Goal: Task Accomplishment & Management: Manage account settings

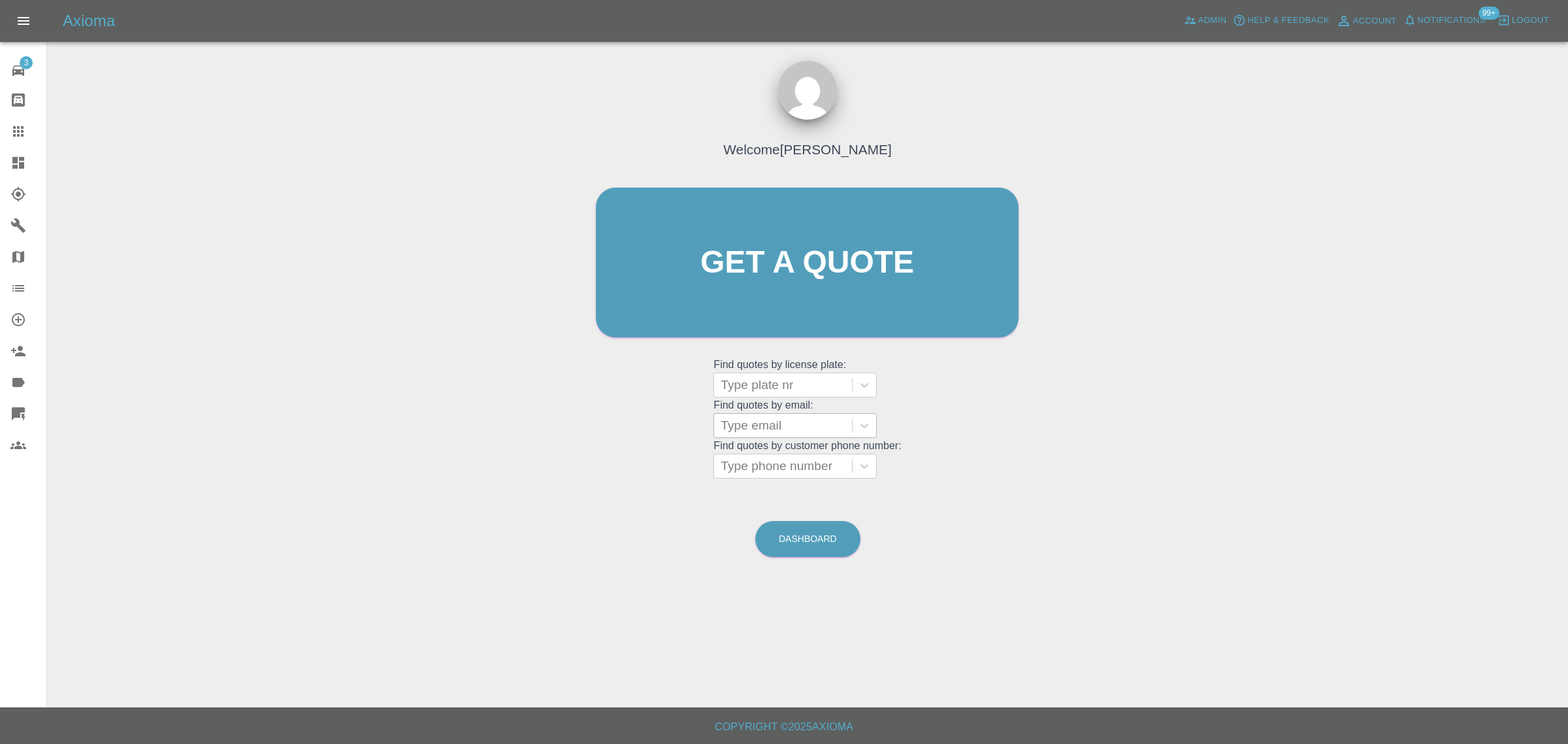
click at [746, 418] on div at bounding box center [783, 425] width 124 height 18
paste input "[EMAIL_ADDRESS][DOMAIN_NAME]"
type input "[EMAIL_ADDRESS][DOMAIN_NAME]"
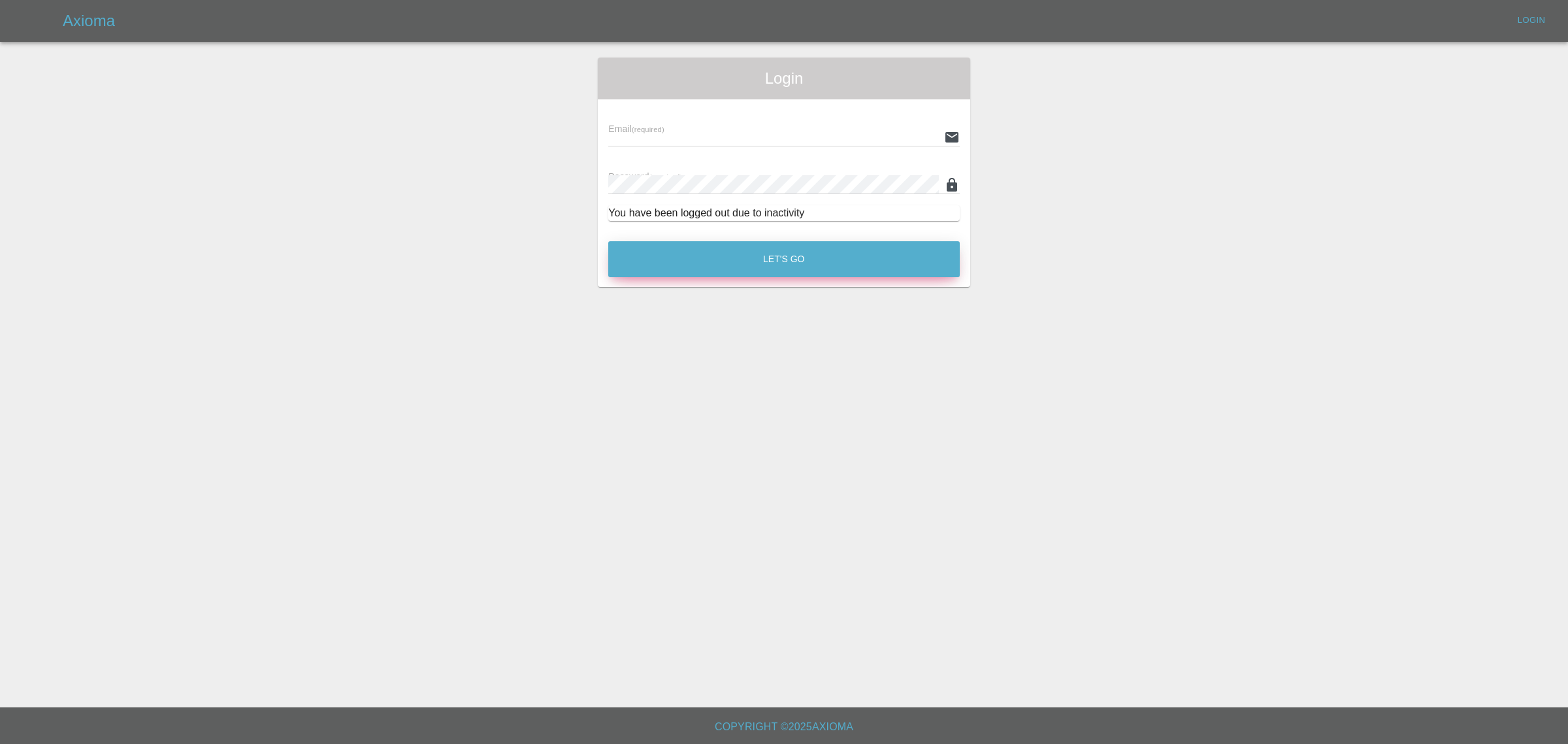
type input "[EMAIL_ADDRESS][DOMAIN_NAME]"
click at [766, 264] on button "Let's Go" at bounding box center [783, 259] width 351 height 36
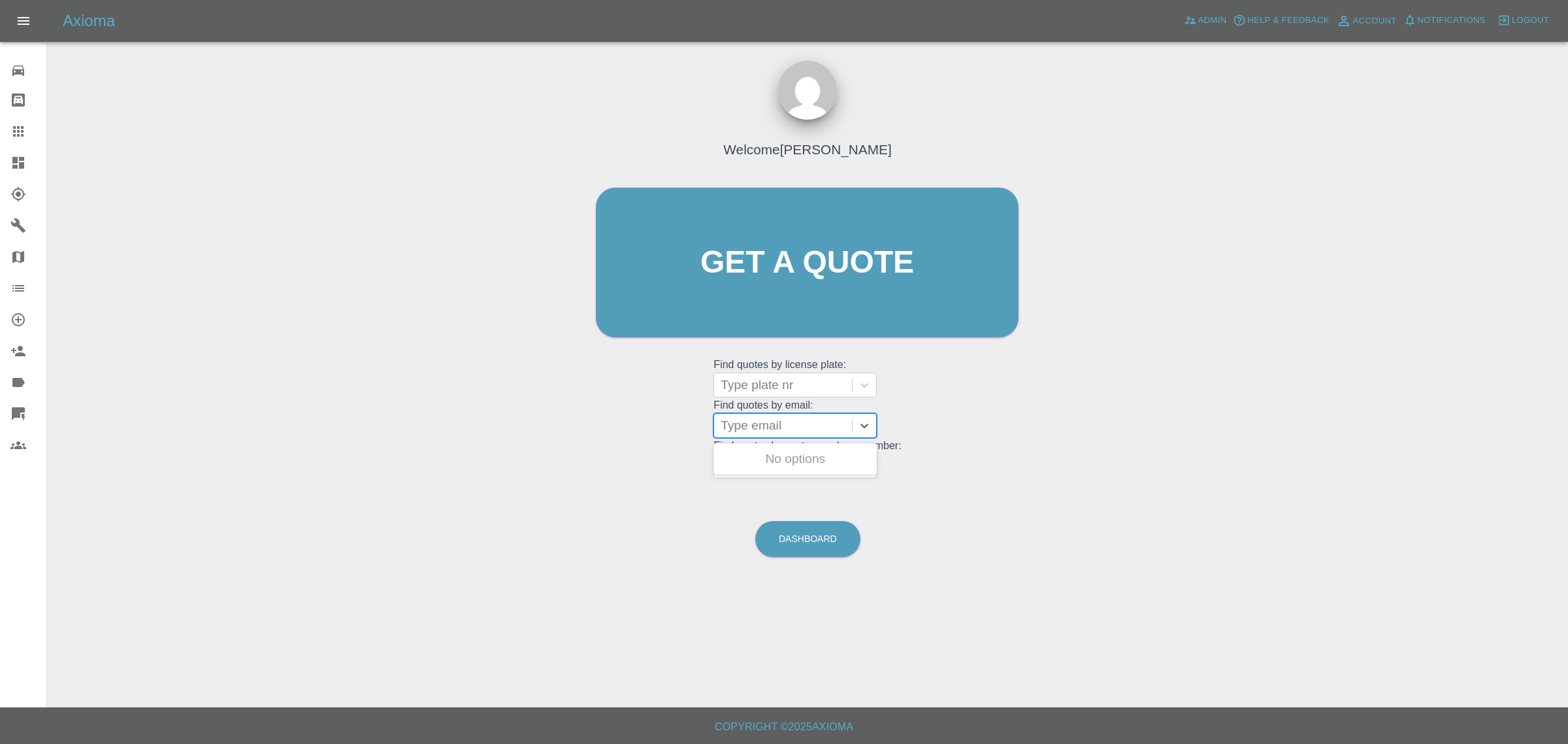
click at [742, 438] on div "Type email" at bounding box center [795, 425] width 164 height 25
paste input "jay07869@hotmail.co.uk"
type input "jay07869@hotmail.co.uk"
click at [746, 459] on div "EY68 VLW, Archived" at bounding box center [795, 458] width 164 height 26
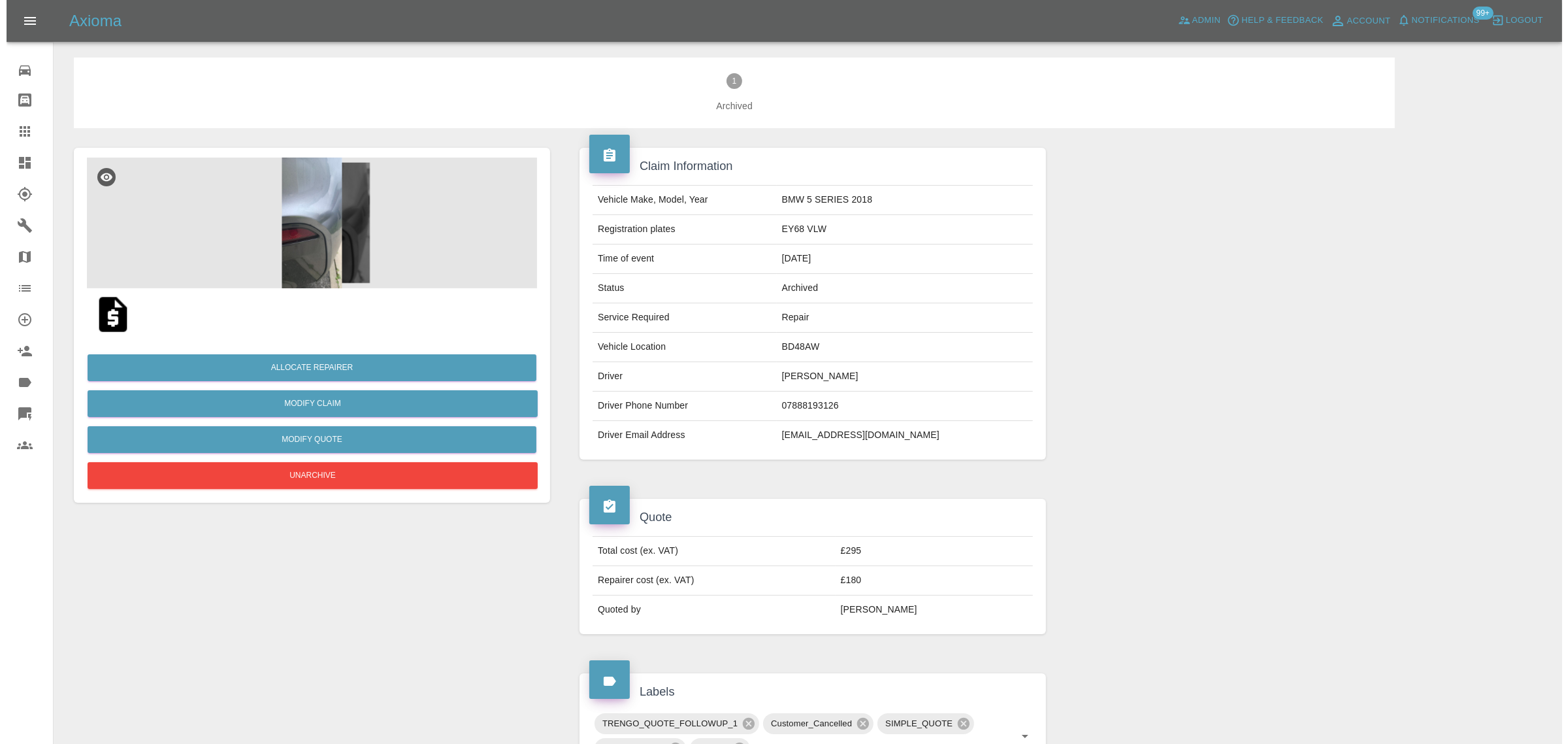
scroll to position [500, 0]
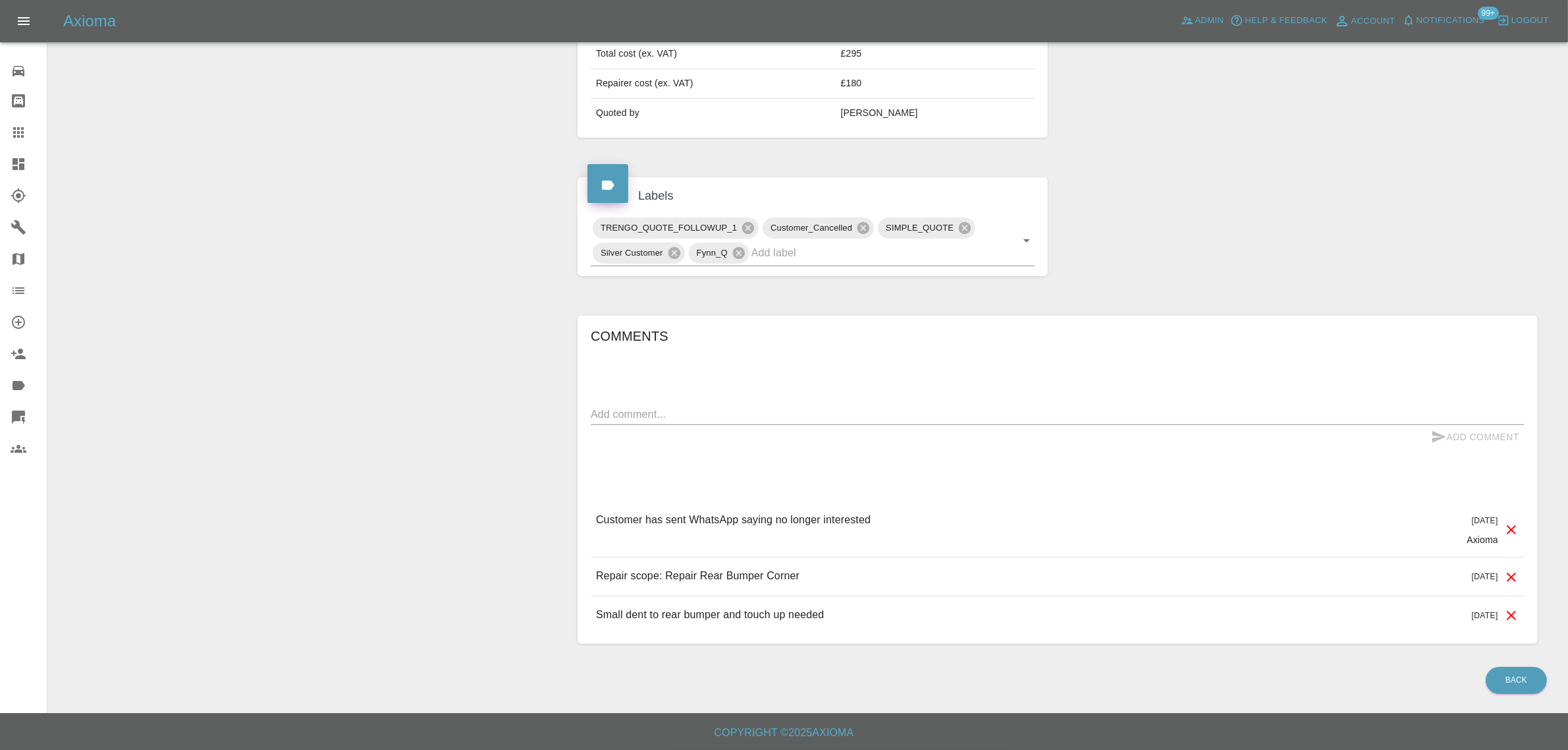
click at [1514, 528] on icon at bounding box center [1511, 529] width 15 height 15
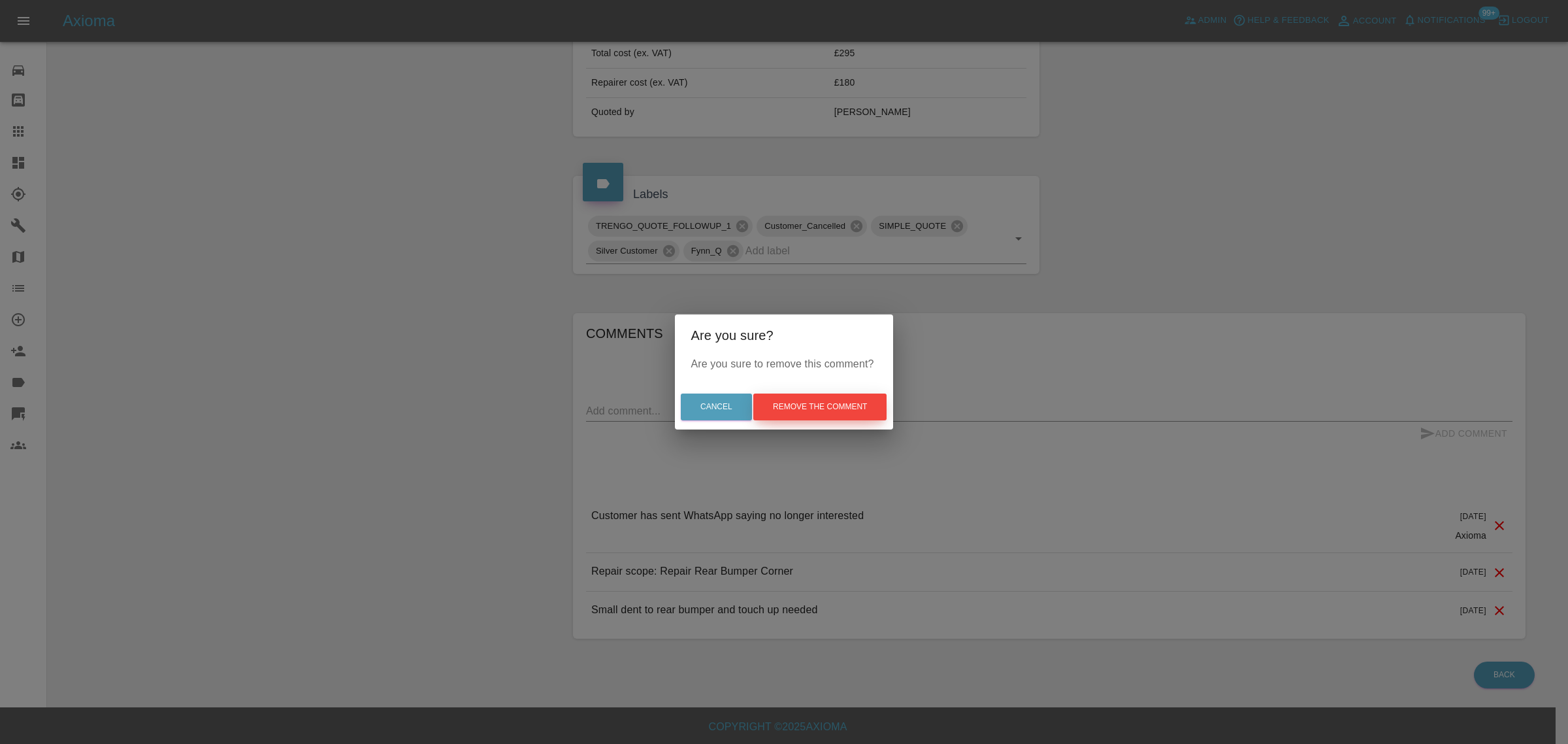
click at [791, 407] on button "Remove the comment" at bounding box center [819, 407] width 133 height 27
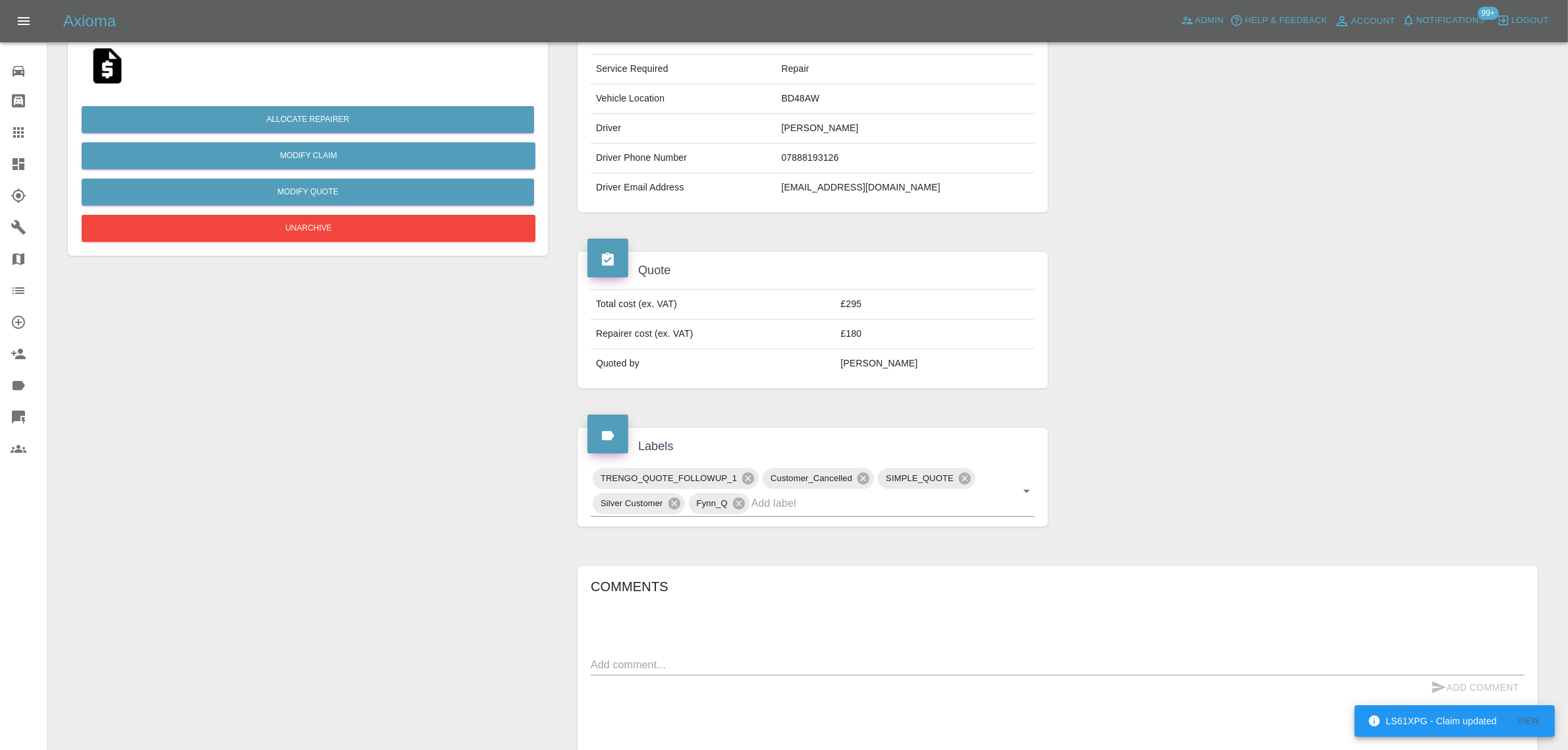
scroll to position [0, 0]
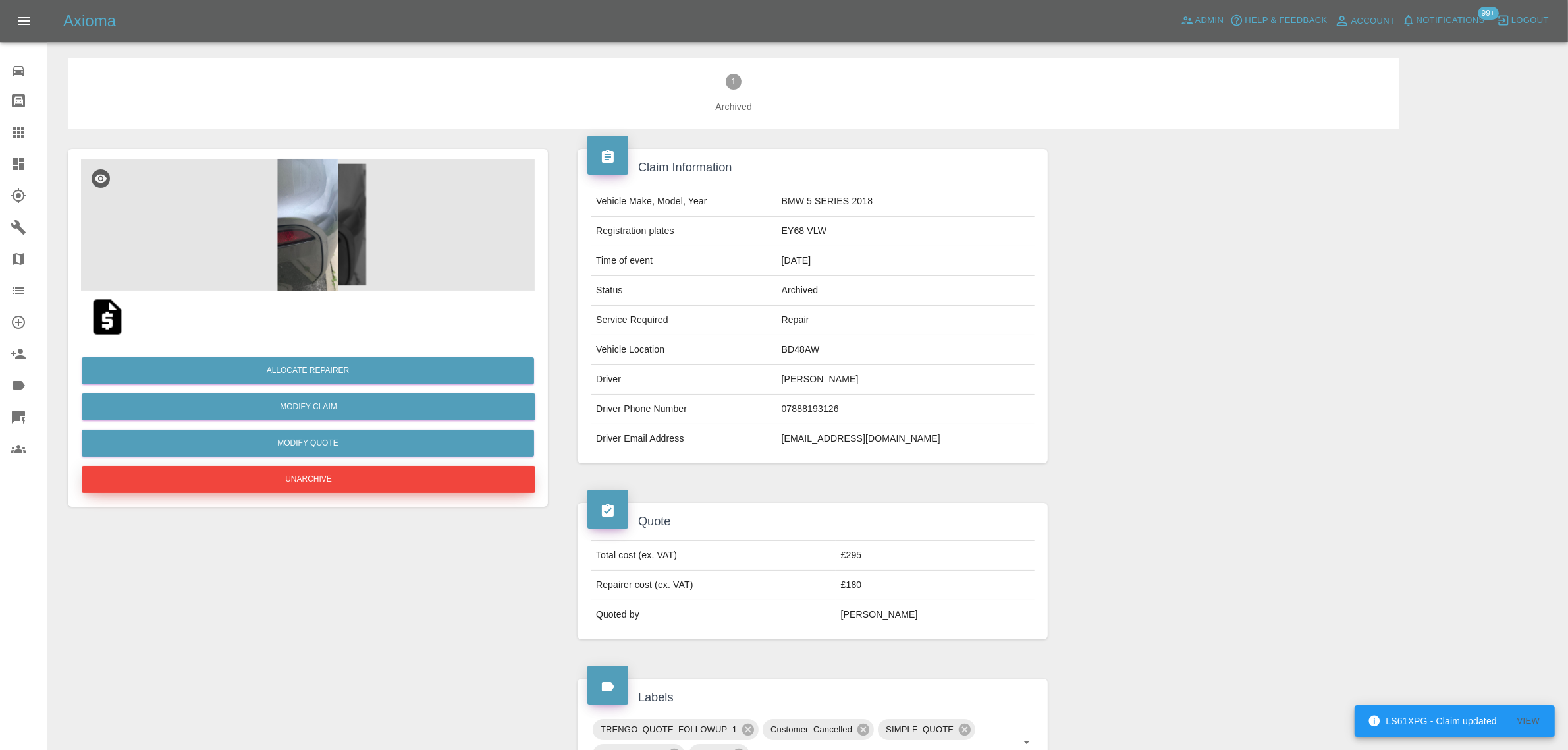
click at [290, 475] on button "Unarchive" at bounding box center [309, 479] width 454 height 27
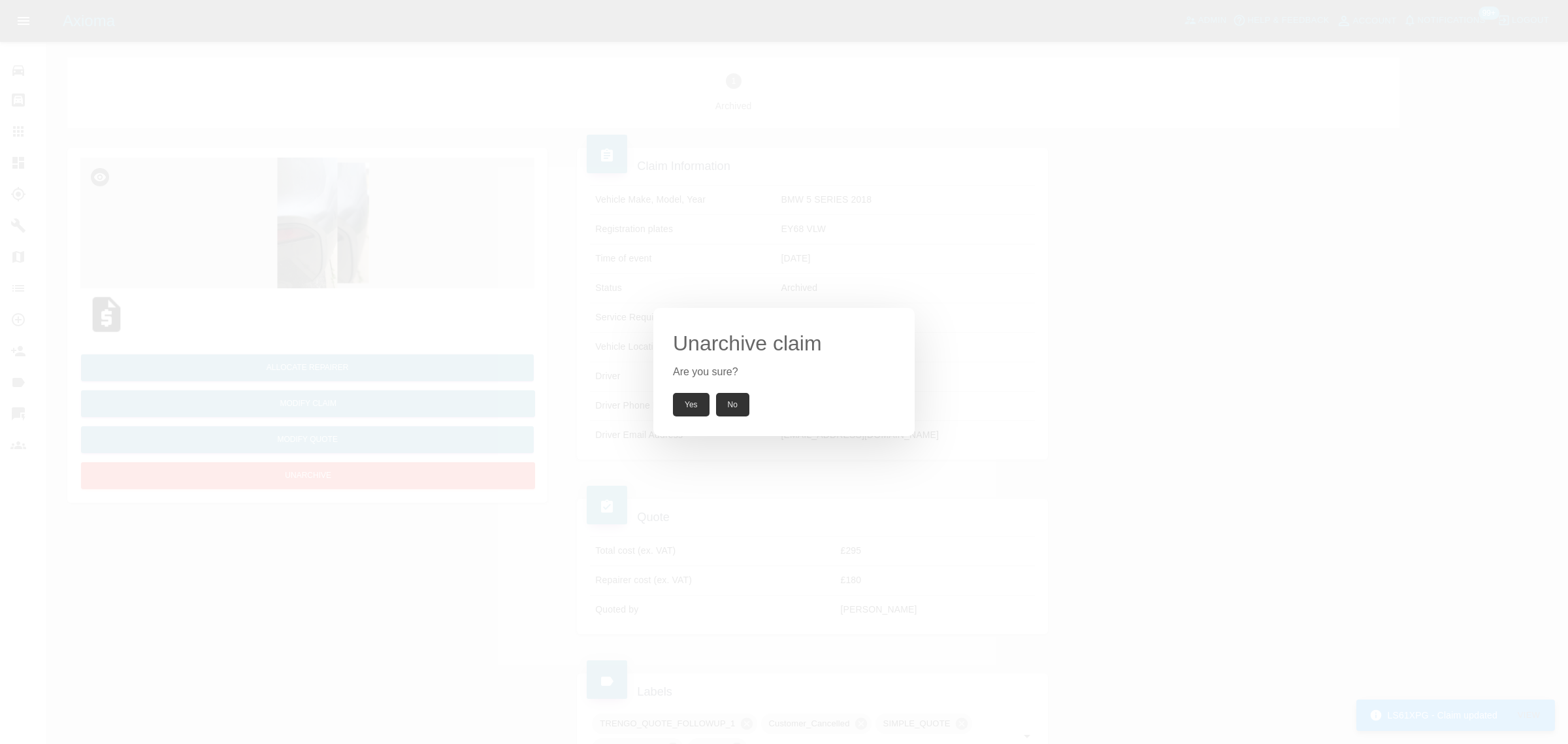
click at [684, 403] on button "Yes" at bounding box center [691, 404] width 36 height 24
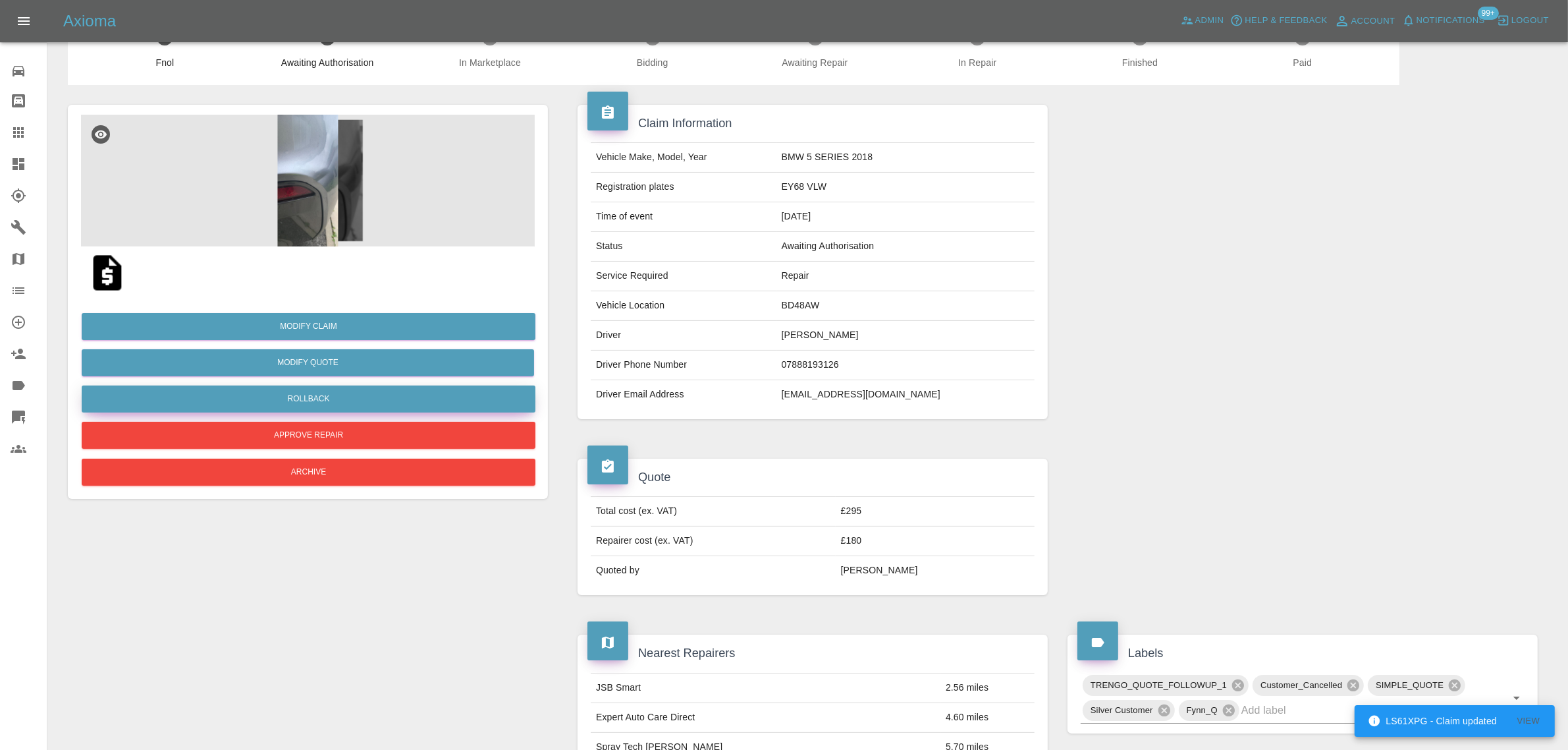
scroll to position [82, 0]
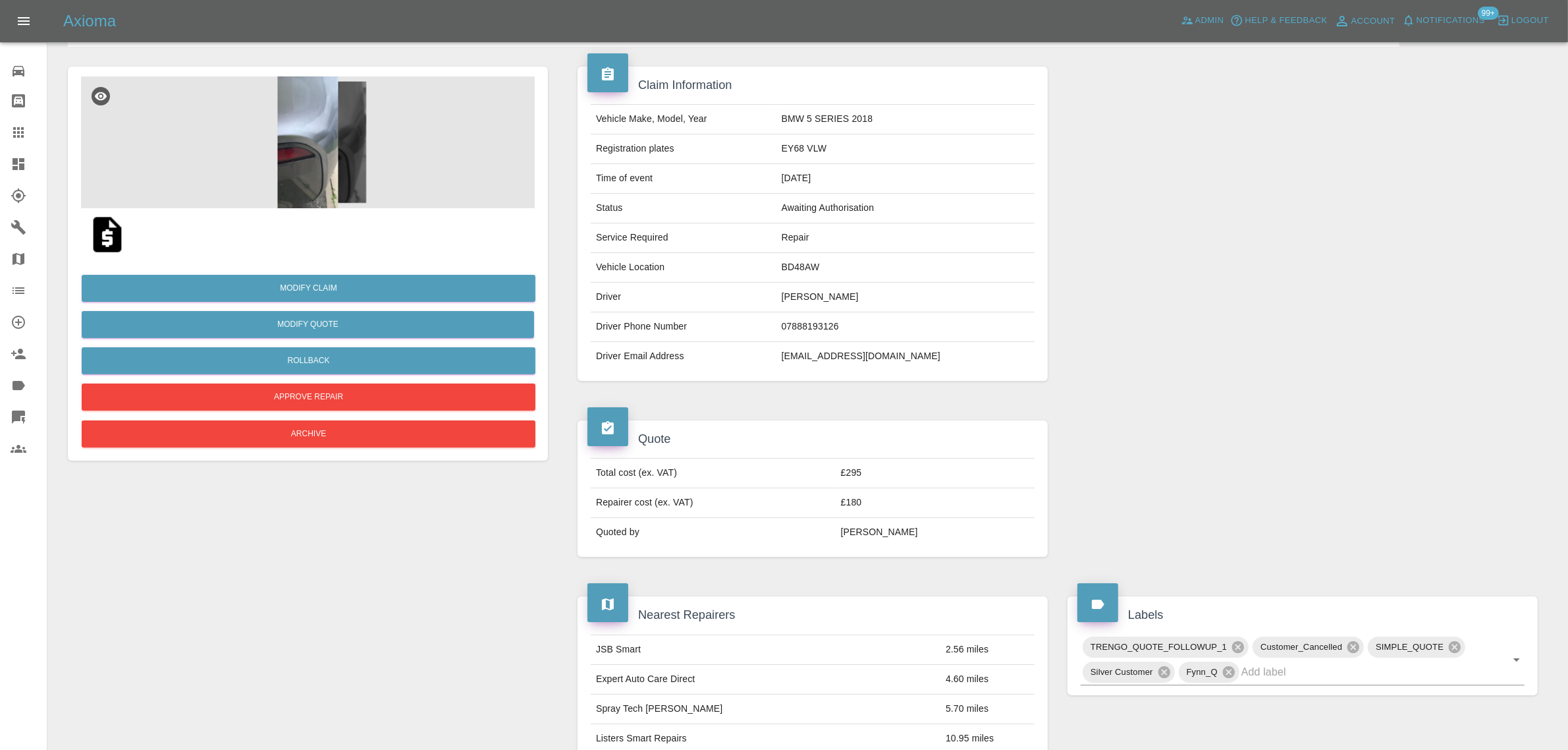
click at [106, 236] on img at bounding box center [107, 235] width 42 height 42
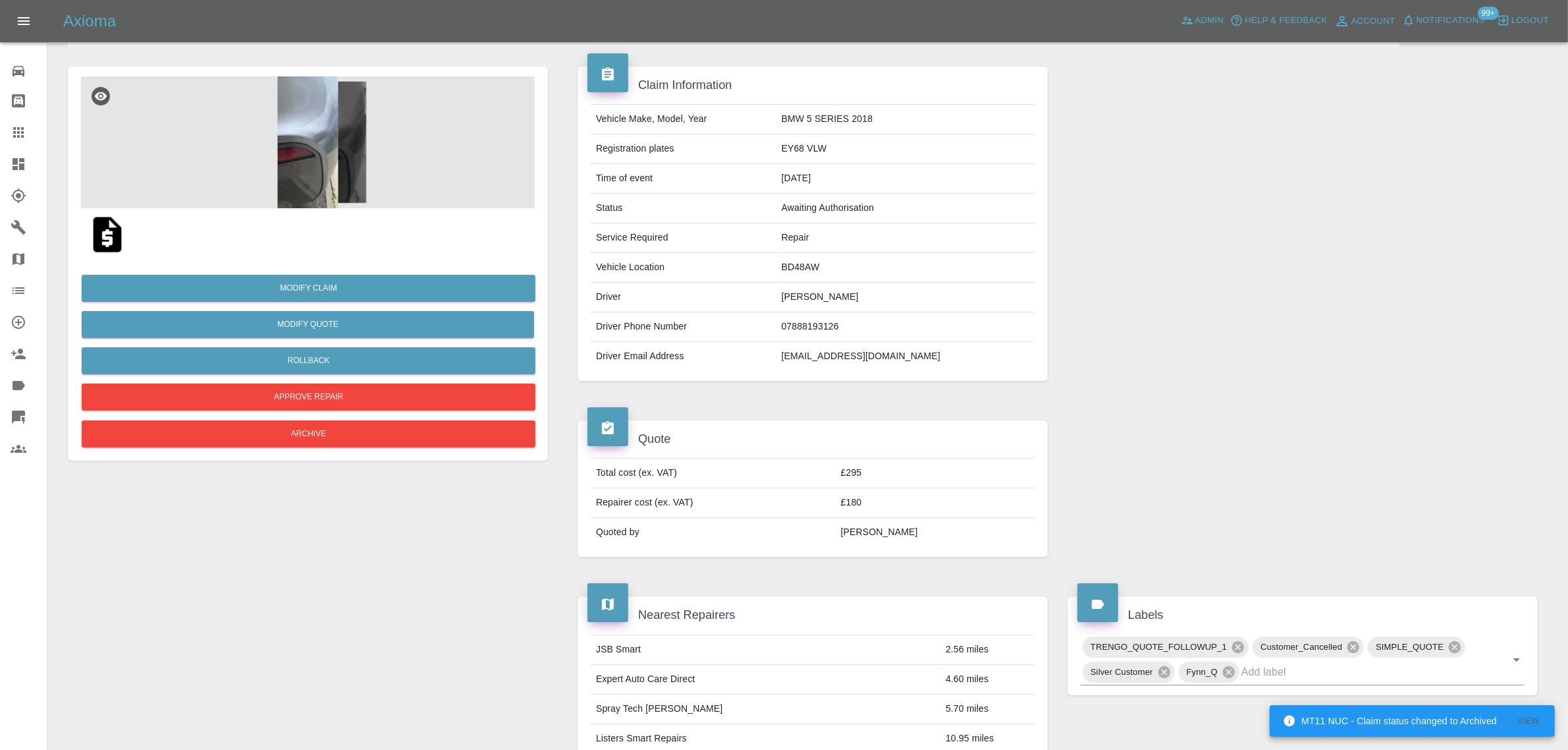
click at [17, 143] on link "Claims" at bounding box center [23, 132] width 46 height 32
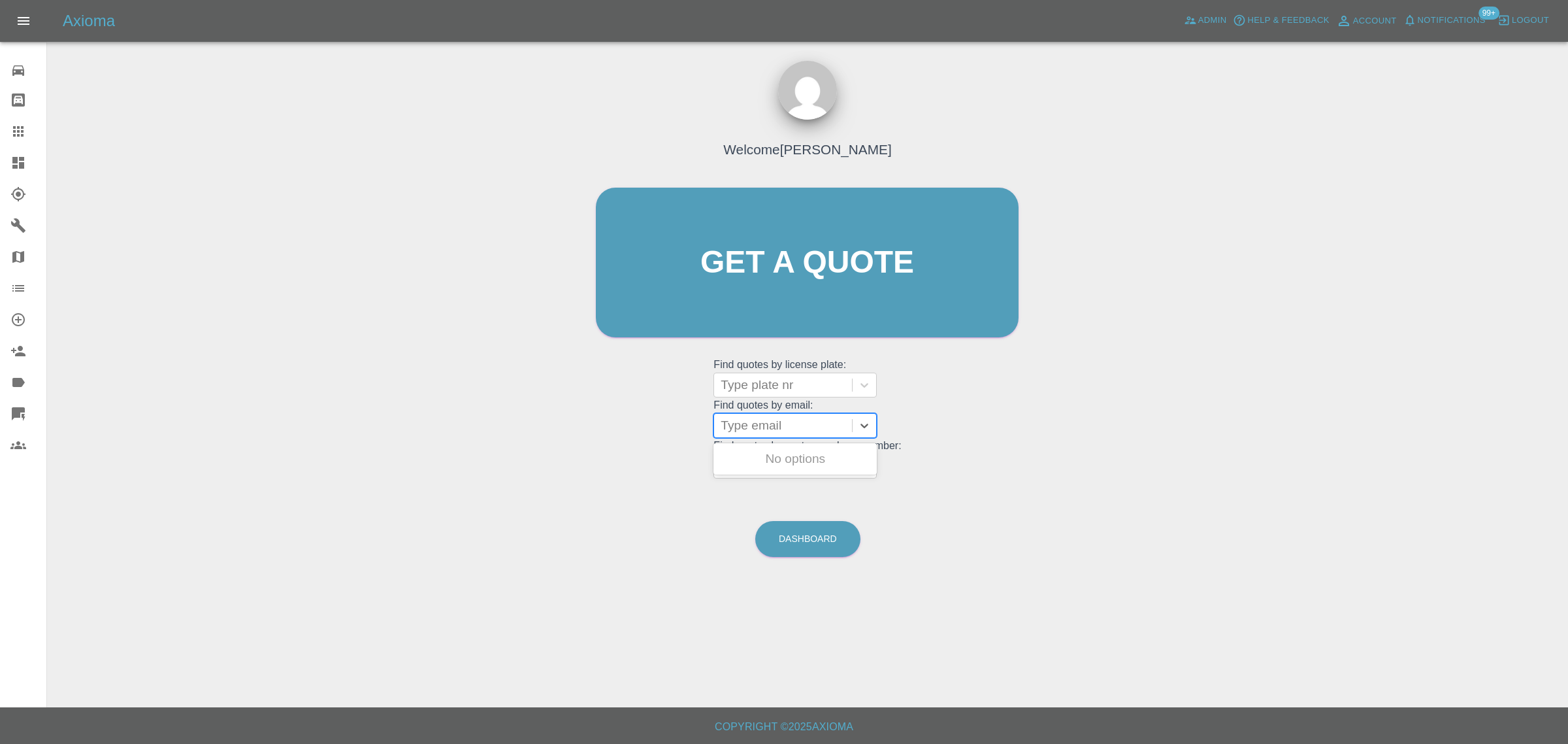
click at [788, 429] on div at bounding box center [783, 425] width 124 height 18
paste input "gabbybrailey1@icloud.com"
type input "gabbybrailey1@icloud.co"
click at [798, 456] on div "YB11DKE, Awaiting Repair" at bounding box center [795, 466] width 164 height 42
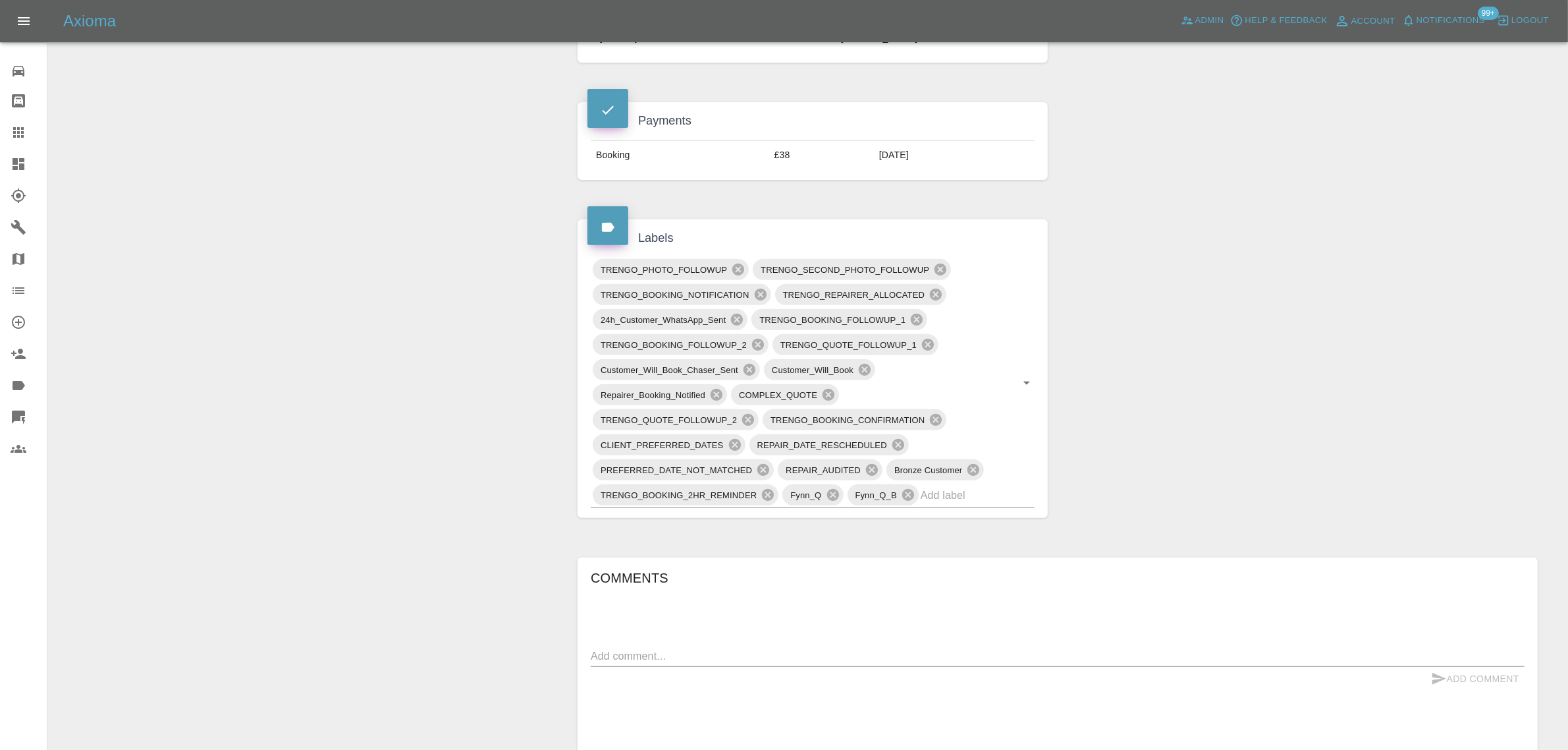
scroll to position [823, 0]
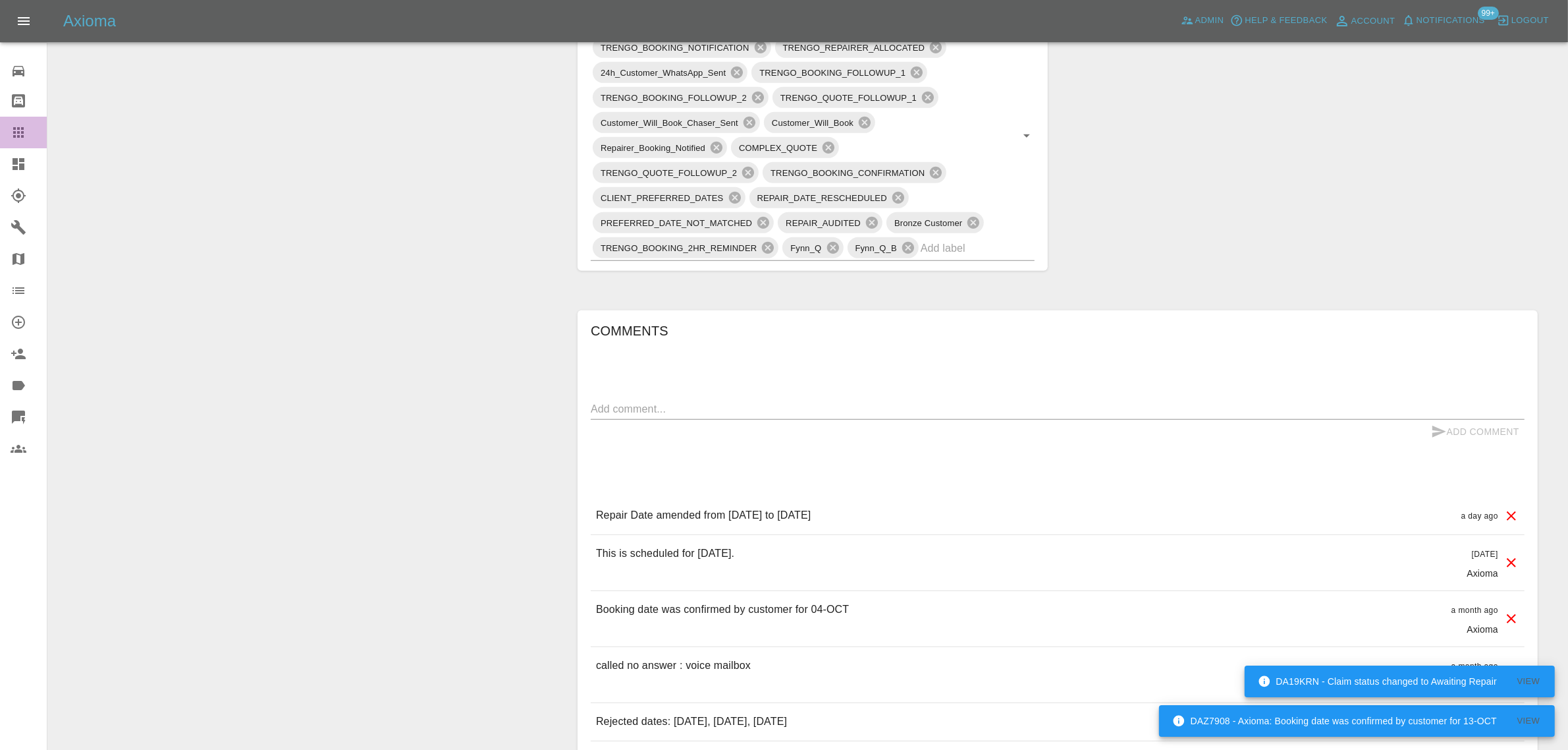
click at [8, 140] on link "Claims" at bounding box center [23, 132] width 46 height 32
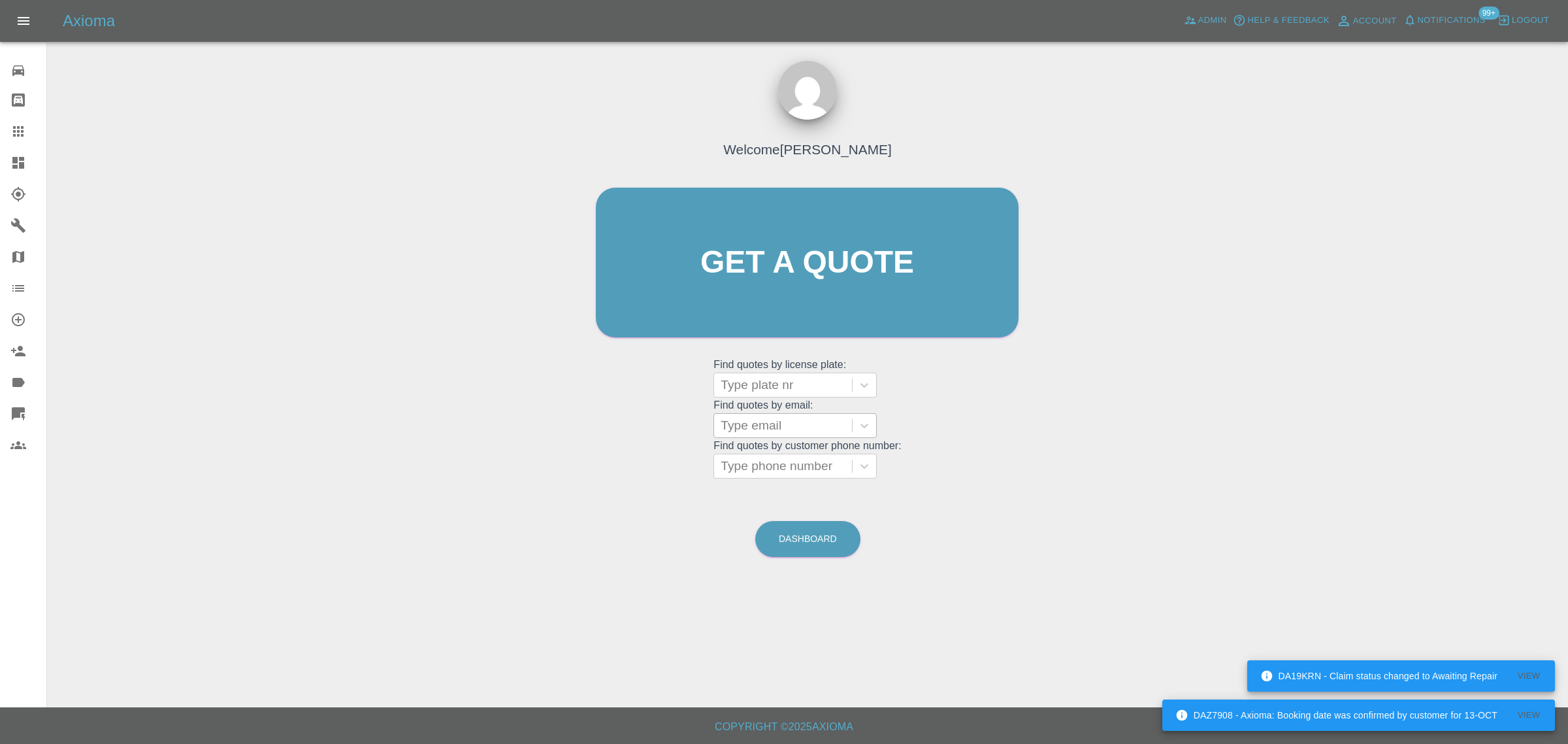
click at [762, 429] on div at bounding box center [783, 425] width 124 height 18
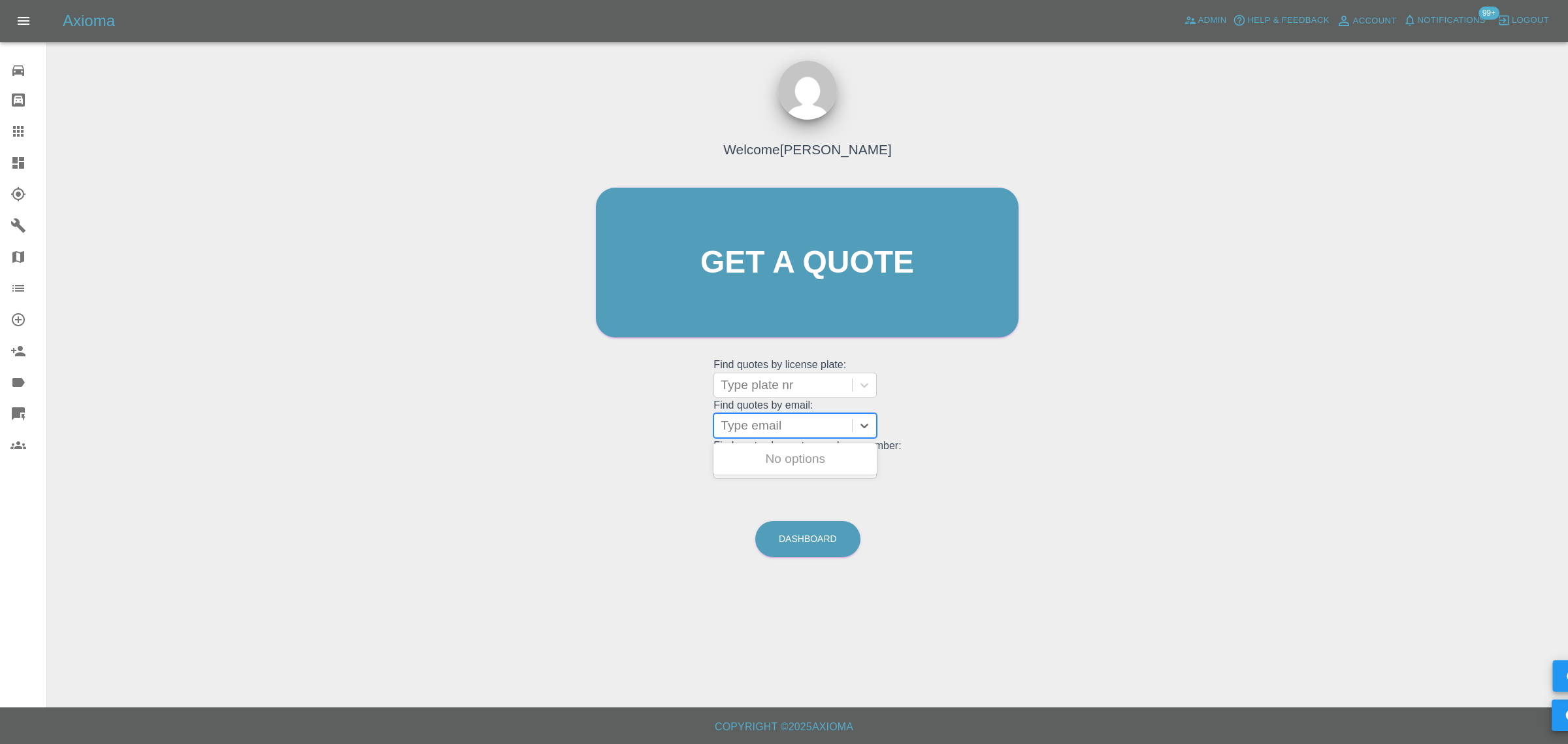
paste input "janturner1953@icloud.com"
type input "janturner1953@icloud.com"
click at [778, 452] on div "GD23GGG, Awaiting Authorisation" at bounding box center [795, 466] width 164 height 42
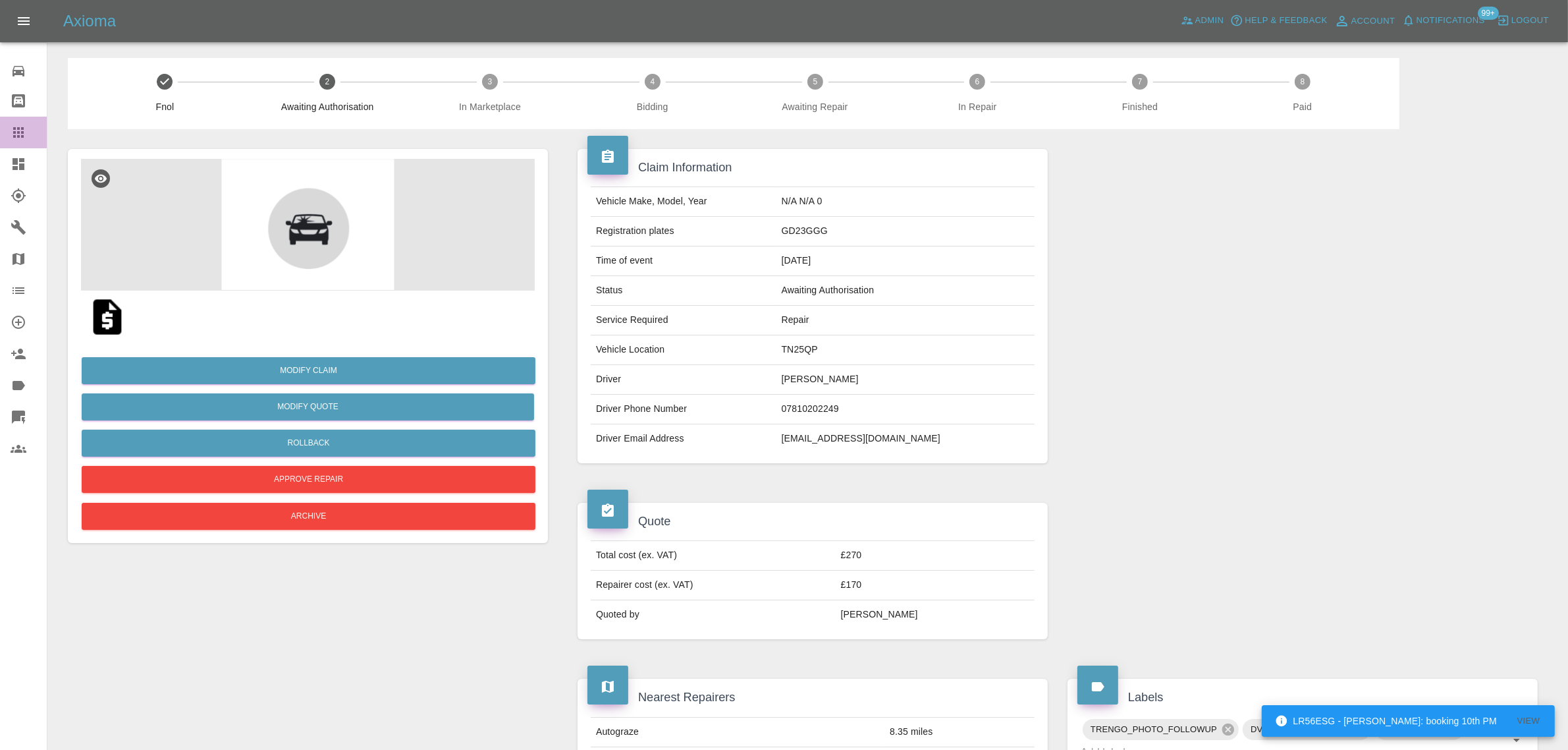
click at [18, 134] on icon at bounding box center [18, 132] width 15 height 15
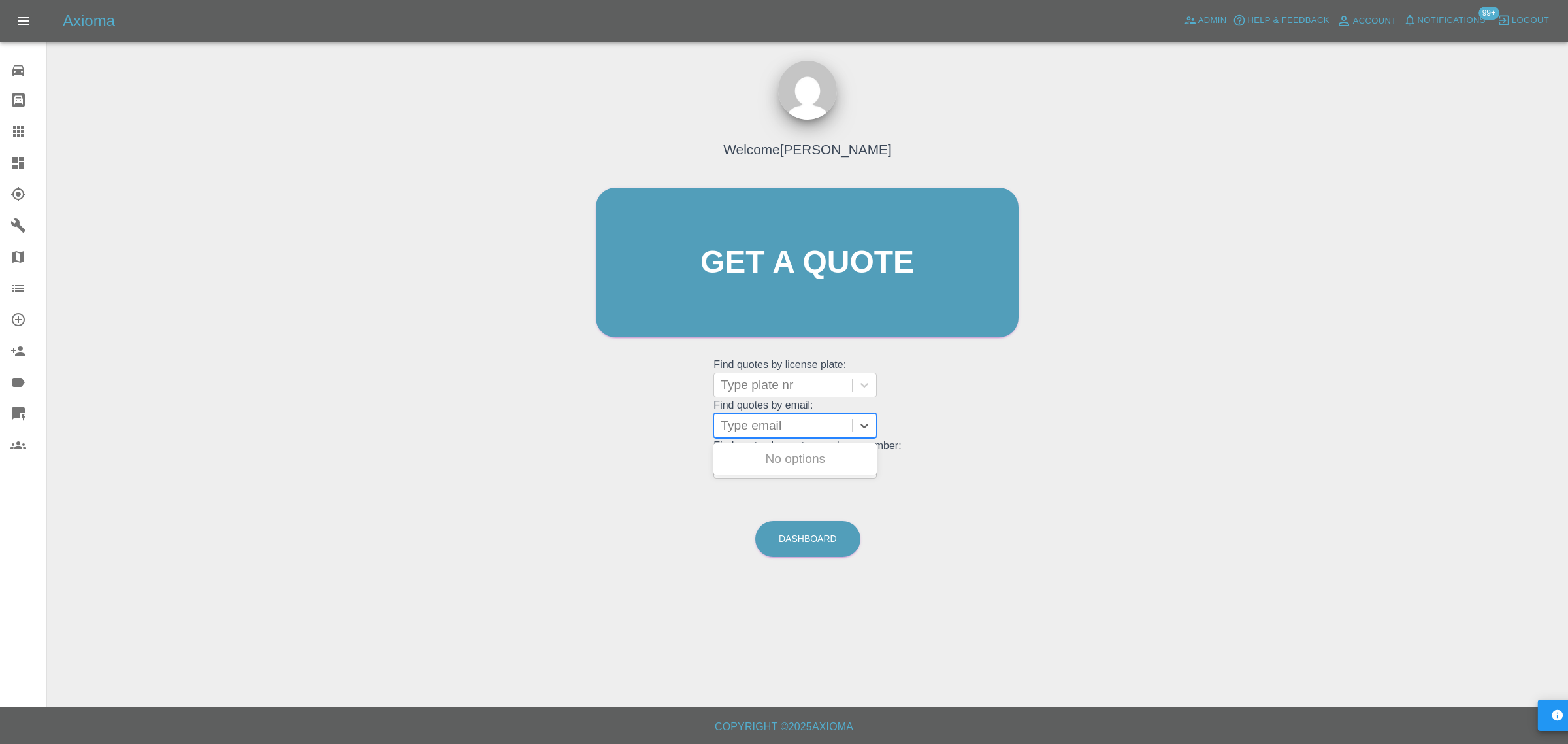
click at [802, 421] on div at bounding box center [783, 425] width 124 height 18
paste input "keefyjjohnson@gmail.com"
type input "keefyjjohnson@gmail.com"
click at [788, 470] on div "WG18WXJ, Awaiting Repair" at bounding box center [795, 466] width 164 height 42
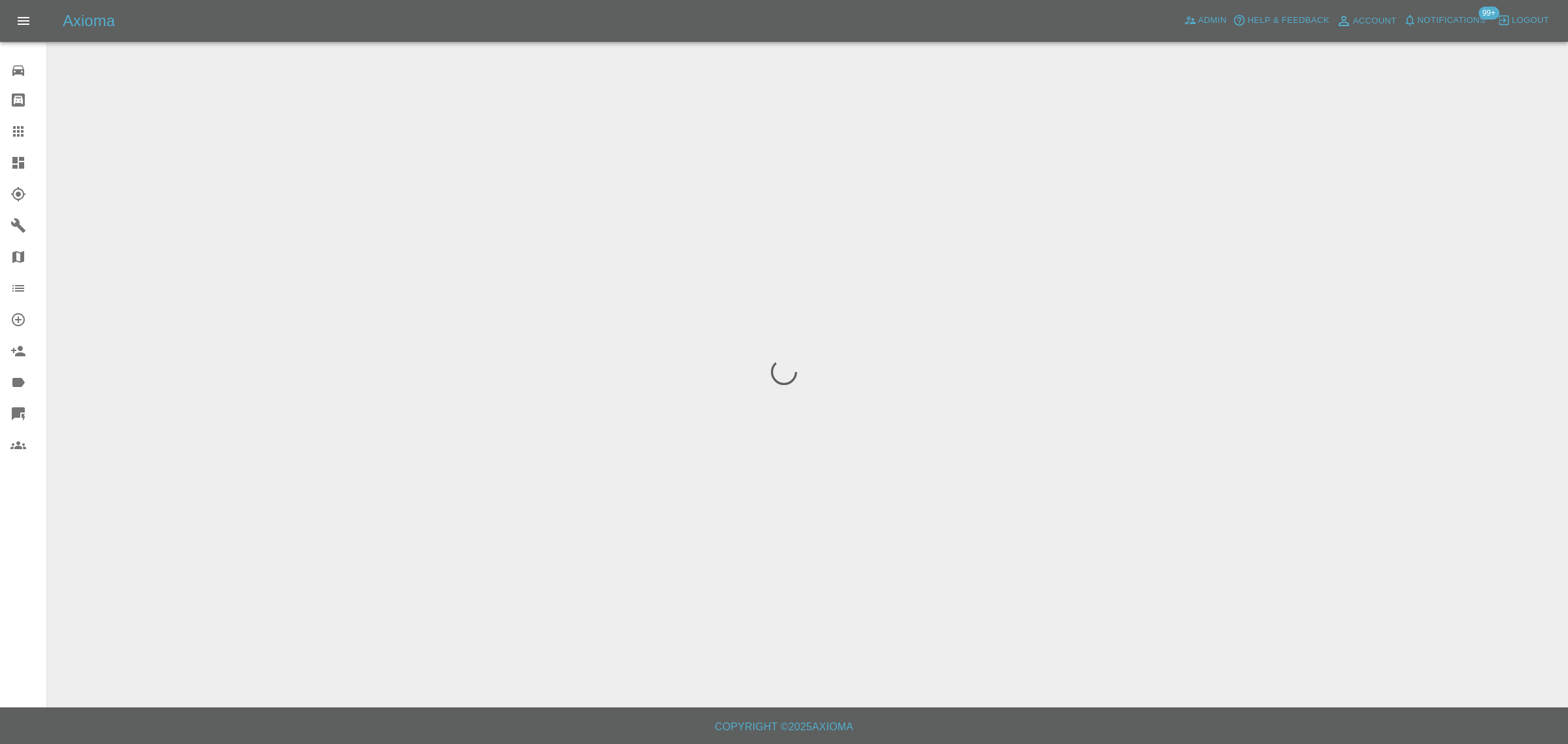
click at [31, 571] on div "0 Repair home Bodyshop home Claims Dashboard Explorer Garages Map Organization …" at bounding box center [23, 372] width 47 height 744
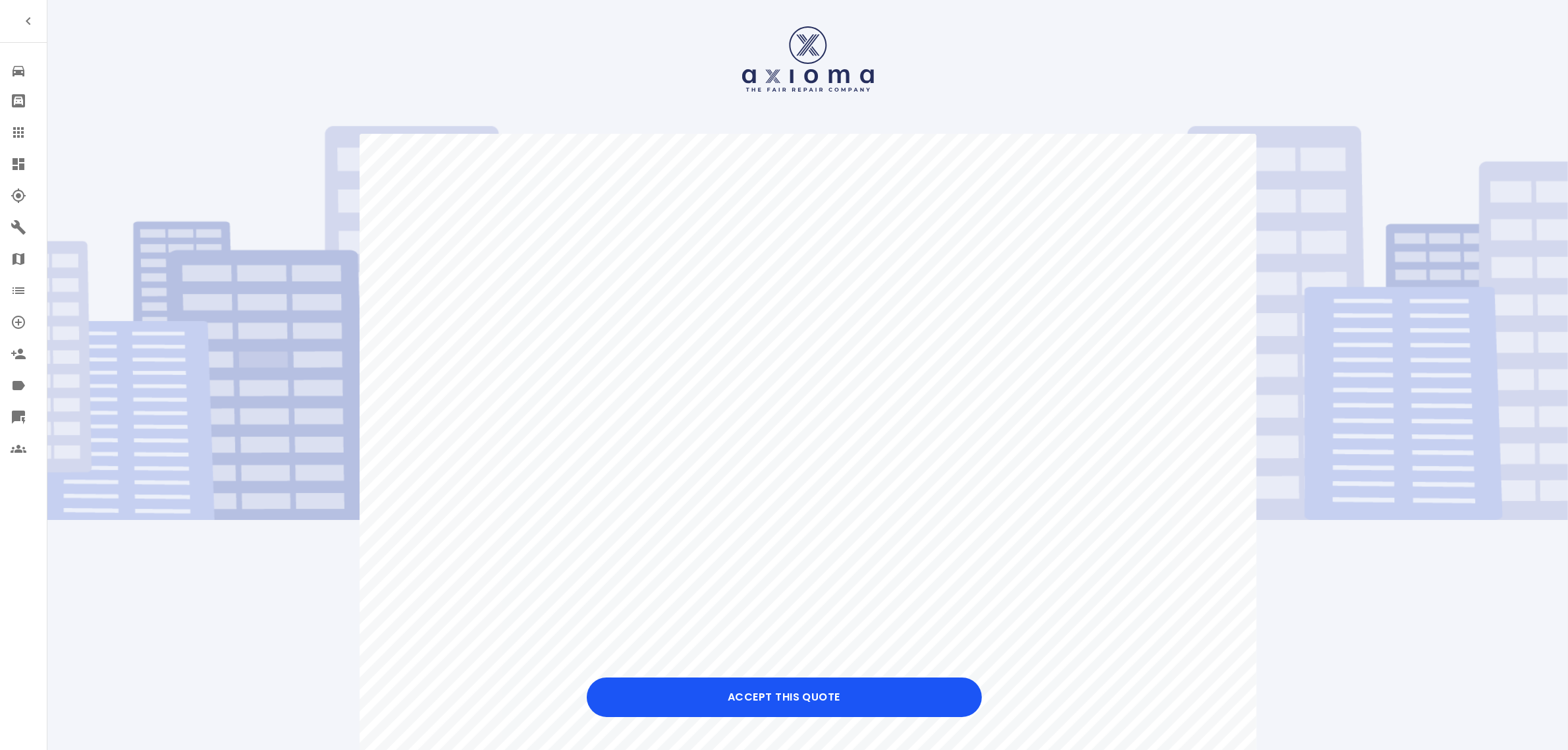
scroll to position [329, 0]
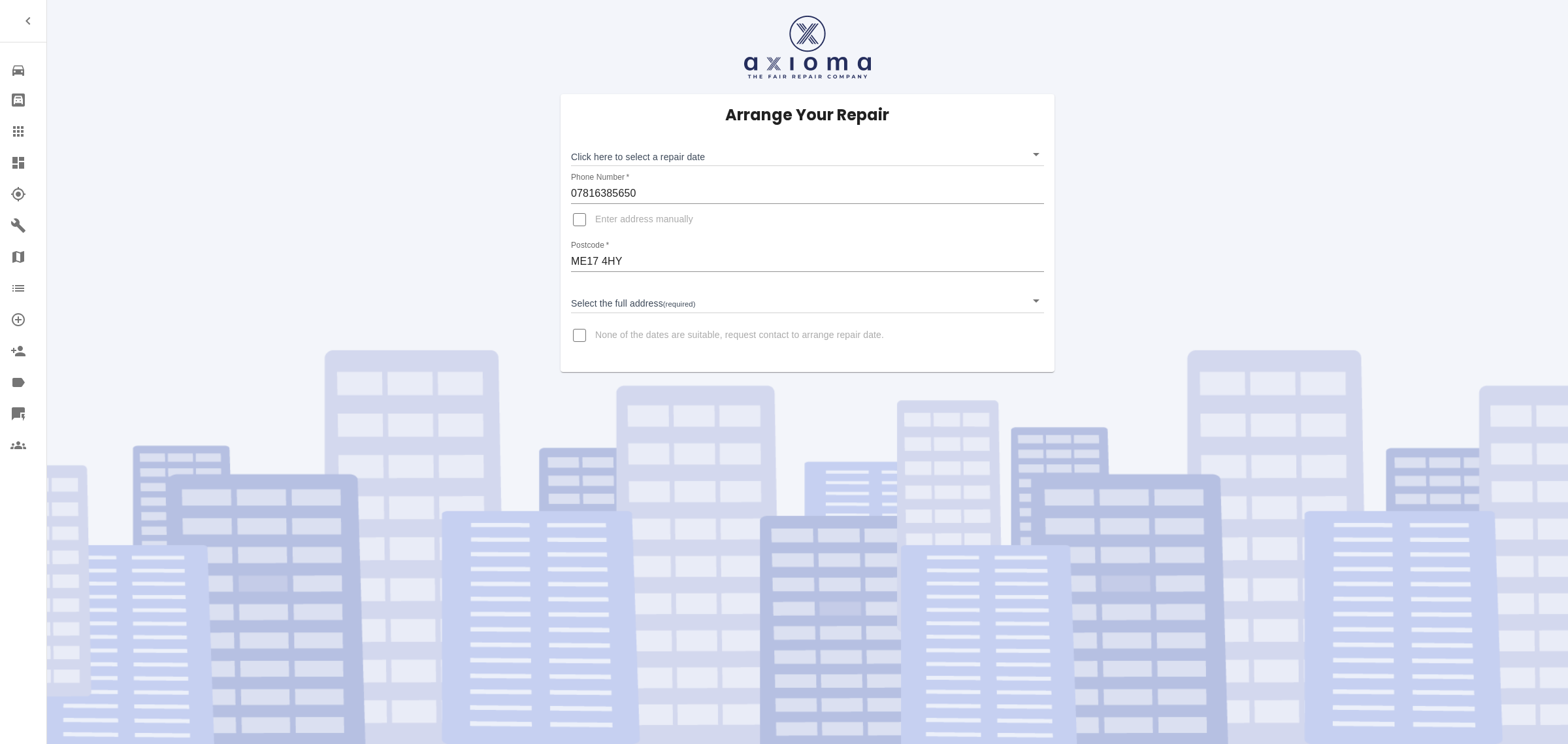
click at [24, 119] on link "Claims" at bounding box center [23, 131] width 46 height 32
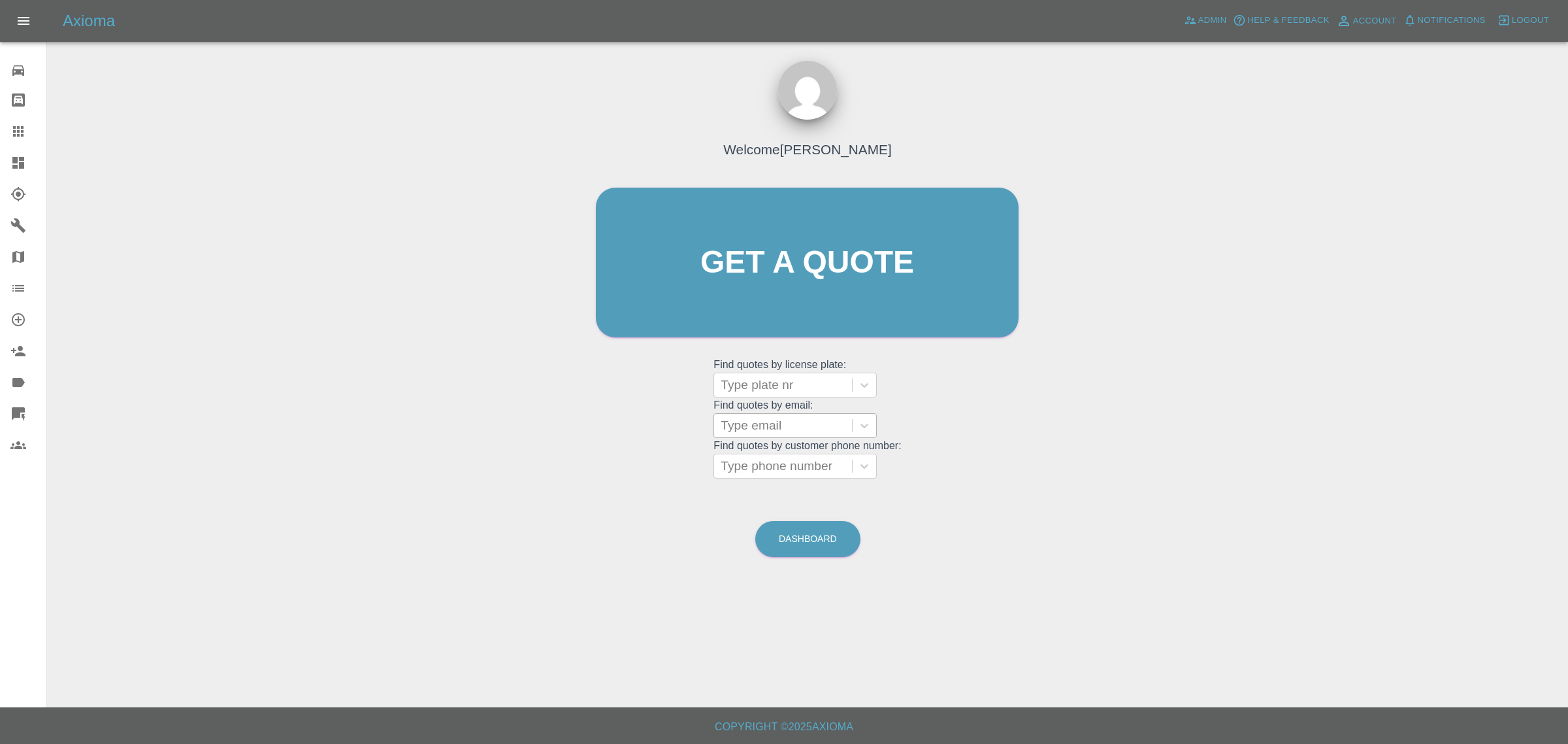
click at [769, 435] on div at bounding box center [783, 425] width 124 height 18
paste input "jay198127@googlemail.com"
type input "jay198127@googlemail.com"
click at [778, 462] on div "BT70TTV, Fnol" at bounding box center [795, 458] width 164 height 26
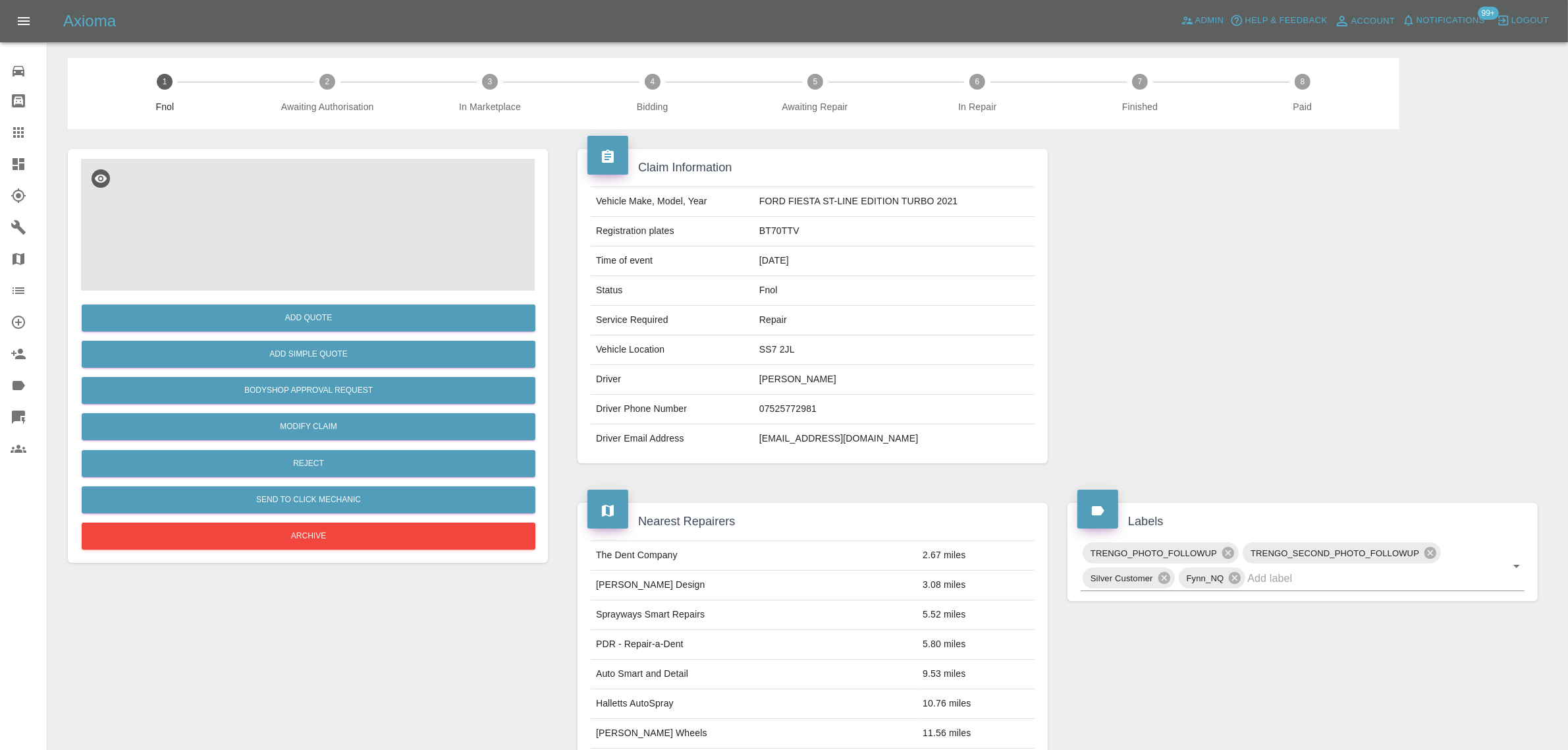
click at [225, 232] on img at bounding box center [308, 224] width 454 height 131
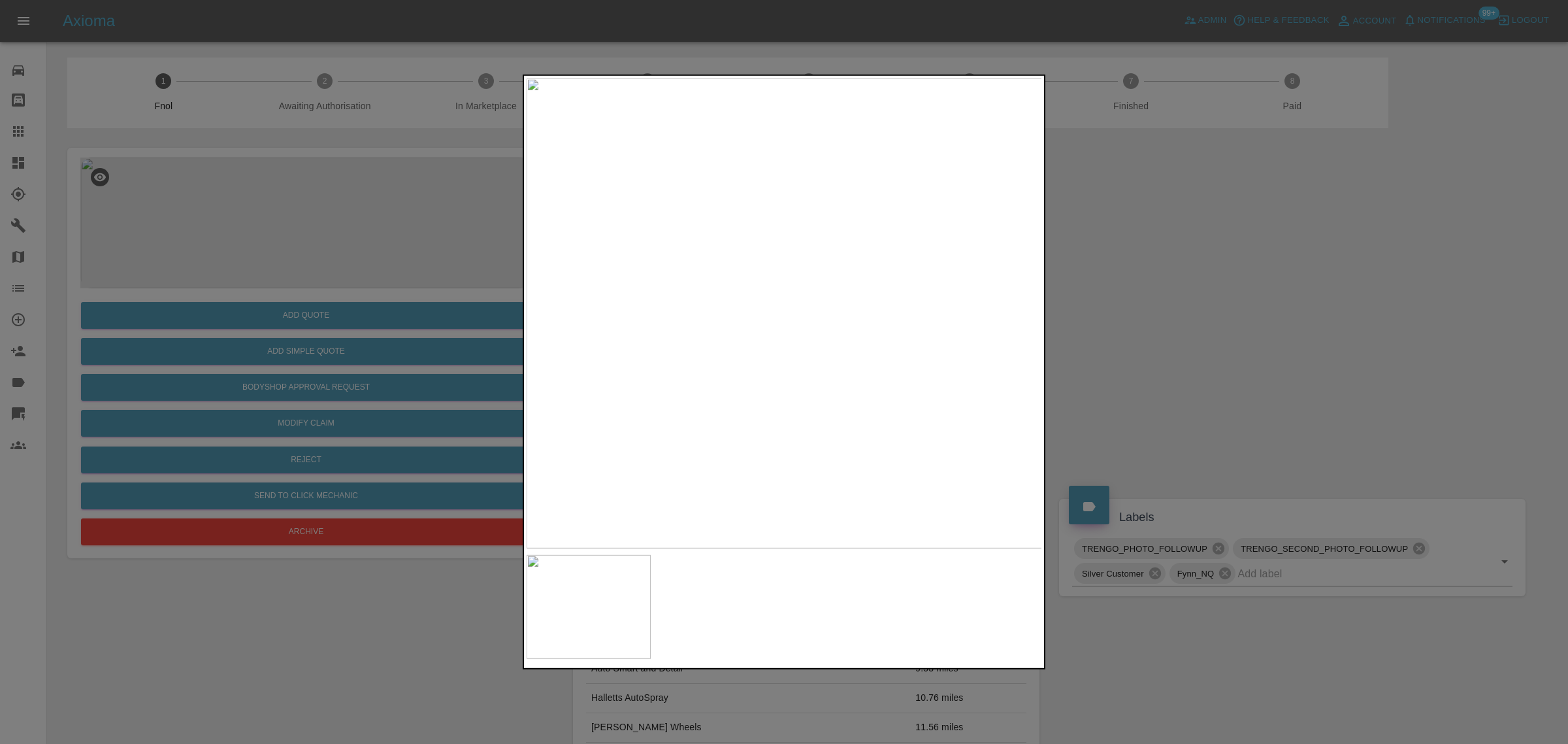
click at [1153, 367] on div at bounding box center [784, 372] width 1568 height 744
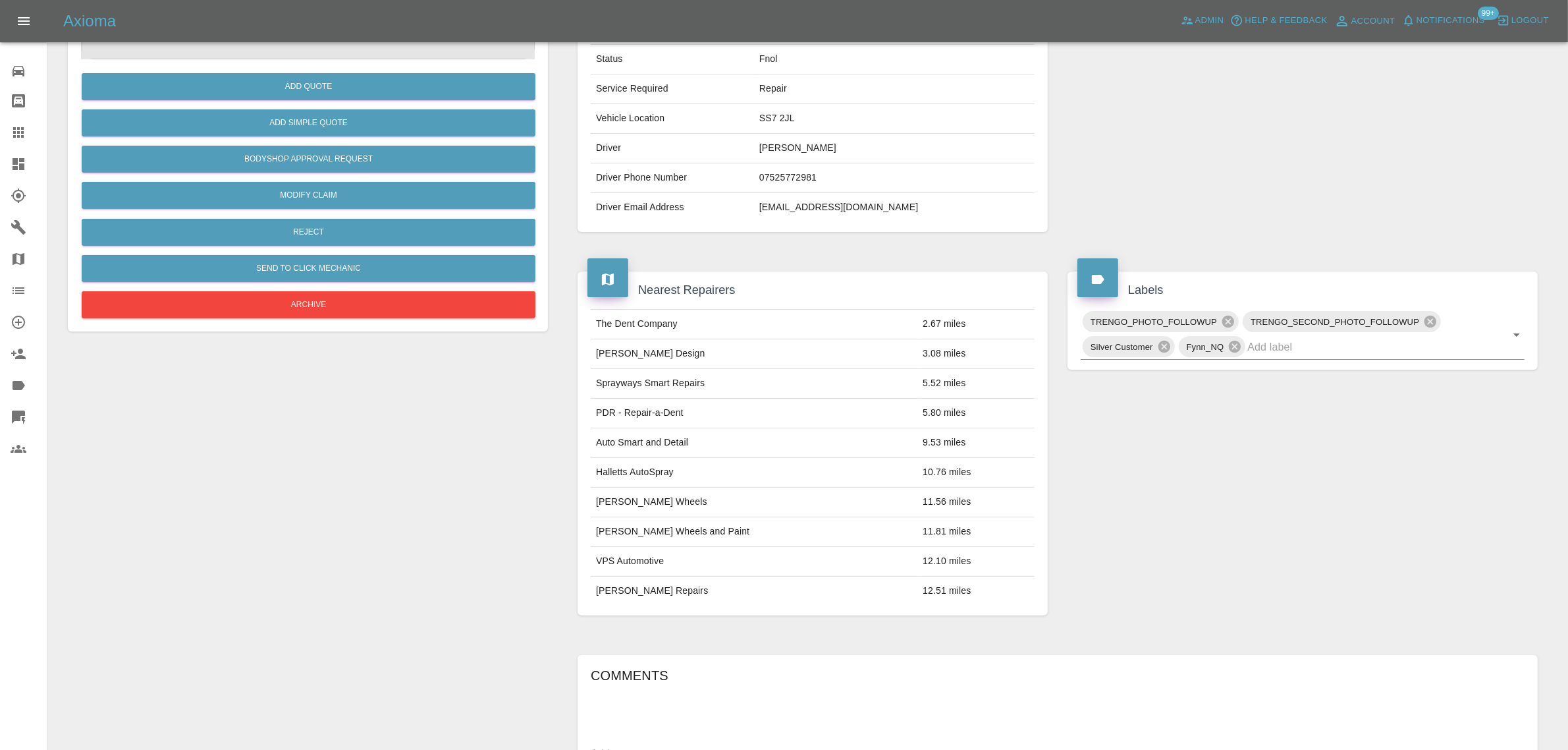
scroll to position [573, 0]
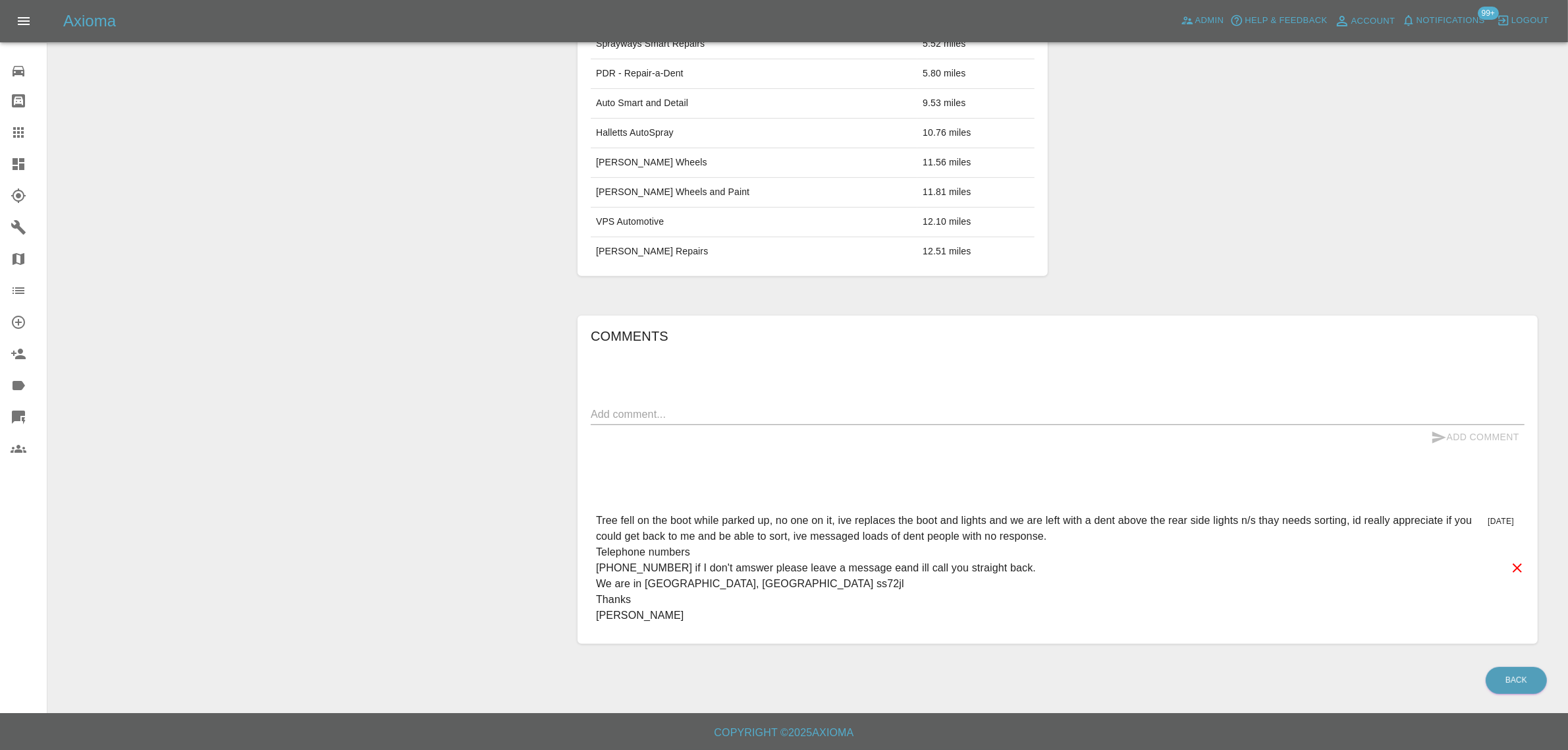
click at [0, 129] on link "Claims" at bounding box center [23, 132] width 46 height 32
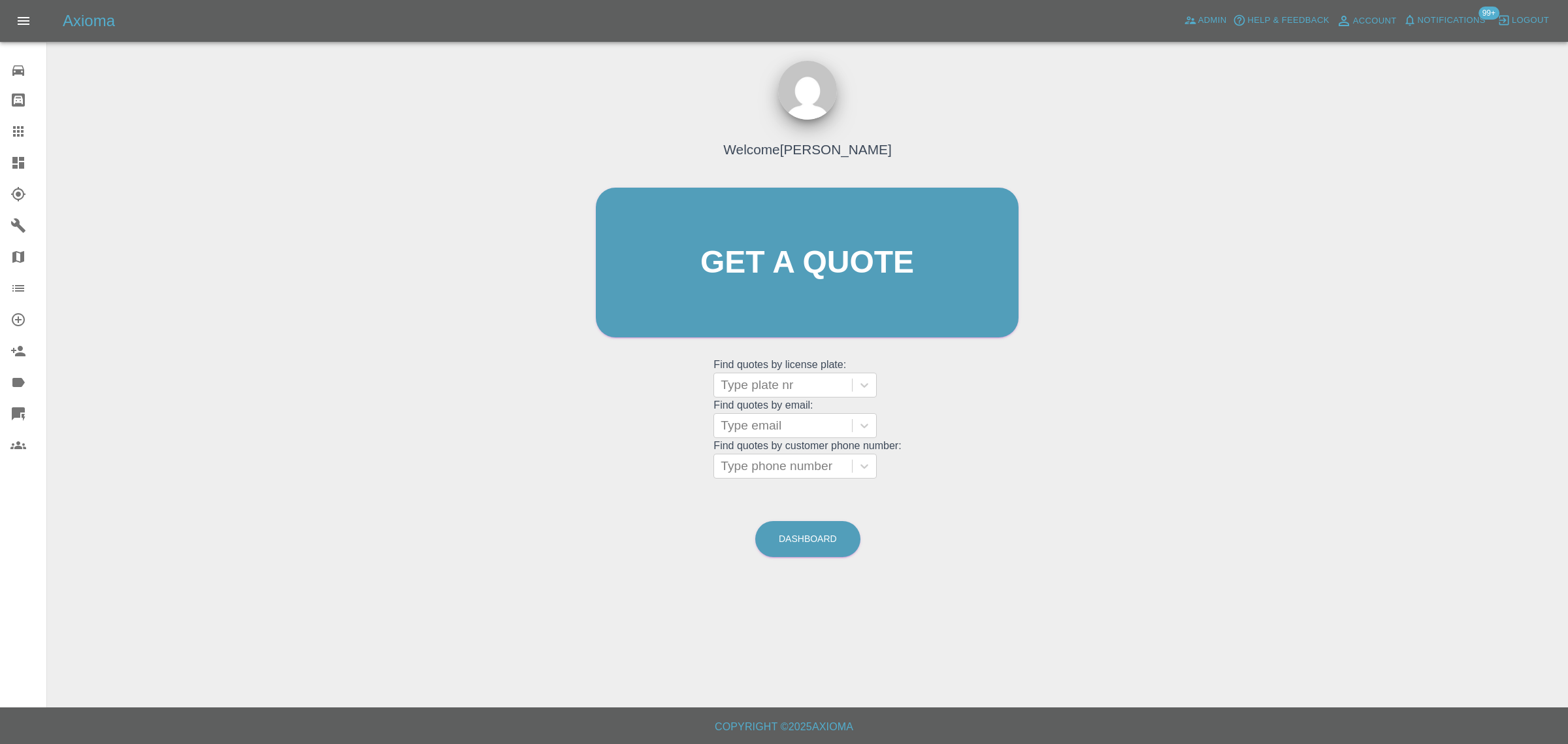
click at [751, 441] on grid "Find quotes by customer phone number: Type phone number" at bounding box center [807, 459] width 188 height 38
click at [744, 423] on div at bounding box center [783, 425] width 124 height 18
paste input "nighatashiq3@gmail.com"
type input "nighatashiq3@gmail.com"
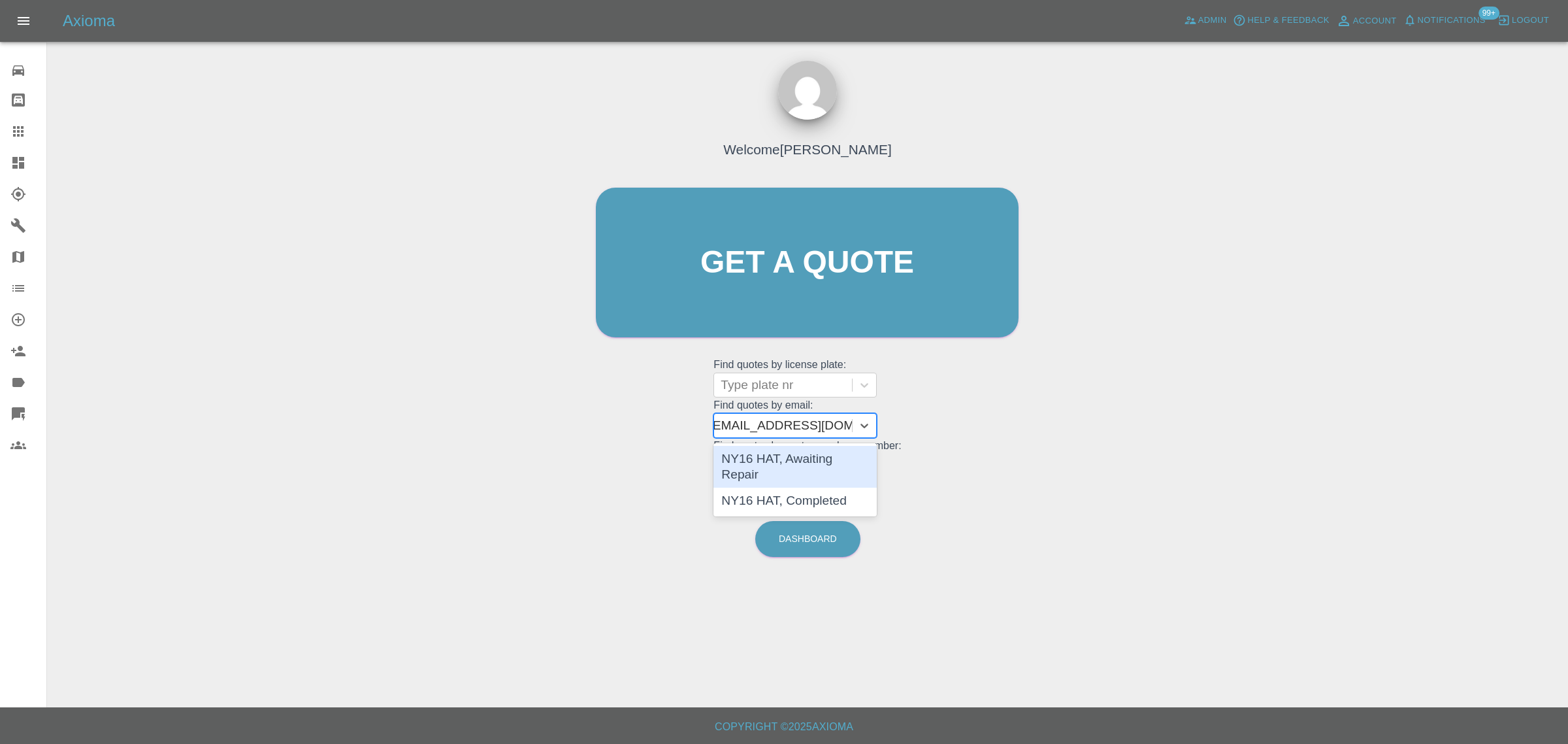
click at [782, 454] on div "NY16 HAT, Awaiting Repair" at bounding box center [795, 466] width 164 height 42
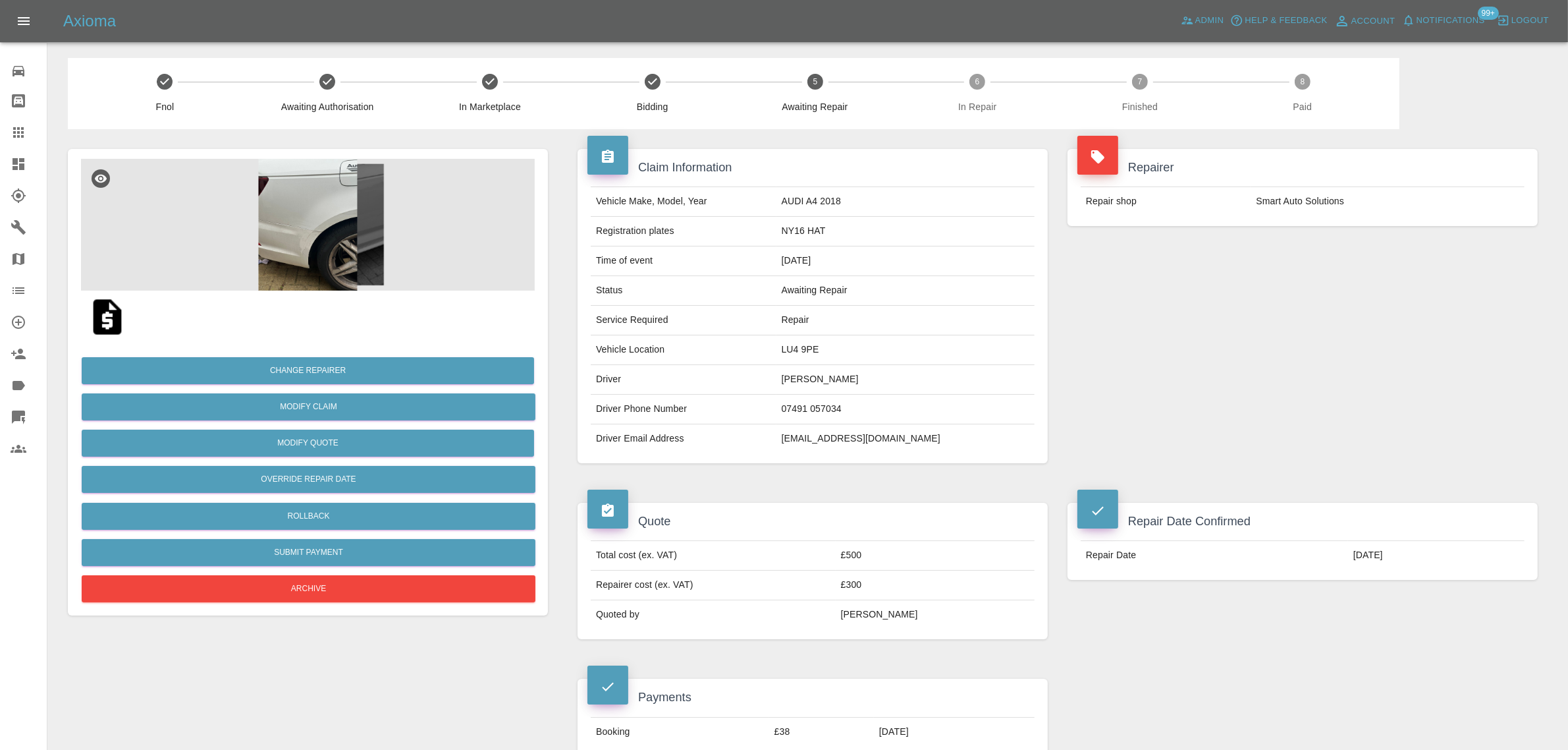
scroll to position [576, 0]
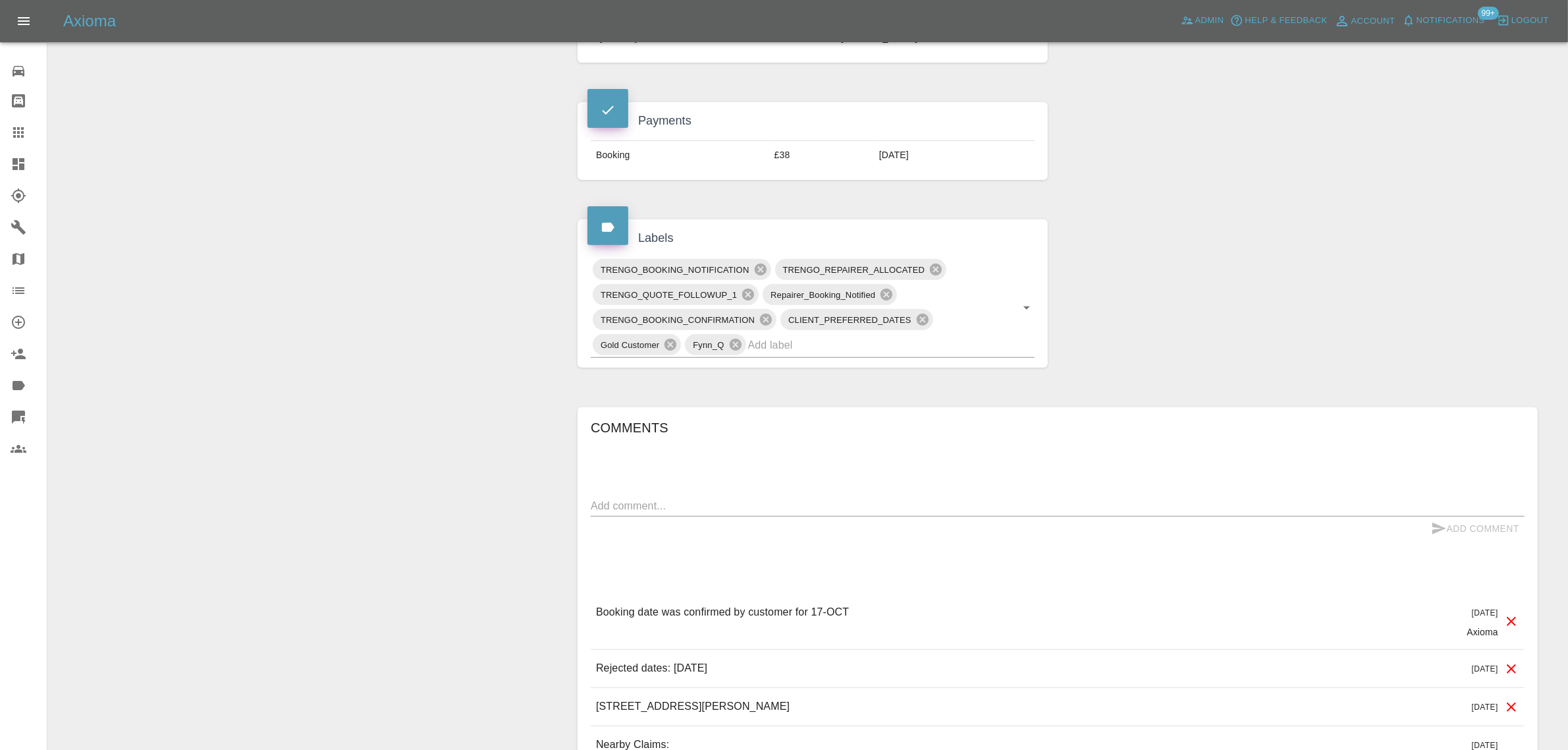
click at [17, 125] on icon at bounding box center [18, 132] width 15 height 15
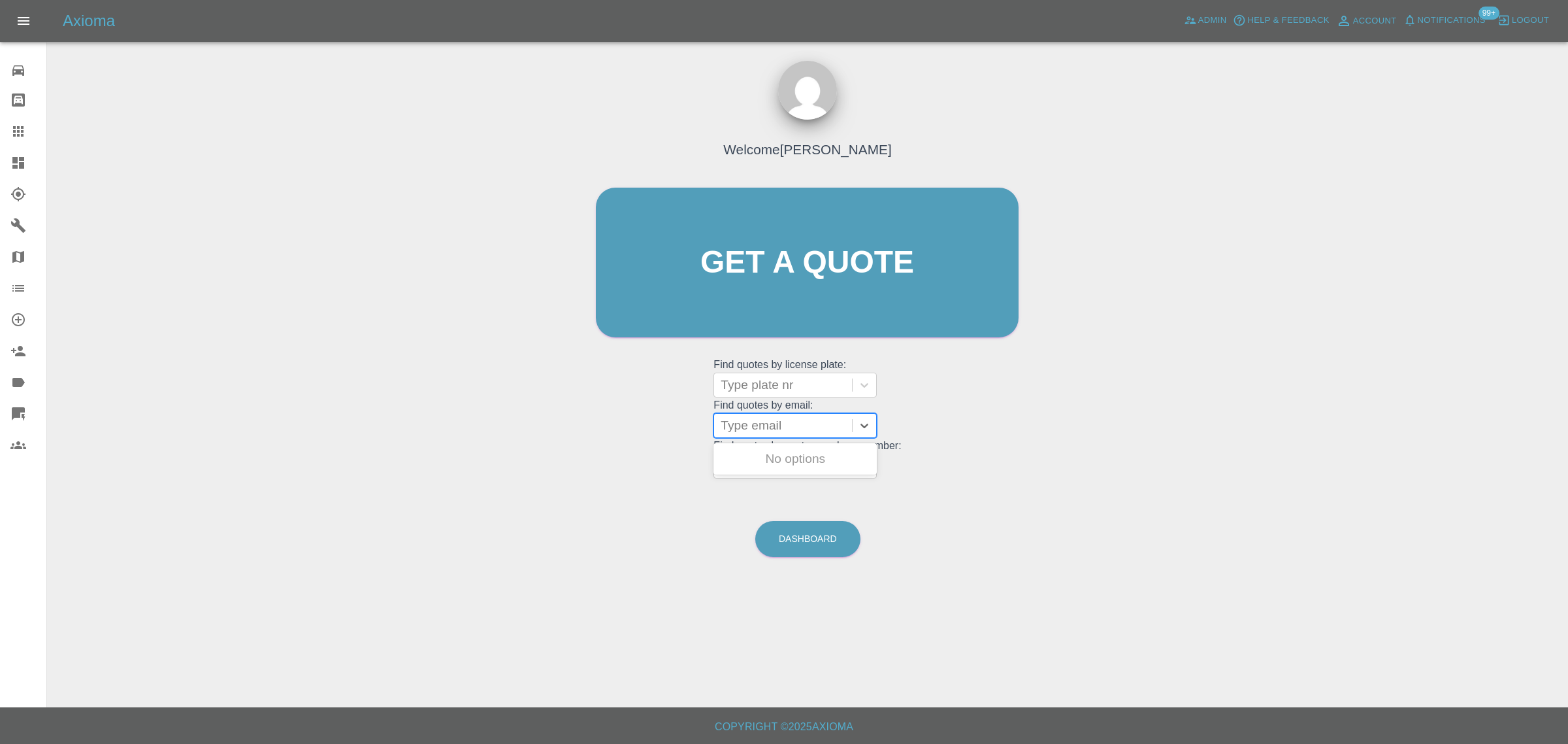
click at [761, 427] on div at bounding box center [783, 425] width 124 height 18
paste input "melaniesmith18@gmail.com"
type input "melaniesmith18@gmail.com"
click at [773, 452] on div "YC21CBW, Fnol" at bounding box center [795, 458] width 164 height 26
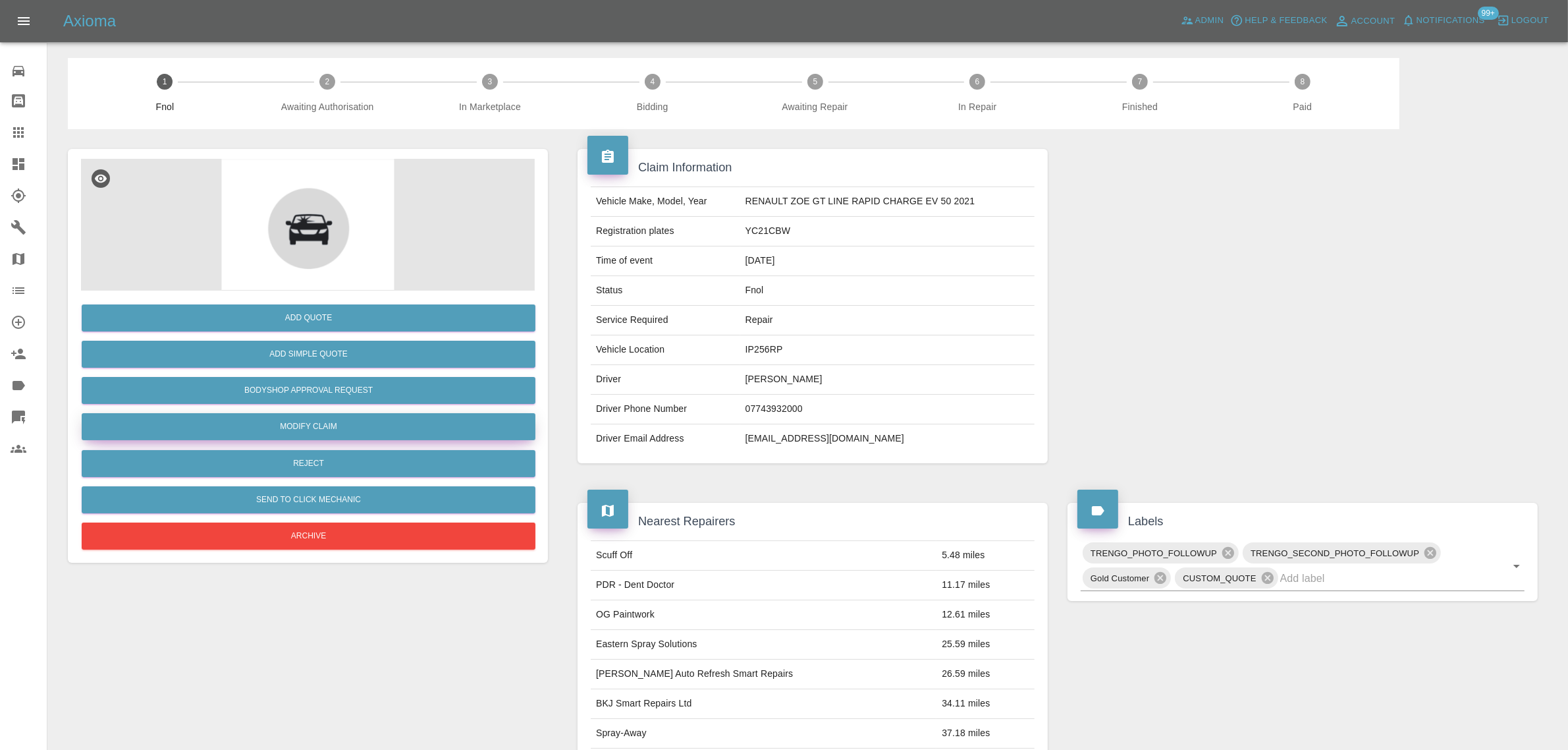
click at [250, 422] on link "Modify Claim" at bounding box center [309, 427] width 454 height 27
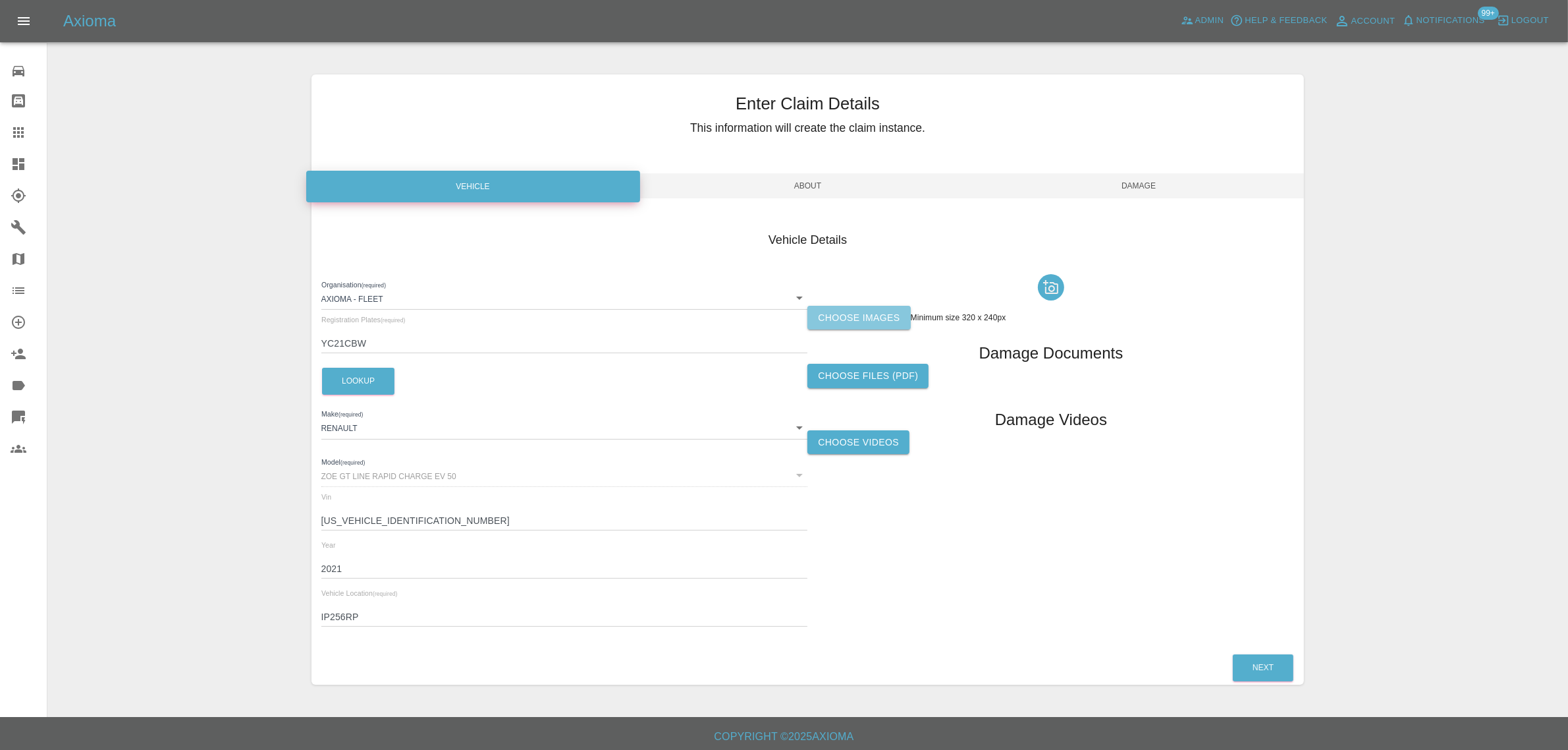
click at [823, 311] on label "Choose images" at bounding box center [859, 318] width 102 height 24
click at [0, 0] on input "Choose images" at bounding box center [0, 0] width 0 height 0
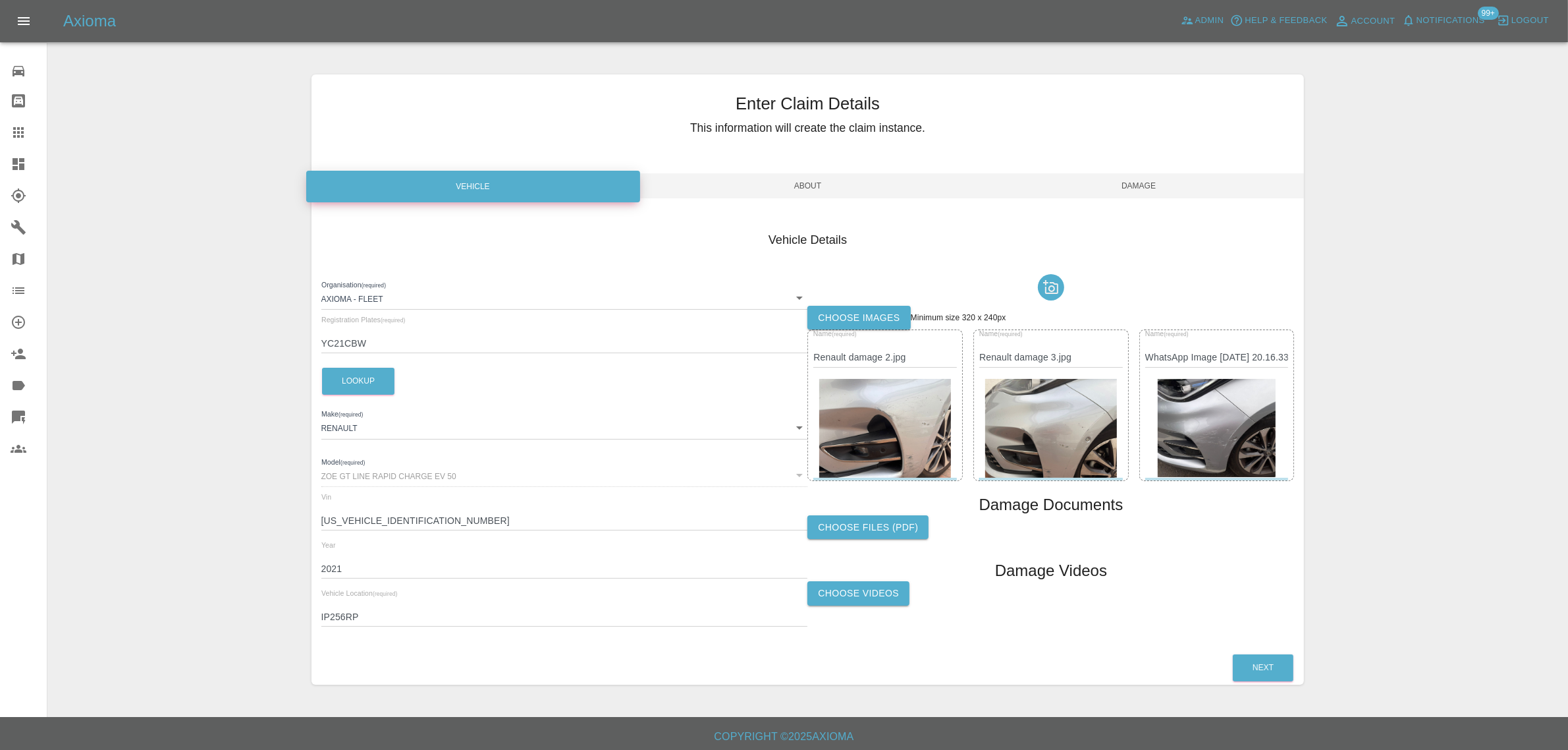
click at [1116, 192] on span "Damage" at bounding box center [1139, 185] width 331 height 25
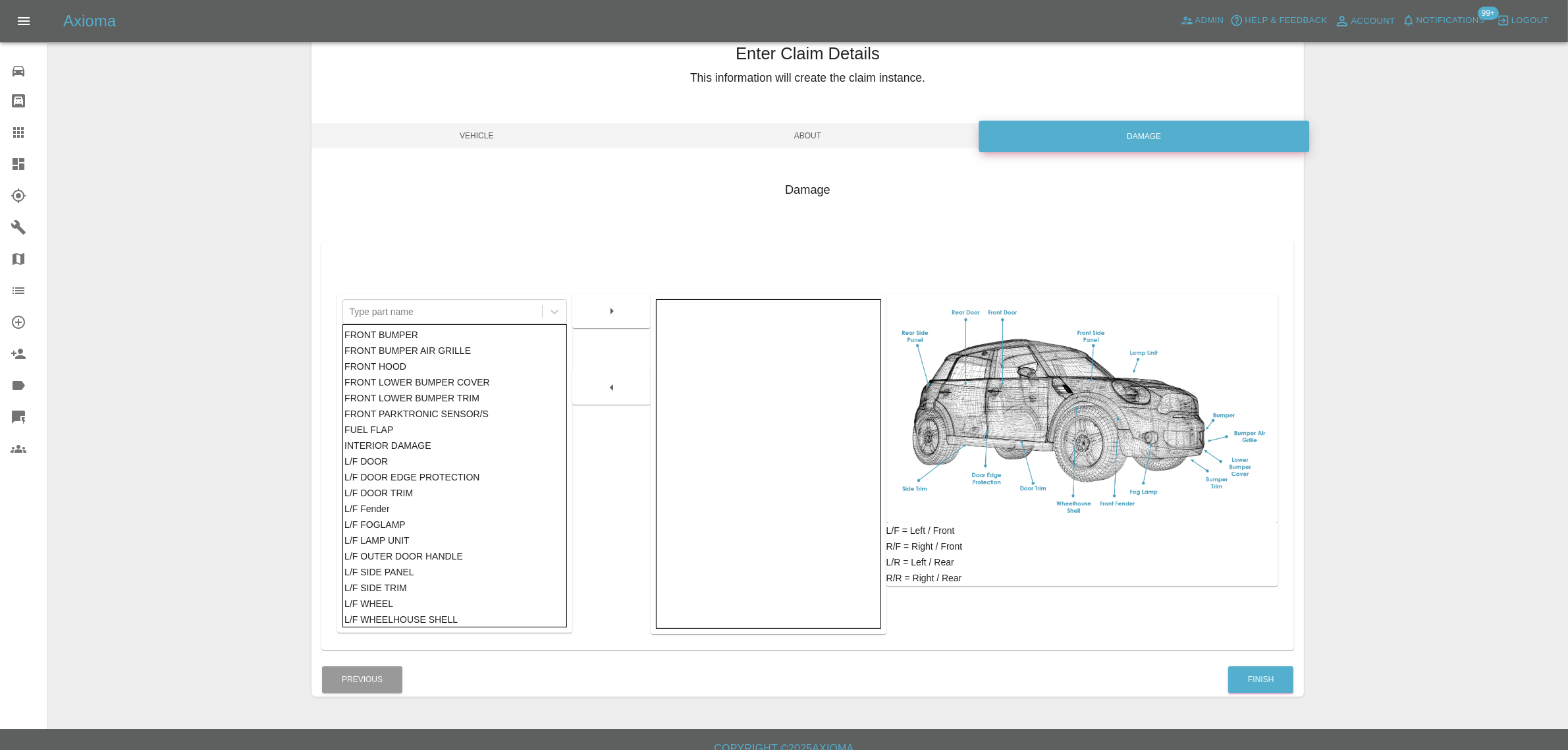
scroll to position [65, 0]
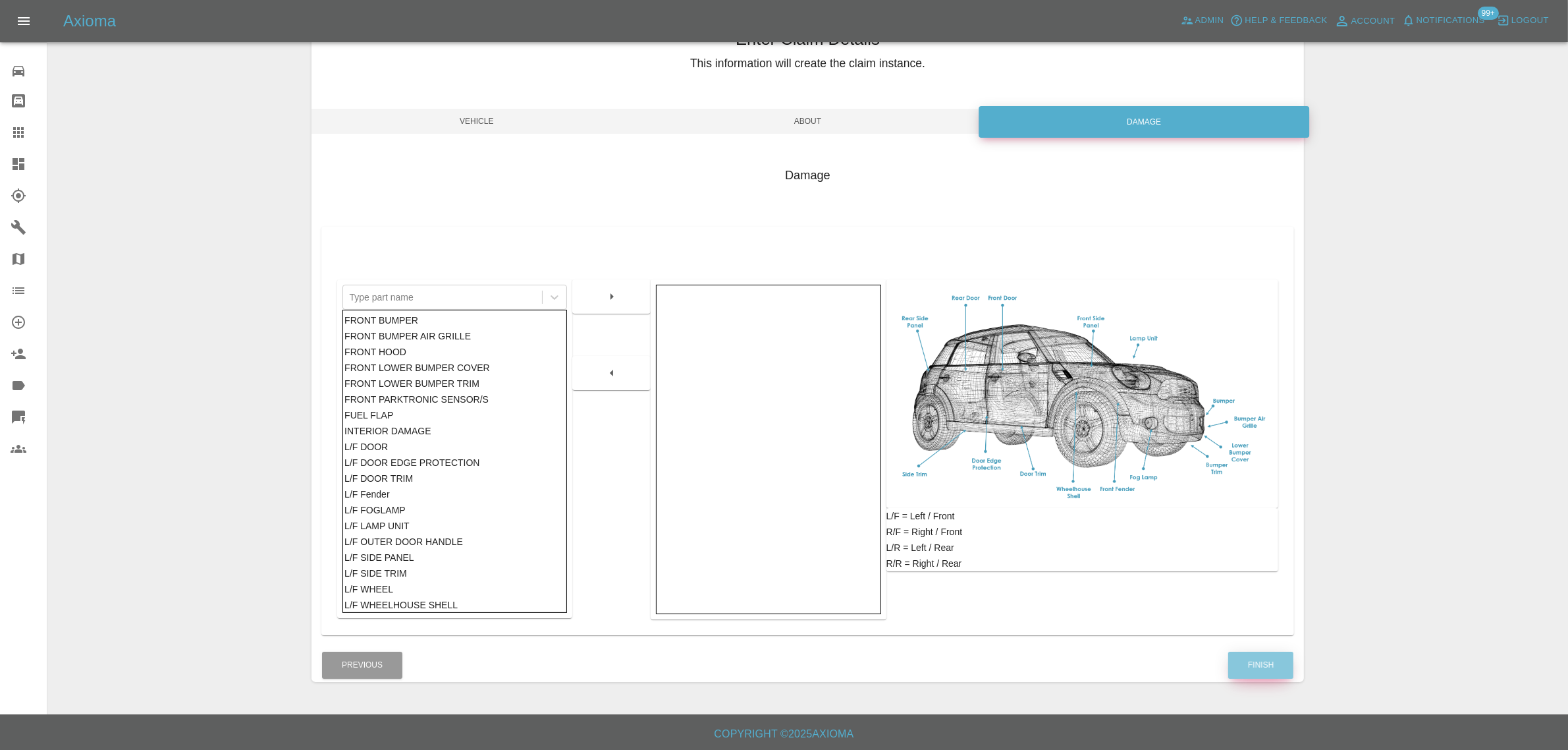
click at [1271, 657] on button "Finish" at bounding box center [1261, 665] width 66 height 27
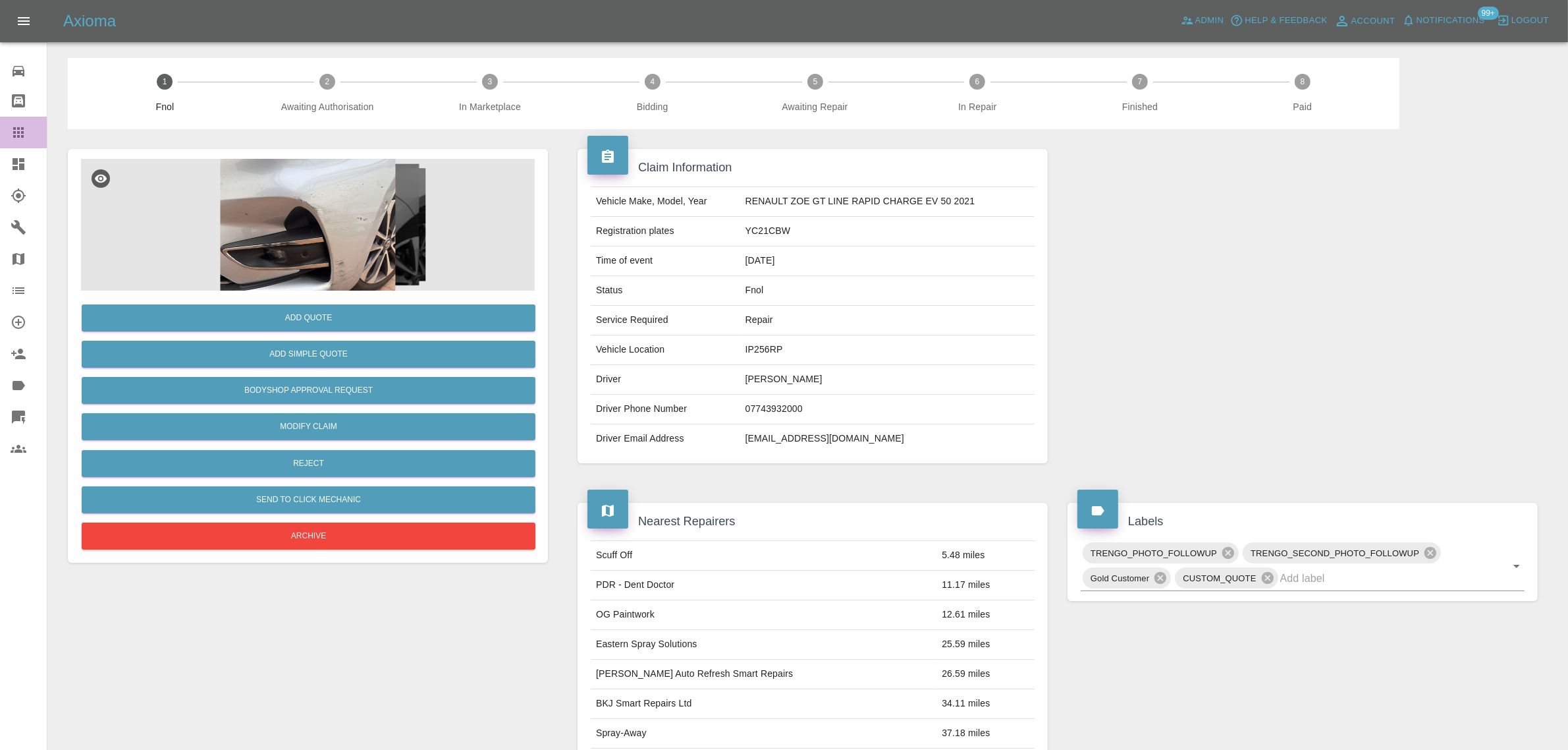
click at [26, 137] on div at bounding box center [29, 132] width 37 height 15
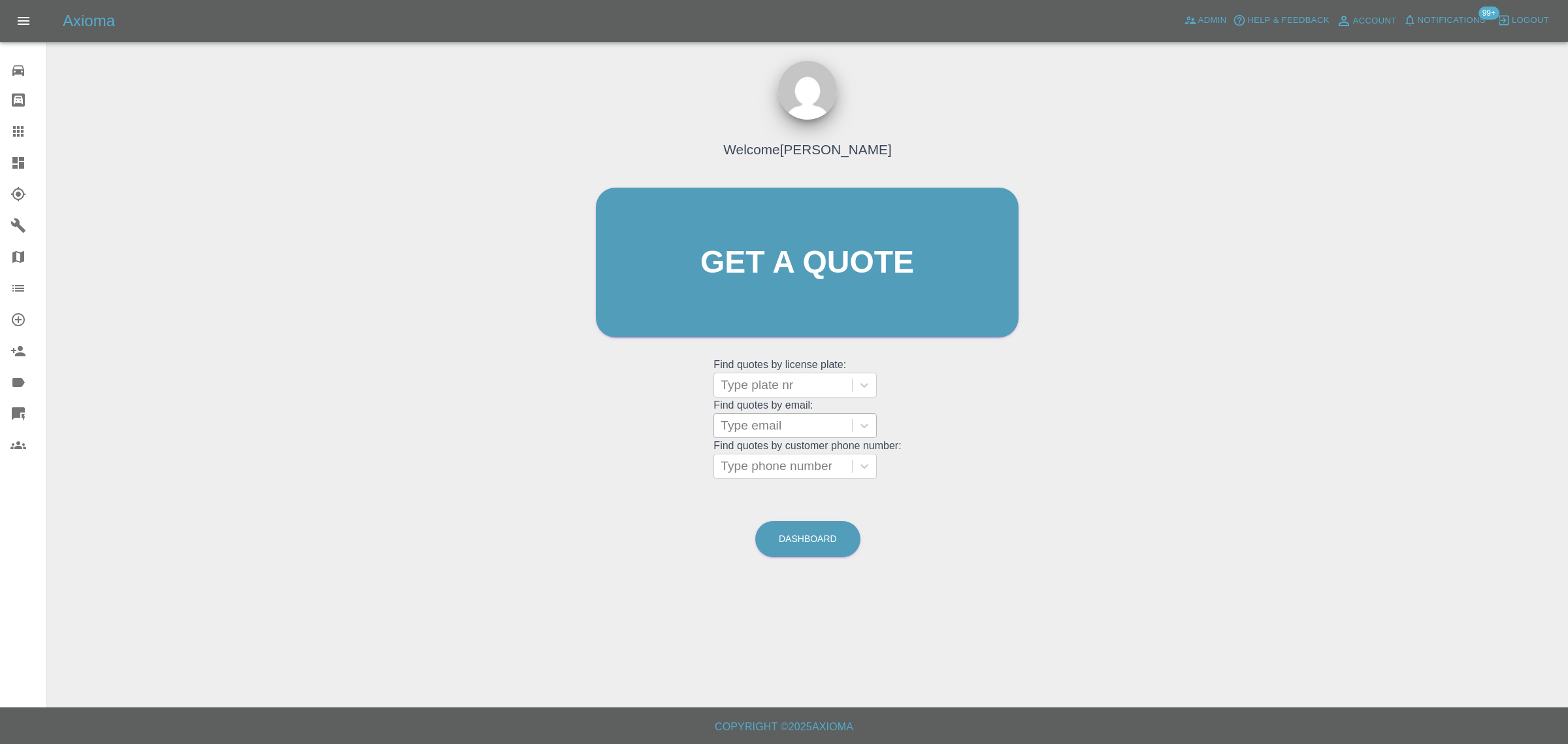
click at [751, 435] on div "Type email" at bounding box center [783, 425] width 138 height 24
paste input "tonywu1962@gmail.com"
type input "tonywu1962@gmail.com"
click at [741, 477] on div "OE18SNX, Awaiting Authorisation" at bounding box center [795, 466] width 164 height 42
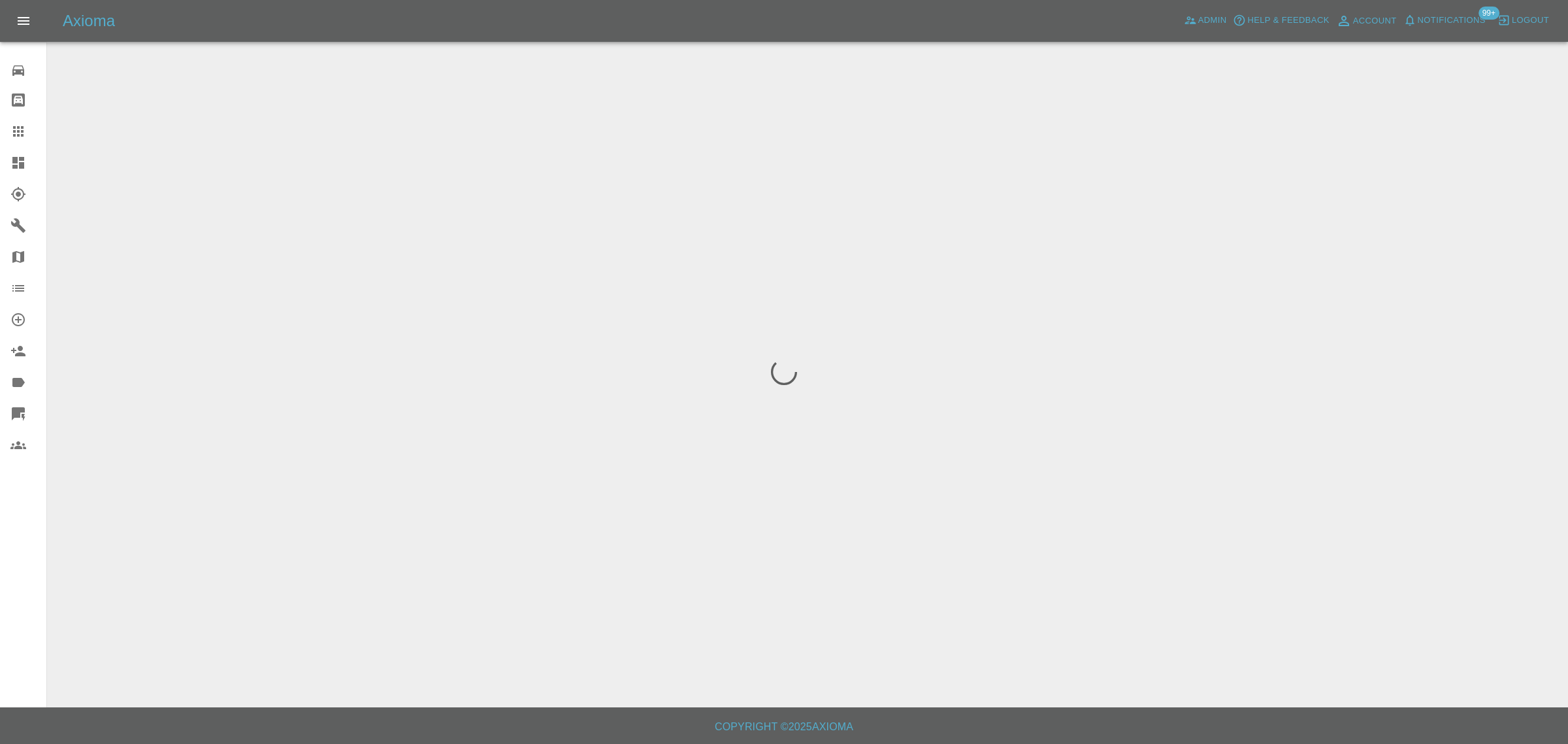
click at [22, 585] on div "0 Repair home Bodyshop home Claims Dashboard Explorer Garages Map Organization …" at bounding box center [23, 372] width 47 height 744
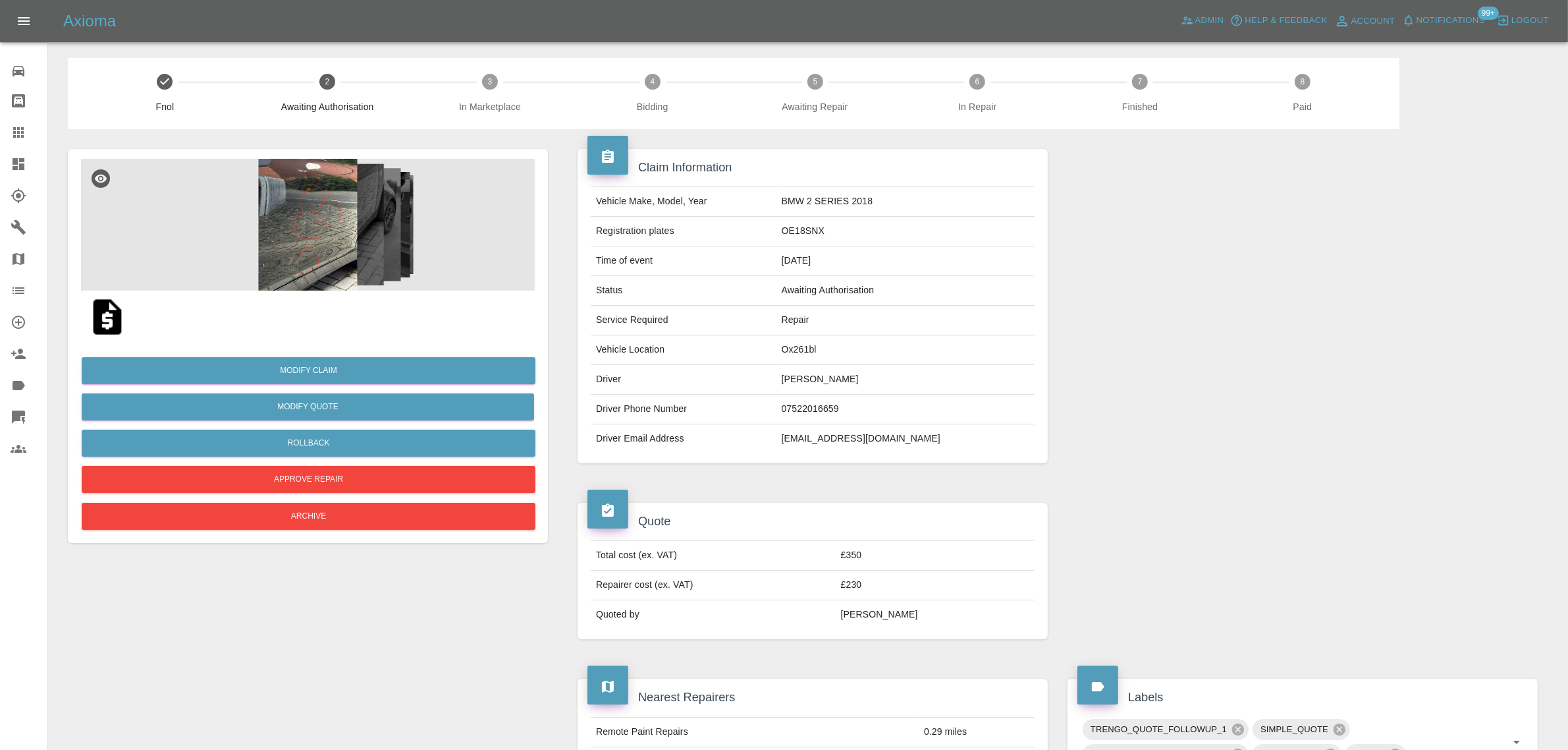
click at [307, 221] on img at bounding box center [308, 224] width 454 height 131
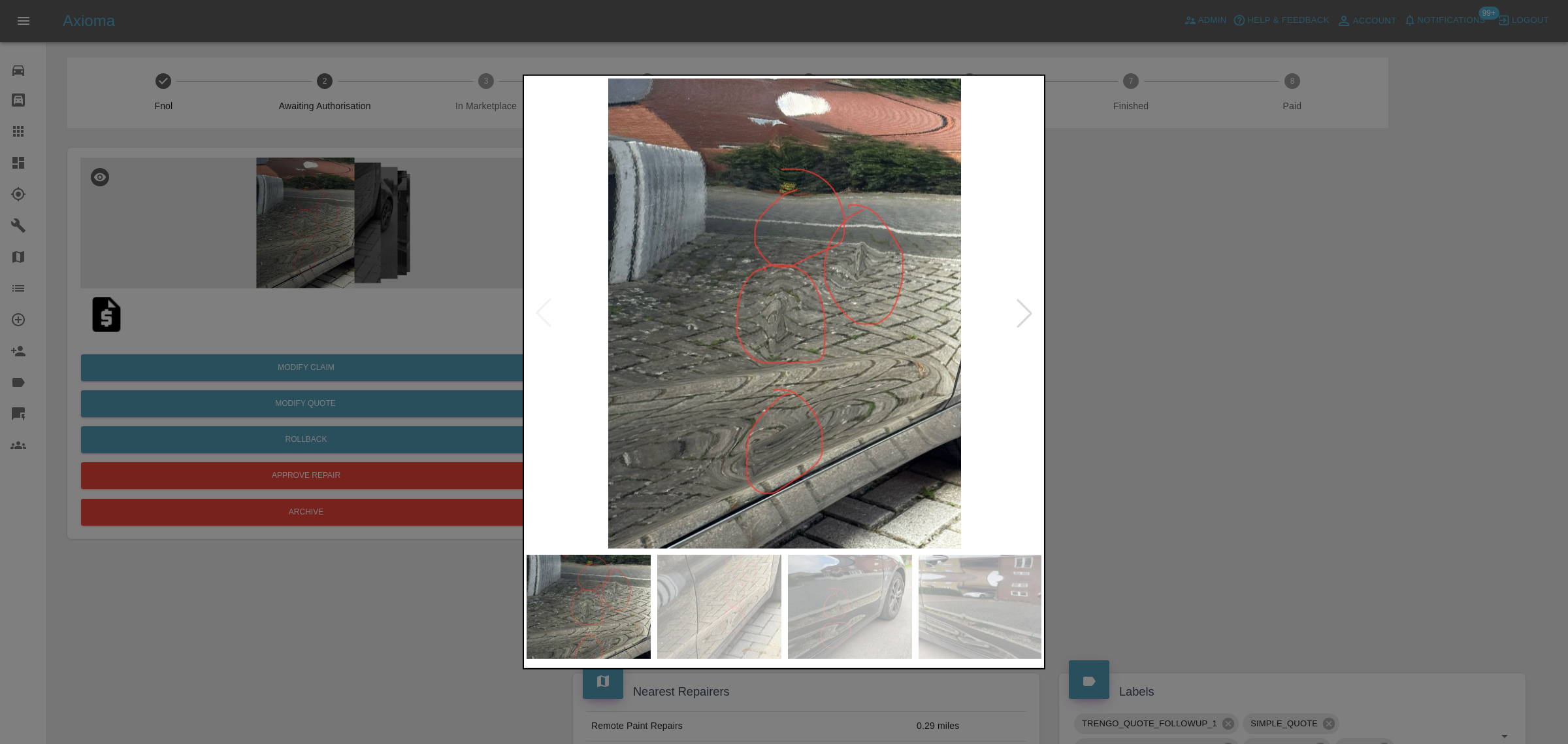
click at [1147, 441] on div at bounding box center [784, 372] width 1568 height 744
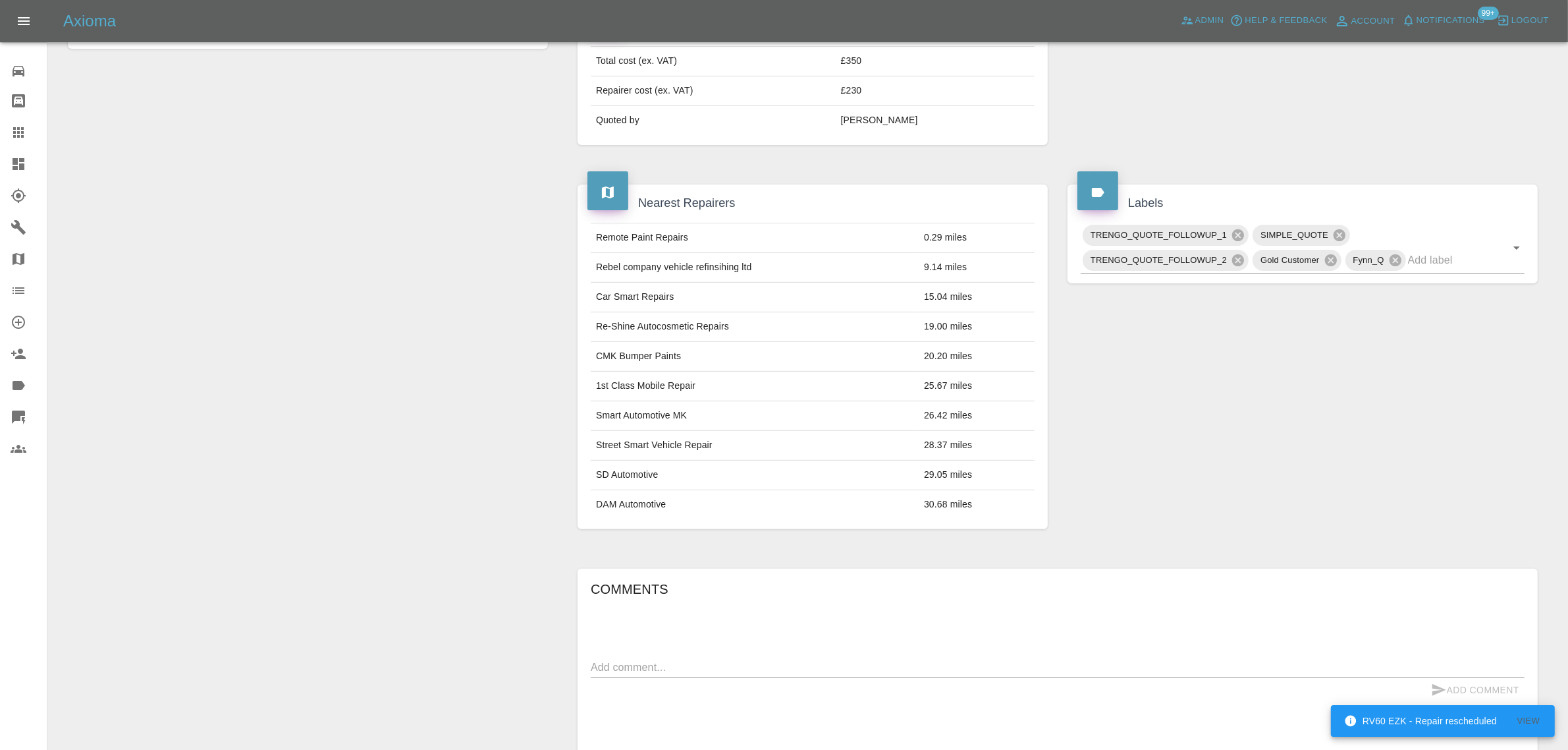
scroll to position [695, 0]
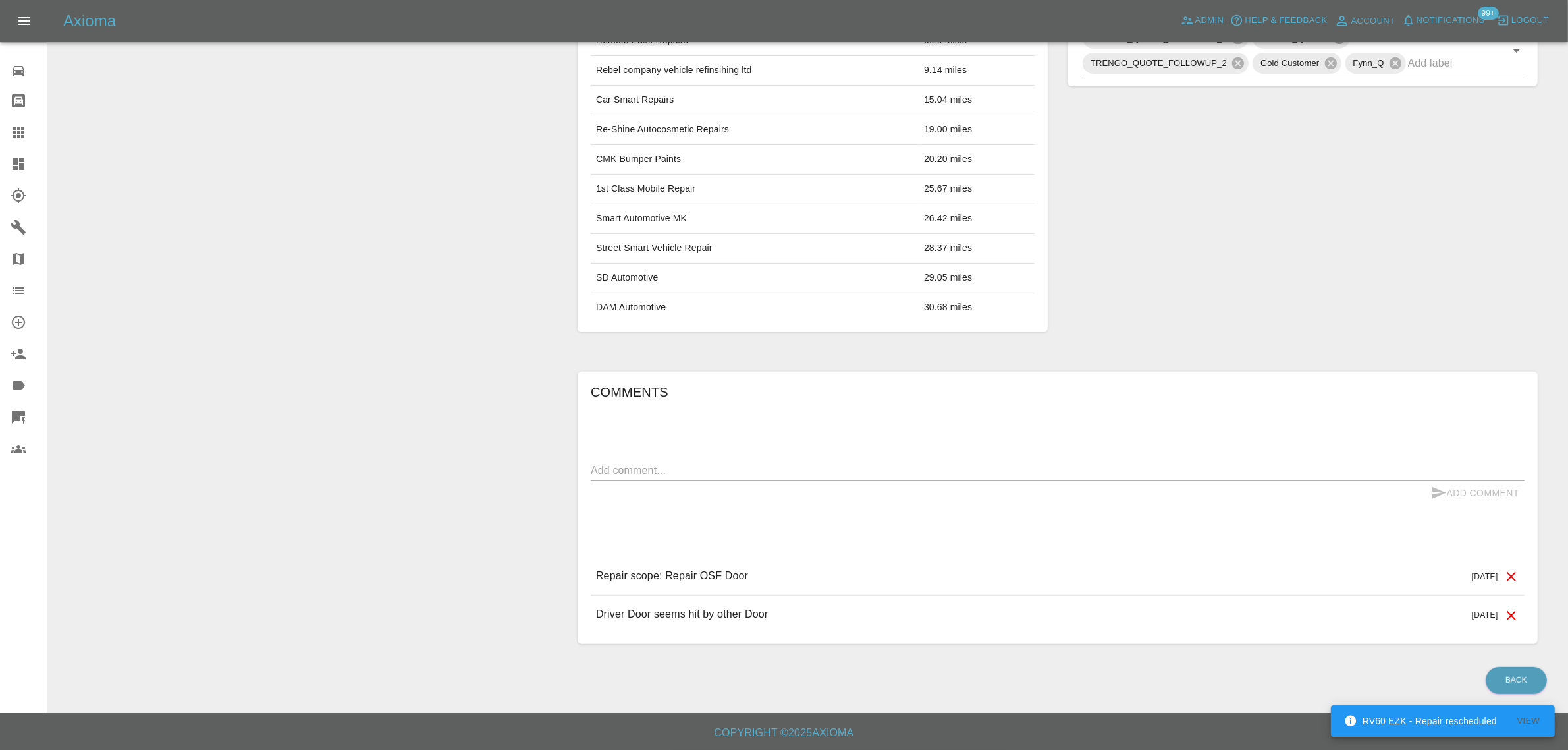
click at [8, 122] on link "Claims" at bounding box center [23, 132] width 46 height 32
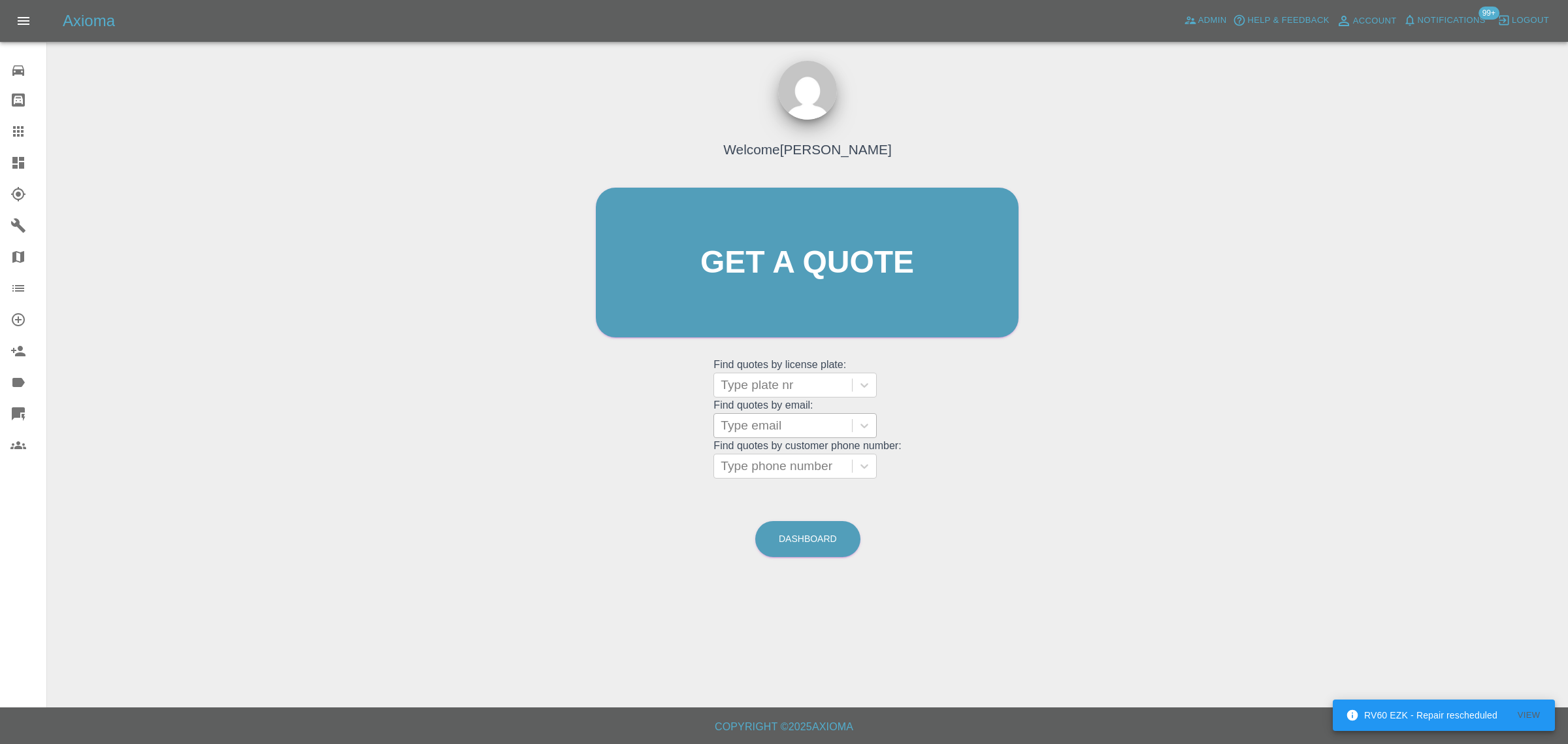
click at [745, 423] on div at bounding box center [783, 425] width 124 height 18
paste input "edwardsnat42@gmail.com"
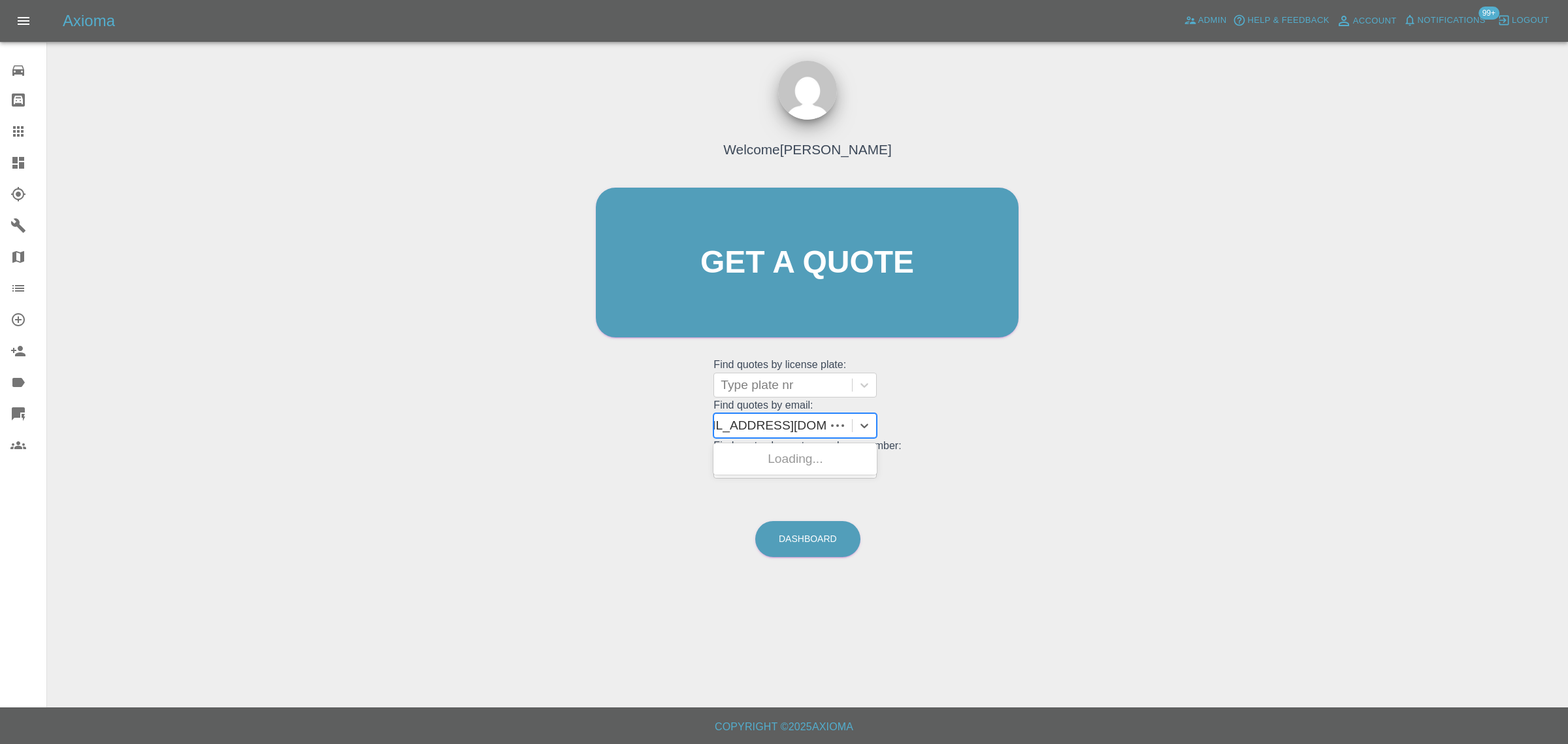
type input "edwardsnat42@gmail.com"
click at [771, 463] on div "LK64ZZP, Awaiting Authorisation" at bounding box center [795, 466] width 164 height 42
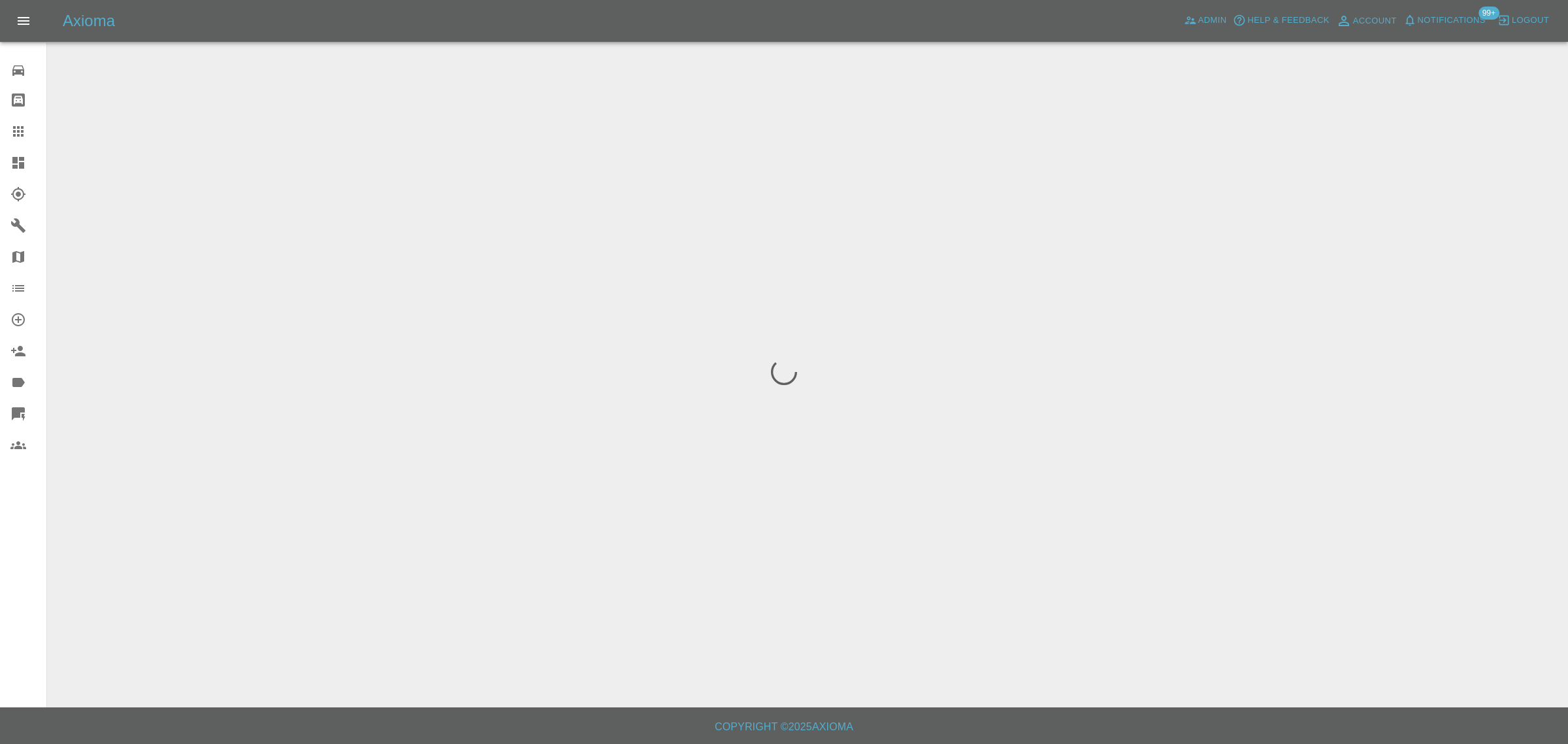
click at [34, 562] on div "0 Repair home Bodyshop home Claims Dashboard Explorer Garages Map Organization …" at bounding box center [23, 372] width 47 height 744
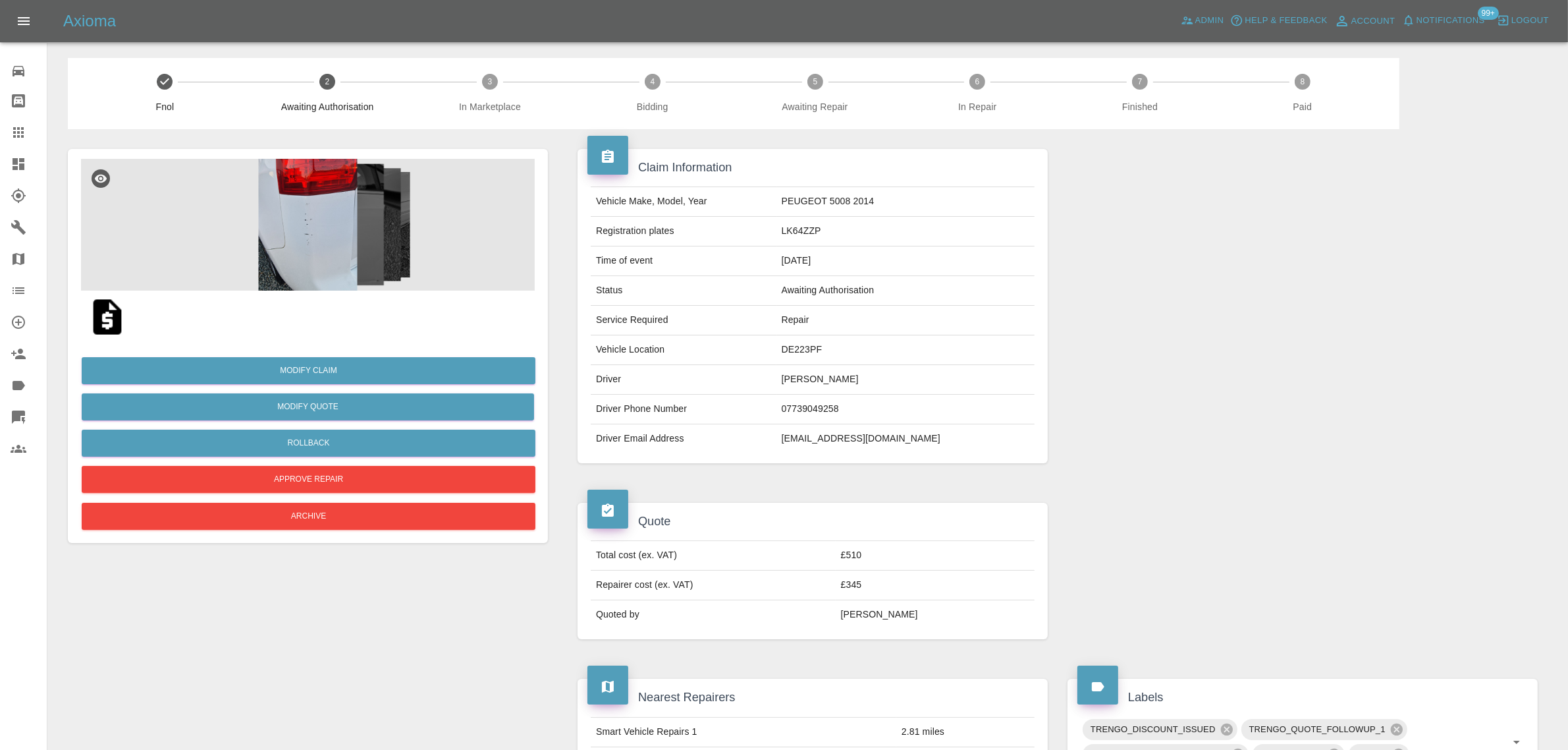
click at [372, 259] on img at bounding box center [308, 224] width 454 height 131
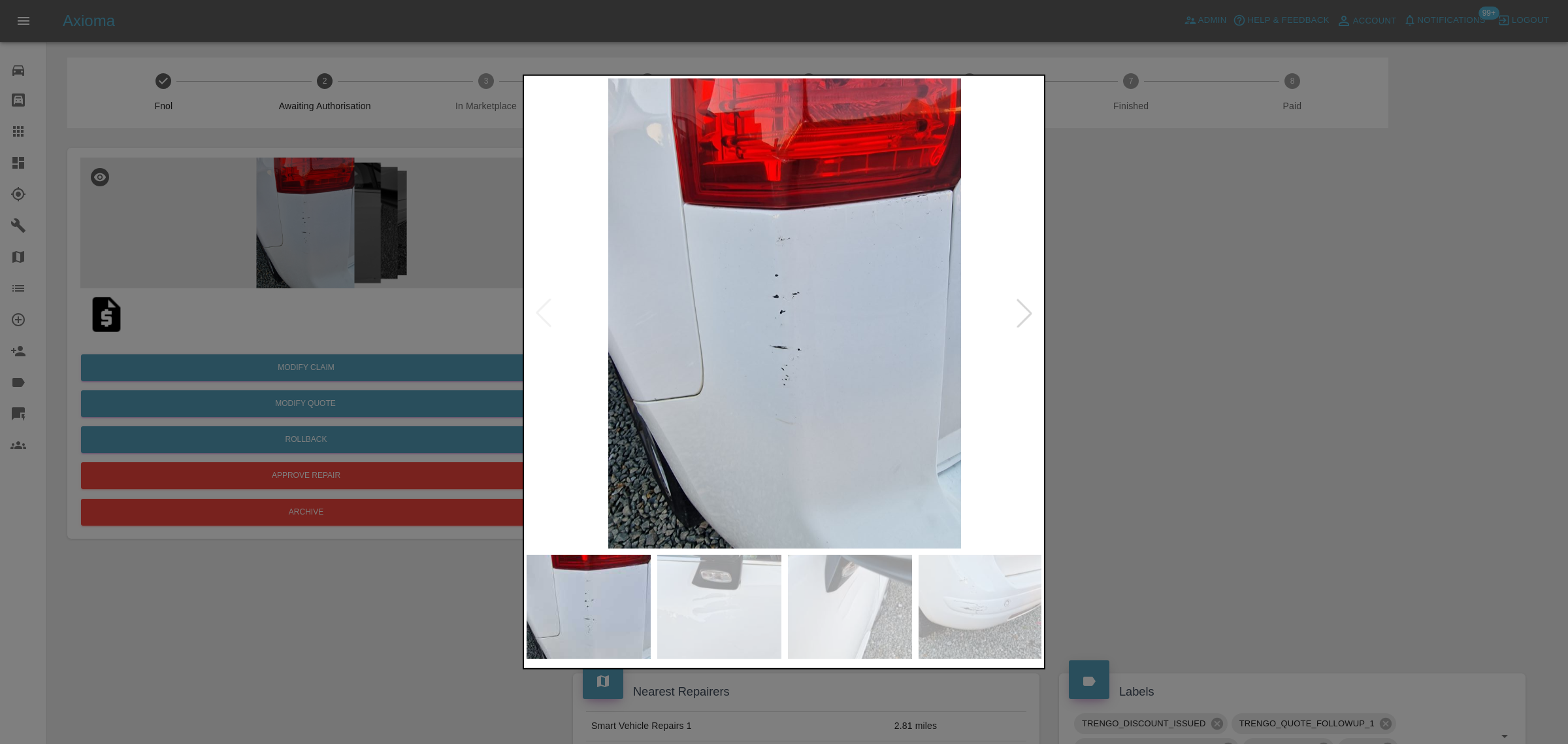
click at [1013, 311] on div at bounding box center [1024, 313] width 29 height 29
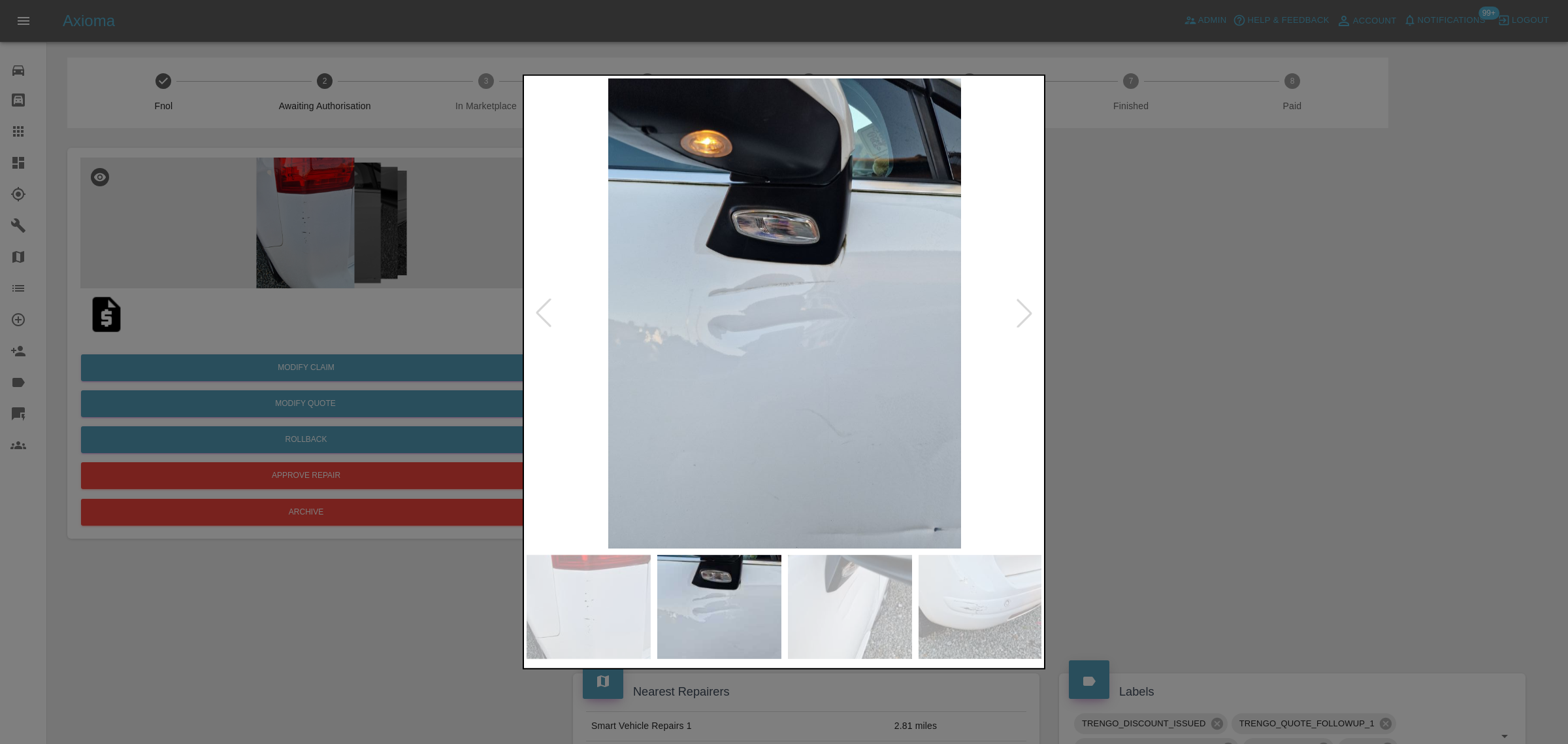
click at [1013, 311] on div at bounding box center [1024, 313] width 29 height 29
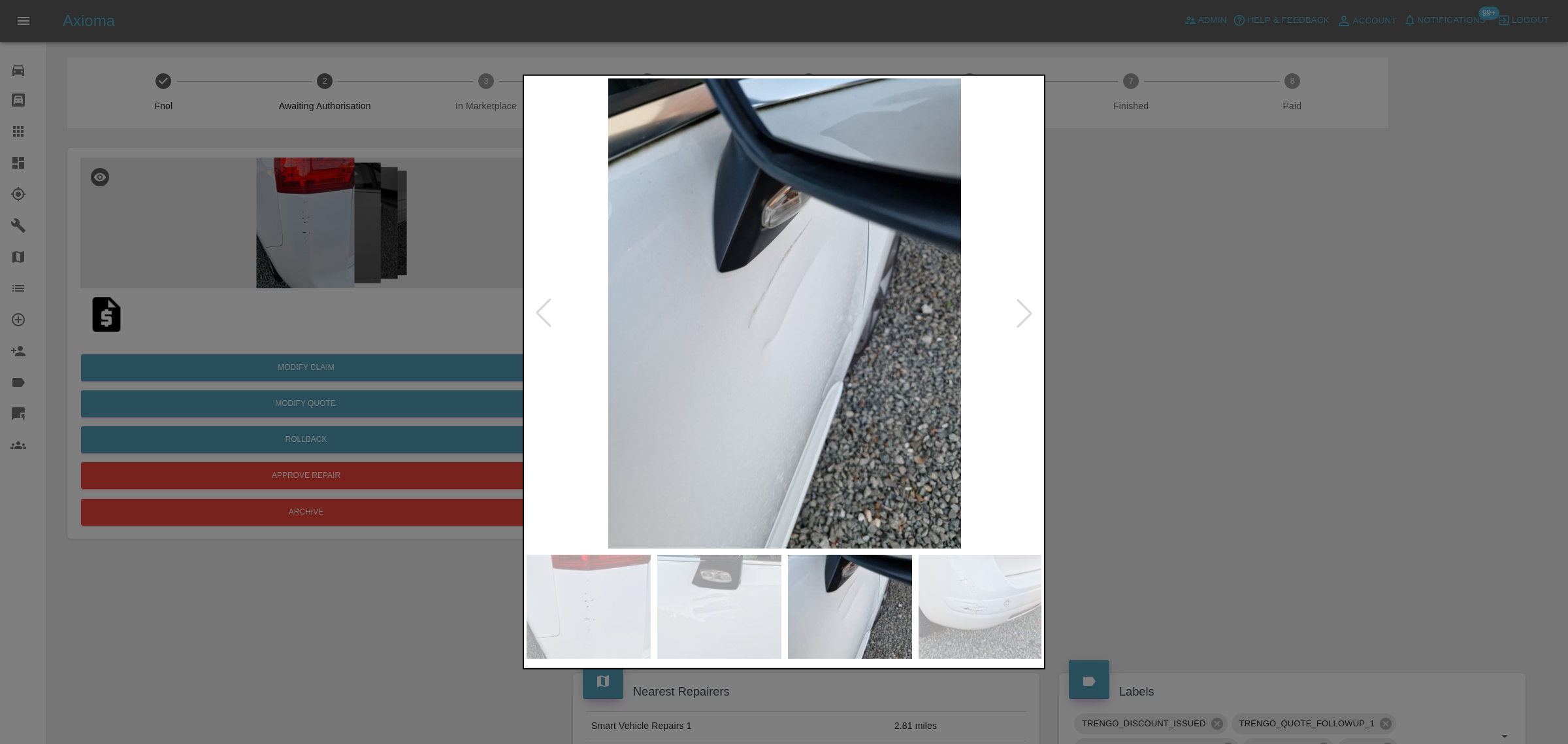
click at [1013, 311] on div at bounding box center [1024, 313] width 29 height 29
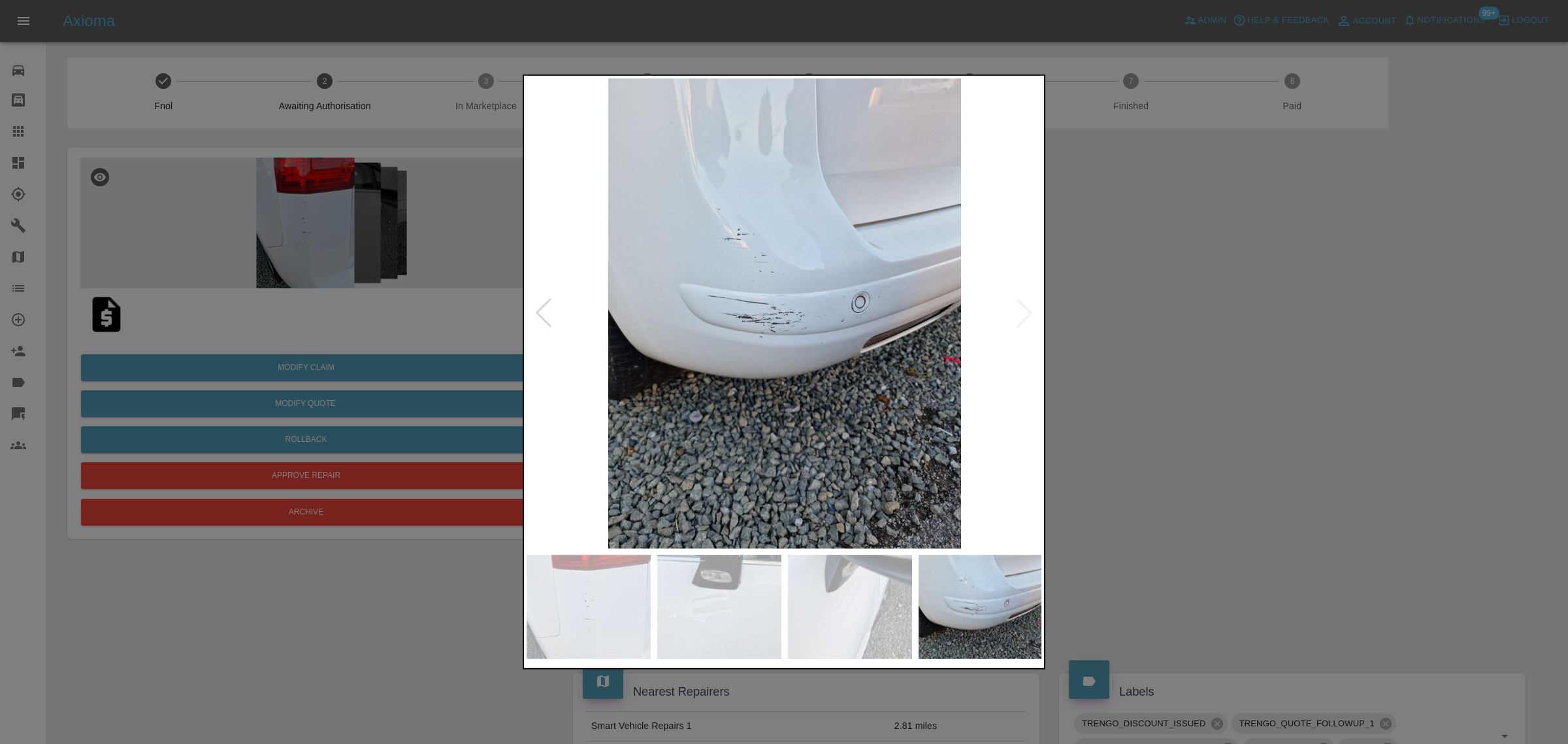
click at [1013, 311] on img at bounding box center [784, 313] width 516 height 470
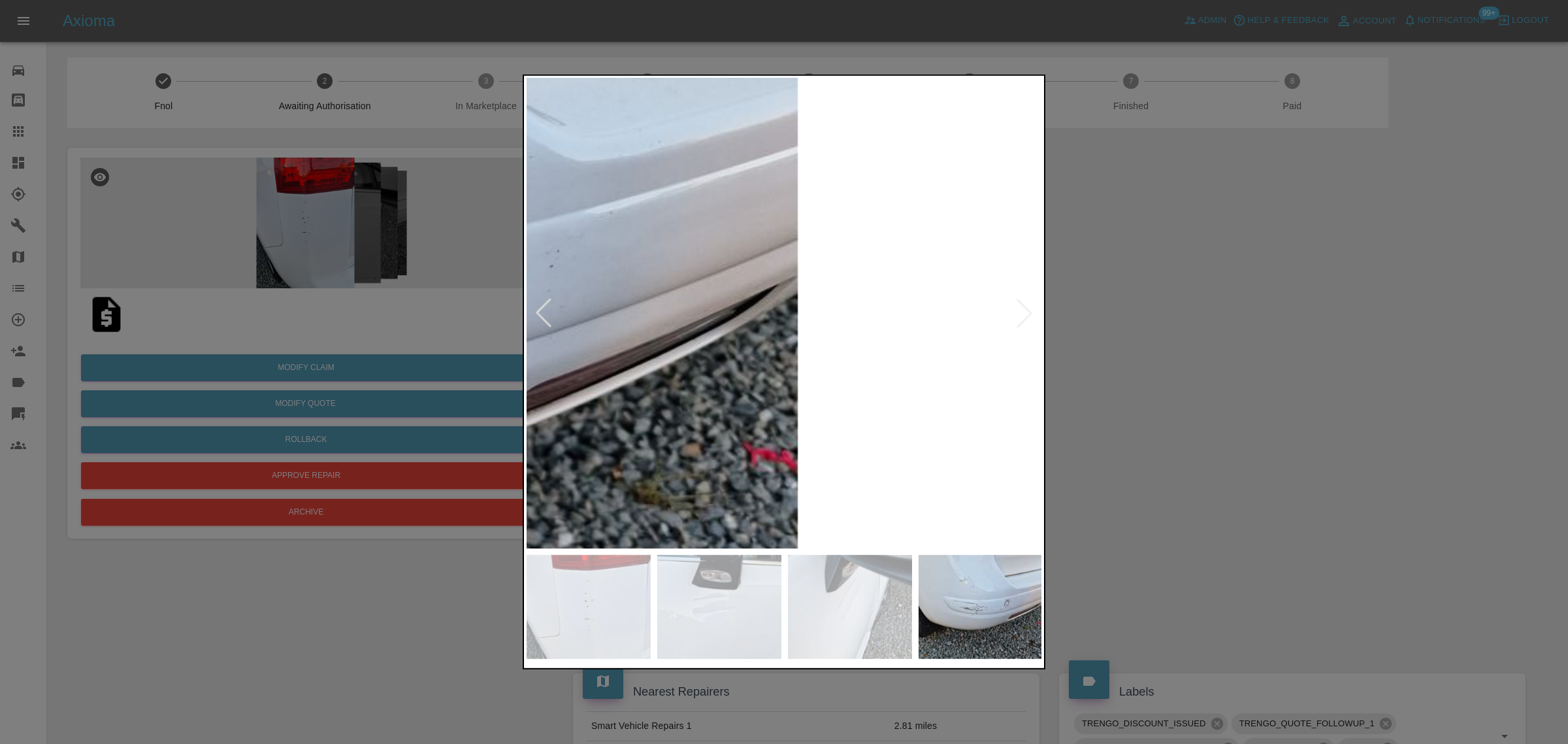
click at [1149, 334] on div at bounding box center [784, 372] width 1568 height 744
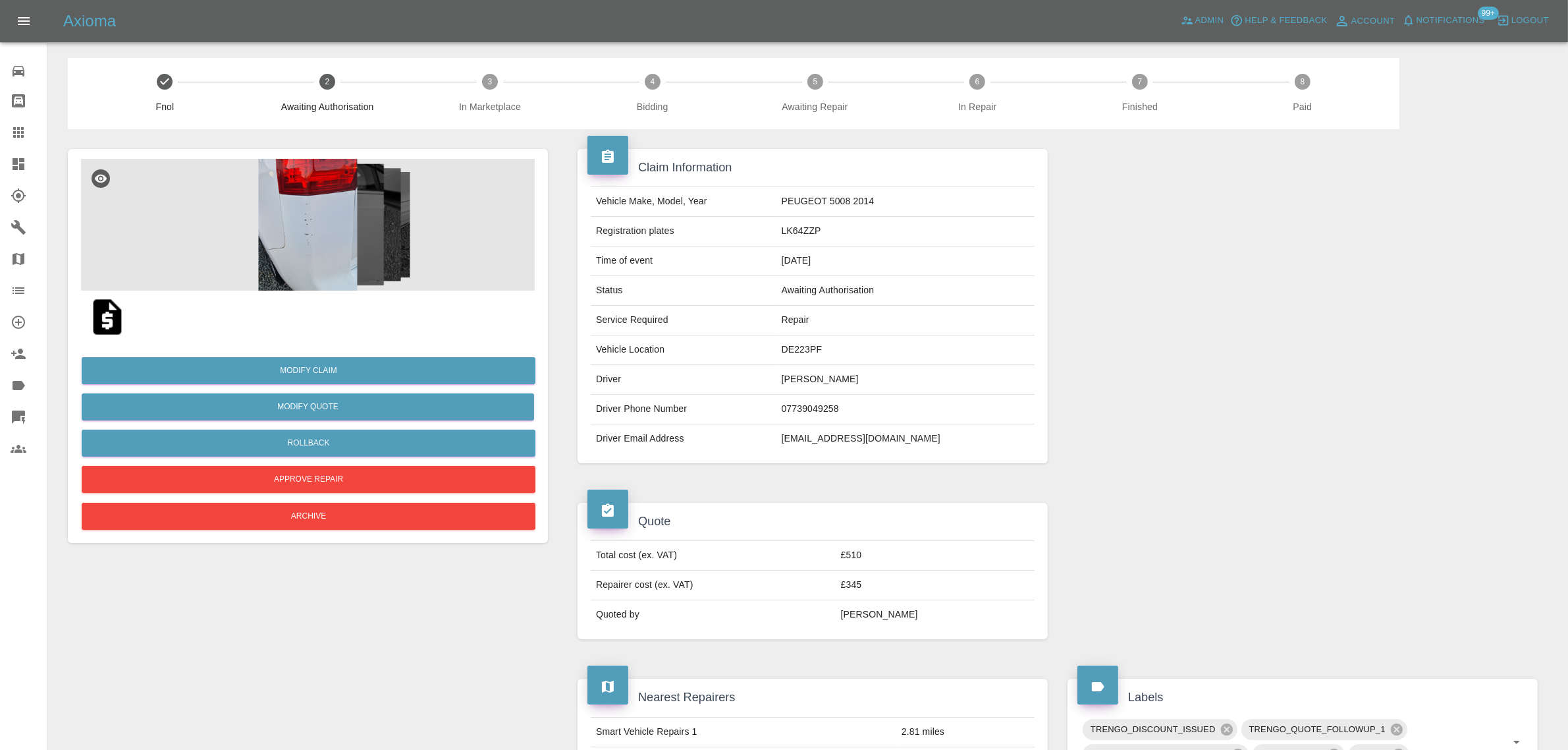
click at [274, 212] on img at bounding box center [308, 224] width 454 height 131
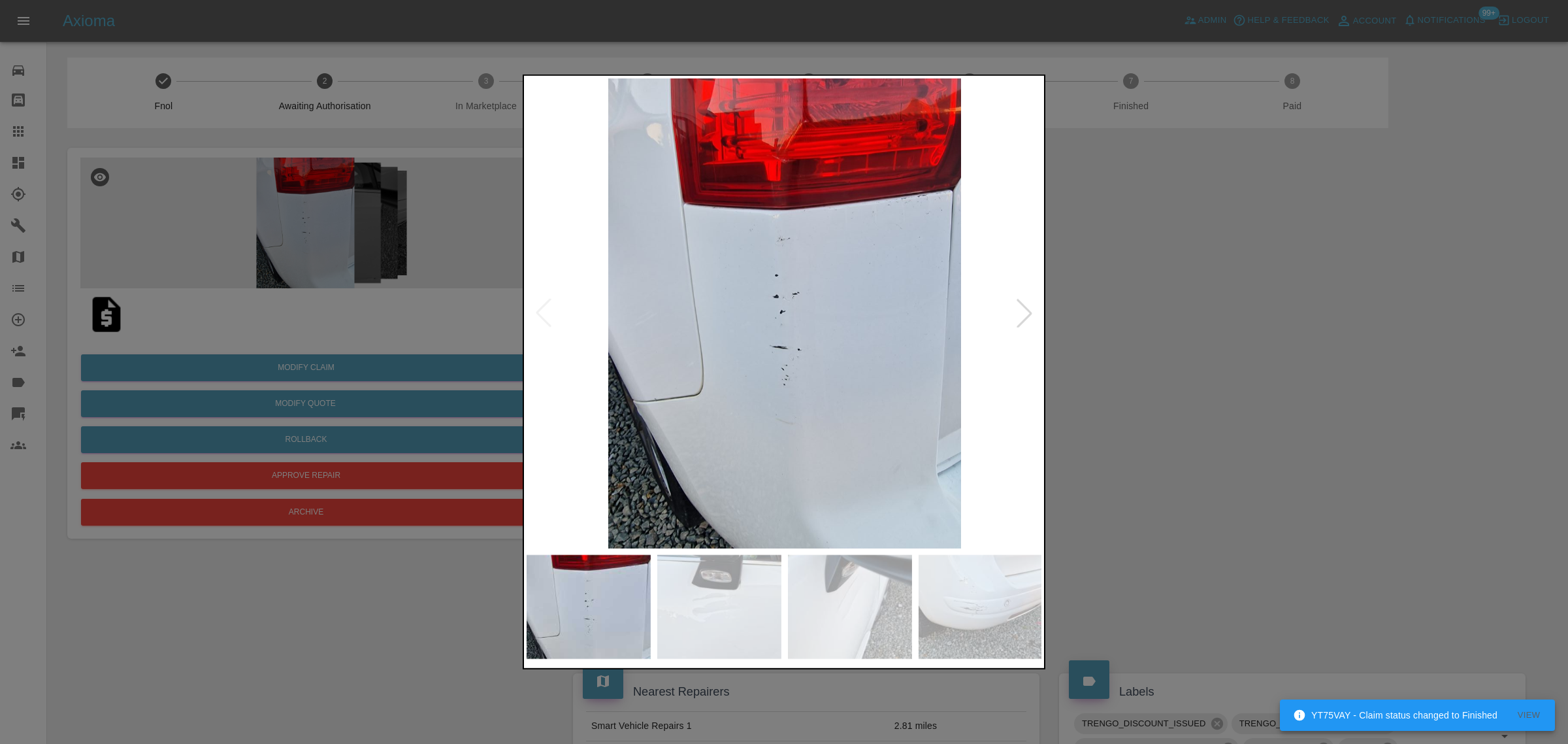
click at [1029, 311] on div at bounding box center [1024, 313] width 29 height 29
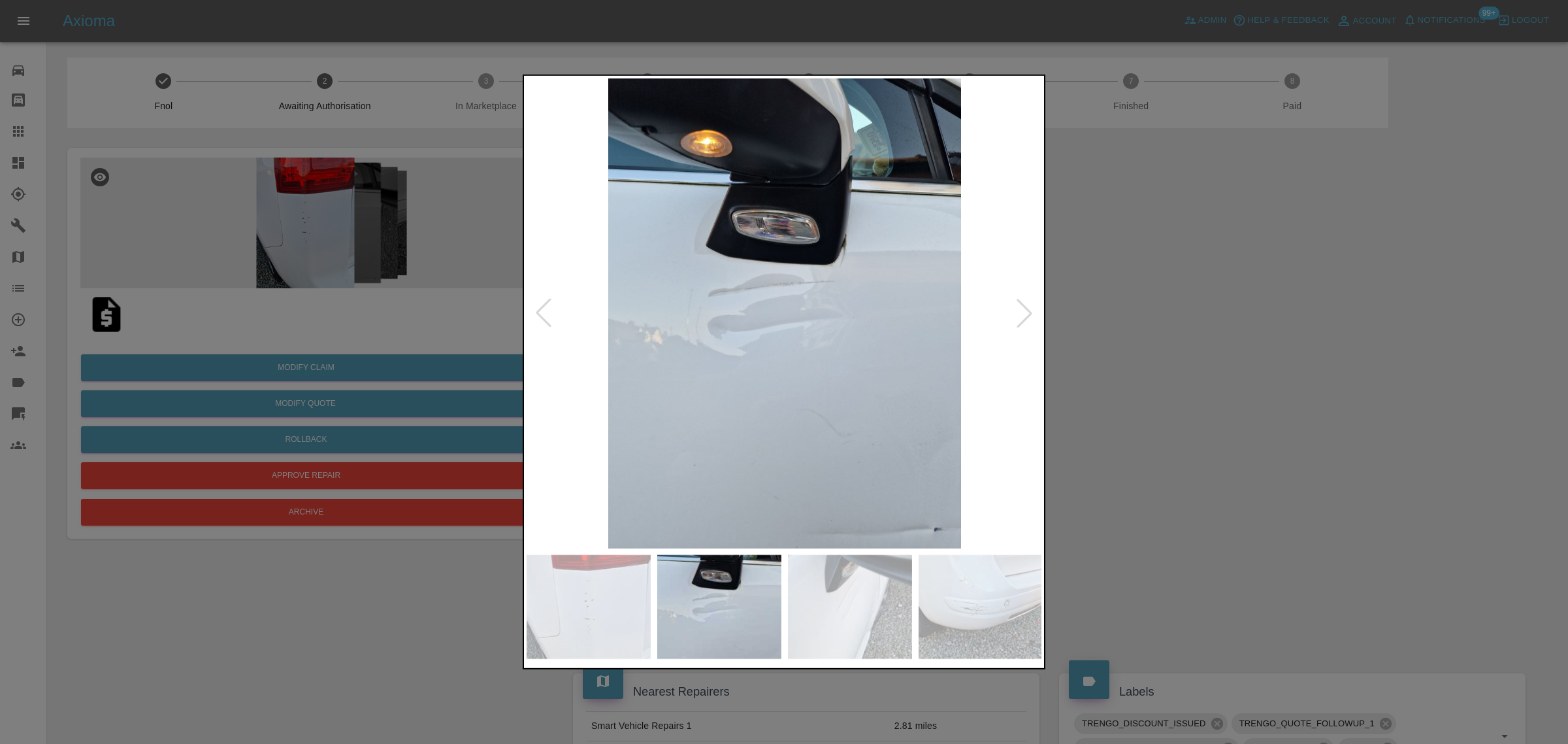
click at [1021, 310] on div at bounding box center [1024, 313] width 29 height 29
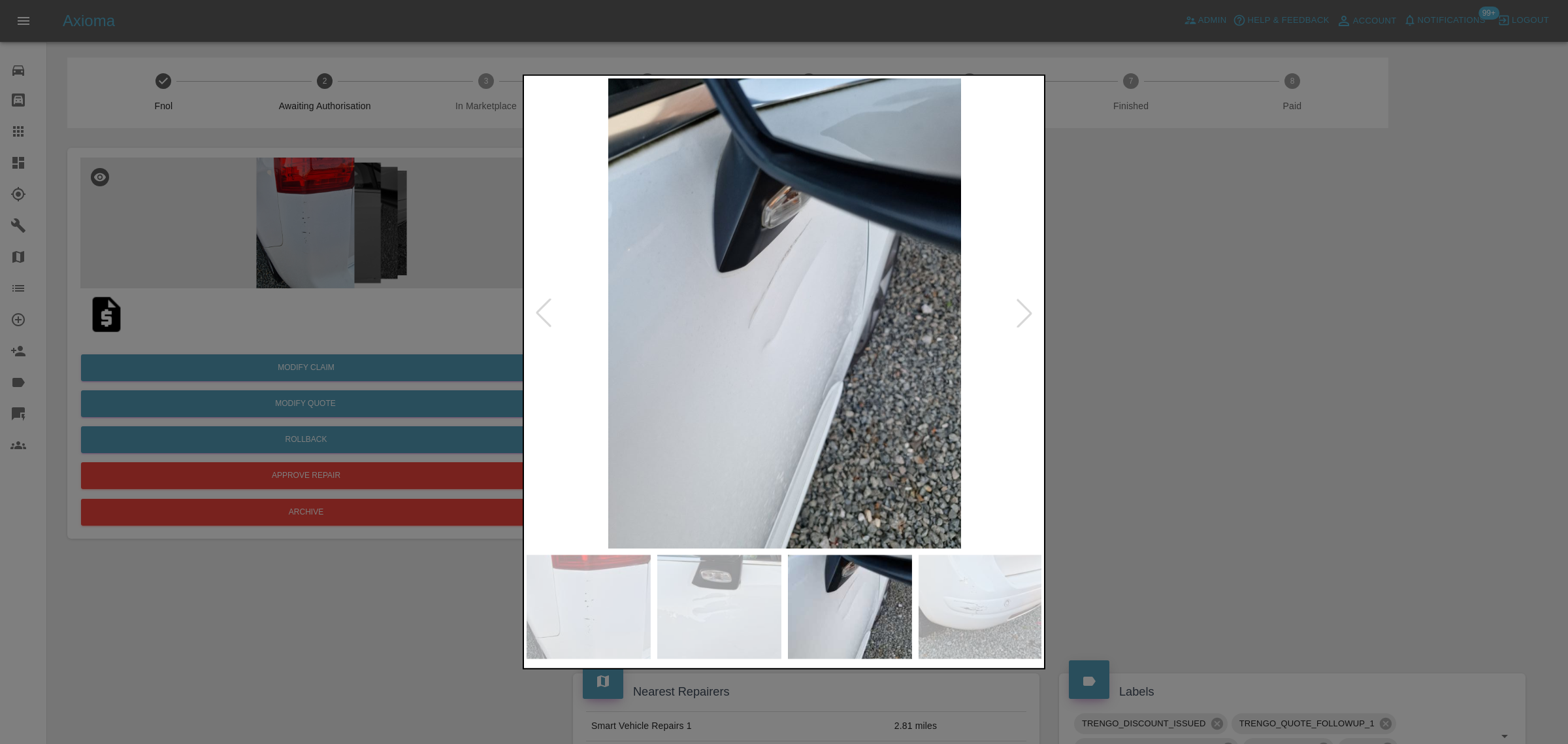
click at [1022, 319] on div at bounding box center [1024, 313] width 29 height 29
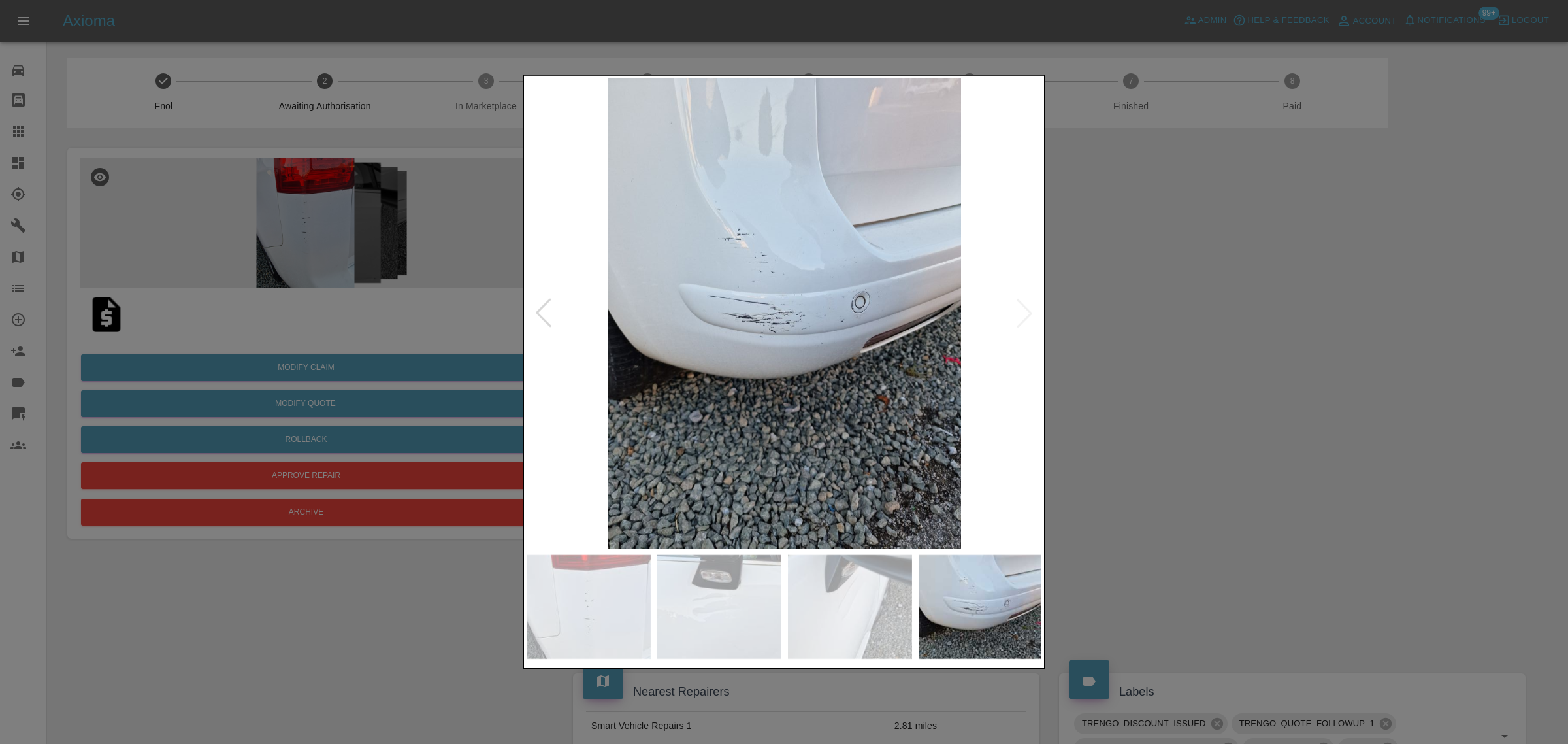
click at [1400, 343] on div at bounding box center [784, 372] width 1568 height 744
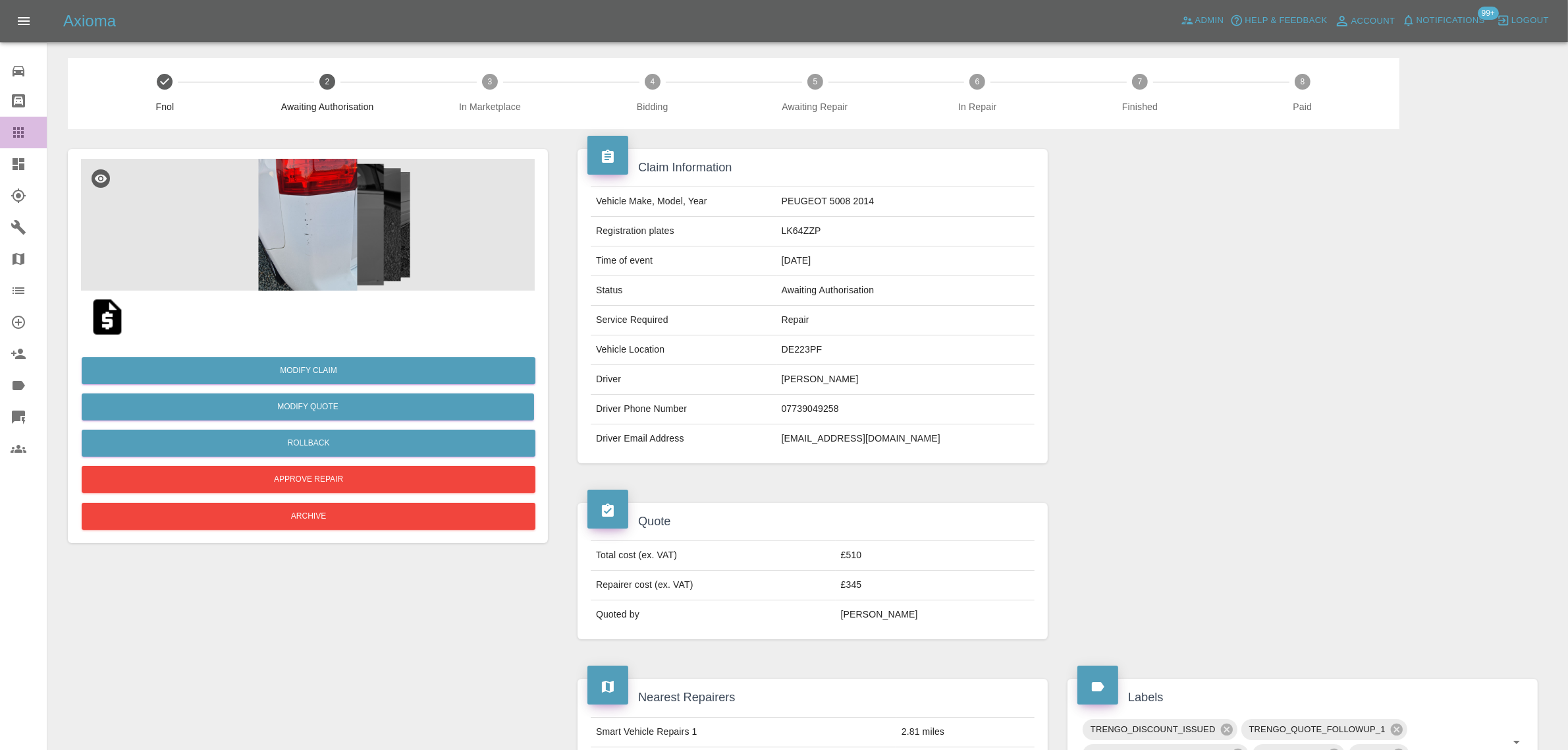
click at [15, 145] on link "Claims" at bounding box center [23, 132] width 46 height 32
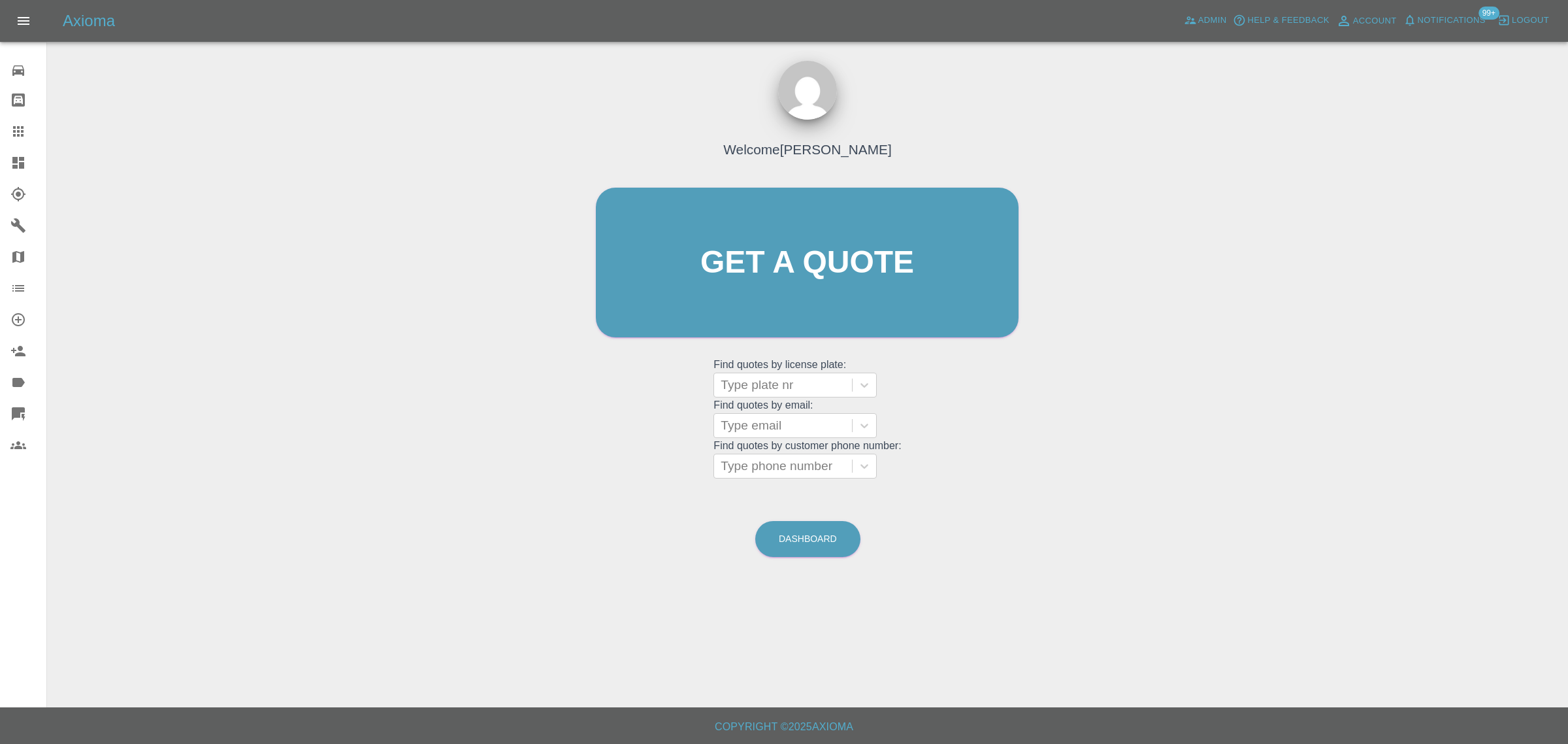
click at [844, 440] on grid "Find quotes by customer phone number: Type phone number" at bounding box center [807, 459] width 188 height 38
click at [807, 418] on div at bounding box center [783, 425] width 124 height 18
paste input "doug.streeter@leonardsleegardens.co.uk"
type input "doug.streeter@"
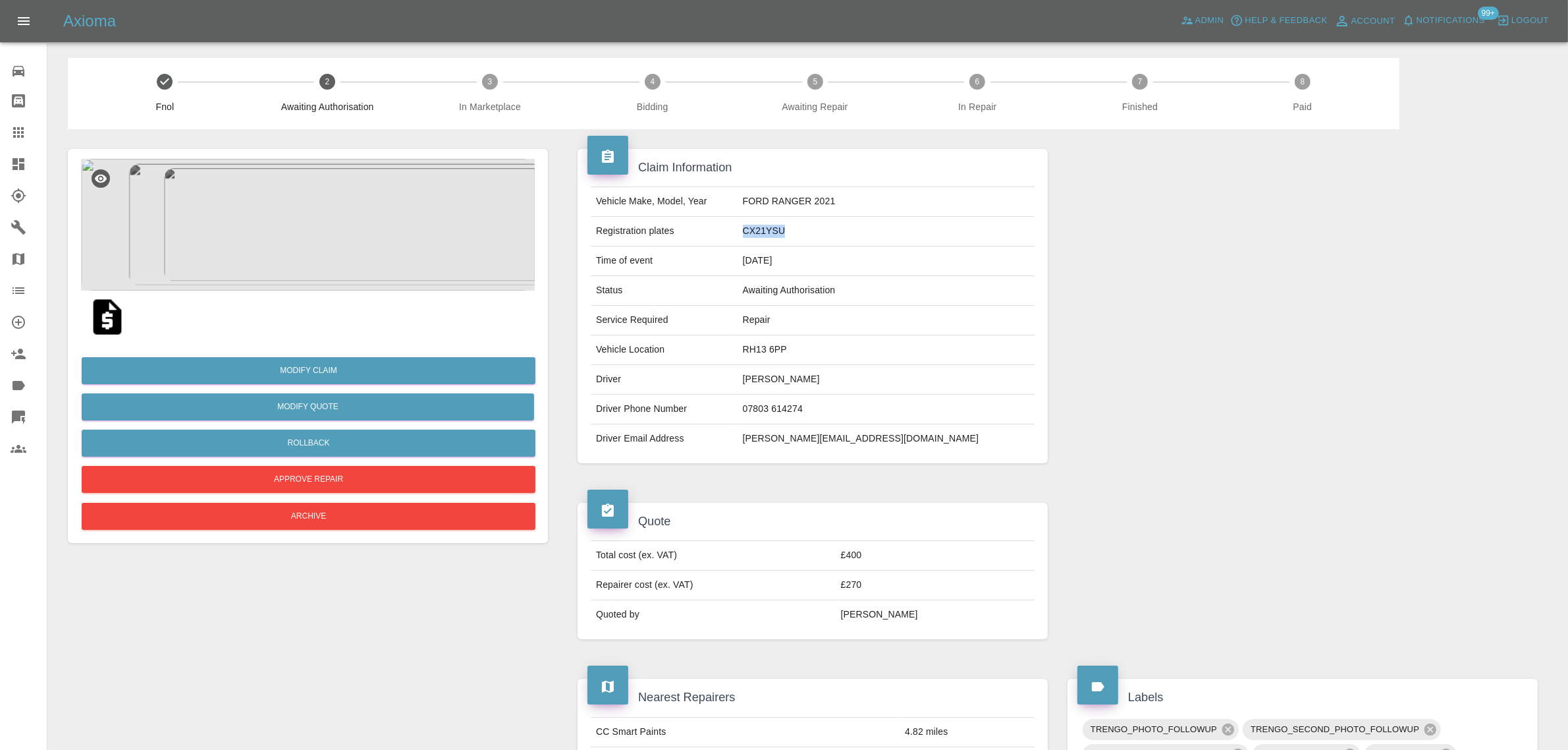
drag, startPoint x: 788, startPoint y: 225, endPoint x: 859, endPoint y: 232, distance: 71.3
click at [859, 232] on tr "Registration plates CX21YSU" at bounding box center [812, 231] width 444 height 30
copy tr "CX21YSU"
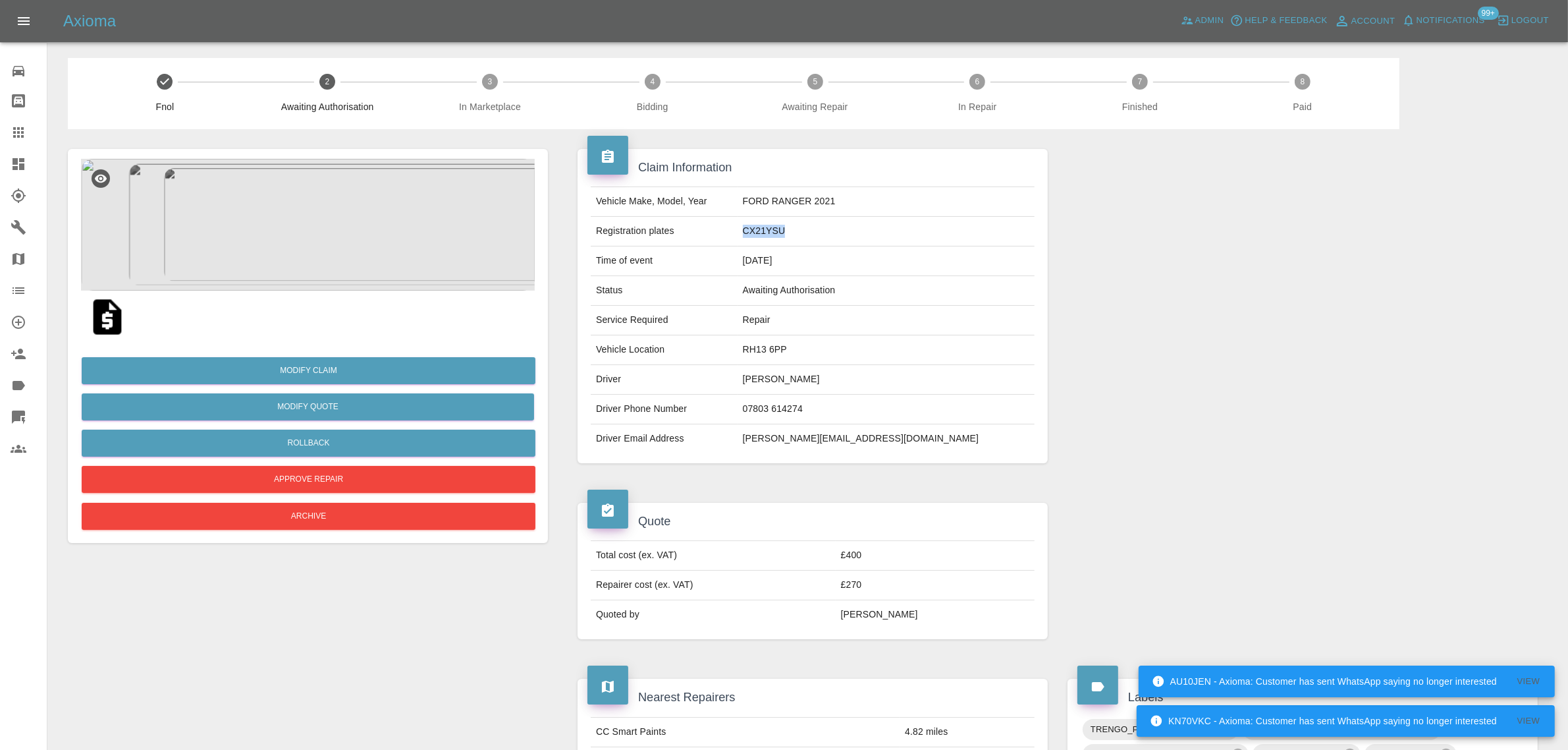
click at [262, 256] on img at bounding box center [308, 224] width 454 height 131
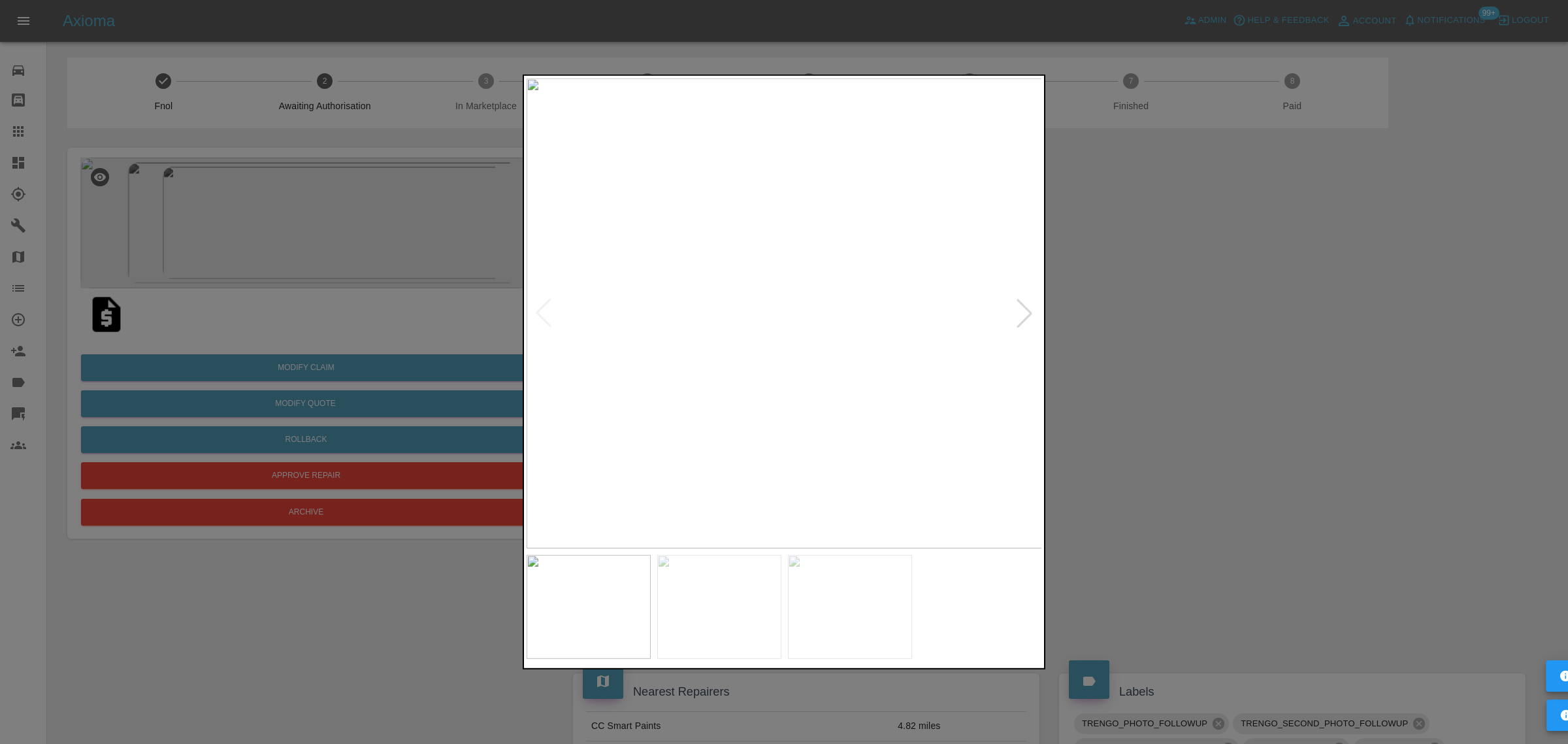
click at [1024, 315] on div at bounding box center [1024, 313] width 29 height 29
click at [1221, 384] on div at bounding box center [784, 372] width 1568 height 744
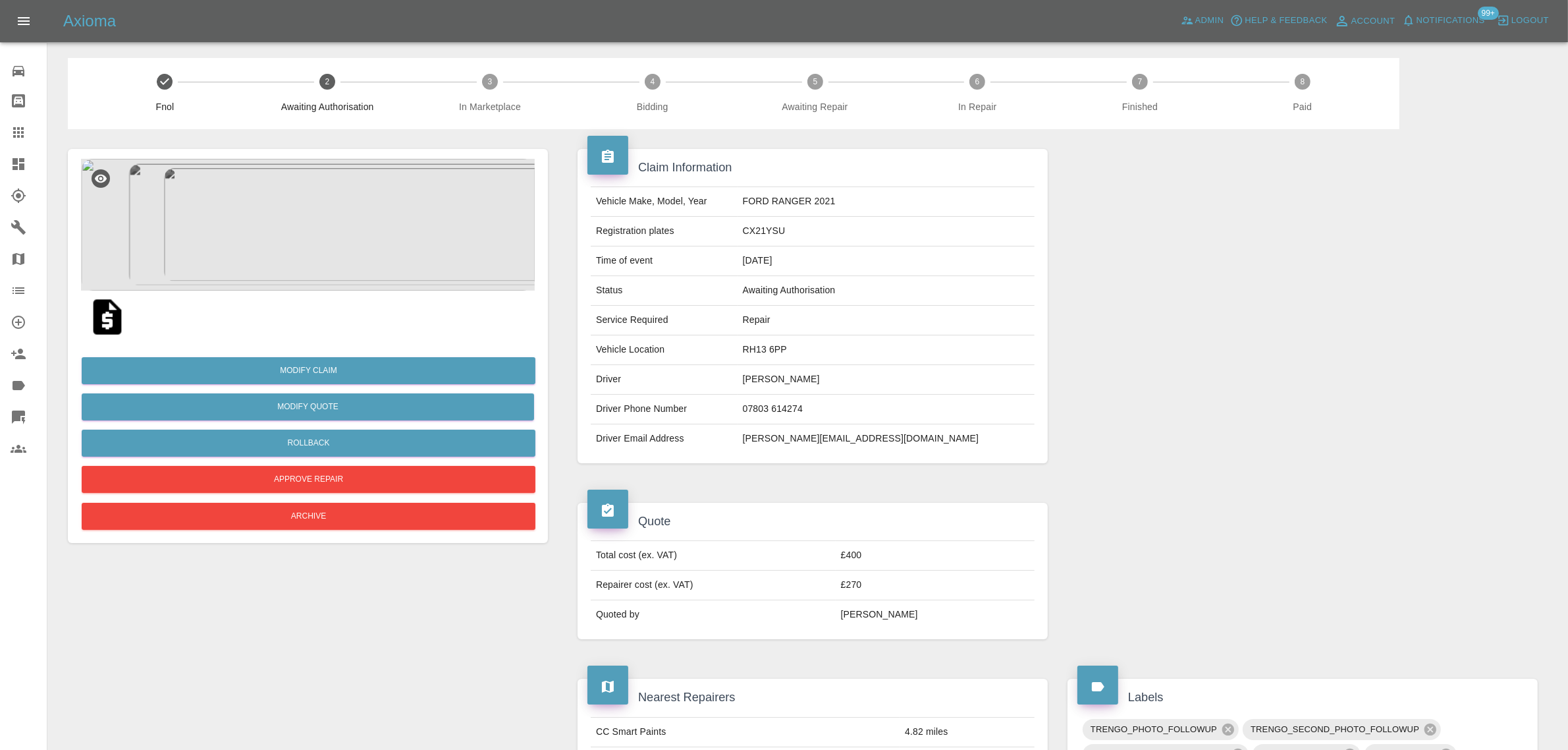
click at [18, 146] on link "Claims" at bounding box center [23, 132] width 46 height 32
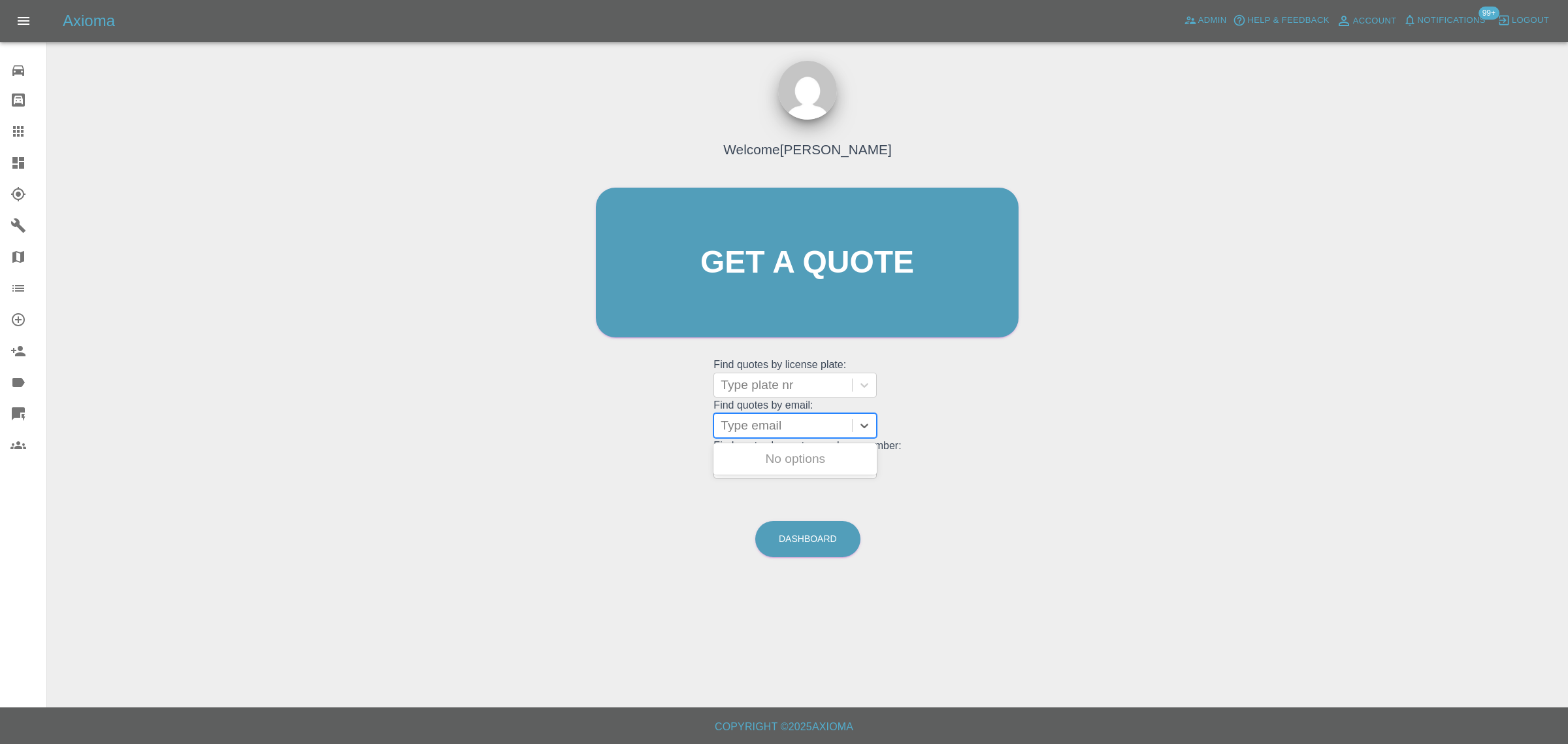
click at [746, 425] on div at bounding box center [783, 425] width 124 height 18
paste input "RO67EXE"
type input "RO67EX"
click at [781, 390] on div at bounding box center [783, 384] width 124 height 18
paste input "RO67EXE"
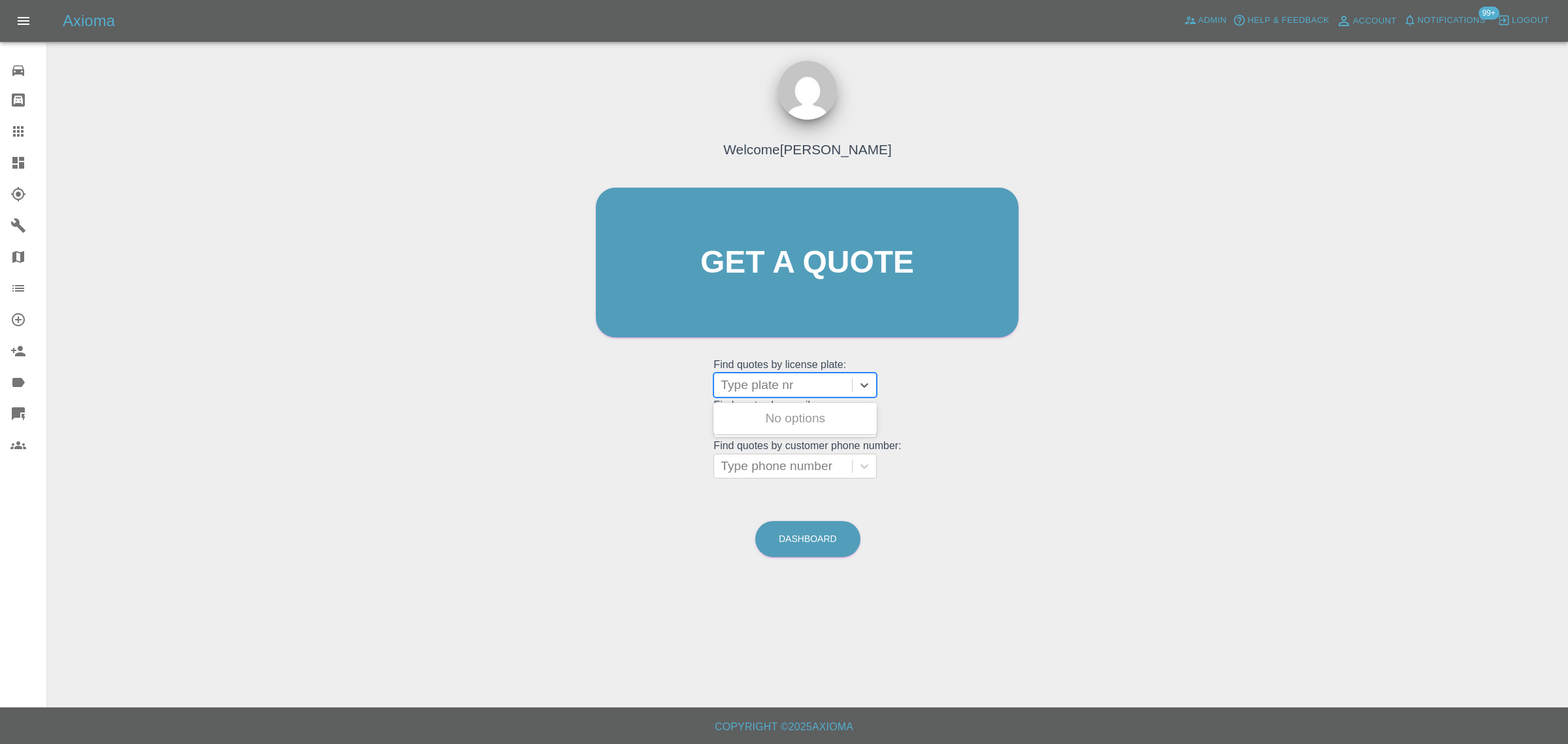
type input "RO67EXE"
click at [780, 426] on div "RO67EXE, Awaiting Repair" at bounding box center [795, 426] width 164 height 42
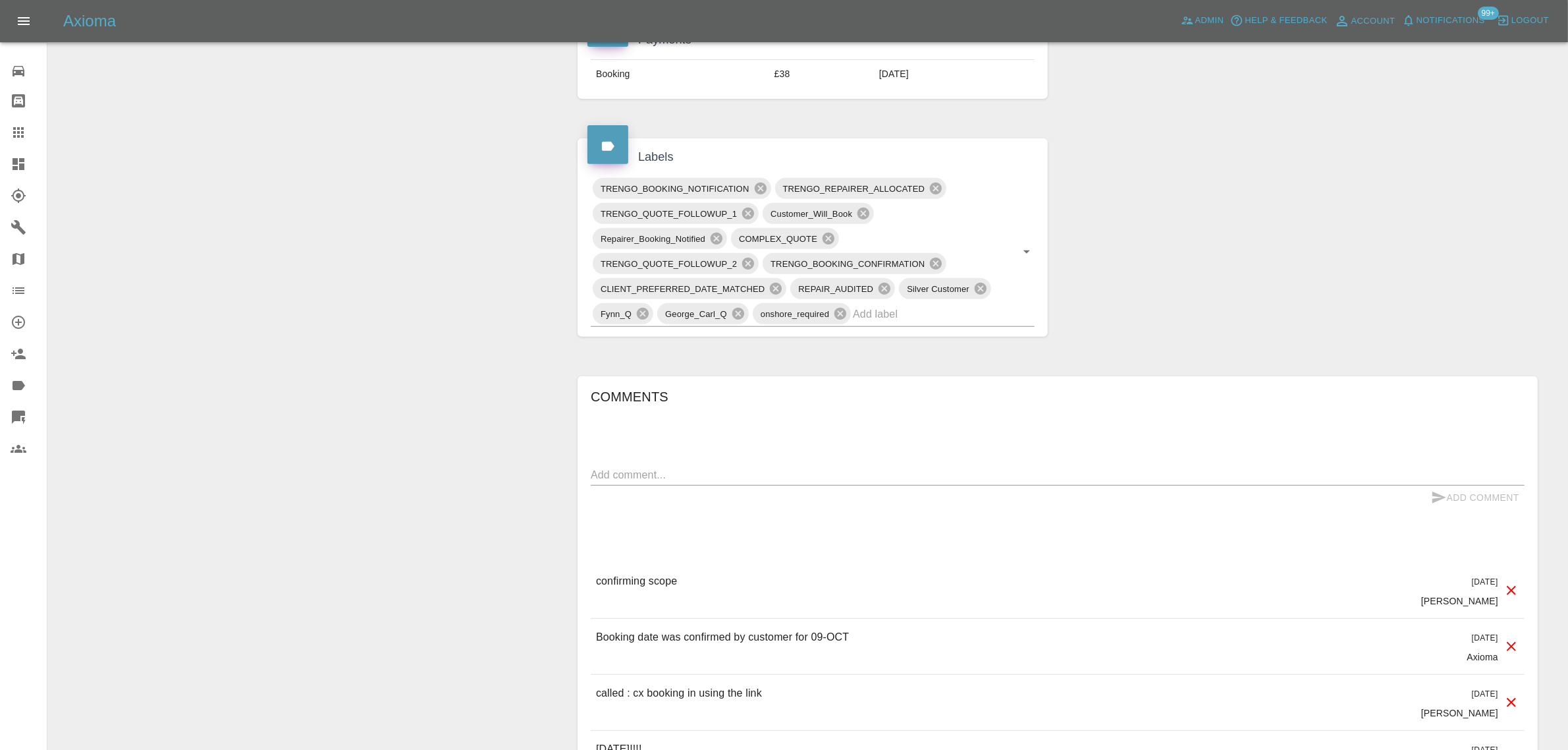
scroll to position [658, 0]
click at [785, 472] on textarea at bounding box center [1058, 473] width 934 height 15
paste textarea "I am disappointed that I have just been informed after booking a day to have my…"
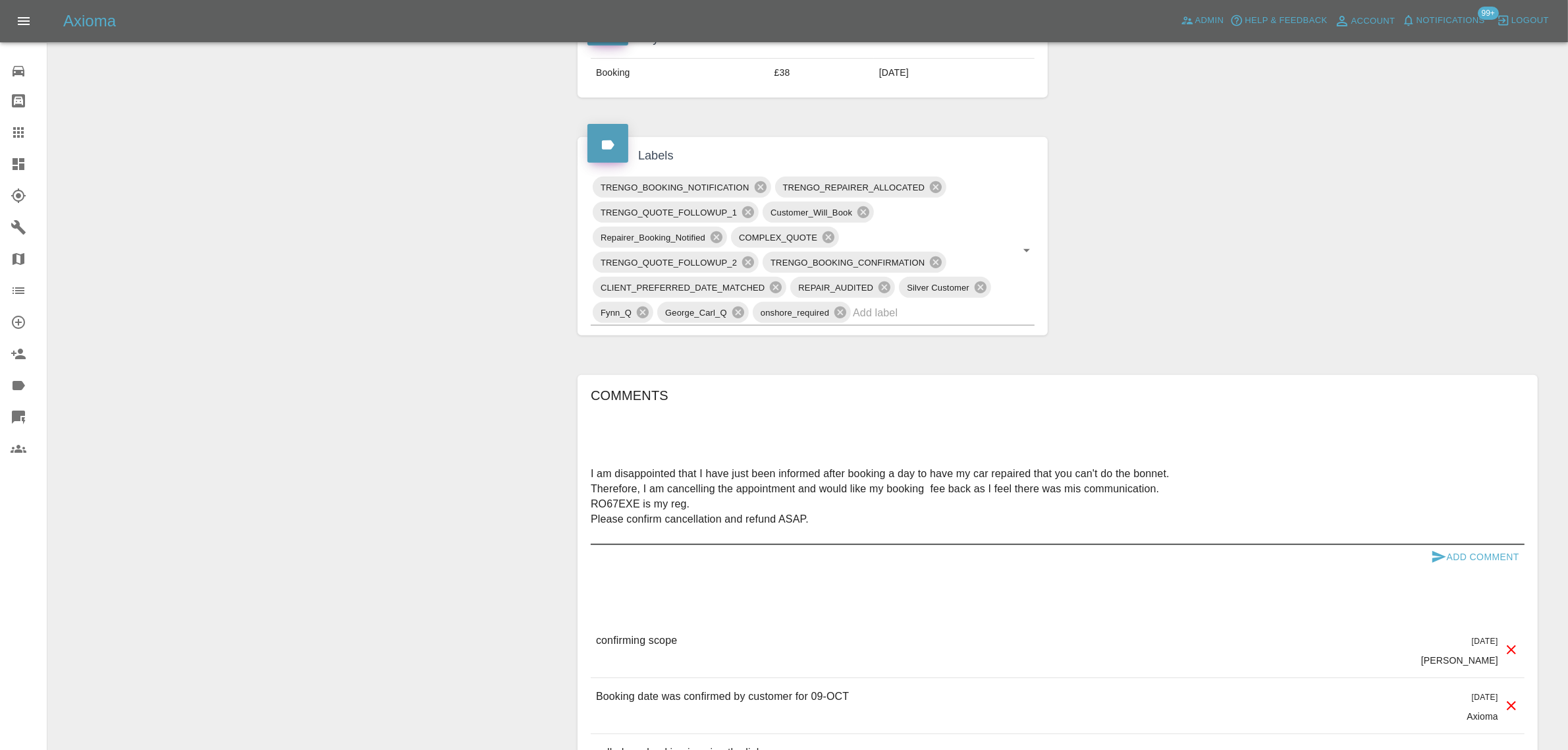
type textarea "I am disappointed that I have just been informed after booking a day to have my…"
click at [1452, 559] on button "Add Comment" at bounding box center [1474, 556] width 98 height 24
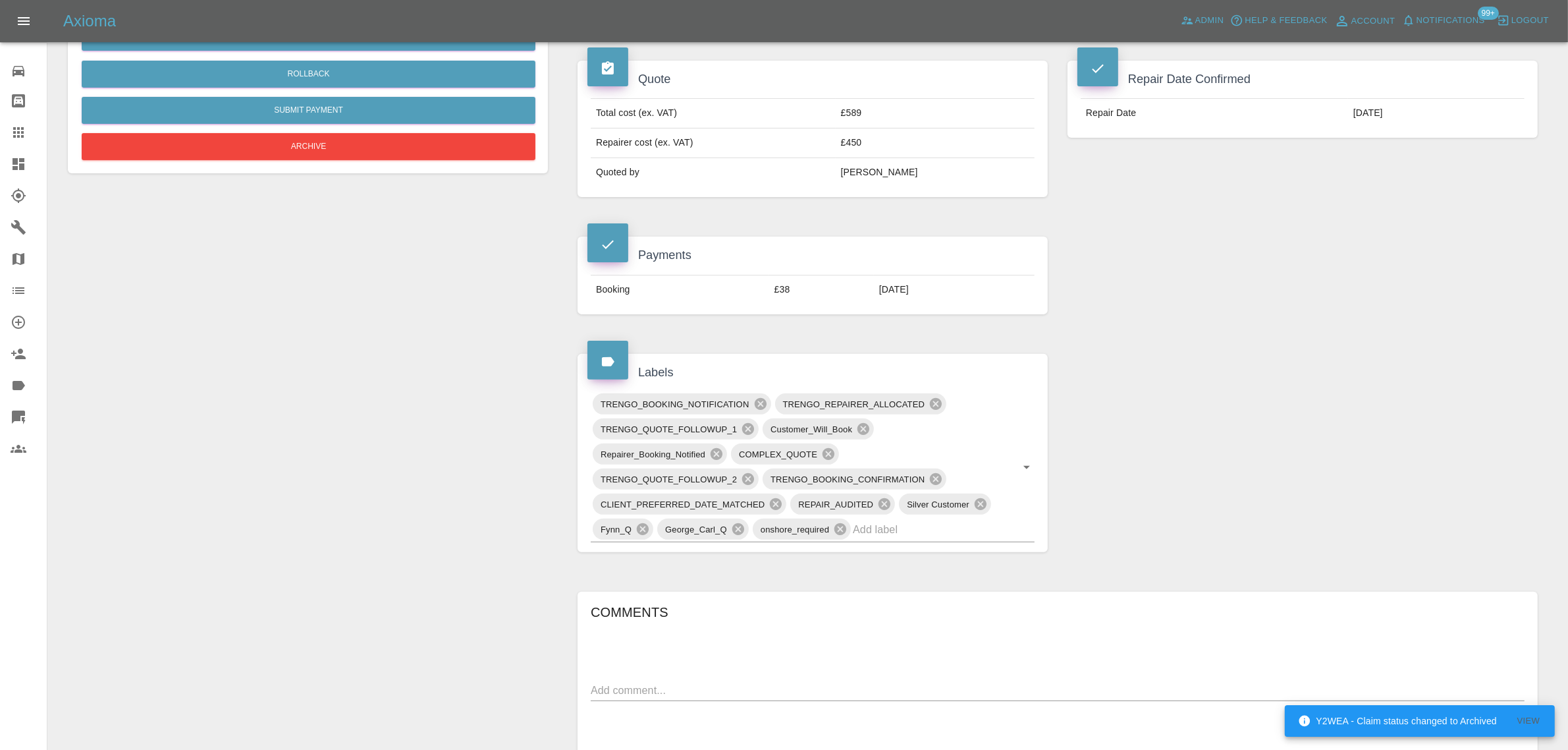
scroll to position [227, 0]
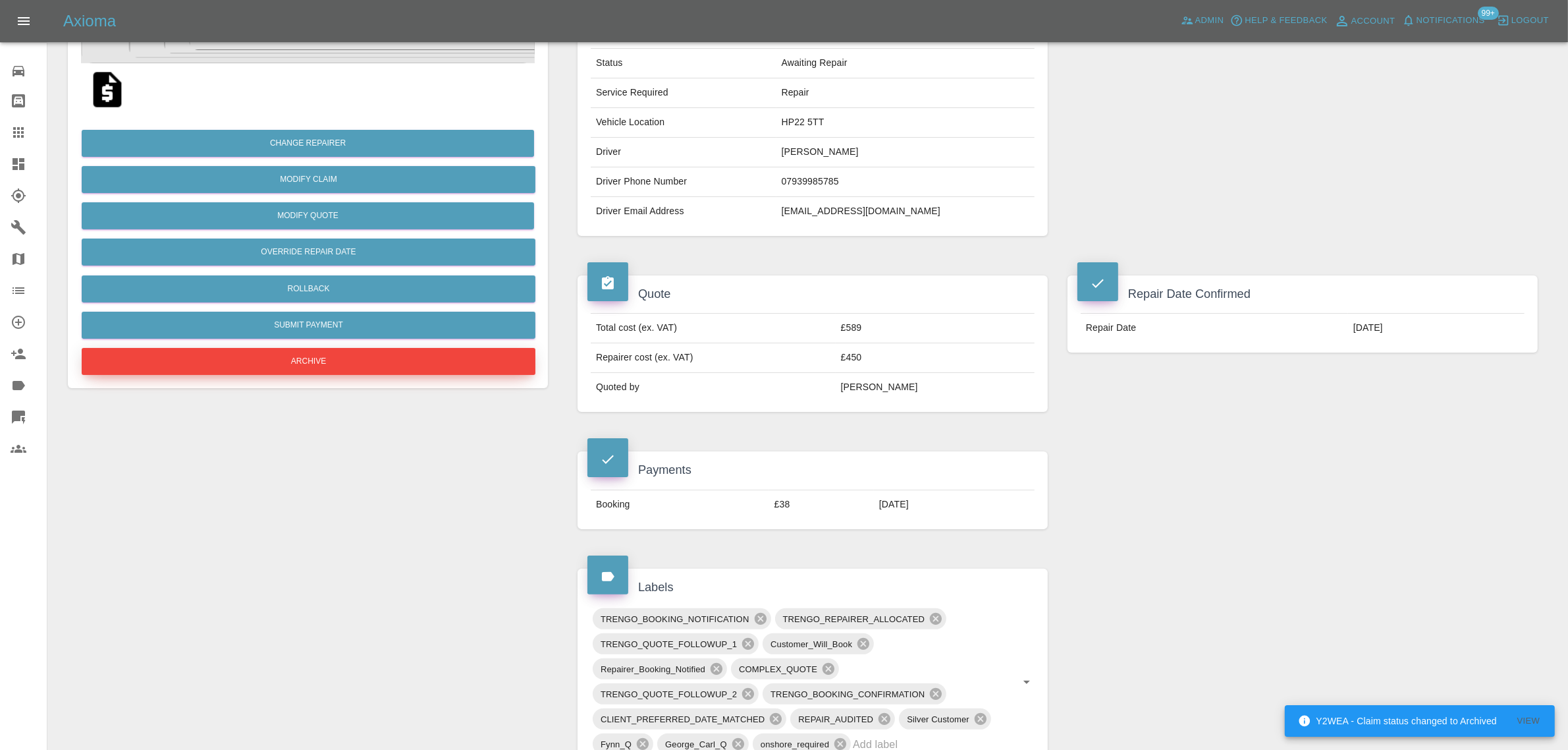
click at [346, 366] on button "Archive" at bounding box center [309, 361] width 454 height 27
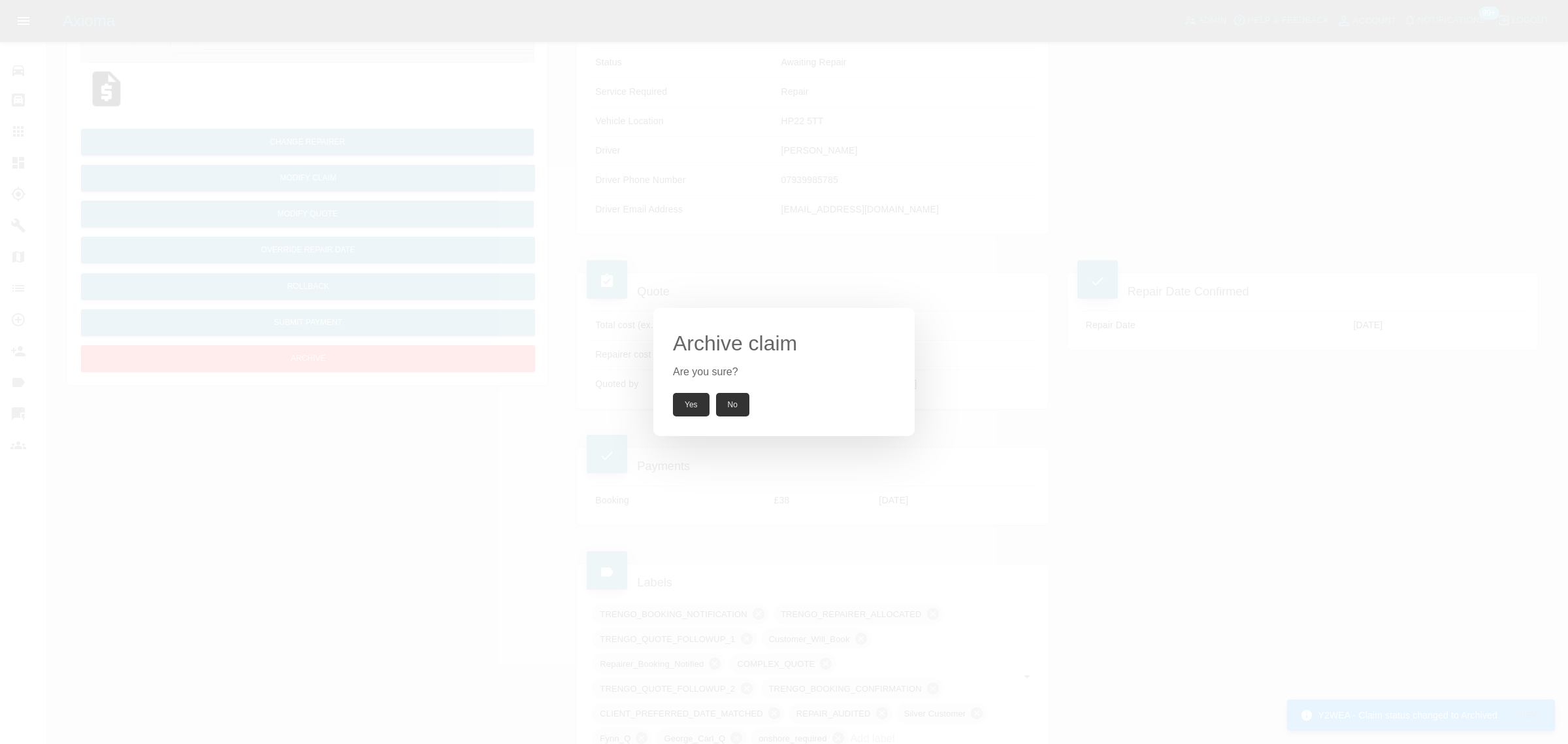
click at [700, 415] on button "Yes" at bounding box center [691, 404] width 36 height 24
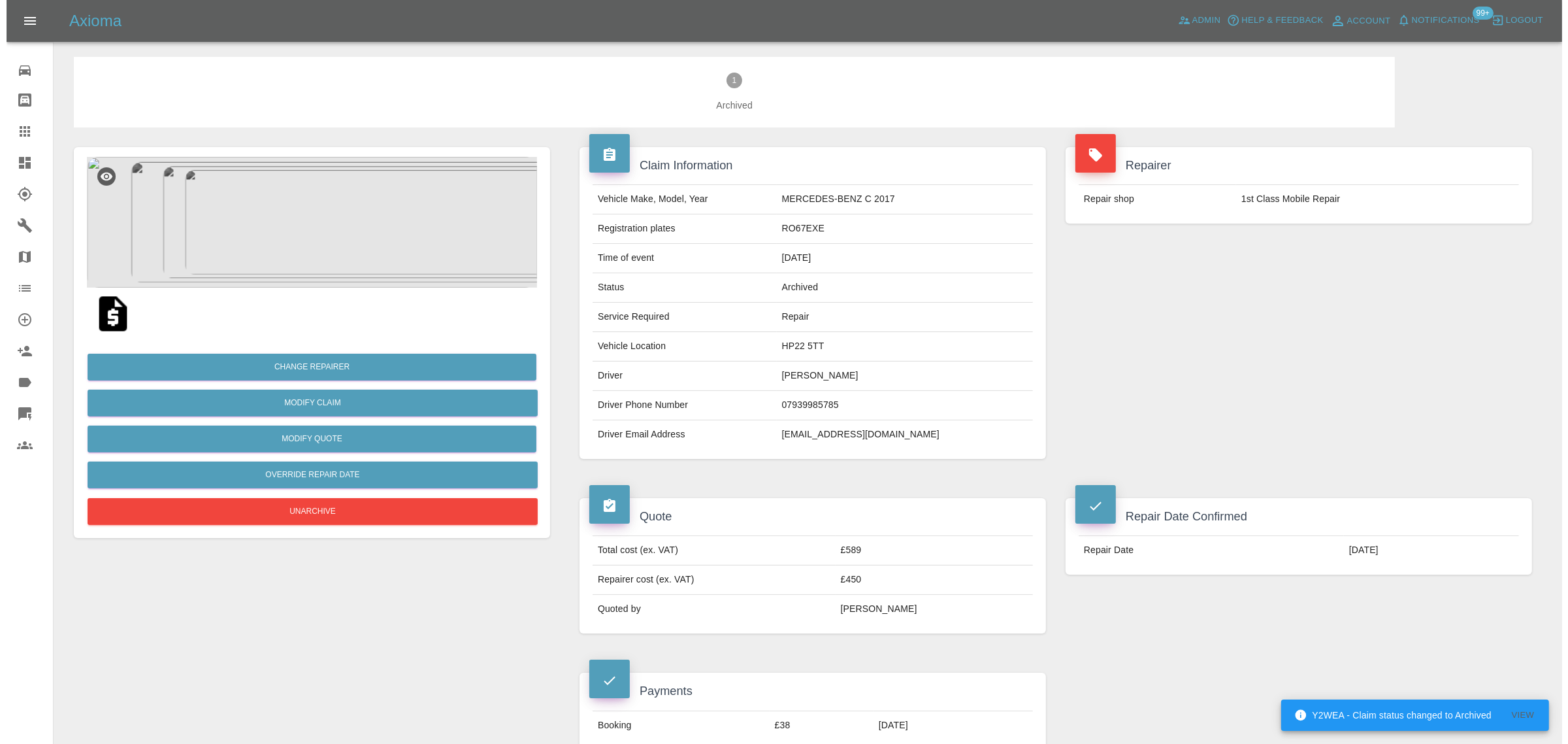
scroll to position [0, 0]
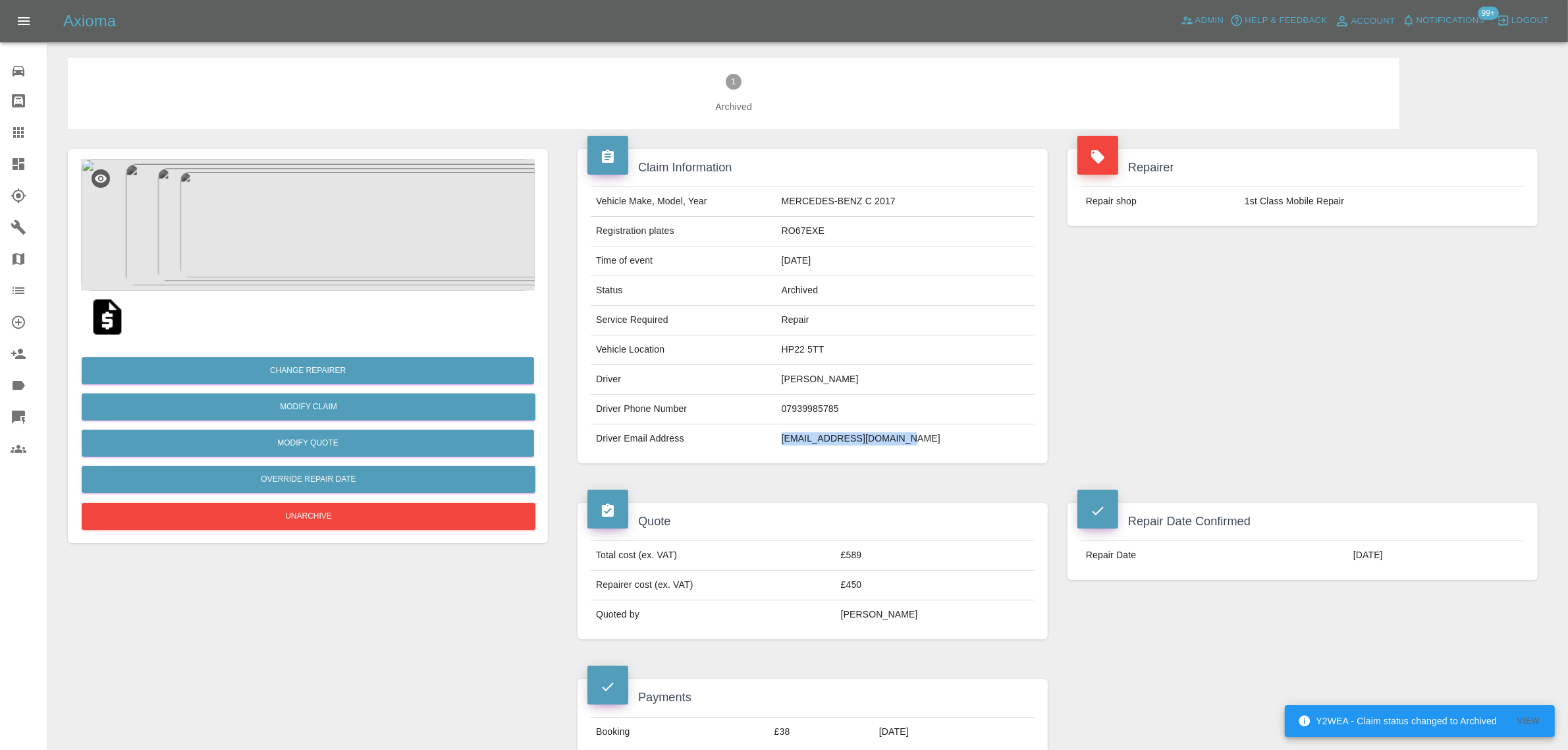
drag, startPoint x: 801, startPoint y: 435, endPoint x: 1006, endPoint y: 439, distance: 205.0
click at [1006, 439] on tr "Driver Email Address ileafmarketing@gmail.com" at bounding box center [812, 438] width 444 height 29
copy tr "ileafmarketing@gmail.com"
click at [14, 113] on link "Bodyshop home" at bounding box center [23, 100] width 46 height 32
click at [12, 127] on icon at bounding box center [18, 132] width 15 height 15
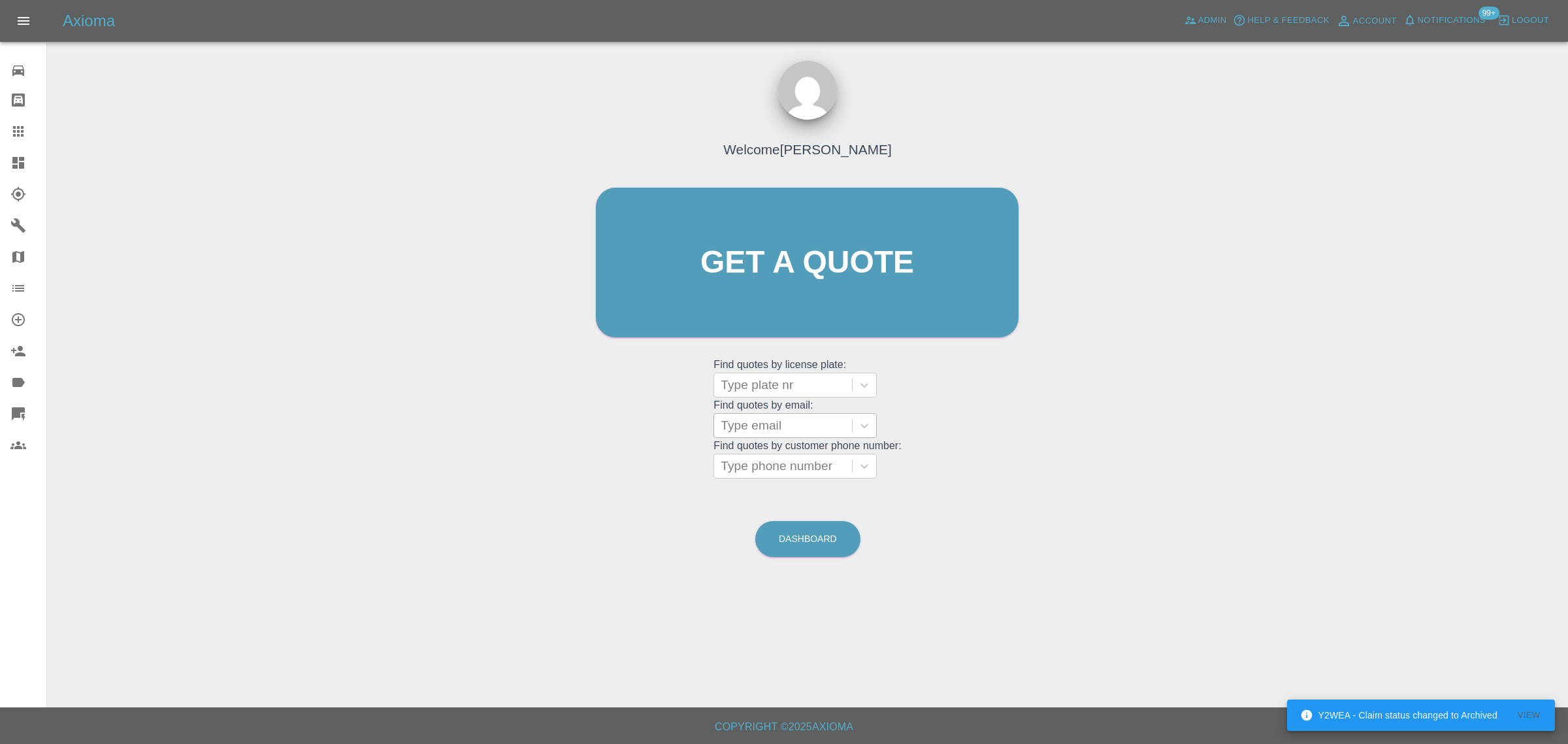
click at [770, 428] on div at bounding box center [783, 425] width 124 height 18
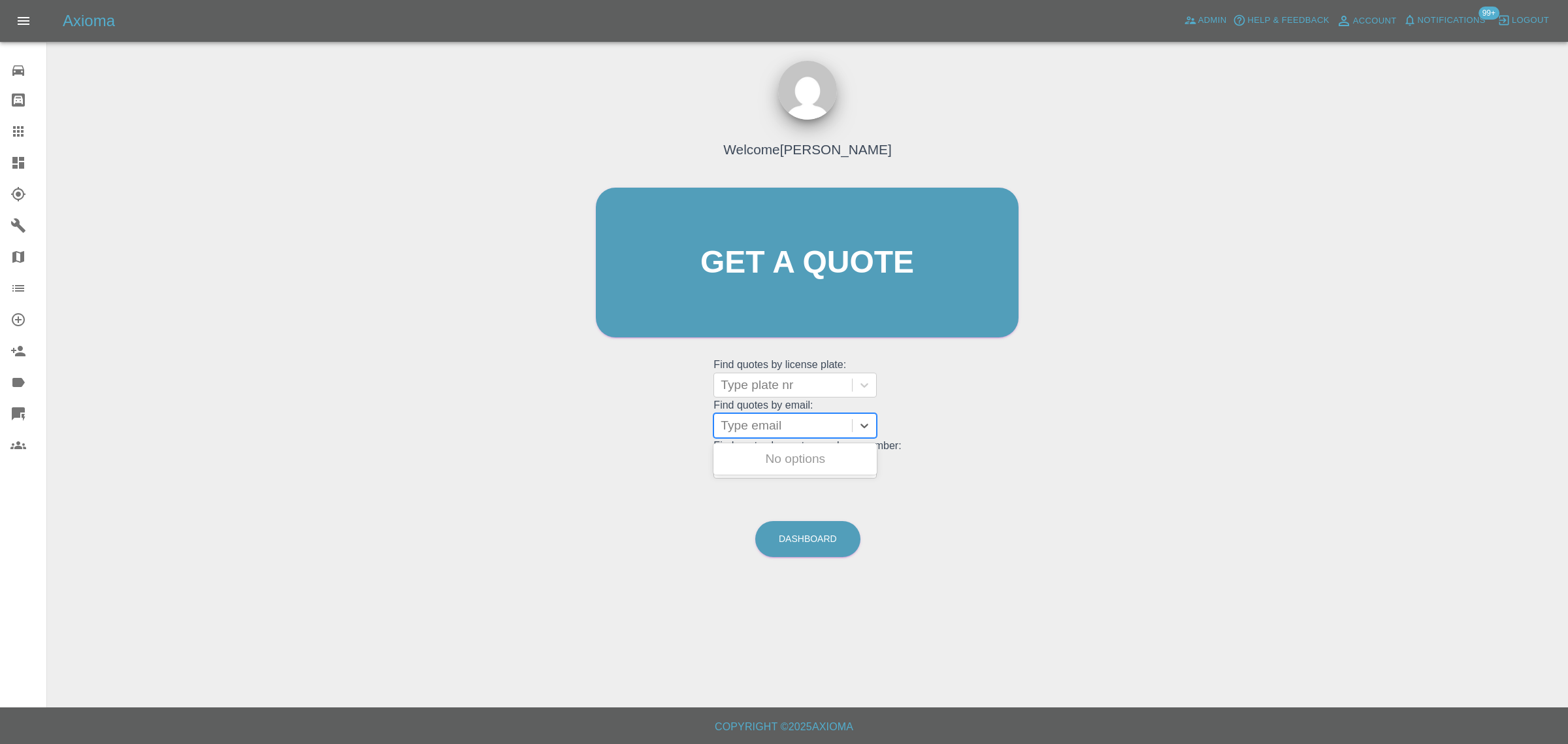
paste input "adam.youngs@outlook.com"
type input "adam.youngs@outlook.com"
click at [761, 468] on div "GJ74KTN, Awaiting Authorisation" at bounding box center [795, 466] width 164 height 42
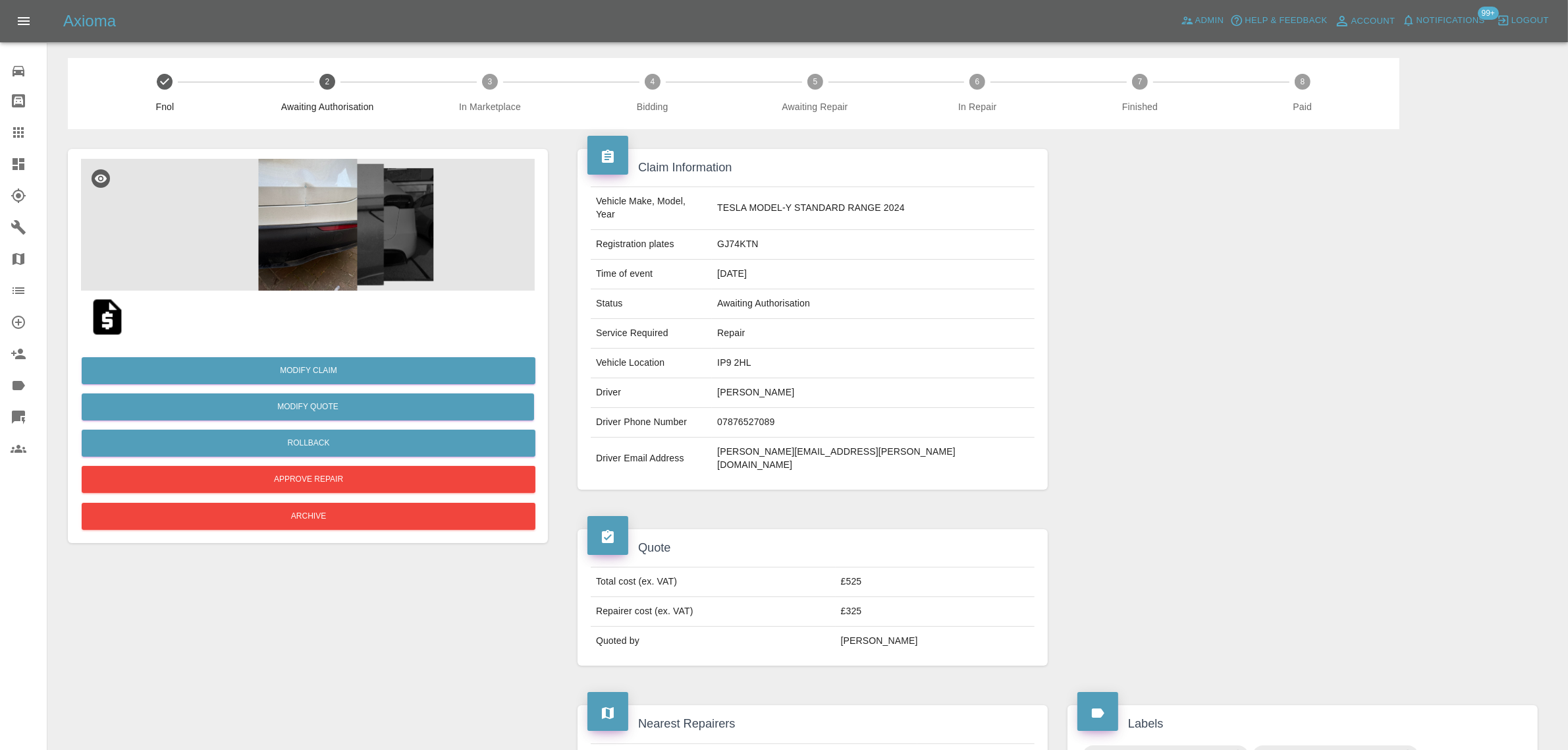
click at [24, 129] on icon at bounding box center [18, 132] width 15 height 15
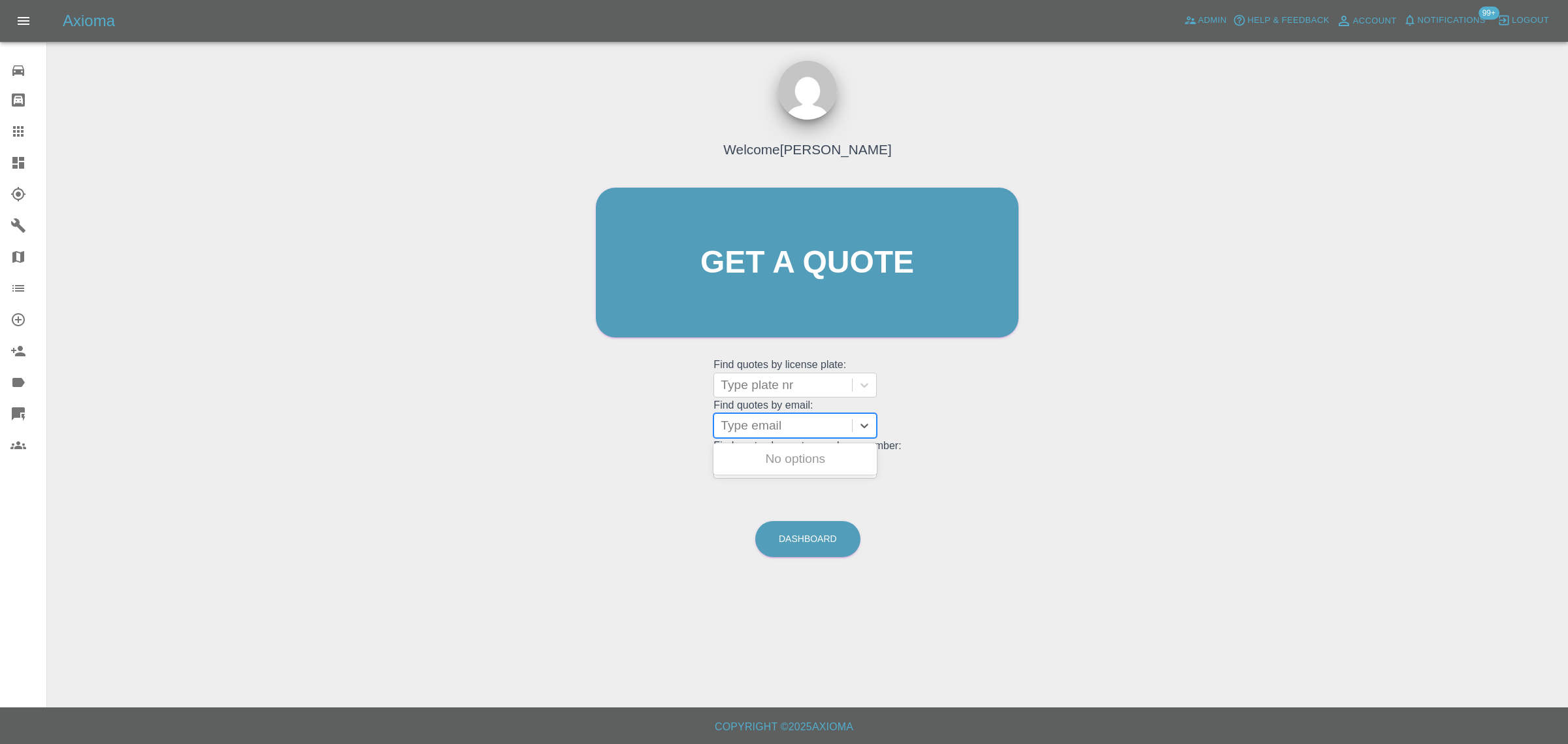
click at [758, 423] on div at bounding box center [783, 425] width 124 height 18
paste input "javeda001@hotmail.com"
type input "javeda001@hotmail.com"
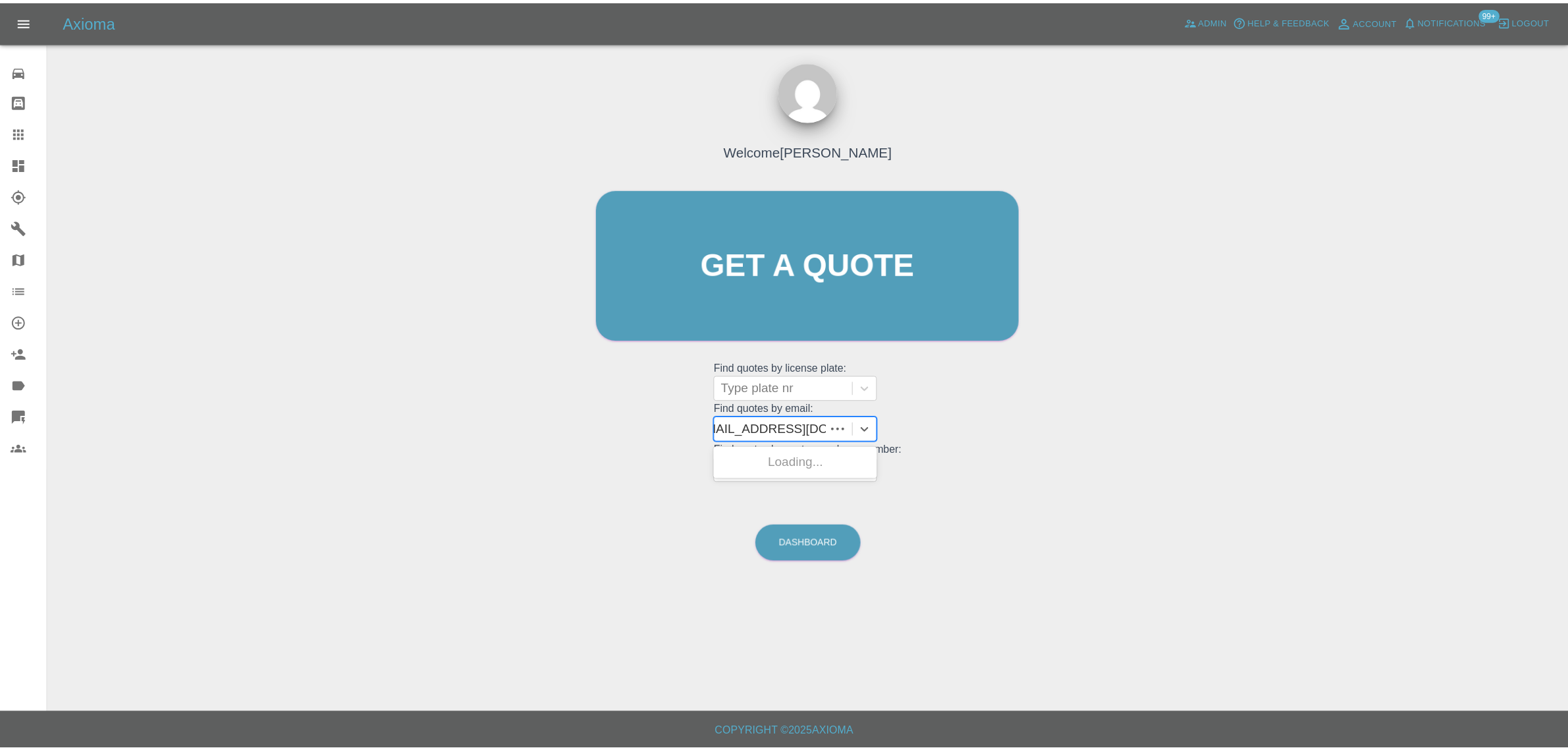
scroll to position [0, 8]
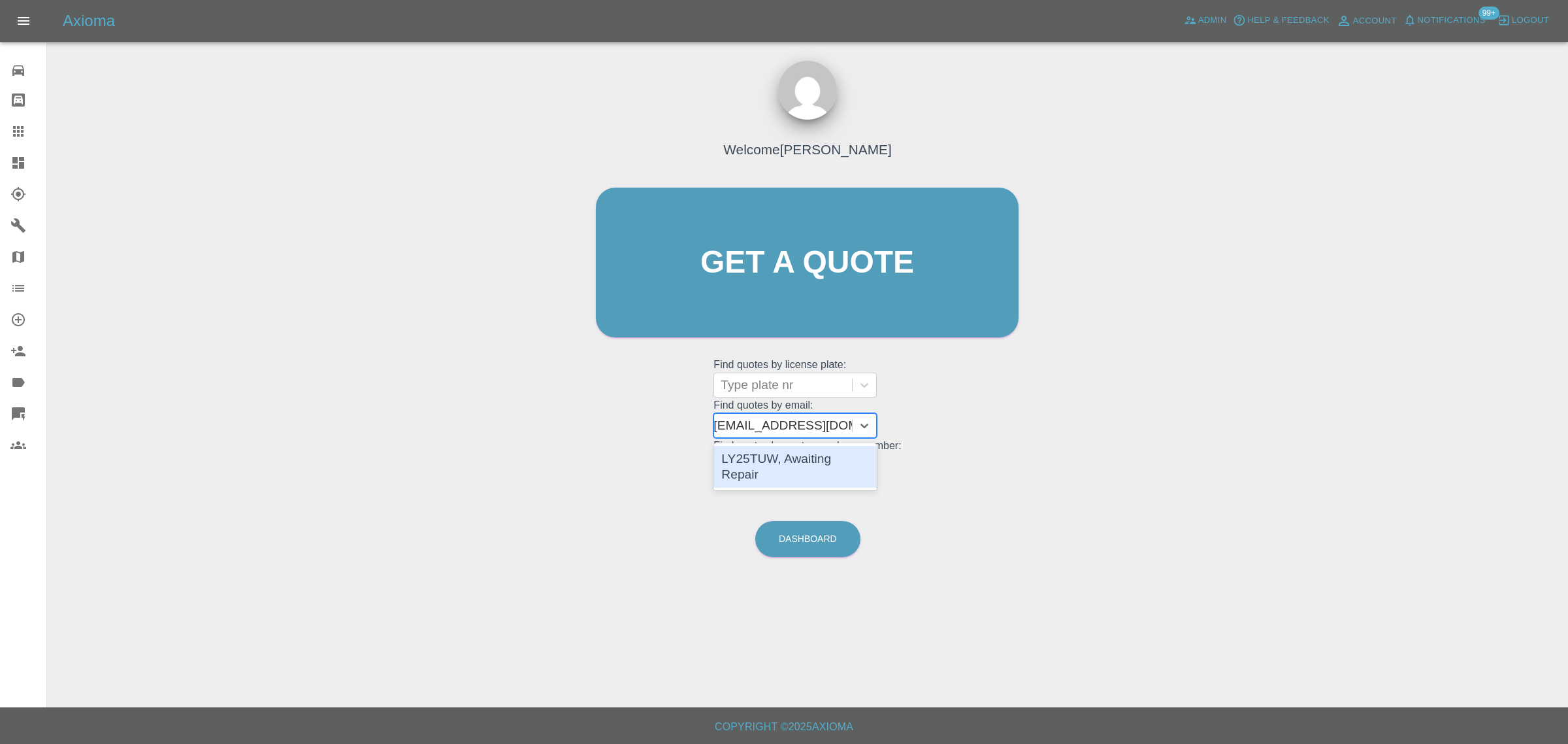
click at [760, 453] on div "LY25TUW, Awaiting Repair" at bounding box center [795, 466] width 164 height 42
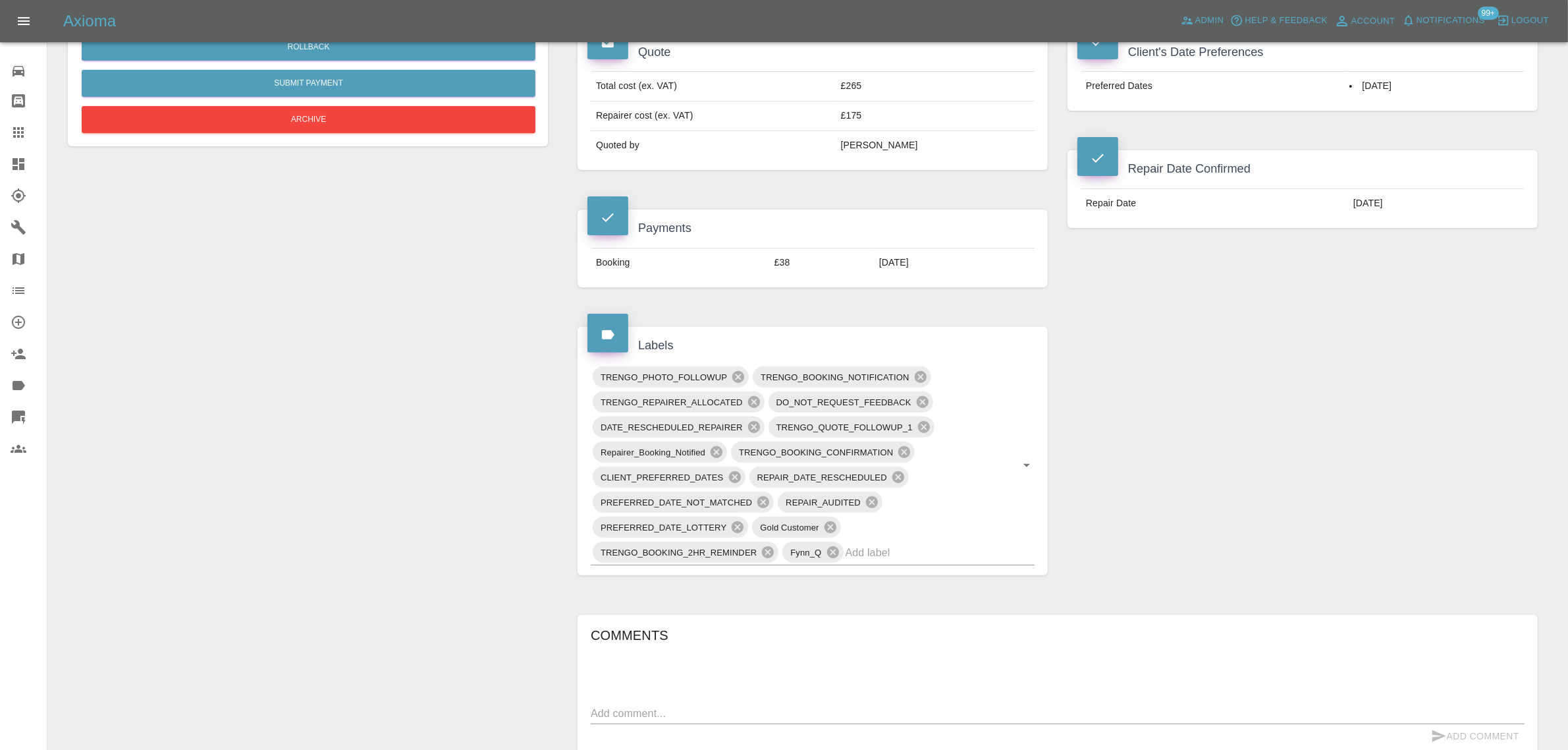
scroll to position [494, 0]
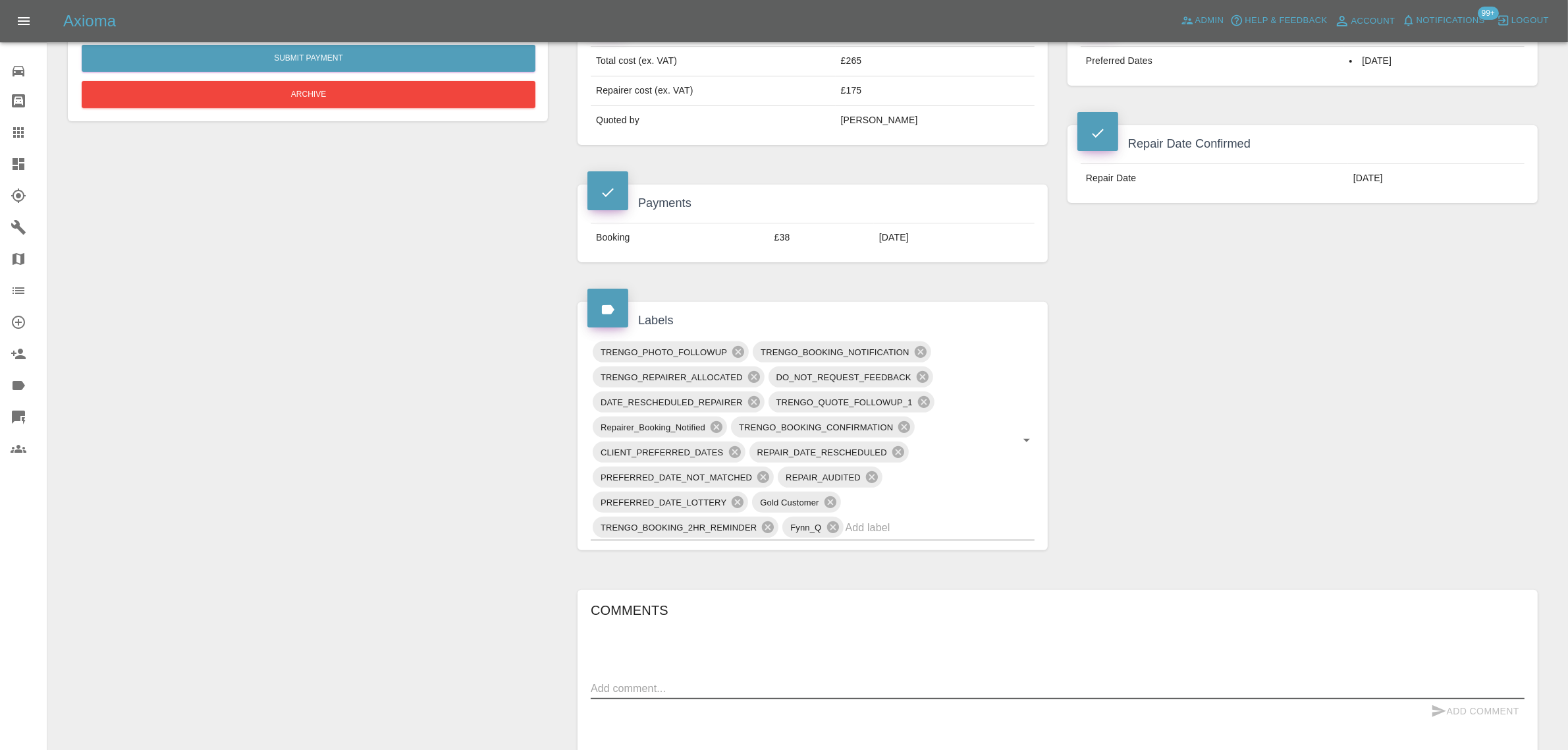
click at [884, 687] on textarea at bounding box center [1058, 688] width 934 height 15
paste textarea "Good morning, repair work has been rescheduled on Thursday the 9th October due …"
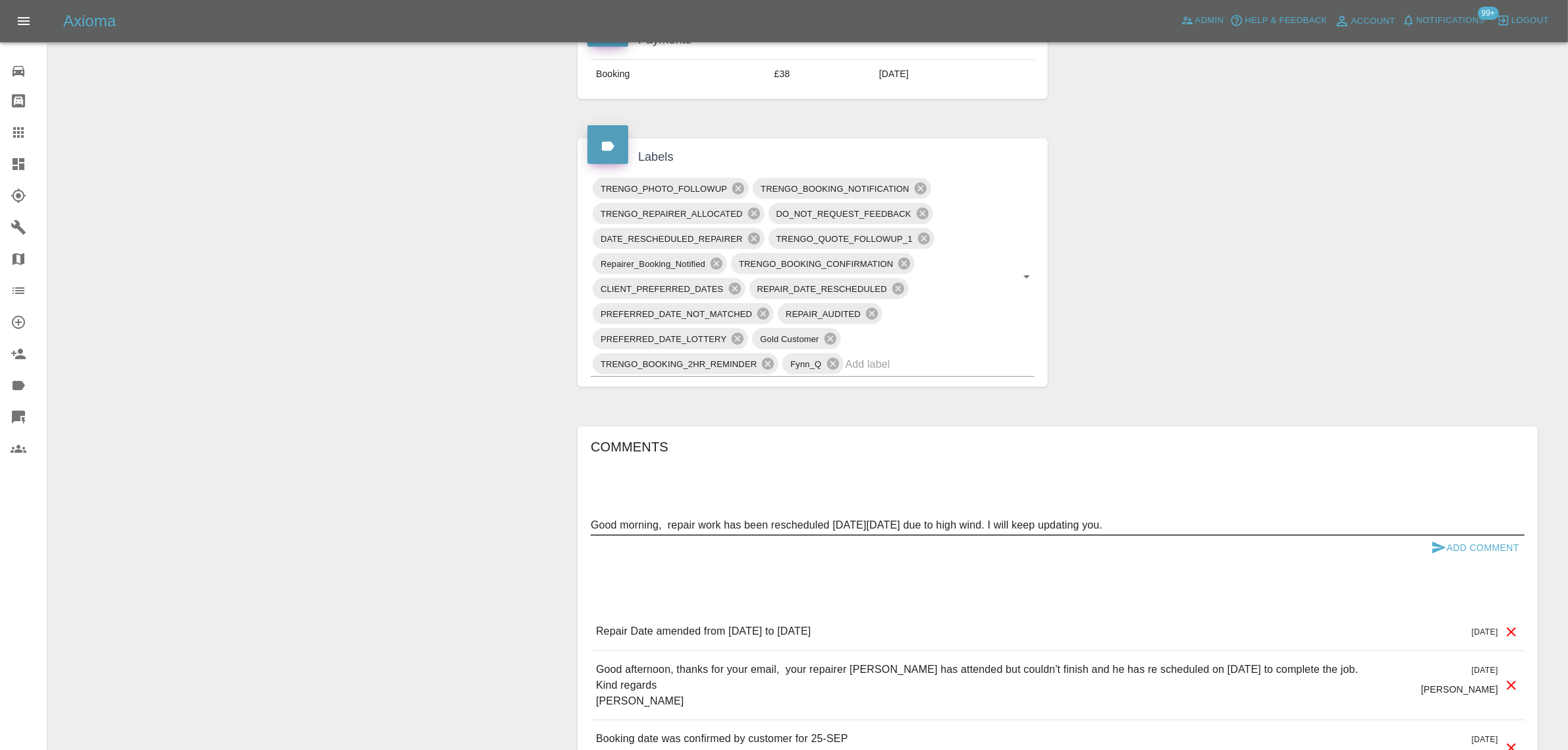
scroll to position [658, 0]
type textarea "Good morning, repair work has been rescheduled on Thursday the 9th October due …"
click at [1493, 550] on button "Add Comment" at bounding box center [1474, 545] width 98 height 24
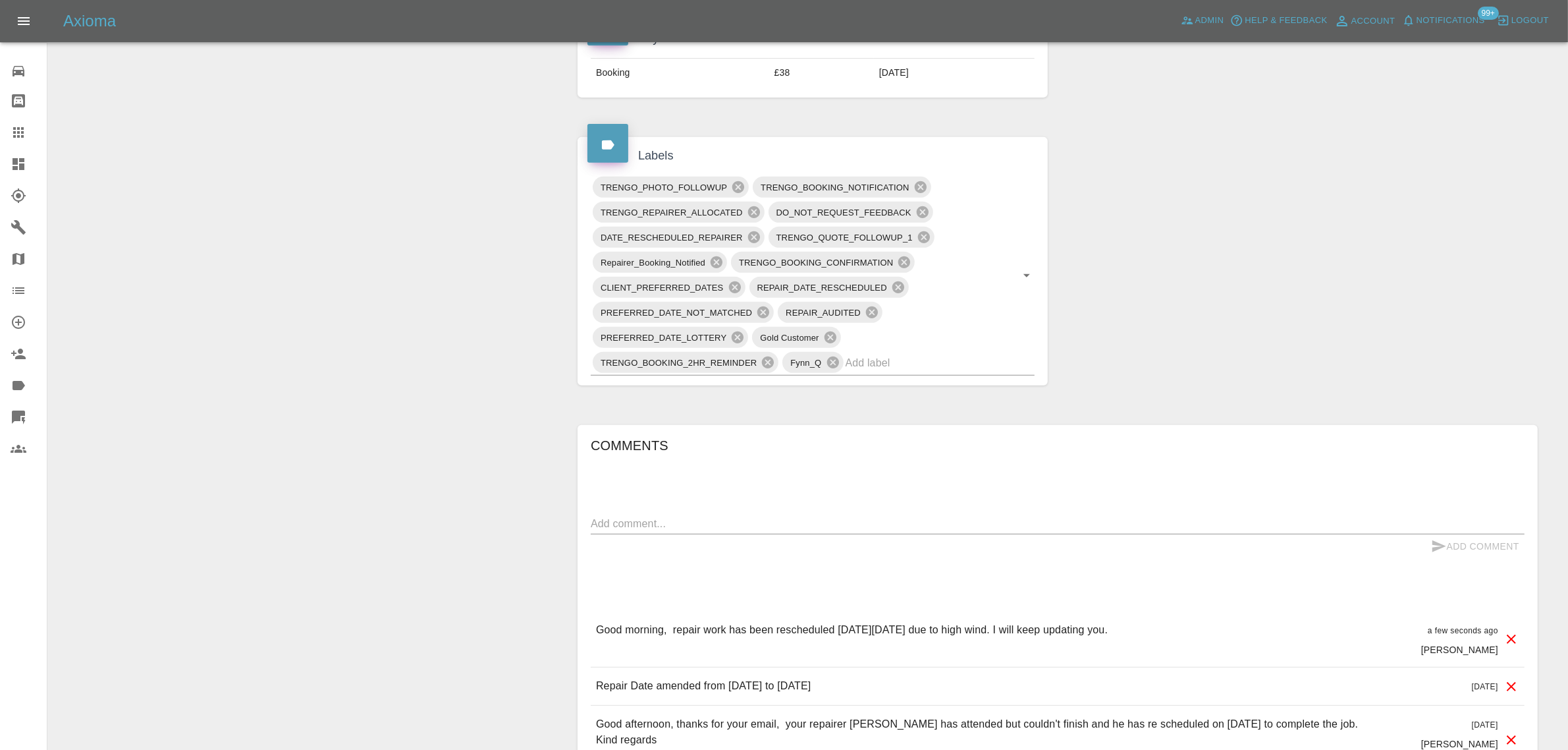
scroll to position [247, 0]
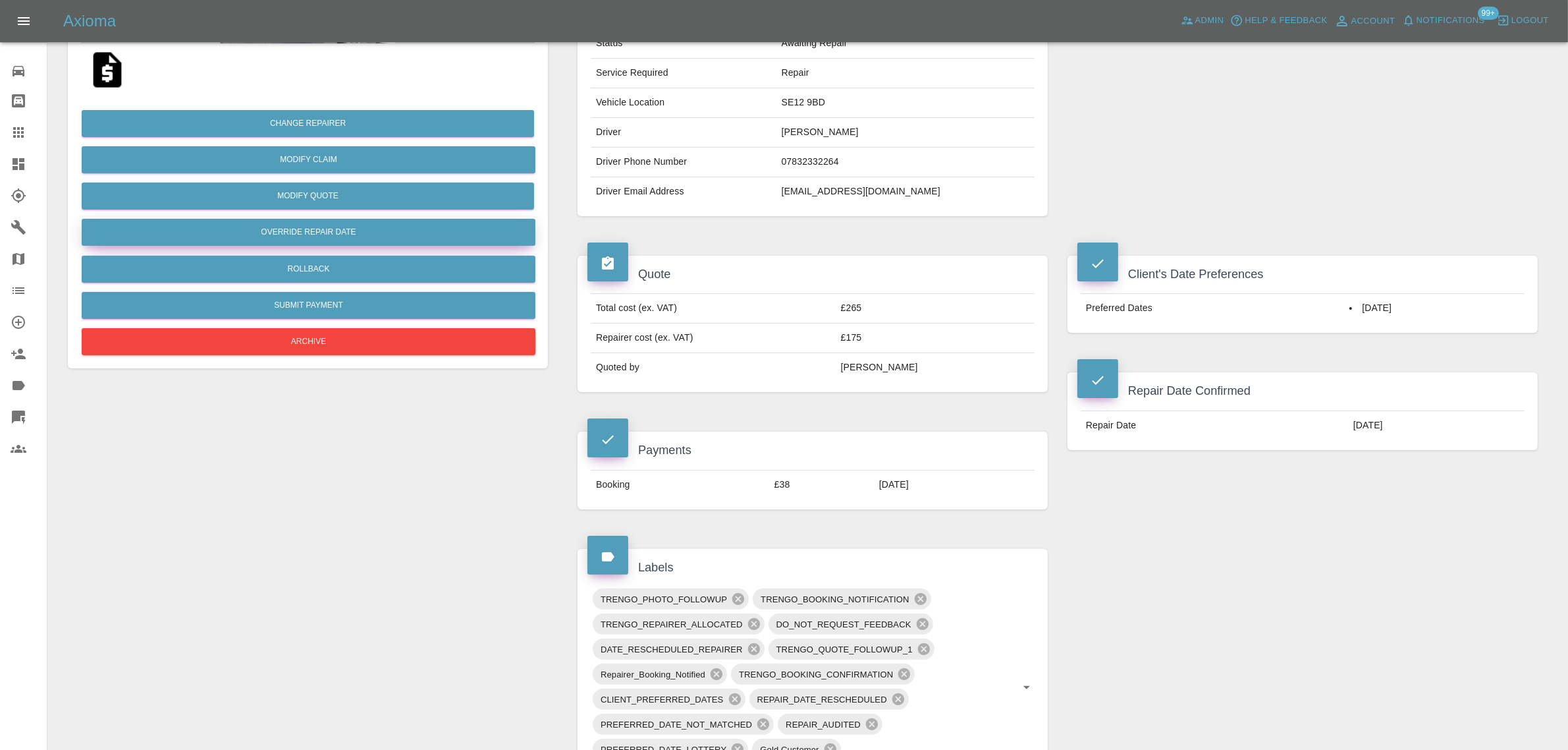
click at [304, 234] on button "Override Repair Date" at bounding box center [309, 233] width 454 height 27
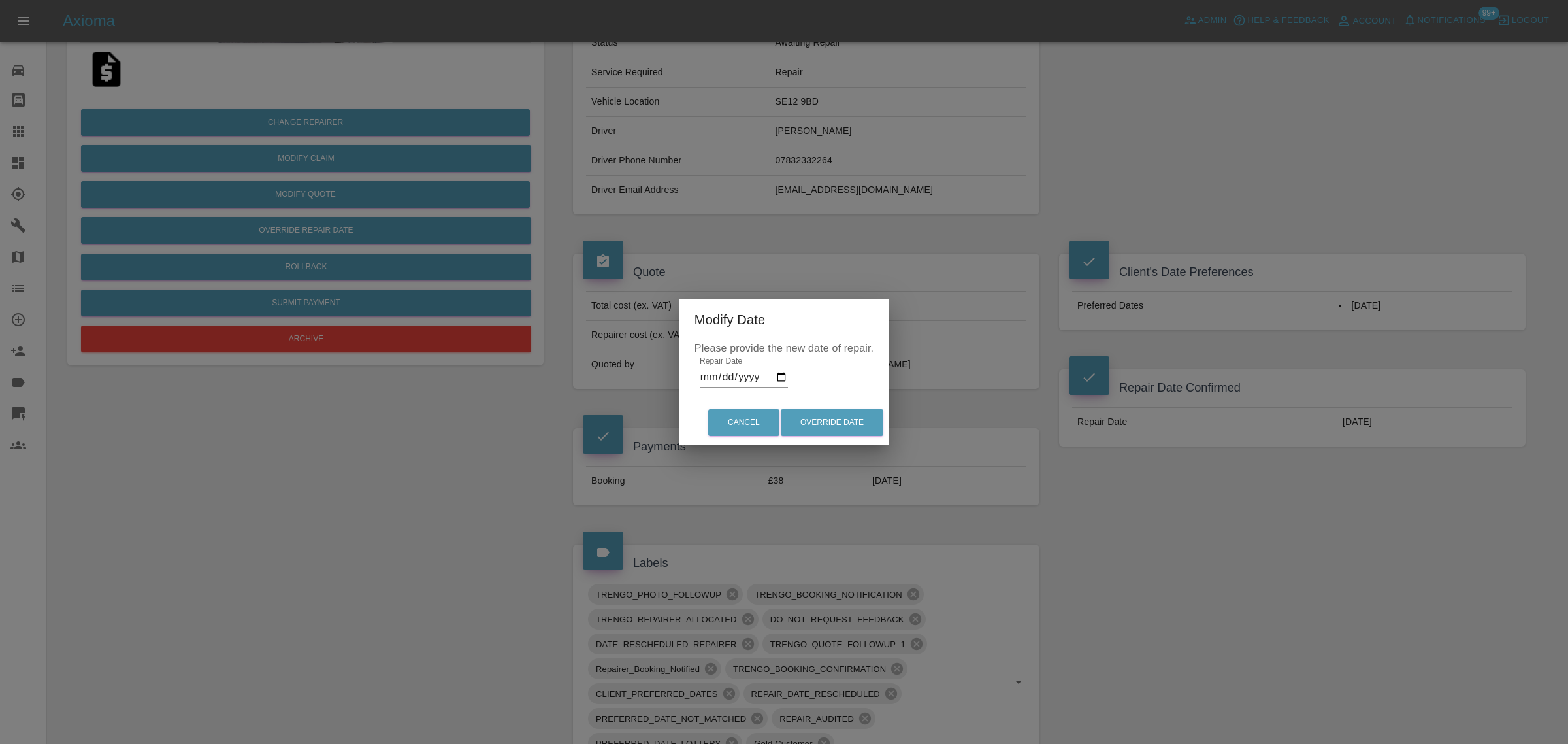
click at [782, 377] on input "2025-10-04" at bounding box center [744, 377] width 88 height 21
type input "2025-10-09"
click at [840, 423] on button "Override Date" at bounding box center [831, 422] width 102 height 27
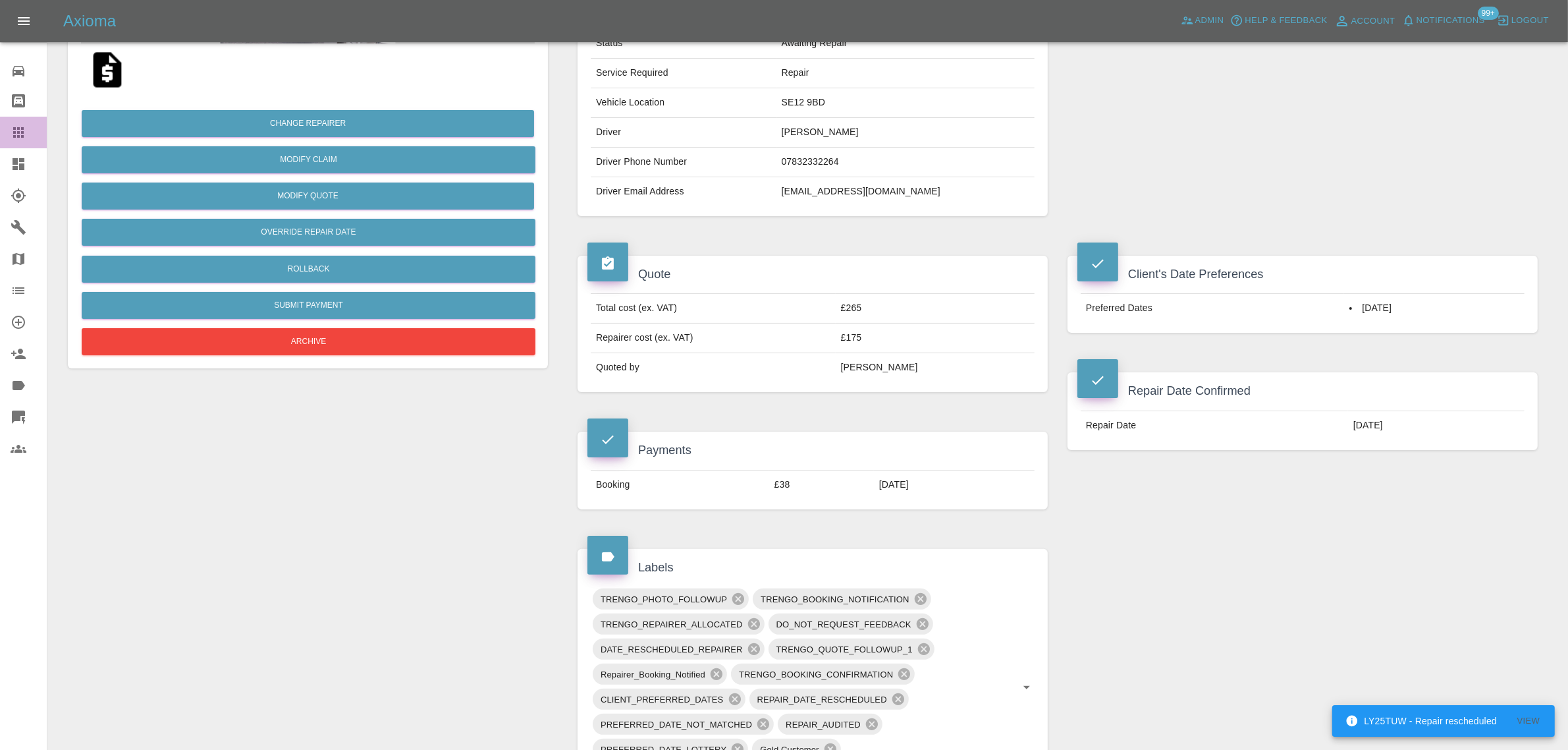
click at [18, 133] on icon at bounding box center [18, 132] width 11 height 11
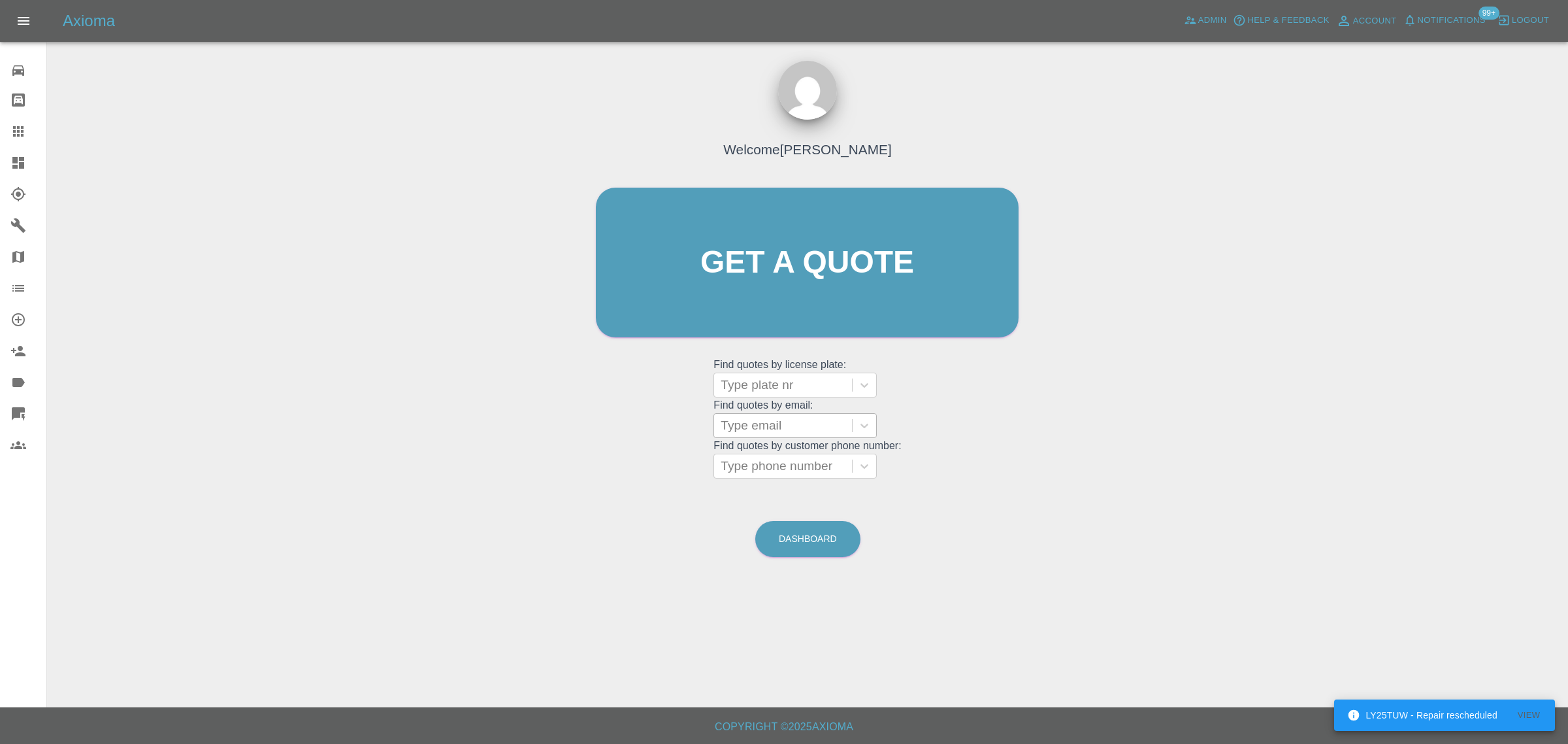
click at [768, 433] on div at bounding box center [783, 425] width 124 height 18
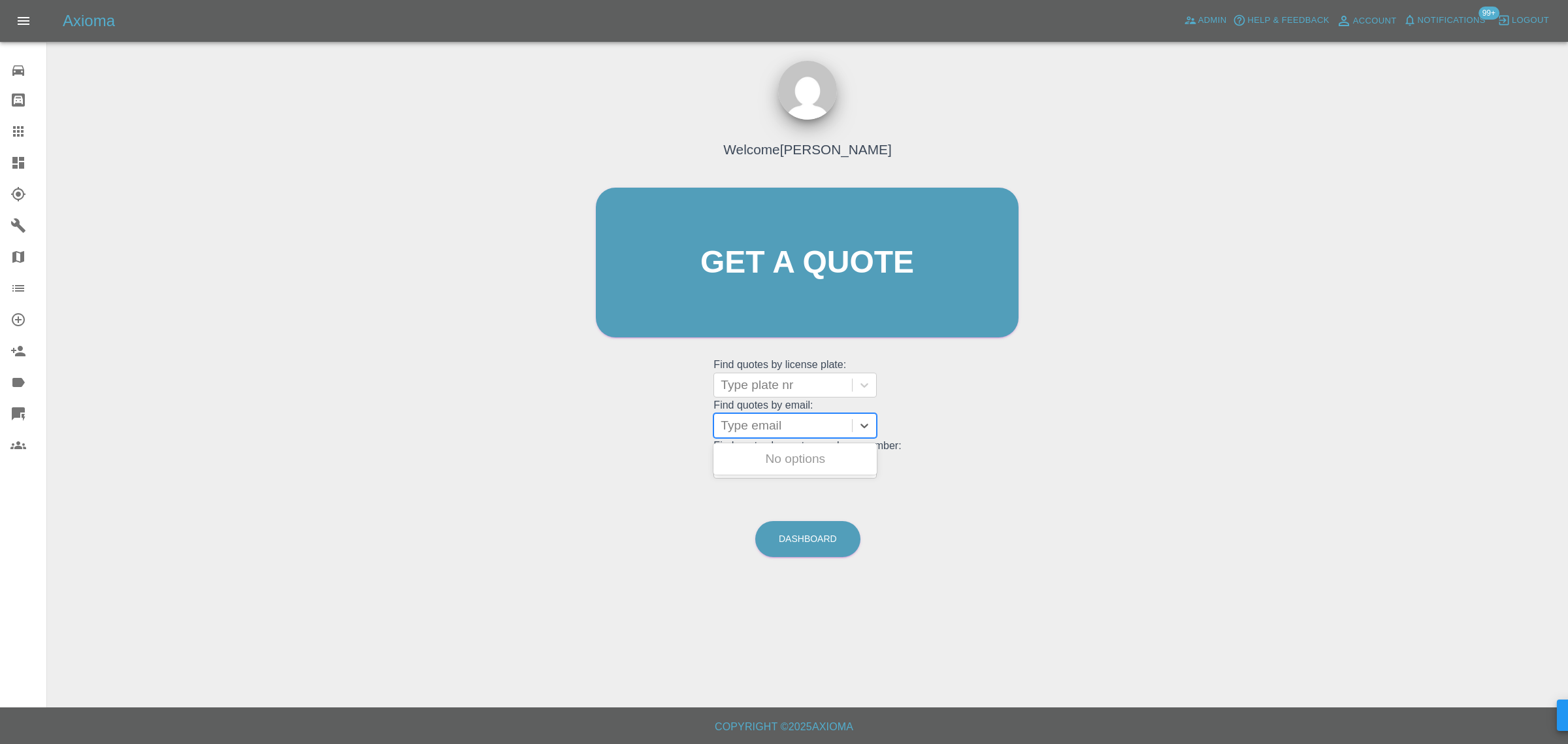
paste input "RamPalace@mail.com"
type input "RamPalace@mail.com"
click at [763, 459] on div "LV72KNX, Awaiting Repair" at bounding box center [795, 466] width 164 height 42
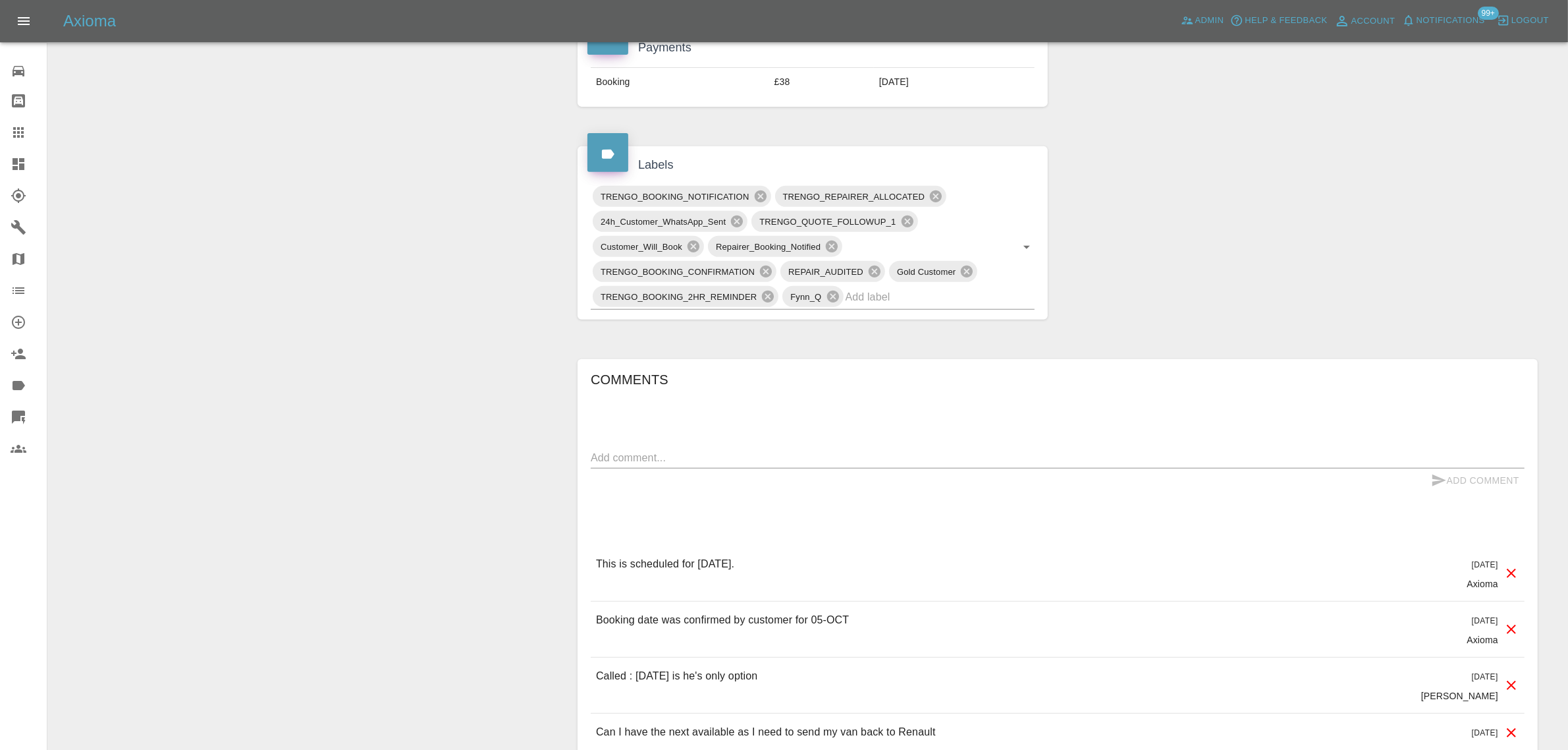
scroll to position [658, 0]
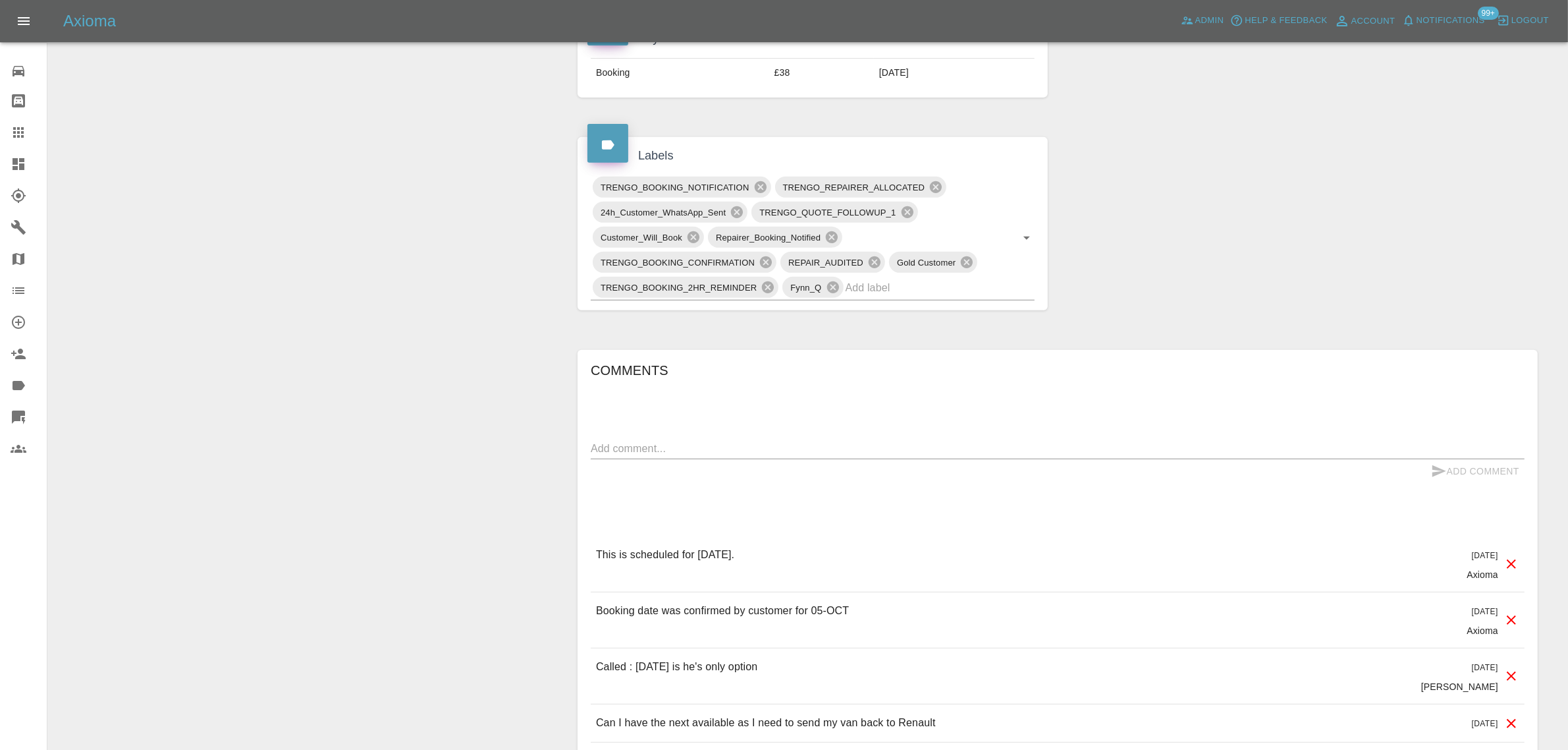
click at [785, 445] on textarea at bounding box center [1058, 449] width 934 height 15
paste textarea "No the repairer didn’t show on Sunday I had a message to say that he would be t…"
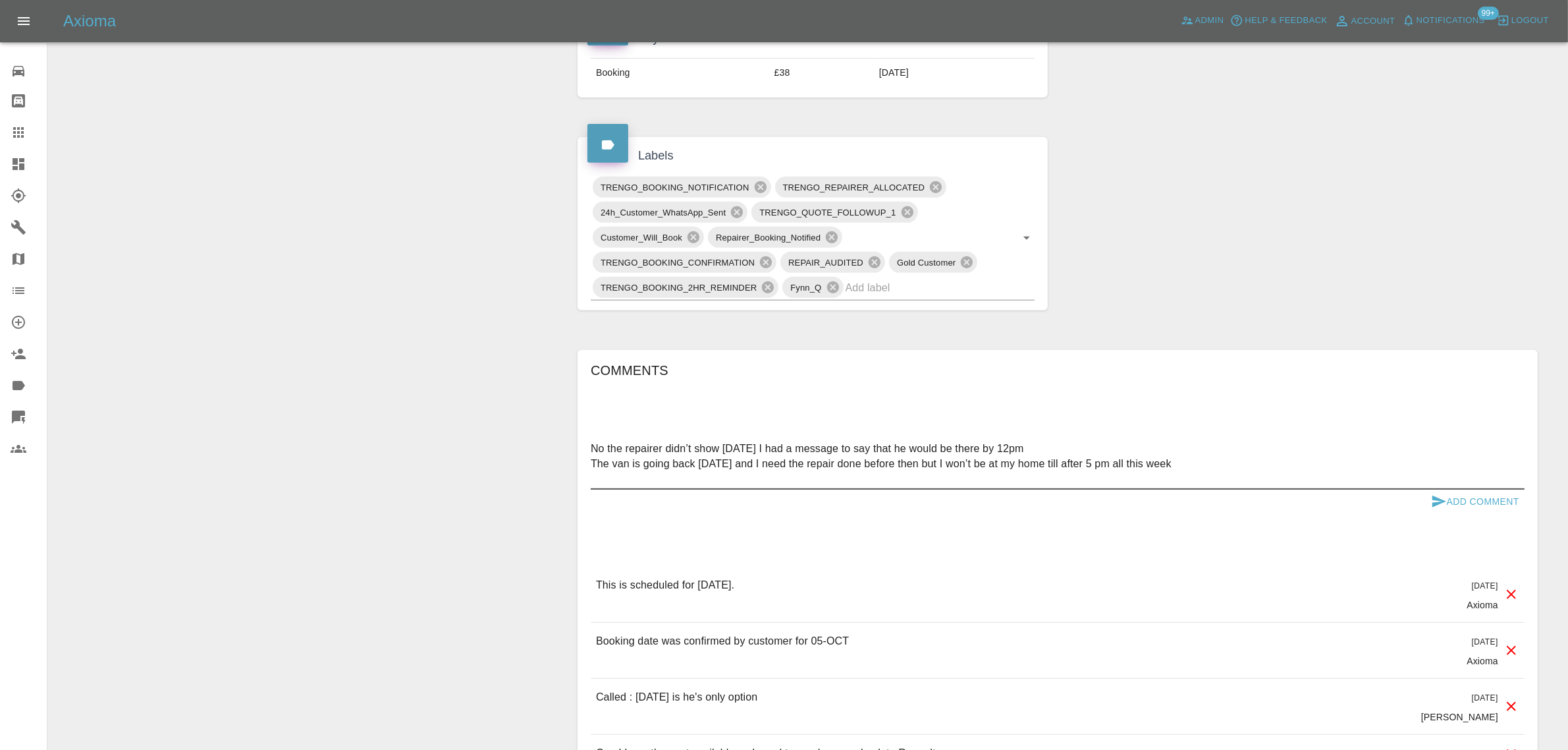
type textarea "No the repairer didn’t show on Sunday I had a message to say that he would be t…"
click at [1511, 506] on button "Add Comment" at bounding box center [1474, 501] width 98 height 24
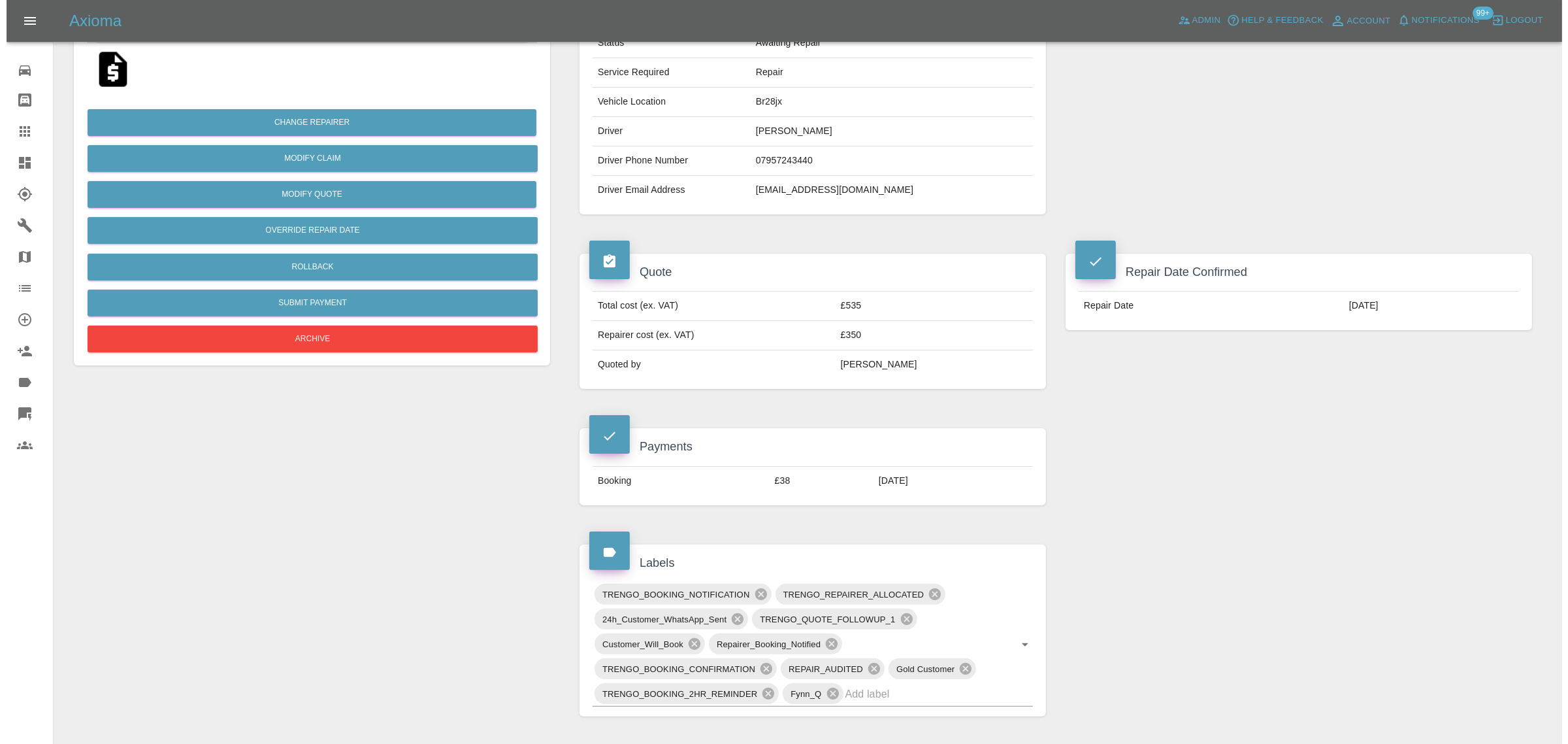
scroll to position [0, 0]
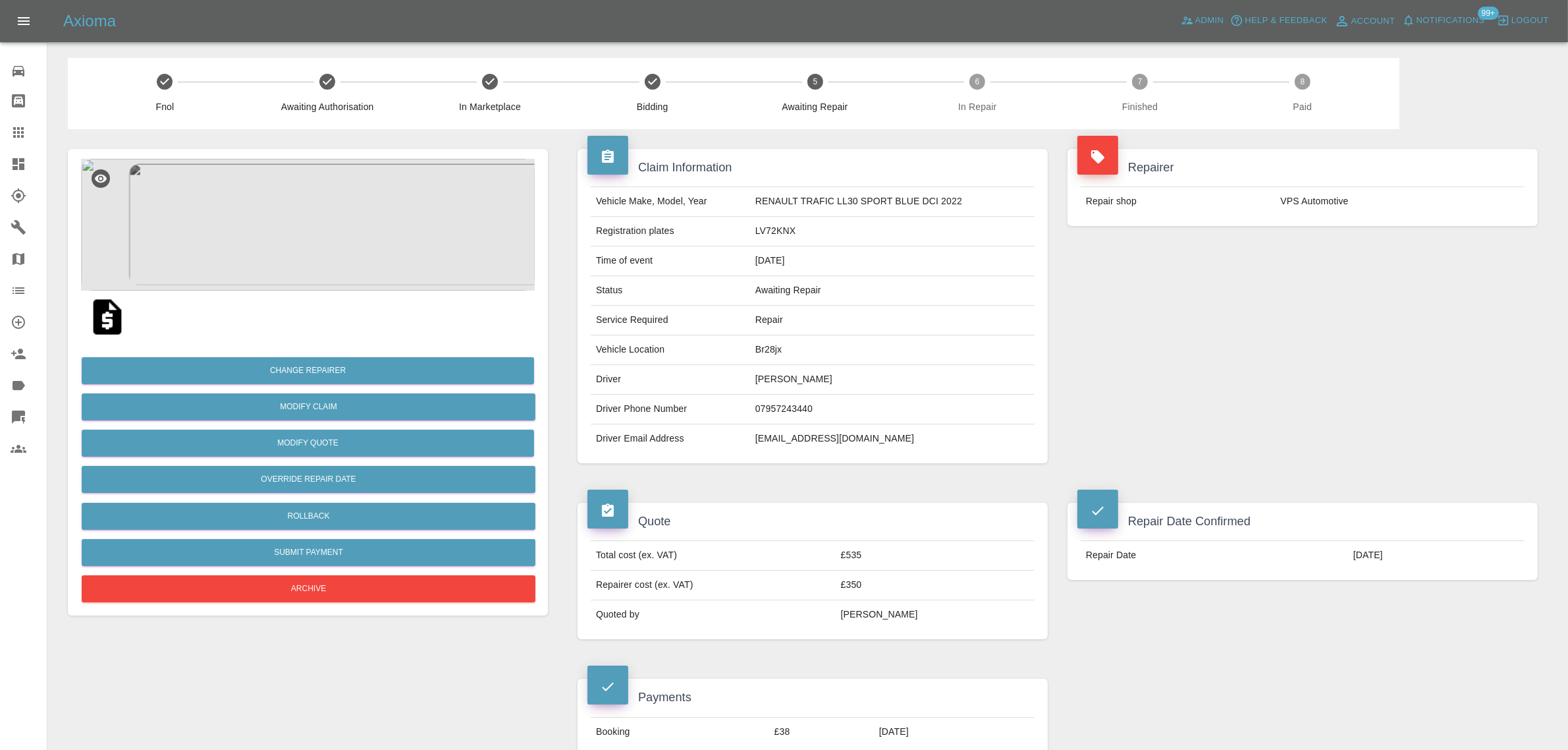
click at [35, 128] on div at bounding box center [29, 132] width 37 height 15
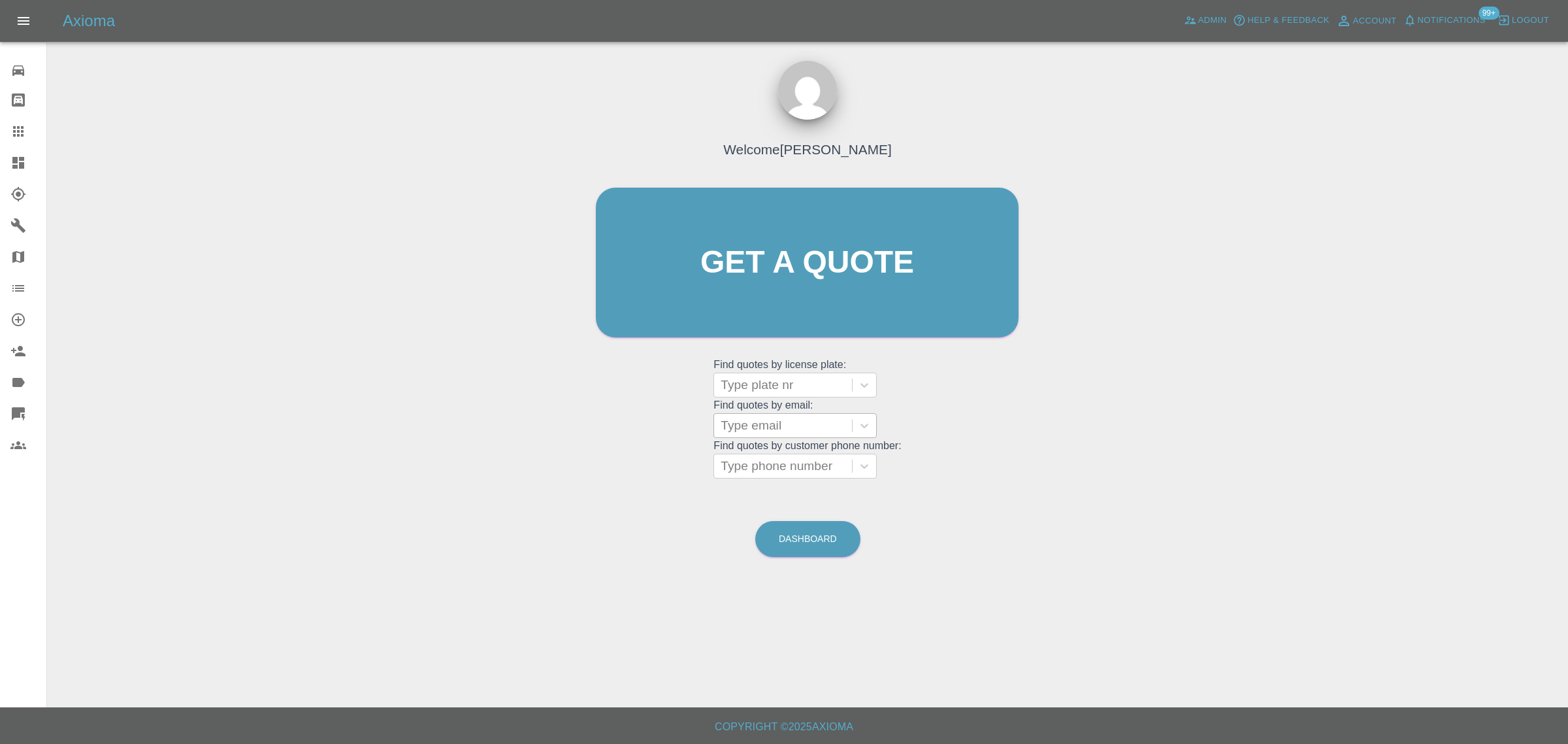
click at [740, 428] on div at bounding box center [783, 425] width 124 height 18
paste input "zulqarnain@duck.com"
type input "zulqarnain@duck.com"
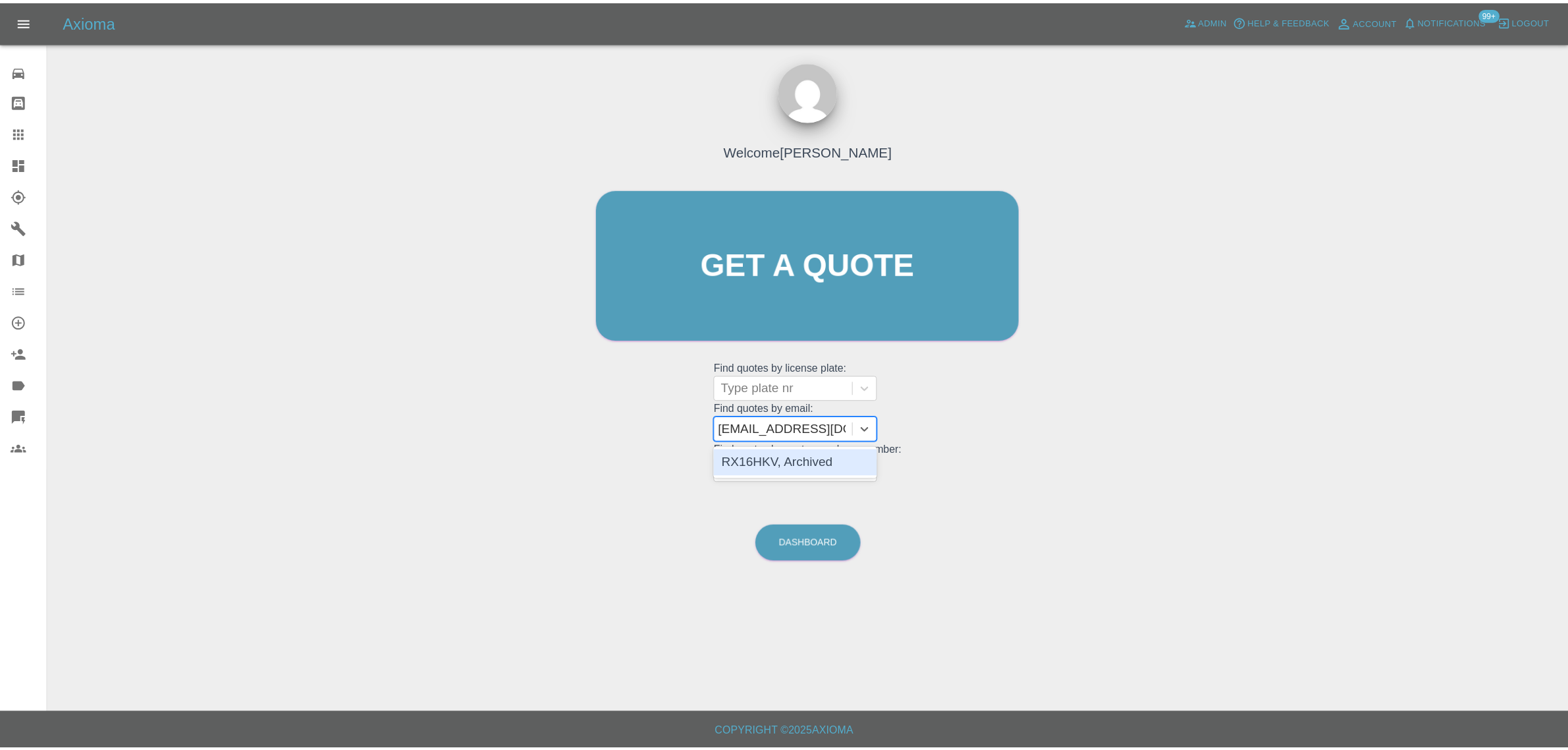
scroll to position [0, 0]
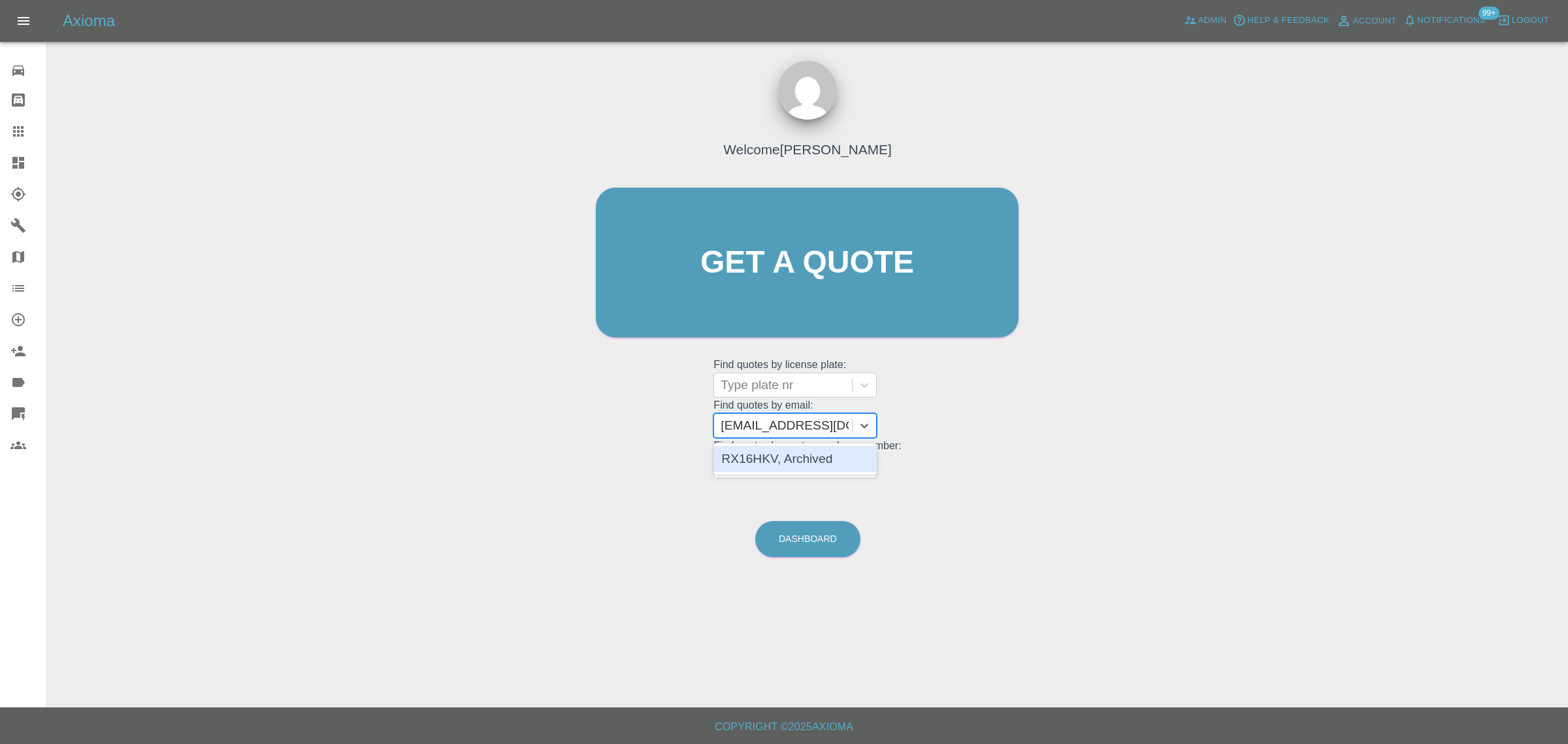
click at [746, 459] on div "RX16HKV, Archived" at bounding box center [795, 458] width 164 height 26
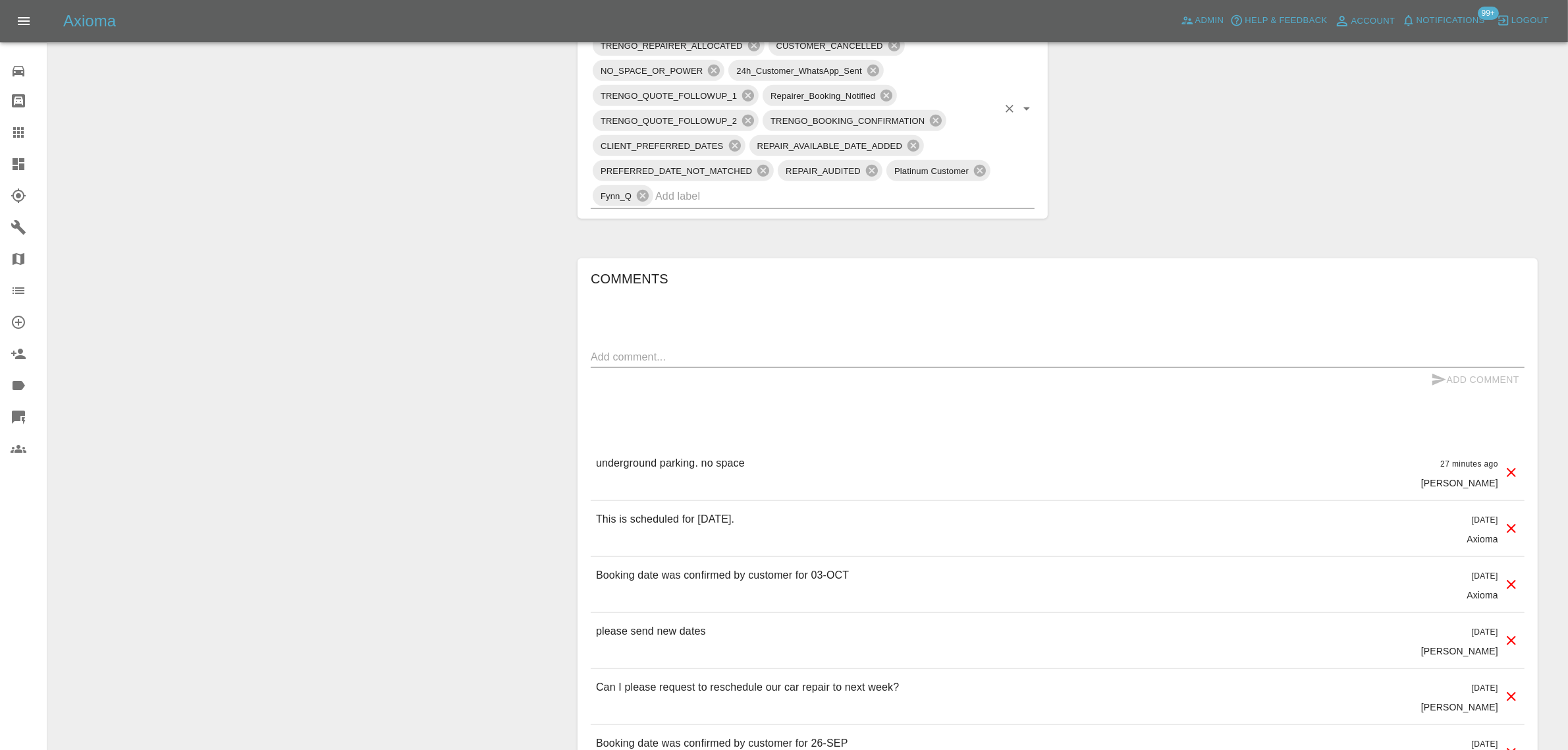
scroll to position [905, 0]
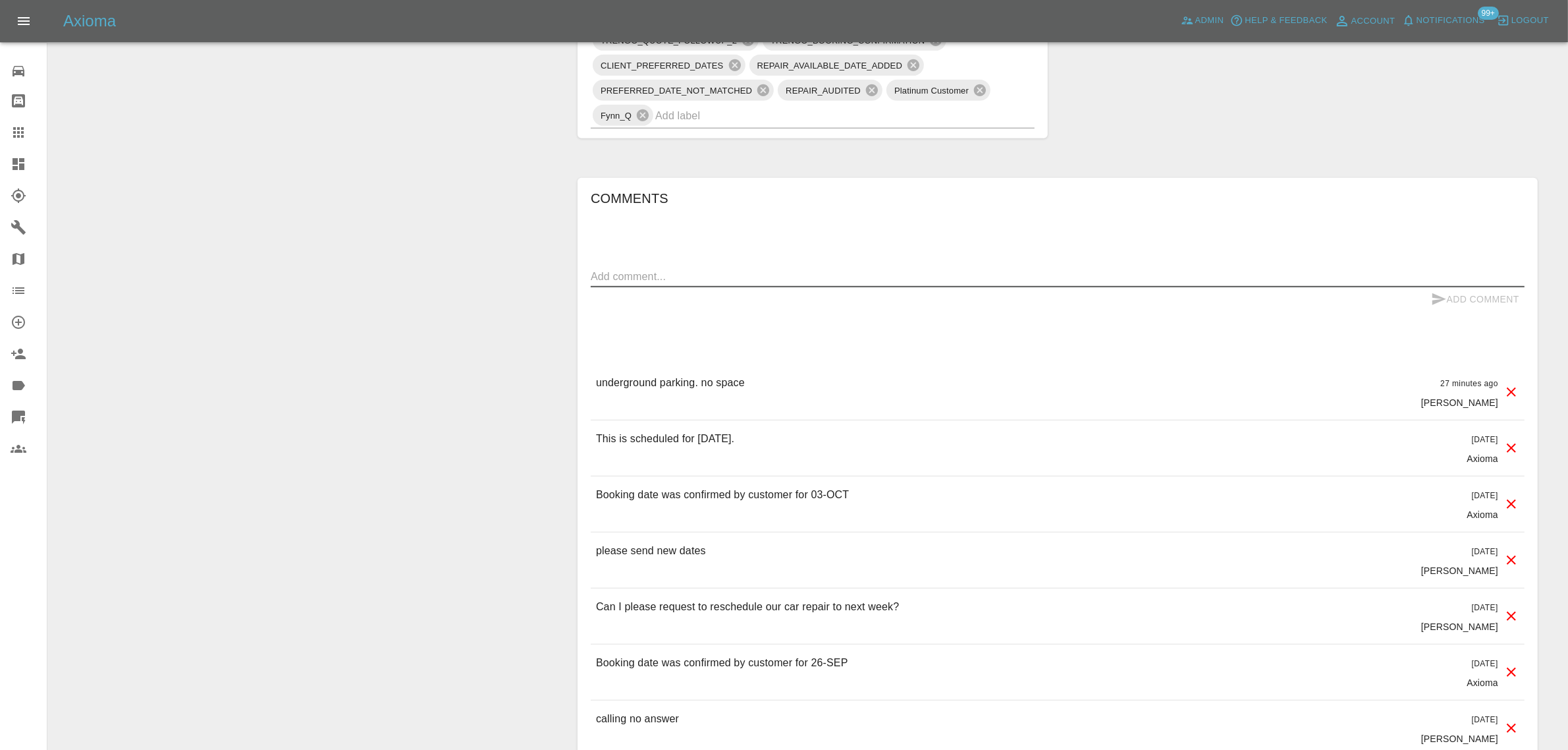
click at [764, 281] on textarea at bounding box center [1058, 276] width 934 height 15
paste textarea "Hi - your driver Rupes called and cancelled the appointment. Can you please pro…"
type textarea "Hi - your driver Rupes called and cancelled the appointment. Can you please pro…"
click at [1501, 300] on button "Add Comment" at bounding box center [1474, 299] width 98 height 24
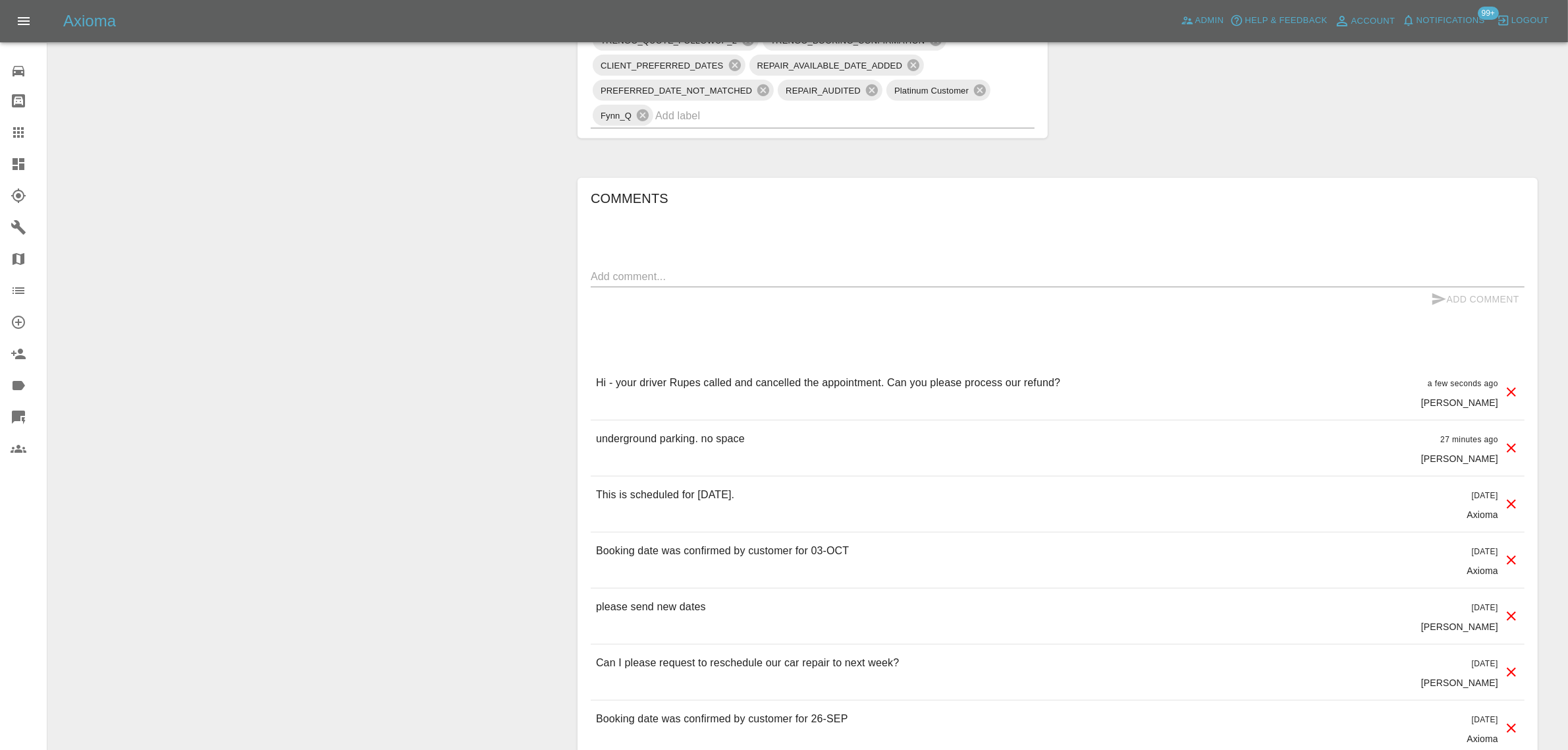
scroll to position [411, 0]
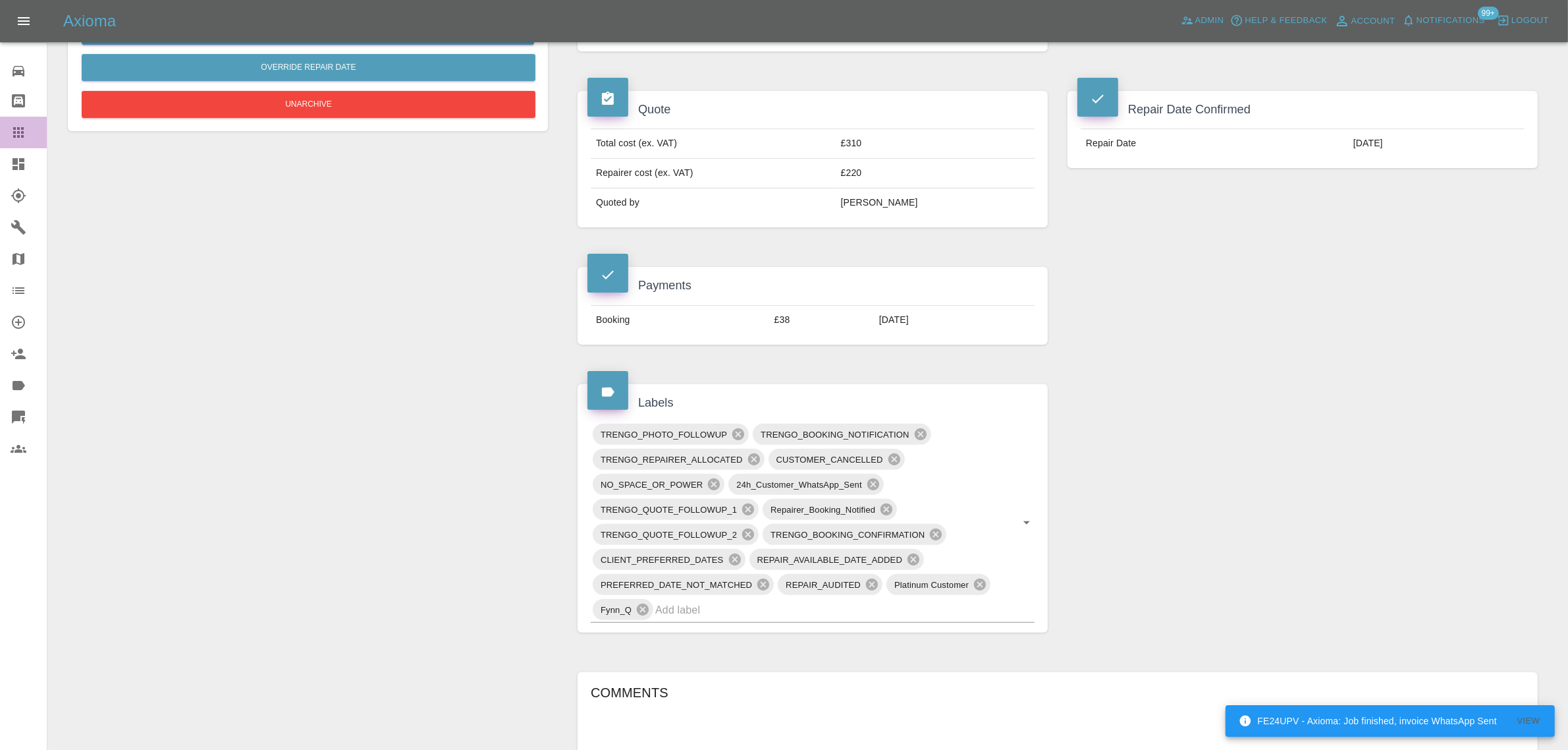
click at [12, 131] on icon at bounding box center [18, 132] width 15 height 15
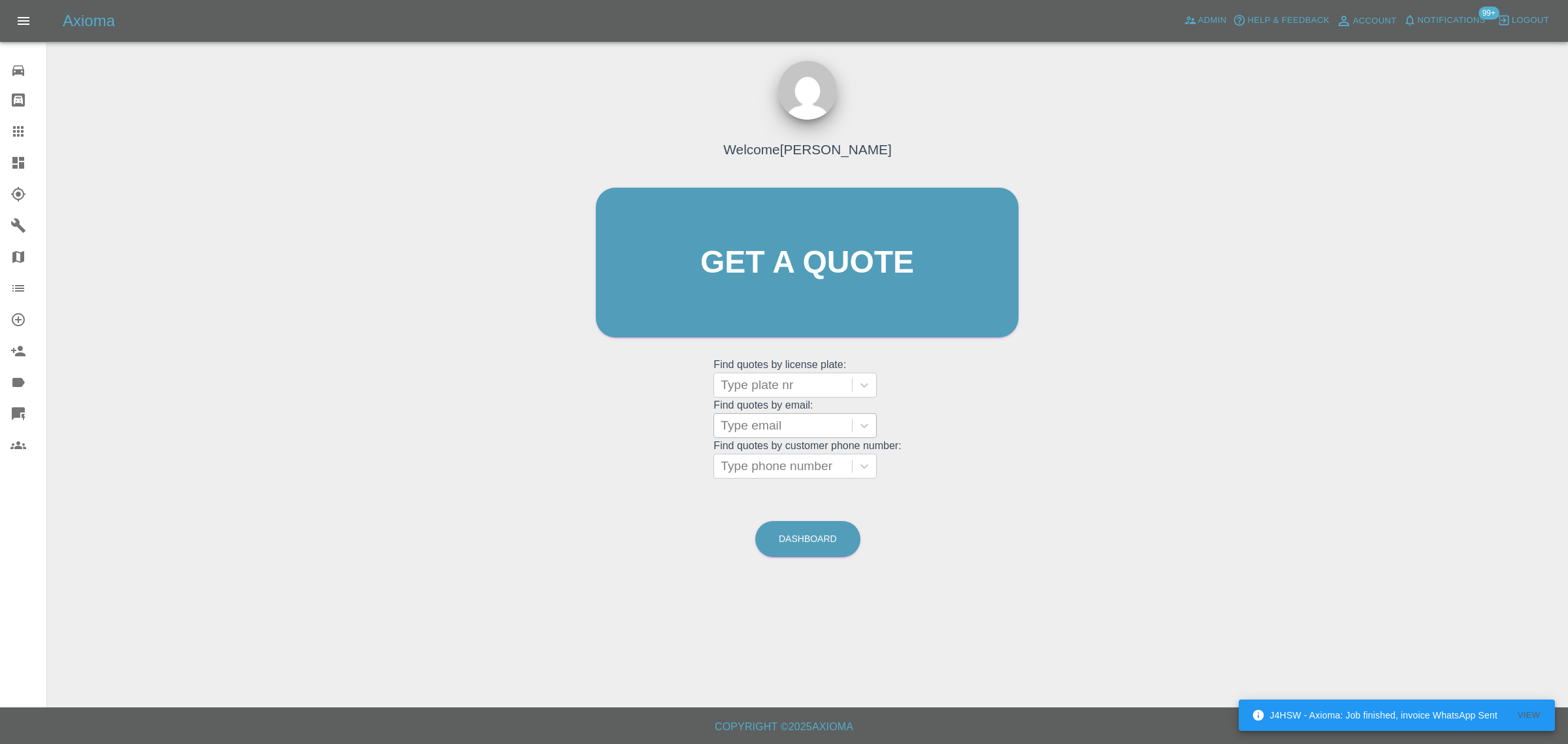
click at [772, 432] on div at bounding box center [783, 425] width 124 height 18
paste input "Ricardo.fv@liburyhall.com"
type input "Ricardo.fv@liburyhall.com"
click at [777, 453] on div "BT74WZP, Awaiting Repair" at bounding box center [795, 466] width 164 height 42
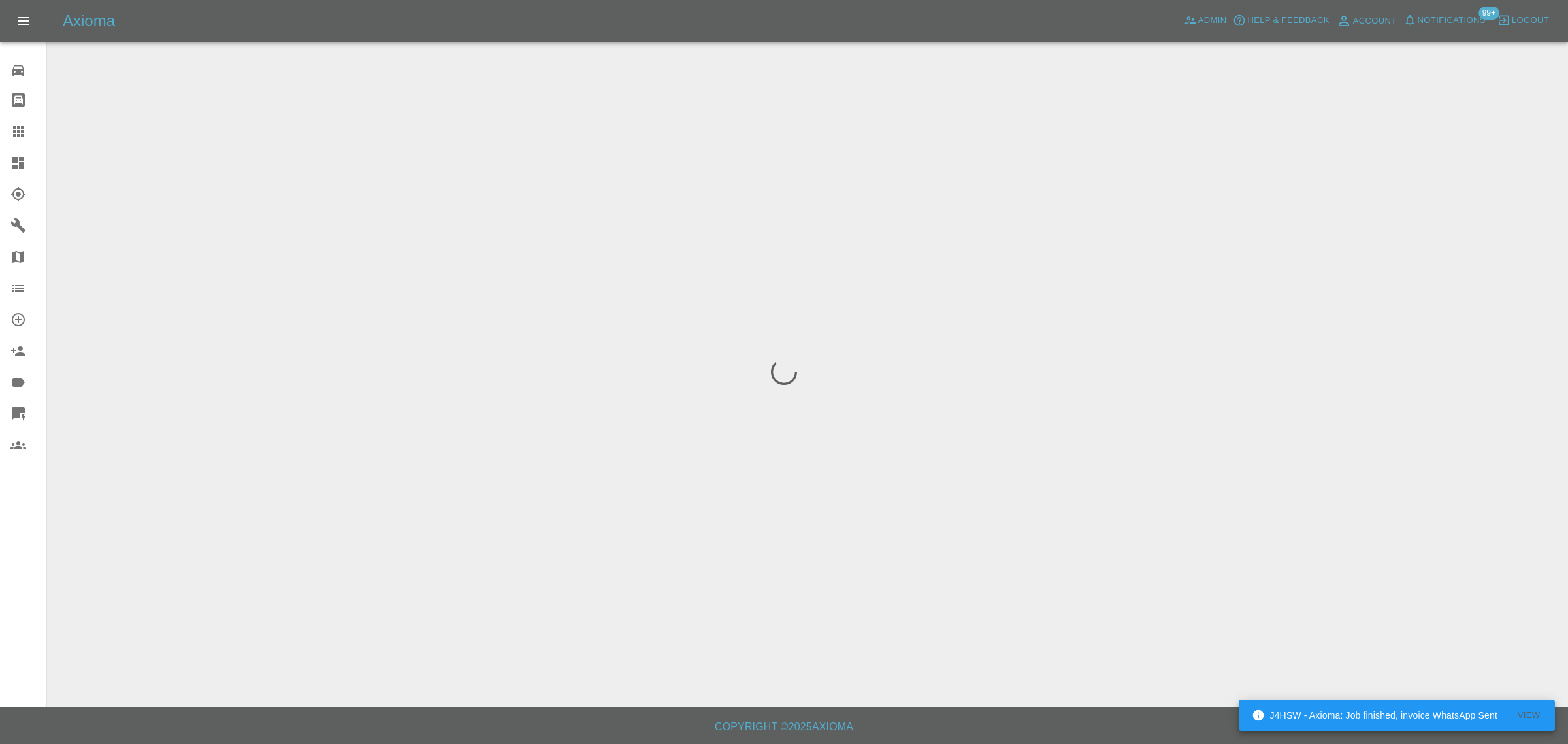
click at [24, 548] on div "0 Repair home Bodyshop home Claims Dashboard Explorer Garages Map Organization …" at bounding box center [23, 372] width 47 height 744
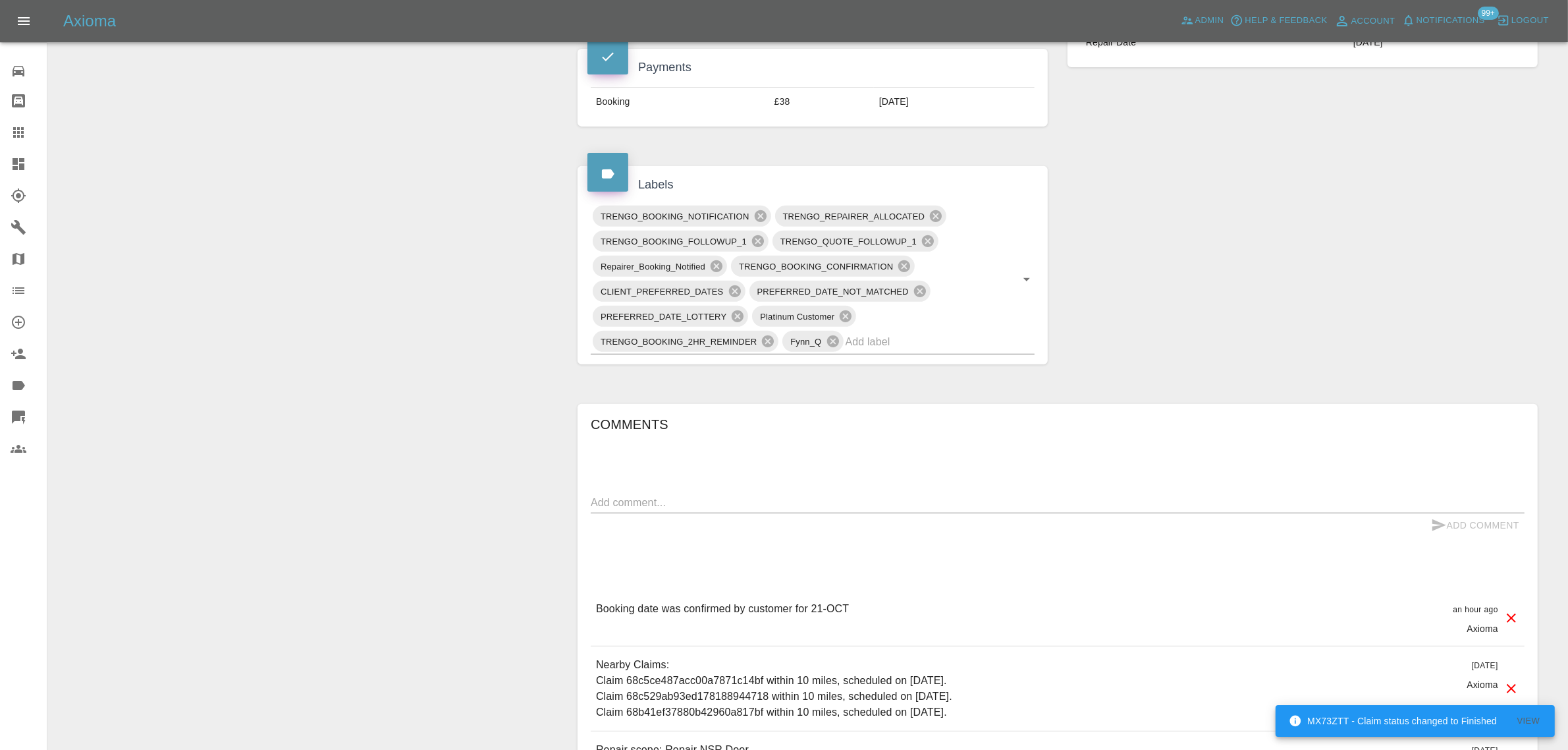
scroll to position [658, 0]
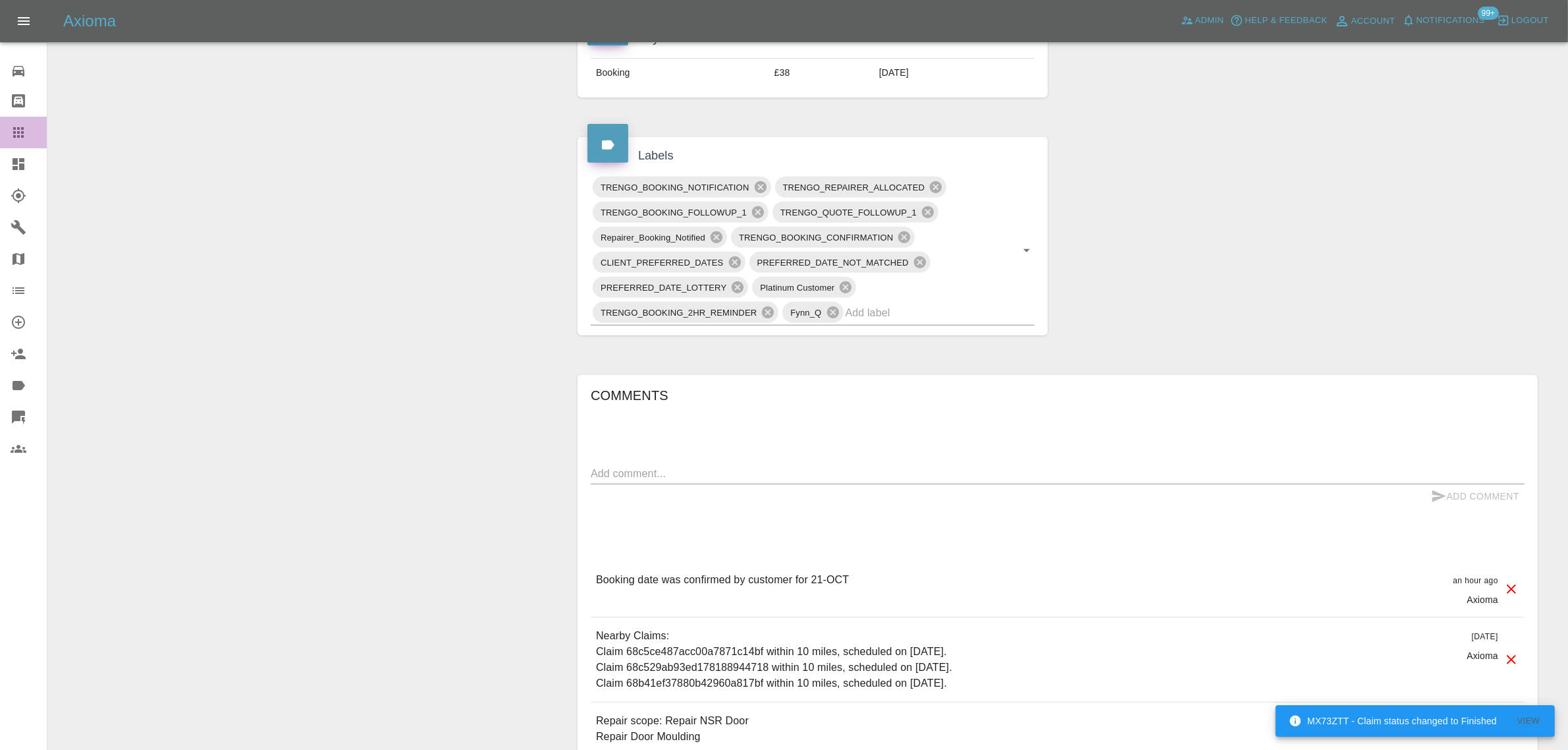
click at [8, 133] on link "Claims" at bounding box center [23, 132] width 46 height 32
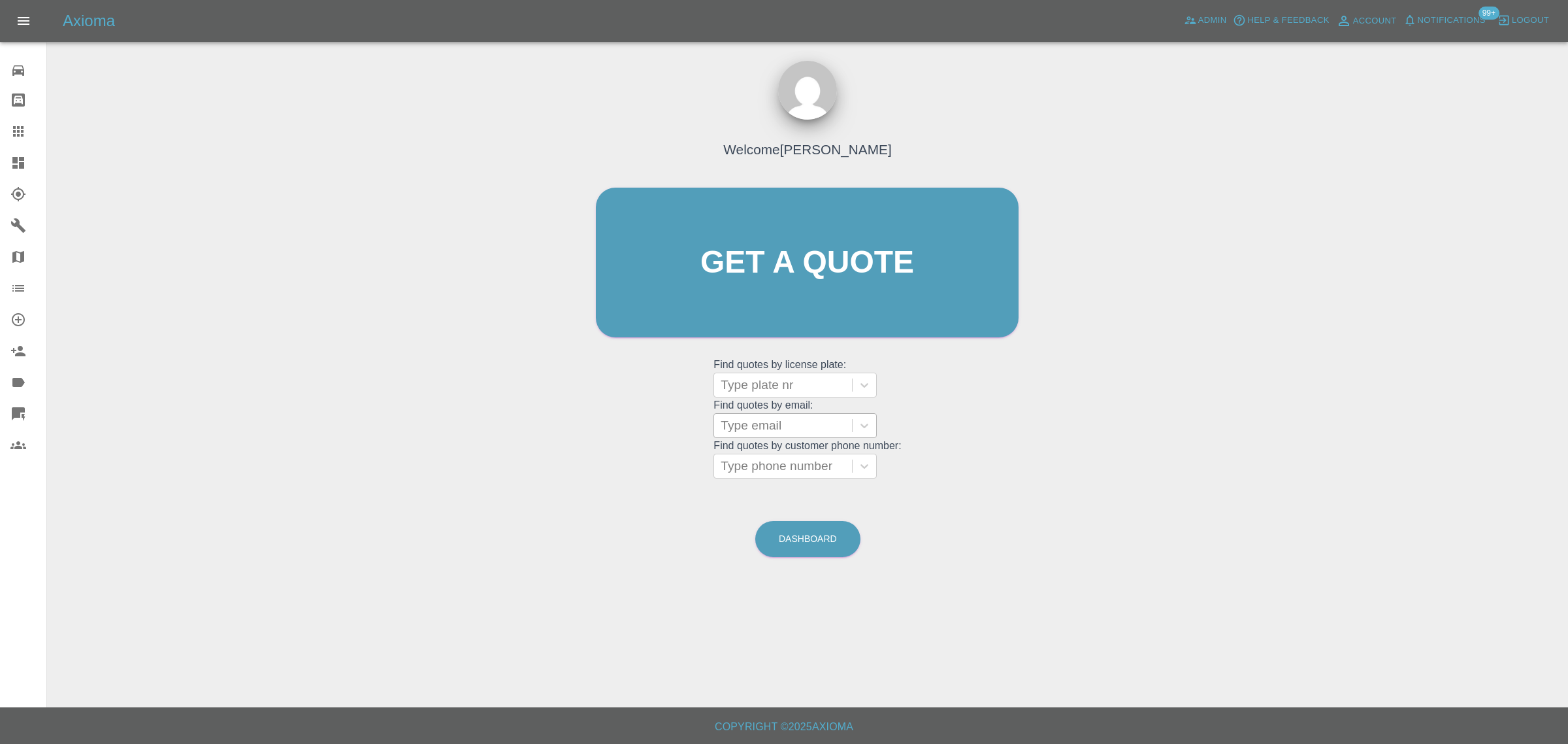
click at [744, 425] on div at bounding box center [783, 425] width 124 height 18
paste input "dipak.roy@ntlworld.com"
type input "dipak.roy@ntlworld.co"
click at [764, 474] on div "YG24 UNY, Awaiting Authorisation" at bounding box center [795, 466] width 164 height 42
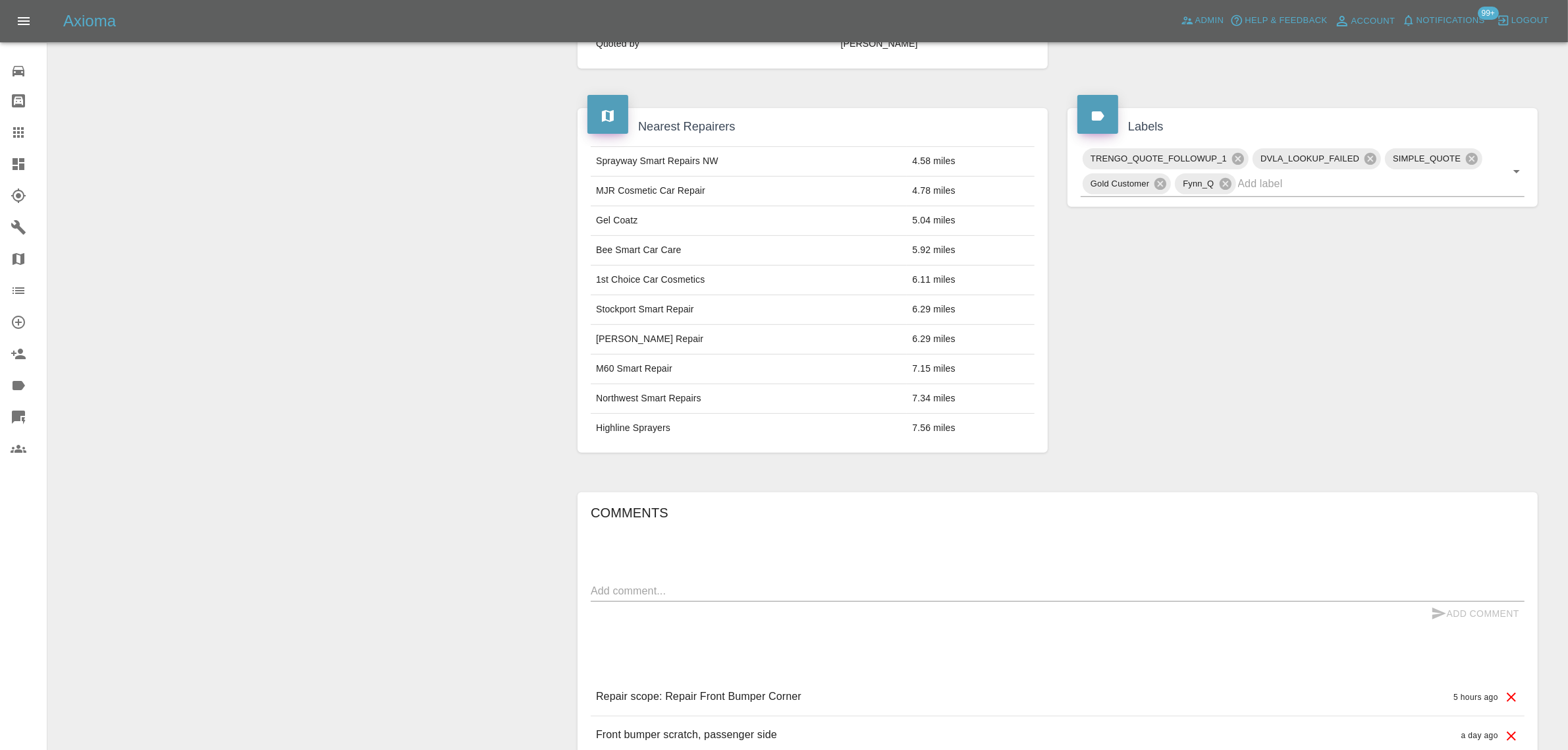
scroll to position [695, 0]
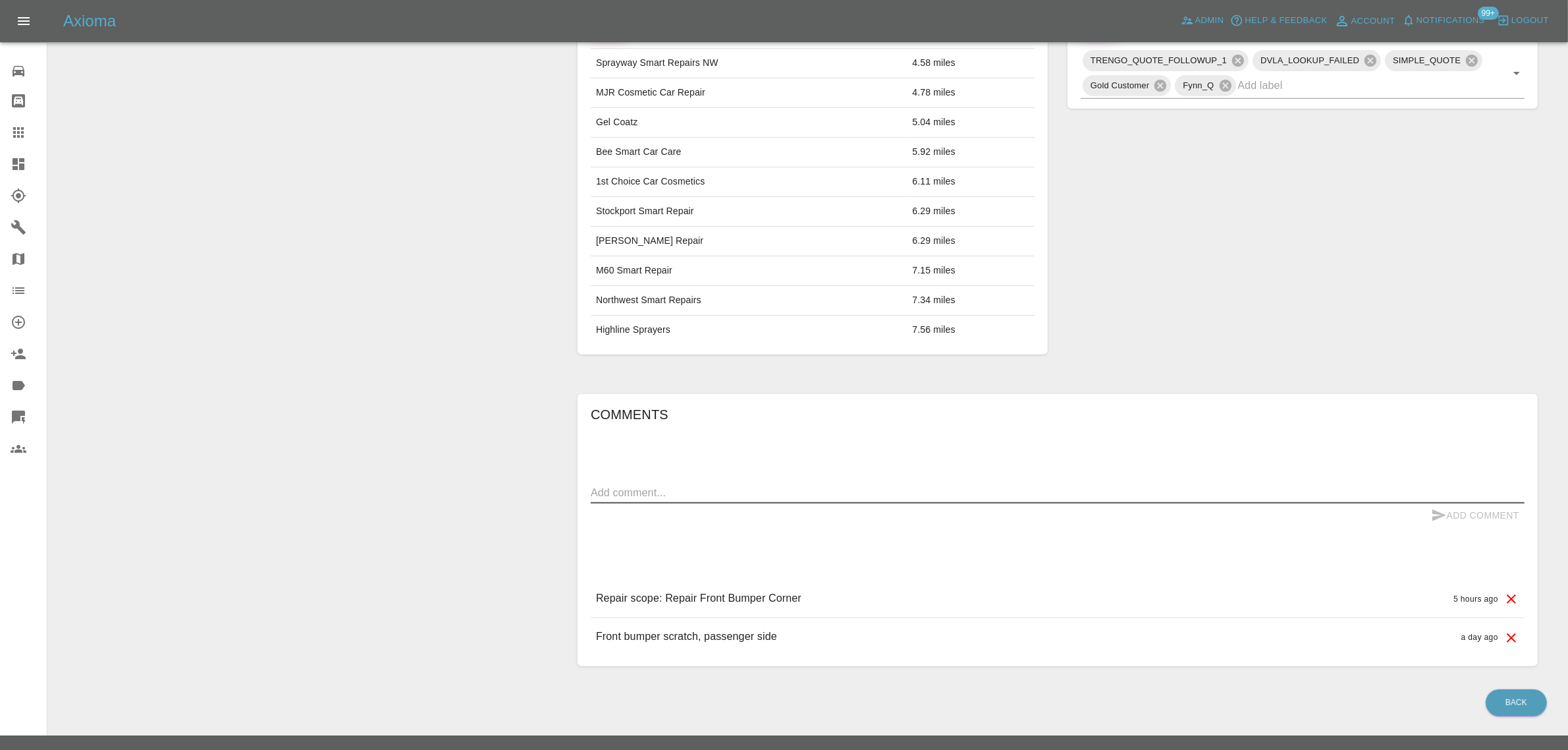
click at [785, 485] on textarea at bounding box center [1058, 492] width 934 height 15
paste textarea "Could you clarify if the work can be done at weekends or just weekdays? Best wi…"
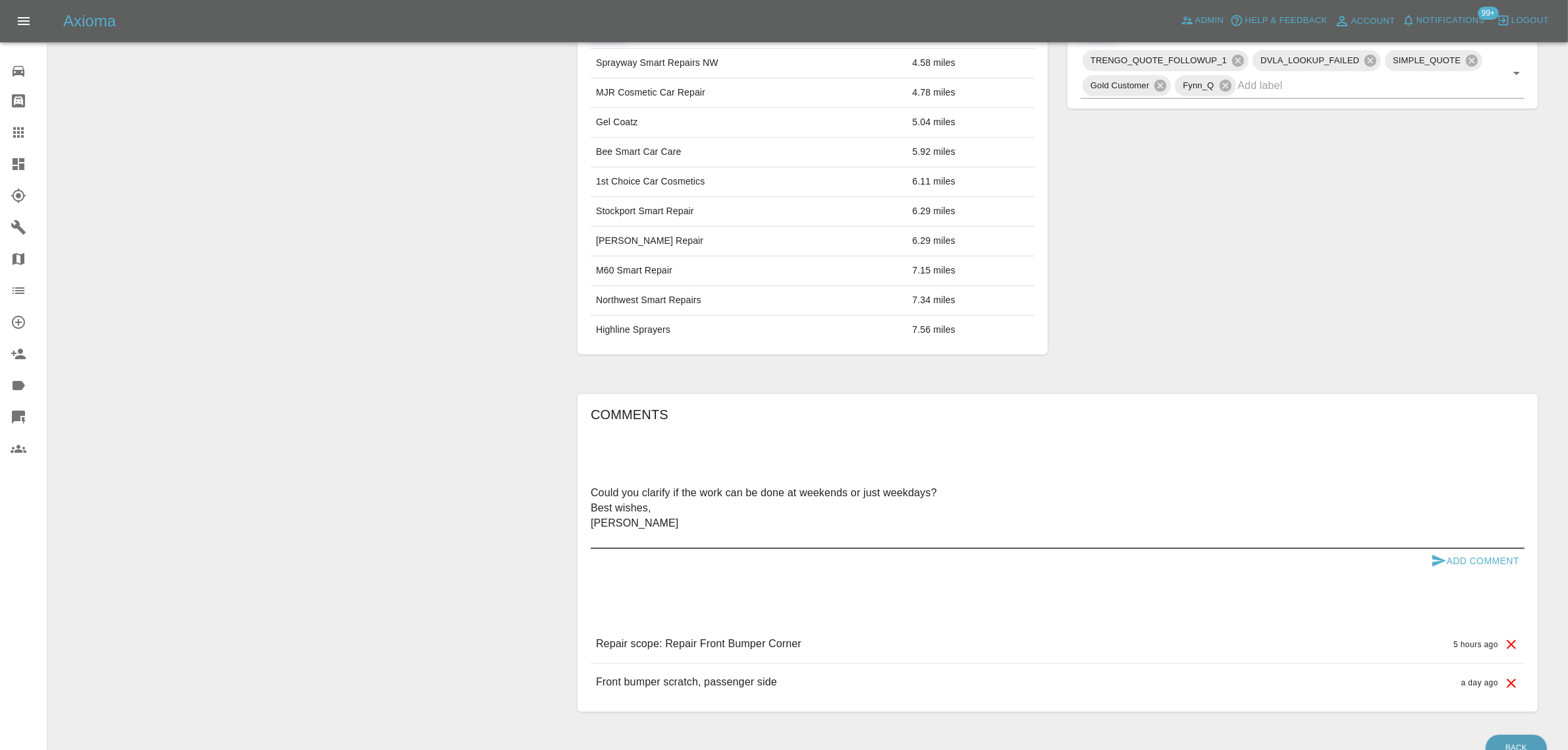
type textarea "Could you clarify if the work can be done at weekends or just weekdays? Best wi…"
click at [1492, 548] on button "Add Comment" at bounding box center [1474, 560] width 98 height 24
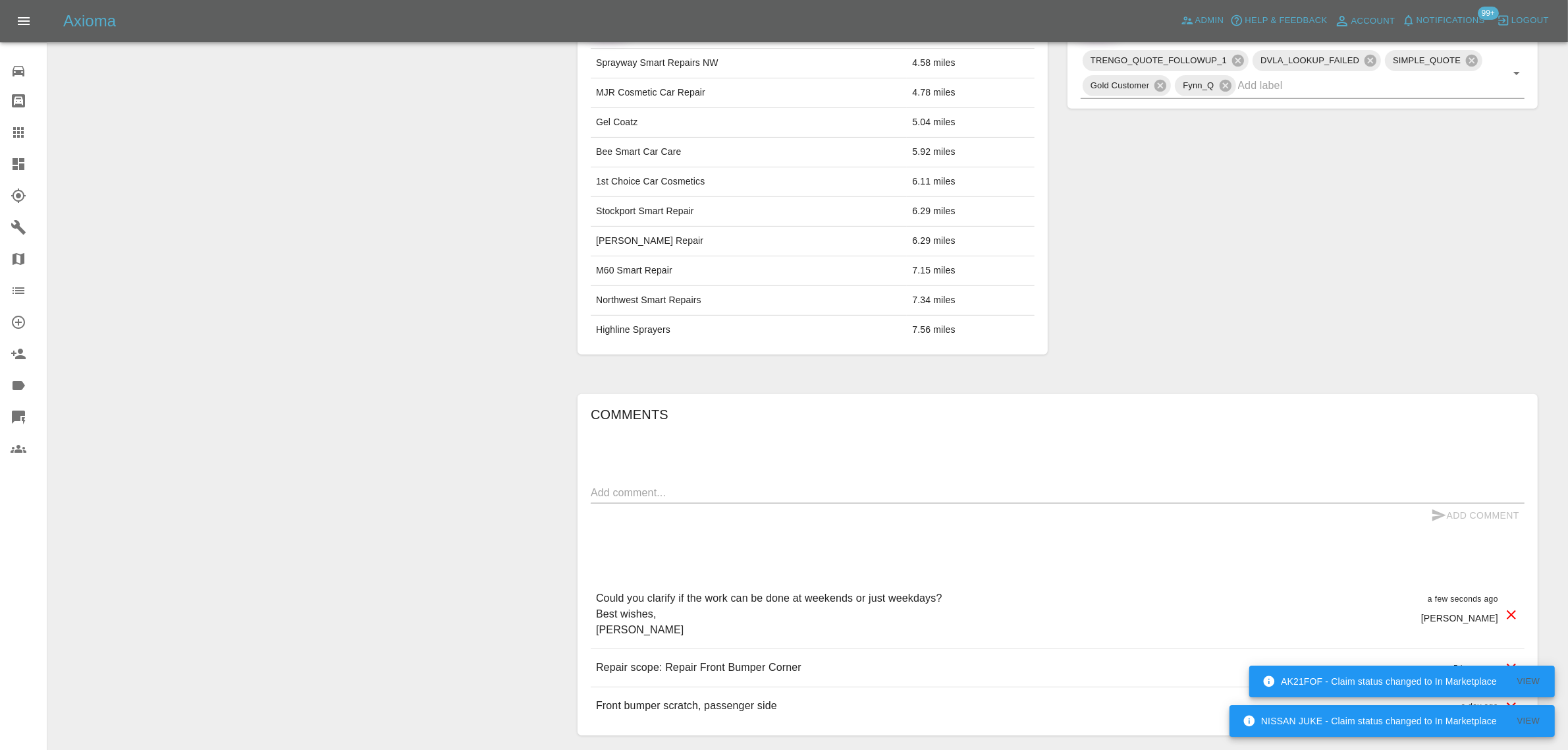
click at [17, 137] on icon at bounding box center [18, 132] width 11 height 11
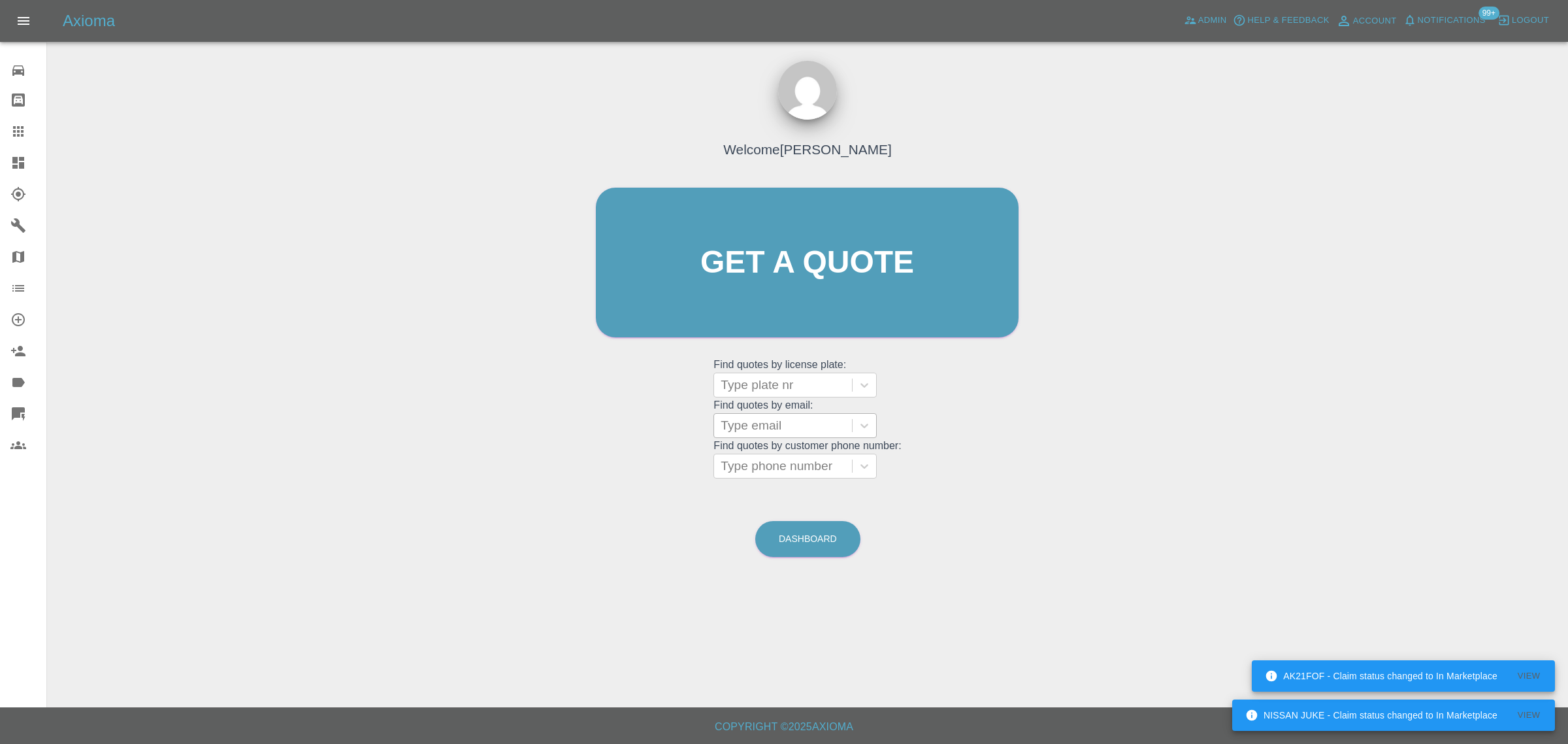
click at [724, 431] on input "text" at bounding box center [722, 425] width 3 height 15
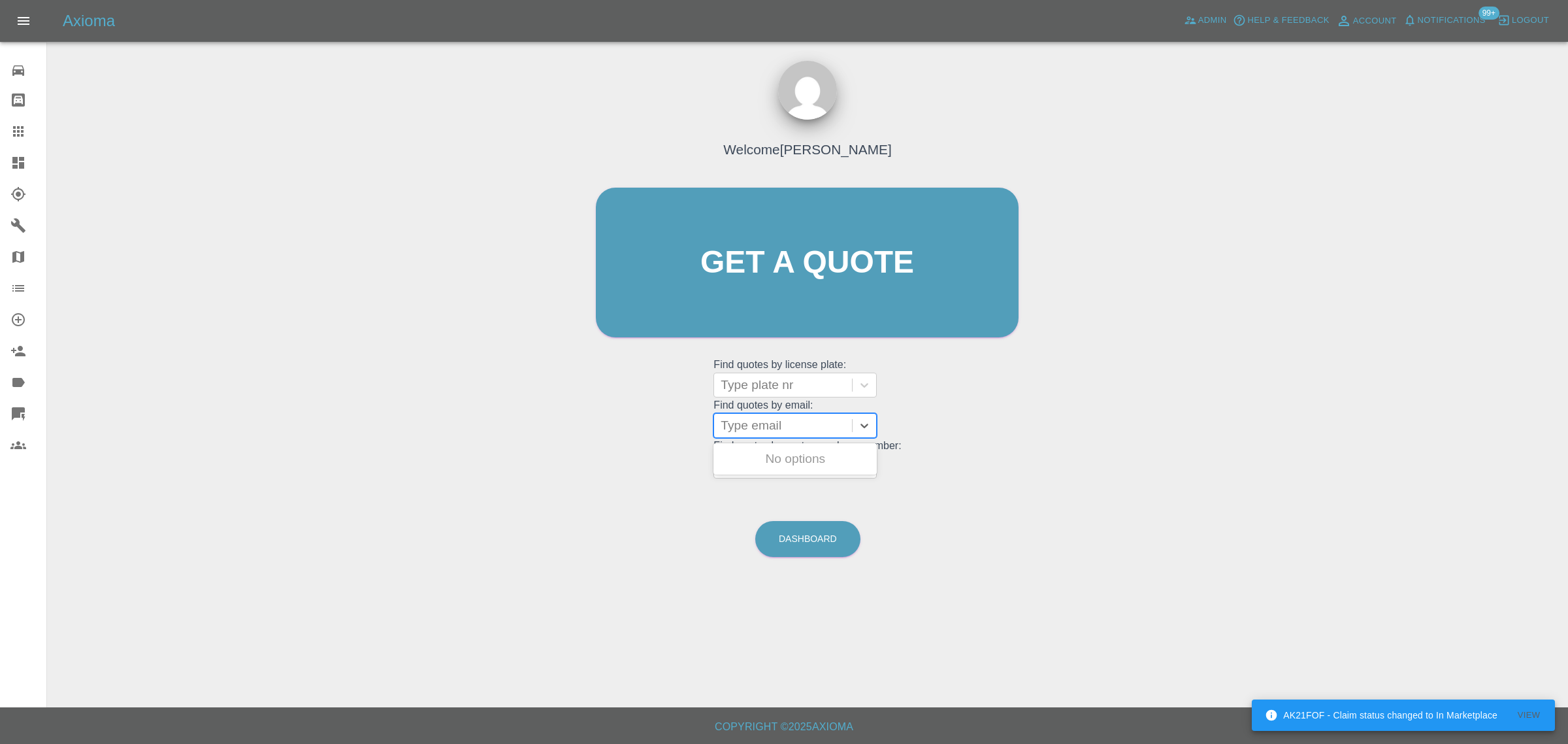
paste input "stevesapsford@me.com"
type input "stevesapsford@me.co"
click at [756, 468] on div "NISSAN JUKE, In Marketplace" at bounding box center [795, 466] width 164 height 42
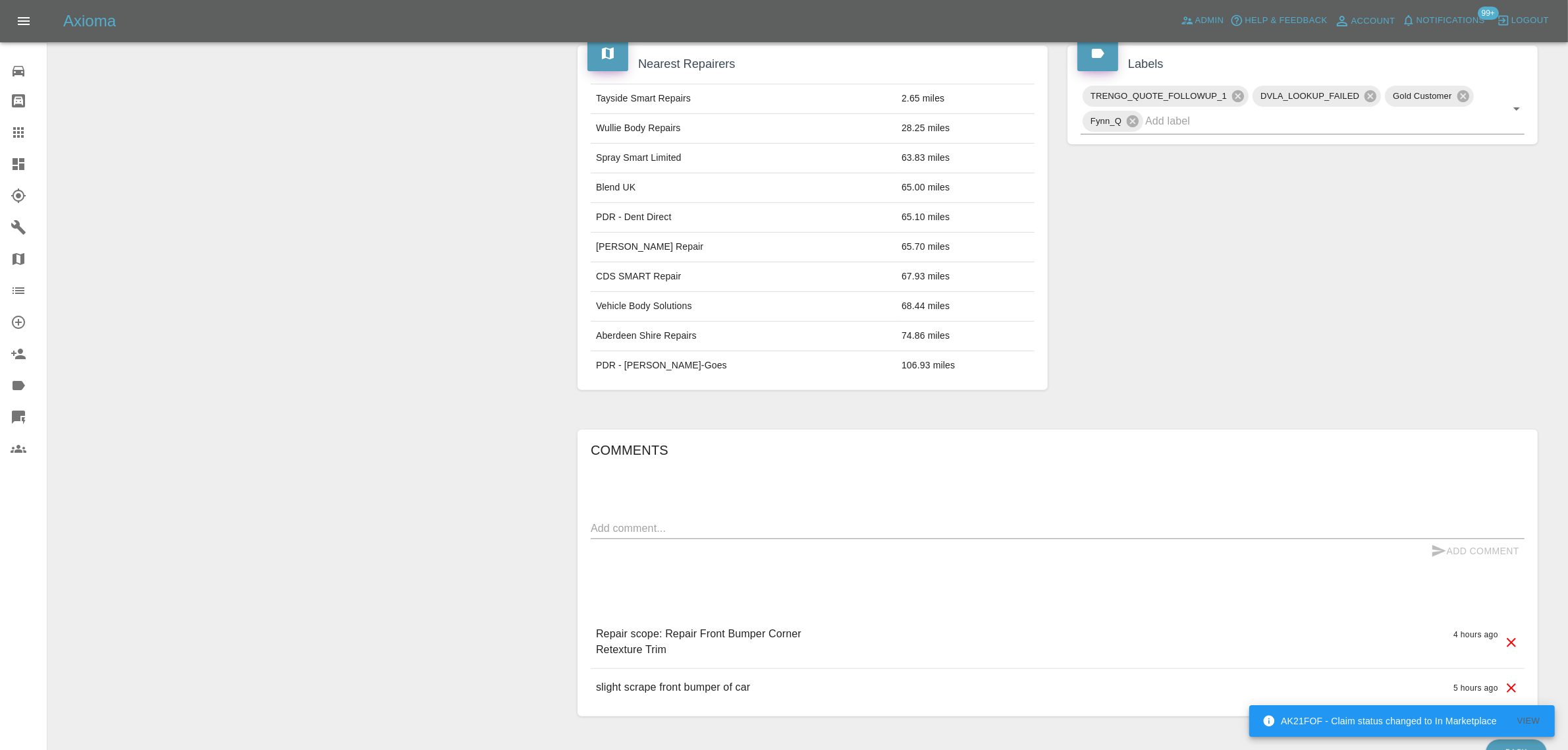
scroll to position [709, 0]
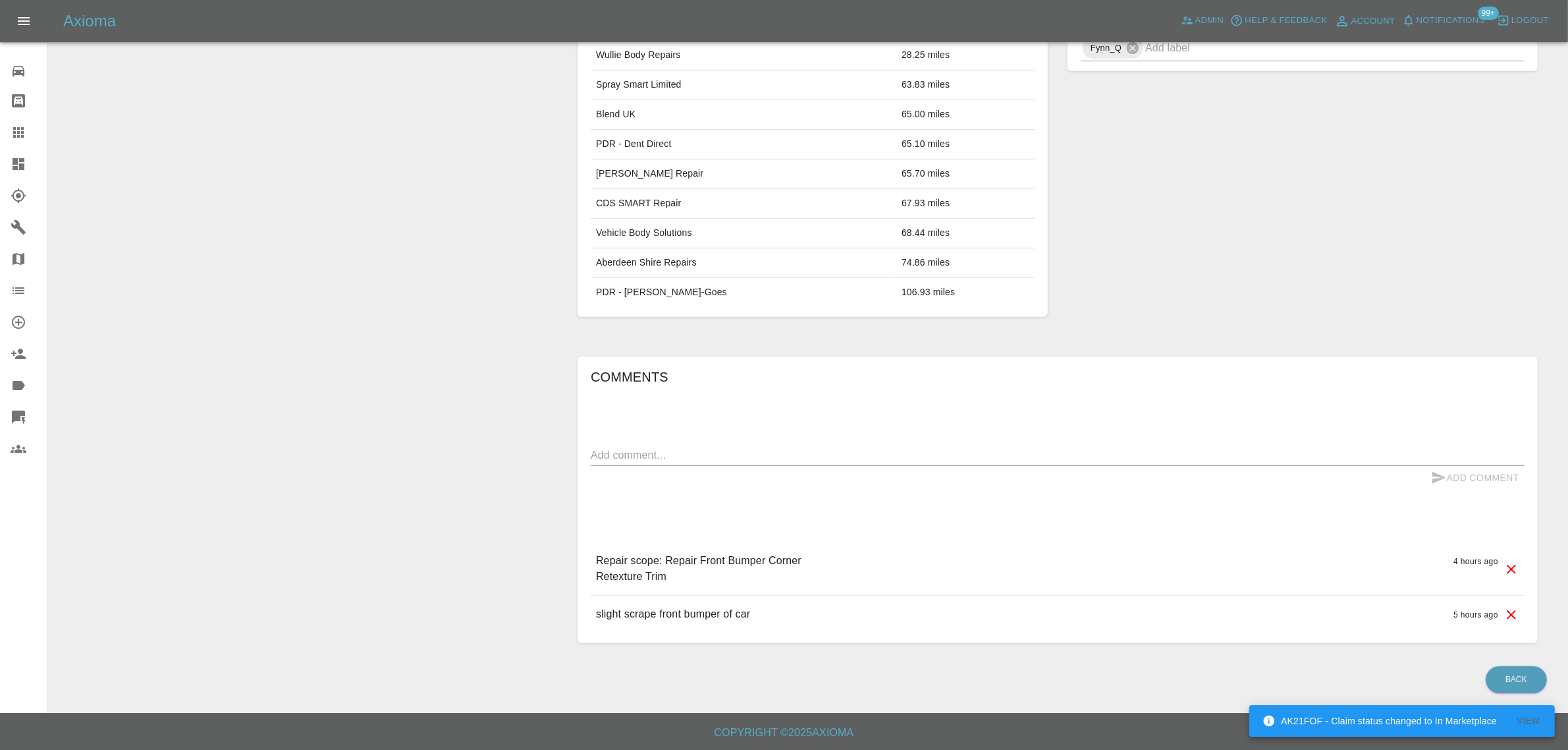
click at [764, 458] on textarea at bounding box center [1058, 455] width 934 height 15
paste textarea "To whom it may concern, Could someone call me back asap as i would like the wor…"
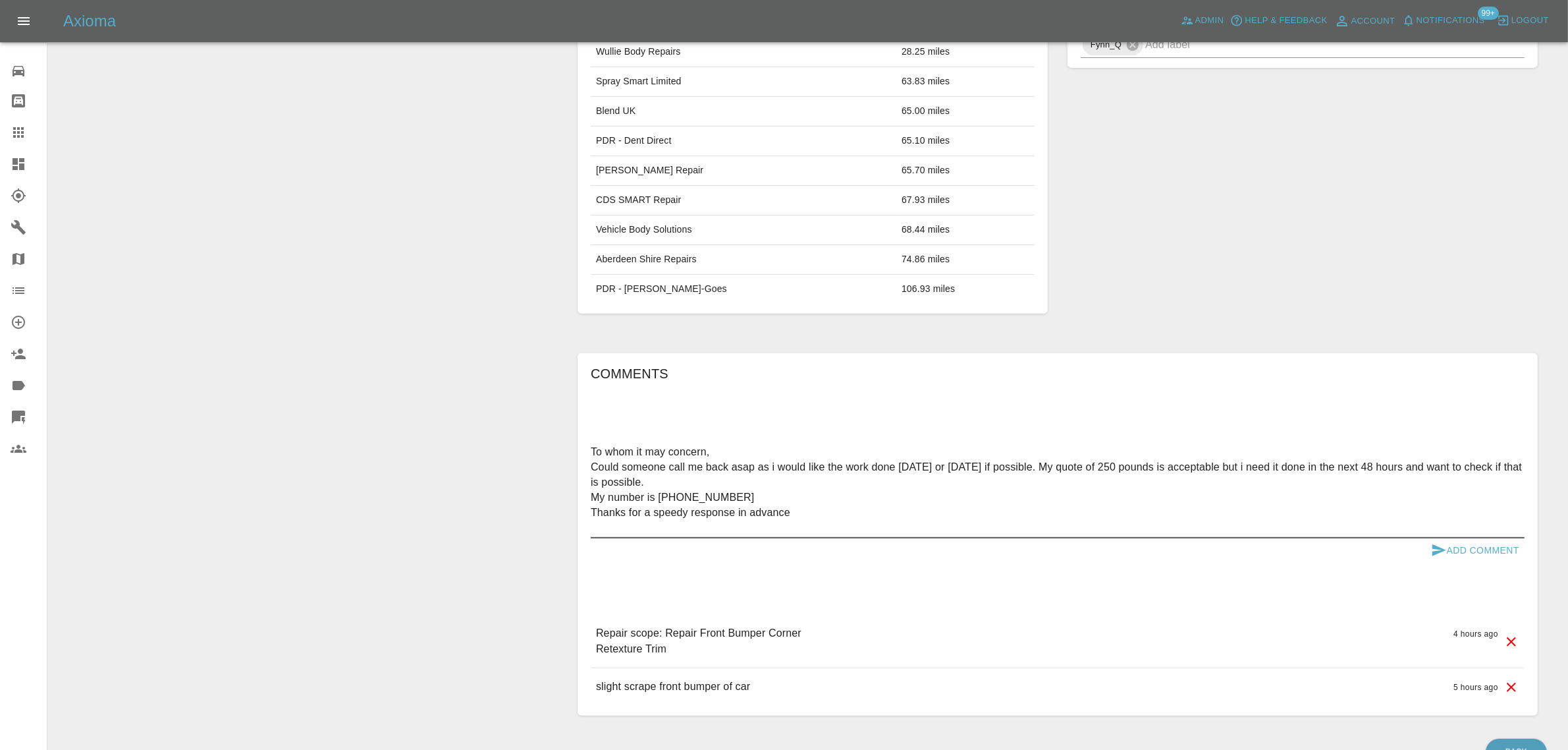
click at [1116, 462] on textarea "To whom it may concern, Could someone call me back asap as i would like the wor…" at bounding box center [1058, 489] width 934 height 91
type textarea "To whom it may concern, Could someone call me back asap as i would like the wor…"
click at [1477, 547] on button "Add Comment" at bounding box center [1474, 549] width 98 height 24
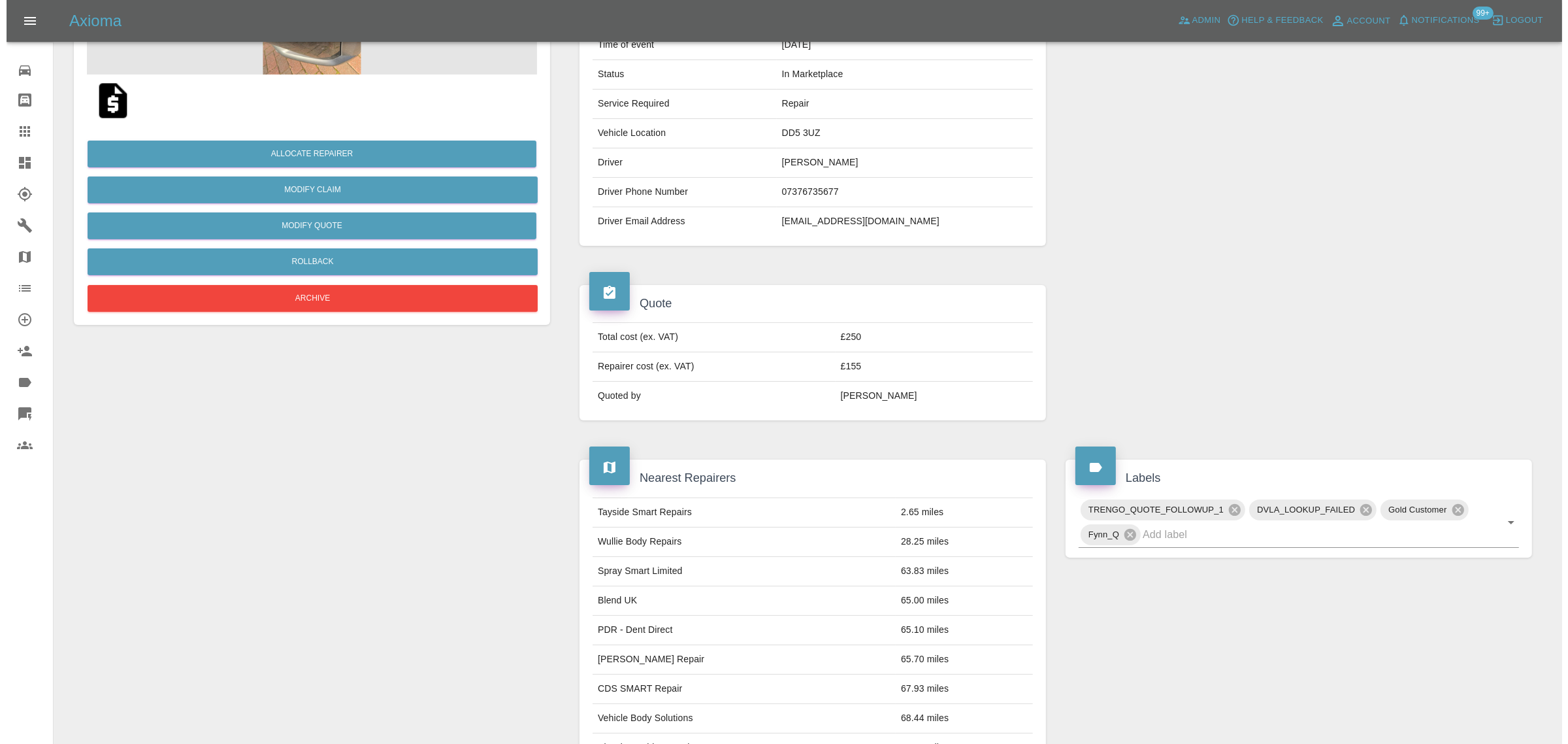
scroll to position [0, 0]
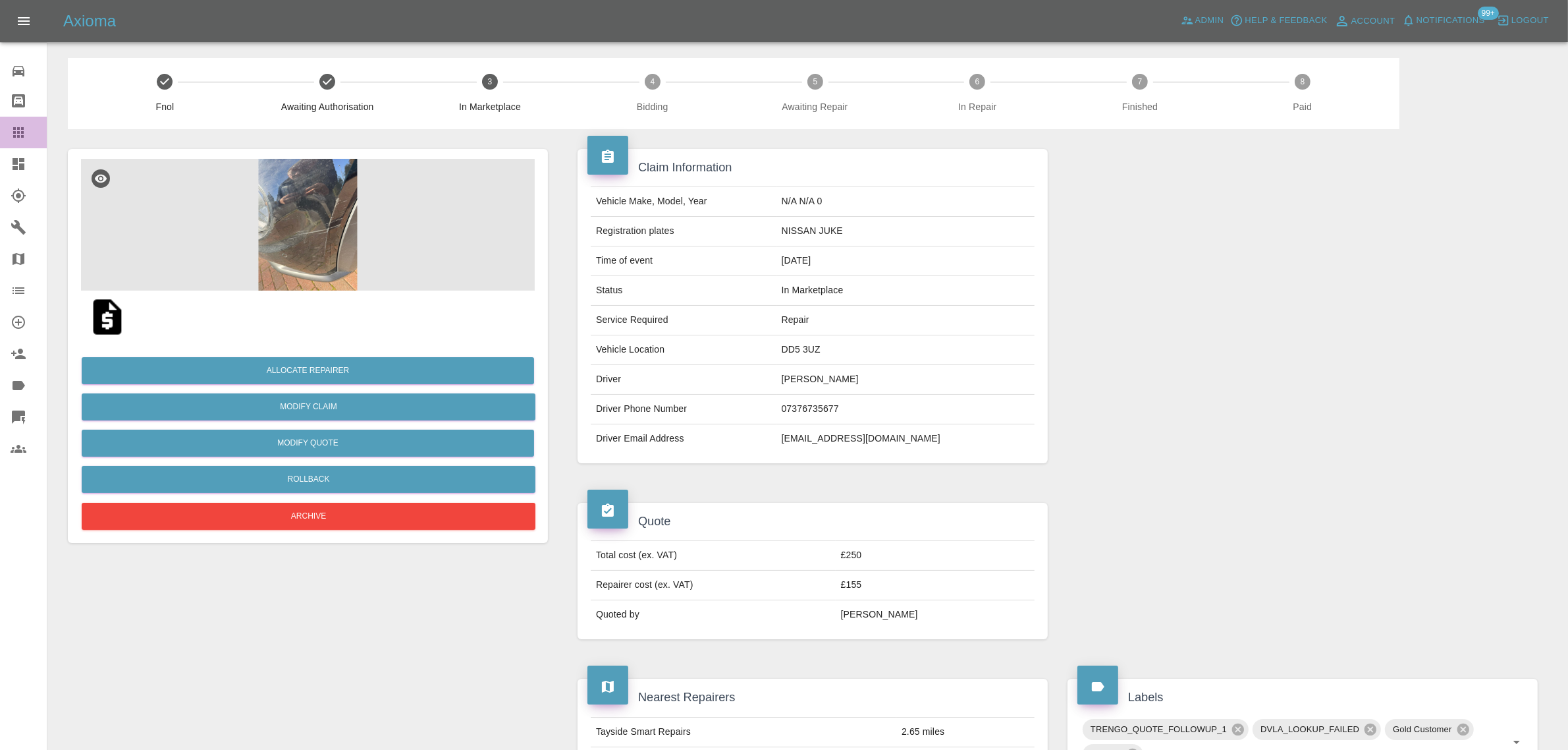
click at [18, 127] on icon at bounding box center [18, 132] width 11 height 11
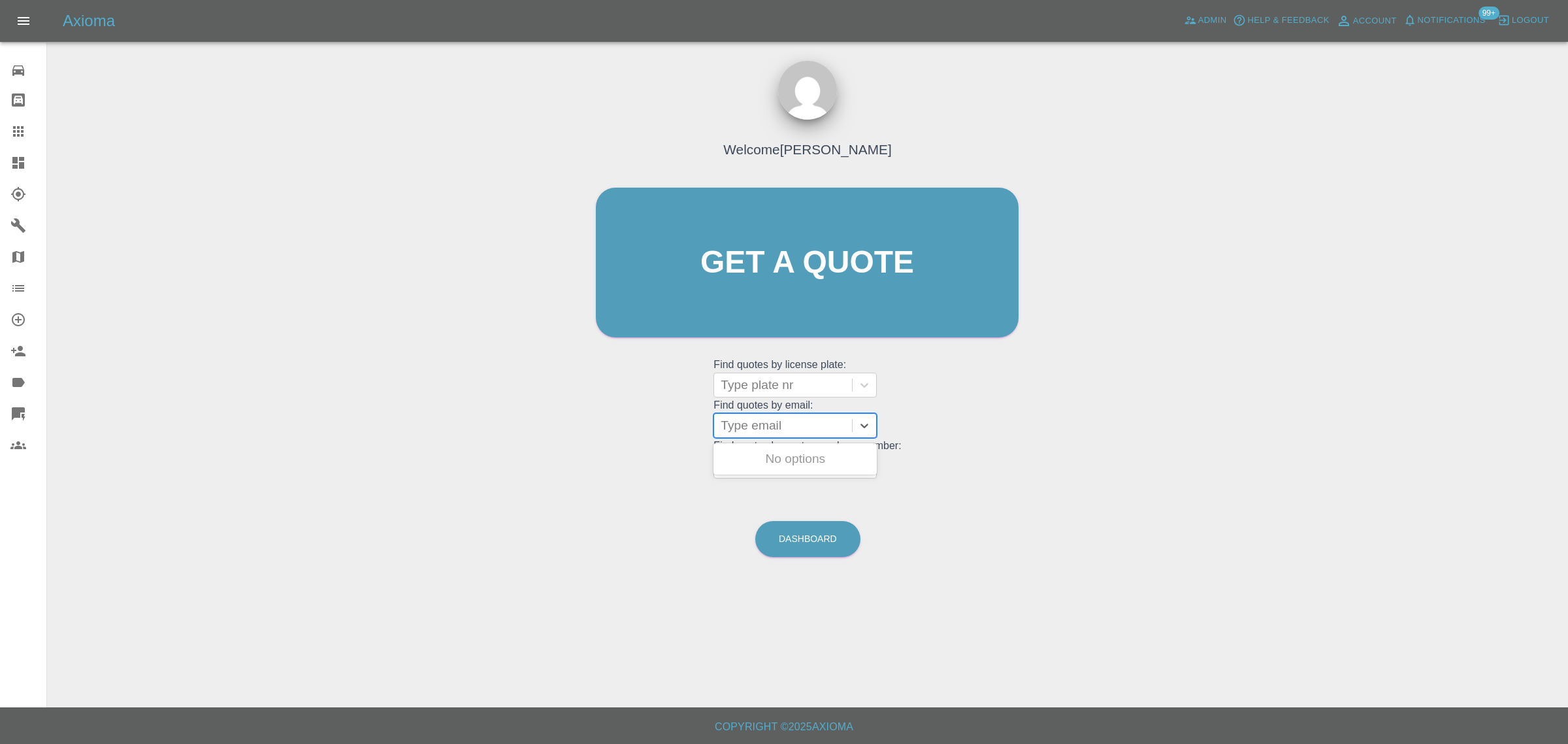
click at [730, 425] on div at bounding box center [783, 425] width 124 height 18
paste input "closeprotectionconcepts@hotmail.com"
type input "closeprotectionconcepts@hotmail.com"
click at [775, 452] on div "LD16FLK, Bidding" at bounding box center [795, 458] width 164 height 26
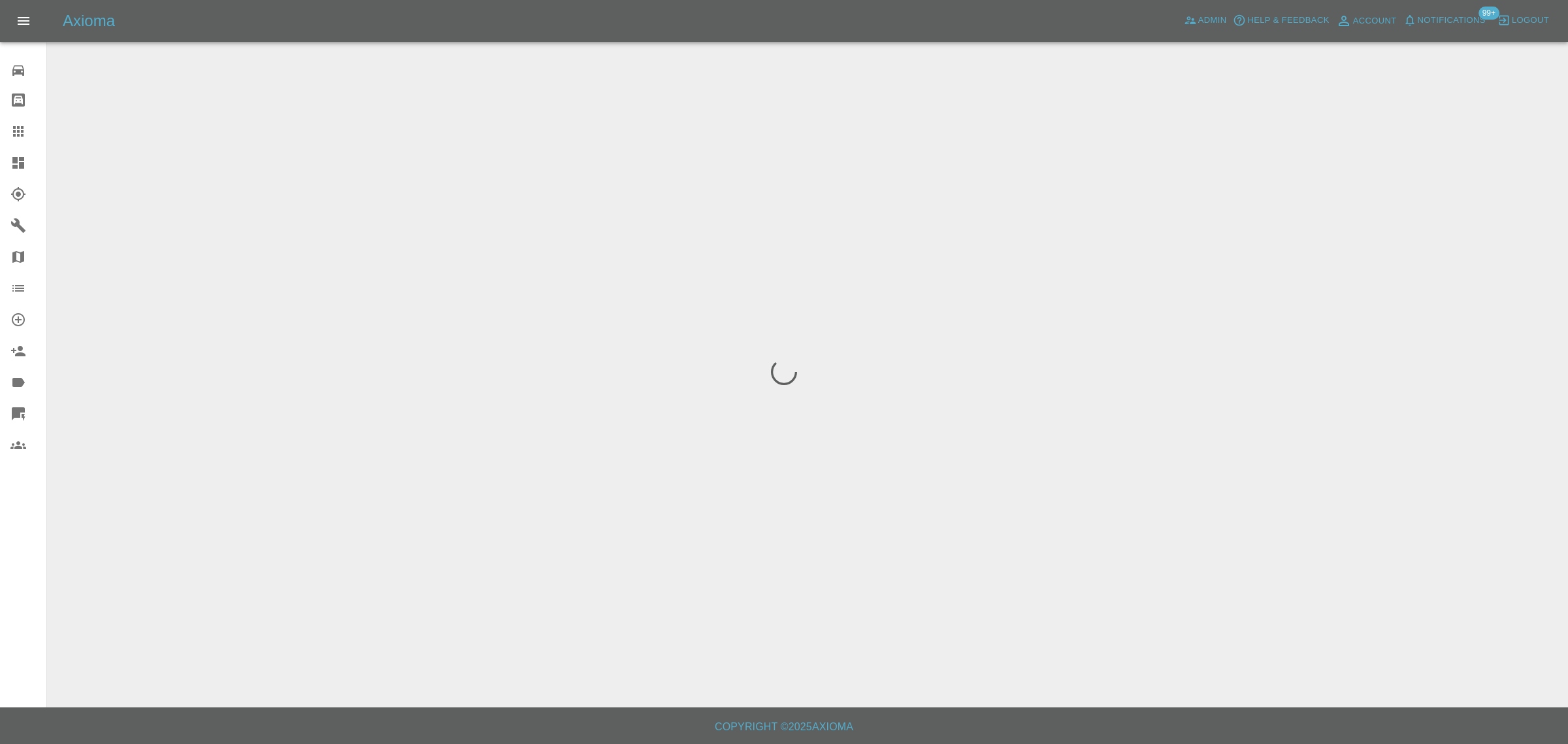
click at [18, 564] on div "0 Repair home Bodyshop home Claims Dashboard Explorer Garages Map Organization …" at bounding box center [23, 372] width 47 height 744
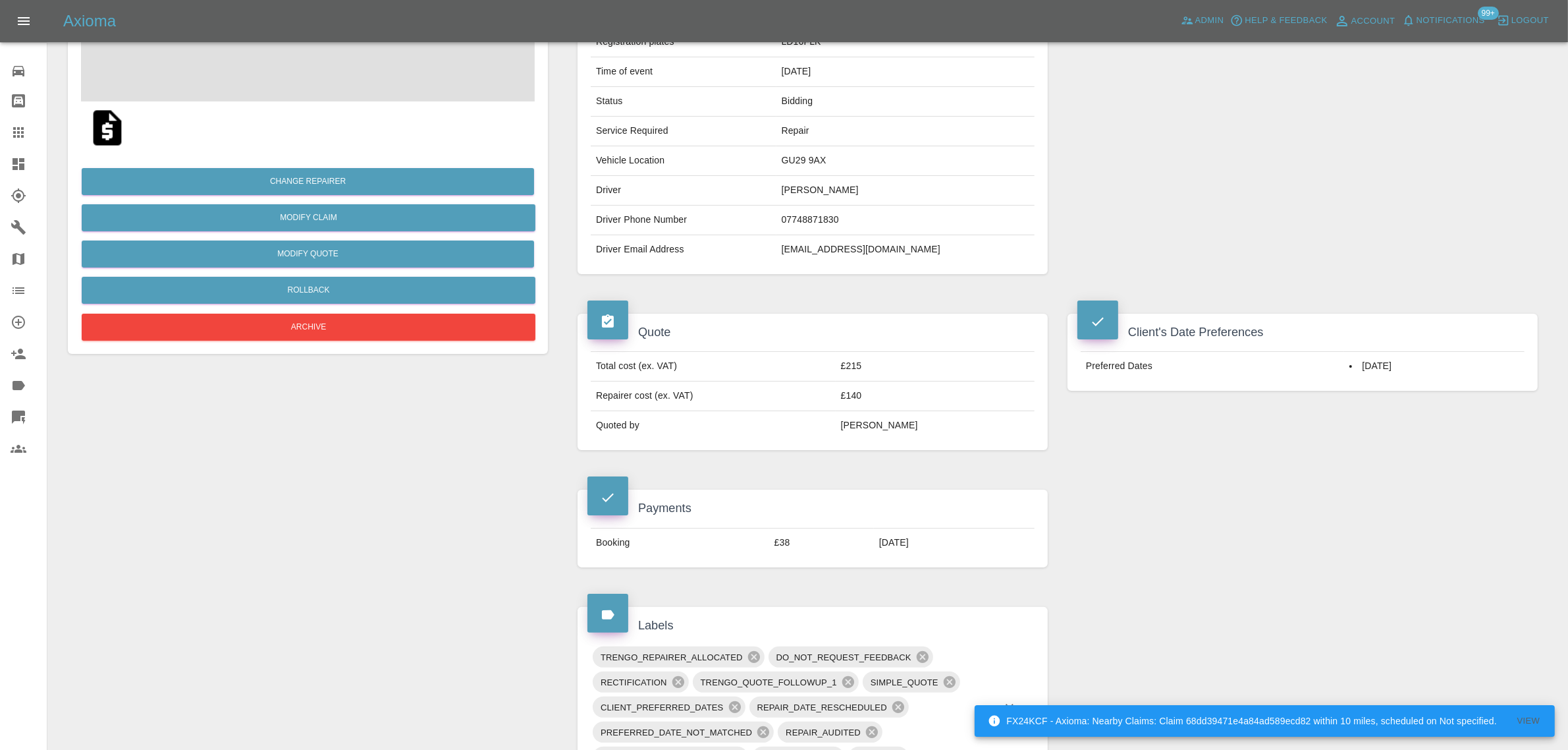
scroll to position [576, 0]
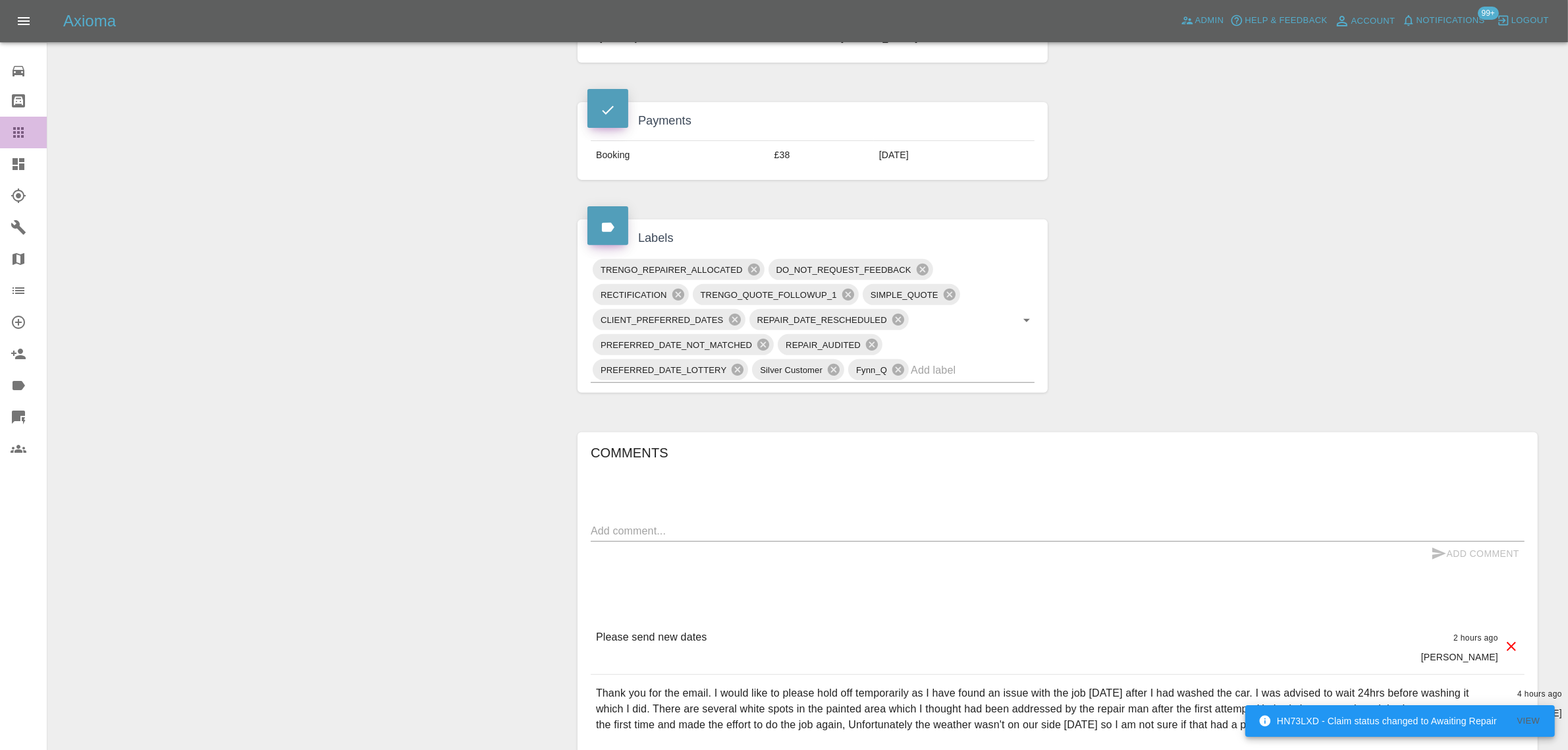
click at [14, 138] on icon at bounding box center [18, 132] width 15 height 15
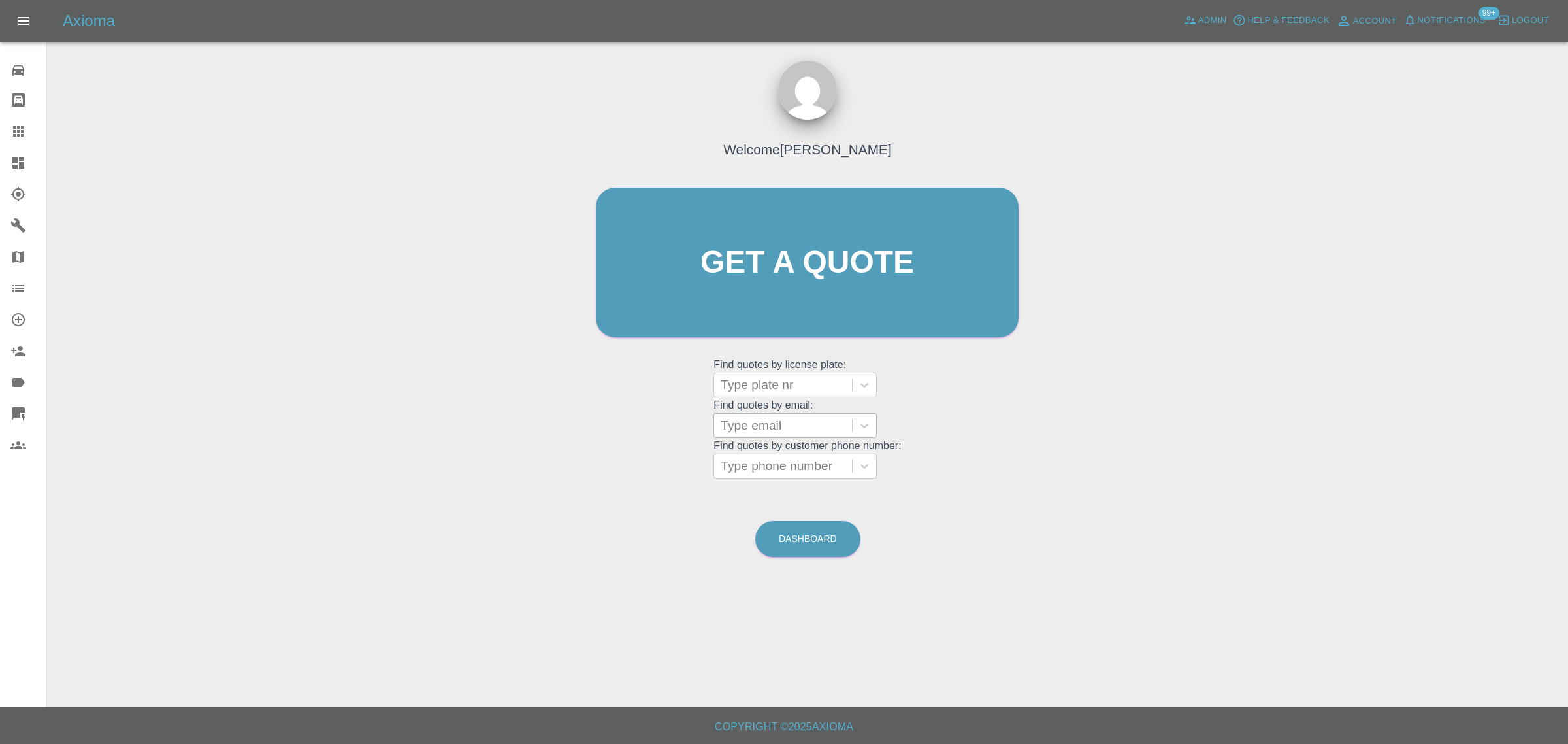
click at [750, 435] on div at bounding box center [783, 425] width 124 height 18
paste input "lauragill1994@yahoo.co.uk"
type input "lauragill1994@yahoo.co.u"
drag, startPoint x: 755, startPoint y: 461, endPoint x: 0, endPoint y: 571, distance: 763.0
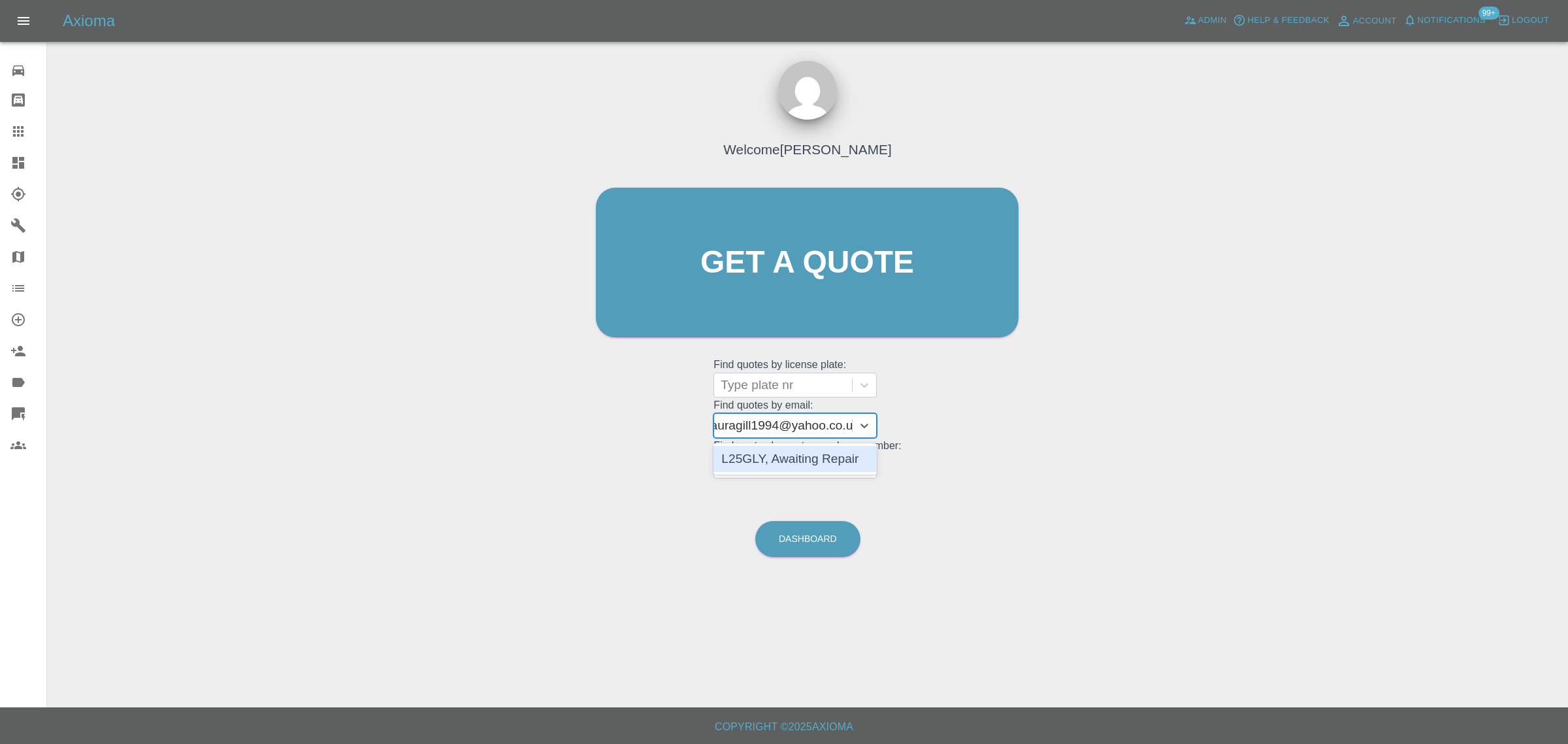
click at [756, 462] on div "L25GLY, Awaiting Repair" at bounding box center [795, 458] width 164 height 26
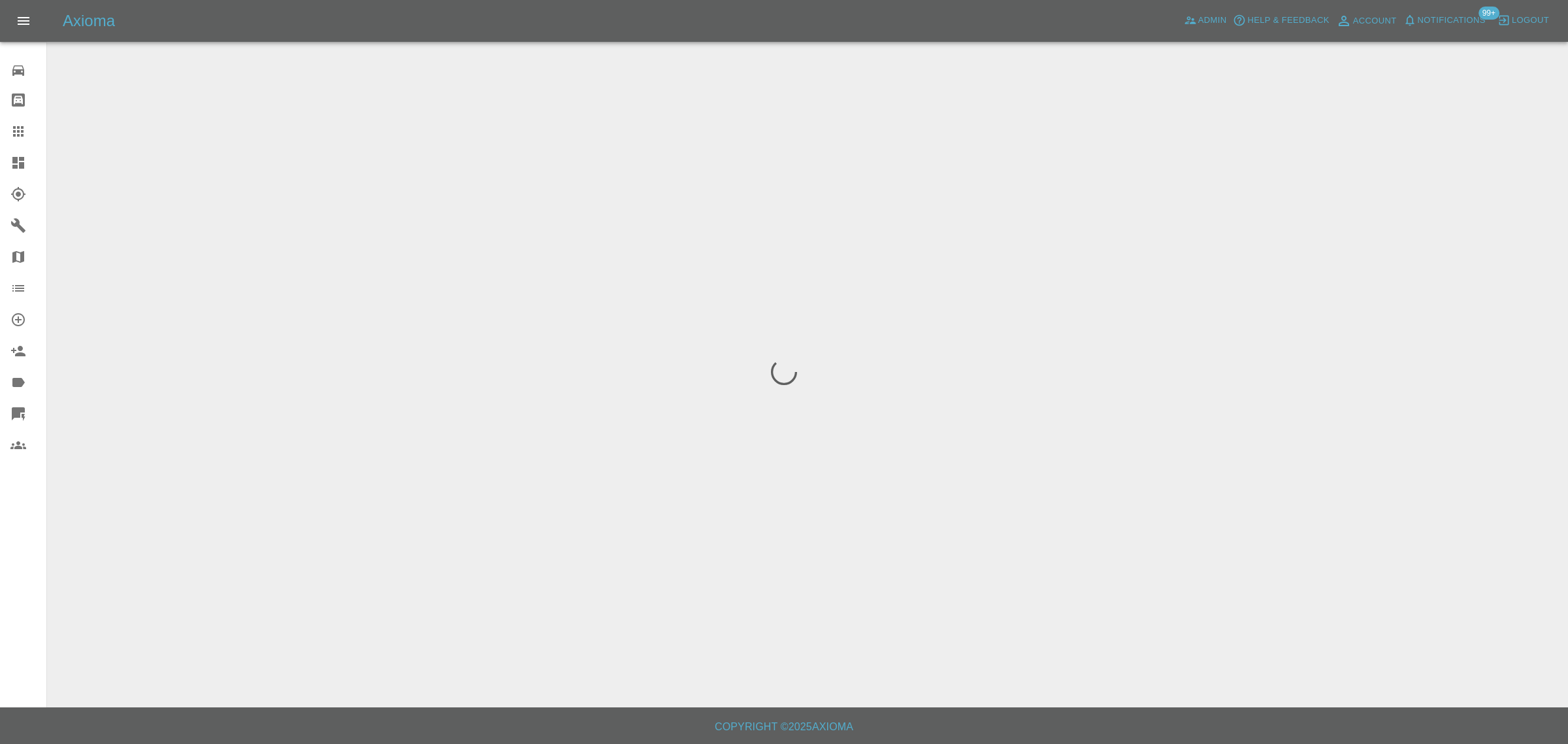
click at [11, 579] on div "0 Repair home Bodyshop home Claims Dashboard Explorer Garages Map Organization …" at bounding box center [23, 372] width 47 height 744
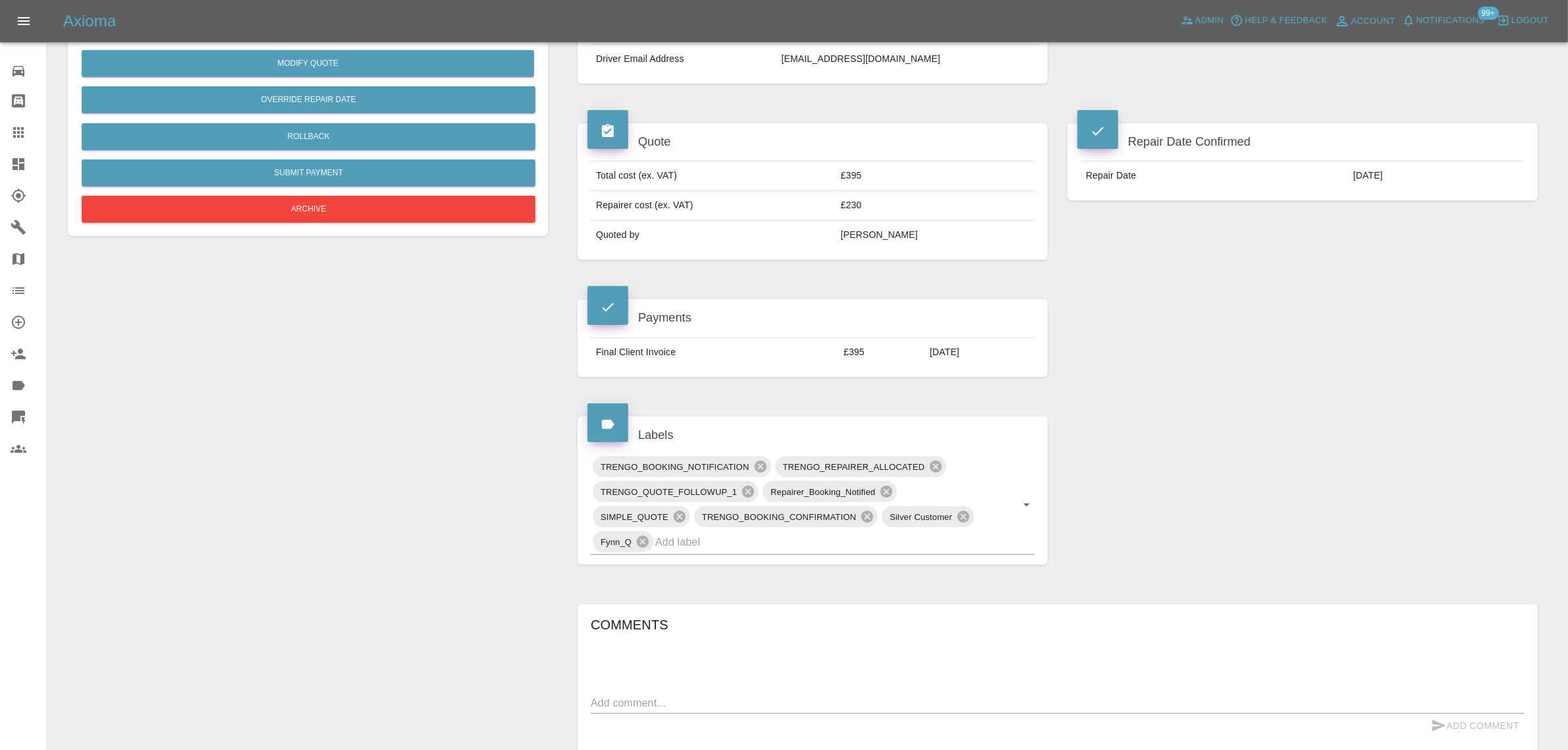
scroll to position [165, 0]
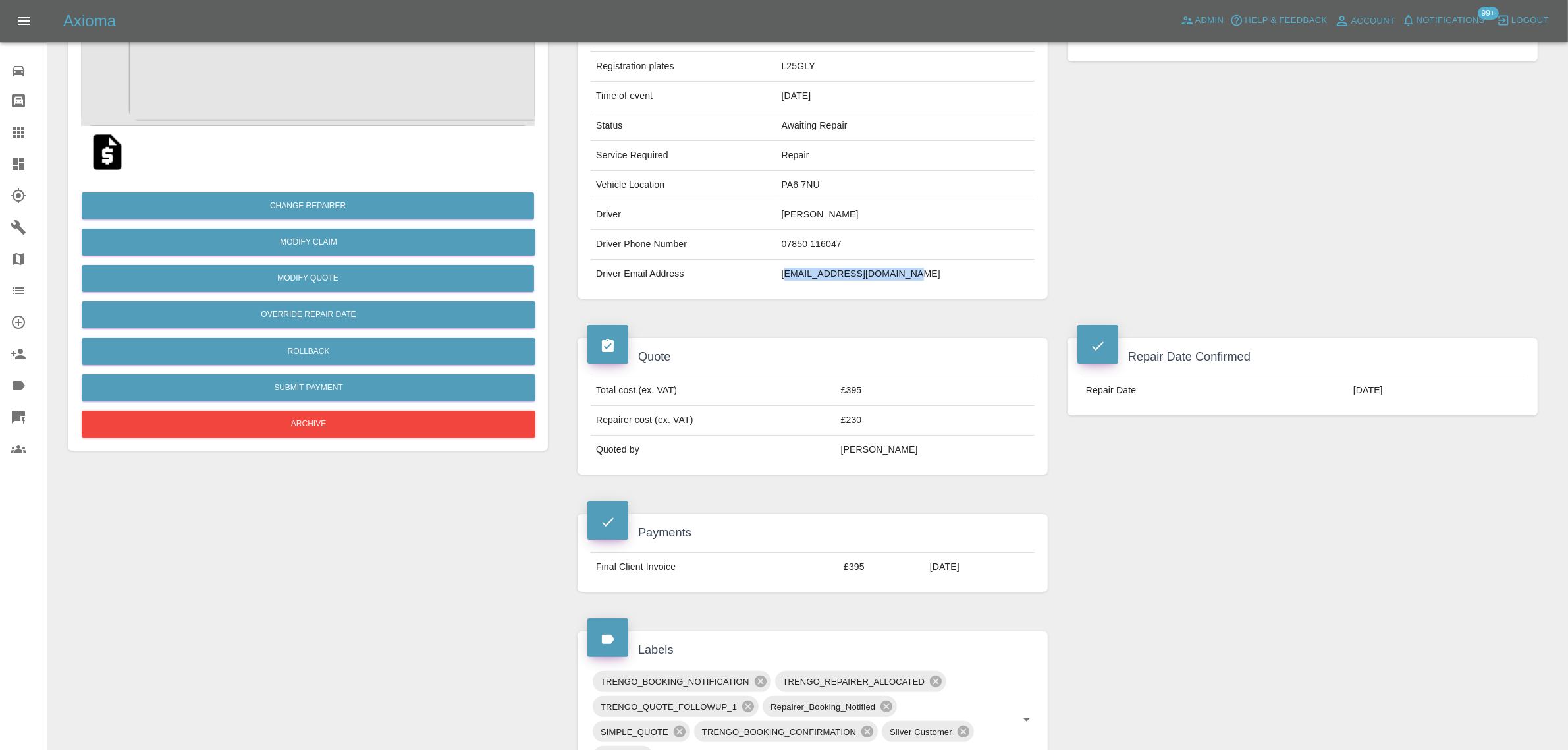
drag, startPoint x: 813, startPoint y: 273, endPoint x: 959, endPoint y: 273, distance: 146.0
click at [959, 273] on td "lauragill1994@yahoo.co.uk" at bounding box center [905, 274] width 258 height 29
click at [831, 279] on td "lauragill1994@yahoo.co.uk" at bounding box center [905, 274] width 258 height 29
drag, startPoint x: 801, startPoint y: 278, endPoint x: 963, endPoint y: 274, distance: 162.0
click at [963, 274] on tr "Driver Email Address lauragill1994@yahoo.co.uk" at bounding box center [812, 274] width 444 height 29
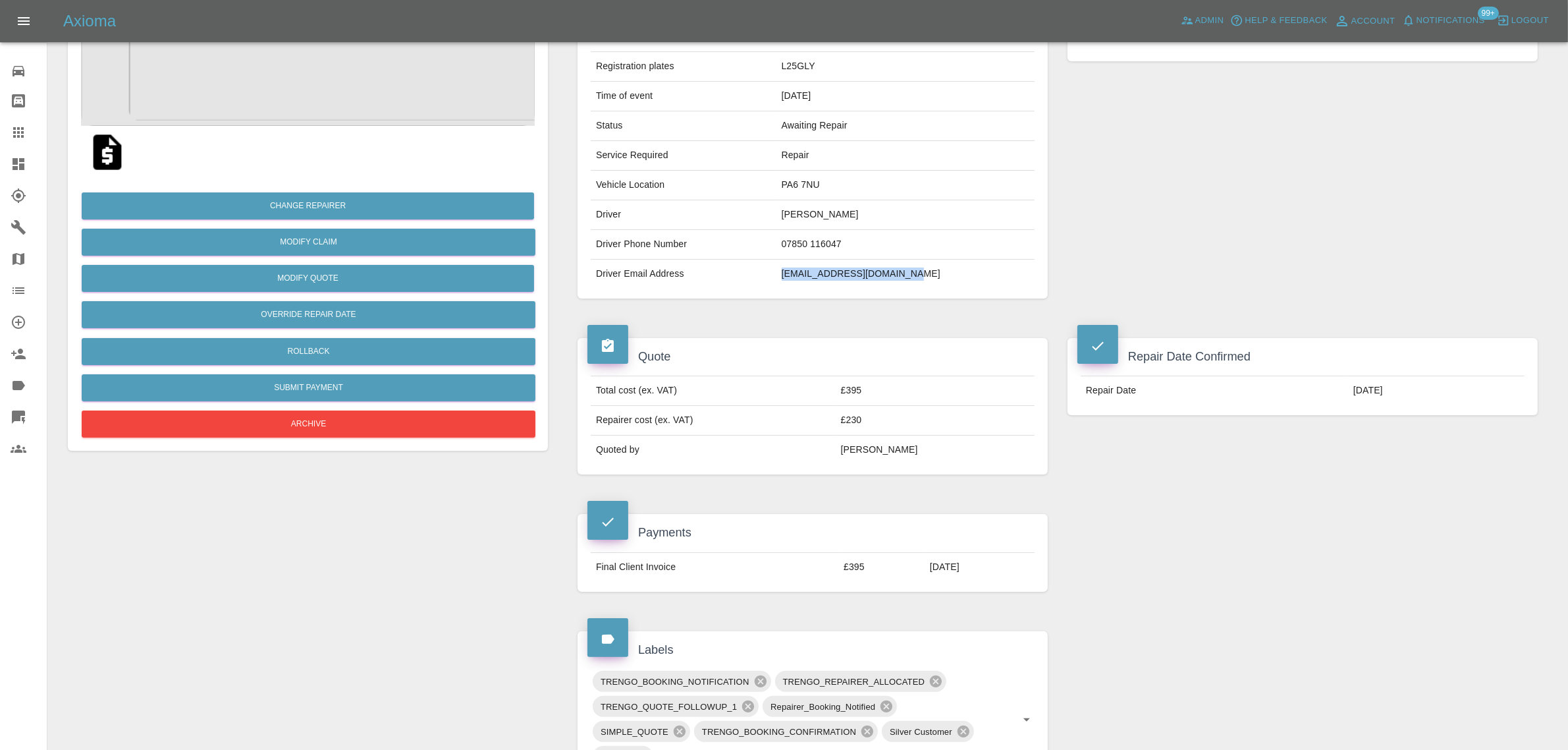
copy tr "lauragill1994@yahoo.co.uk"
click at [23, 125] on icon at bounding box center [18, 132] width 15 height 15
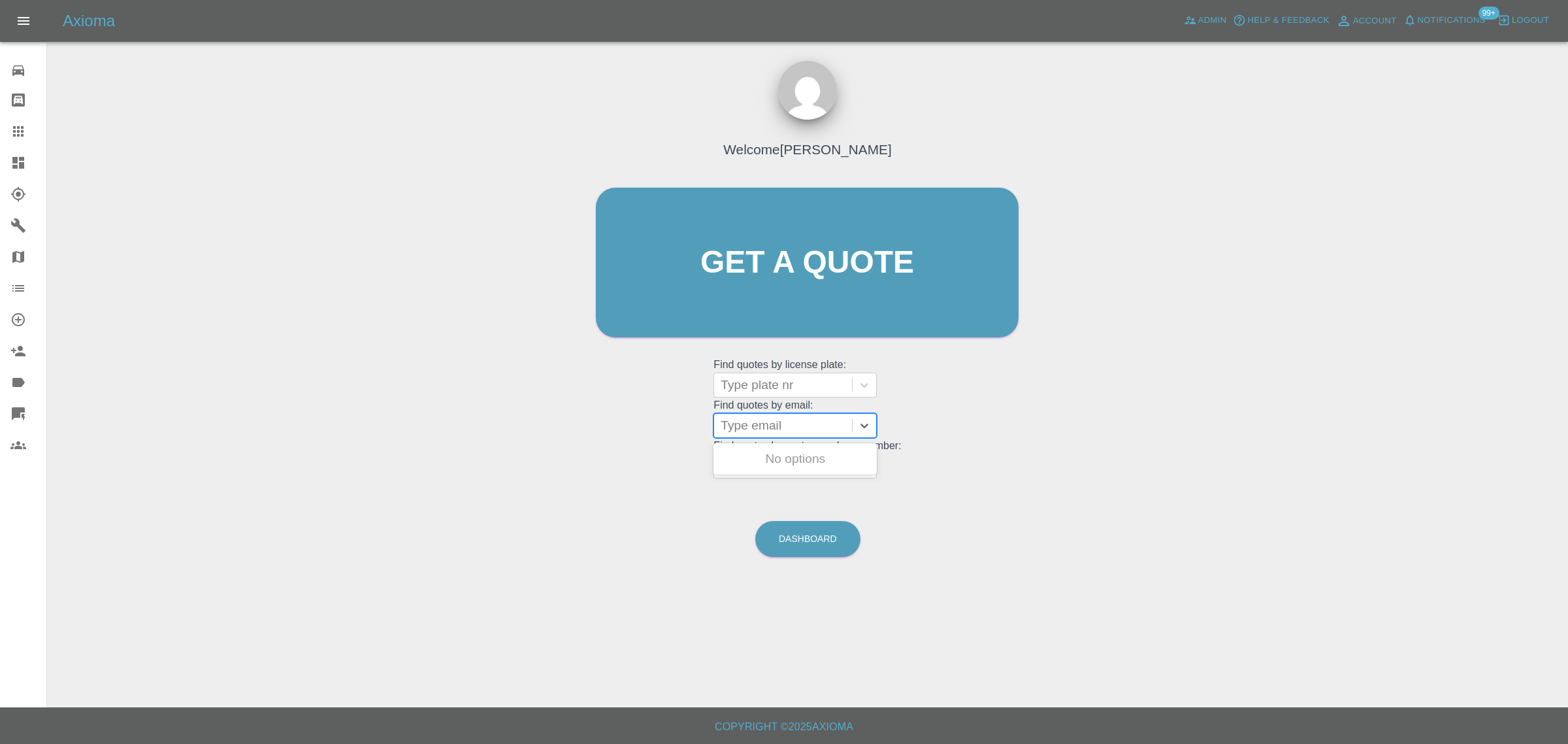
click at [737, 422] on div at bounding box center [783, 425] width 124 height 18
paste input "shanehorrocks1972@gmail.com"
type input "shanehorrocks1972@gmail.co"
click at [778, 472] on div "CF73 VFW, Awaiting Authorisation" at bounding box center [795, 466] width 164 height 42
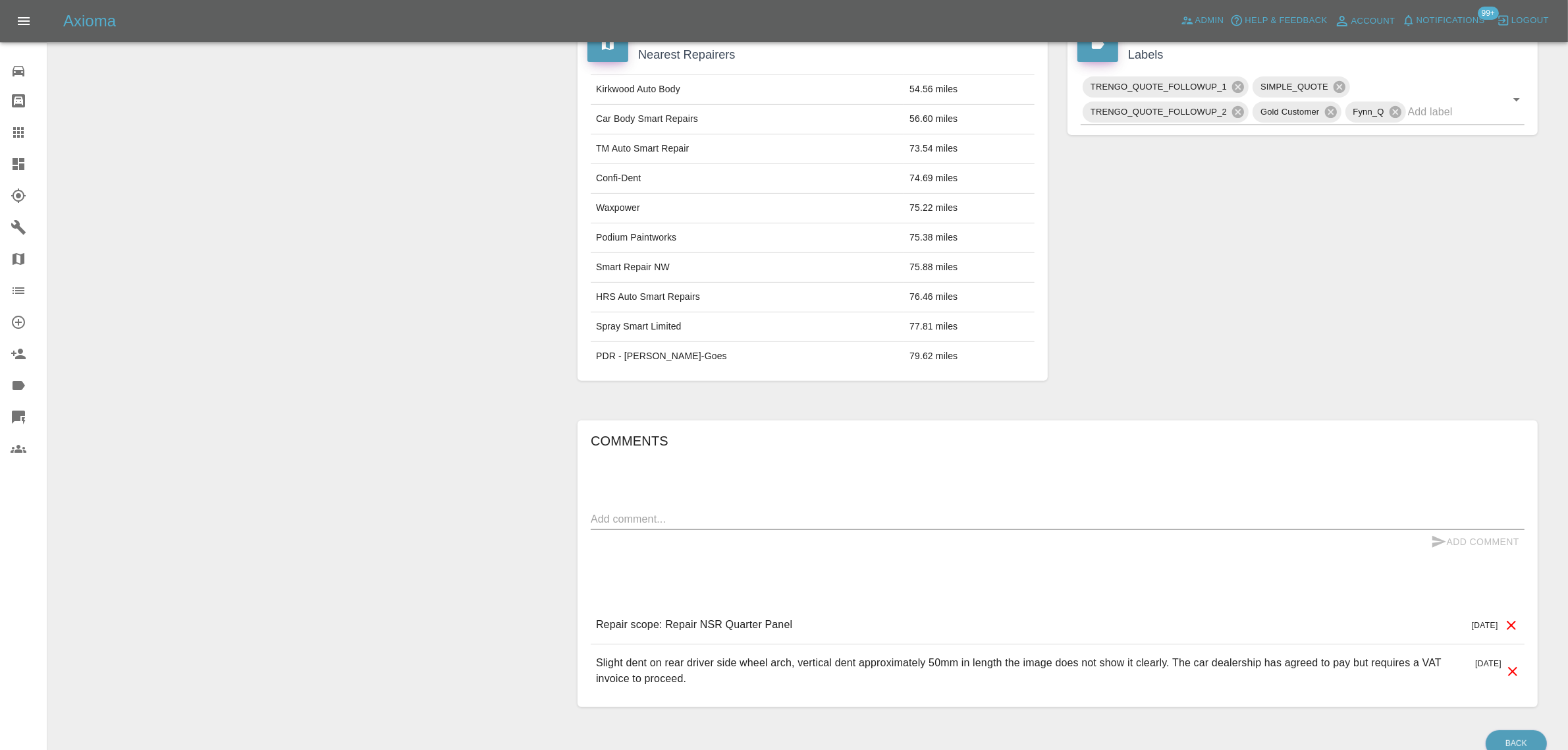
scroll to position [709, 0]
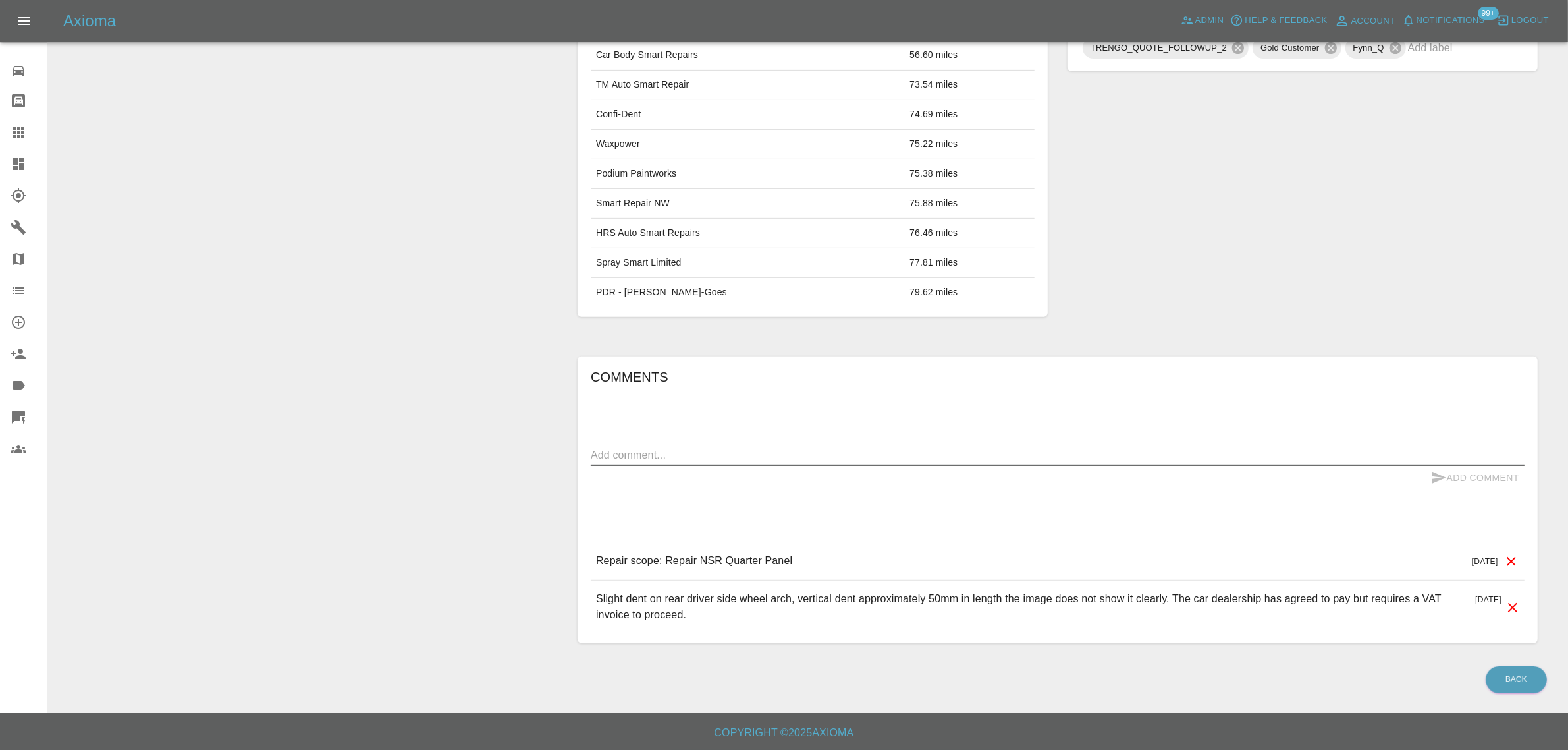
click at [737, 450] on textarea at bounding box center [1058, 455] width 934 height 15
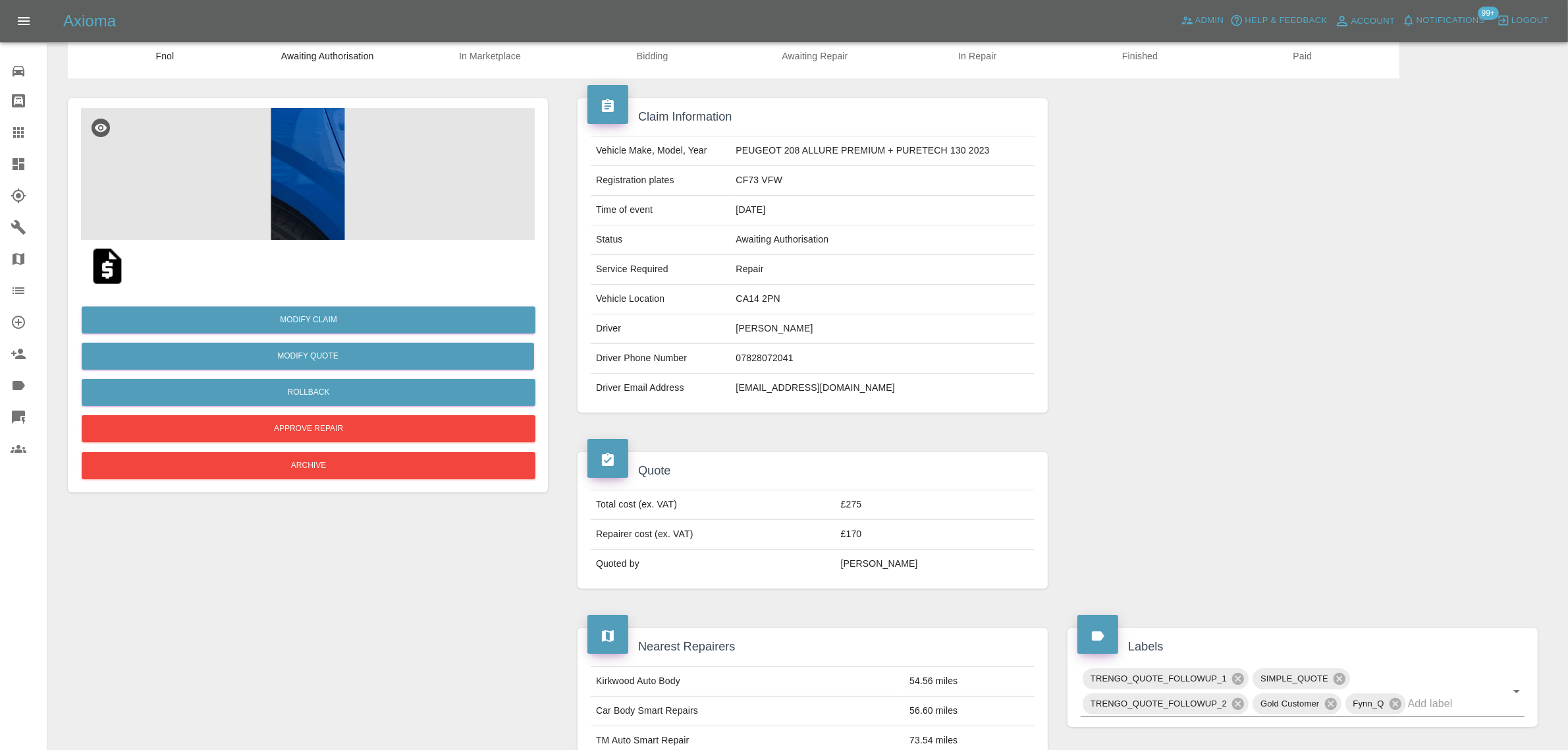
scroll to position [627, 0]
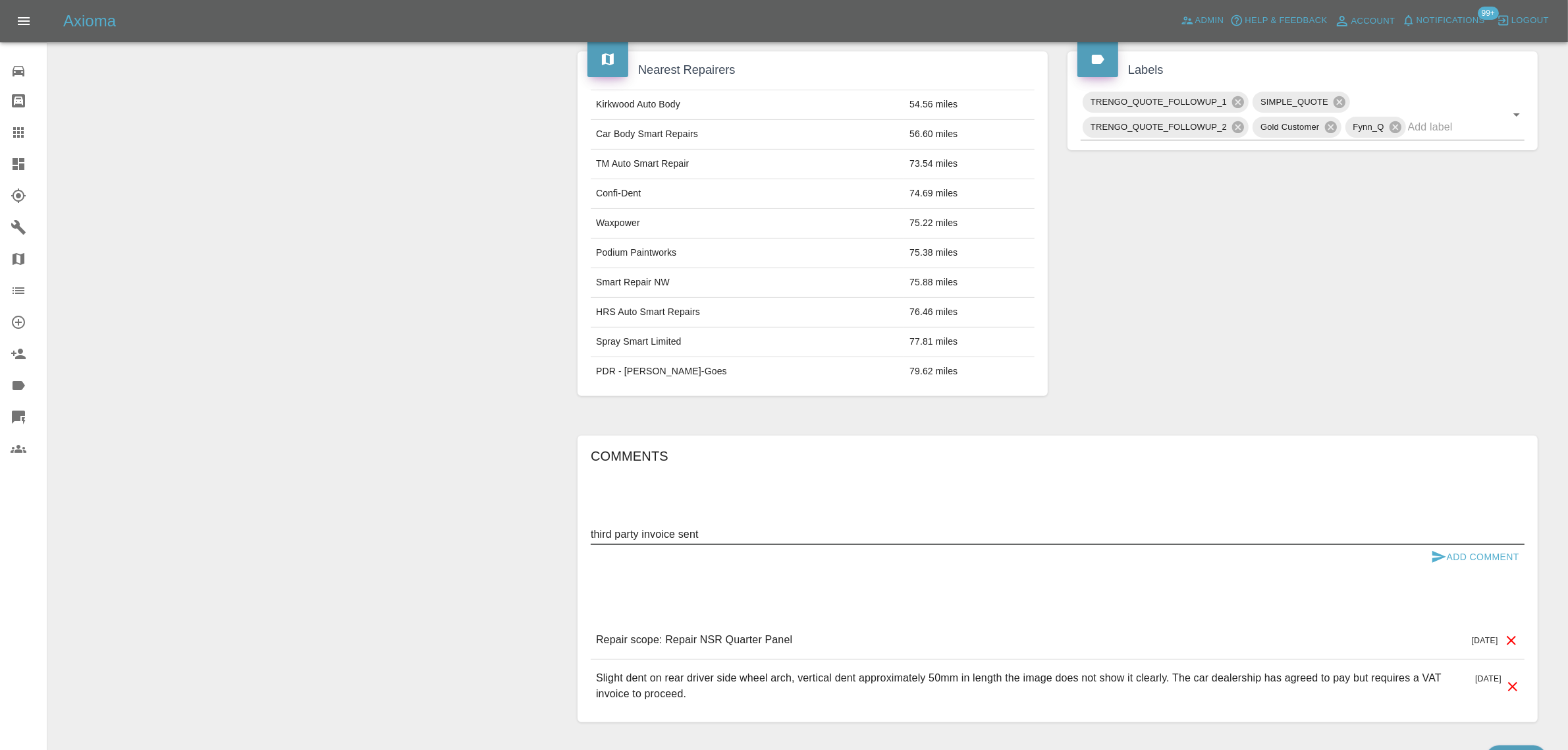
type textarea "third party invoice sent"
click at [1449, 553] on button "Add Comment" at bounding box center [1474, 556] width 98 height 24
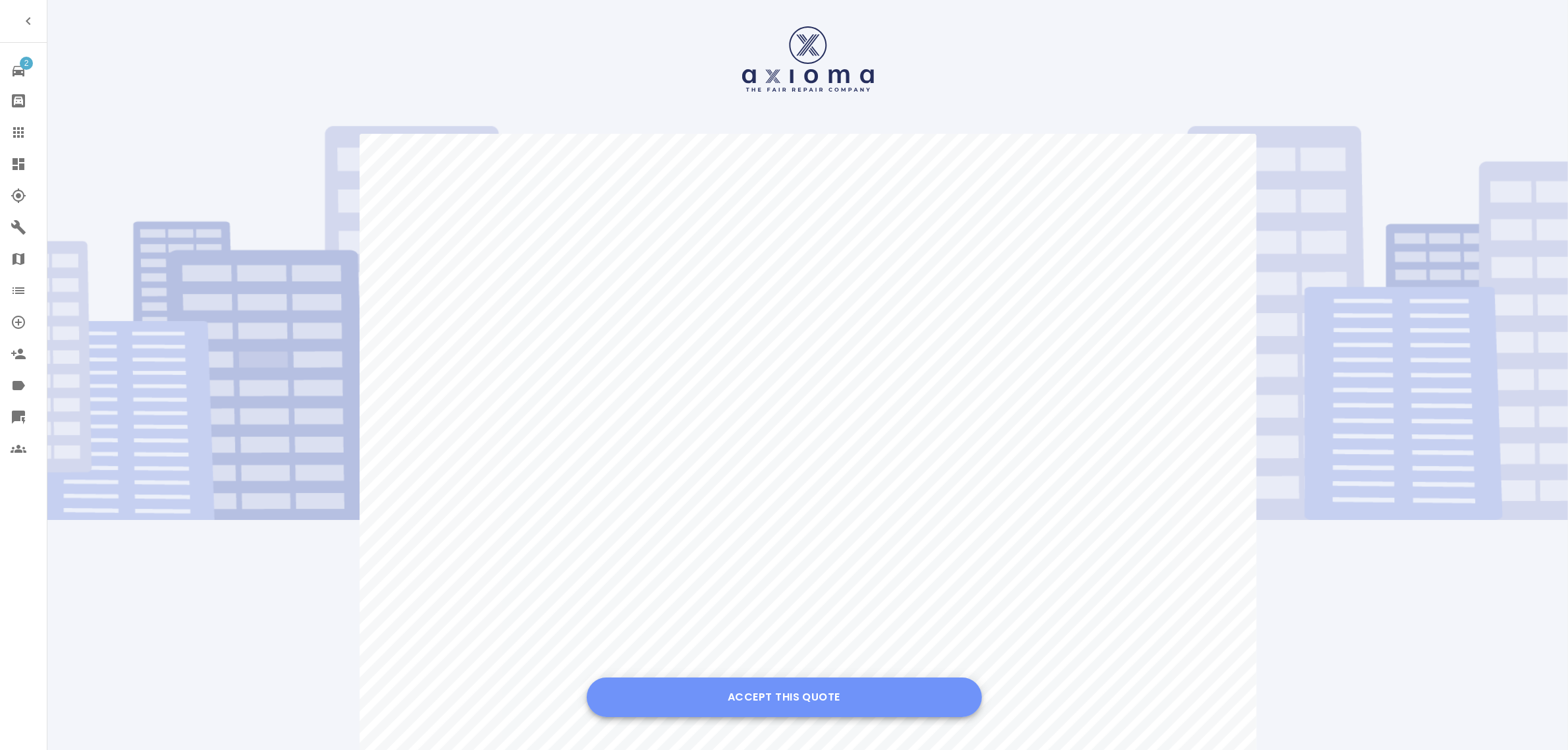
click at [777, 703] on button "Accept this Quote" at bounding box center [784, 696] width 395 height 40
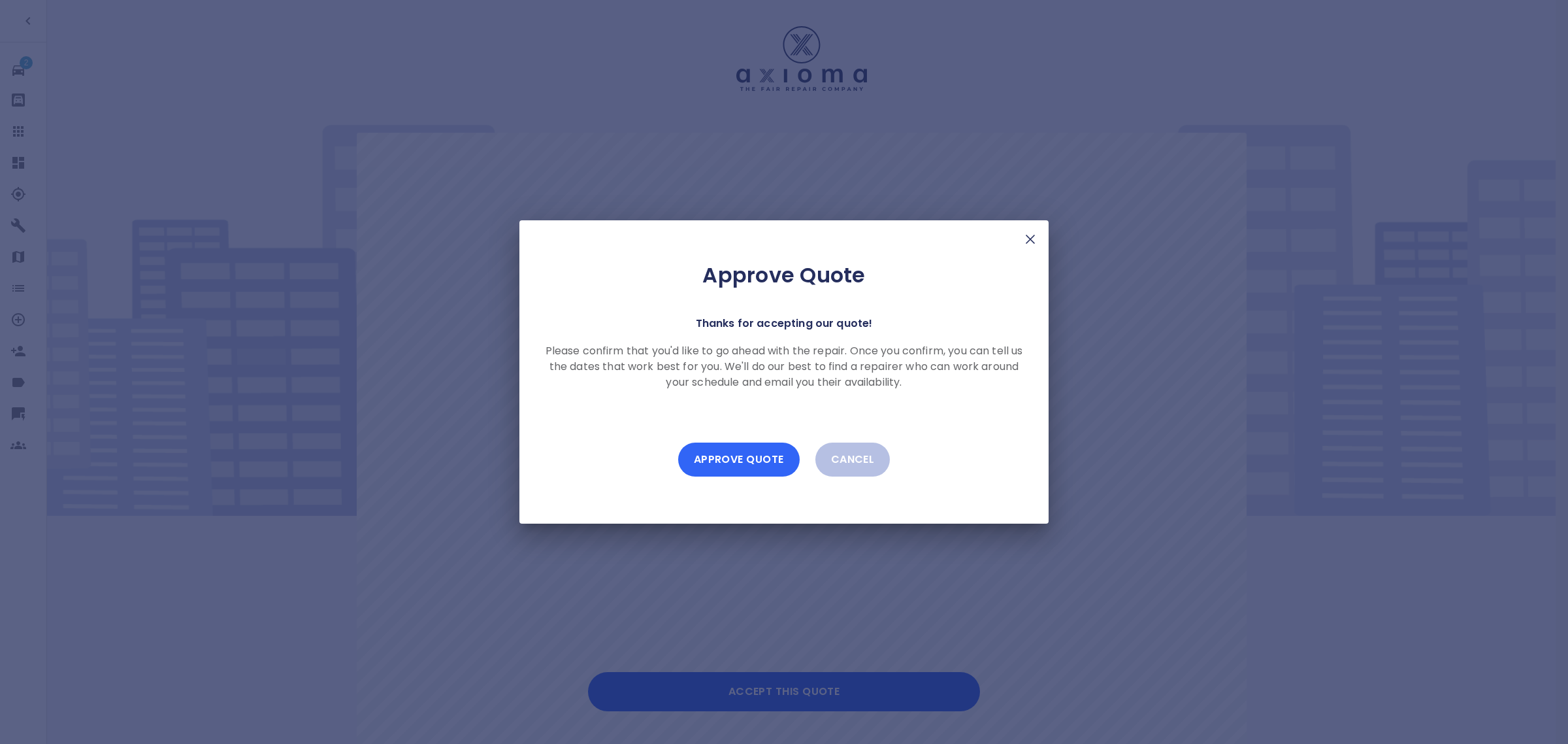
click at [714, 474] on button "Approve Quote" at bounding box center [738, 459] width 122 height 34
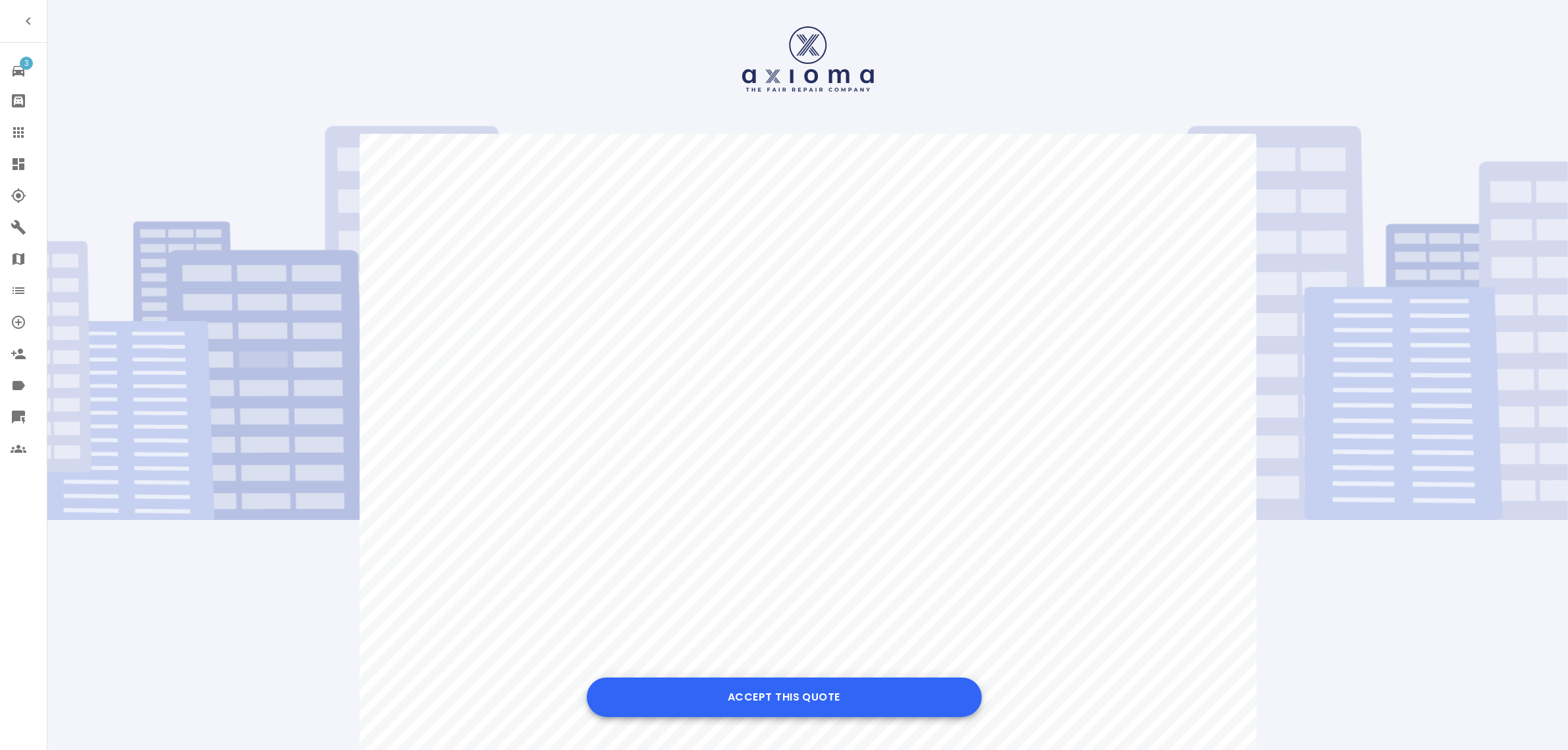
click at [732, 690] on button "Accept this Quote" at bounding box center [784, 696] width 395 height 40
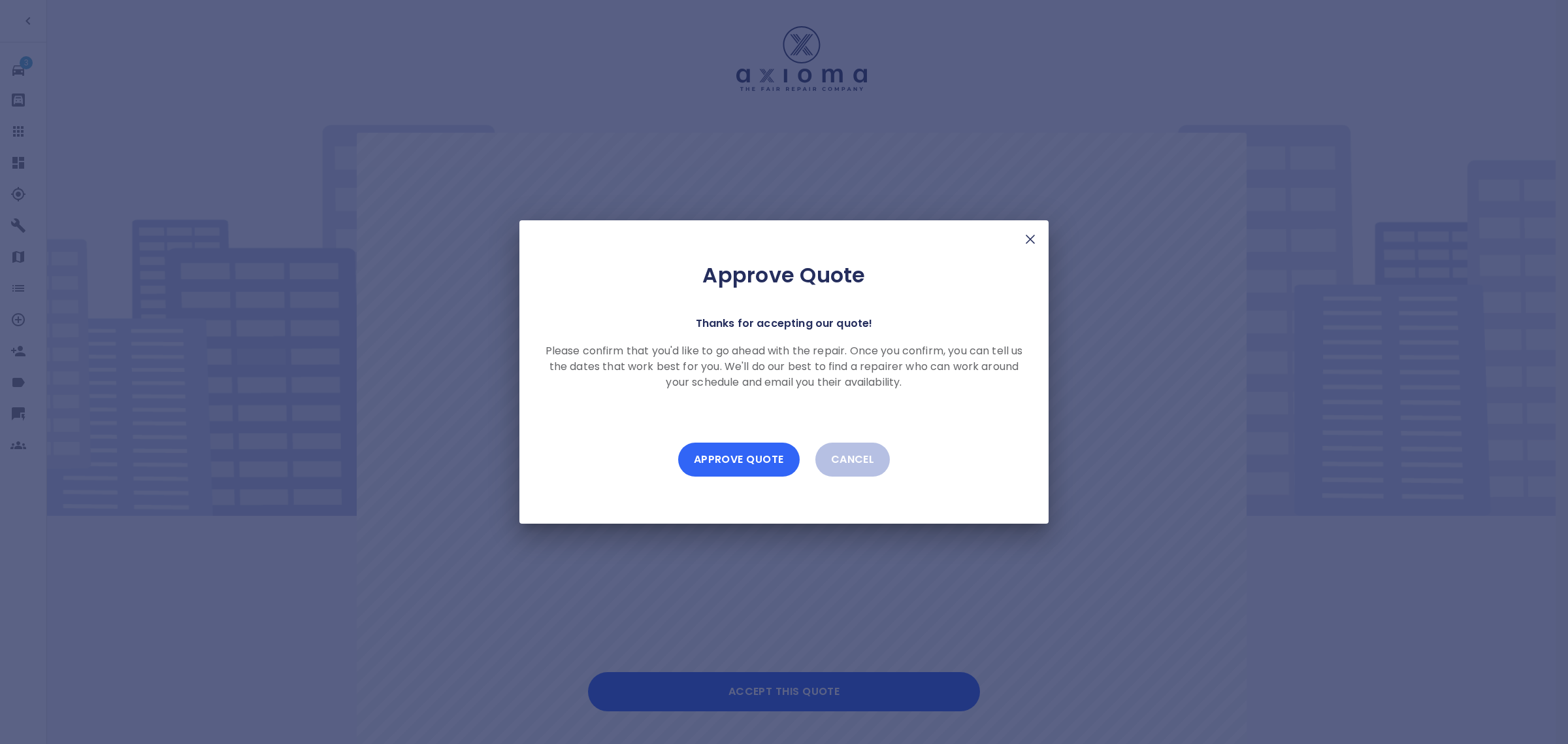
click at [756, 469] on button "Approve Quote" at bounding box center [738, 459] width 122 height 34
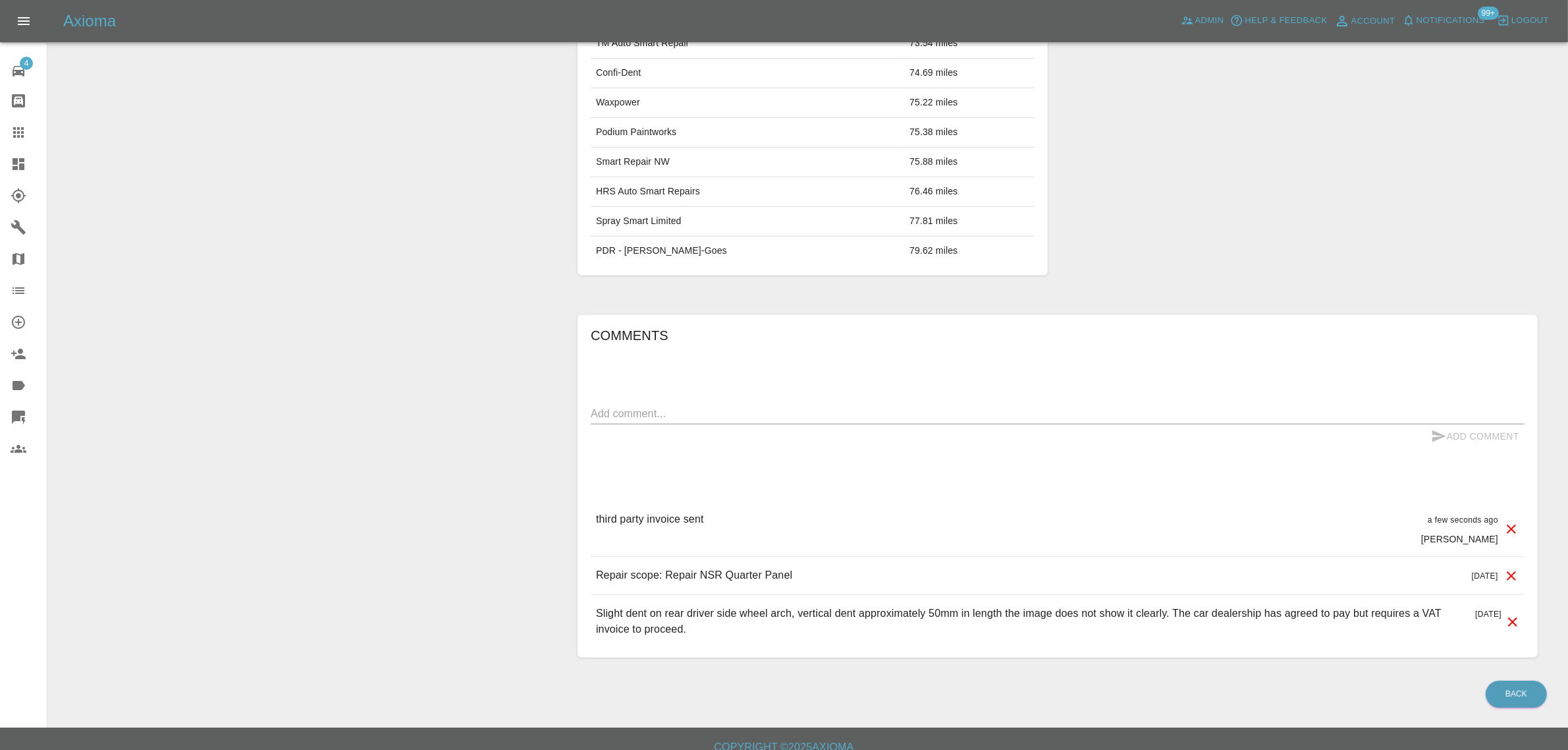
scroll to position [765, 0]
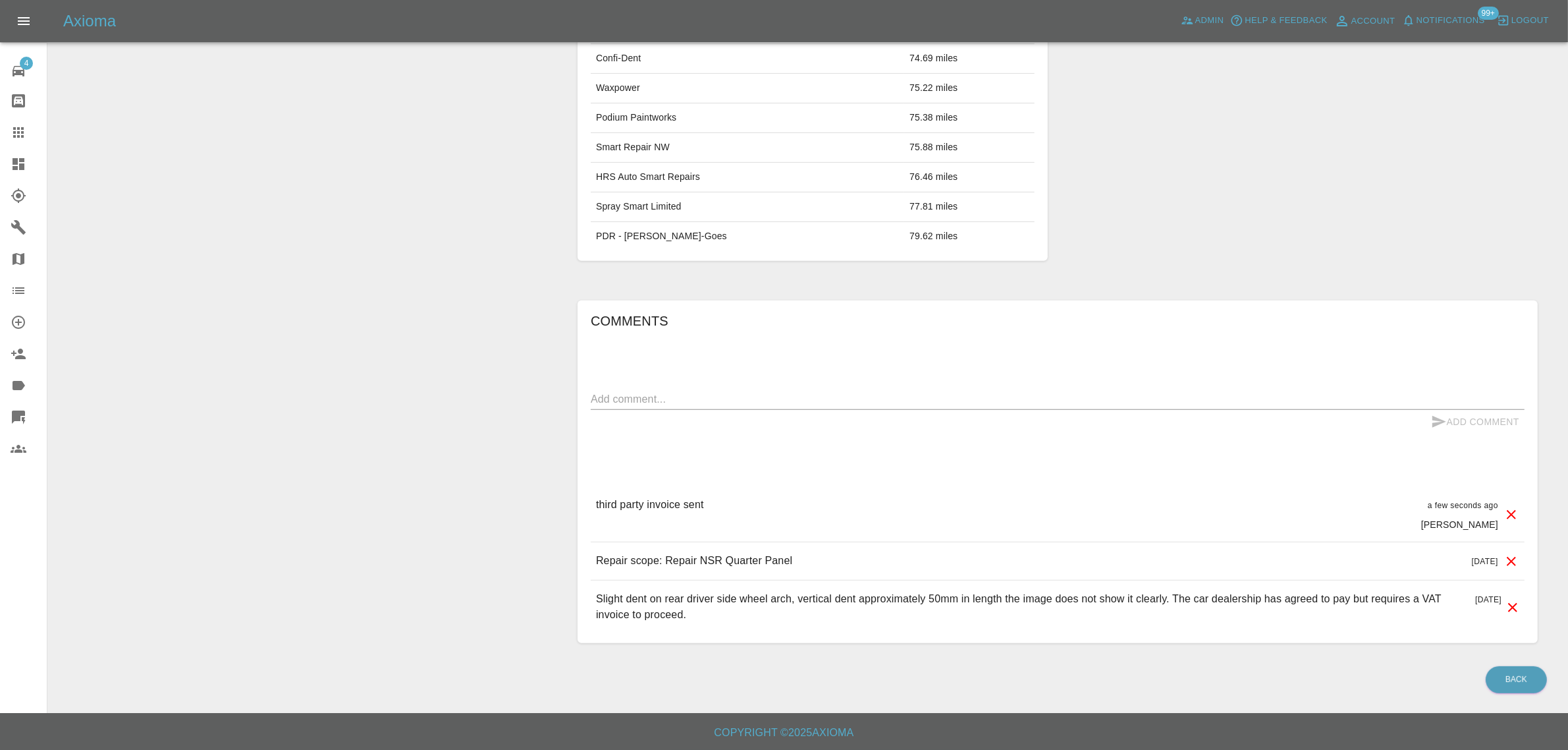
click at [24, 129] on icon at bounding box center [18, 132] width 15 height 15
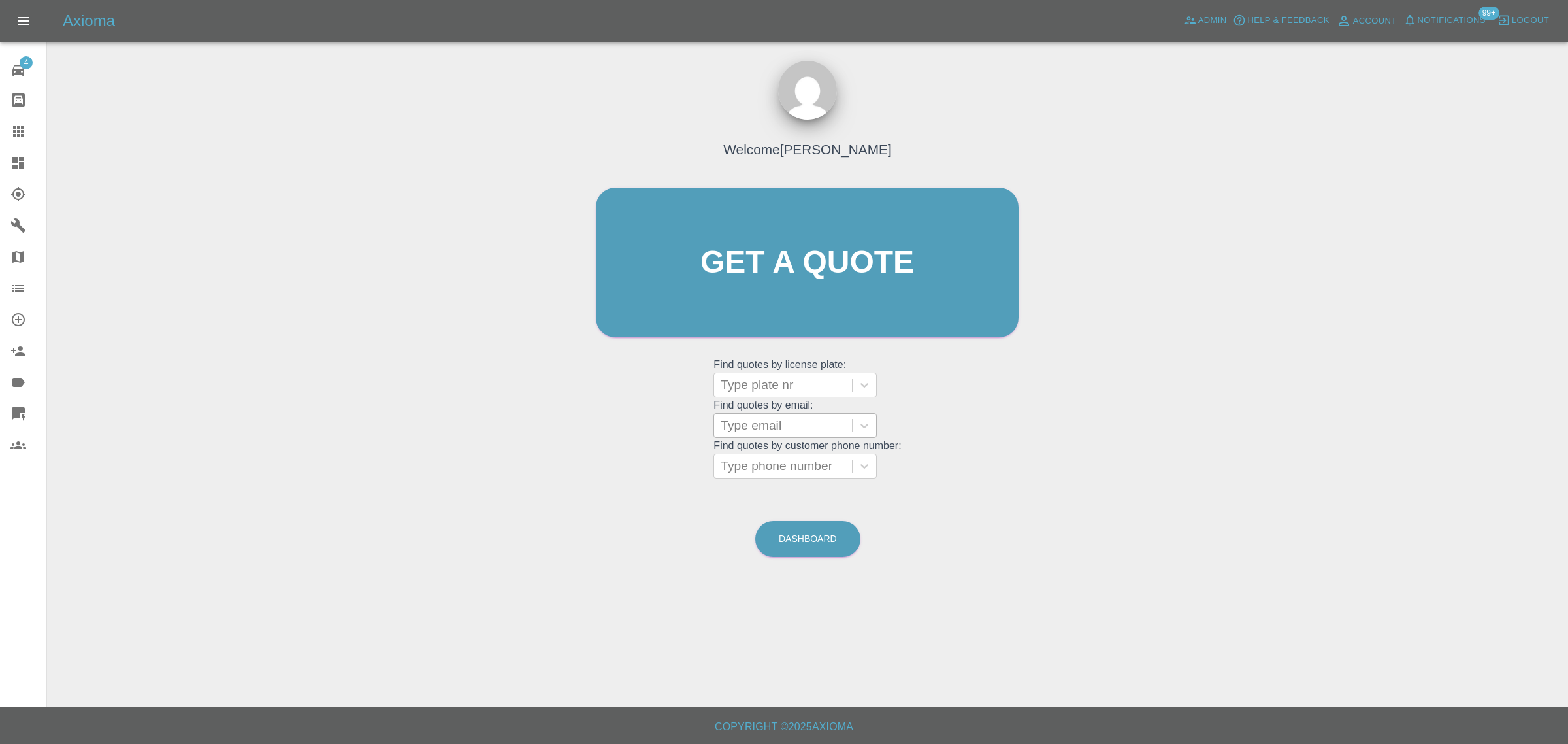
click at [745, 420] on div at bounding box center [783, 425] width 124 height 18
paste input "[EMAIL_ADDRESS][DOMAIN_NAME]"
type input "[EMAIL_ADDRESS][DOMAIN_NAME]"
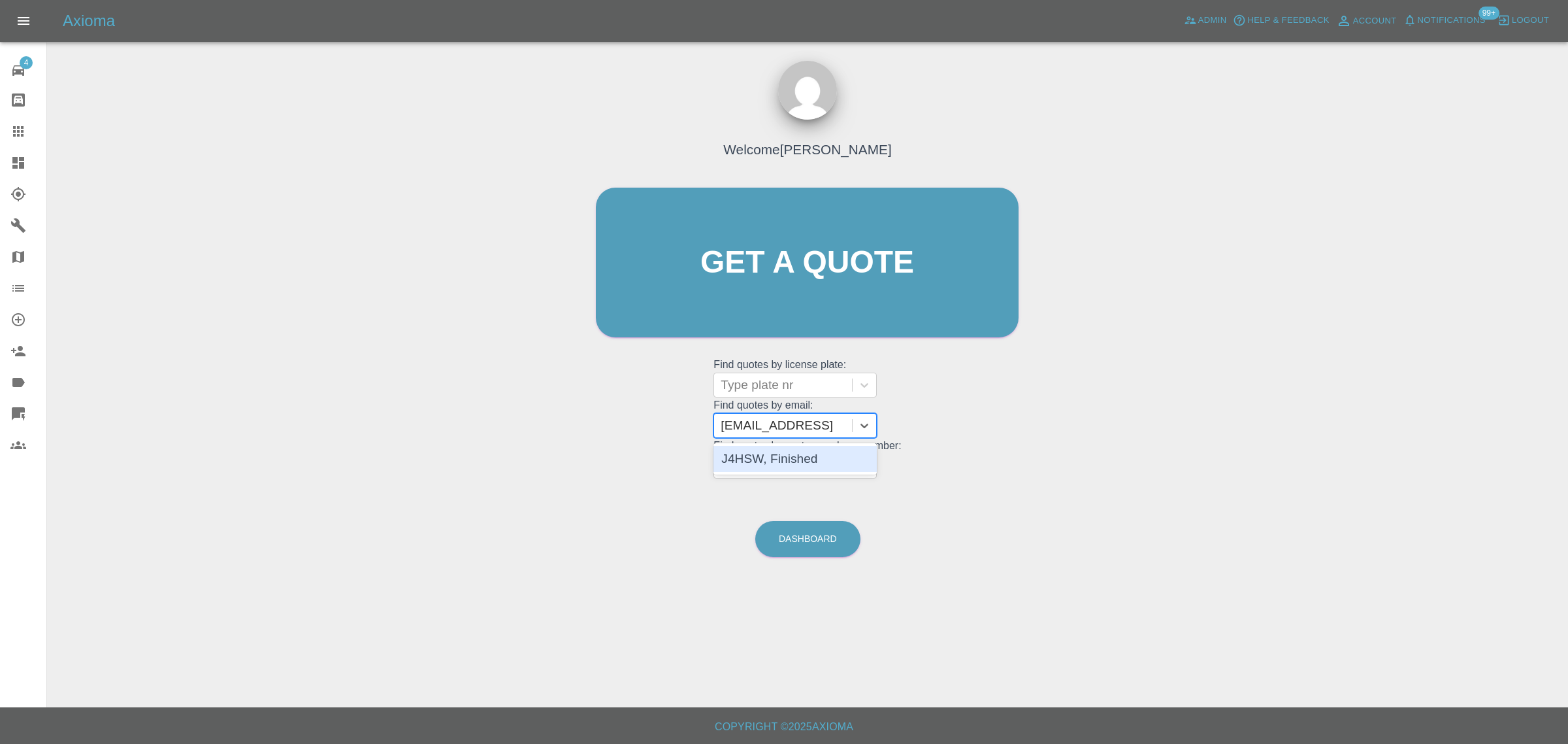
click at [766, 451] on div "J4HSW, Finished" at bounding box center [795, 458] width 164 height 26
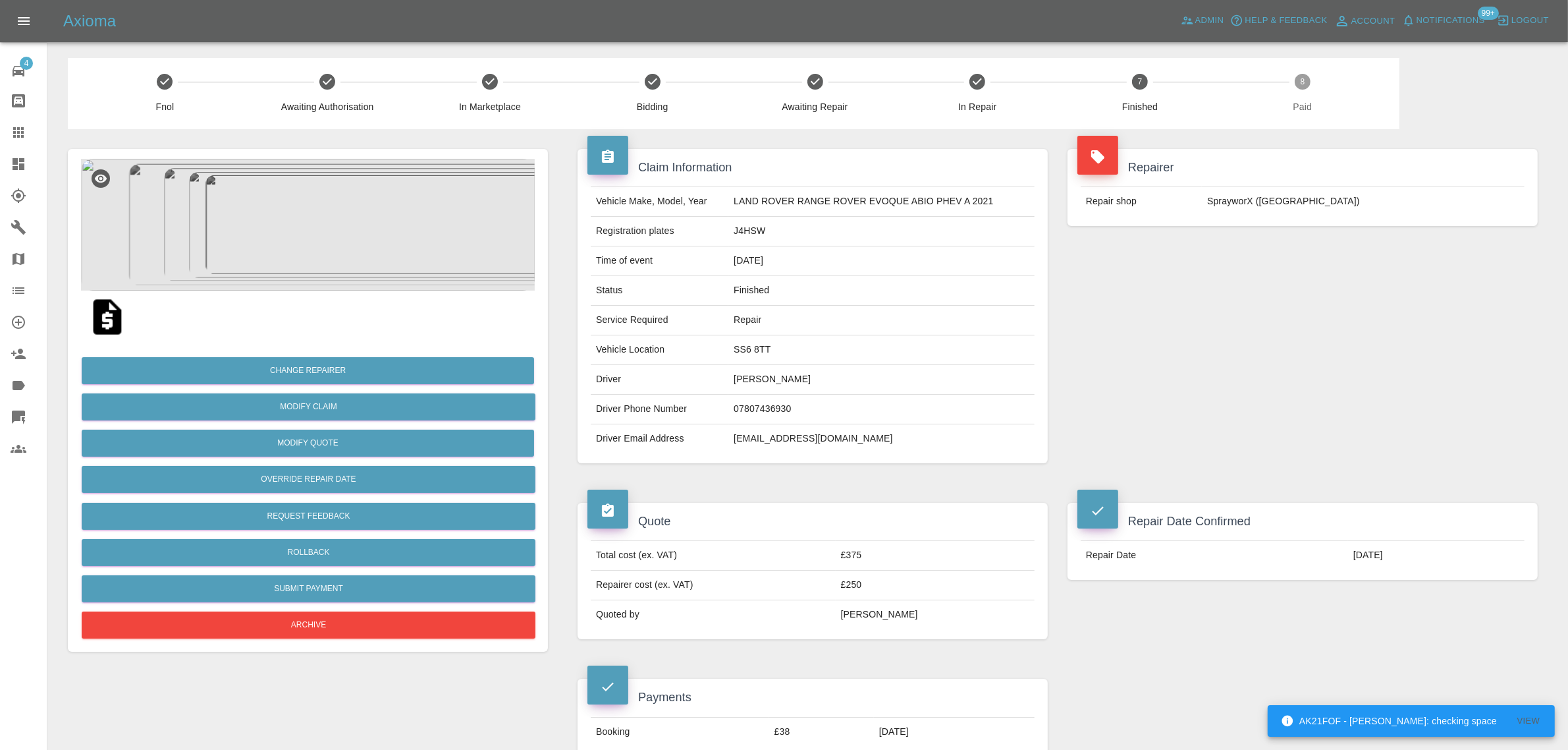
click at [14, 129] on icon at bounding box center [18, 132] width 15 height 15
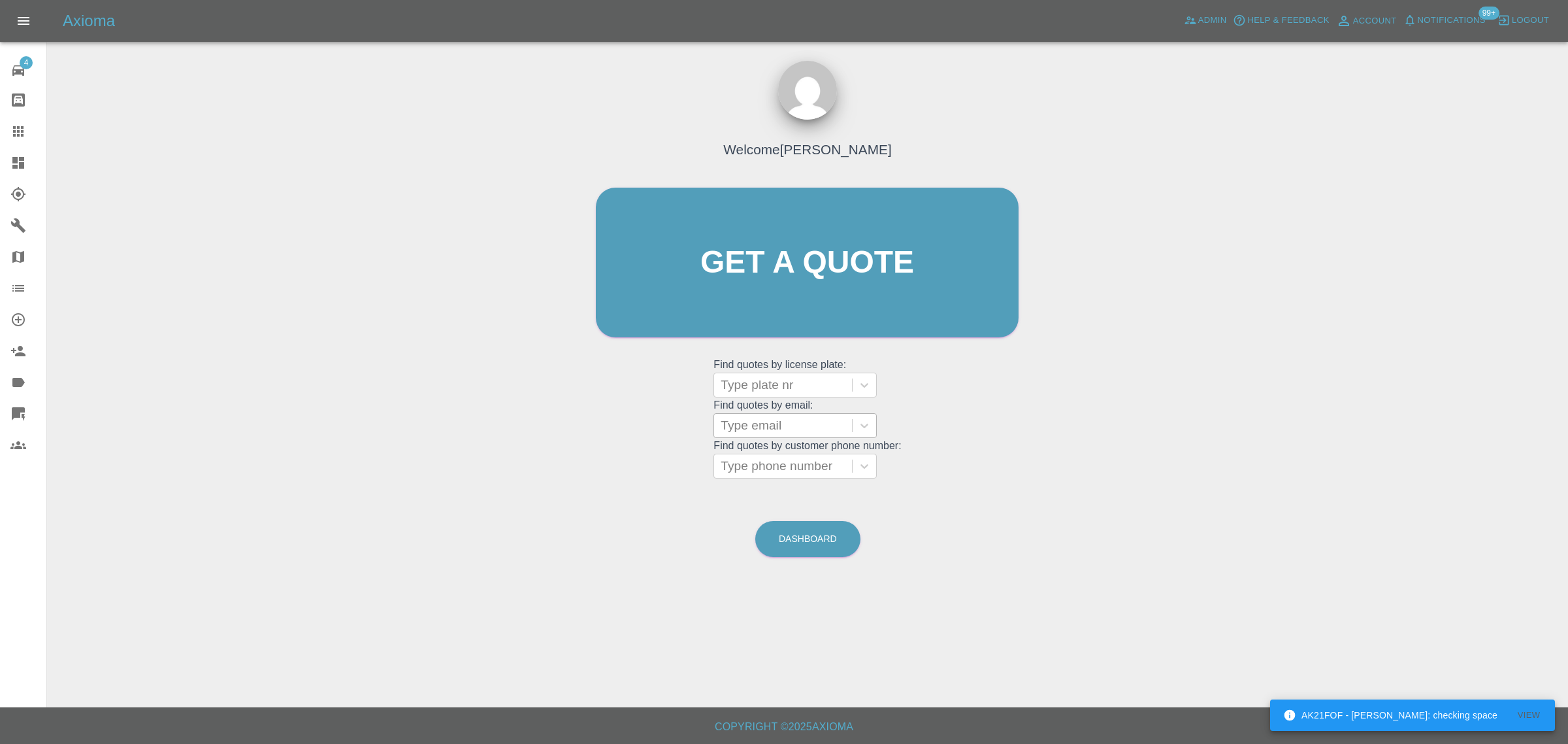
click at [749, 432] on div at bounding box center [783, 425] width 124 height 18
paste input "[EMAIL_ADDRESS][DOMAIN_NAME]"
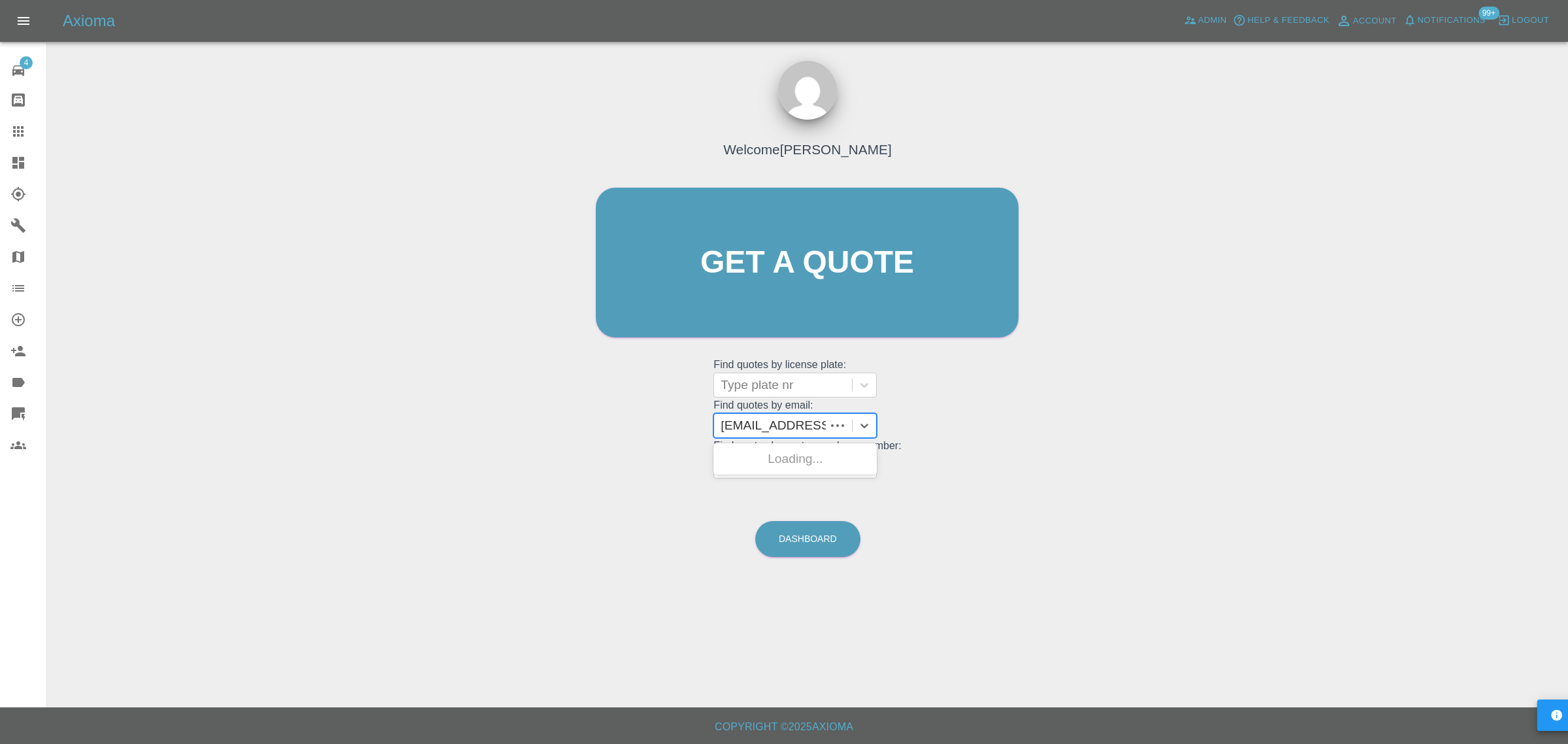
scroll to position [0, 20]
type input "[EMAIL_ADDRESS][DOMAIN_NAME]"
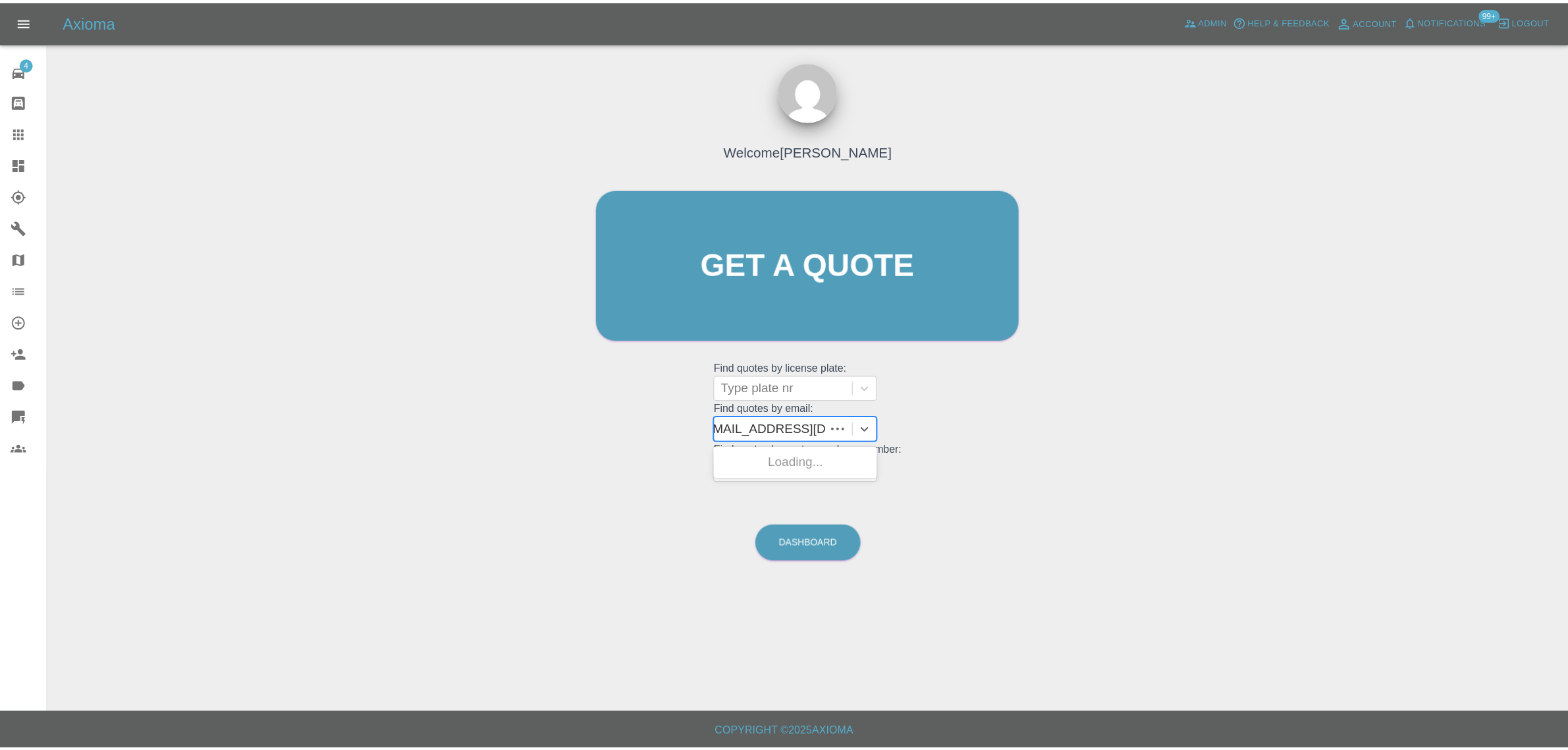
scroll to position [0, 0]
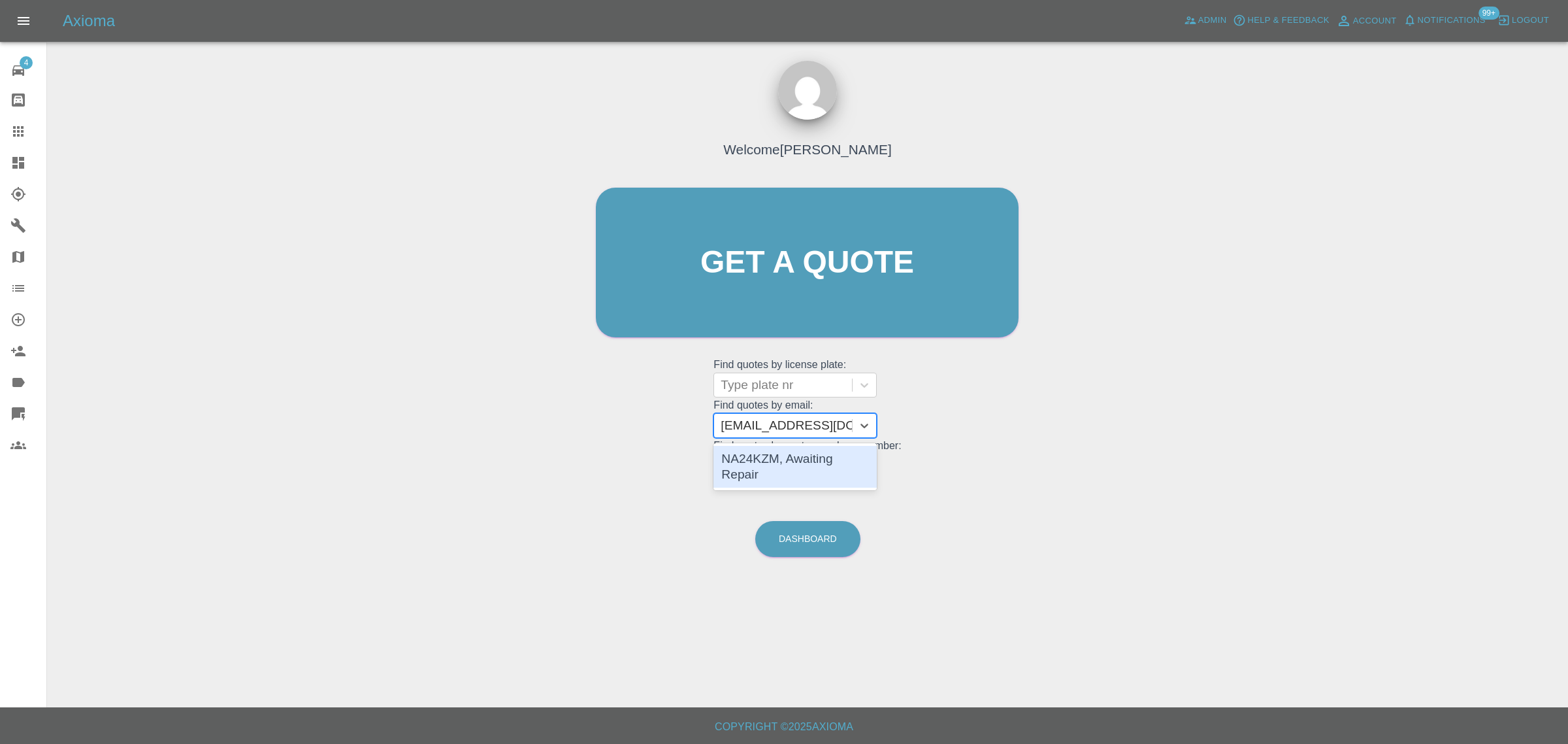
click at [746, 452] on div "NA24KZM, Awaiting Repair" at bounding box center [795, 466] width 164 height 42
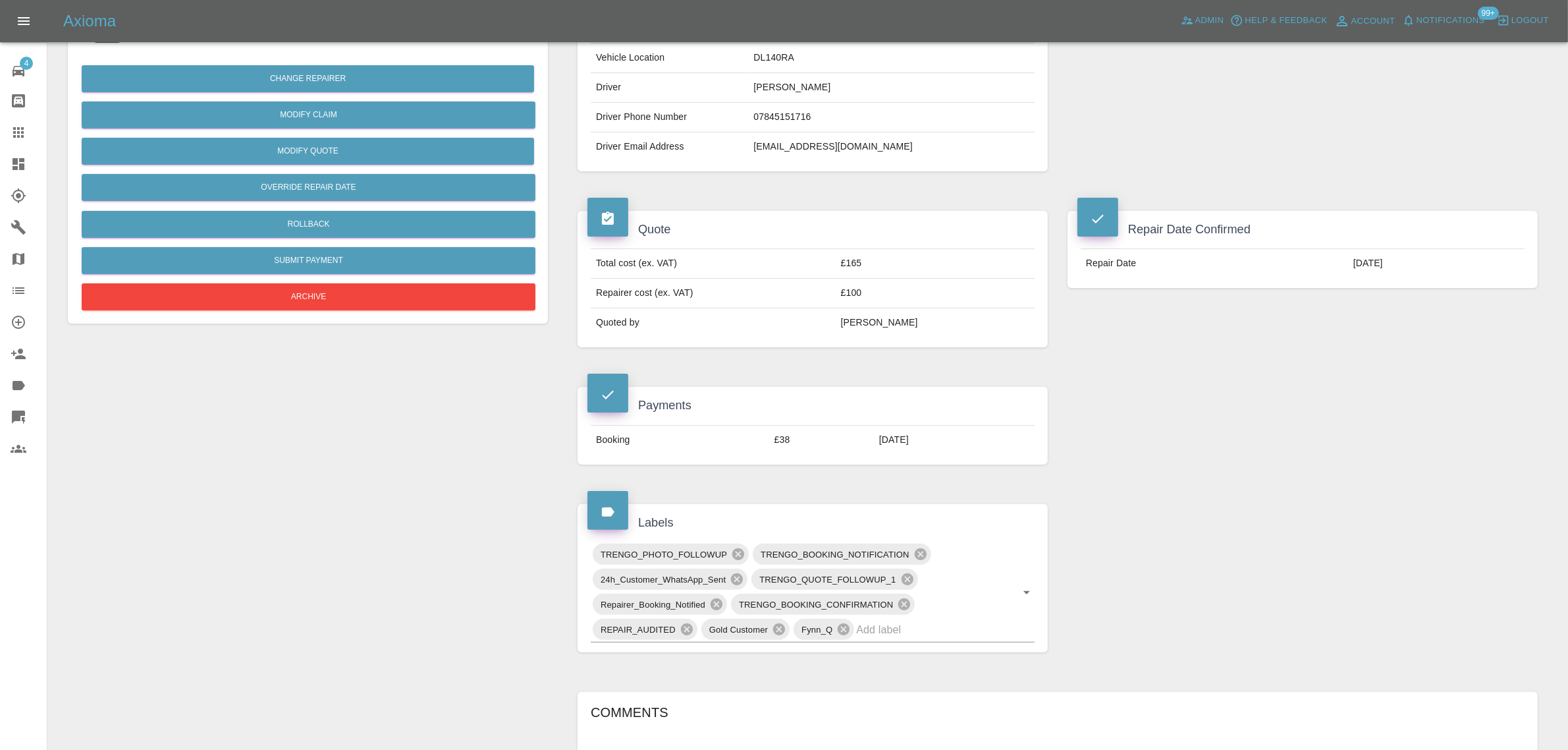
scroll to position [658, 0]
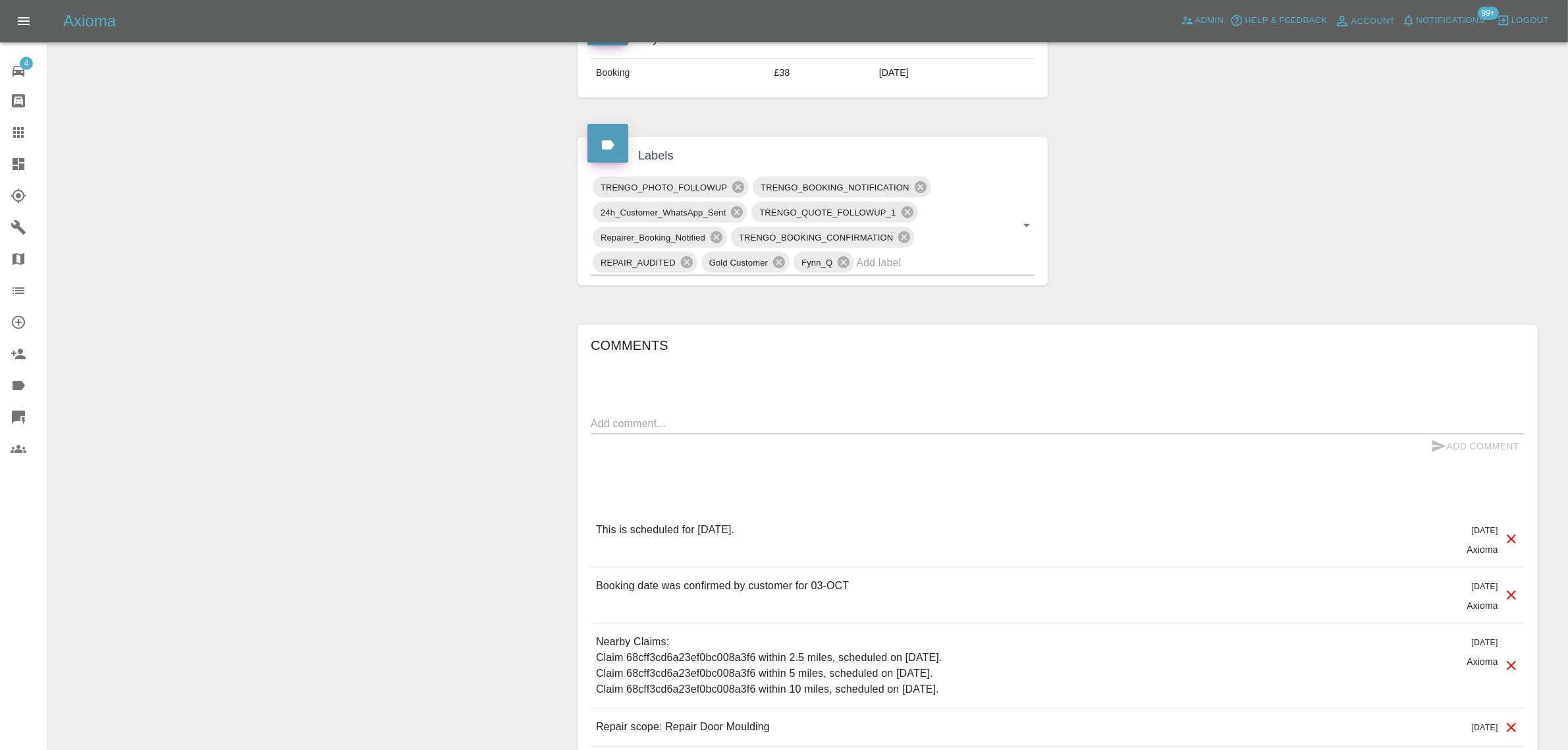
click at [757, 413] on div "Comments x Add Comment This is scheduled for [DATE]. [DATE] Axioma This is sche…" at bounding box center [1058, 559] width 934 height 449
click at [757, 427] on textarea at bounding box center [1058, 424] width 934 height 15
paste textarea "Yes we arranged a time after 2-30 pm when it suits Regards D Wilson"
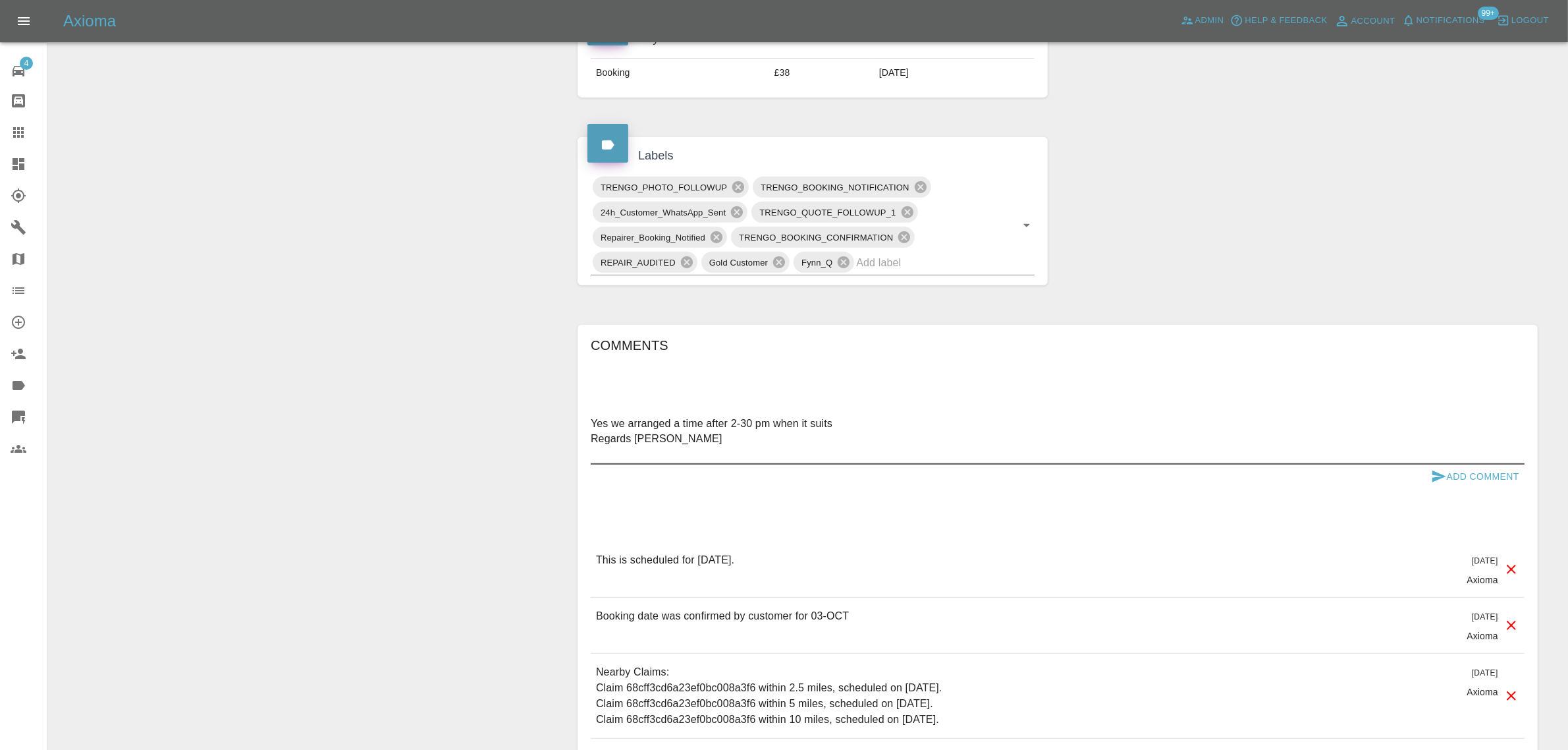
type textarea "Yes we arranged a time after 2-30 pm when it suits Regards D Wilson"
click at [1502, 476] on button "Add Comment" at bounding box center [1474, 476] width 98 height 24
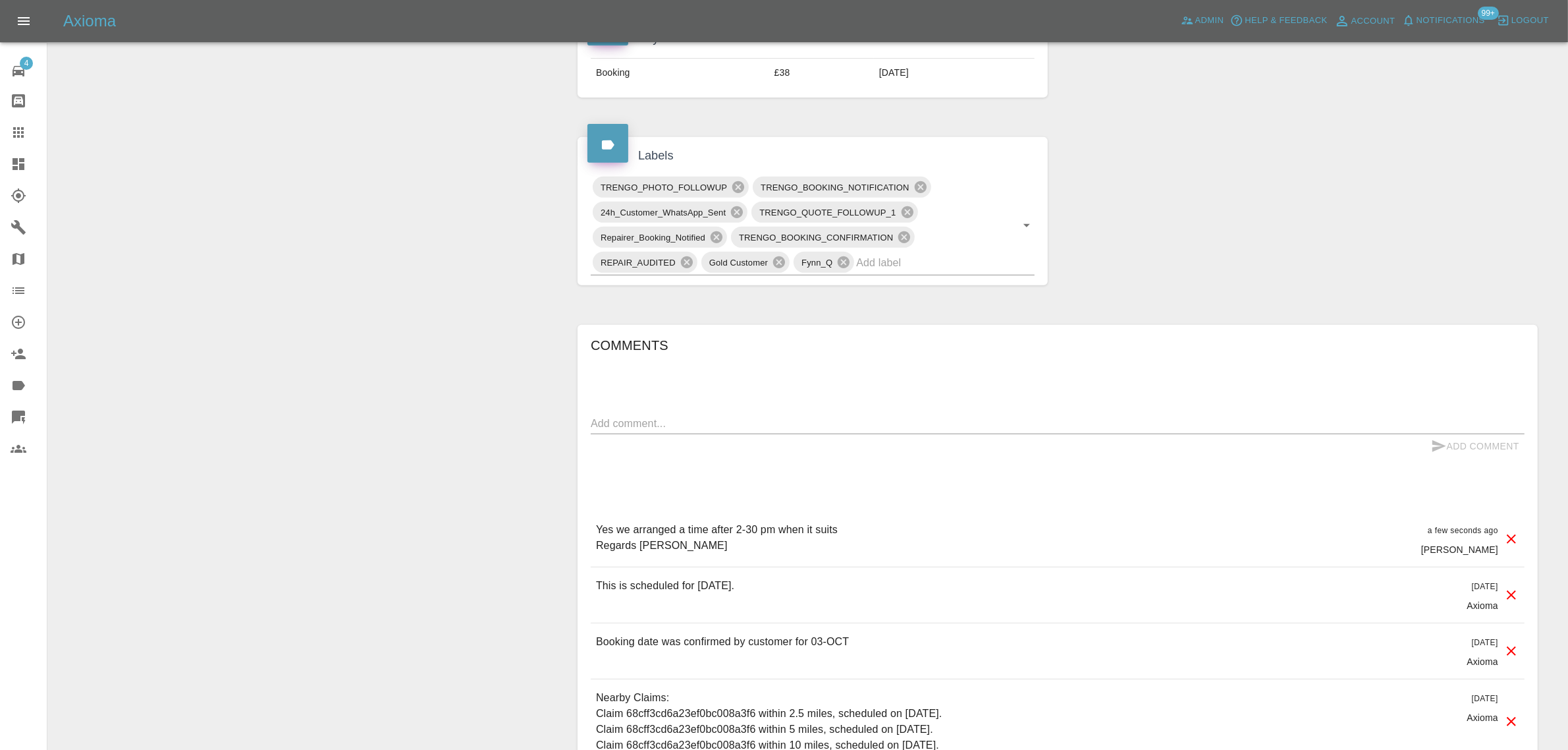
click at [11, 136] on icon at bounding box center [18, 132] width 15 height 15
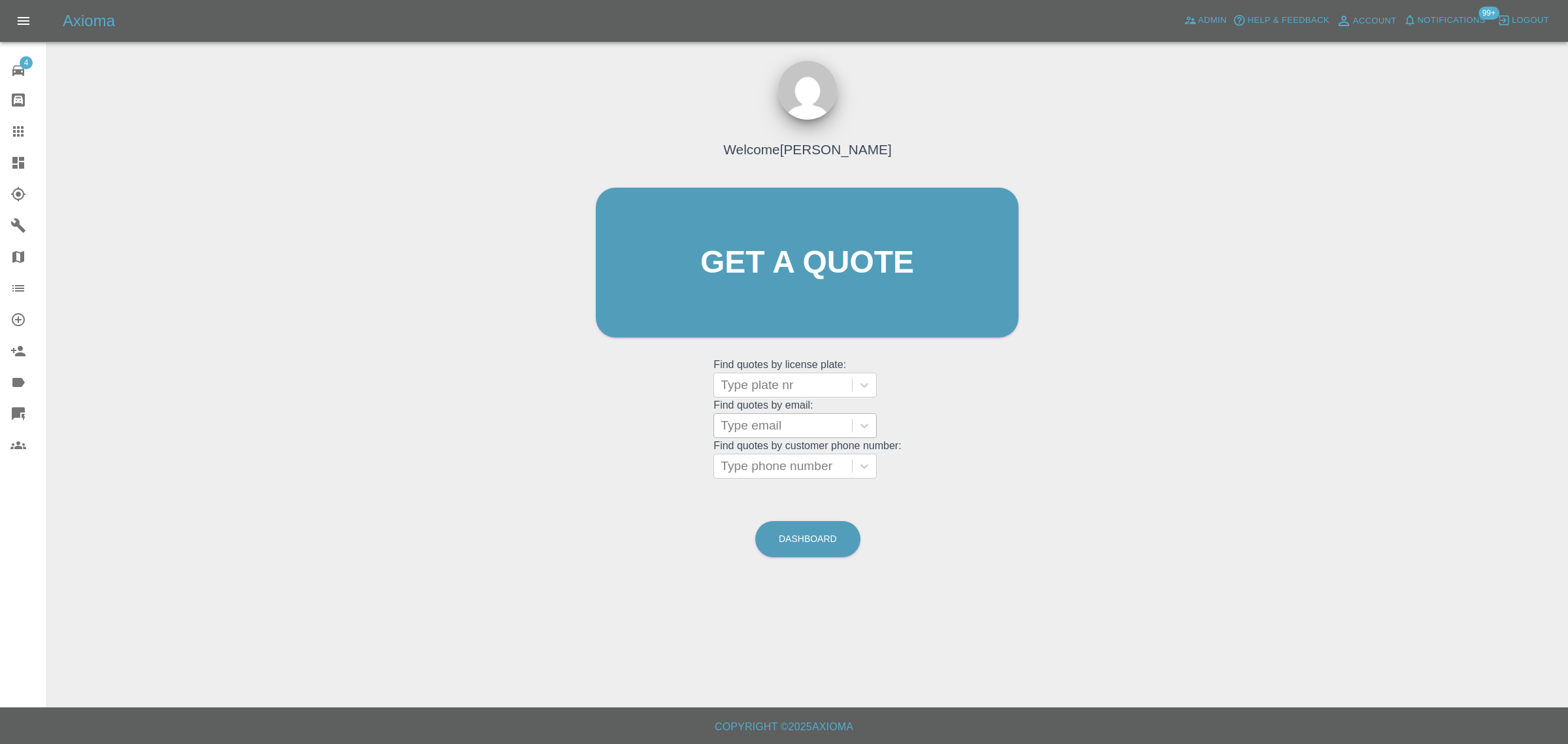
click at [749, 431] on div at bounding box center [783, 425] width 124 height 18
paste input "anthony.ware@abilityhire.co.uk"
type input "anthony.ware@abilityhire.co.uk"
click at [740, 468] on div "OW24WZJ, Bidding" at bounding box center [795, 458] width 164 height 26
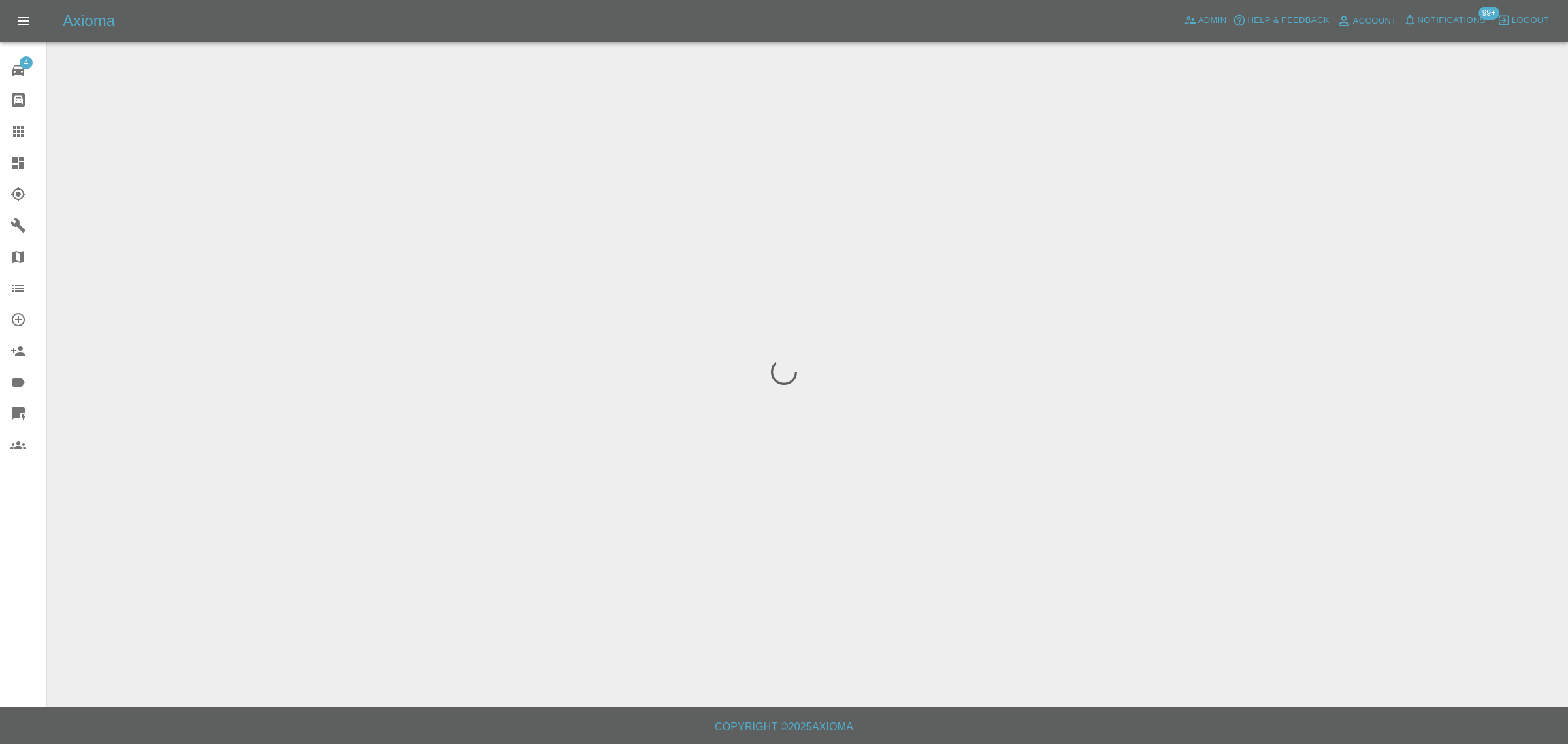
click at [22, 551] on div "4 Repair home Bodyshop home Claims Dashboard Explorer Garages Map Organization …" at bounding box center [23, 372] width 47 height 744
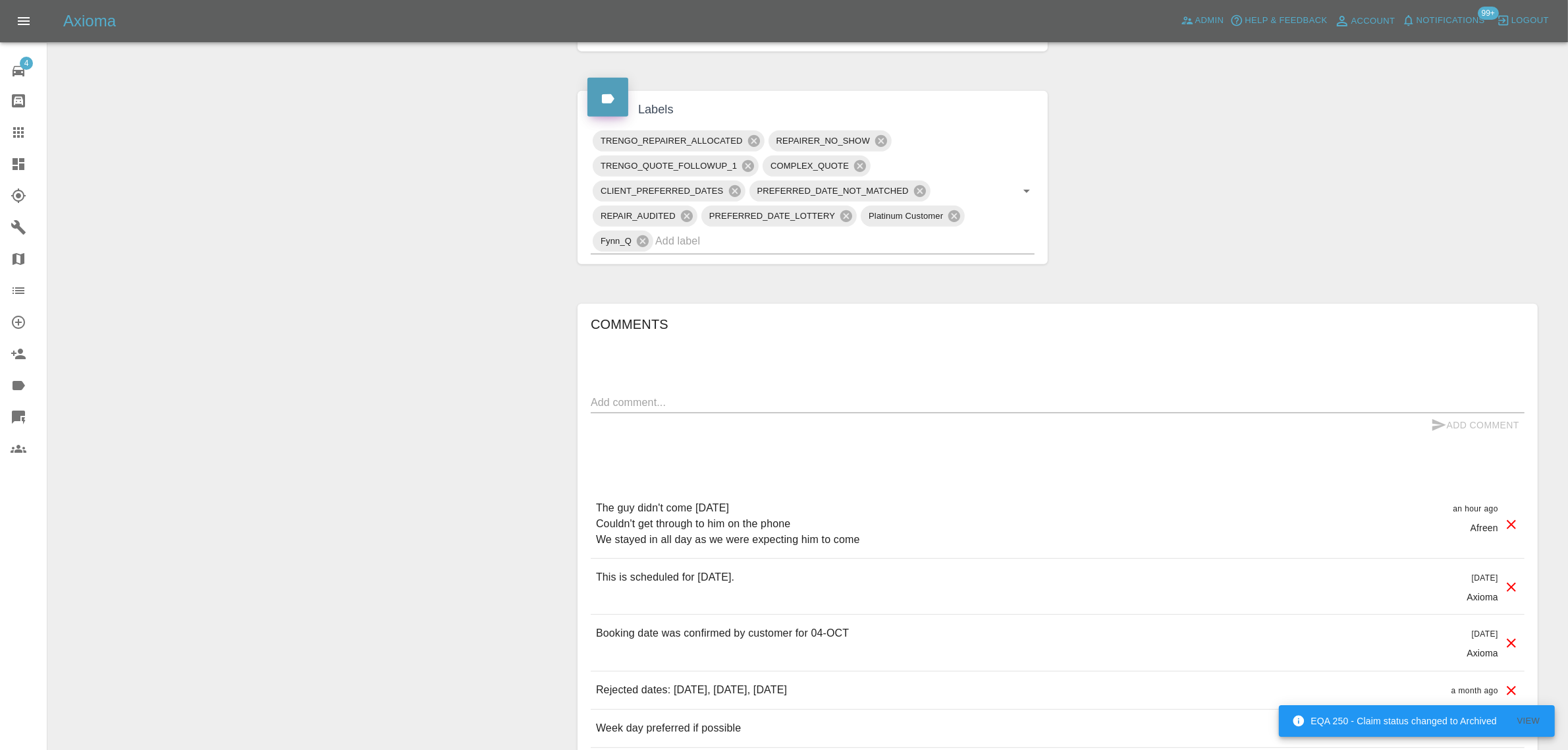
scroll to position [741, 0]
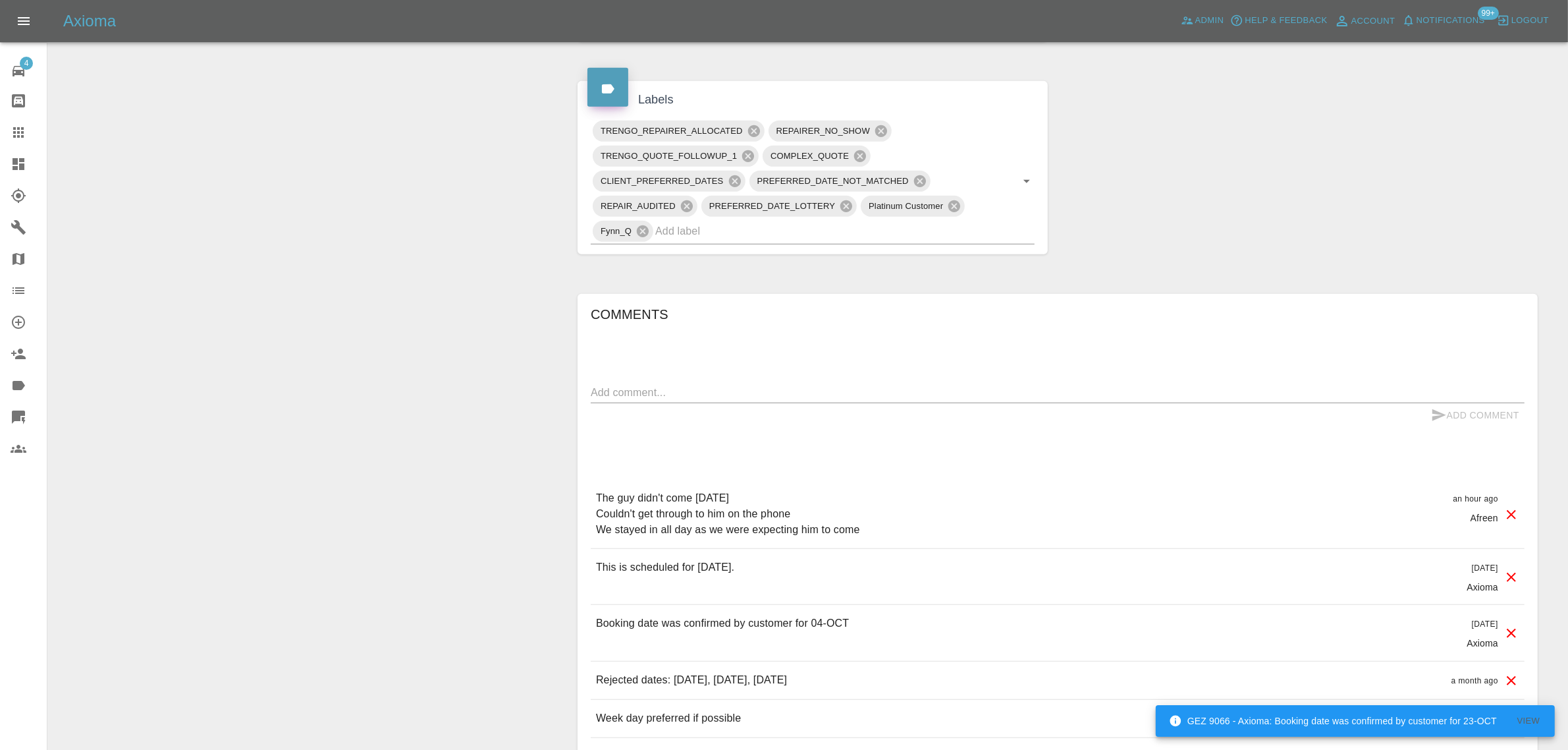
click at [14, 130] on icon at bounding box center [18, 132] width 15 height 15
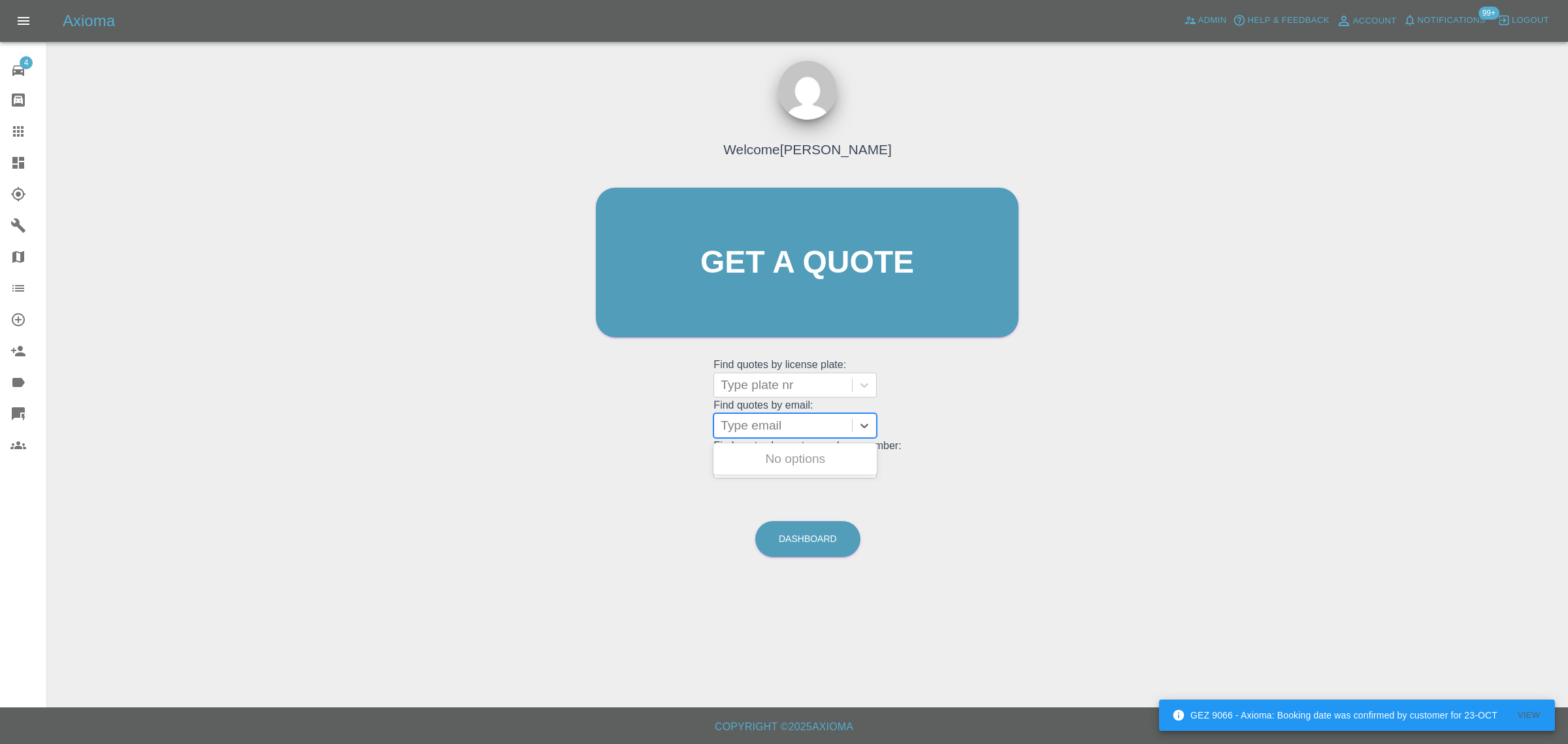
click at [746, 425] on div at bounding box center [783, 425] width 124 height 18
paste input "anthony.ware@abilityhire.co.uk"
type input "anthony.ware@abilityhire.co.uk"
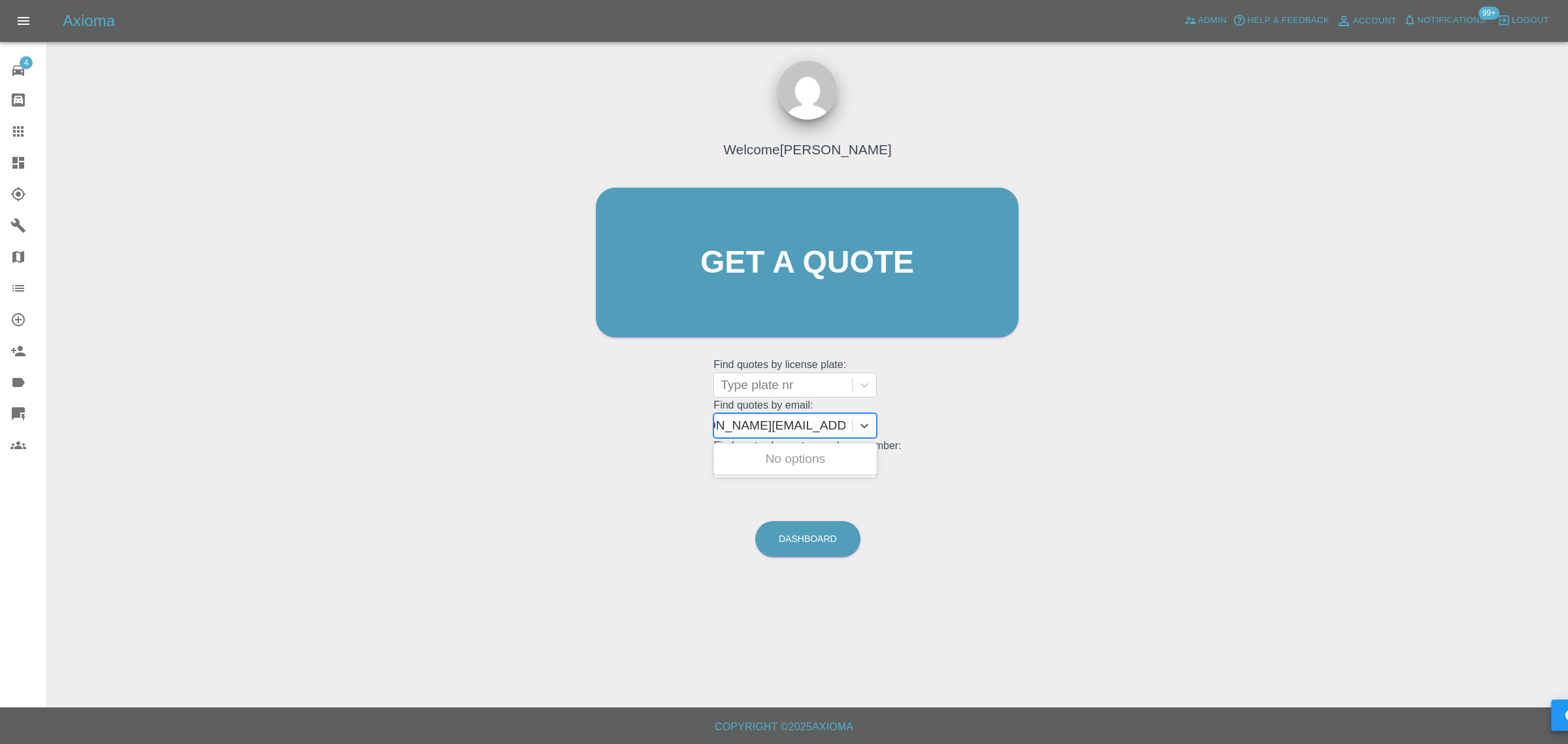
scroll to position [0, 40]
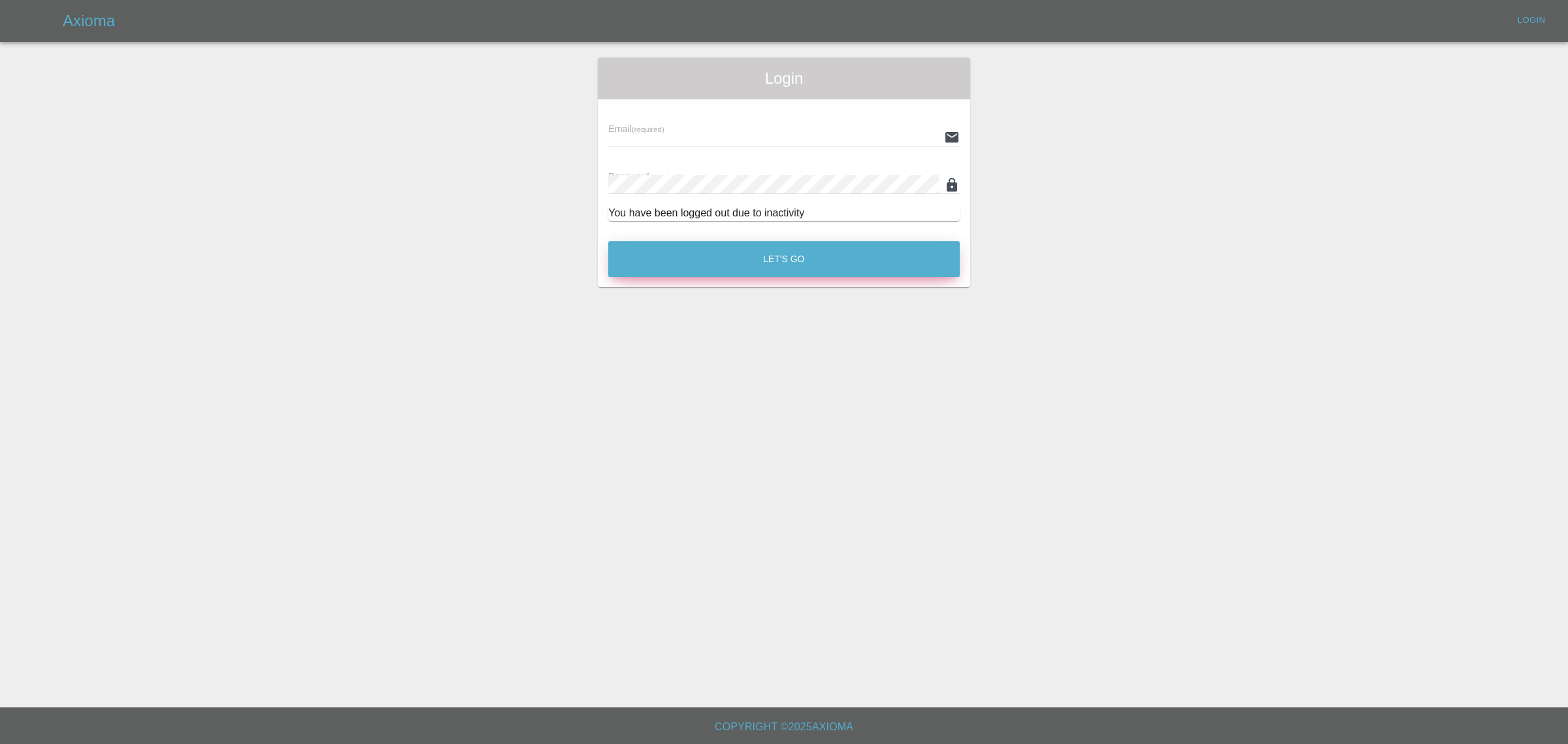
type input "bookkeeping@fifoaccounting.com"
click at [818, 268] on button "Let's Go" at bounding box center [783, 259] width 351 height 36
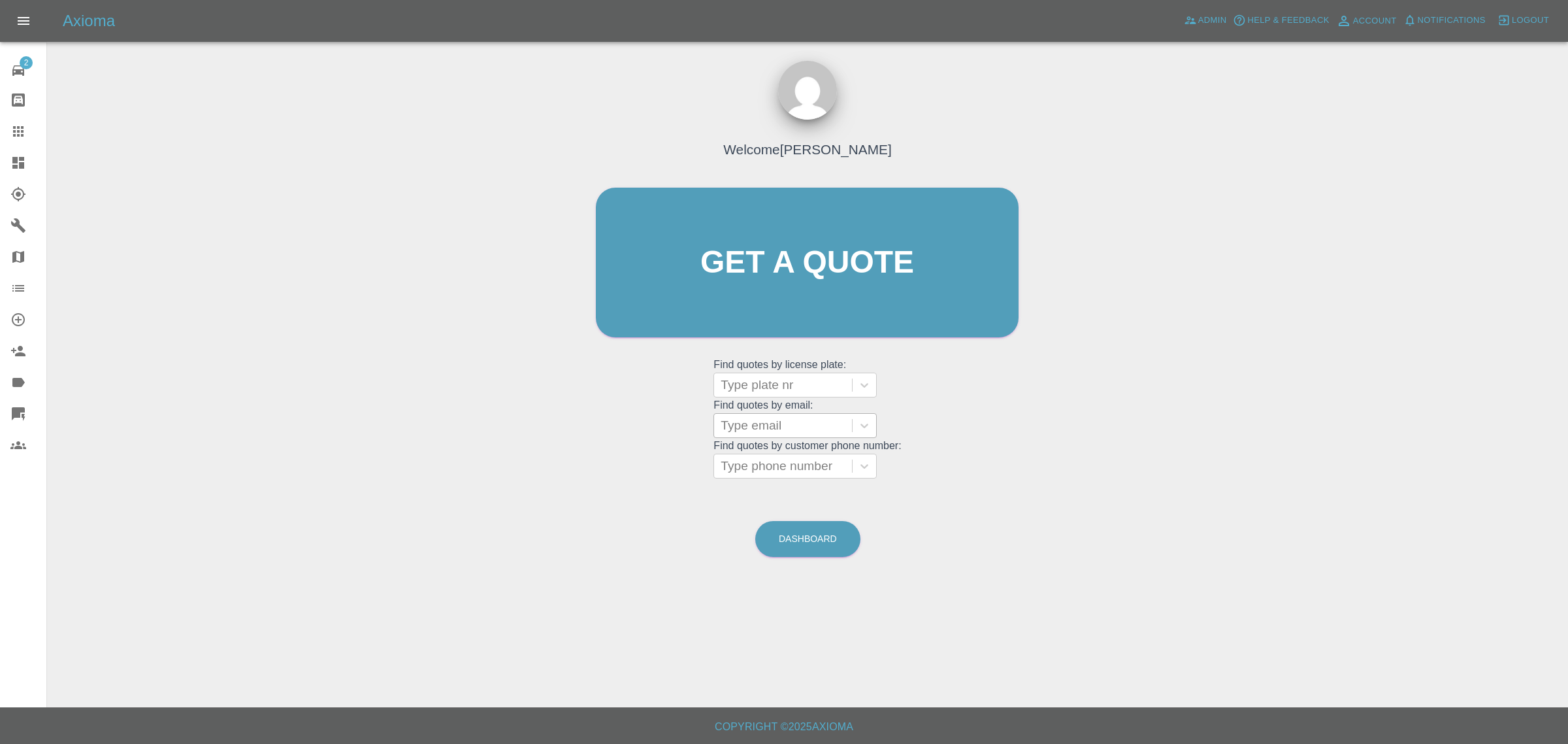
click at [784, 425] on div at bounding box center [783, 425] width 124 height 18
paste input "anthony.ware@abilityhire.co.uk"
type input "anthony.ware@abilityhire.co.uk"
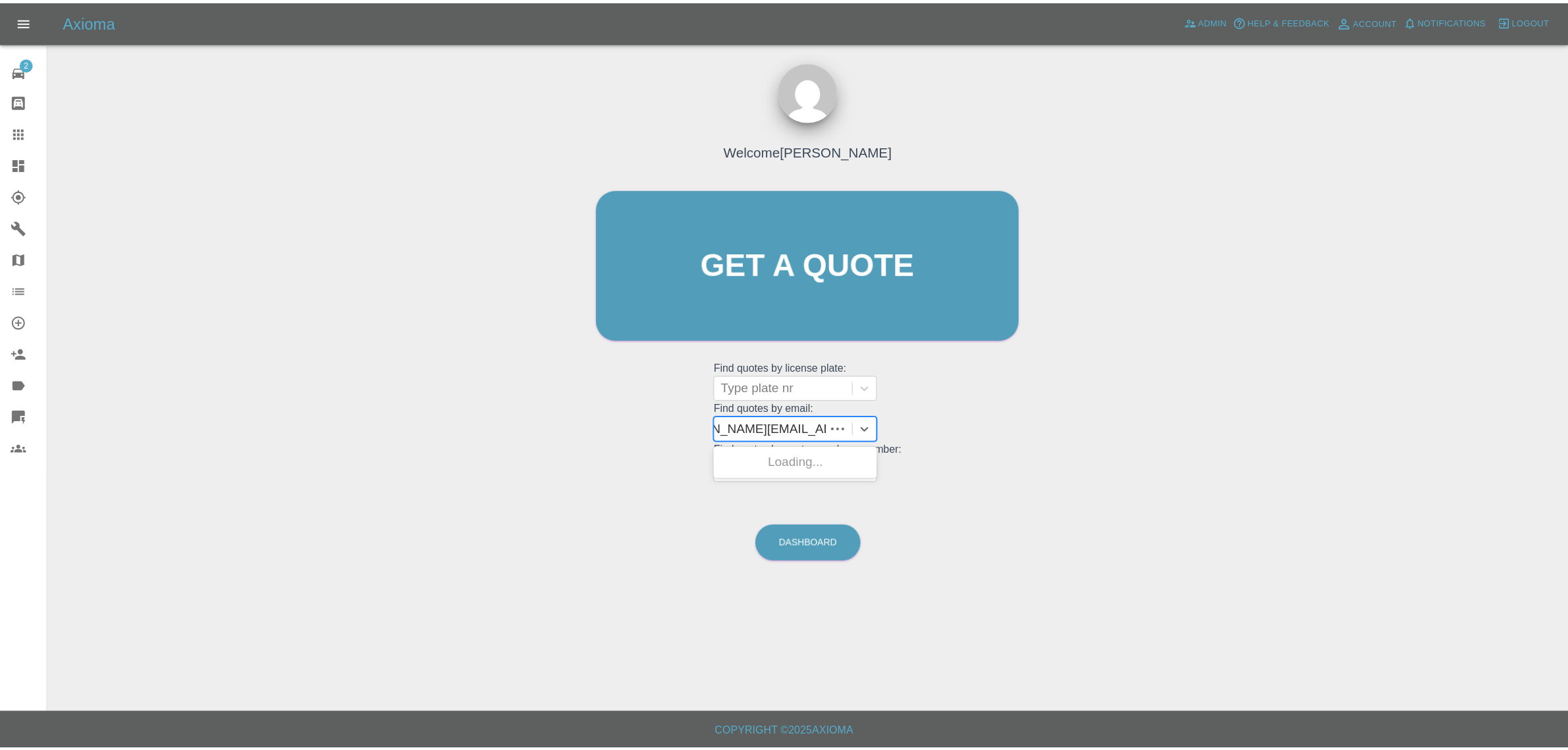
scroll to position [0, 41]
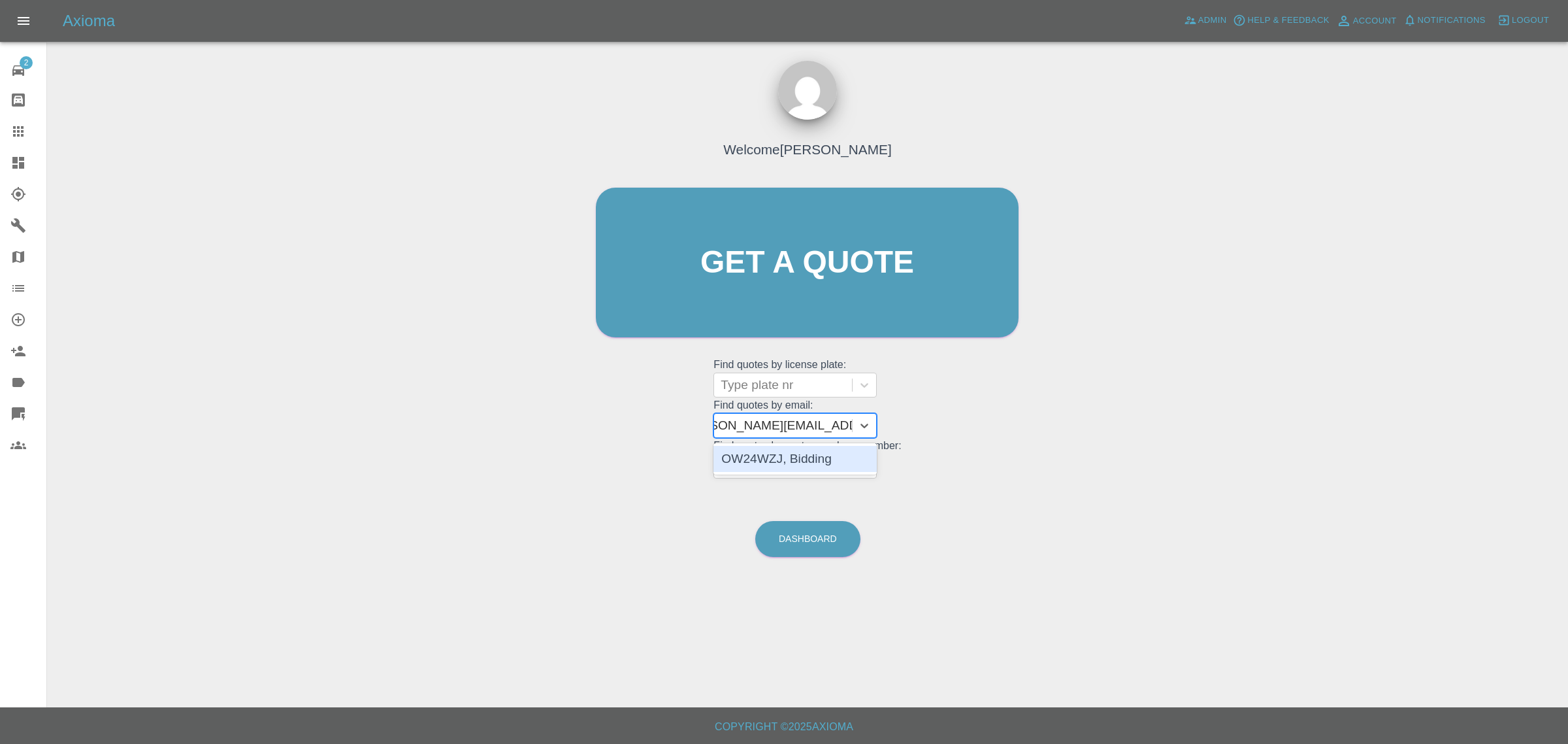
click at [789, 462] on div "OW24WZJ, Bidding" at bounding box center [795, 458] width 164 height 26
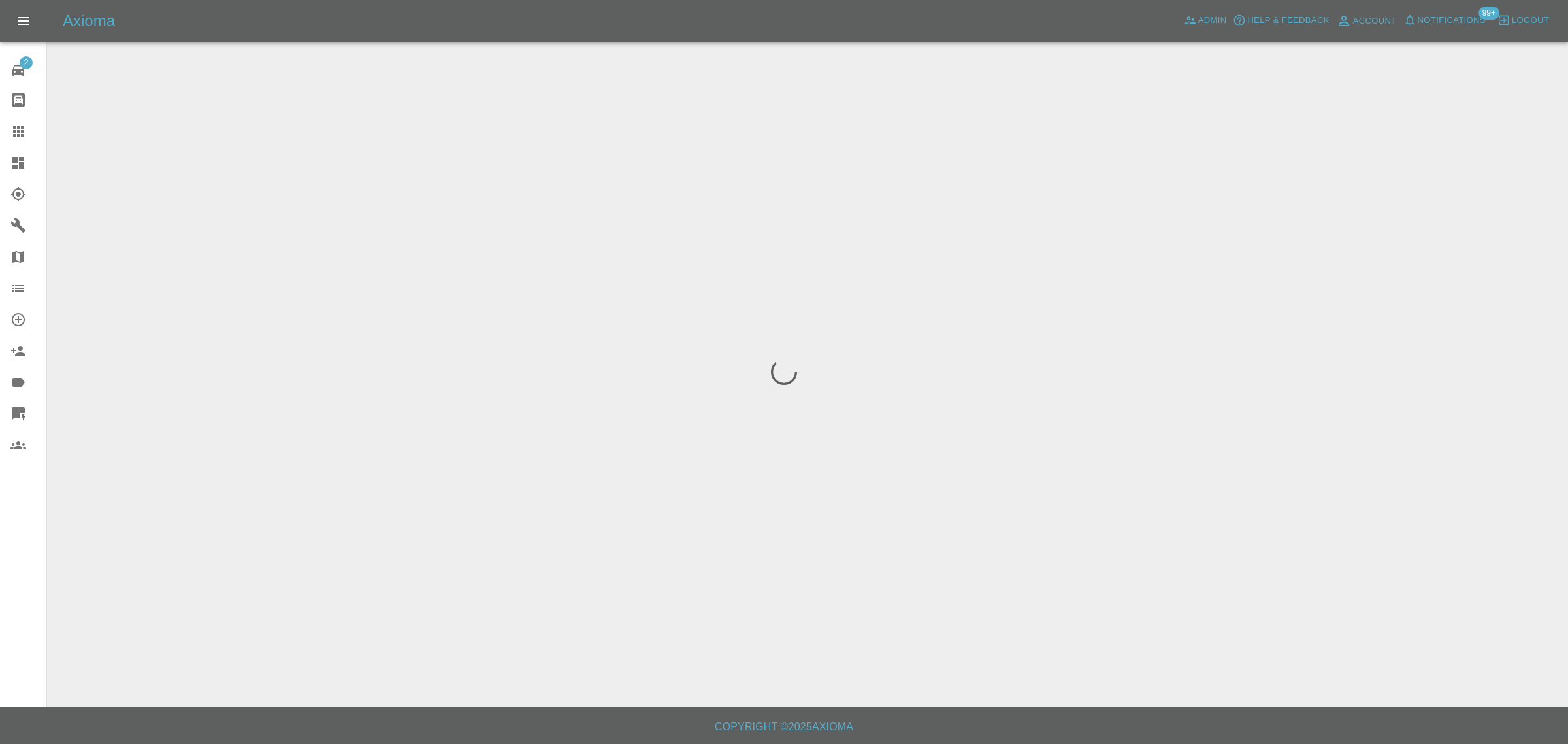
click at [36, 576] on div "2 Repair home Bodyshop home Claims Dashboard Explorer Garages Map Organization …" at bounding box center [23, 372] width 47 height 744
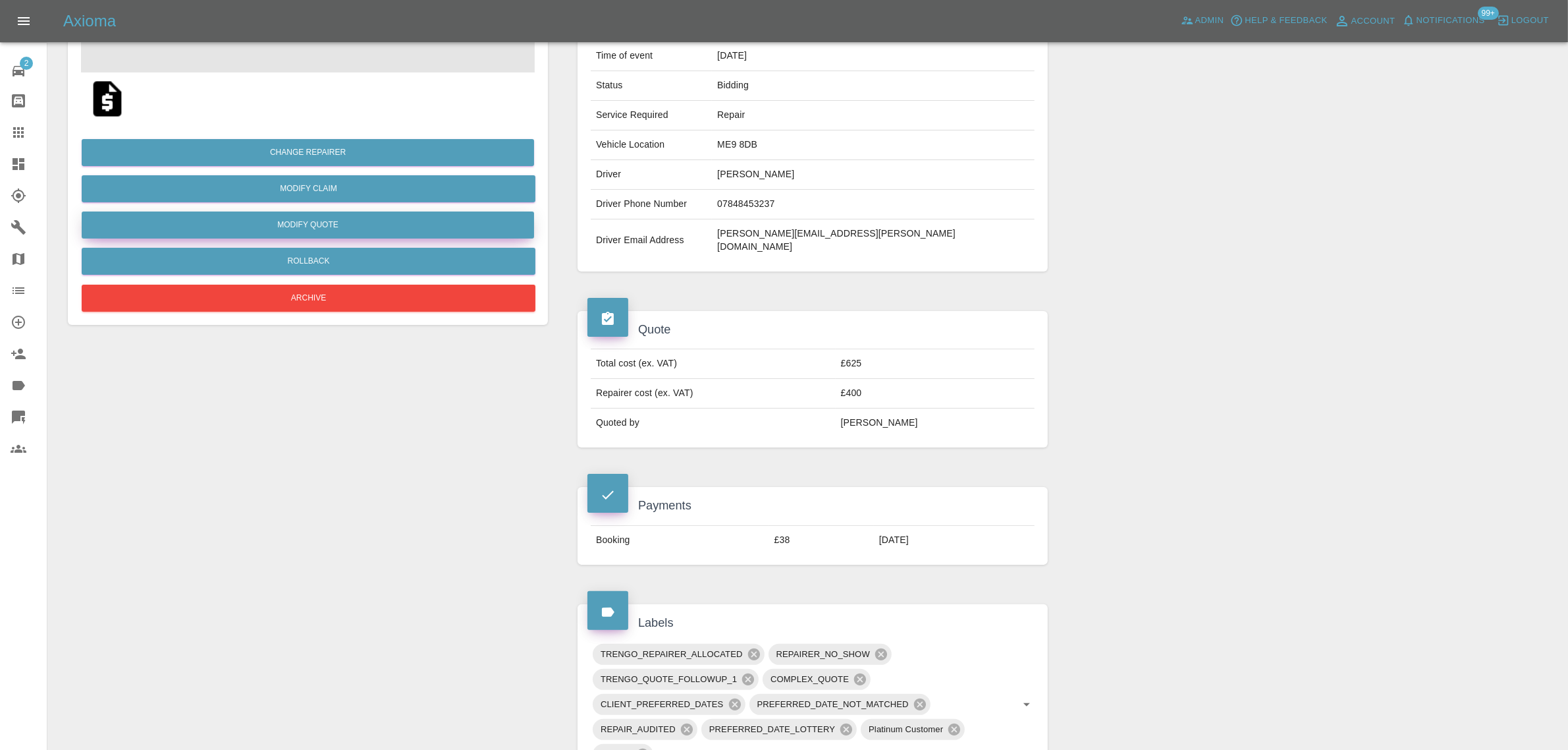
scroll to position [658, 0]
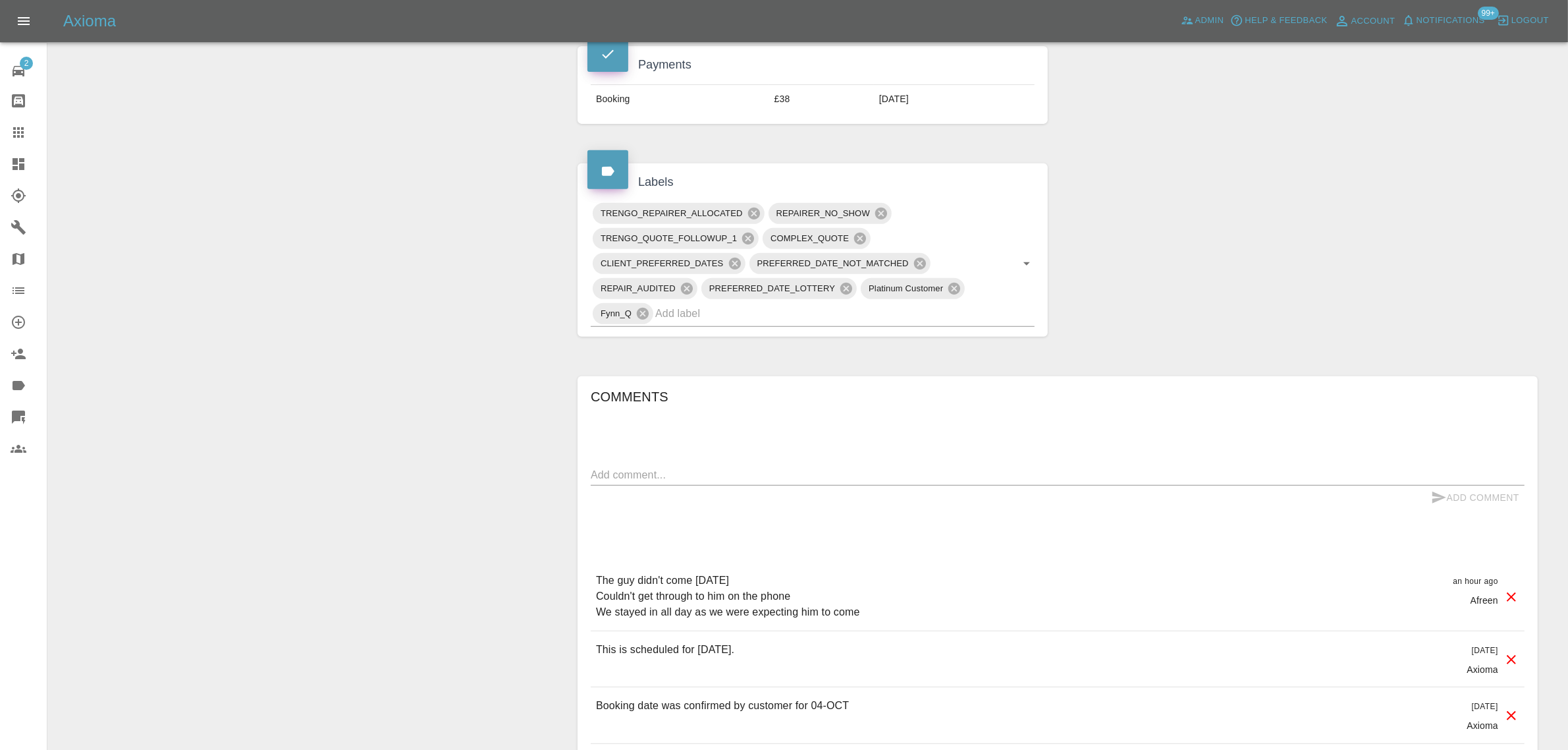
click at [729, 467] on textarea at bounding box center [1058, 475] width 934 height 15
paste textarea "Brandon did not attend on Saturday. I have tried several times to reach him by …"
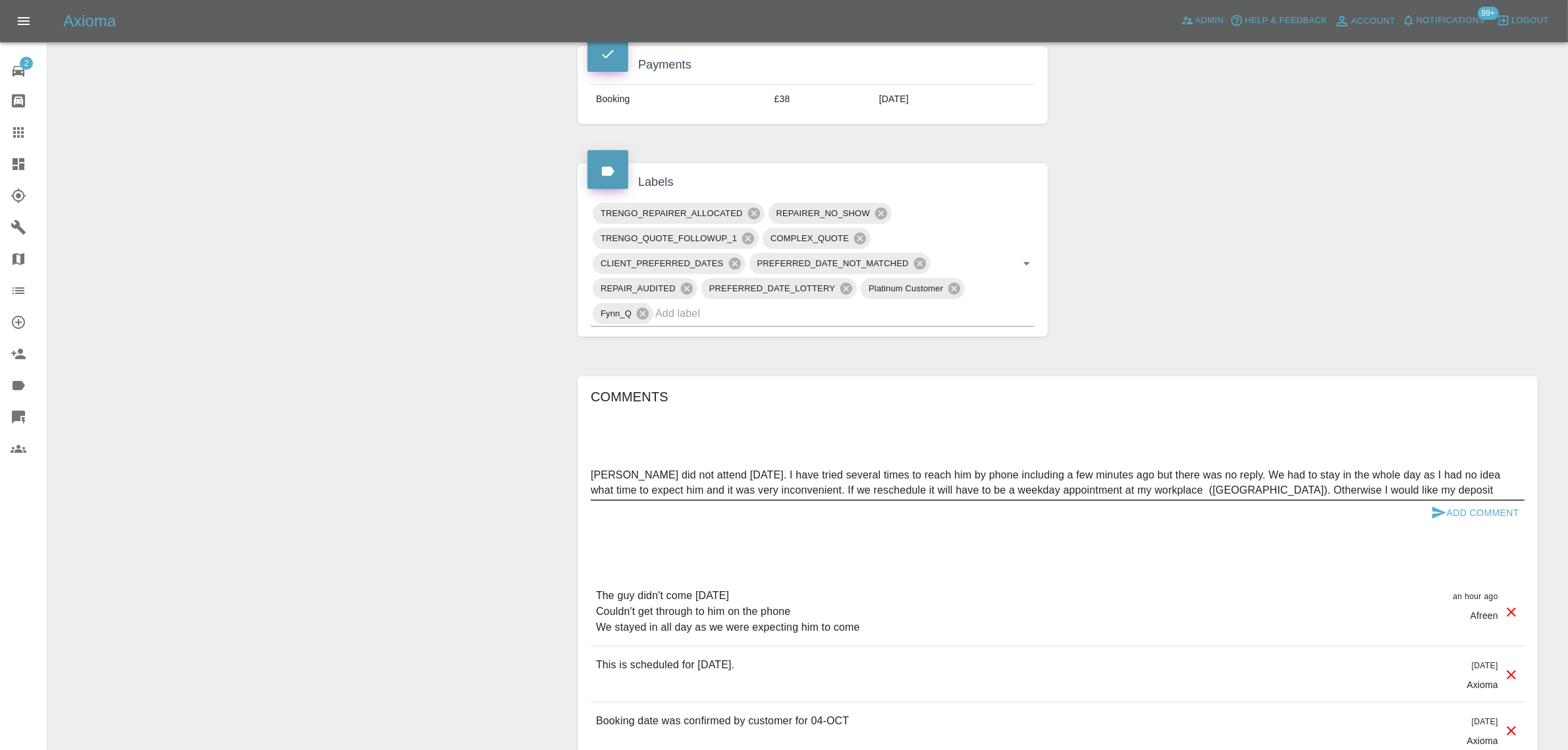
type textarea "Brandon did not attend on Saturday. I have tried several times to reach him by …"
click at [1481, 501] on button "Add Comment" at bounding box center [1474, 513] width 98 height 24
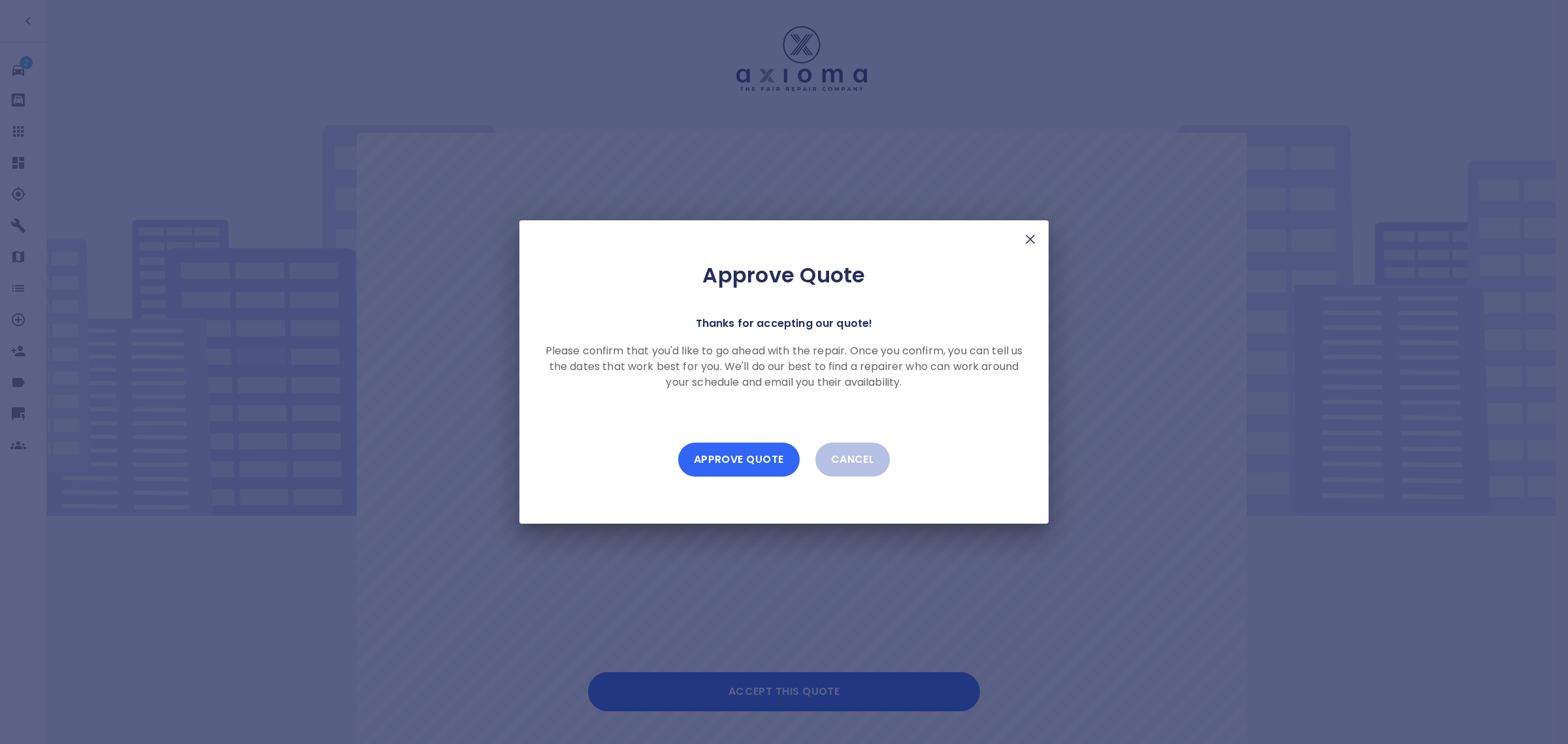
click at [762, 470] on button "Approve Quote" at bounding box center [738, 459] width 122 height 34
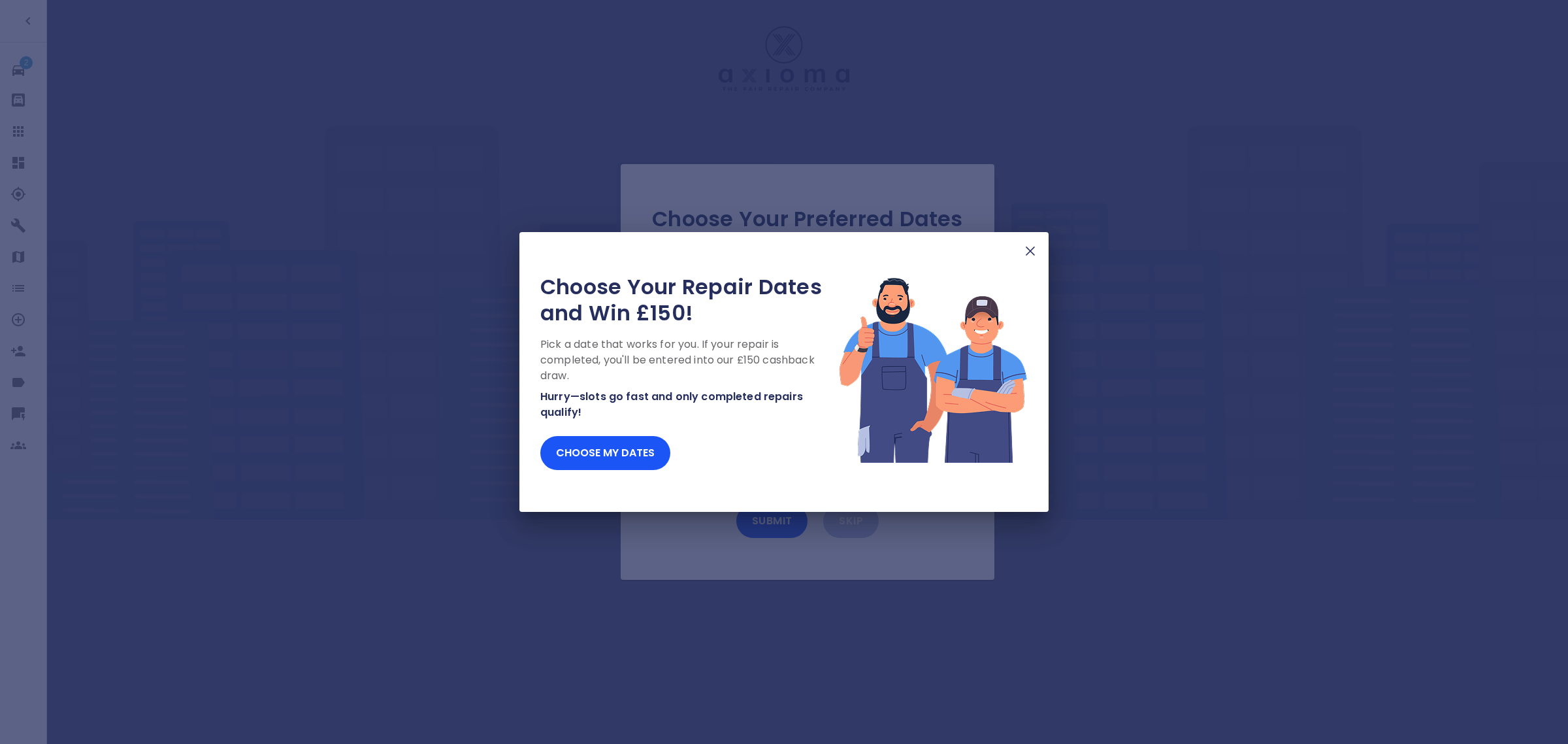
click at [28, 123] on div "Choose Your Repair Dates and Win £150! Pick a date that works for you. If your …" at bounding box center [784, 372] width 1568 height 744
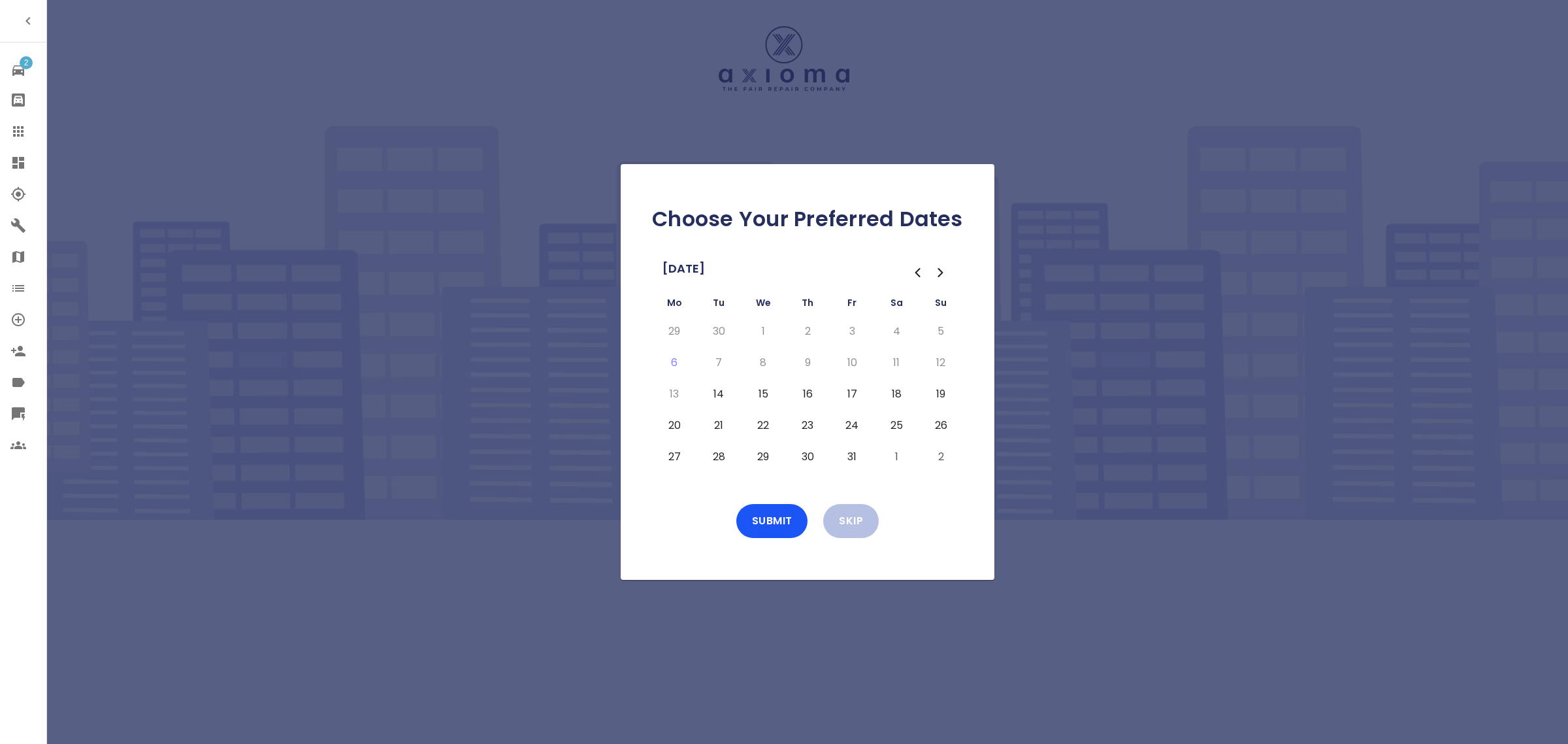
click at [22, 135] on icon at bounding box center [18, 131] width 11 height 11
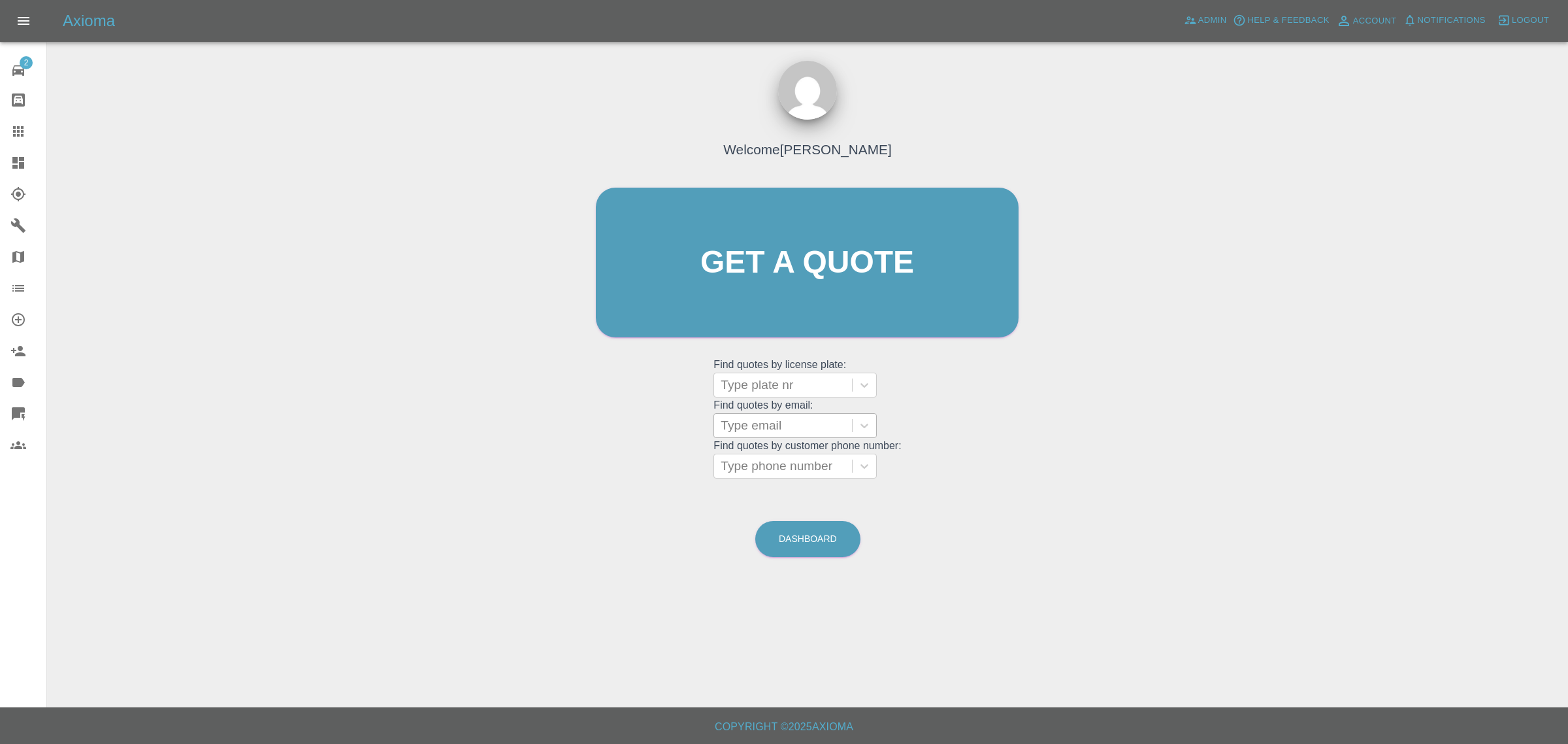
click at [763, 418] on div at bounding box center [783, 425] width 124 height 18
paste input "[EMAIL_ADDRESS][DOMAIN_NAME]"
type input "[EMAIL_ADDRESS][DOMAIN_NAME]"
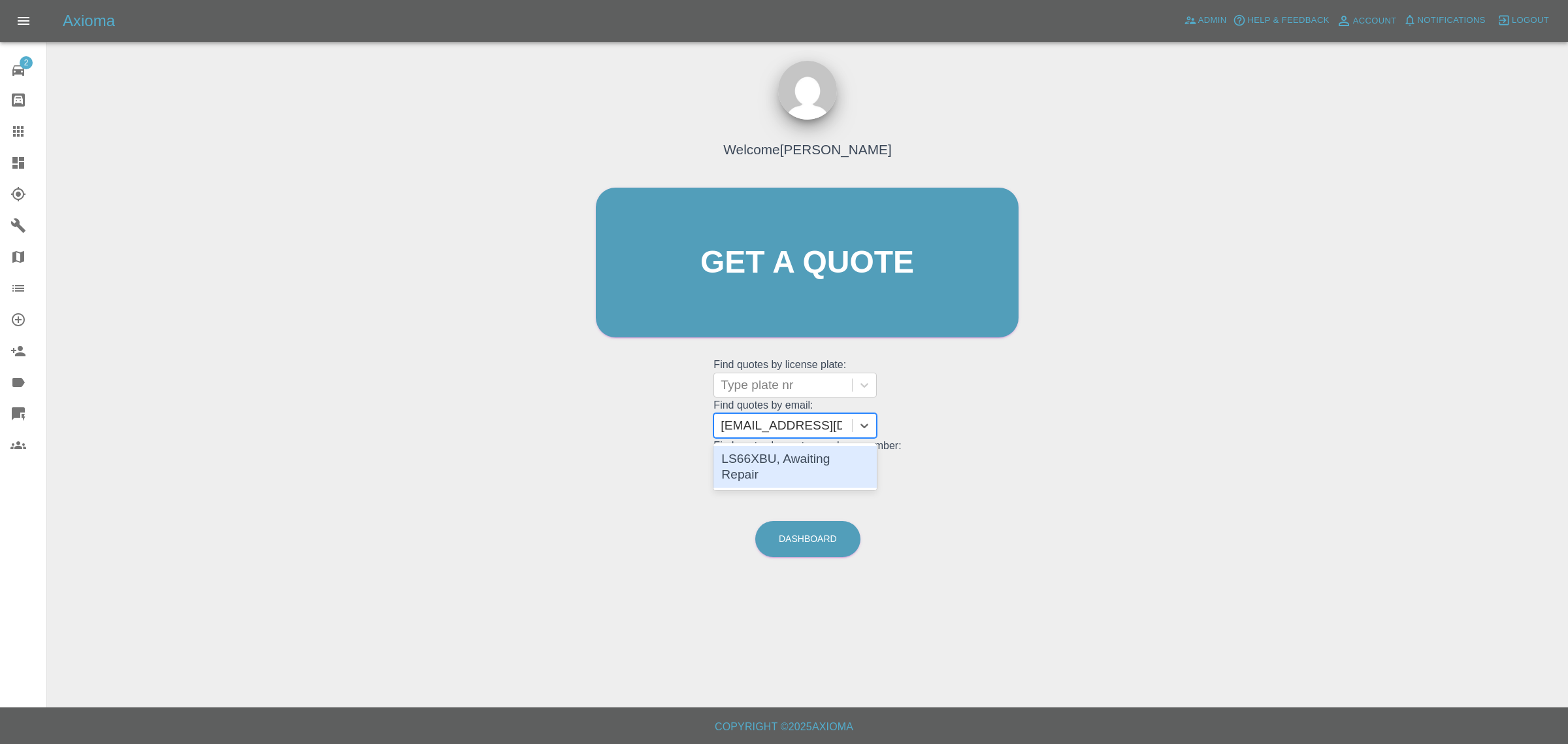
click at [793, 463] on div "LS66XBU, Awaiting Repair" at bounding box center [795, 466] width 164 height 42
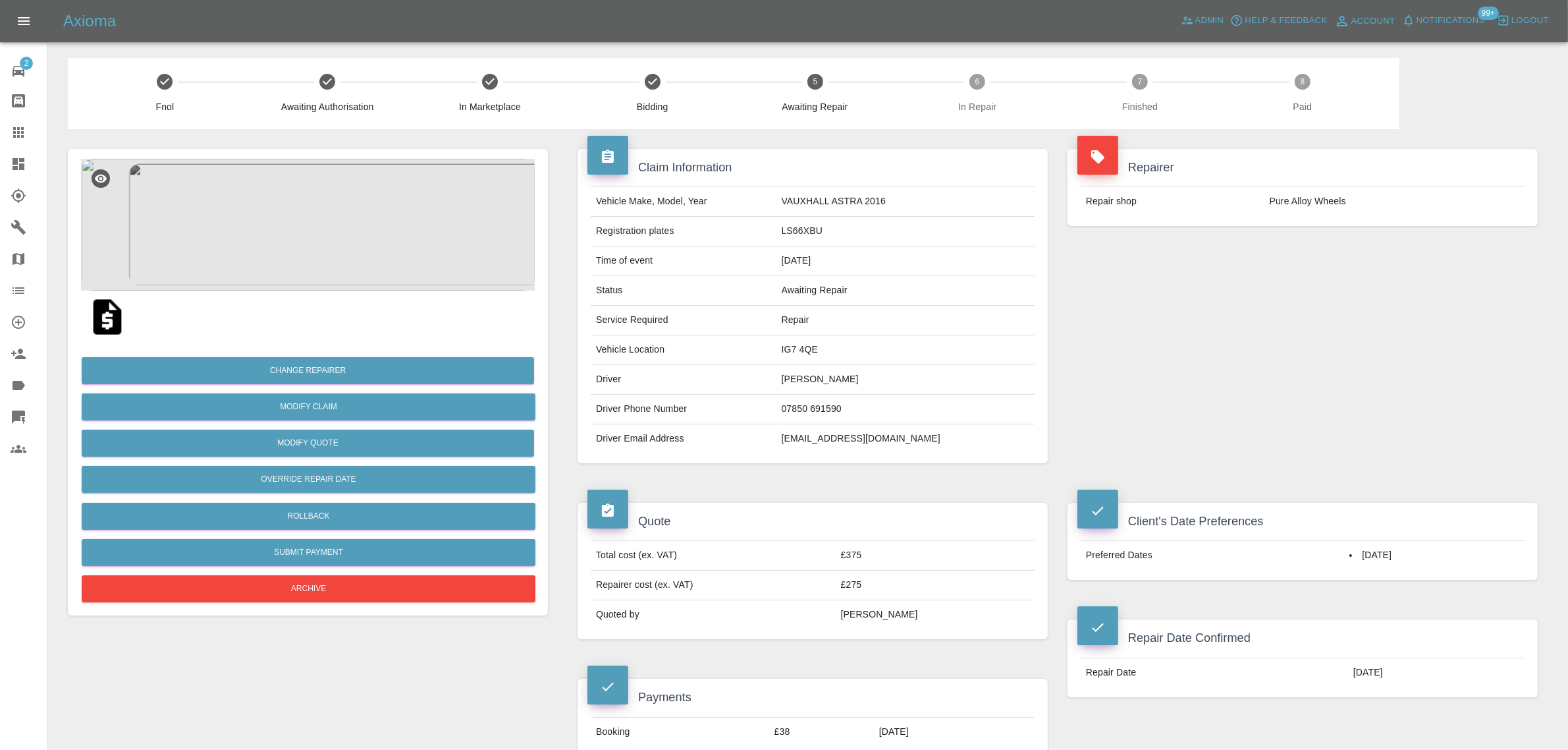
click at [24, 140] on icon at bounding box center [18, 132] width 15 height 15
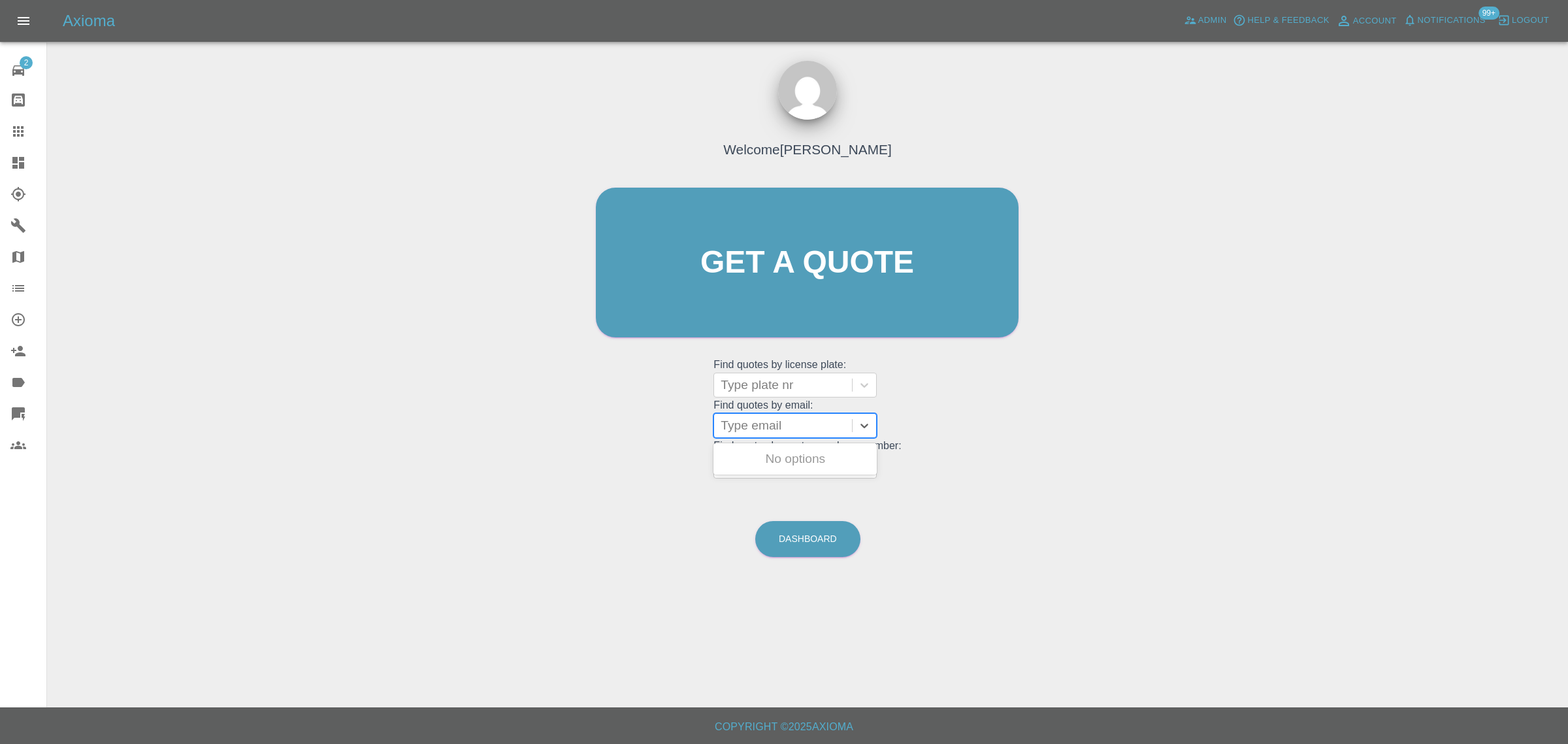
click at [758, 435] on div "Type email" at bounding box center [783, 425] width 138 height 24
paste input "naden.janet@yahoo.co.uk"
type input "naden.janet@yahoo.co.uk"
click at [774, 455] on div "FH24PWL, Awaiting Repair" at bounding box center [795, 466] width 164 height 42
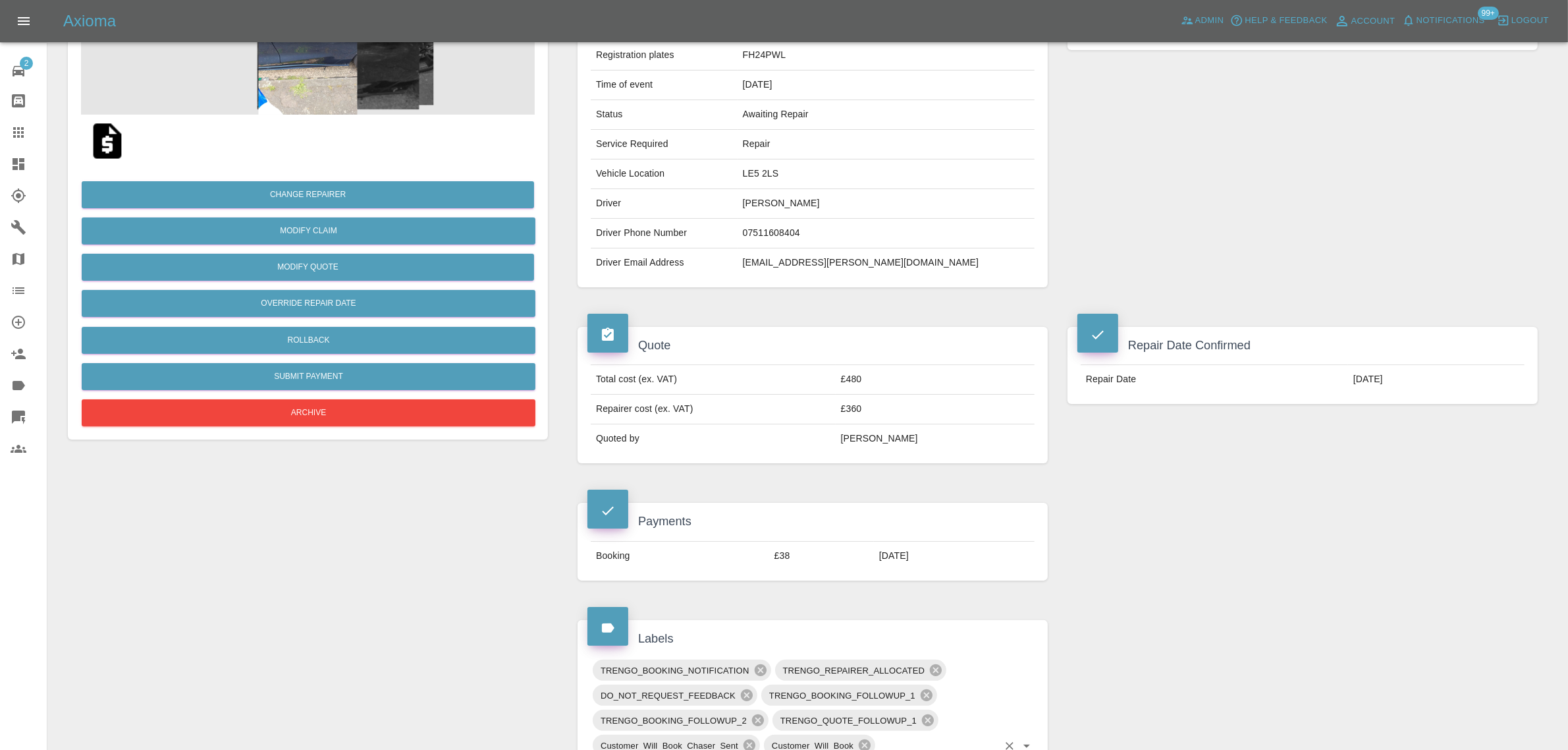
scroll to position [658, 0]
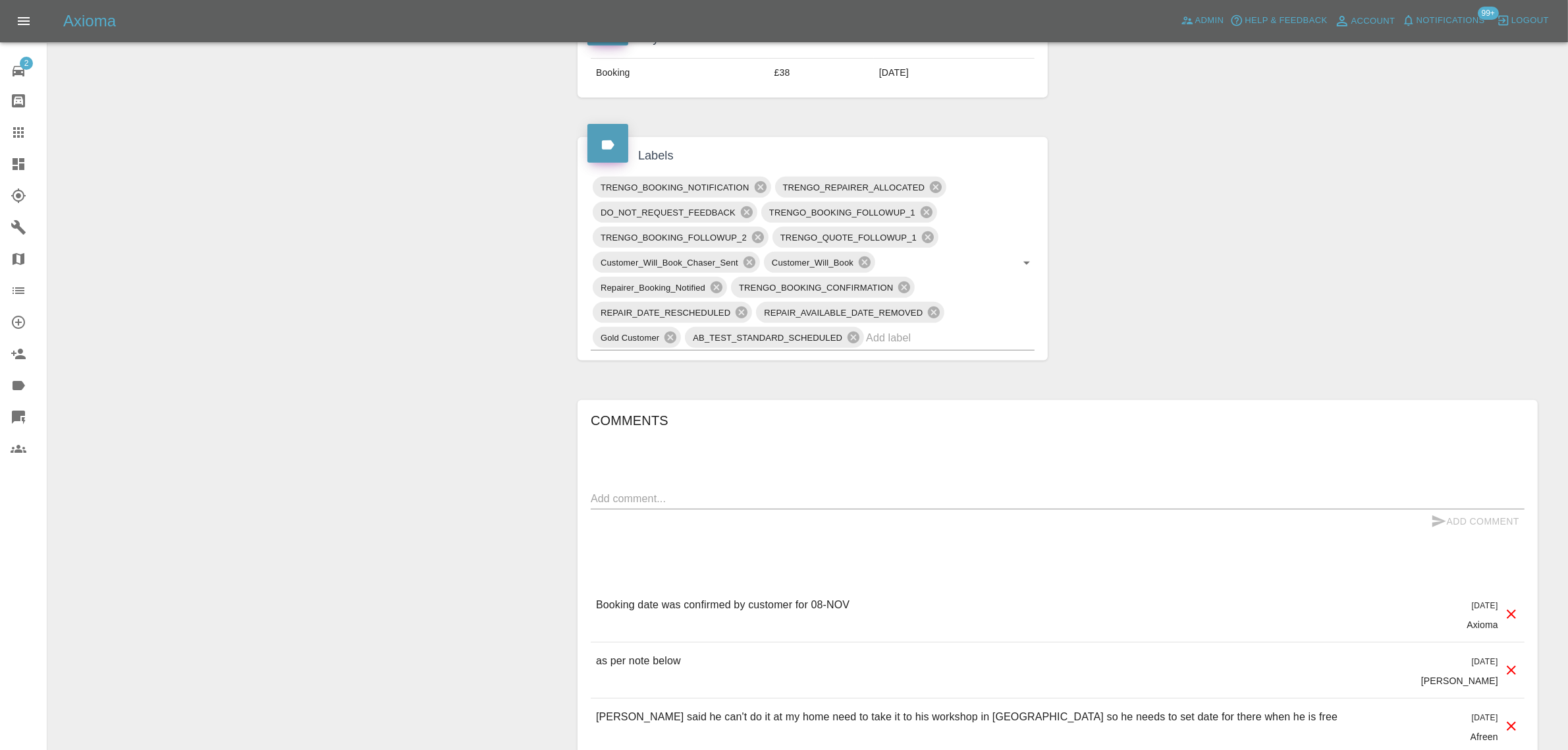
click at [891, 517] on div "Add Comment" at bounding box center [1058, 520] width 934 height 24
click at [837, 503] on textarea at bounding box center [1058, 498] width 934 height 15
paste textarea "Hi I put in to book an appointment on 8/11/25 after 2pm as I will be at horse r…"
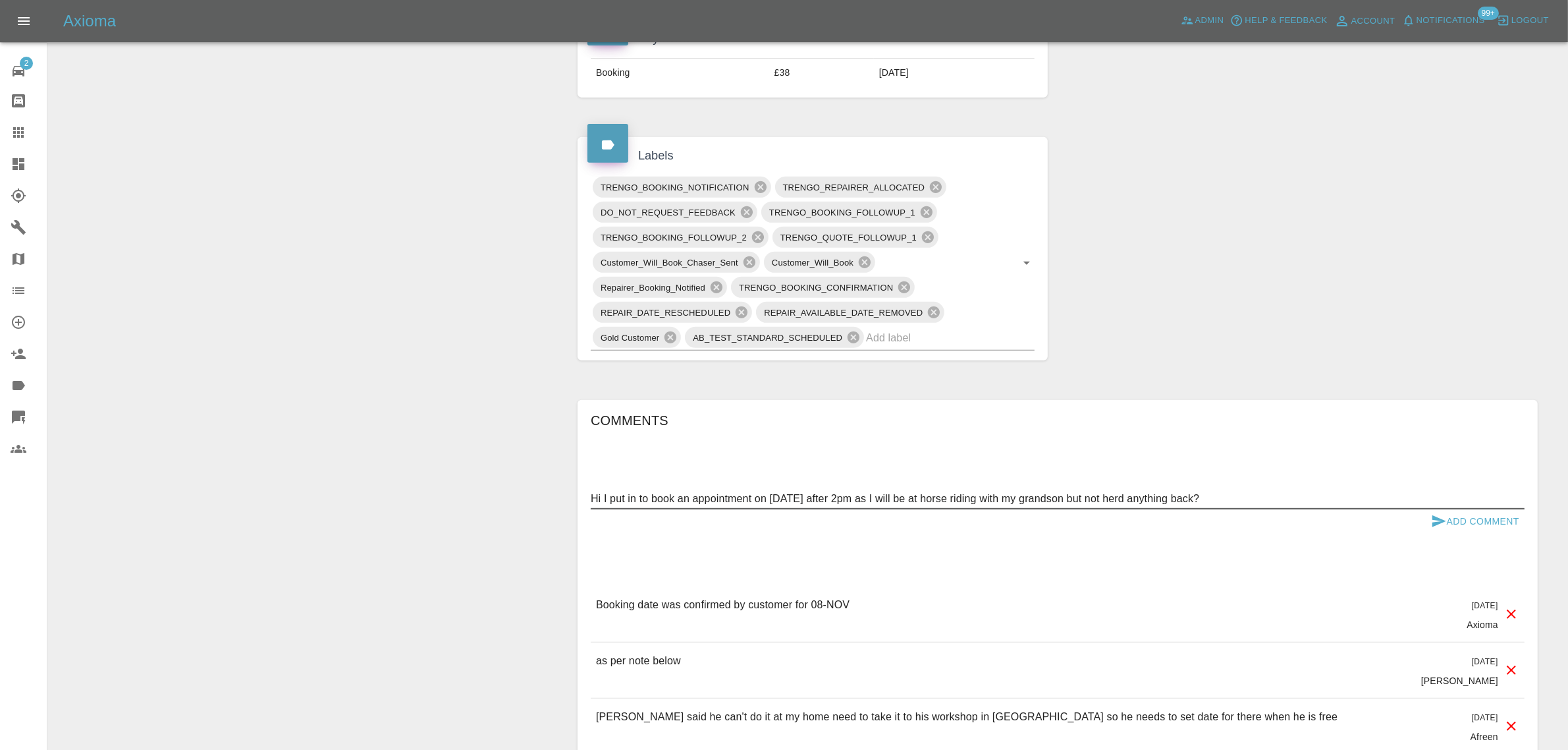
type textarea "Hi I put in to book an appointment on 8/11/25 after 2pm as I will be at horse r…"
click at [1499, 528] on button "Add Comment" at bounding box center [1474, 520] width 98 height 24
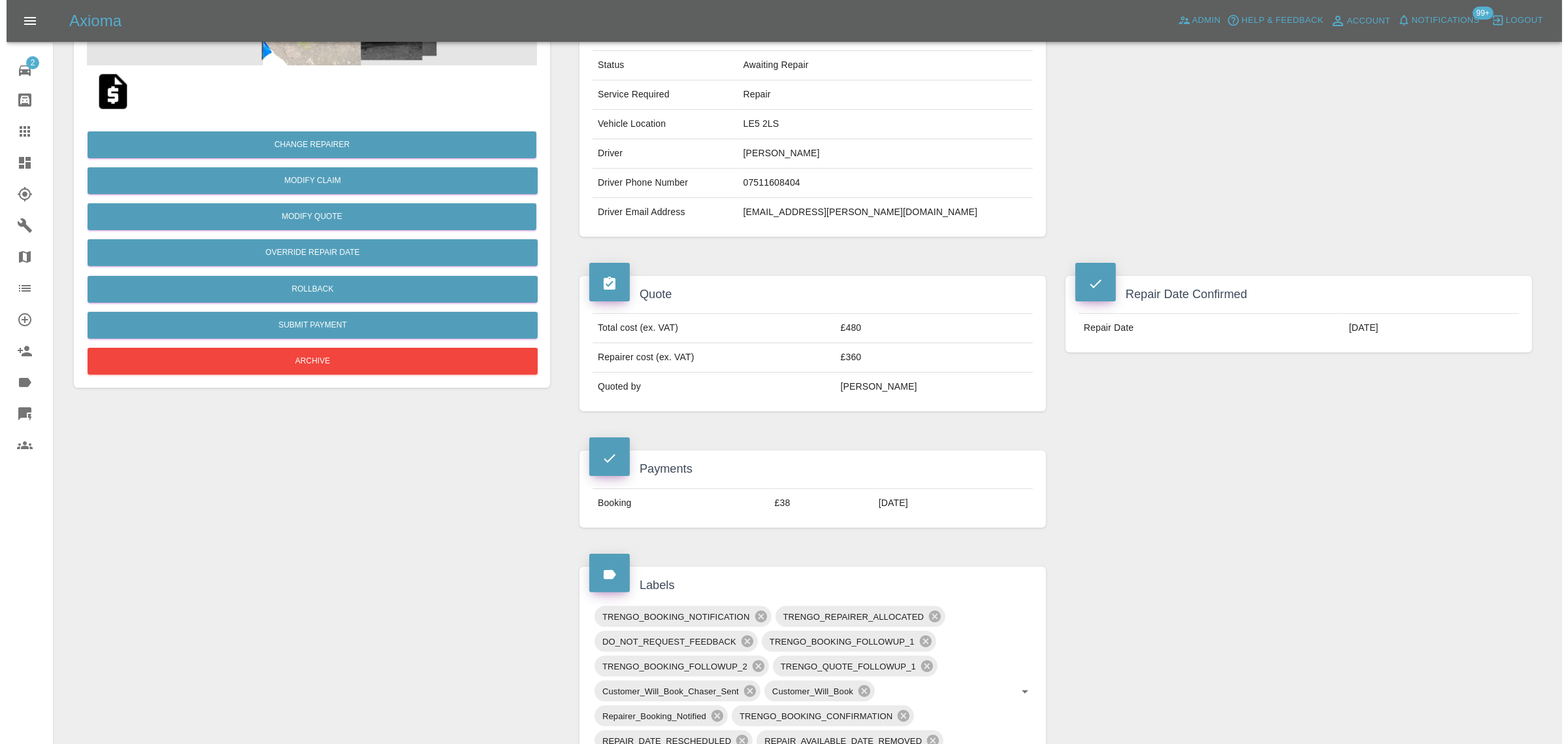
scroll to position [0, 0]
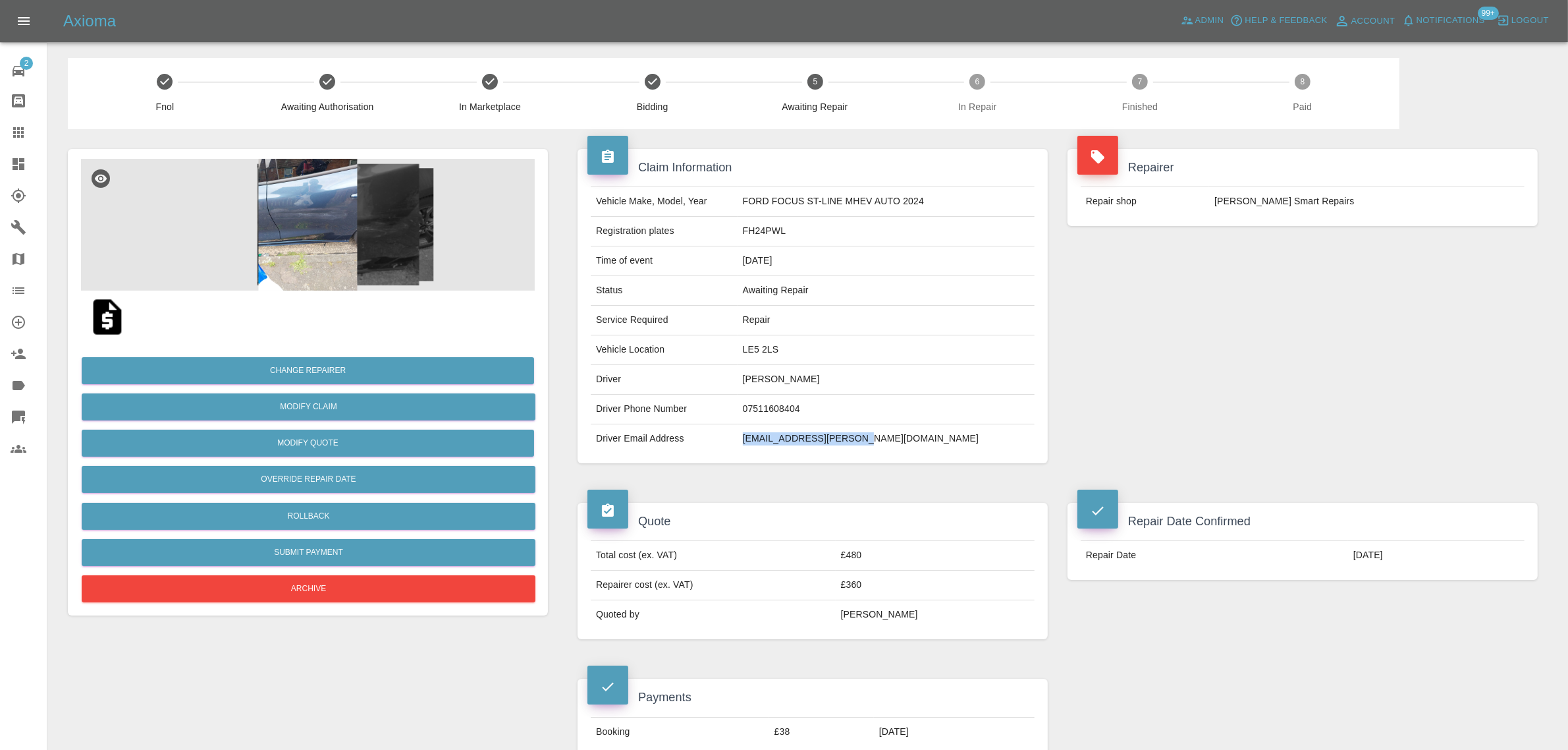
drag, startPoint x: 767, startPoint y: 446, endPoint x: 878, endPoint y: 436, distance: 111.4
click at [878, 436] on td "naden.janet@yahoo.co.uk" at bounding box center [886, 438] width 297 height 29
copy td "naden.janet@yahoo.co.uk"
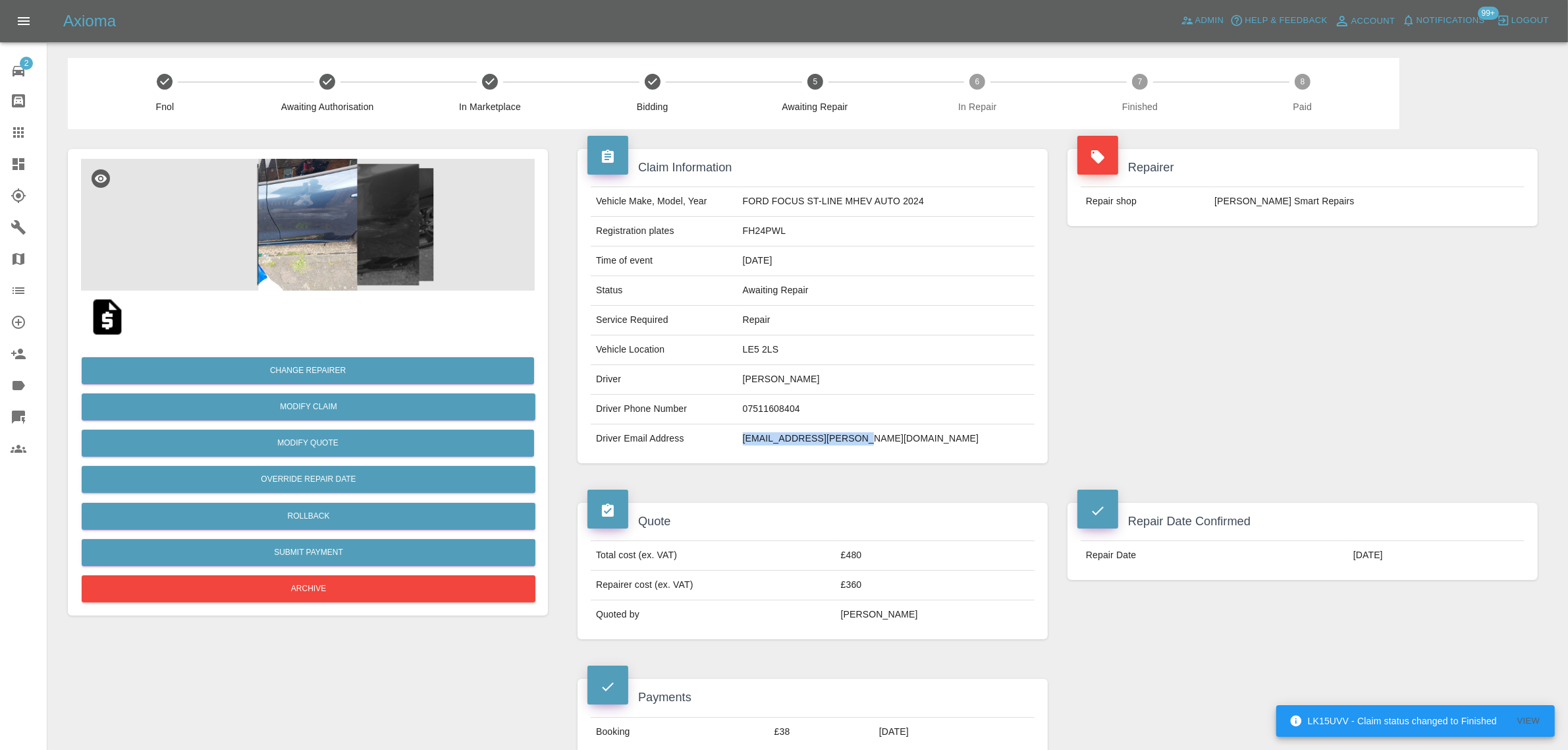
click at [8, 133] on link "Claims" at bounding box center [23, 132] width 46 height 32
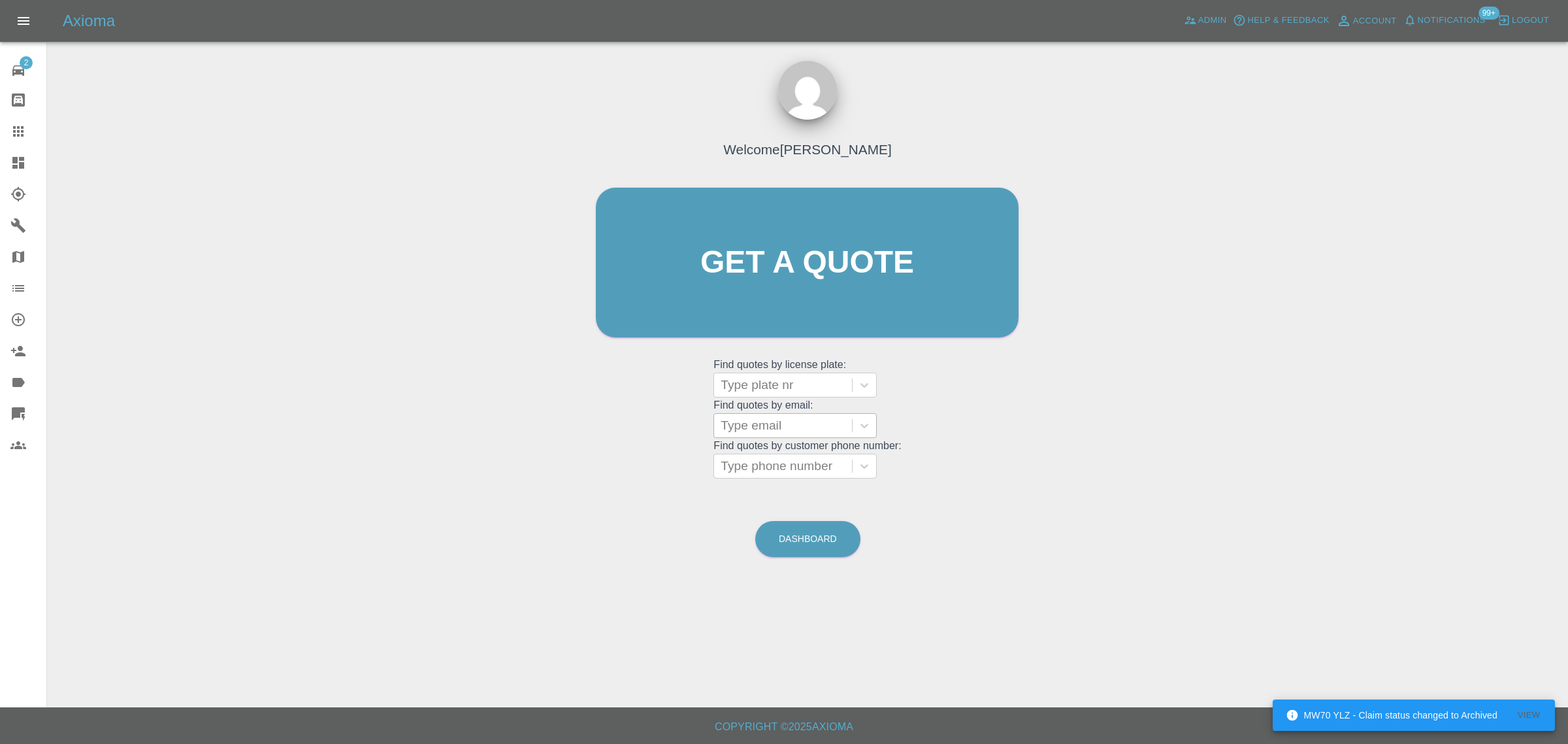
click at [762, 433] on div at bounding box center [783, 425] width 124 height 18
paste input "stevesapsford@me.com"
type input "stevesapsford@me.com"
click at [750, 458] on div "NISSAN JUKE, Awaiting Repair" at bounding box center [795, 466] width 164 height 42
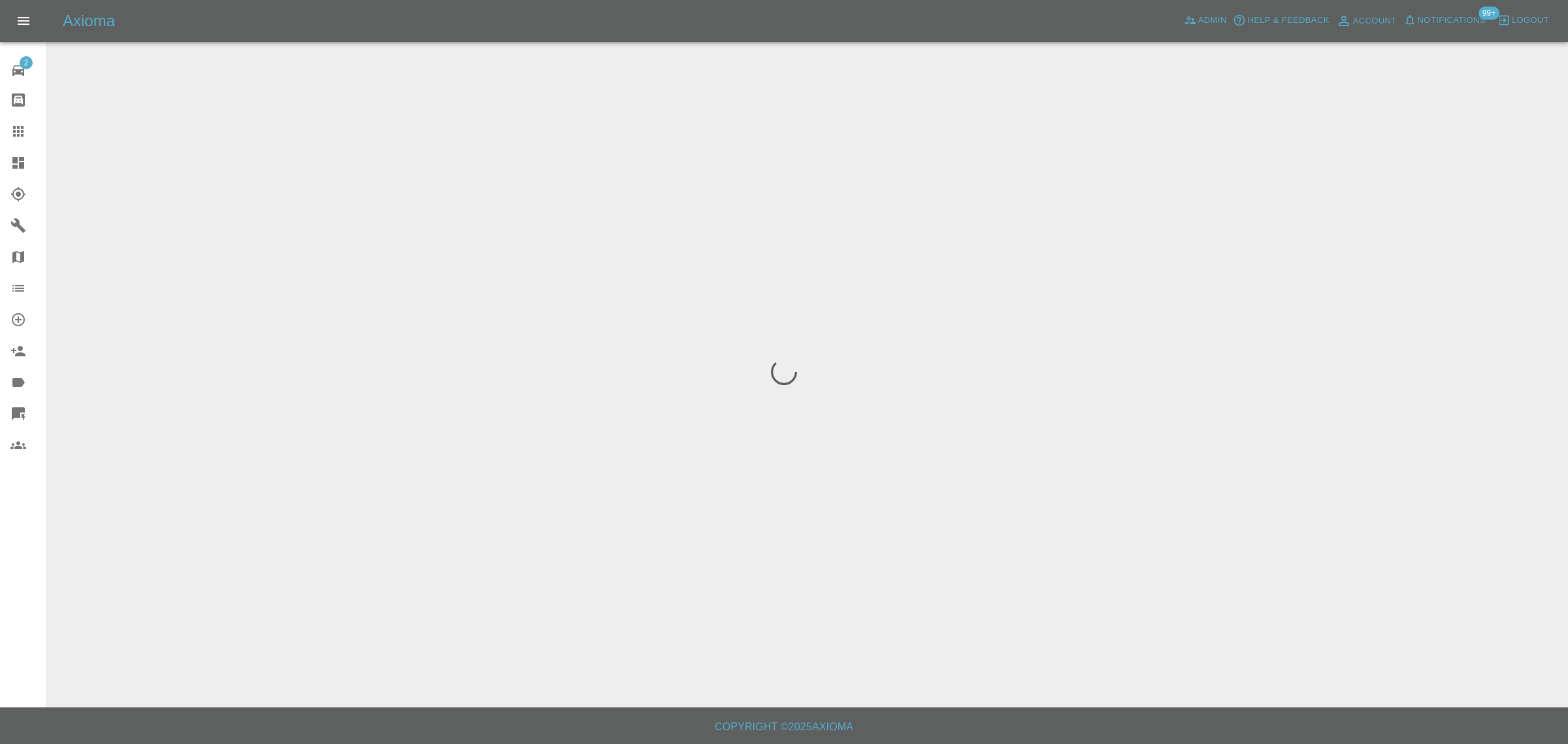
click at [11, 588] on div "2 Repair home Bodyshop home Claims Dashboard Explorer Garages Map Organization …" at bounding box center [23, 372] width 47 height 744
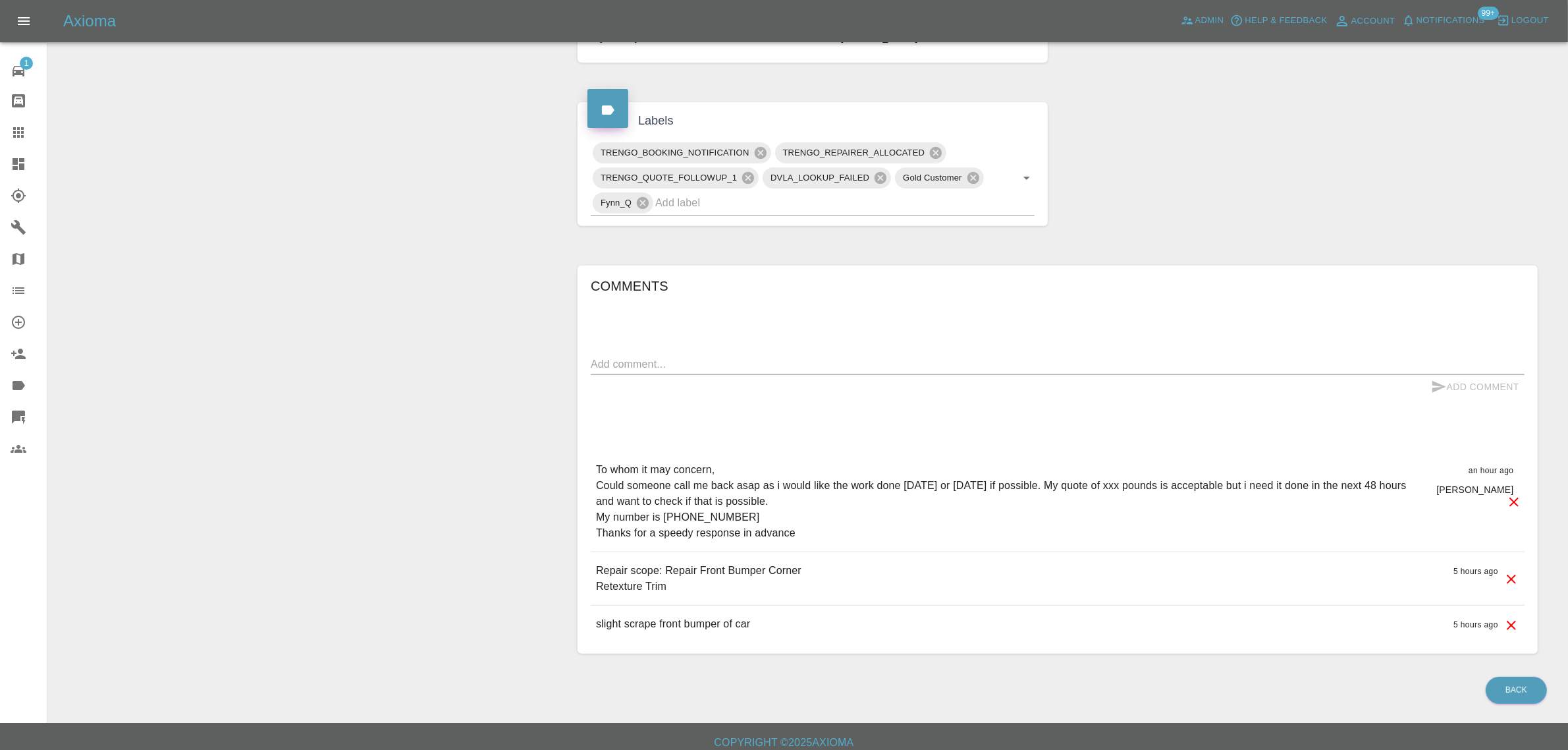
scroll to position [82, 0]
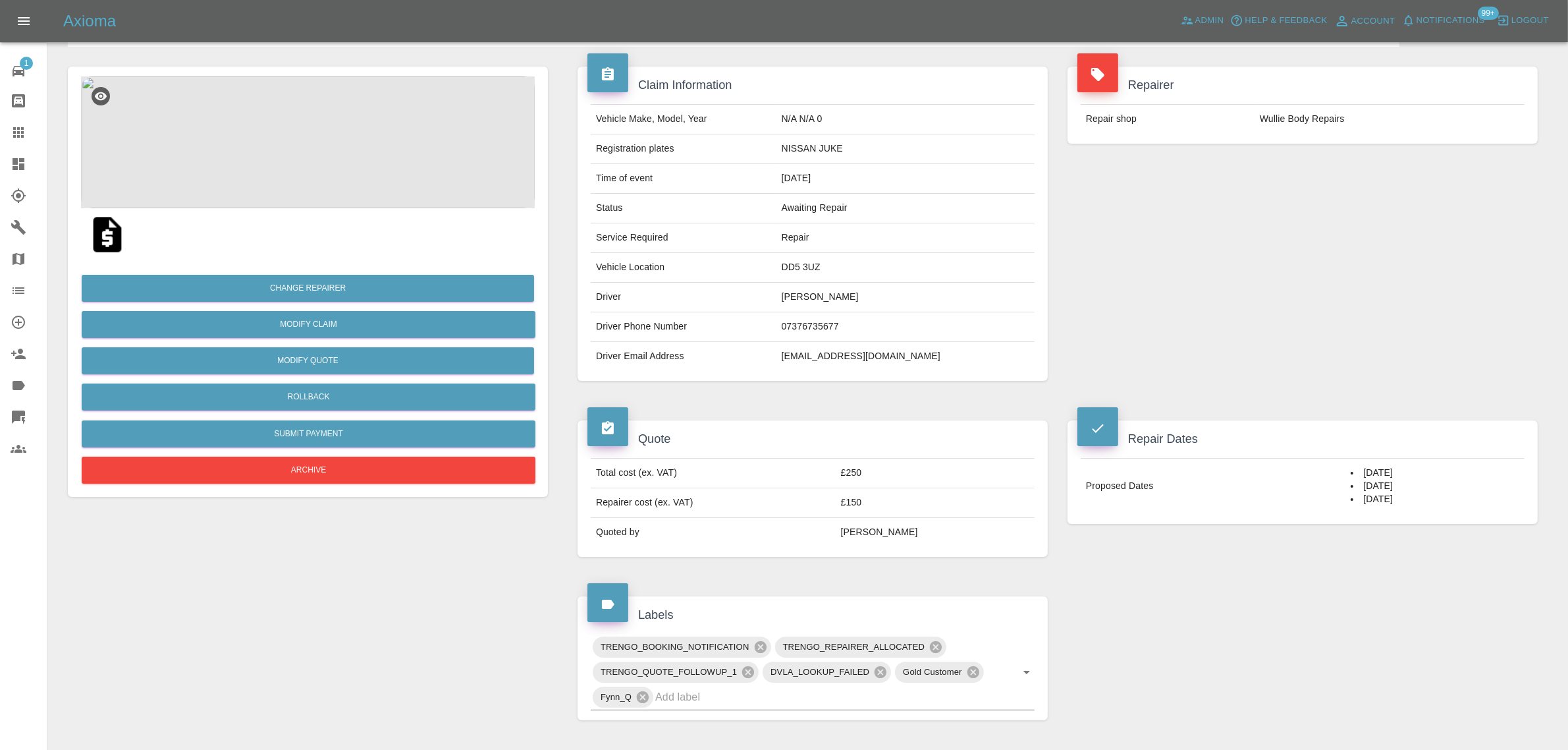
click at [14, 125] on icon at bounding box center [18, 132] width 15 height 15
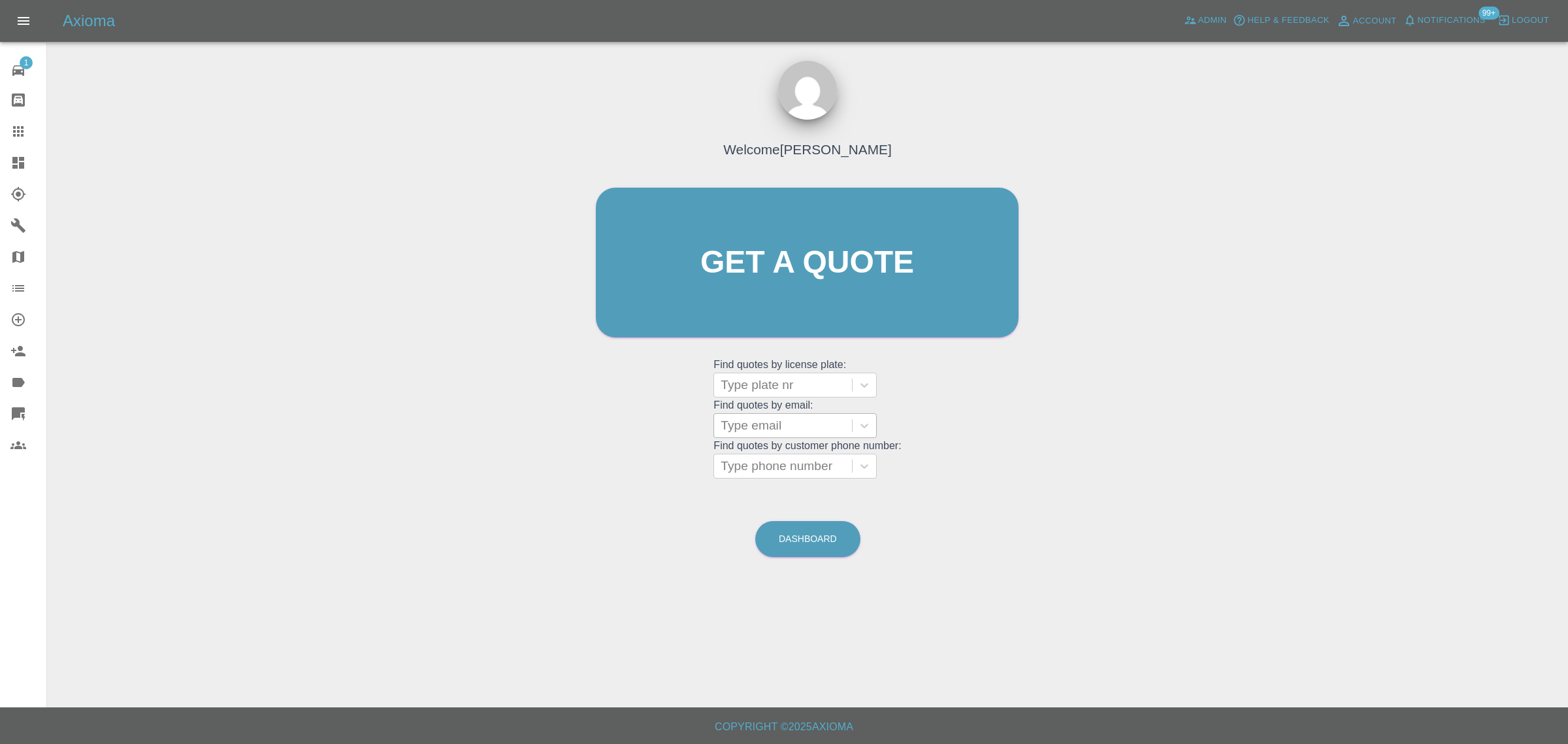
click at [766, 435] on div "Type email" at bounding box center [783, 425] width 138 height 24
paste input "[EMAIL_ADDRESS][DOMAIN_NAME]"
type input "[EMAIL_ADDRESS][DOMAIN_NAME]"
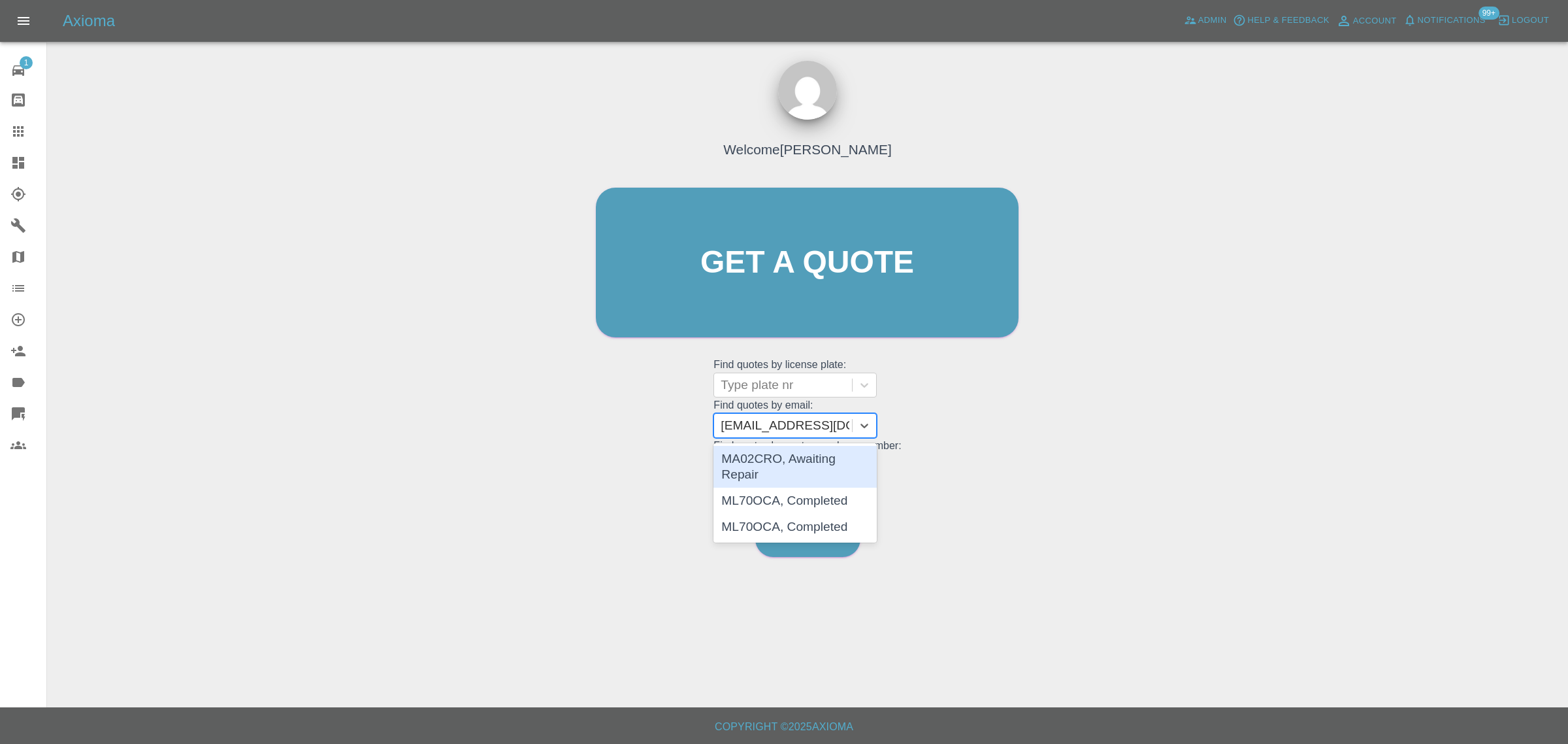
click at [769, 449] on div "MA02CRO, Awaiting Repair" at bounding box center [795, 466] width 164 height 42
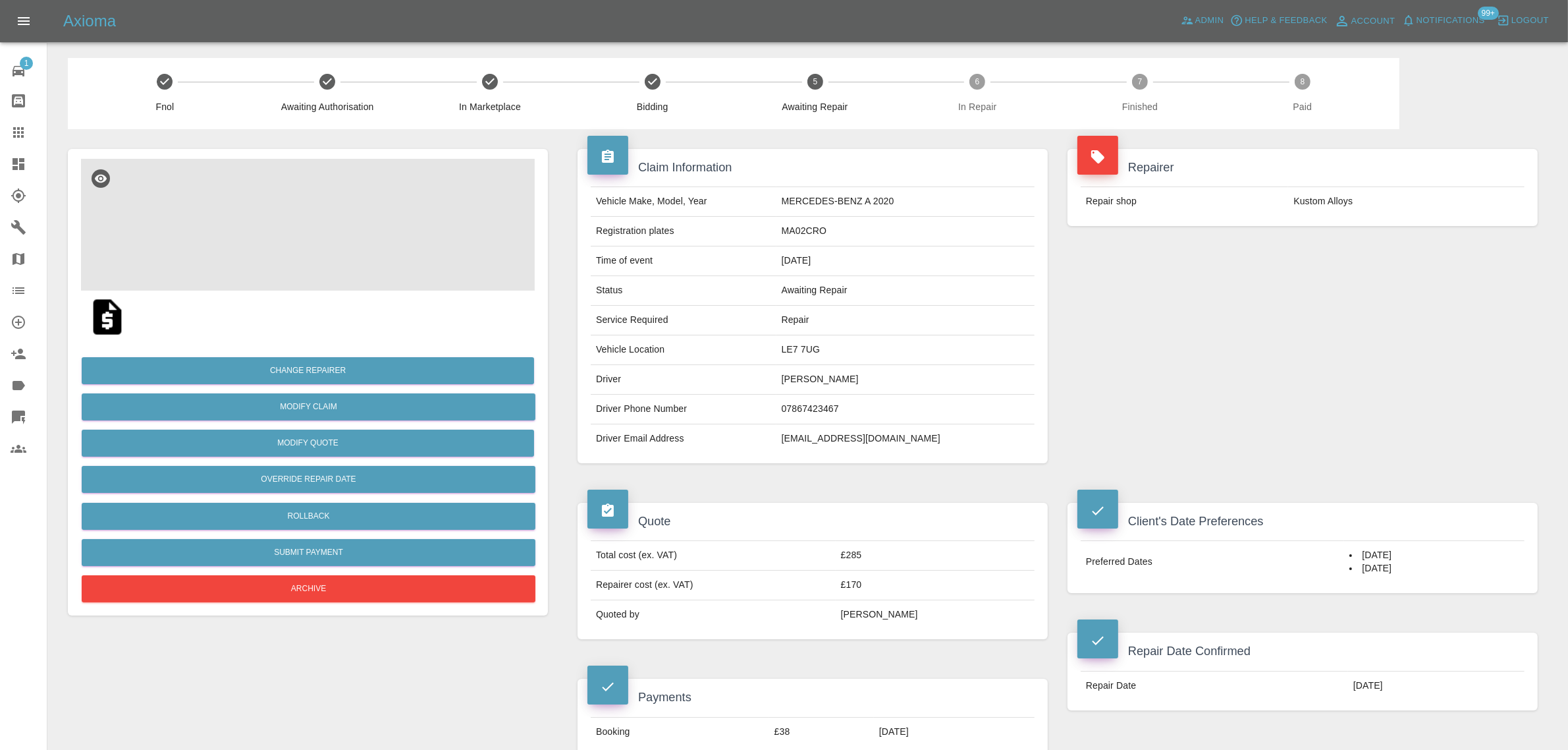
scroll to position [329, 0]
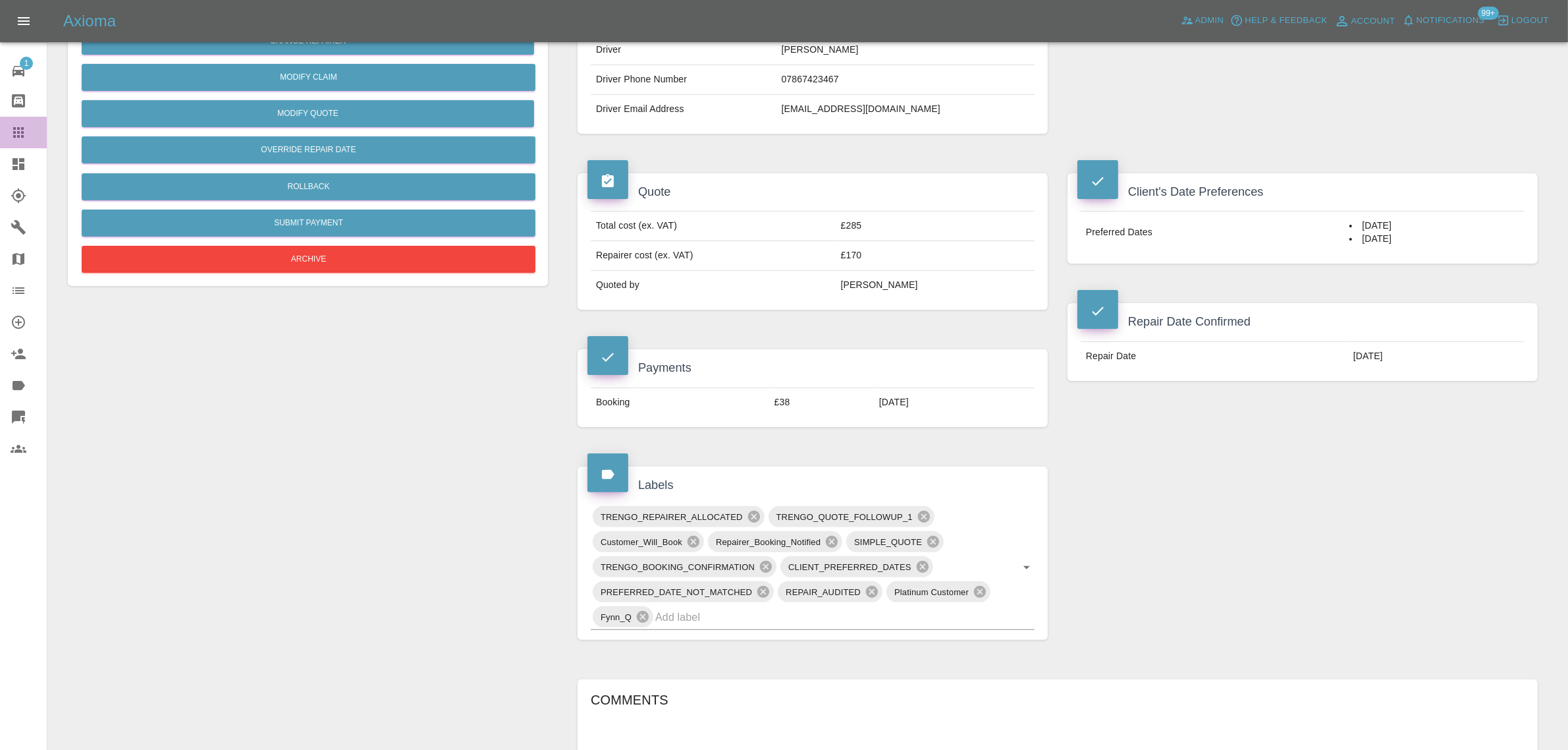
click at [31, 125] on div at bounding box center [29, 132] width 37 height 15
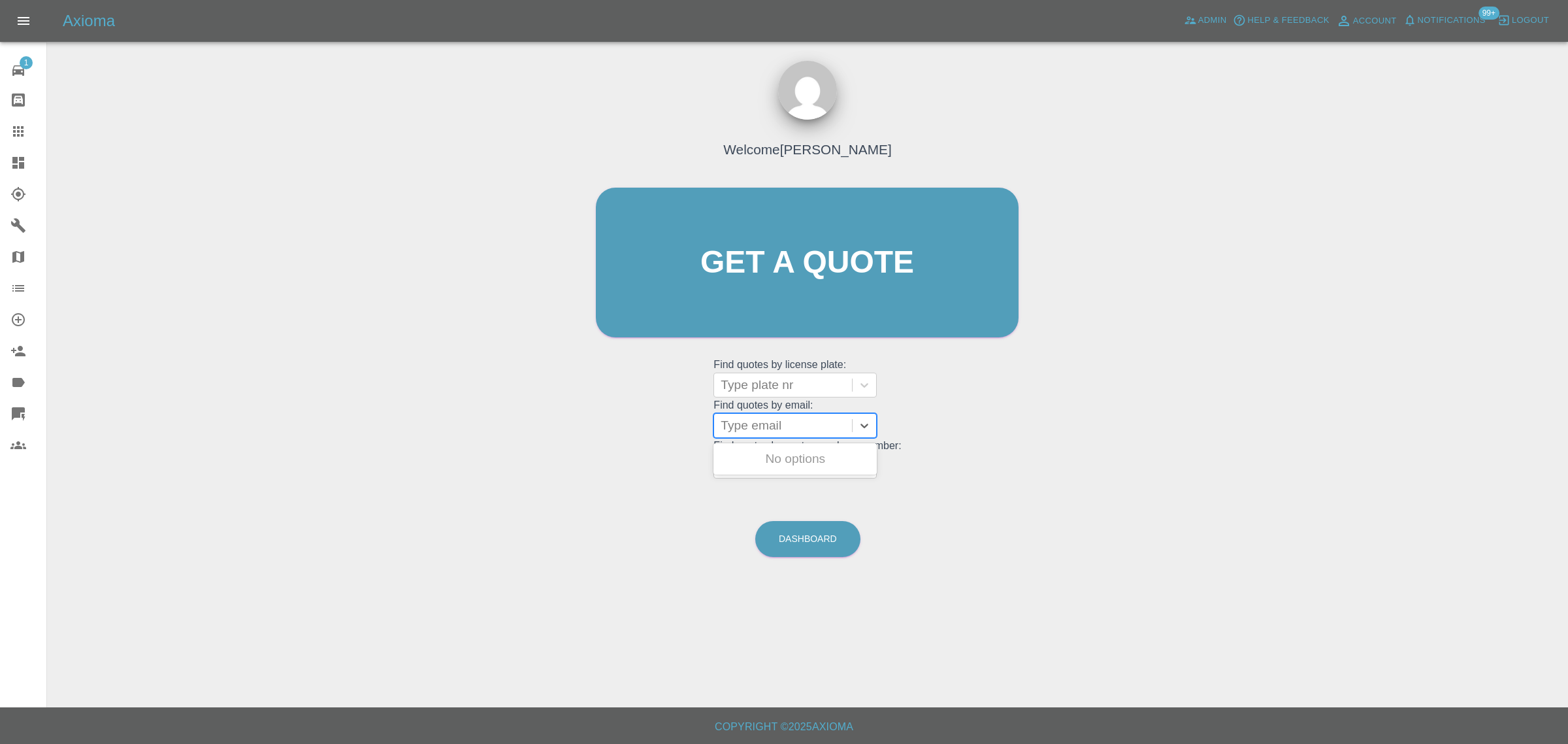
click at [733, 423] on div at bounding box center [783, 425] width 124 height 18
paste input "[EMAIL_ADDRESS][DOMAIN_NAME]"
type input "[EMAIL_ADDRESS][DOMAIN_NAME]"
click at [834, 458] on div "DS69HXD, Awaiting Repair" at bounding box center [795, 466] width 164 height 42
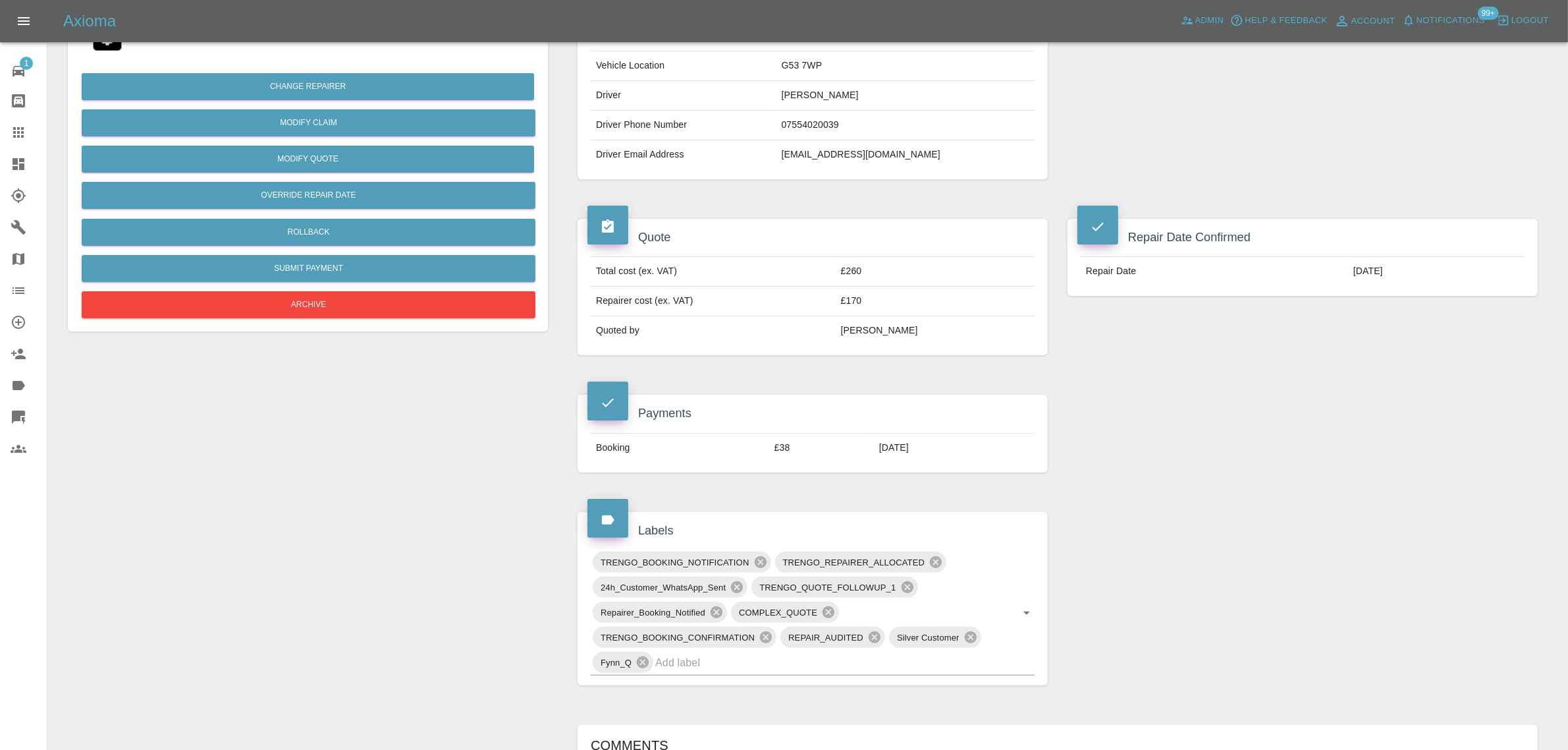
scroll to position [576, 0]
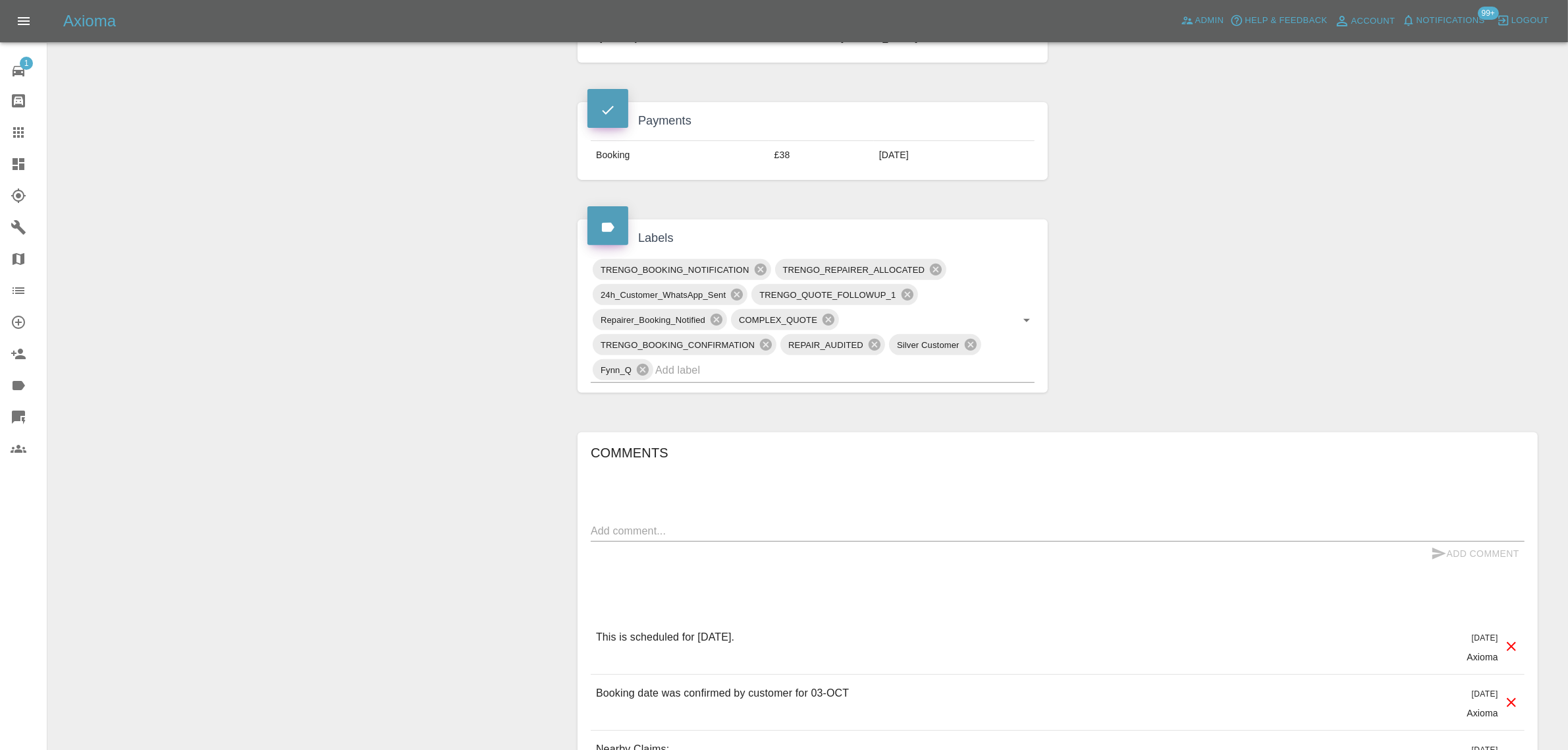
click at [718, 541] on div "x" at bounding box center [1058, 531] width 934 height 21
paste textarea "Hi , Thank you and the repairer was very responsive and unfortunately the work …"
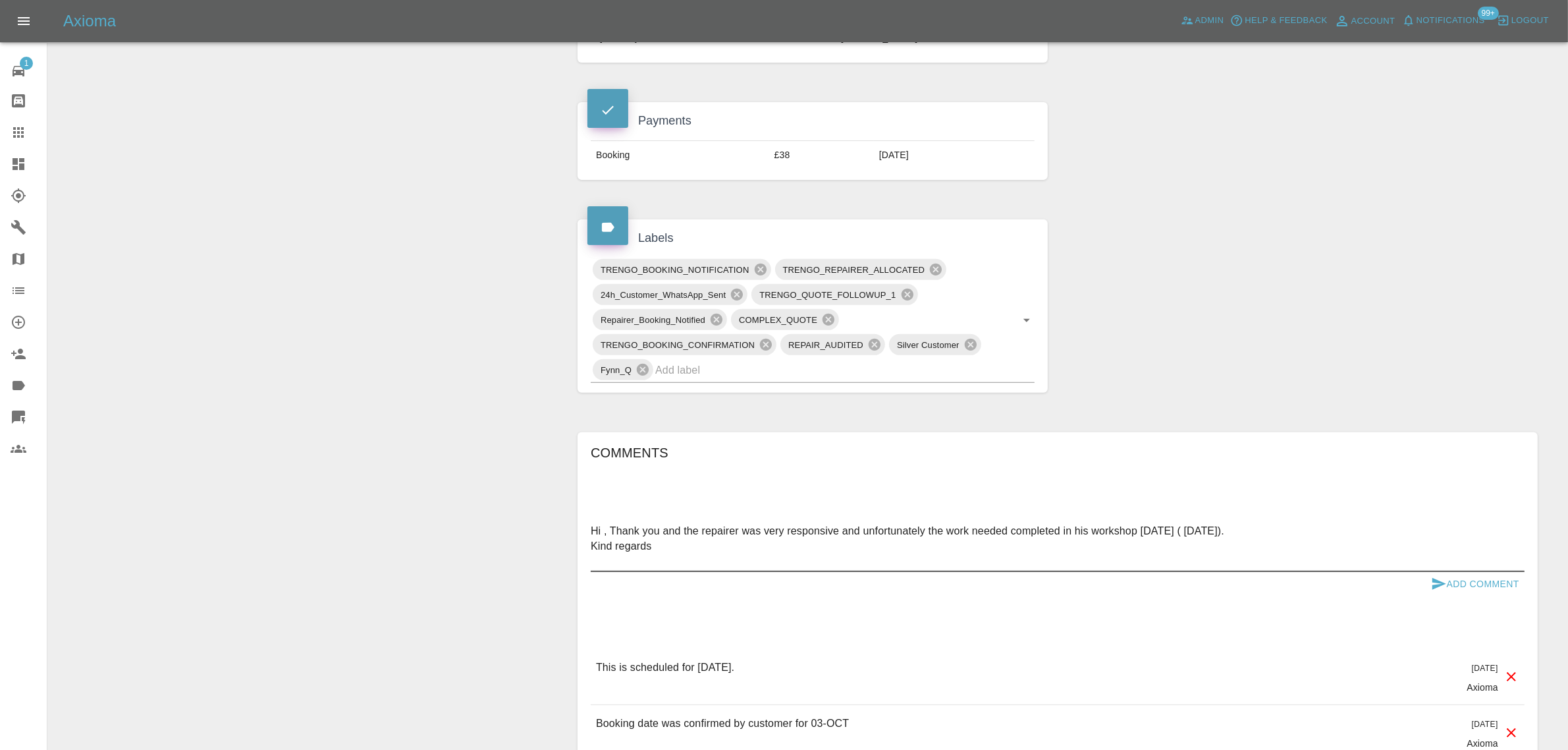
type textarea "Hi , Thank you and the repairer was very responsive and unfortunately the work …"
click at [1490, 588] on button "Add Comment" at bounding box center [1474, 583] width 98 height 24
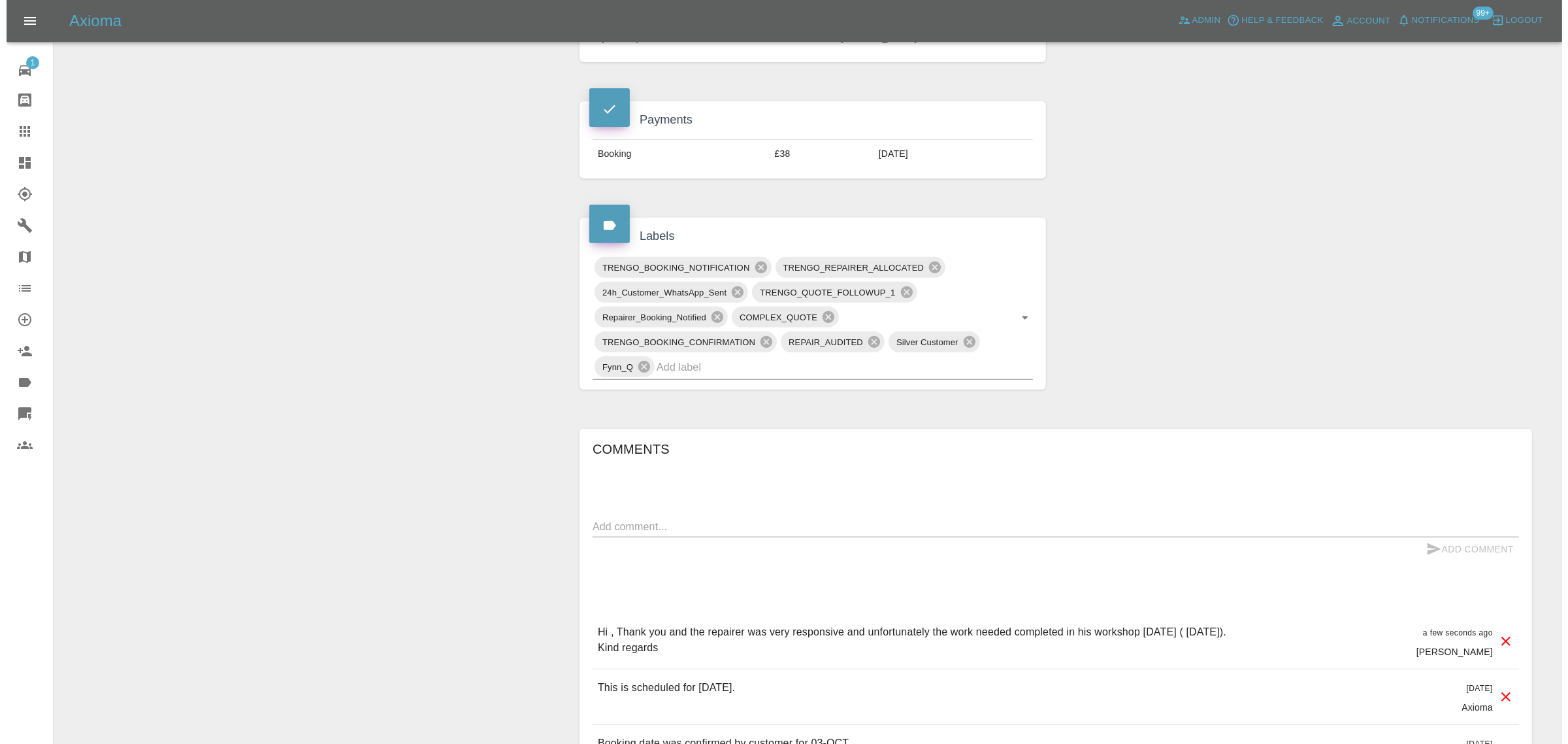
scroll to position [81, 0]
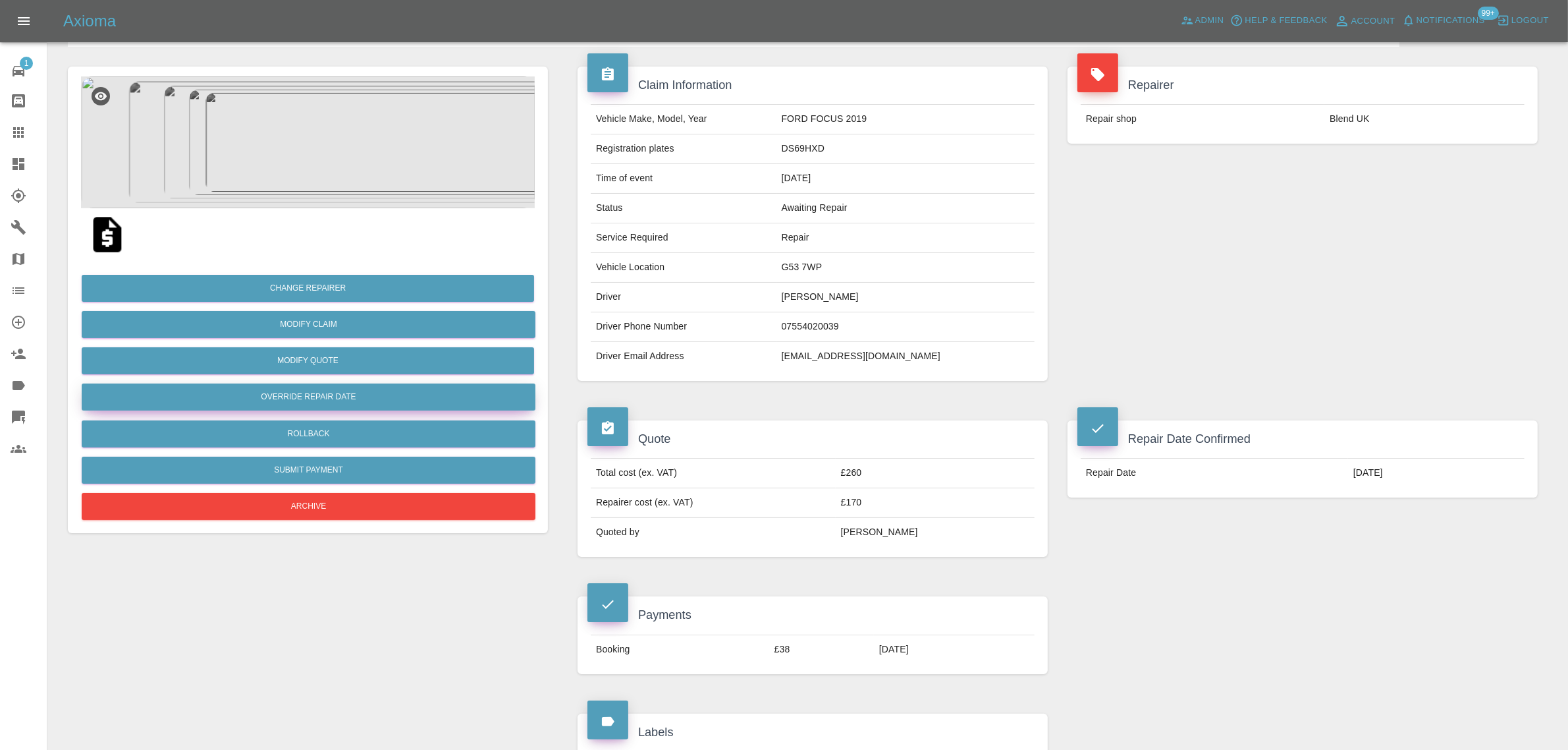
click at [327, 400] on button "Override Repair Date" at bounding box center [309, 397] width 454 height 27
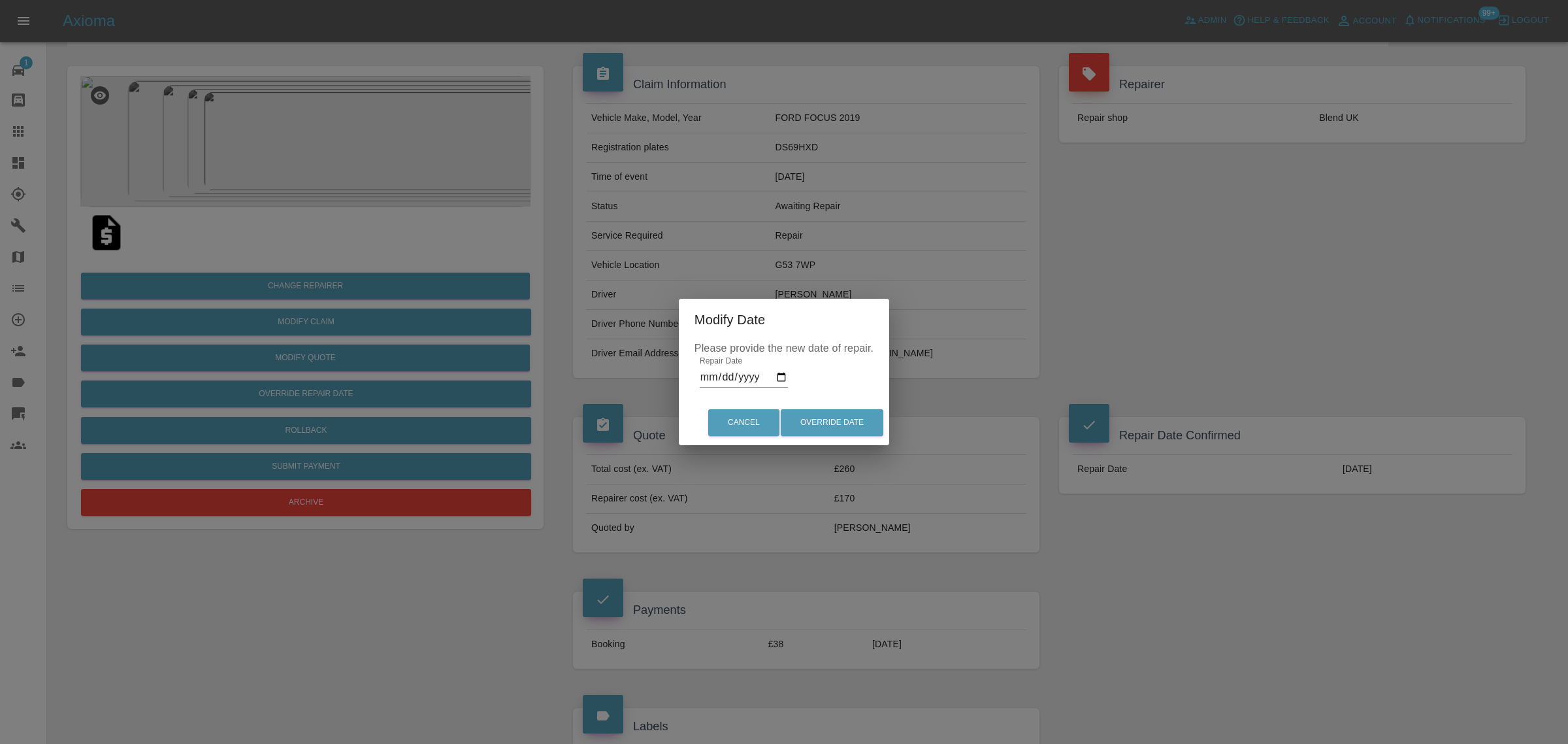
click at [784, 374] on input "2025-10-03" at bounding box center [744, 377] width 88 height 21
click at [781, 375] on input "2025-10-04" at bounding box center [744, 377] width 88 height 21
type input "2025-10-07"
click at [854, 418] on button "Override Date" at bounding box center [831, 422] width 102 height 27
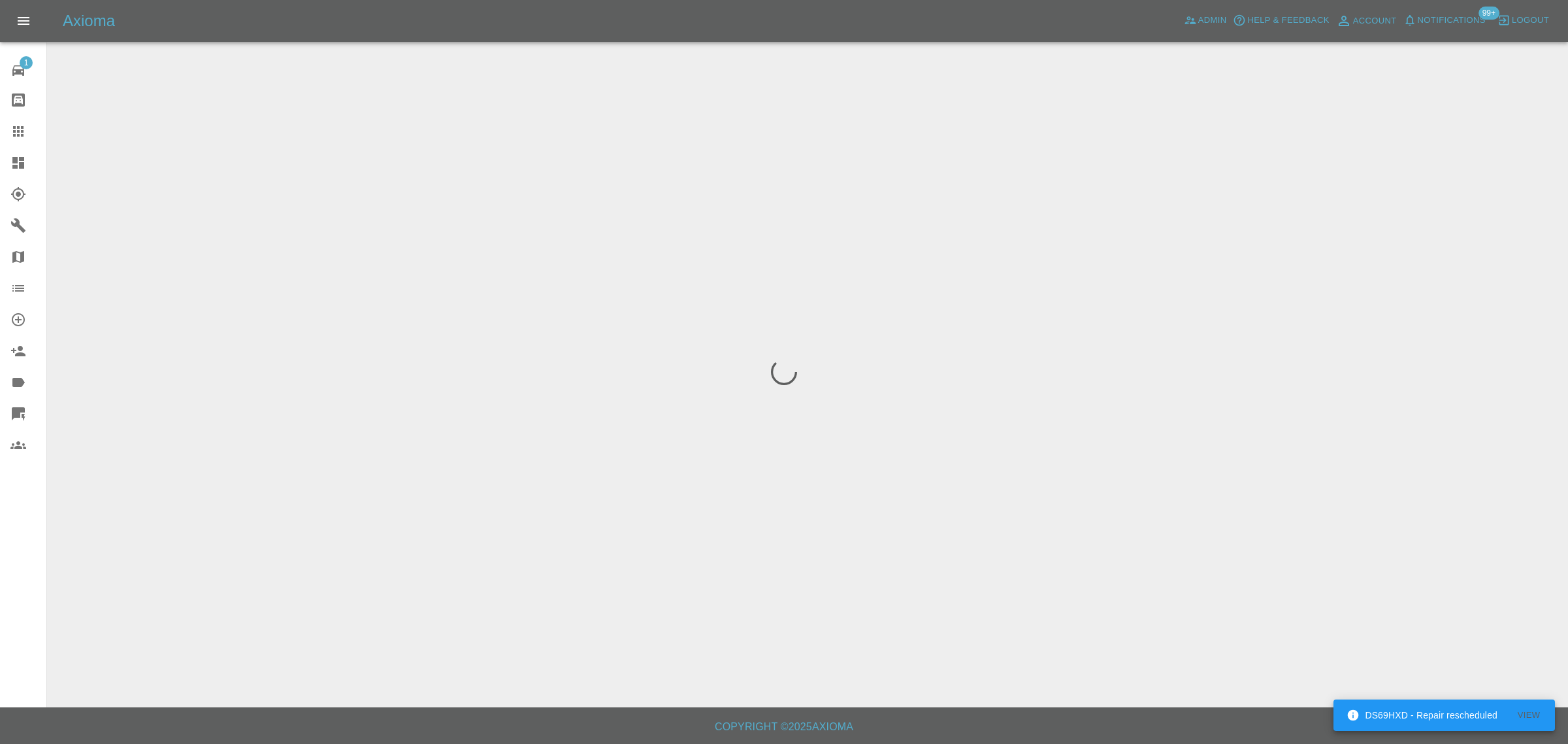
scroll to position [0, 0]
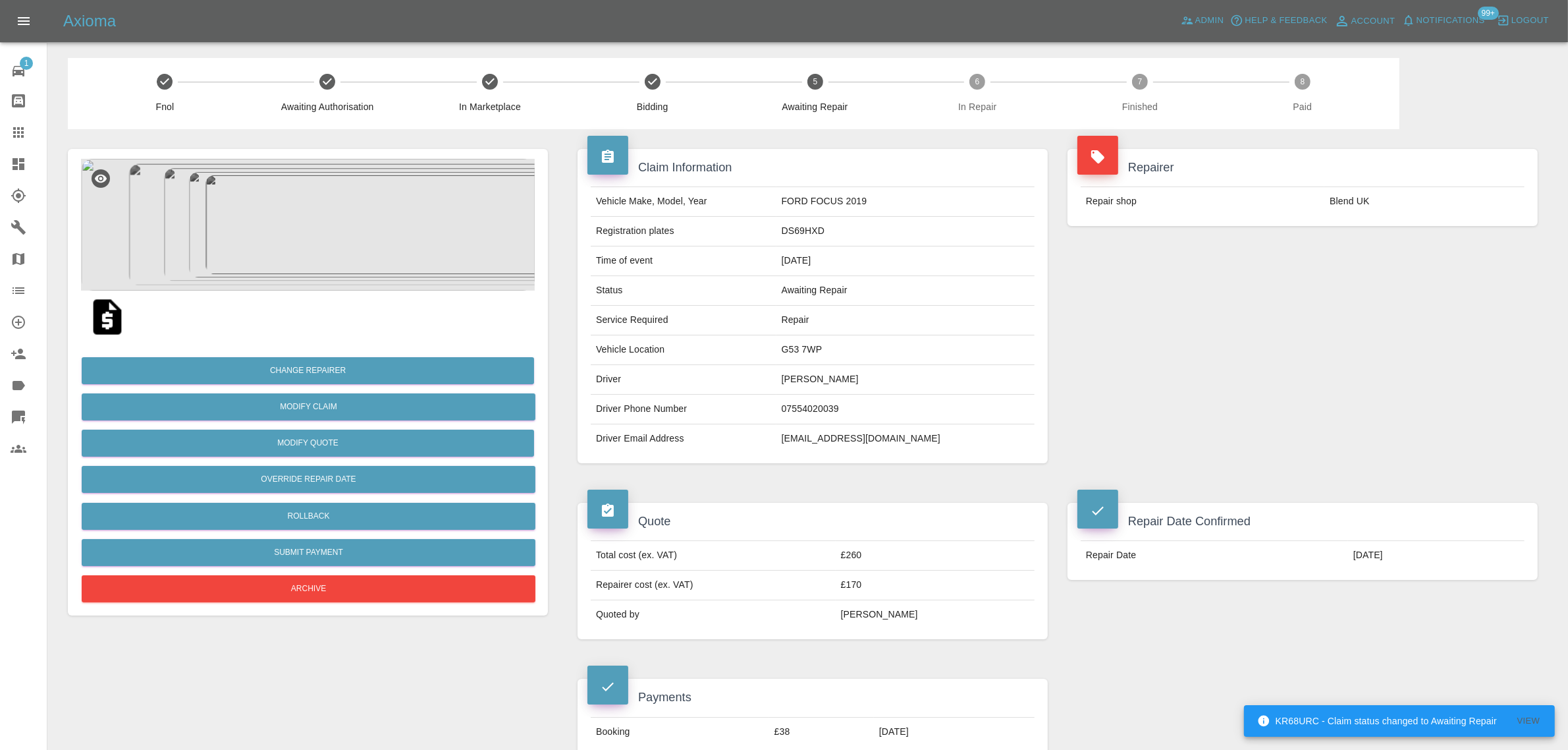
click at [22, 129] on icon at bounding box center [18, 132] width 15 height 15
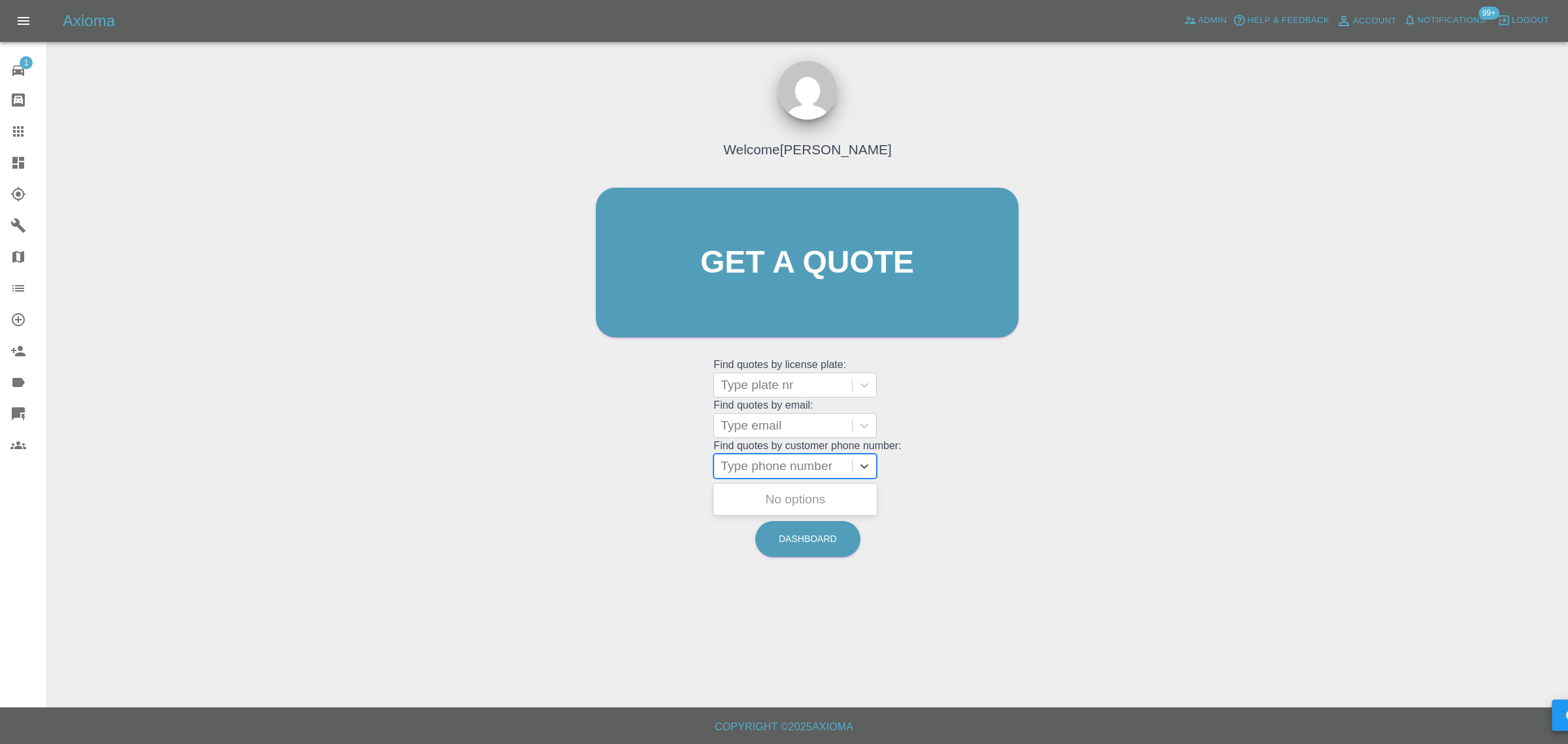
click at [772, 470] on div at bounding box center [783, 465] width 124 height 18
paste input "07801383949"
type input "07801383949"
drag, startPoint x: 818, startPoint y: 410, endPoint x: 812, endPoint y: 426, distance: 17.1
click at [815, 413] on grid "Find quotes by license plate: Type plate nr Find quotes by email: Type email Fi…" at bounding box center [807, 417] width 188 height 122
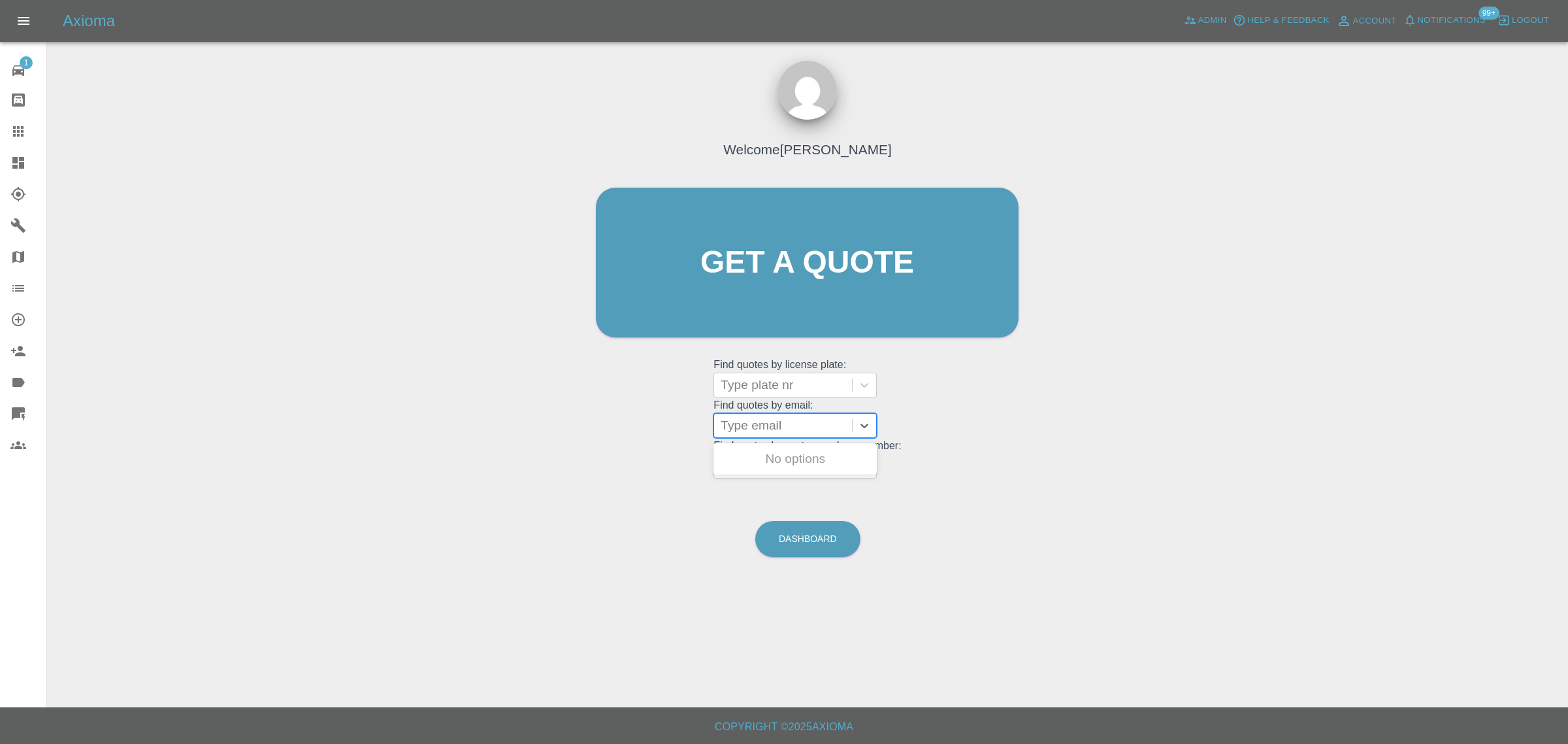
click at [812, 426] on div at bounding box center [783, 425] width 124 height 18
paste input "slampe02@gmail.com"
type input "slampe02@gmail."
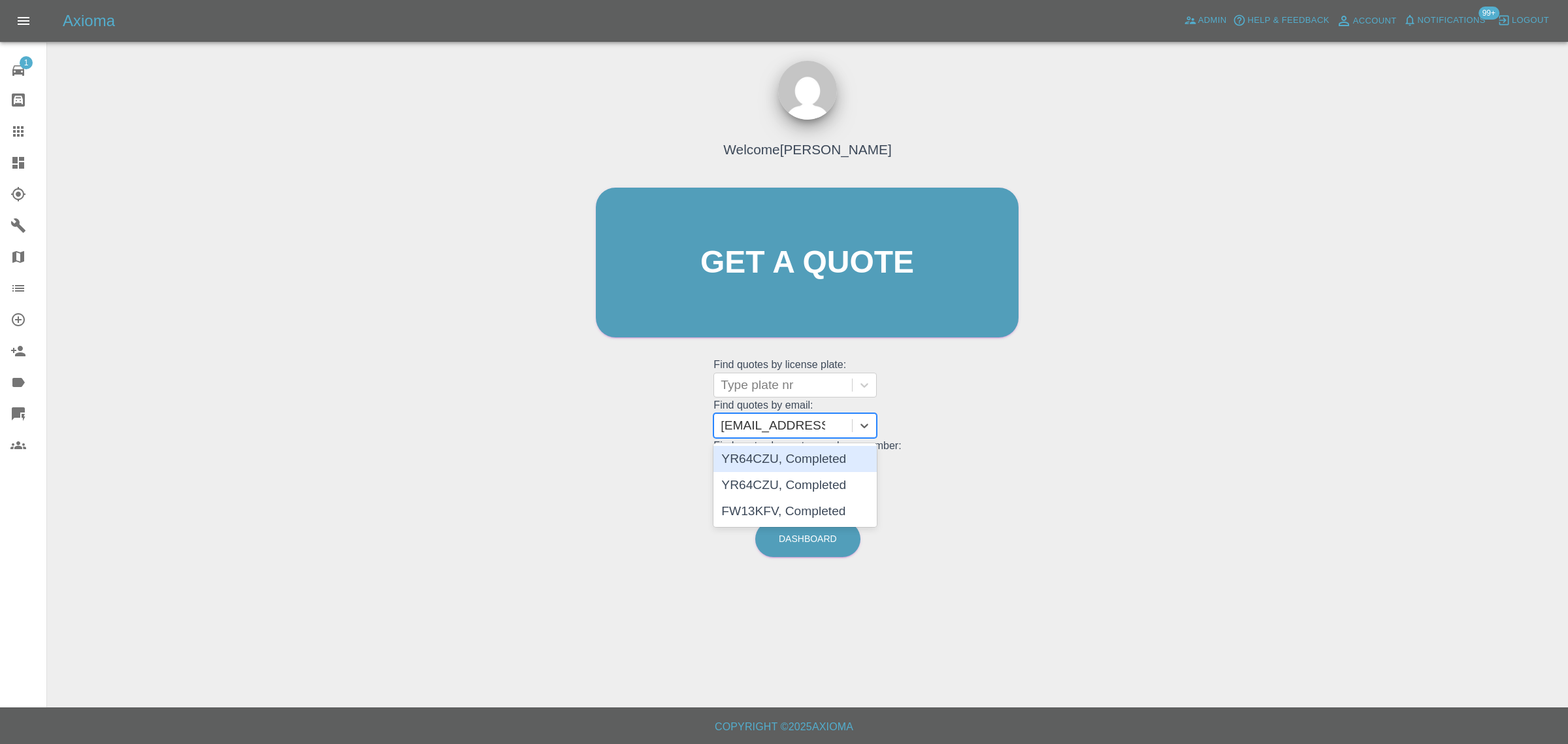
click at [800, 460] on div "YR64CZU, Completed" at bounding box center [795, 458] width 164 height 26
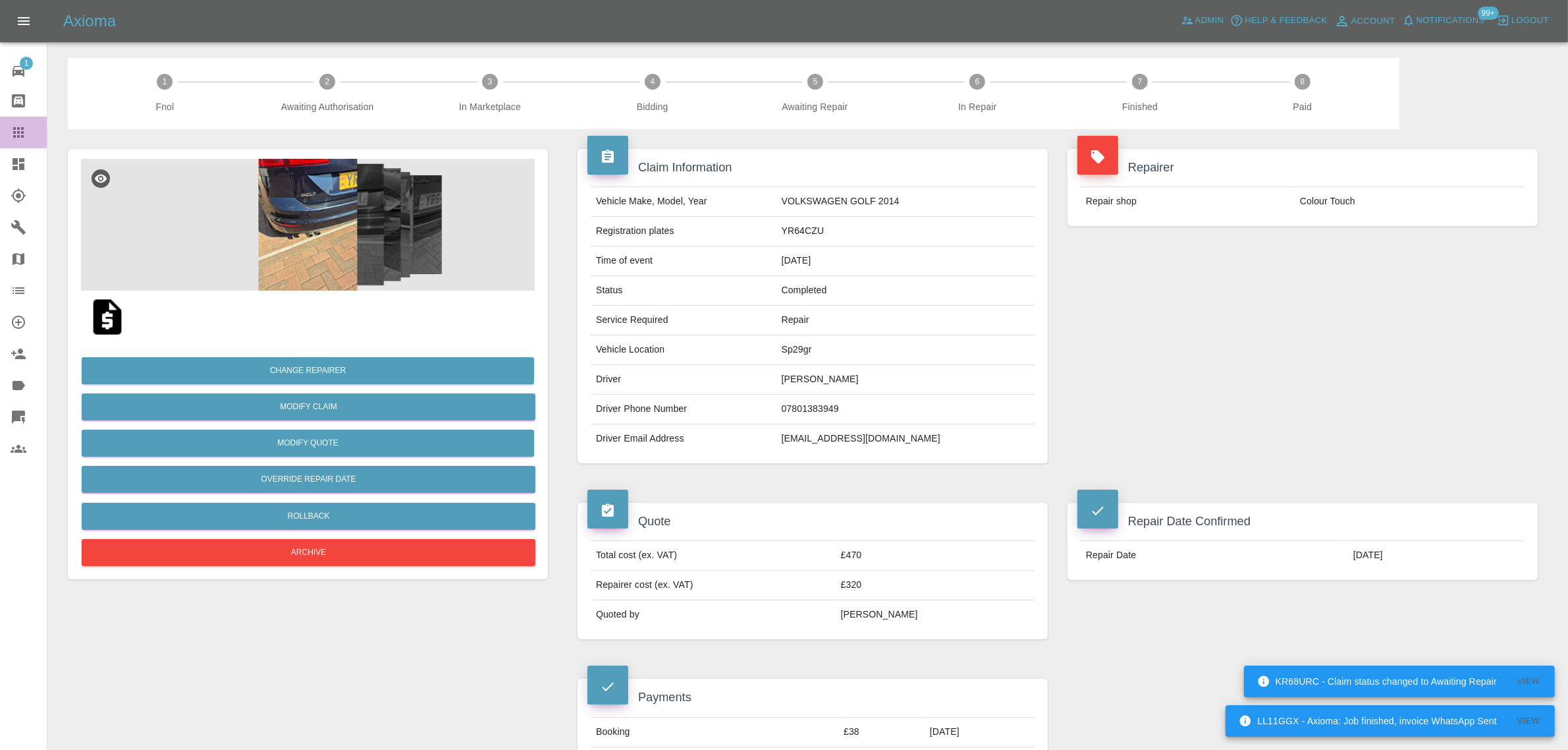
click at [19, 130] on icon at bounding box center [18, 132] width 15 height 15
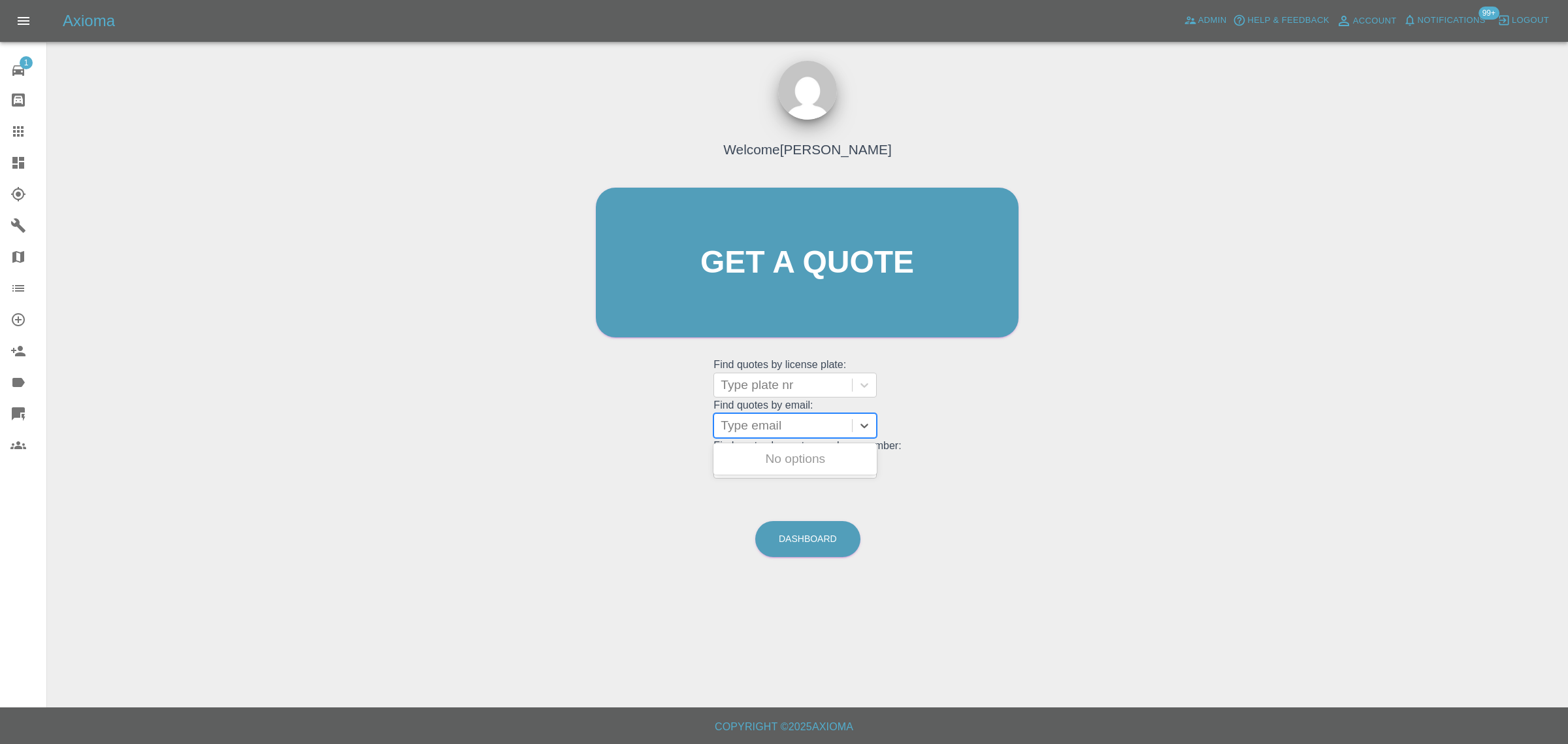
click at [768, 427] on div at bounding box center [783, 425] width 124 height 18
paste input "tony.geoghegan007@gmail.com"
type input "tony.geoghegan007@gmail.com"
click at [778, 456] on div "DK14TFV, Awaiting Repair" at bounding box center [795, 466] width 164 height 42
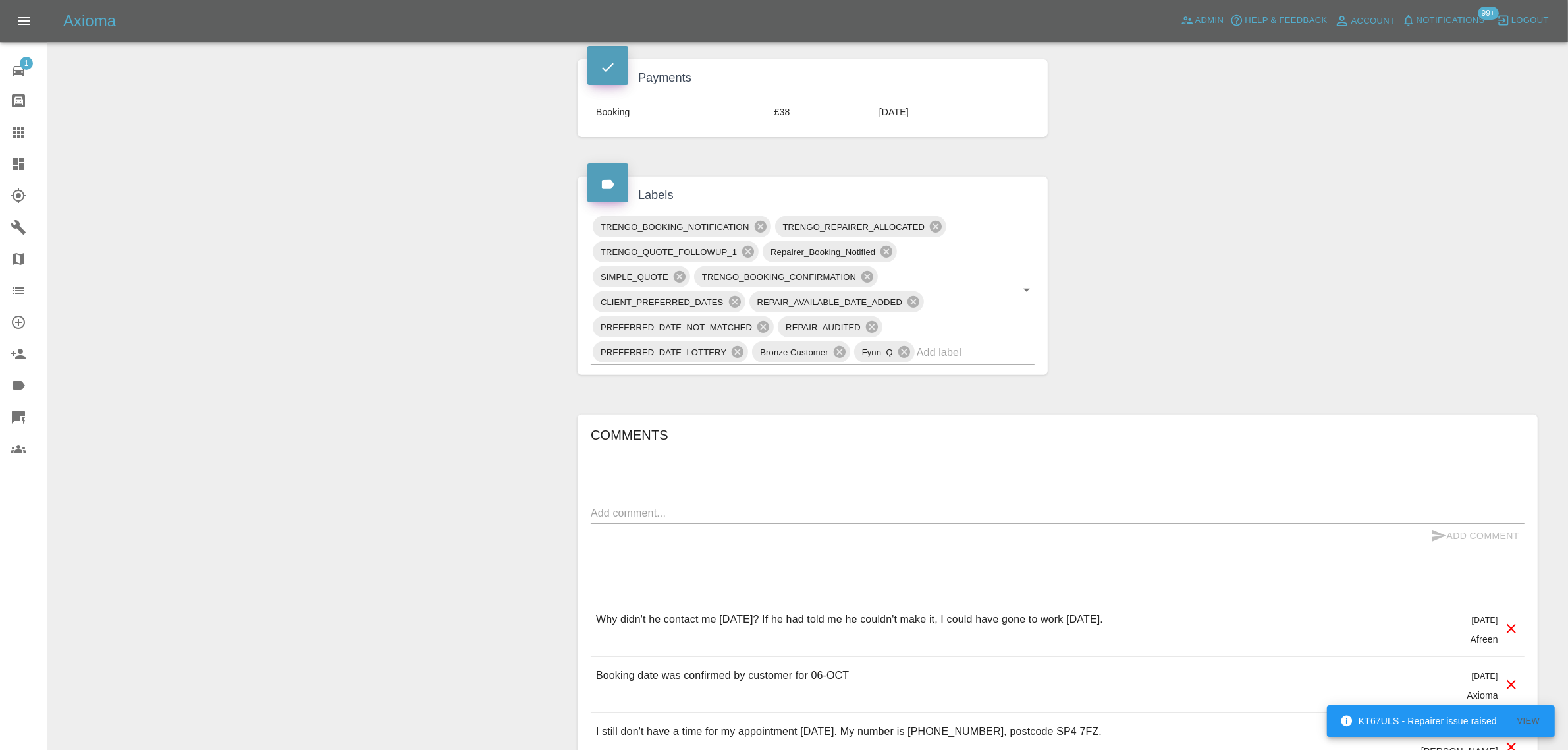
scroll to position [658, 0]
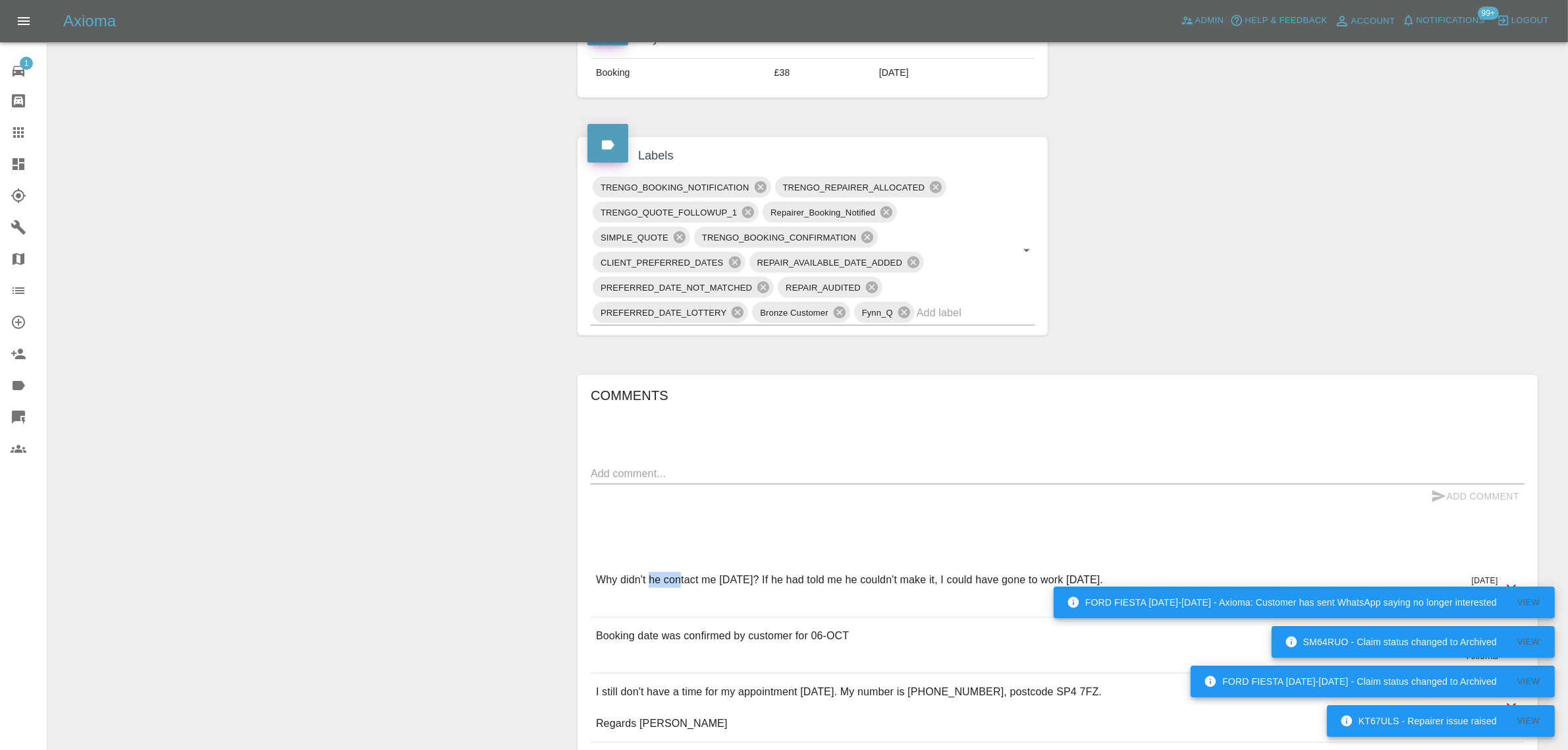
drag, startPoint x: 656, startPoint y: 582, endPoint x: 679, endPoint y: 578, distance: 23.3
click at [679, 578] on p "Why didn't he contact me yesterday? If he had told me he couldn't make it, I co…" at bounding box center [849, 579] width 507 height 15
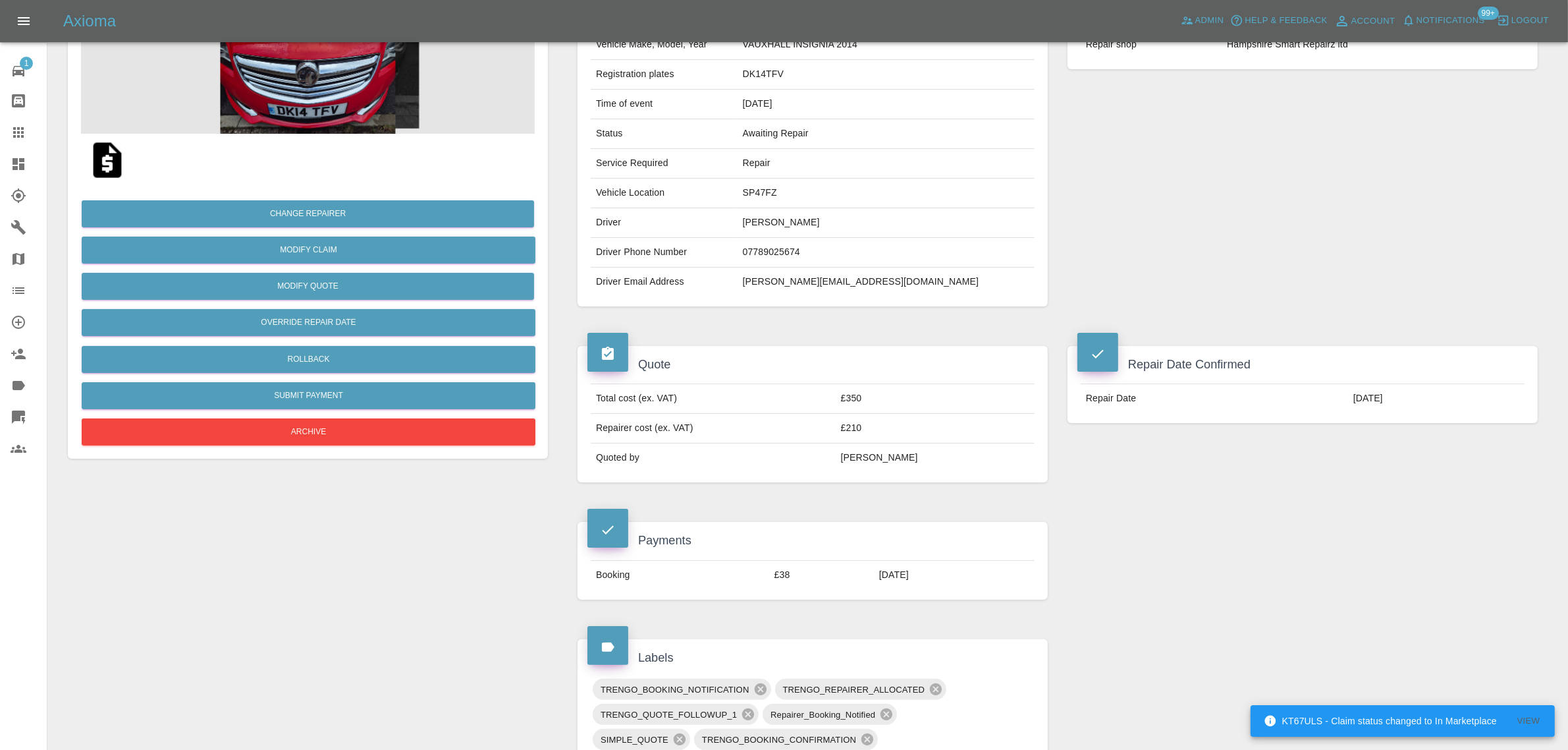
scroll to position [0, 0]
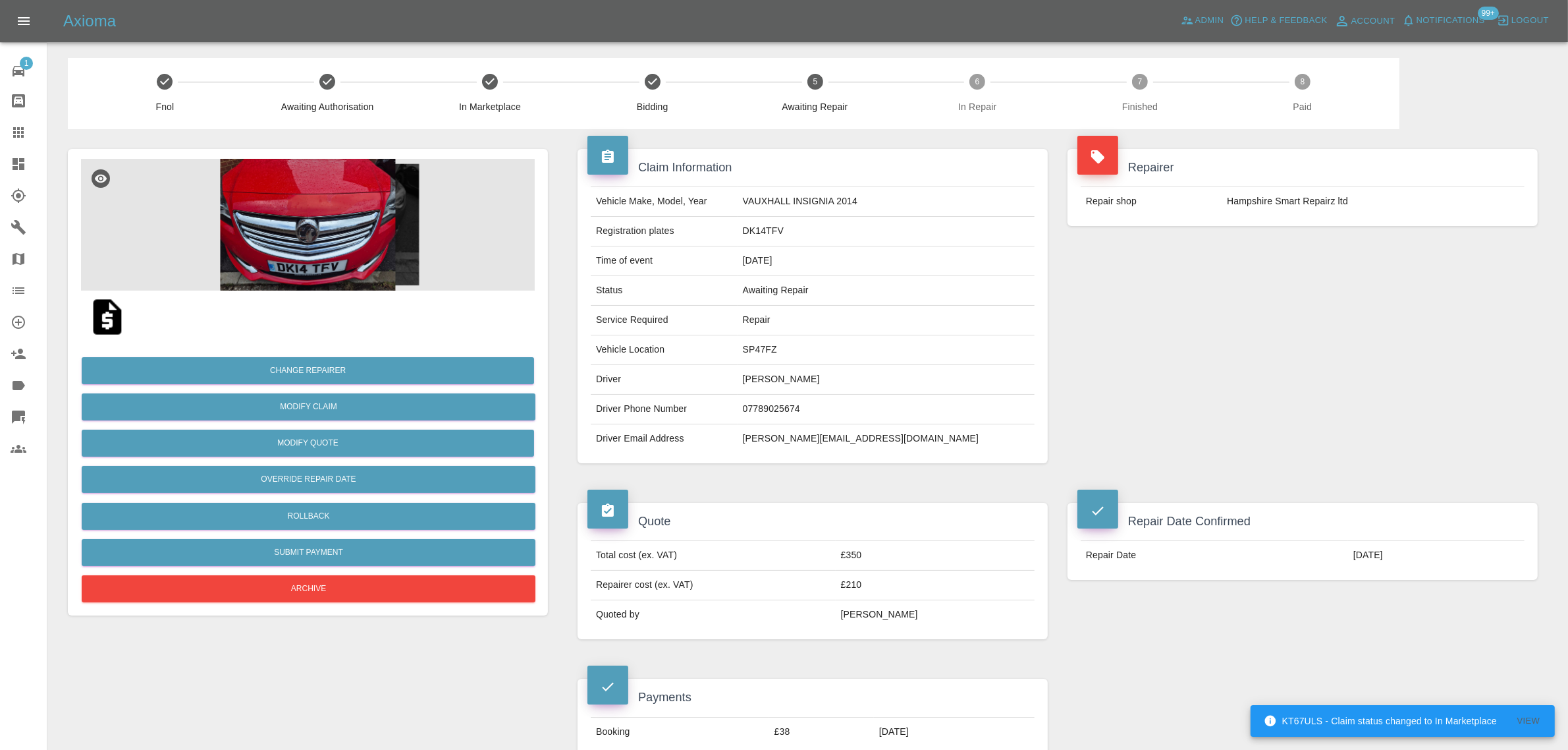
click at [1242, 190] on td "Hampshire Smart Repairz ltd" at bounding box center [1373, 202] width 303 height 29
copy td "Hampshire"
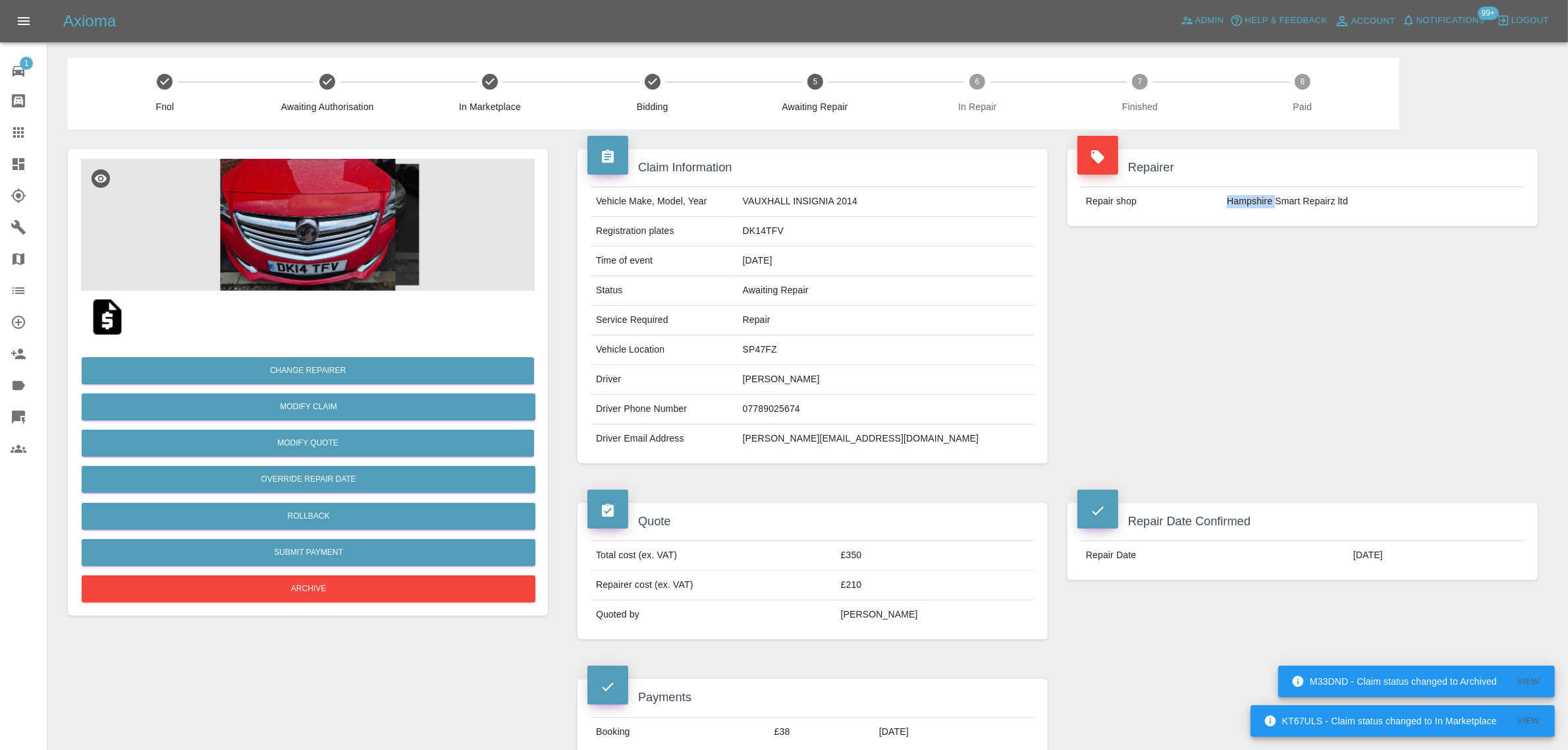
click at [14, 137] on icon at bounding box center [18, 132] width 11 height 11
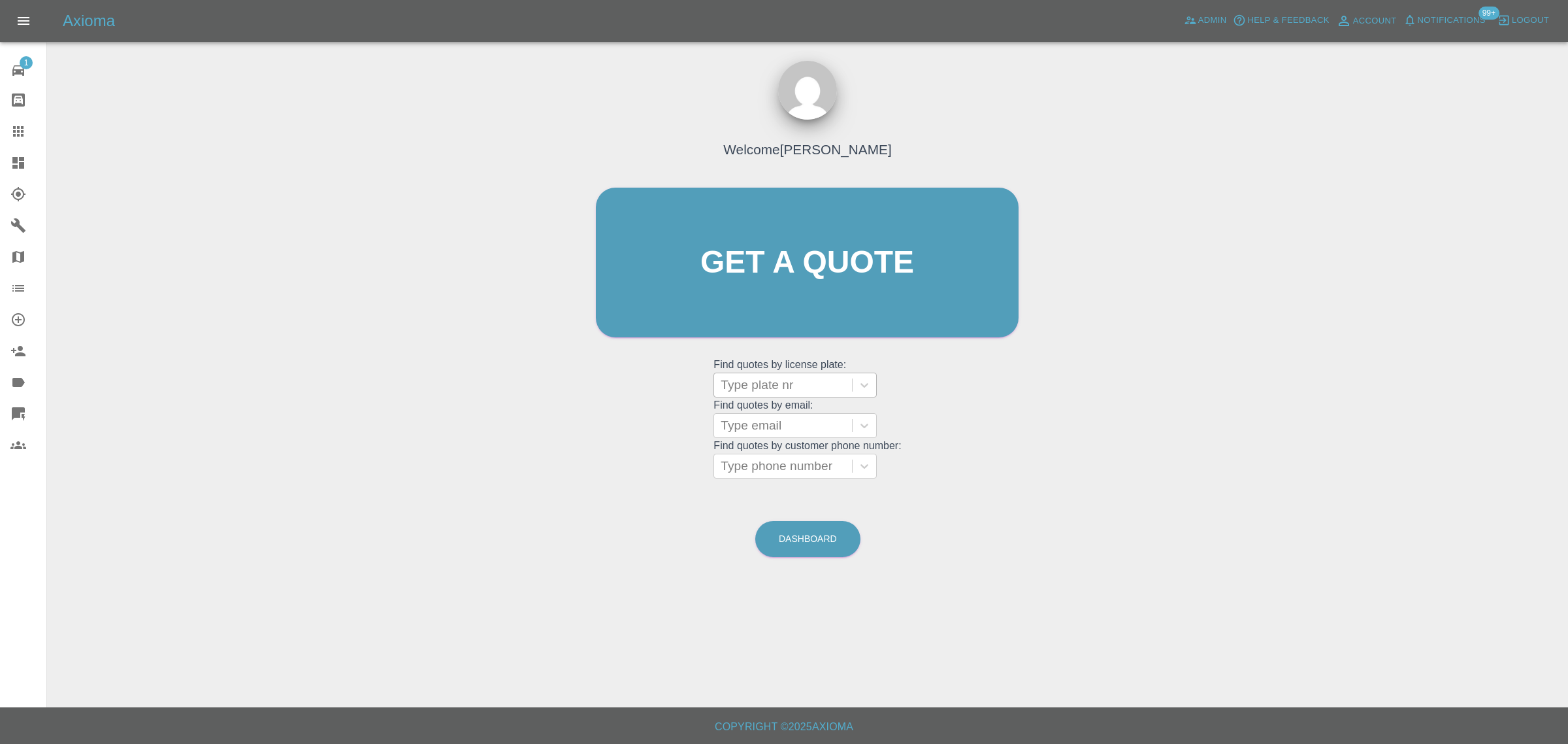
click at [752, 390] on div at bounding box center [783, 384] width 124 height 18
paste input "MJ12 MYB"
type input "MJ12MYB"
click at [740, 413] on div "MJ12MYB, Fnol" at bounding box center [795, 417] width 164 height 26
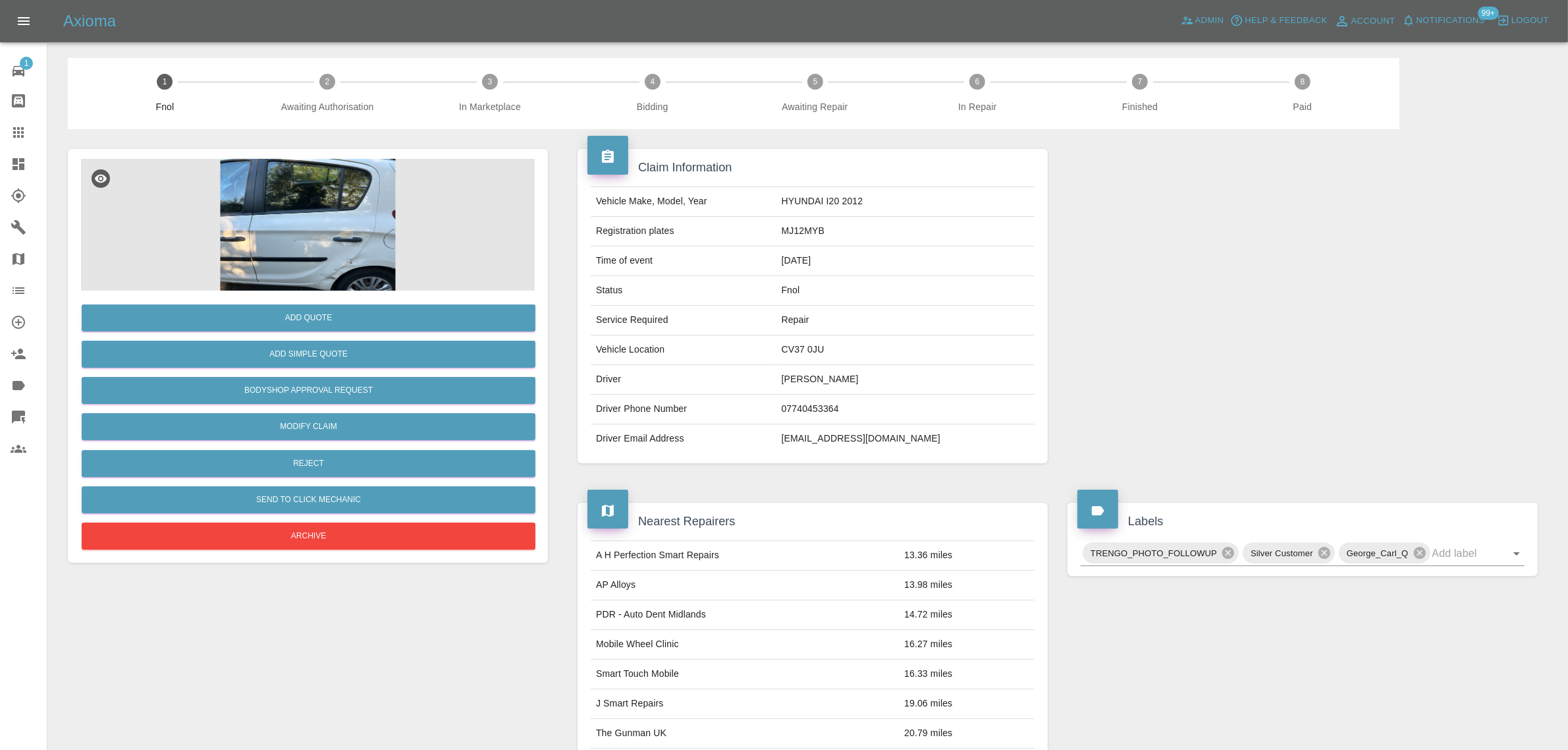
click at [23, 145] on link "Claims" at bounding box center [23, 132] width 46 height 32
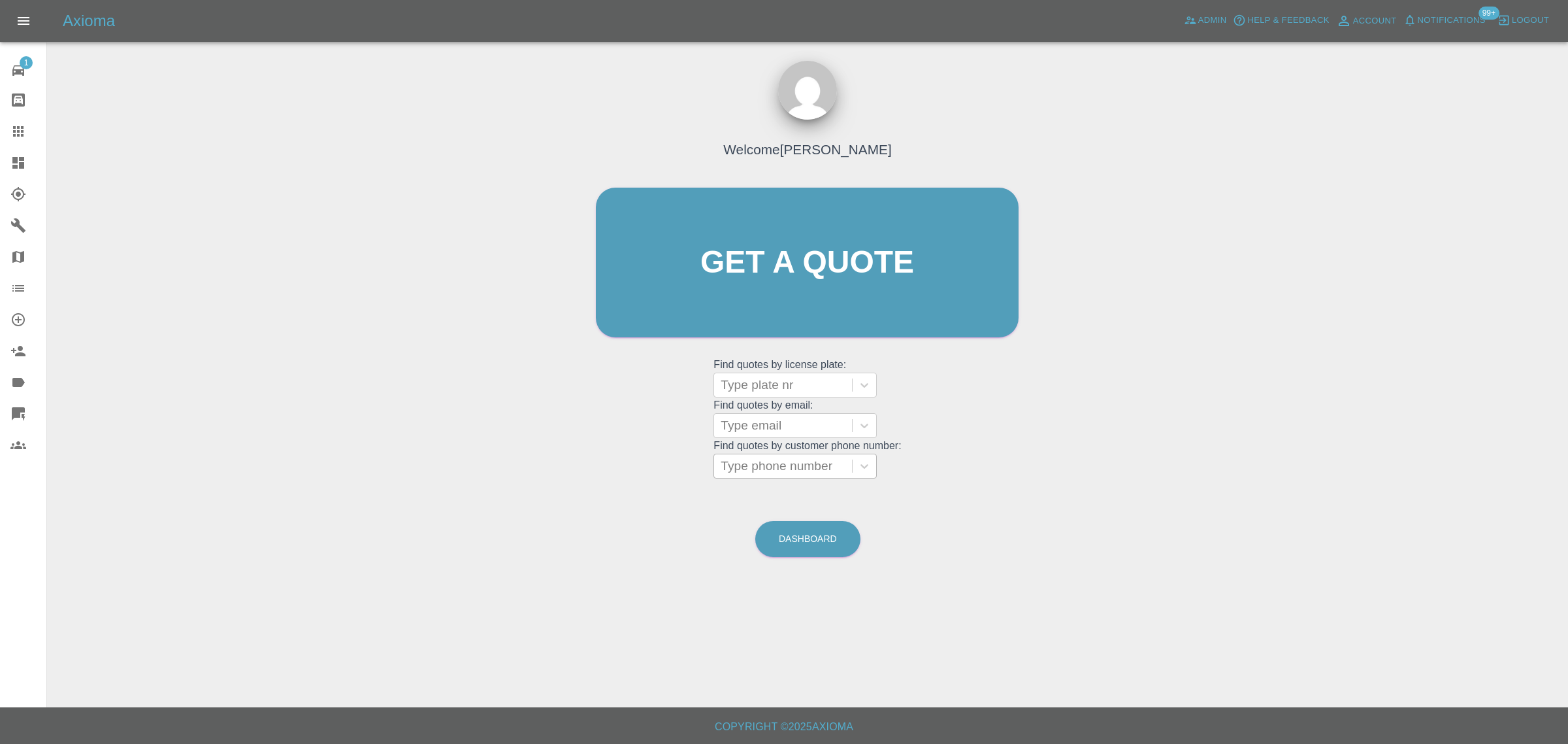
click at [770, 470] on div at bounding box center [783, 465] width 124 height 18
paste input "7721 750311"
type input "07721750311"
paste input "+44 7721 750311"
type input "+44 7721 750311"
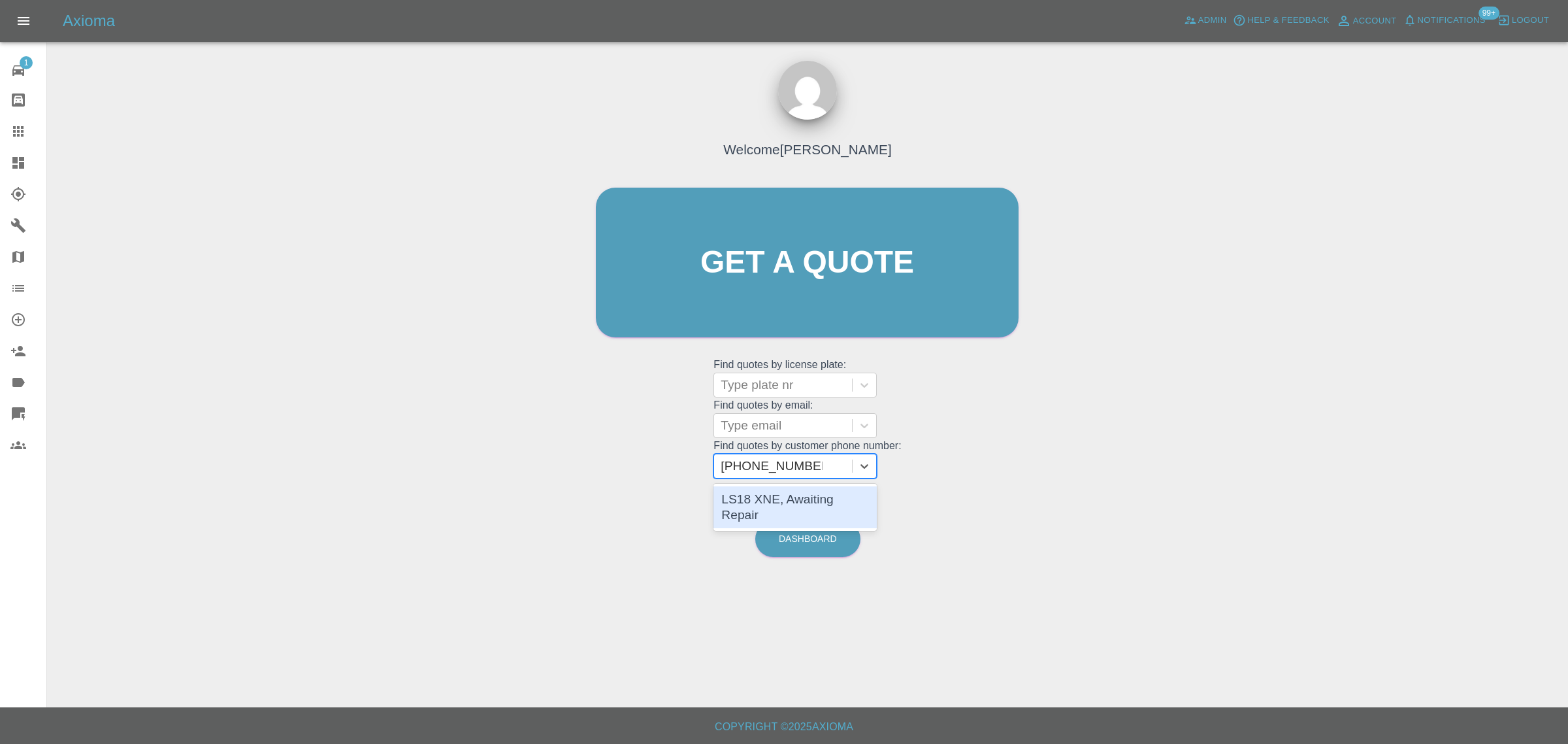
click at [761, 503] on div "LS18 XNE, Awaiting Repair" at bounding box center [795, 507] width 164 height 42
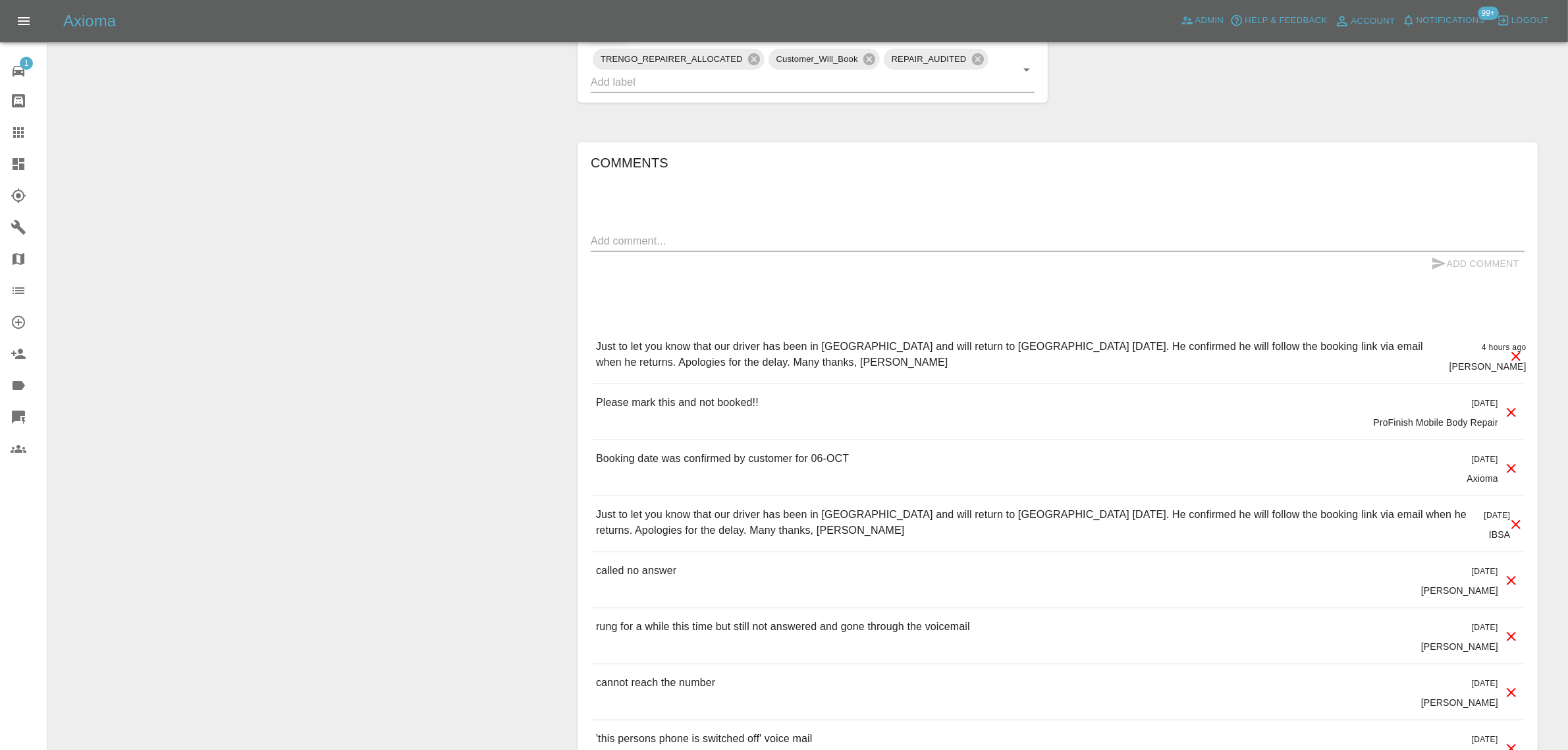
scroll to position [741, 0]
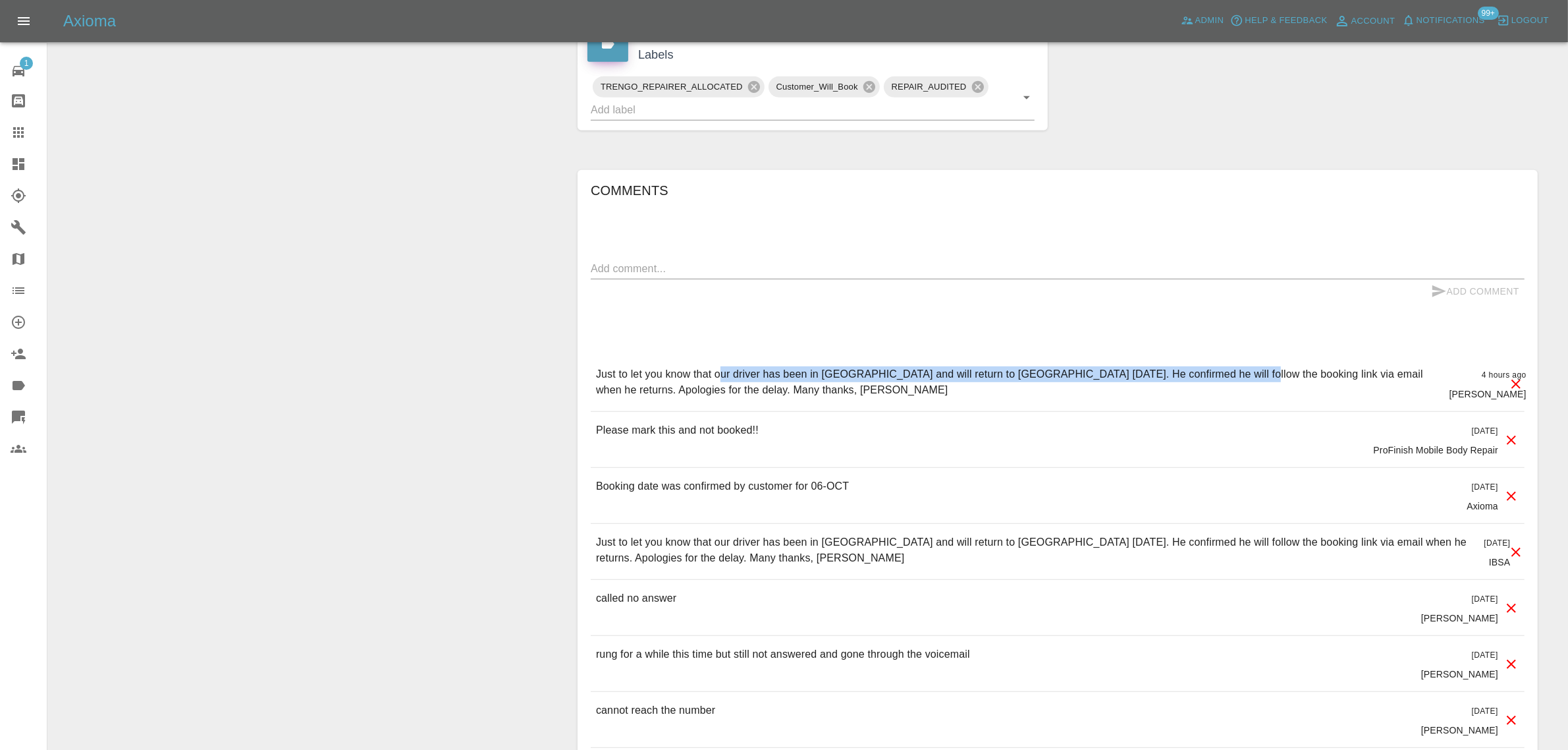
drag, startPoint x: 721, startPoint y: 371, endPoint x: 1220, endPoint y: 379, distance: 499.1
click at [1220, 379] on p "Just to let you know that our driver has been in Italy and will return to the U…" at bounding box center [1017, 381] width 842 height 32
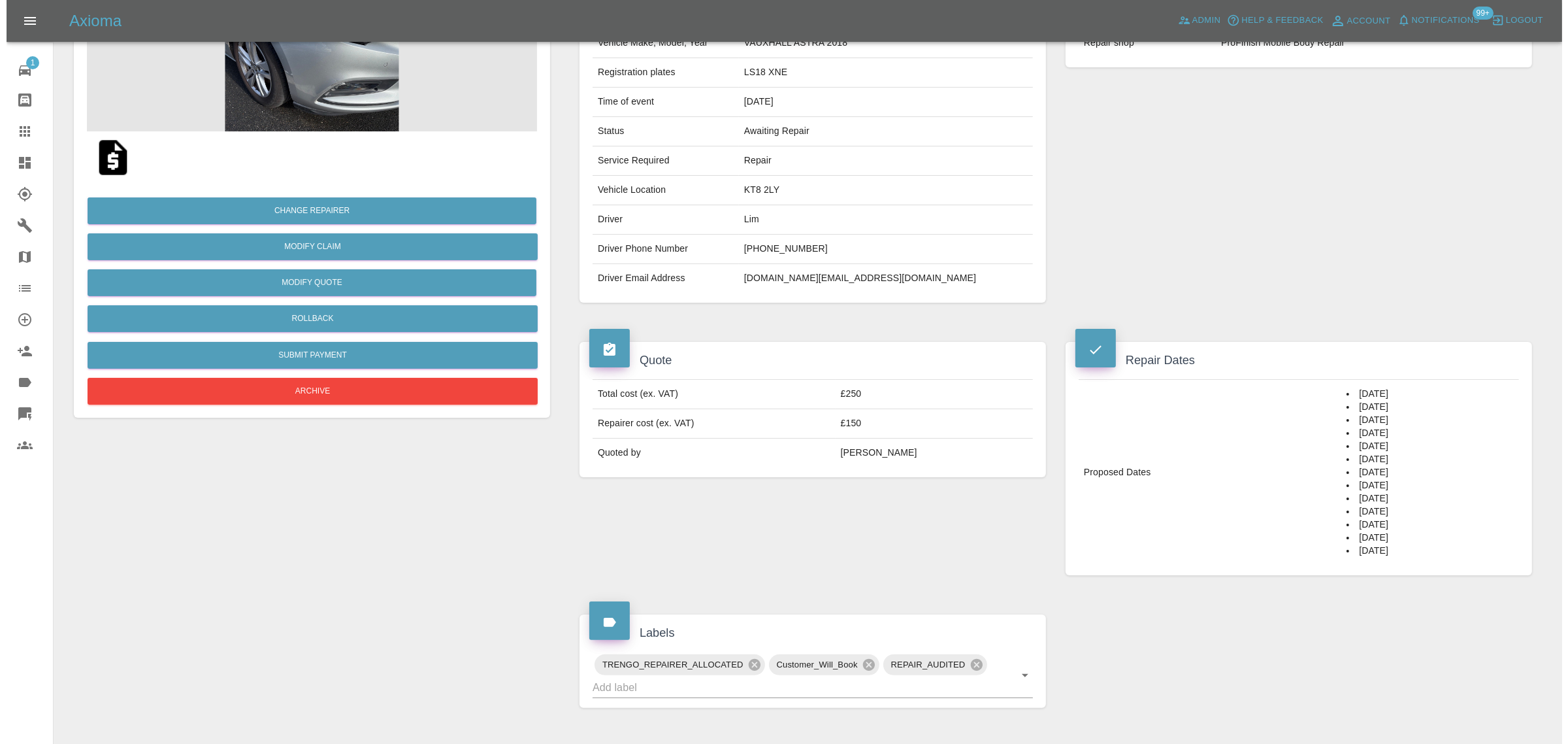
scroll to position [0, 0]
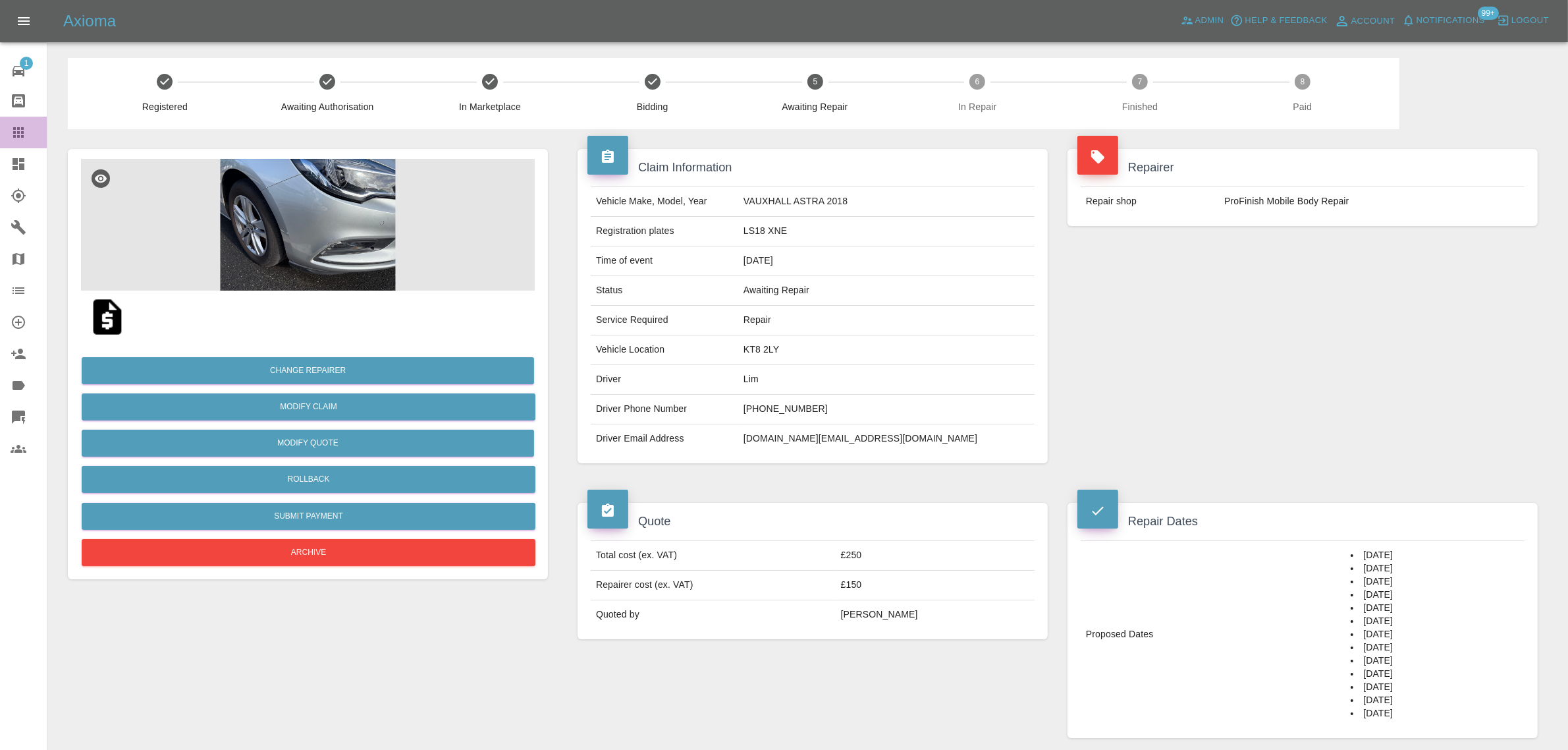
click at [25, 123] on link "Claims" at bounding box center [23, 132] width 46 height 32
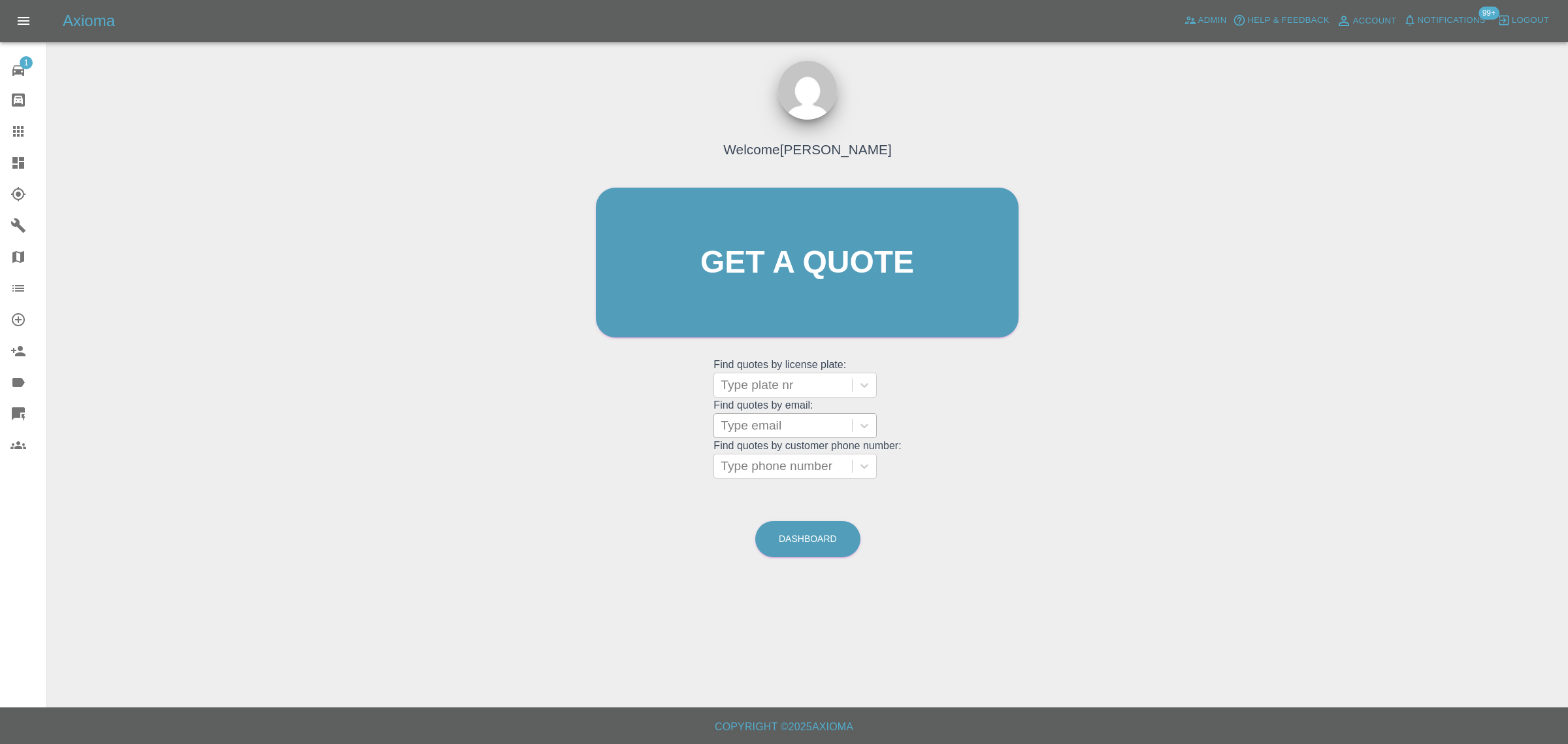
click at [744, 433] on div at bounding box center [783, 425] width 124 height 18
paste input "rap.phillips@icloud.com"
type input "rap.phillips@icloud.co"
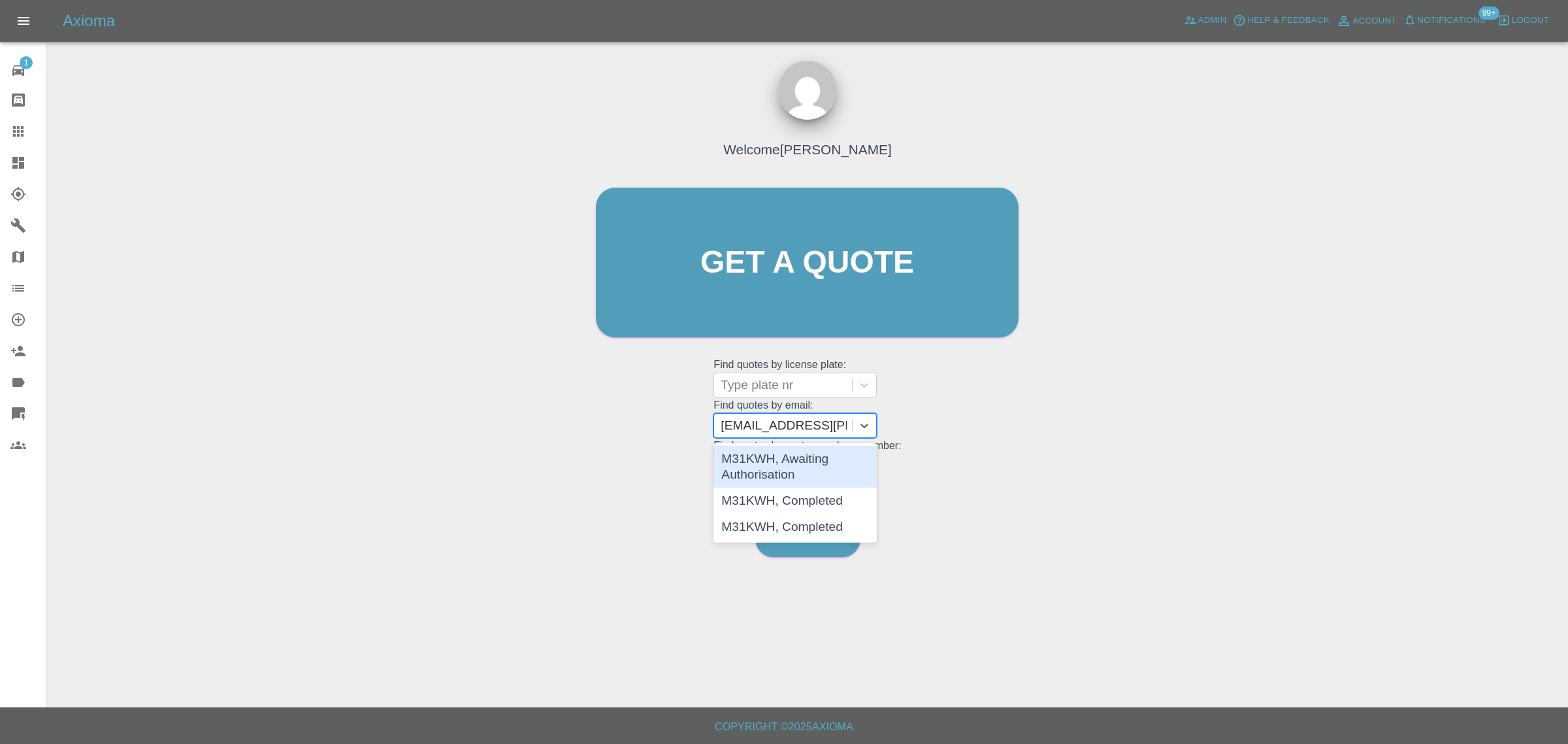
click at [776, 462] on div "M31KWH, Awaiting Authorisation" at bounding box center [795, 466] width 164 height 42
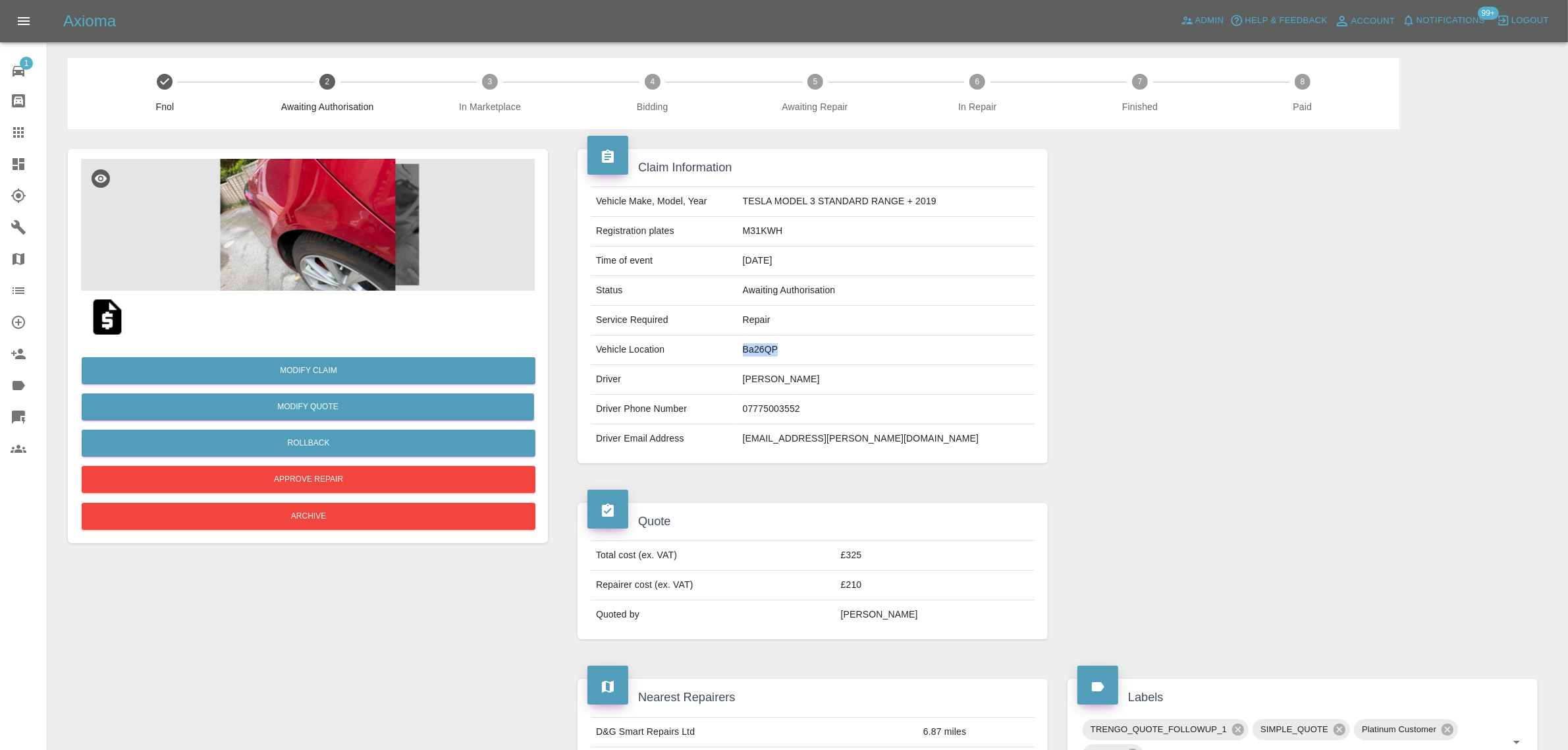
drag, startPoint x: 746, startPoint y: 349, endPoint x: 800, endPoint y: 345, distance: 54.1
click at [800, 345] on tr "Vehicle Location Ba26QP" at bounding box center [812, 349] width 444 height 30
click at [0, 125] on link "Claims" at bounding box center [23, 132] width 46 height 32
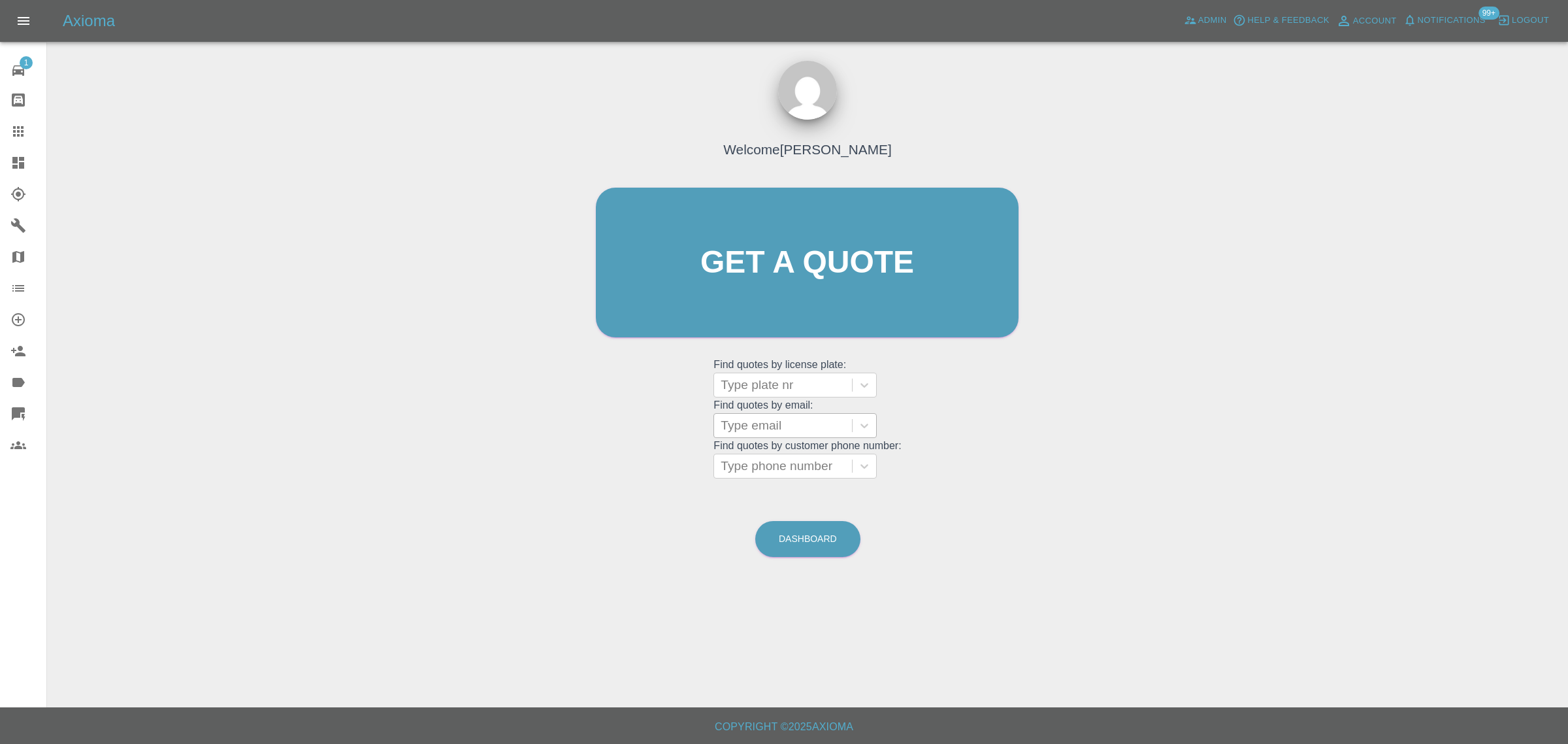
click at [781, 435] on div at bounding box center [783, 425] width 124 height 18
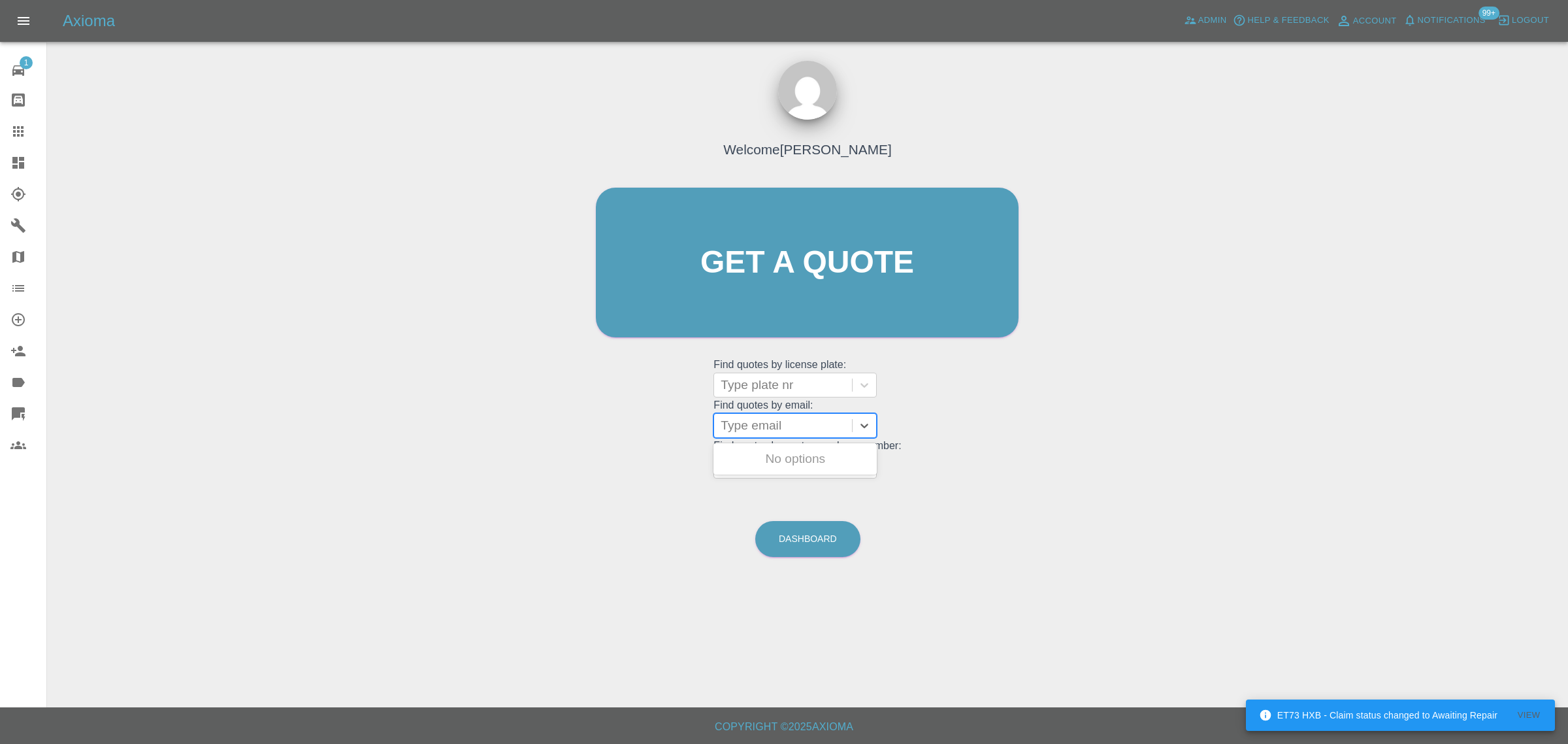
paste input "chireenm890@googlemail.com"
type input "chireenm890@googlemail.com"
click at [772, 465] on div "WN67LUO, Awaiting Repair" at bounding box center [795, 466] width 164 height 42
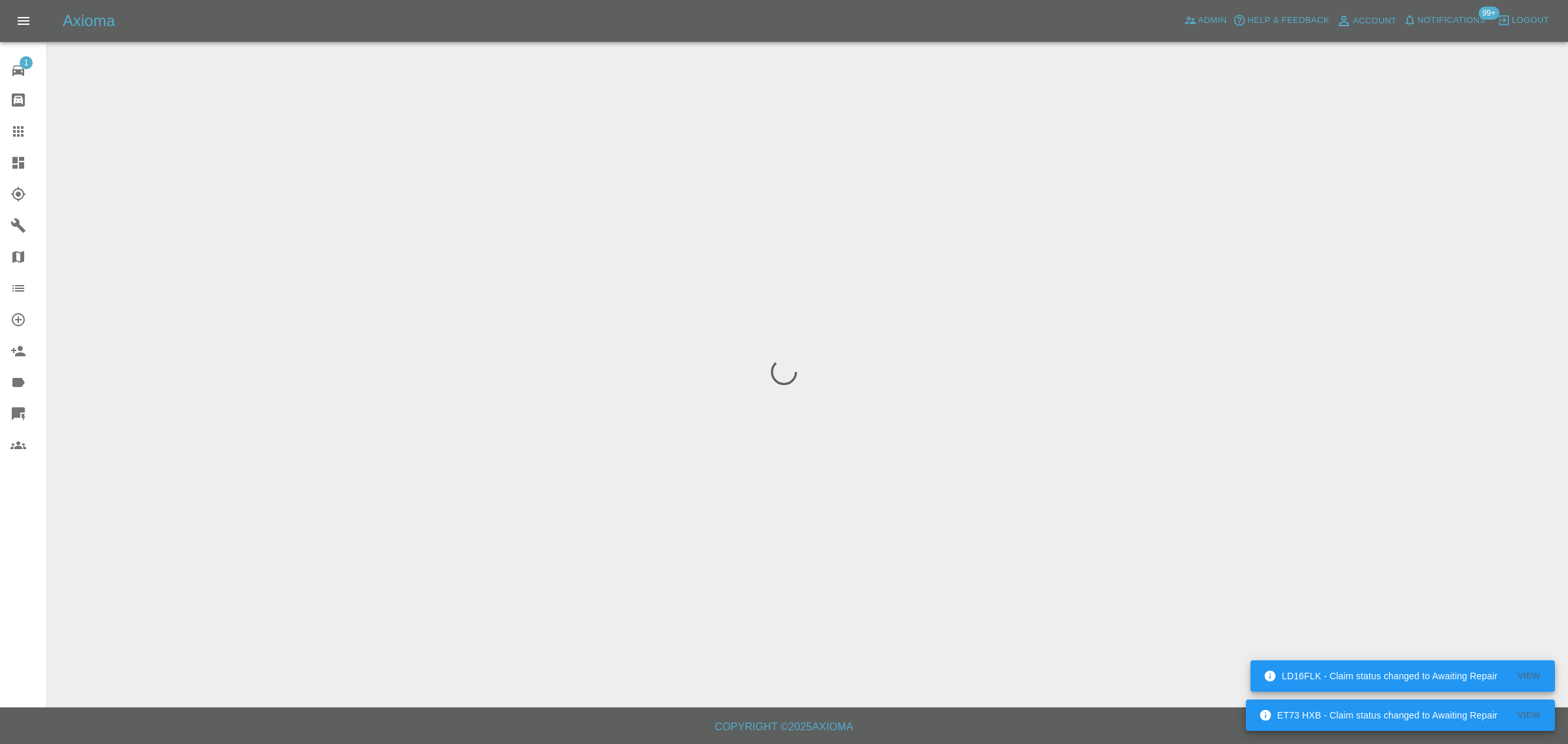
click at [0, 567] on div "1 Repair home Bodyshop home Claims Dashboard Explorer Garages Map Organization …" at bounding box center [23, 372] width 47 height 744
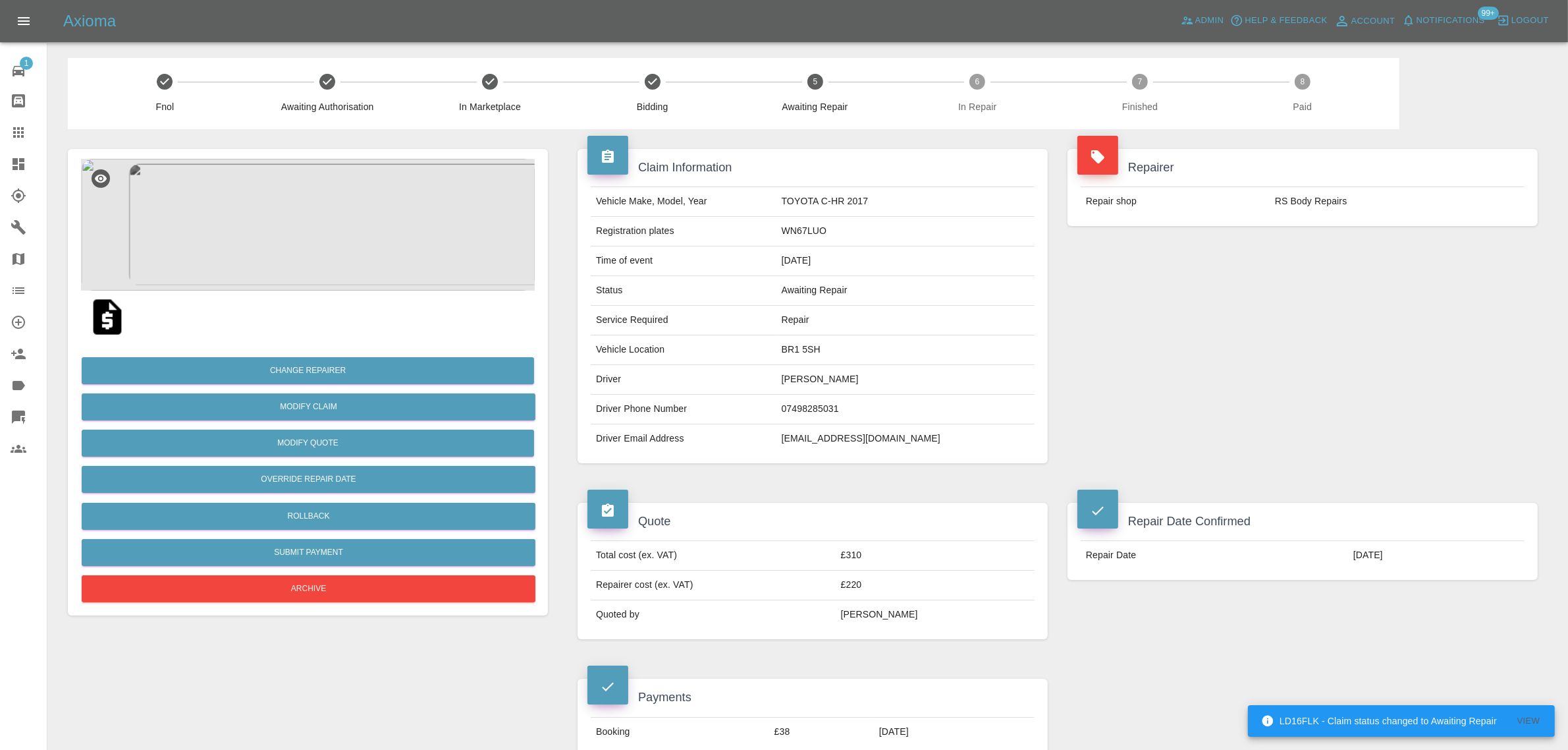
drag, startPoint x: 795, startPoint y: 377, endPoint x: 884, endPoint y: 382, distance: 89.1
click at [884, 375] on tr "Driver chireen Miller" at bounding box center [812, 379] width 444 height 30
copy tr "chireen Miller"
click at [114, 324] on img at bounding box center [107, 317] width 42 height 42
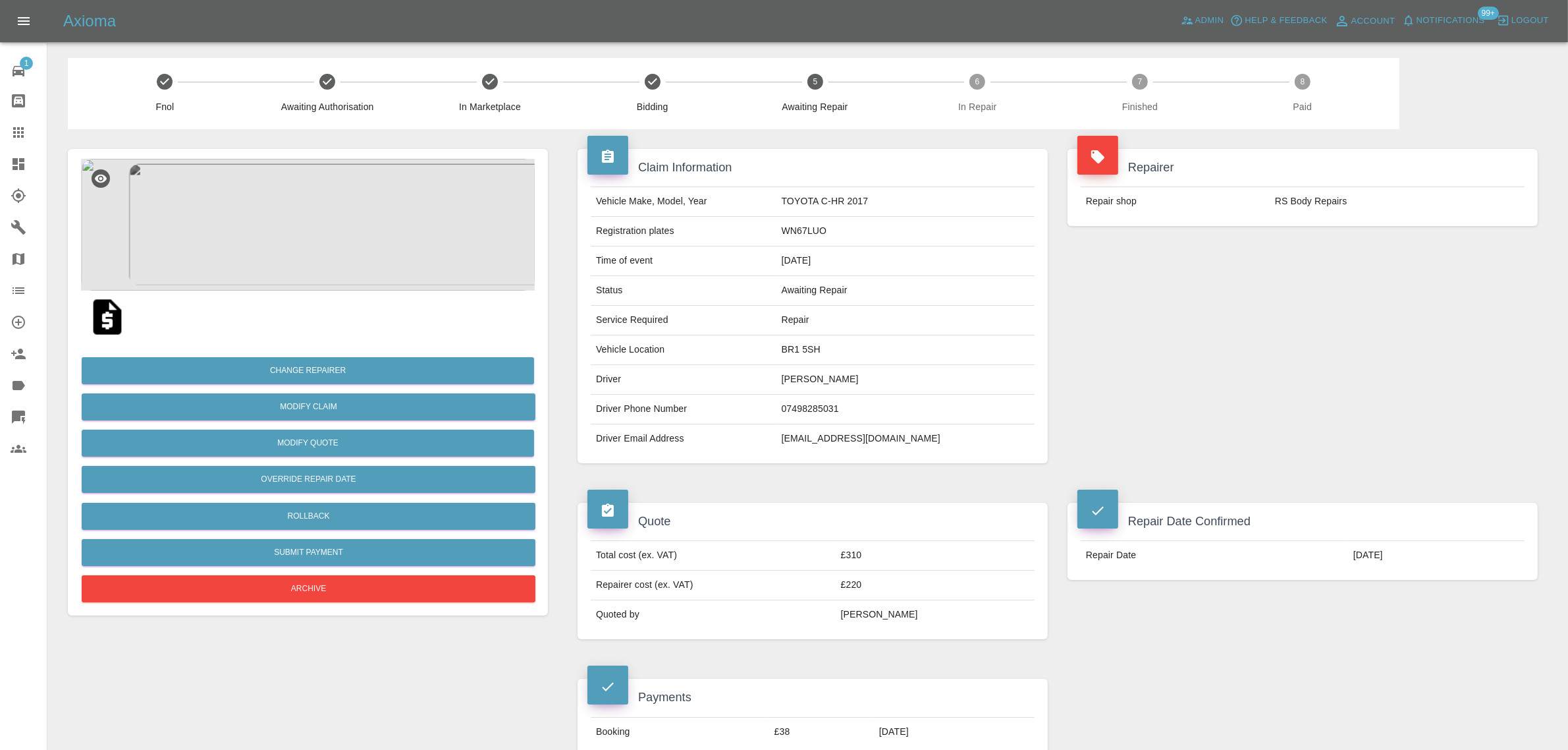
click at [28, 135] on div at bounding box center [29, 132] width 37 height 15
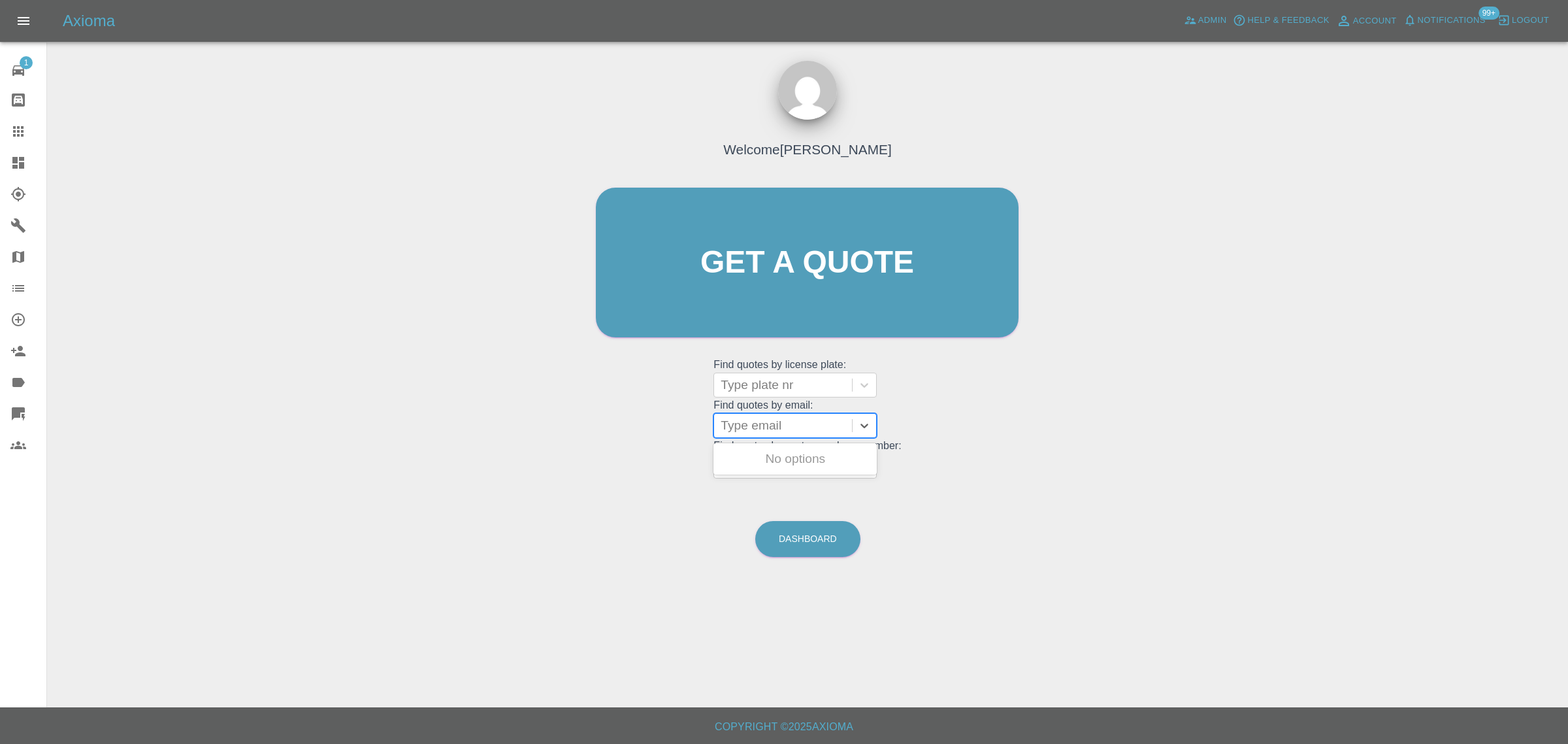
click at [773, 425] on div at bounding box center [783, 425] width 124 height 18
paste input "couttslawson@gmail.com"
type input "couttslawson@gmail.com"
click at [777, 458] on div "WK63YTM, Awaiting Repair" at bounding box center [795, 466] width 164 height 42
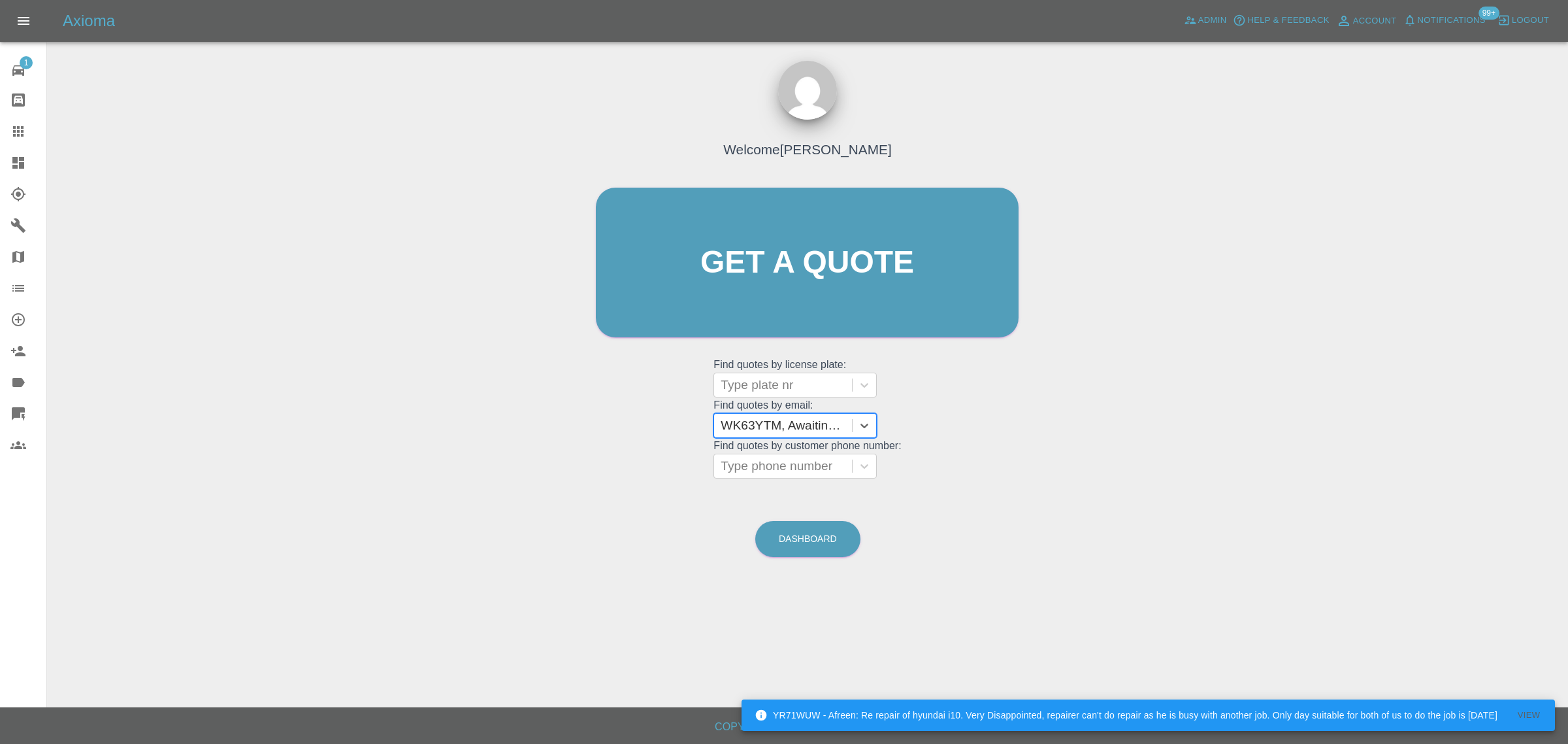
click at [40, 569] on div "1 Repair home Bodyshop home Claims Dashboard Explorer Garages Map Organization …" at bounding box center [23, 372] width 47 height 744
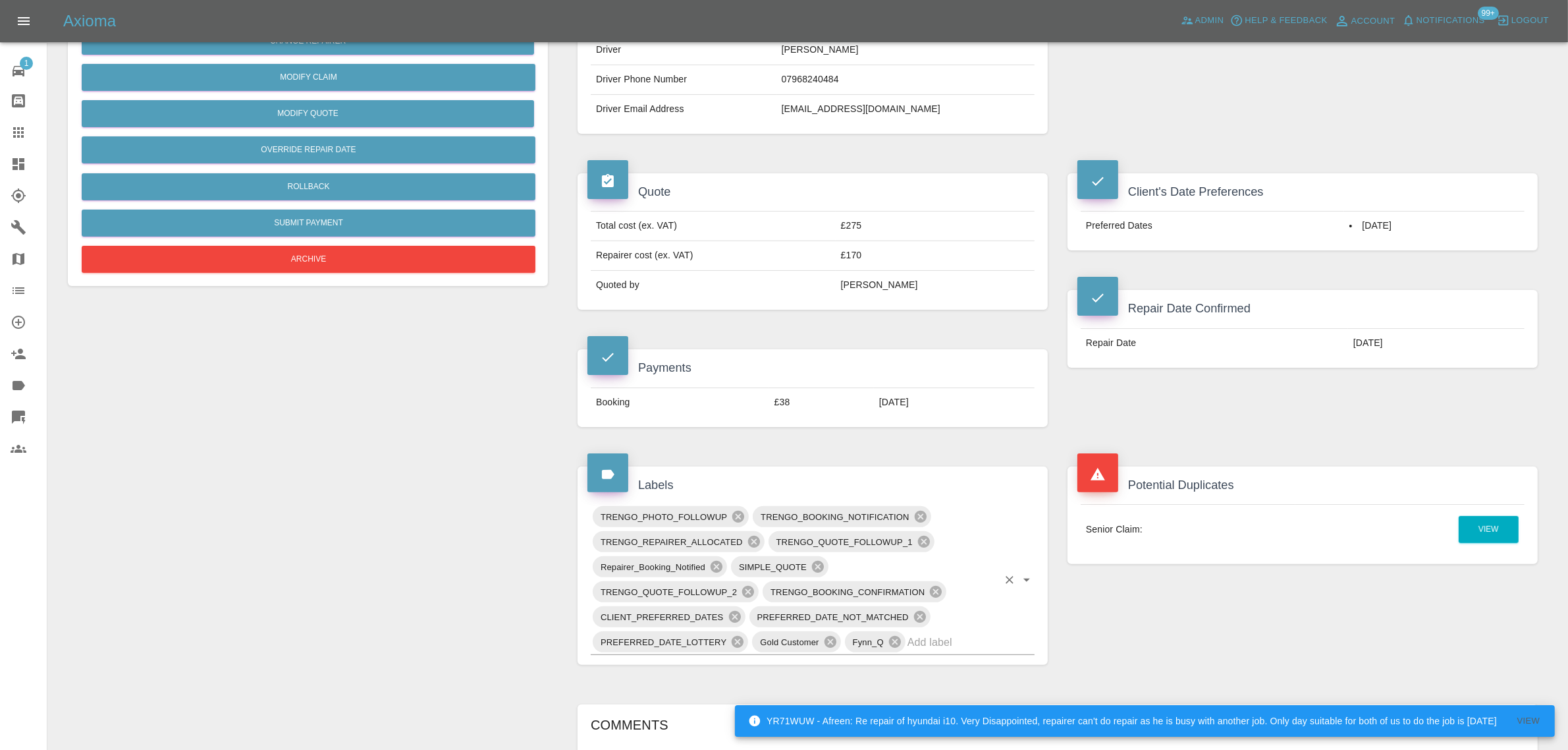
scroll to position [807, 0]
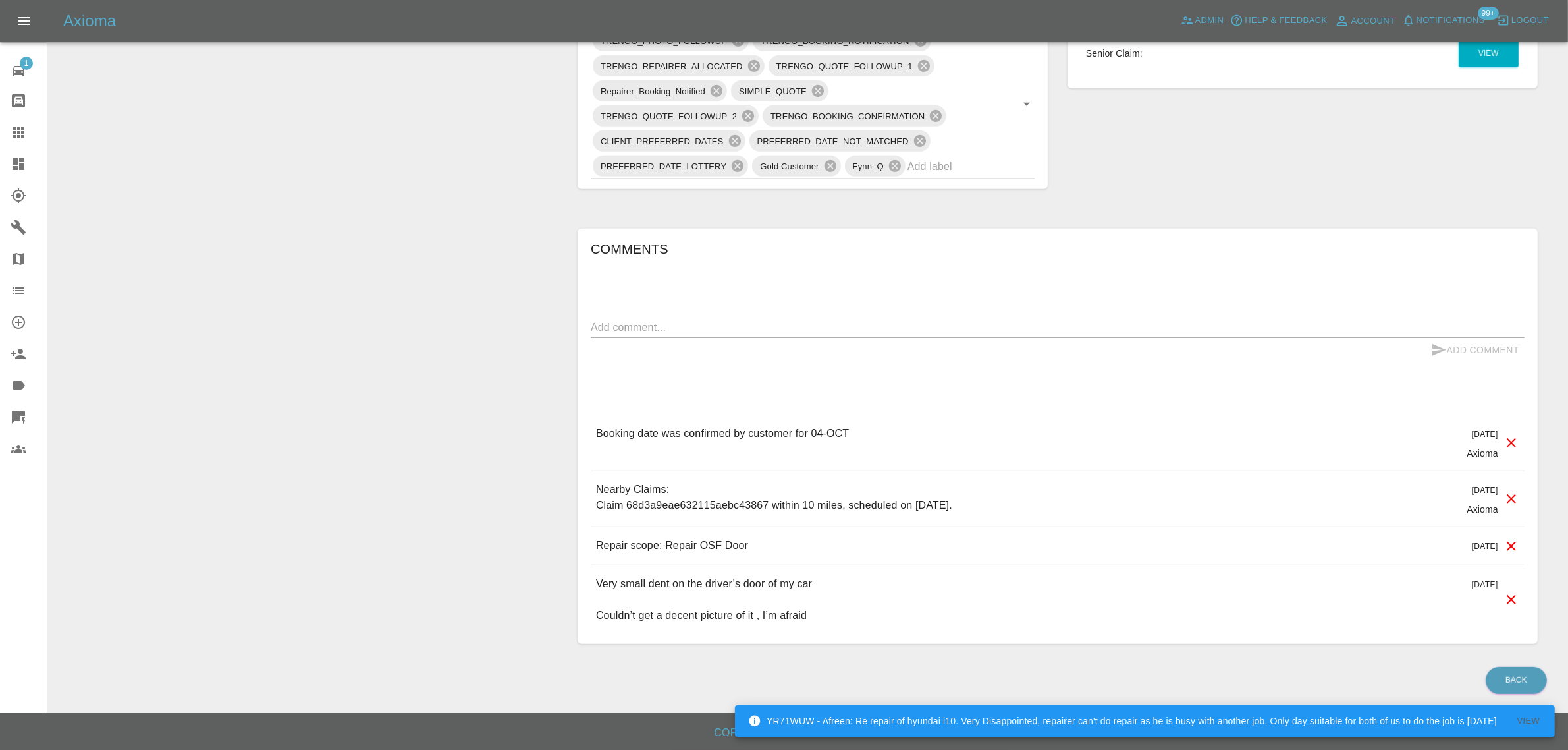
click at [725, 326] on textarea at bounding box center [1058, 327] width 934 height 15
paste textarea "Subject: Re: Checking In: Repair Appointment Status Syed was not able to work o…"
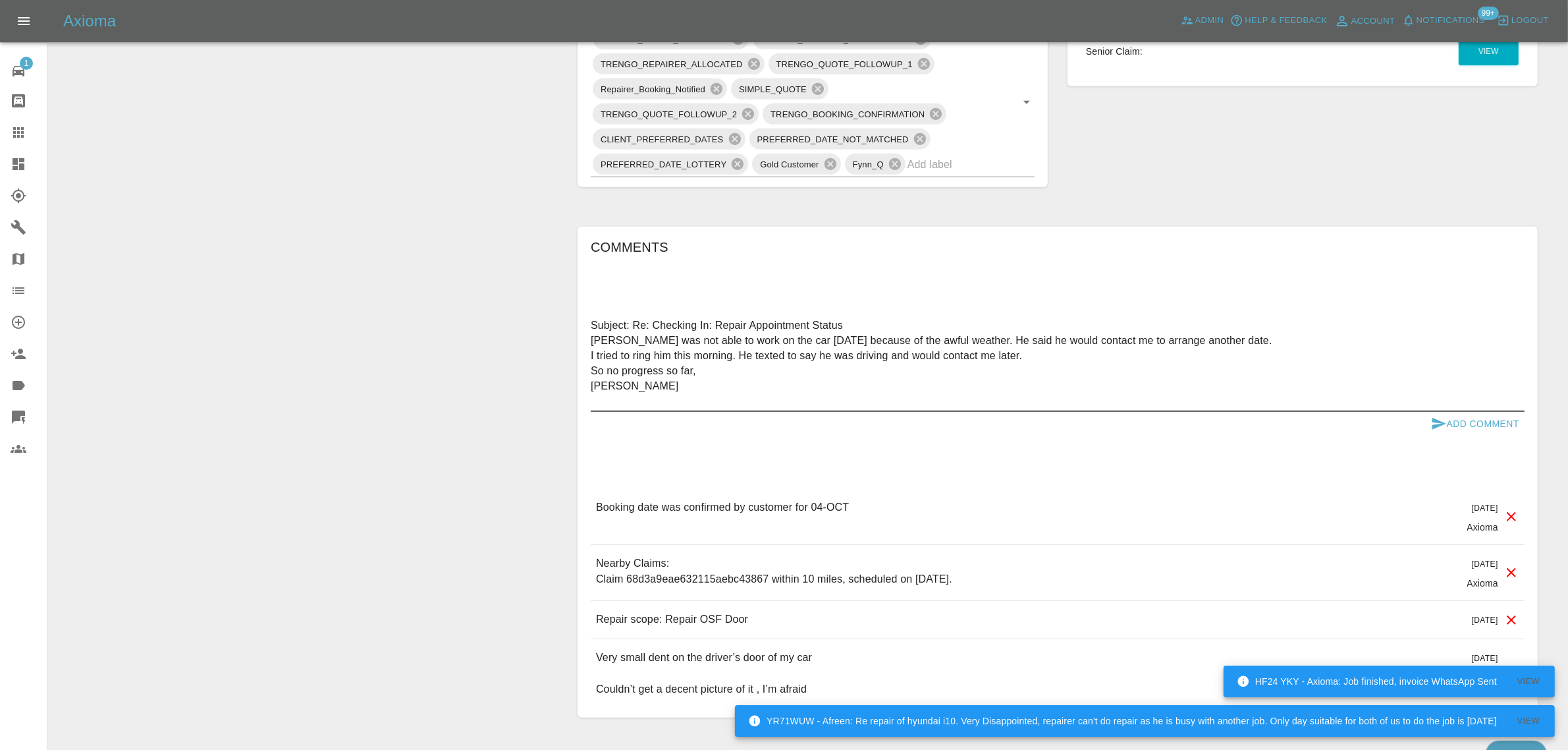
type textarea "Subject: Re: Checking In: Repair Appointment Status Syed was not able to work o…"
click at [1471, 420] on button "Add Comment" at bounding box center [1474, 423] width 98 height 24
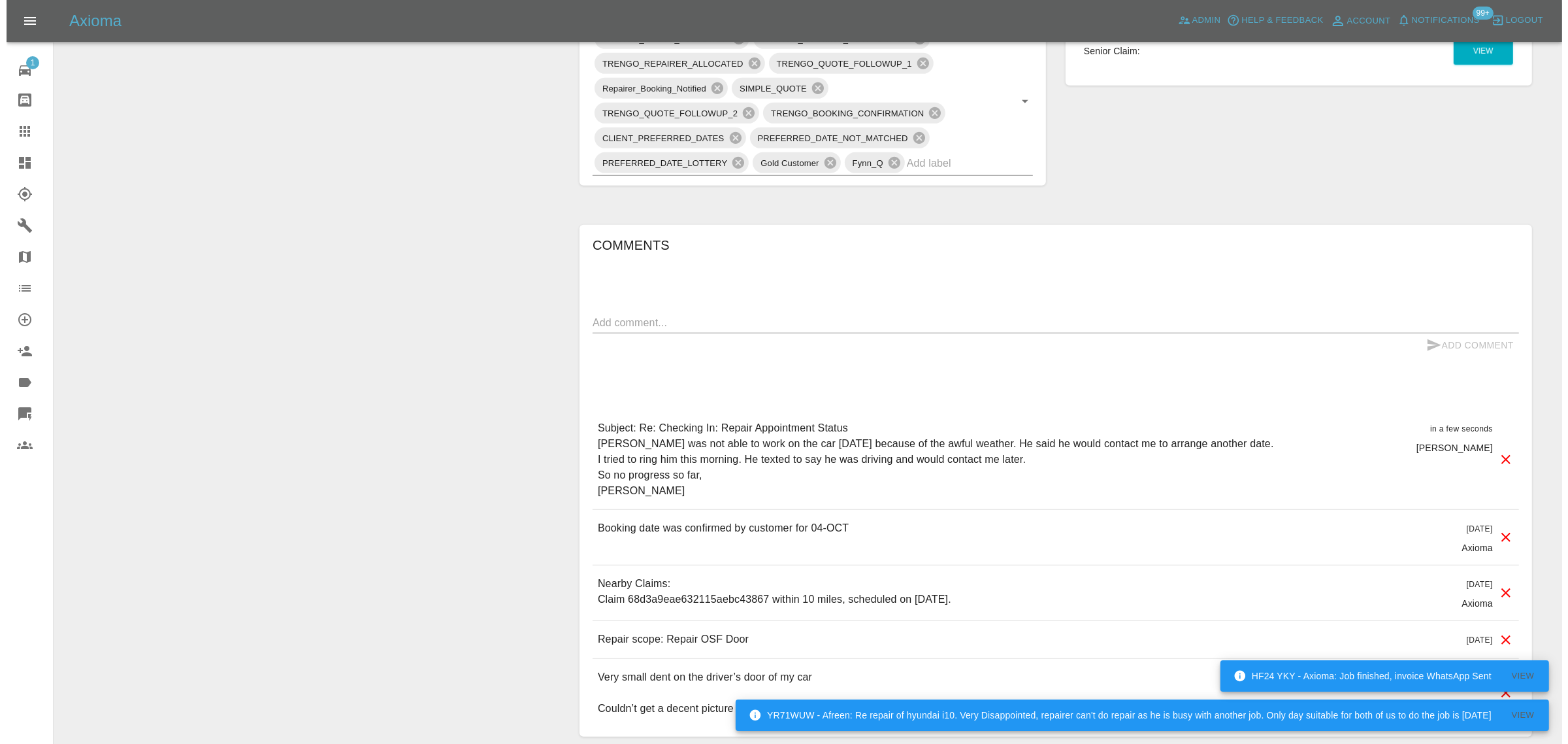
scroll to position [229, 0]
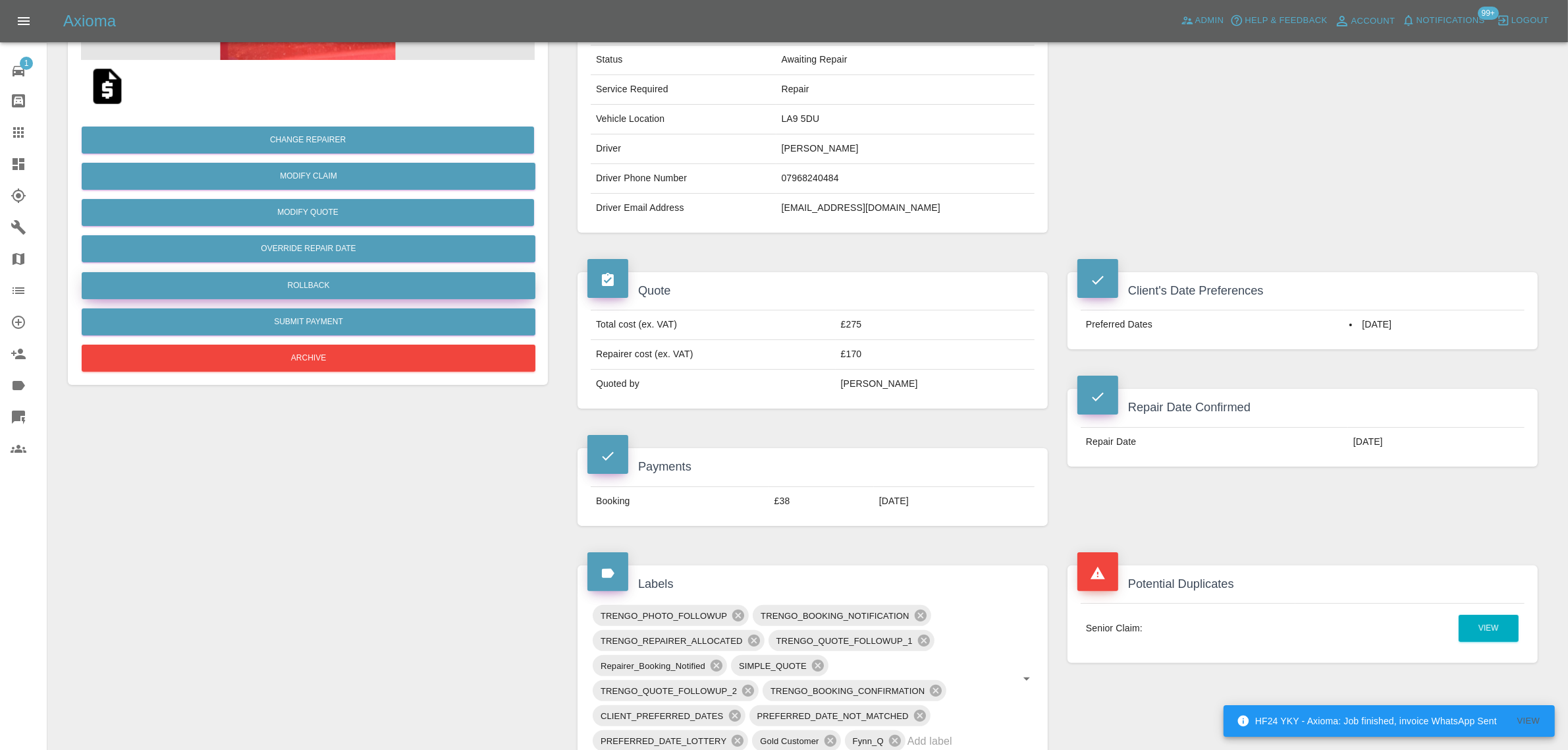
click at [347, 281] on button "Rollback" at bounding box center [309, 286] width 454 height 27
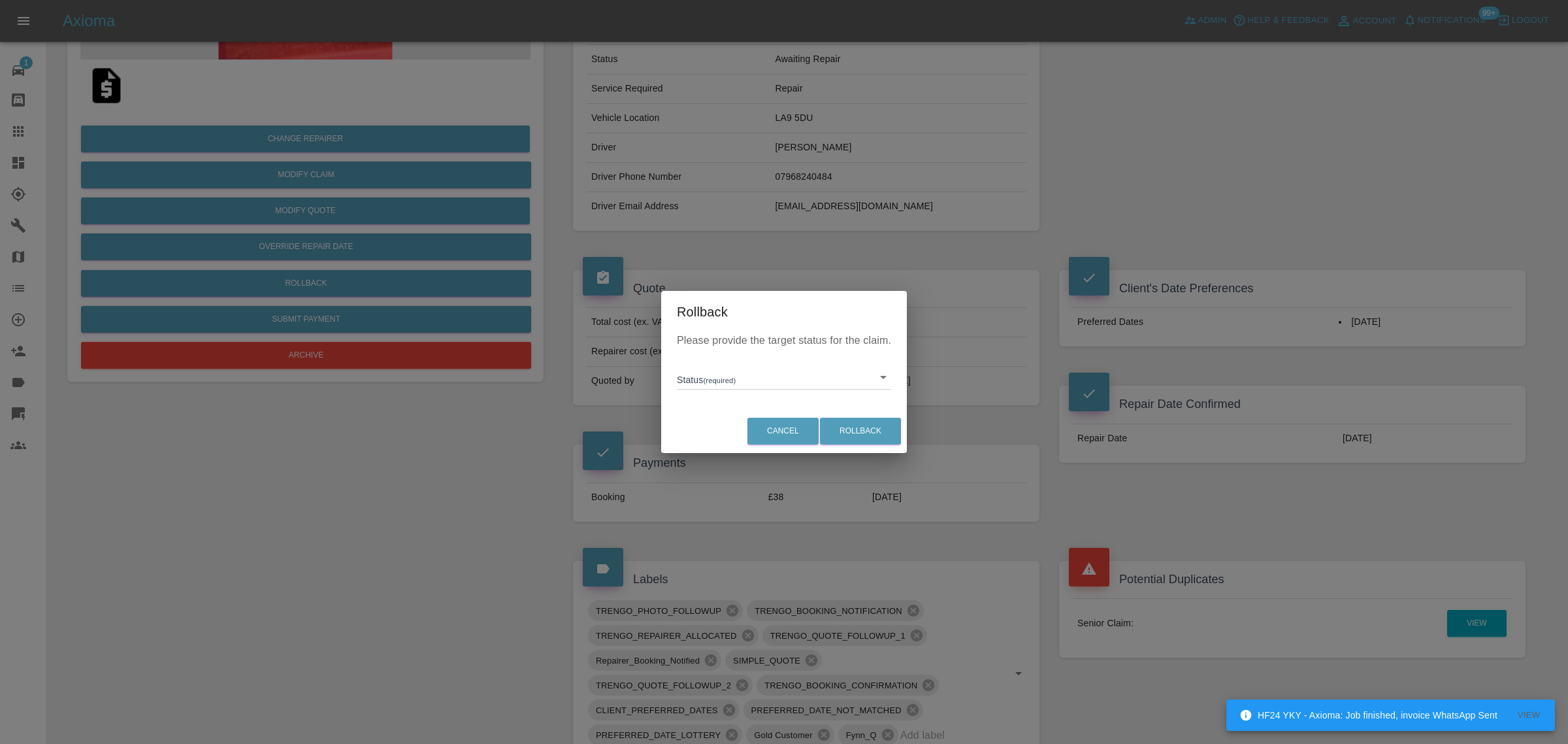
click at [690, 382] on body "HF24 YKY - Axioma: Job finished, invoice WhatsApp Sent View Axioma Admin Help &…" at bounding box center [784, 592] width 1568 height 1642
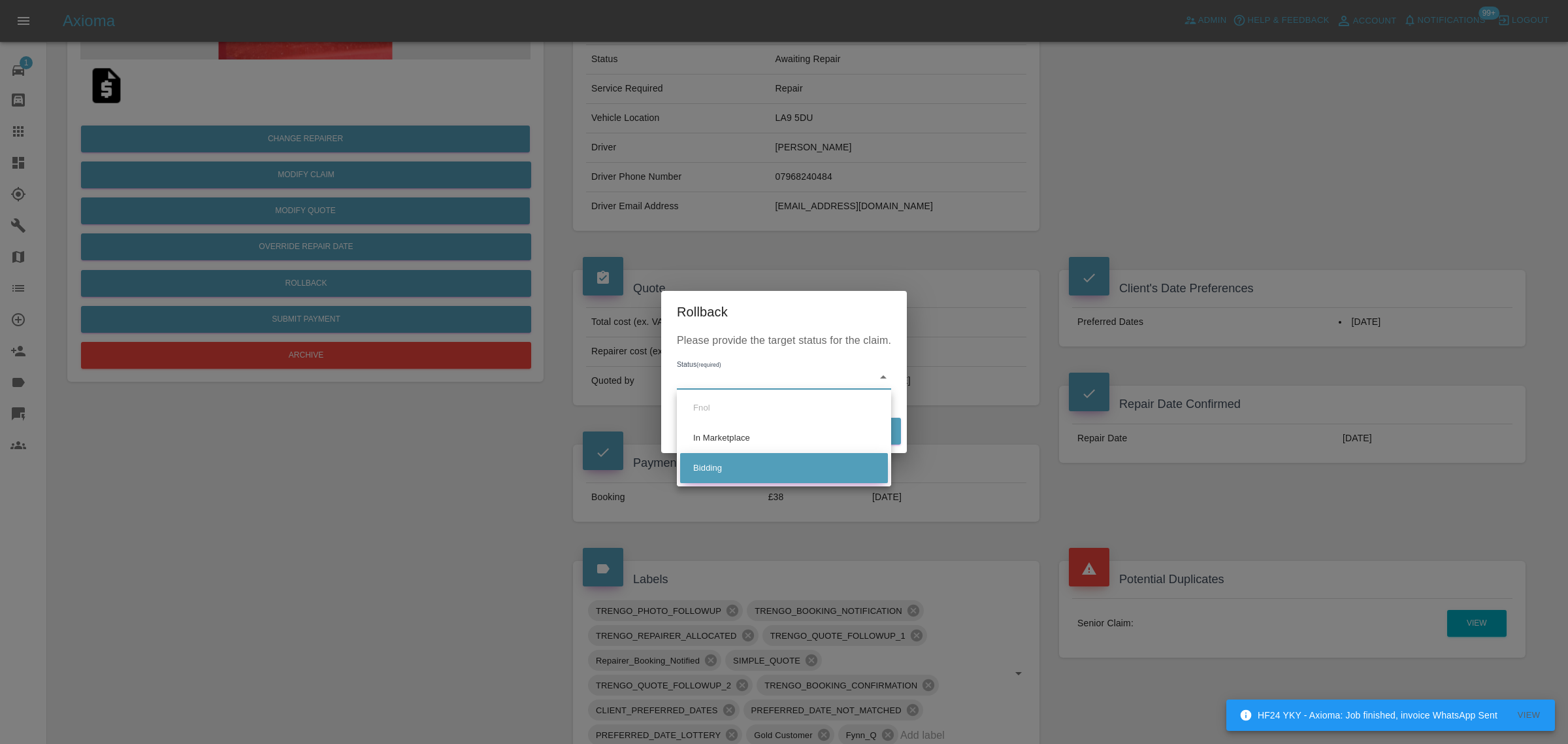
click at [704, 459] on li "Bidding" at bounding box center [783, 467] width 208 height 30
type input "bidding"
click at [853, 427] on button "Rollback" at bounding box center [860, 431] width 81 height 27
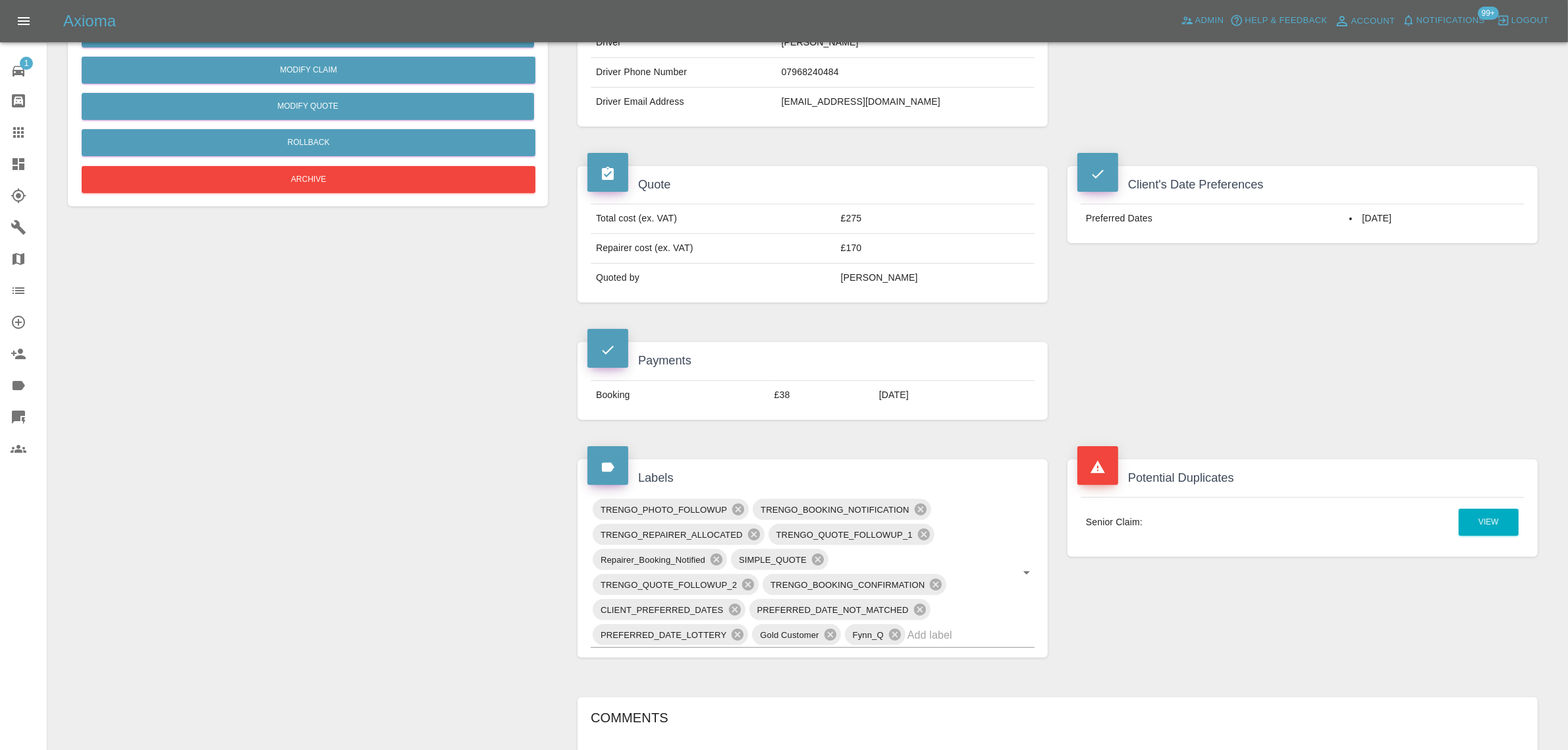
scroll to position [411, 0]
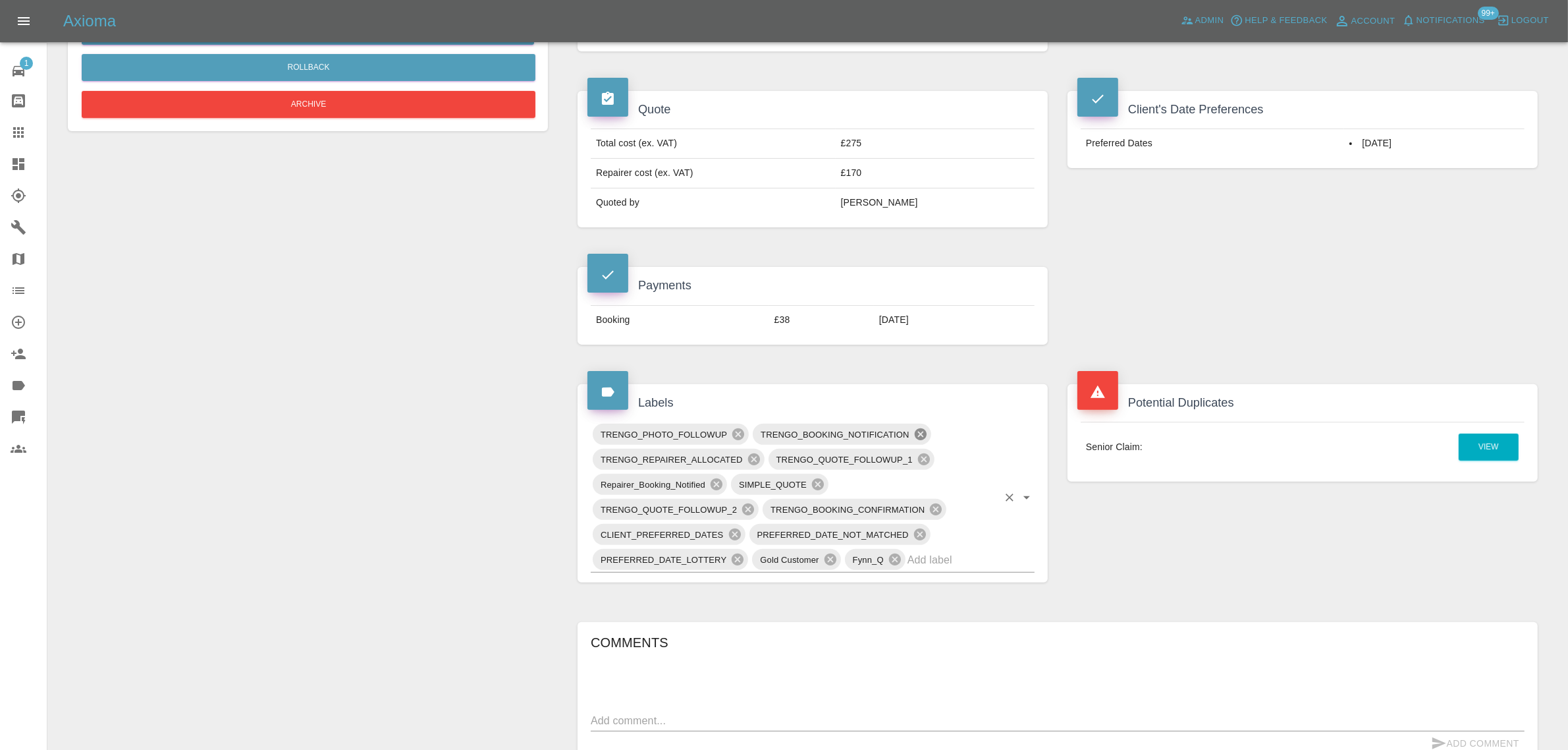
click at [919, 440] on icon at bounding box center [921, 434] width 12 height 12
click at [764, 509] on icon at bounding box center [765, 509] width 12 height 12
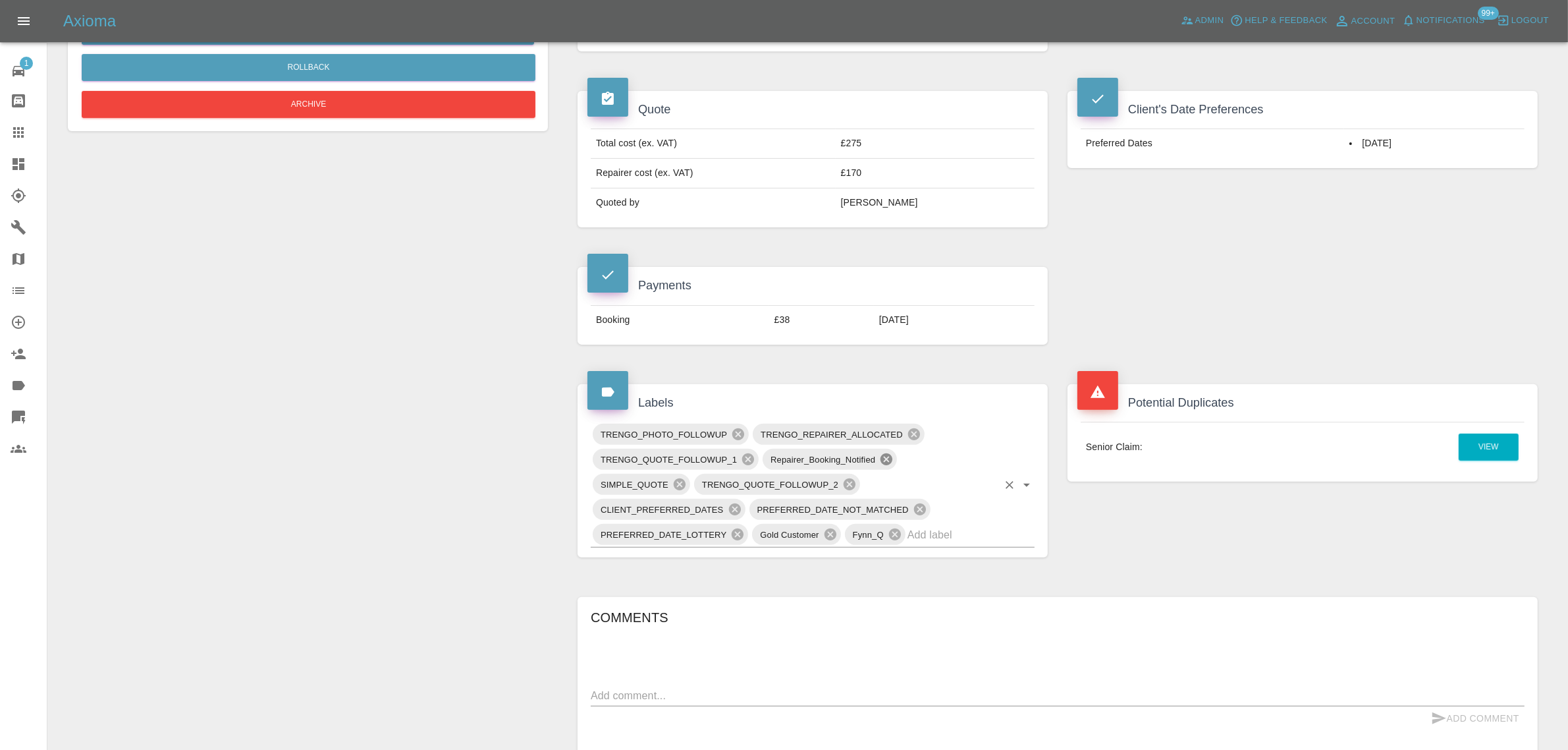
click at [886, 465] on icon at bounding box center [886, 458] width 12 height 12
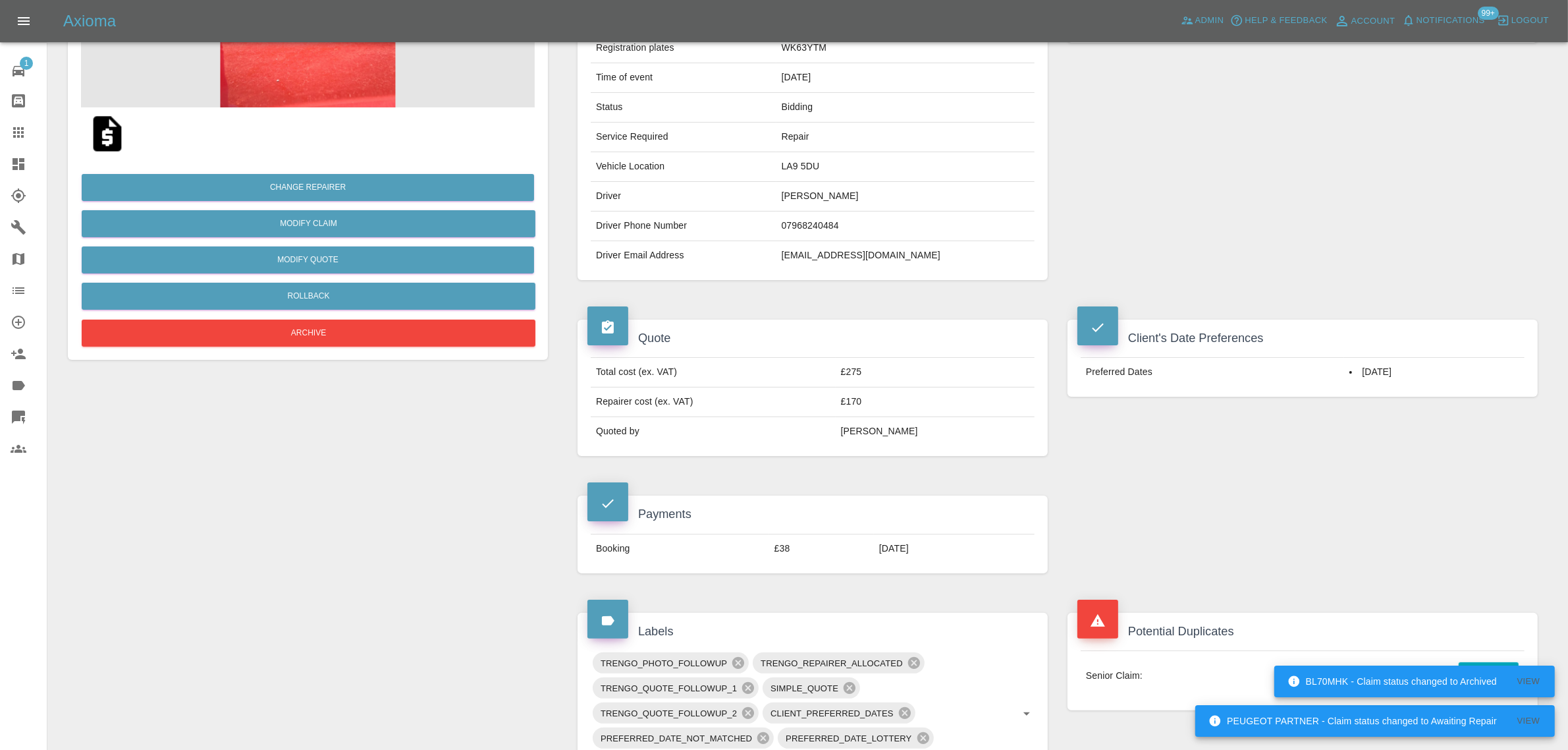
scroll to position [165, 0]
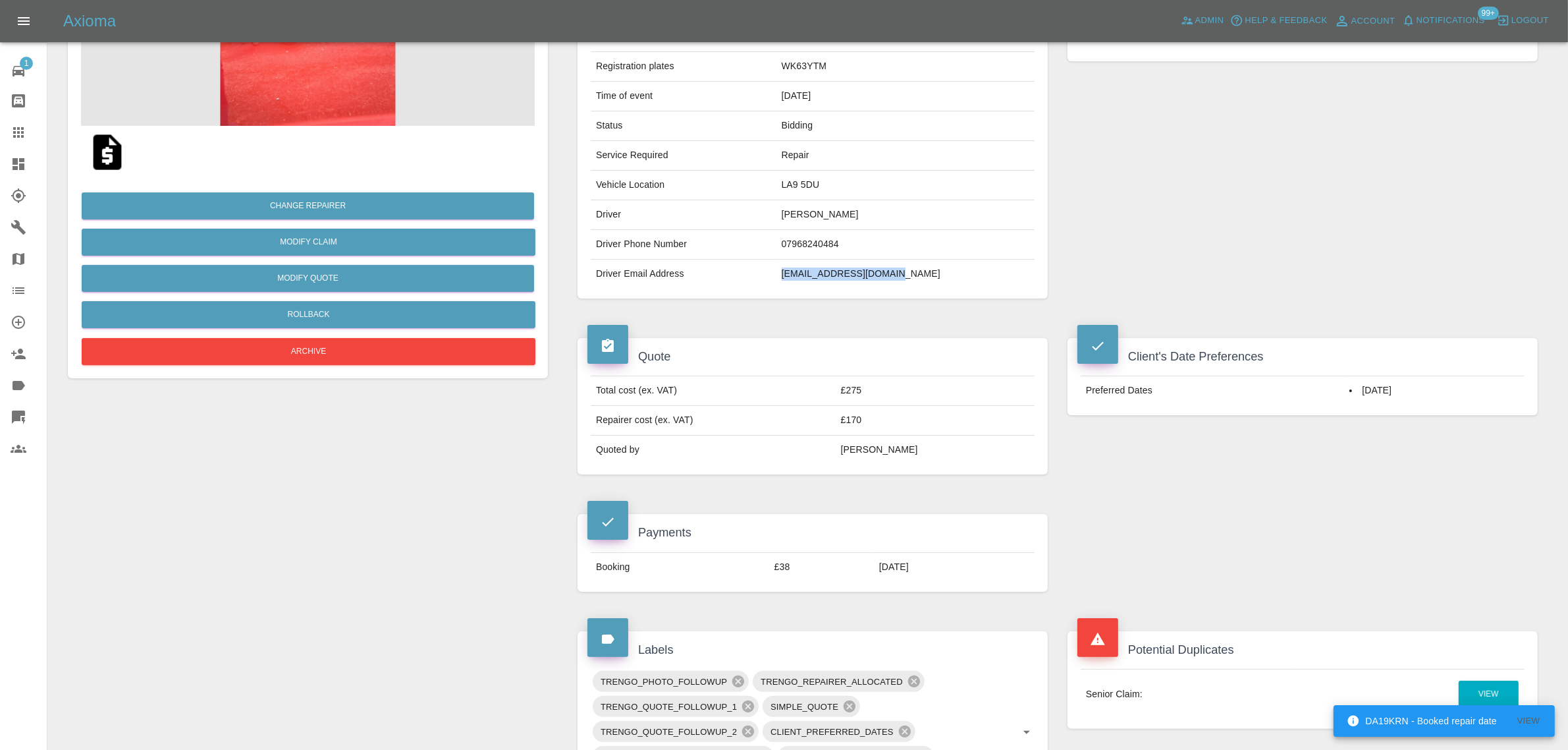
drag, startPoint x: 814, startPoint y: 274, endPoint x: 947, endPoint y: 277, distance: 133.0
click at [947, 277] on tr "Driver Email Address couttslawson@gmail.com" at bounding box center [812, 274] width 444 height 29
copy tr "couttslawson@gmail.com"
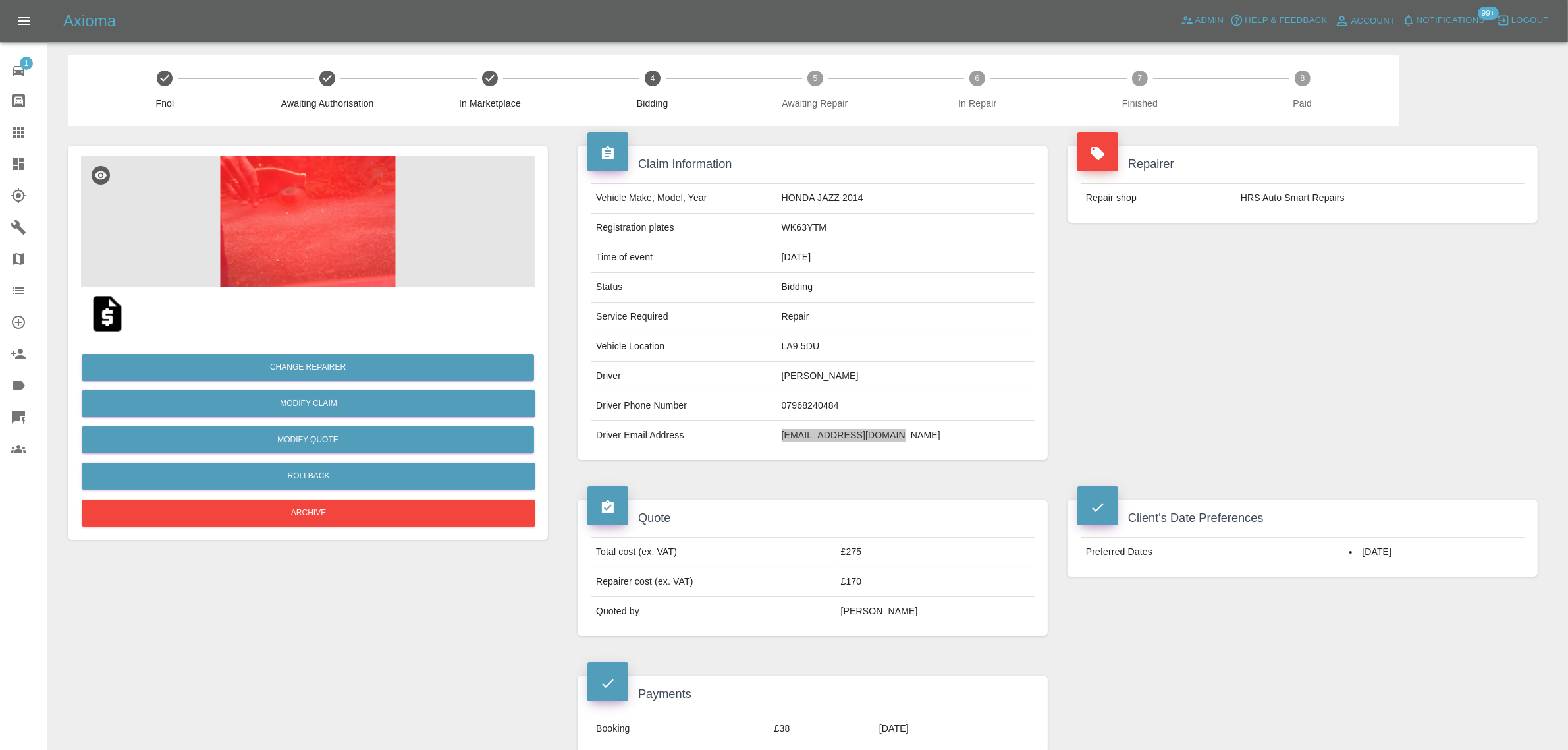
scroll to position [0, 0]
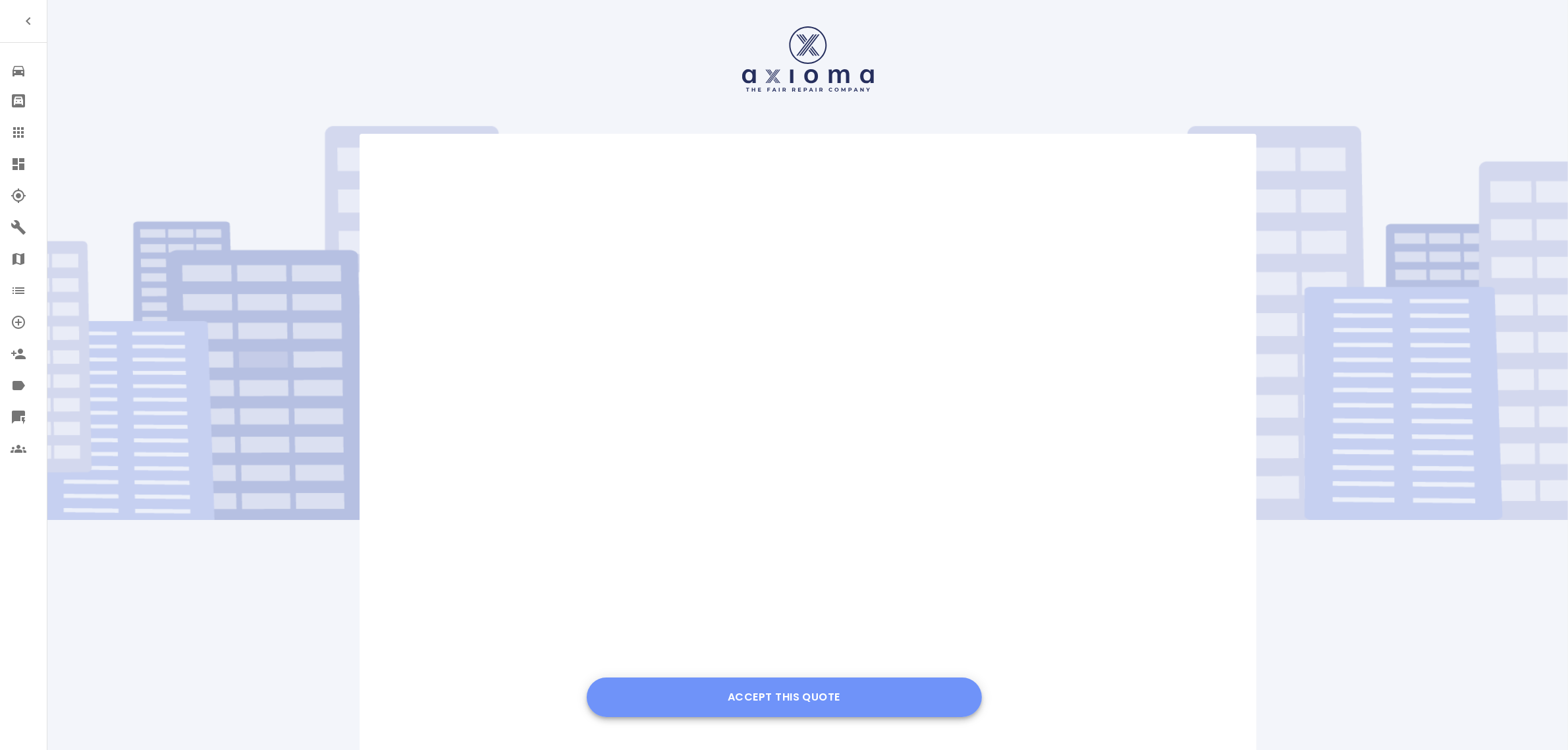
click at [809, 704] on button "Accept this Quote" at bounding box center [784, 696] width 395 height 40
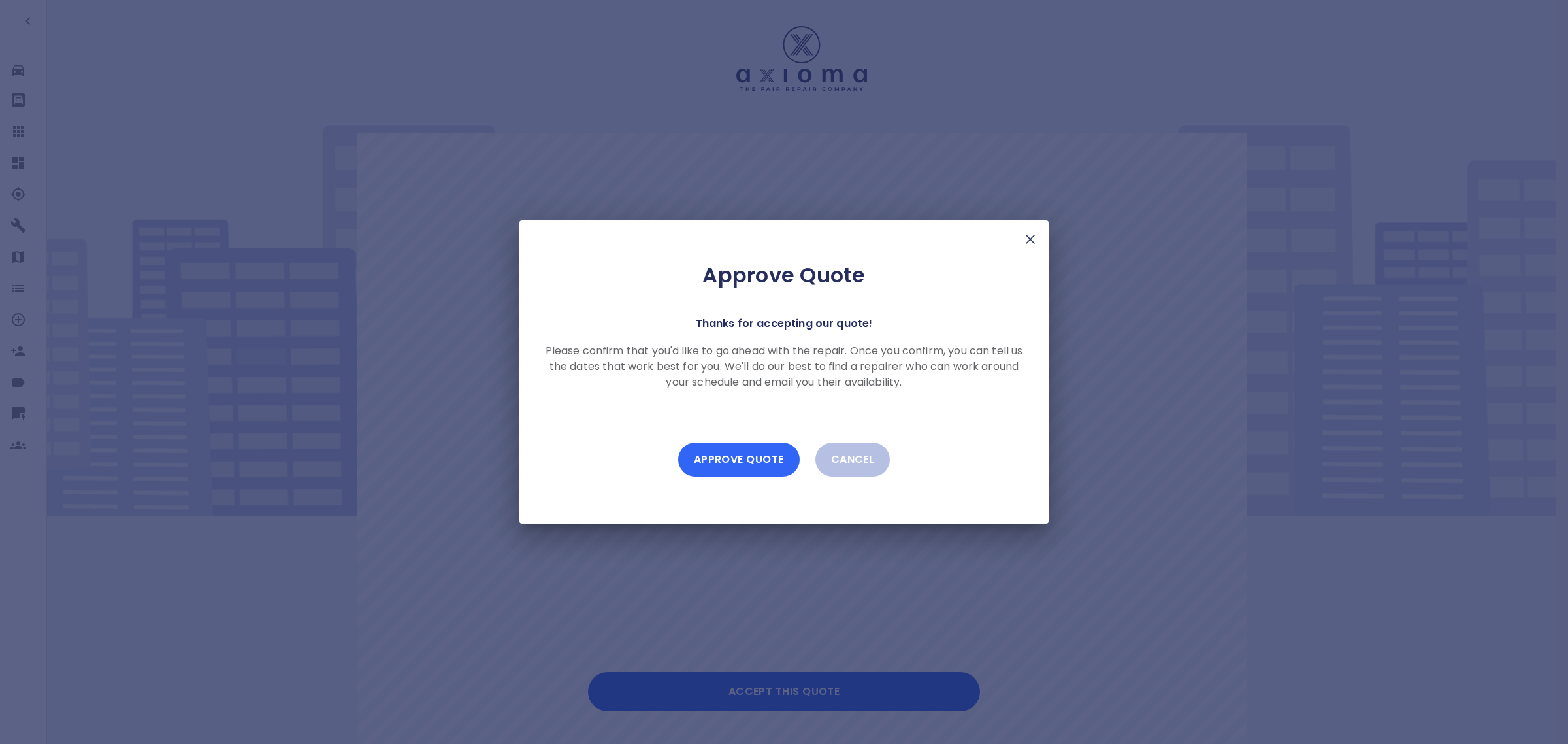
click at [717, 449] on button "Approve Quote" at bounding box center [738, 459] width 122 height 34
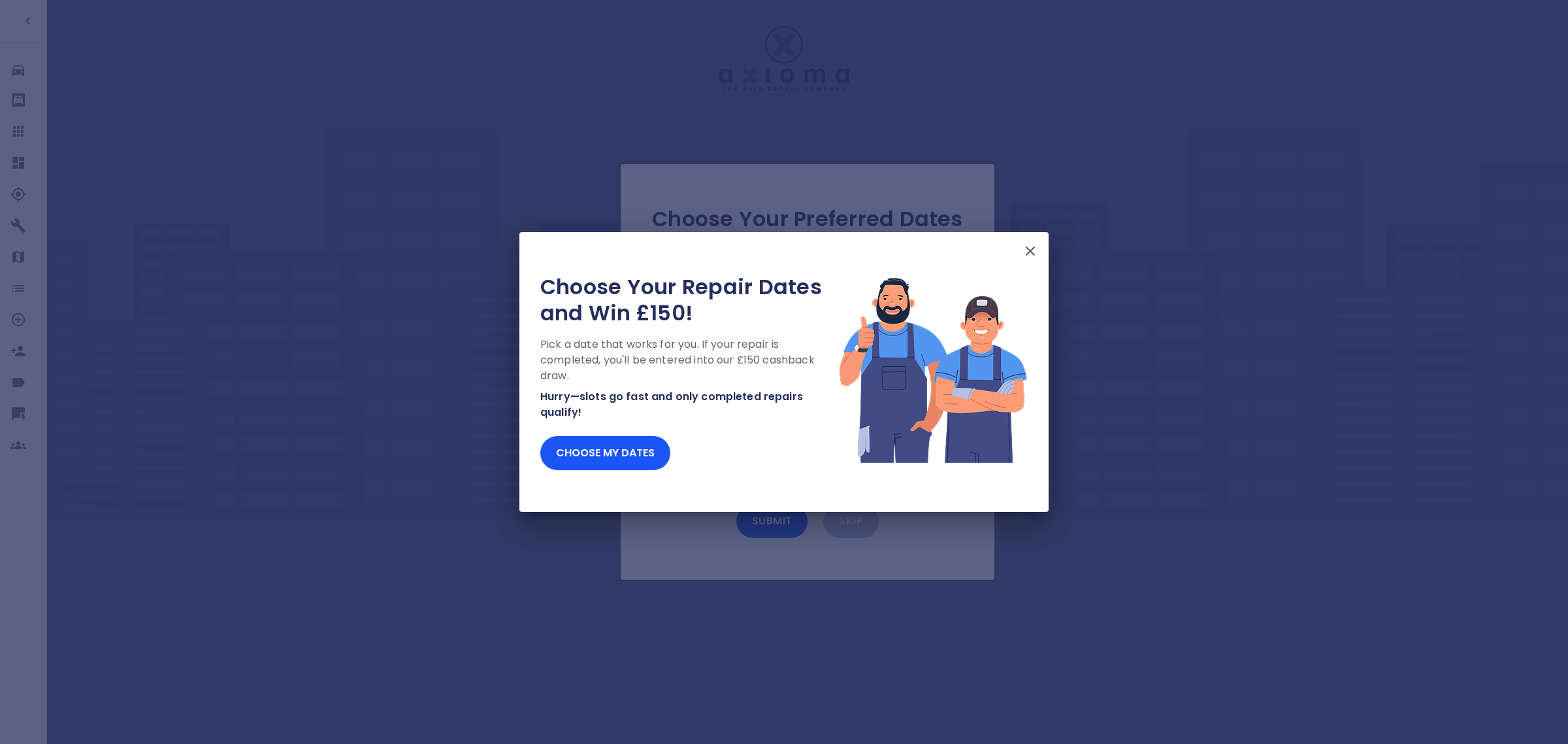
click at [1031, 245] on img at bounding box center [1030, 251] width 15 height 15
click at [1029, 250] on img at bounding box center [1030, 251] width 15 height 15
click at [36, 134] on div "Choose Your Repair Dates and Win £150! Pick a date that works for you. If your …" at bounding box center [784, 372] width 1568 height 744
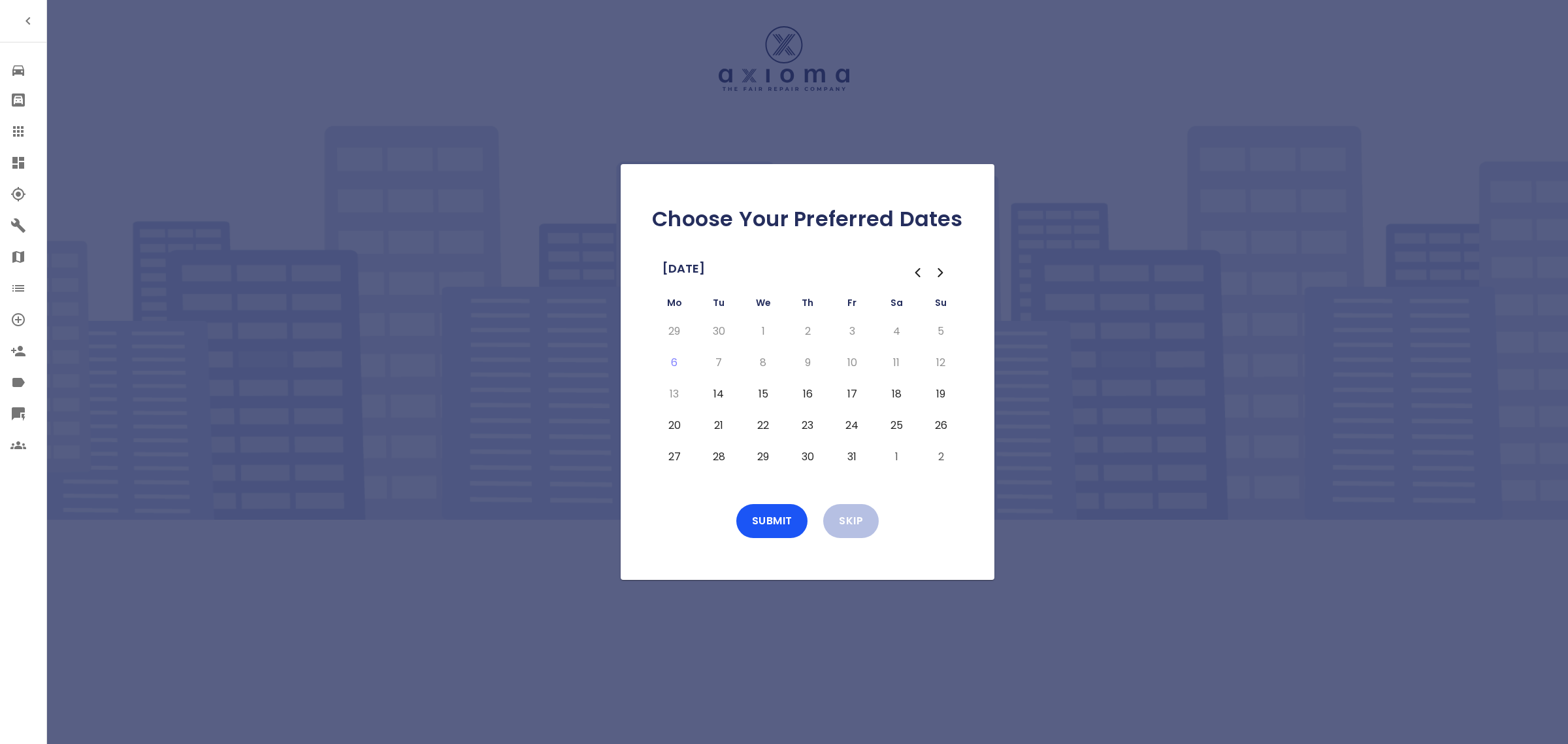
click at [26, 134] on div at bounding box center [29, 131] width 36 height 15
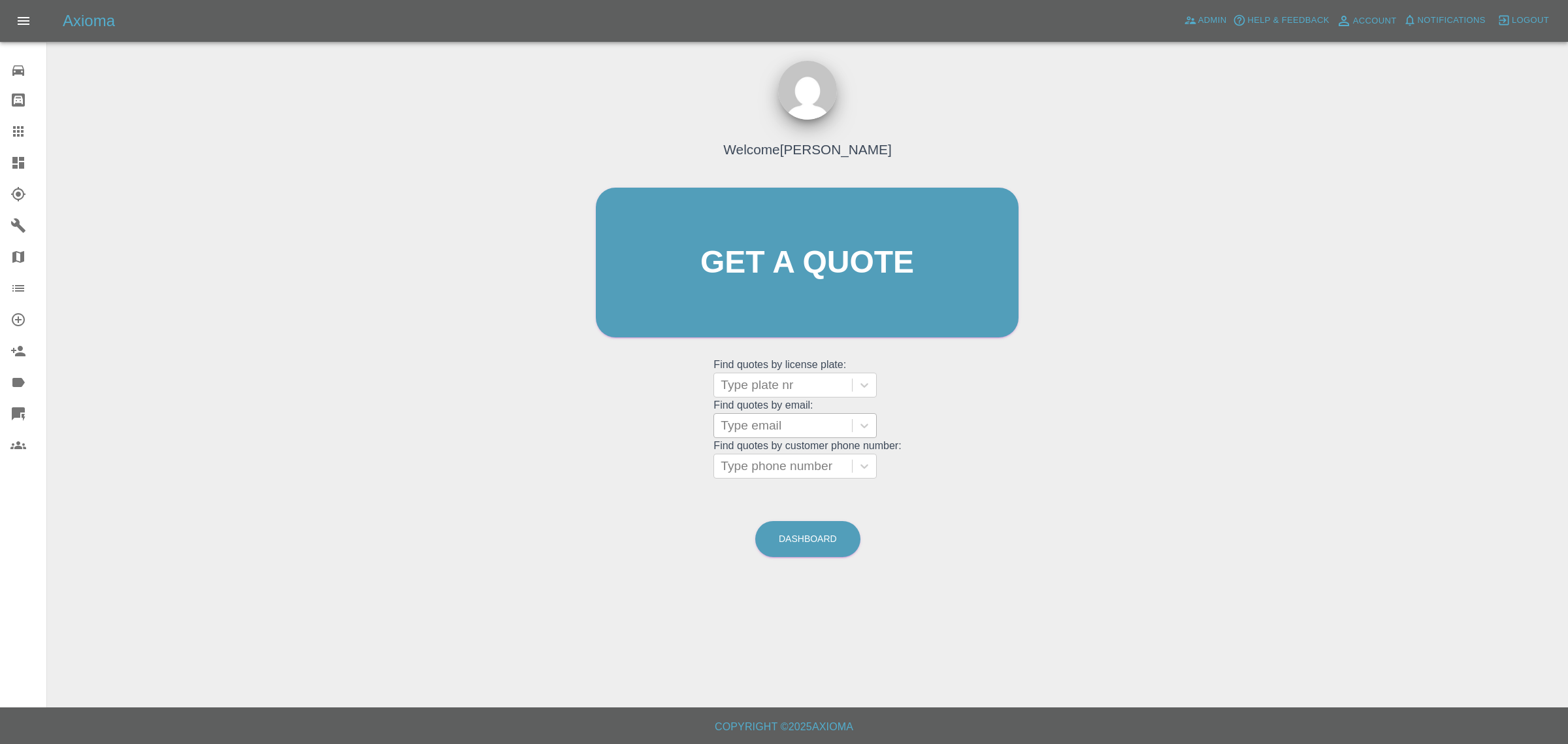
click at [777, 431] on div at bounding box center [783, 425] width 124 height 18
paste input "kaedenmoorebusiness@gmail.com"
type input "kaedenmoorebusiness@gmail.com"
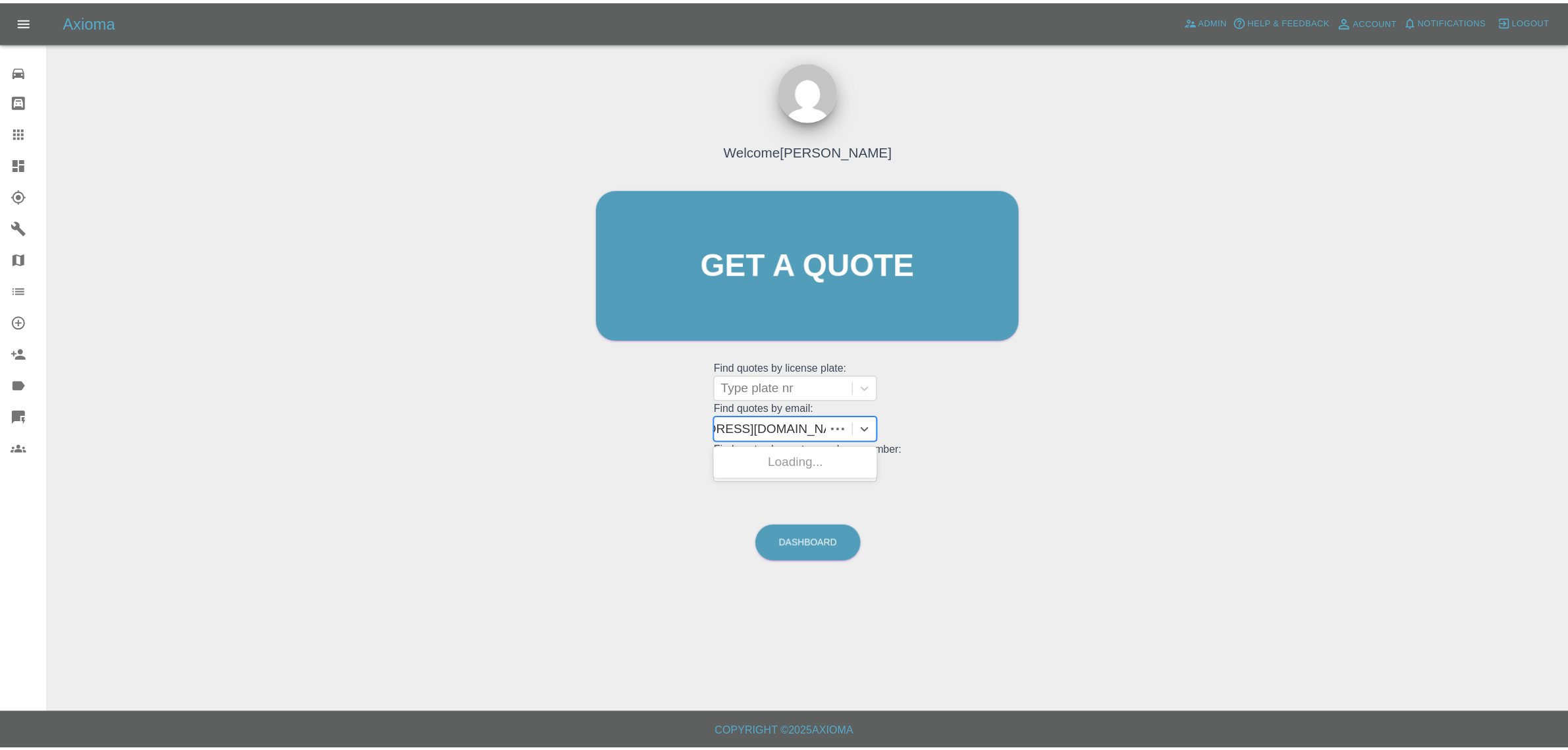
scroll to position [0, 63]
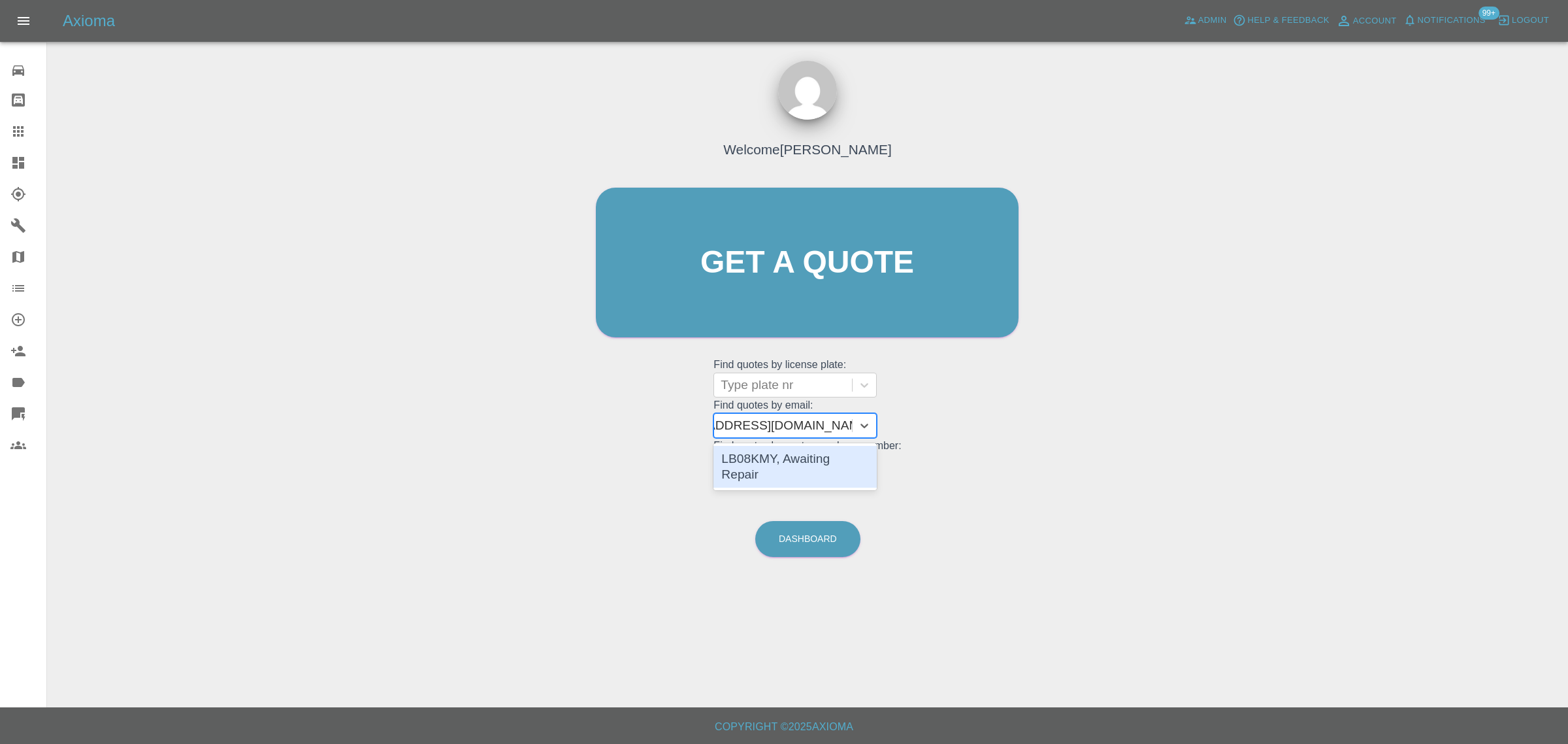
click at [781, 458] on div "LB08KMY, Awaiting Repair" at bounding box center [795, 466] width 164 height 42
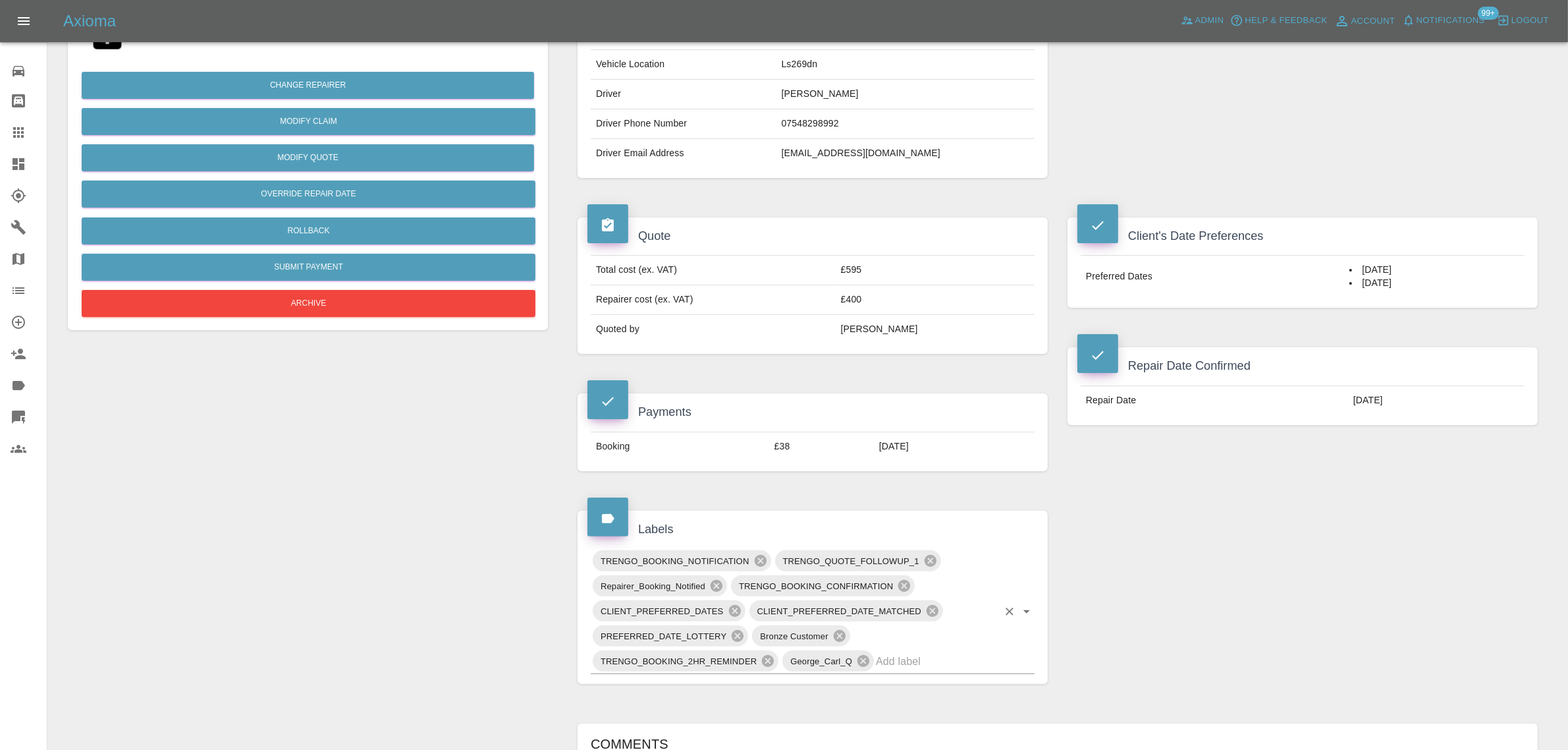
scroll to position [576, 0]
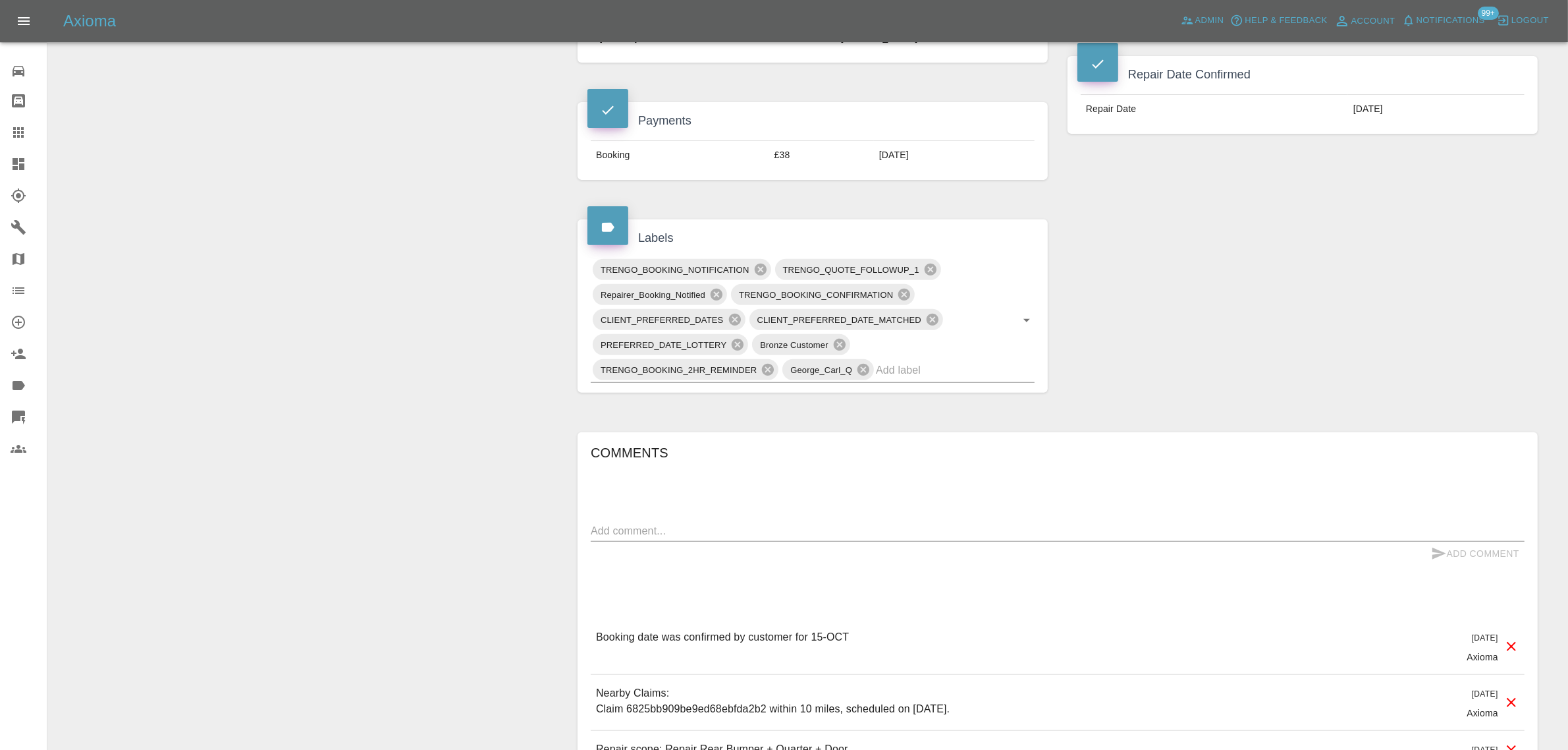
click at [761, 542] on div "x" at bounding box center [1058, 531] width 934 height 21
click at [764, 538] on textarea at bounding box center [1058, 531] width 934 height 15
paste textarea "Hi i would like to cancel but i am unable to contact the repairer"
type textarea "Hi i would like to cancel but i am unable to contact the repairer"
click at [1479, 555] on button "Add Comment" at bounding box center [1474, 553] width 98 height 24
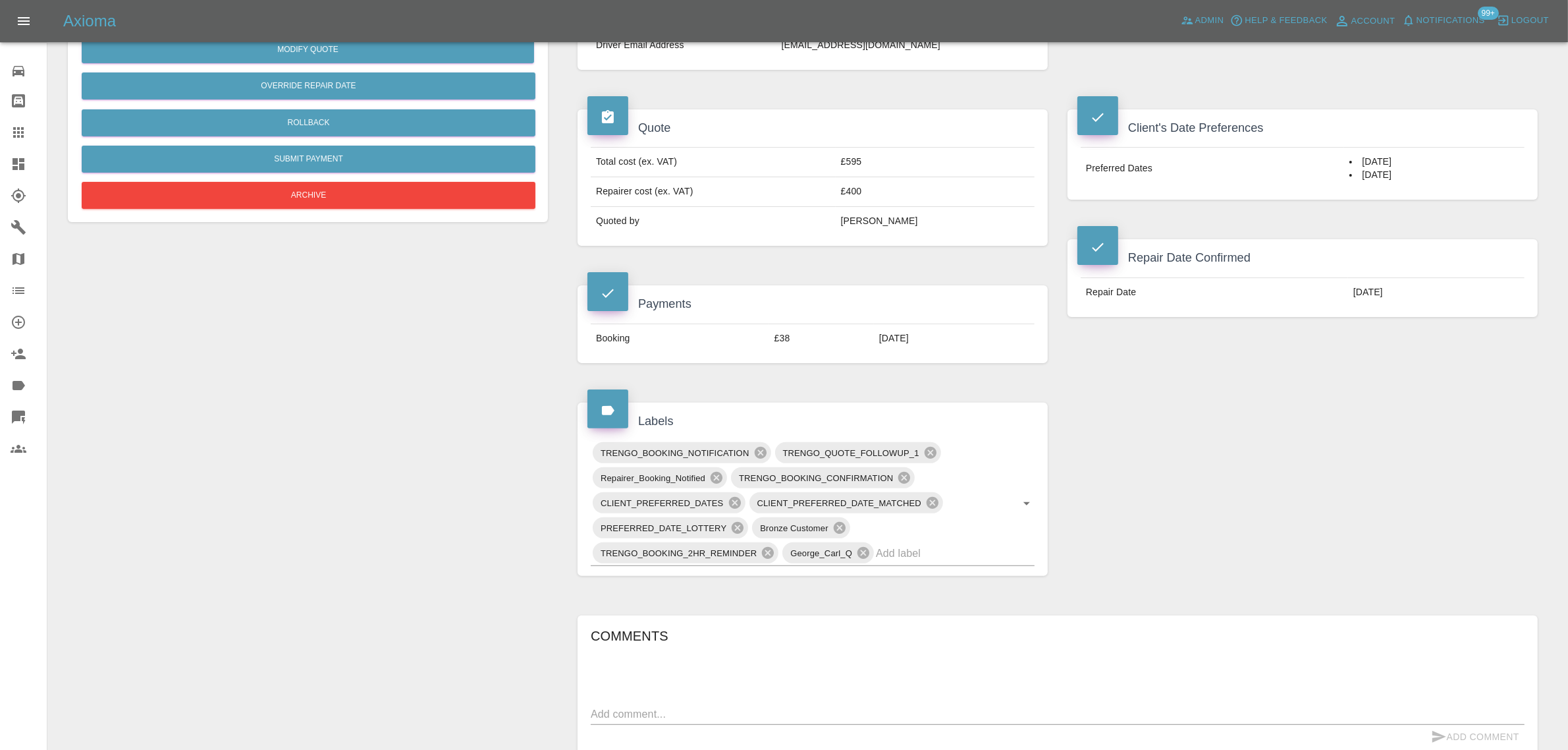
scroll to position [411, 0]
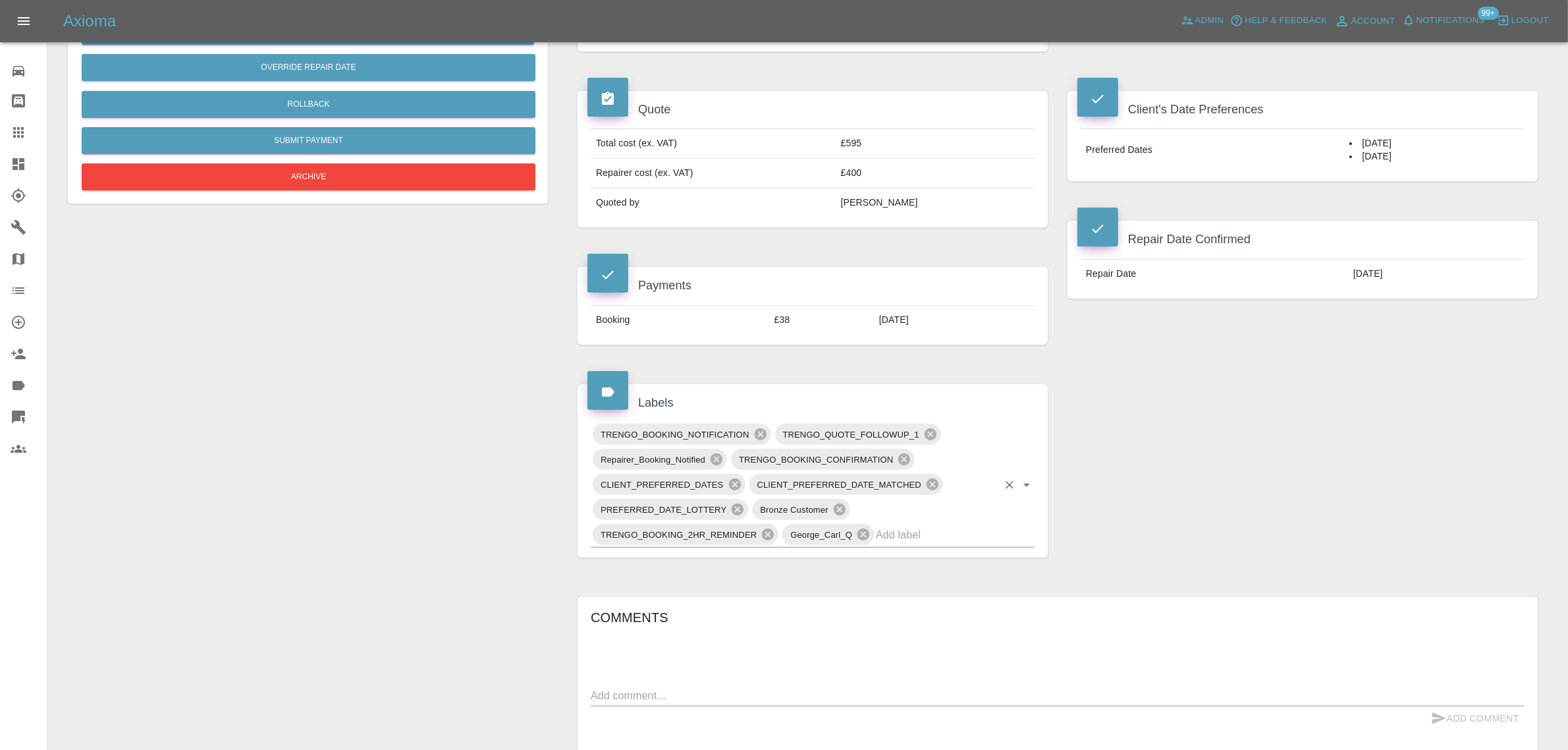
click at [922, 536] on input "text" at bounding box center [937, 534] width 122 height 20
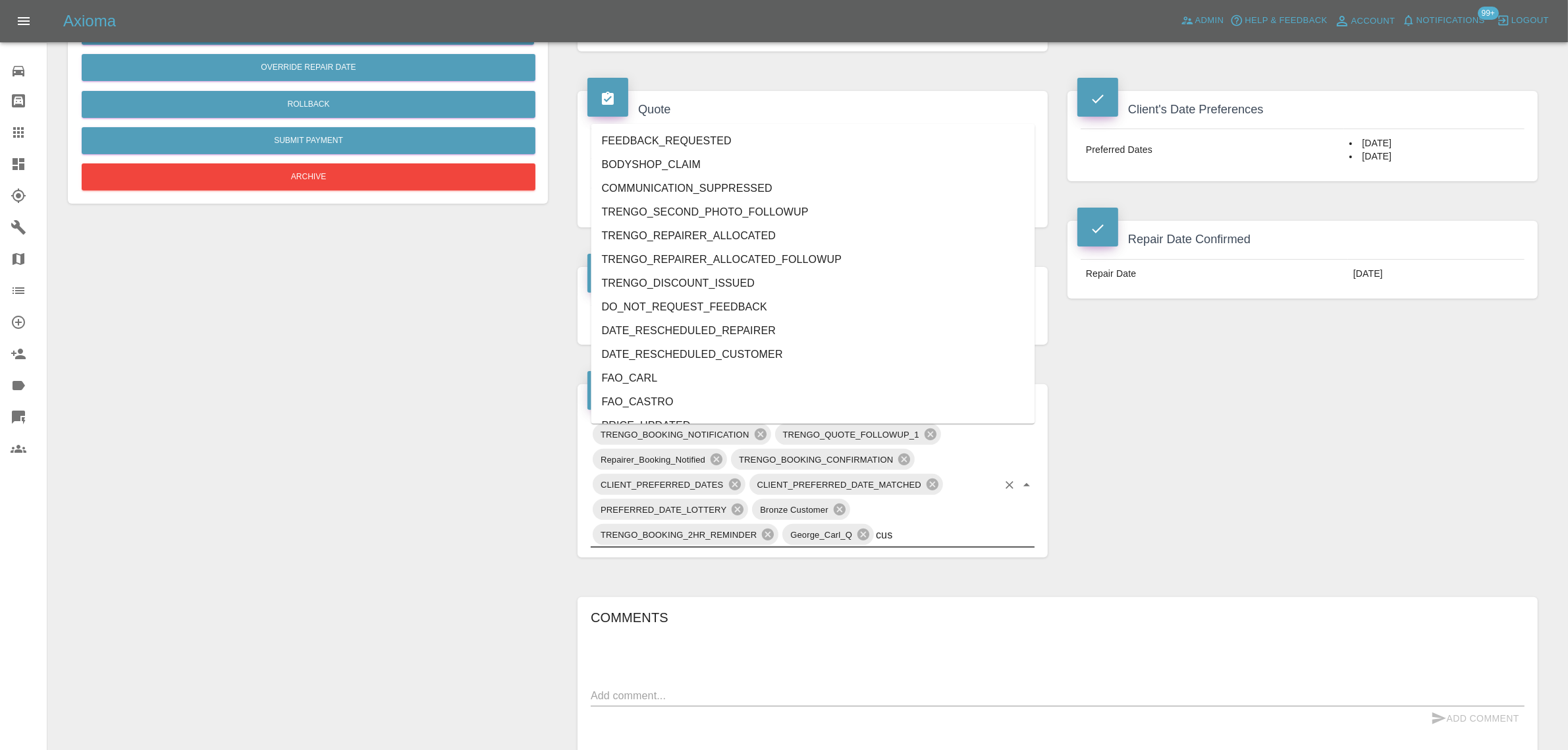
type input "cust"
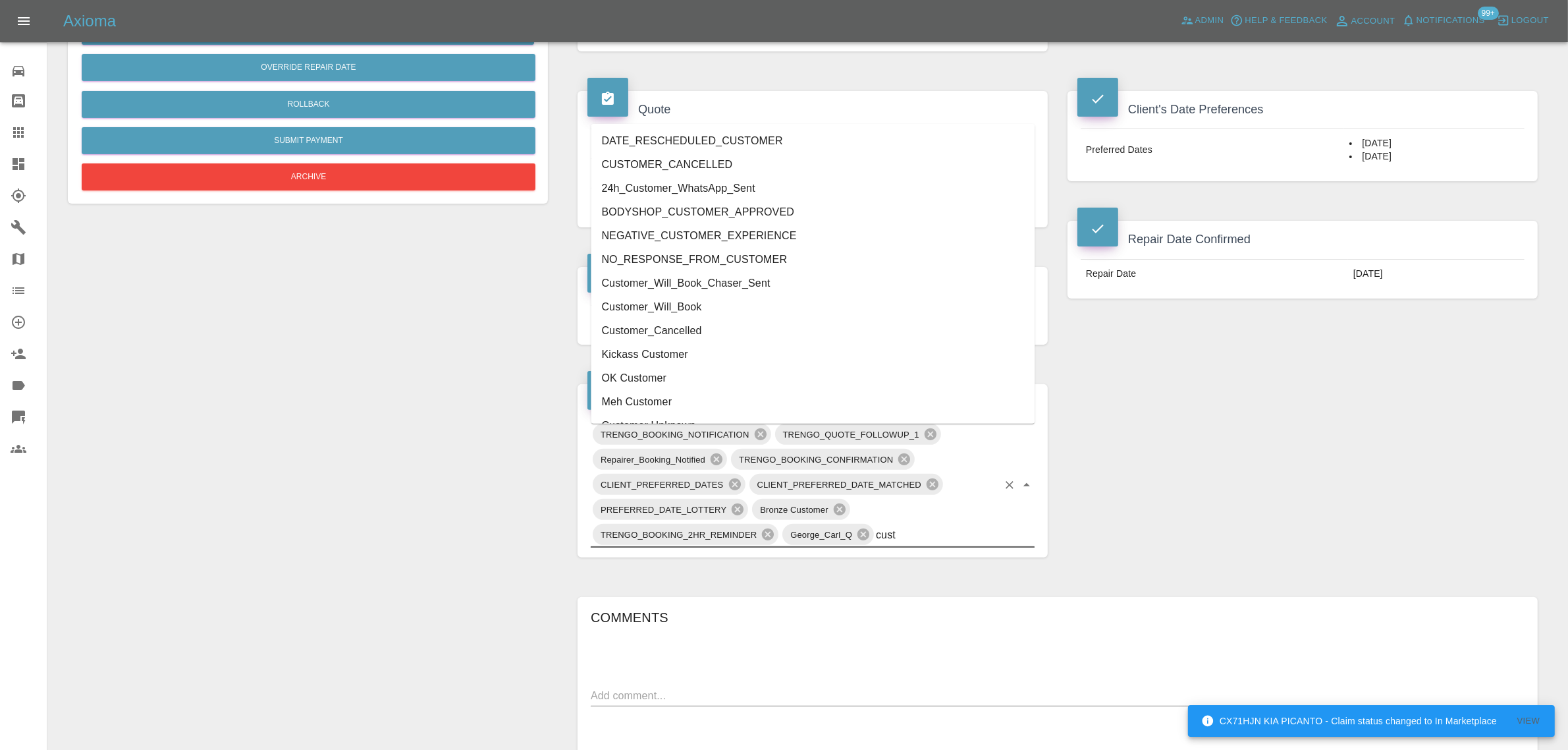
click at [689, 331] on li "Customer_Cancelled" at bounding box center [813, 330] width 444 height 24
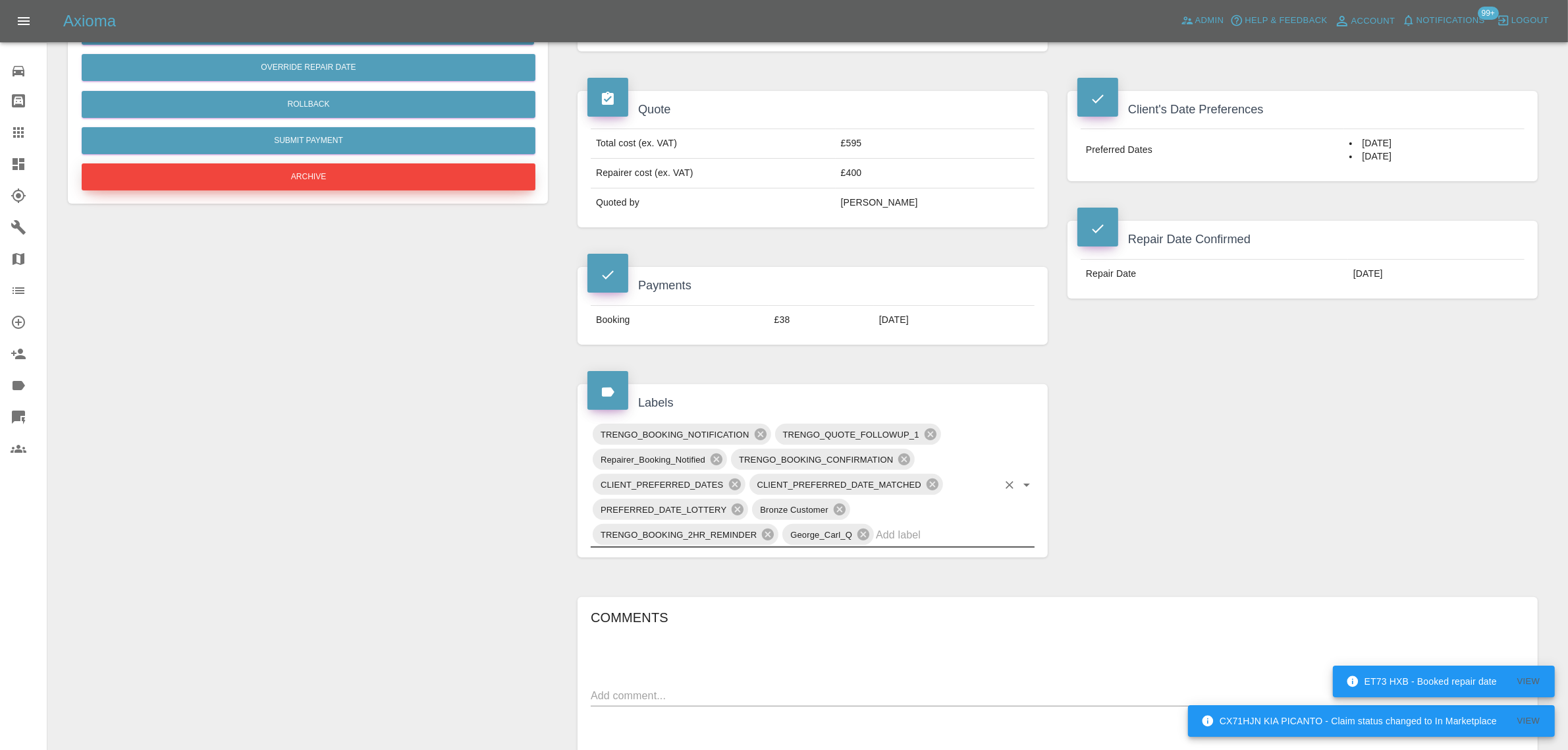
click at [387, 182] on button "Archive" at bounding box center [309, 177] width 454 height 27
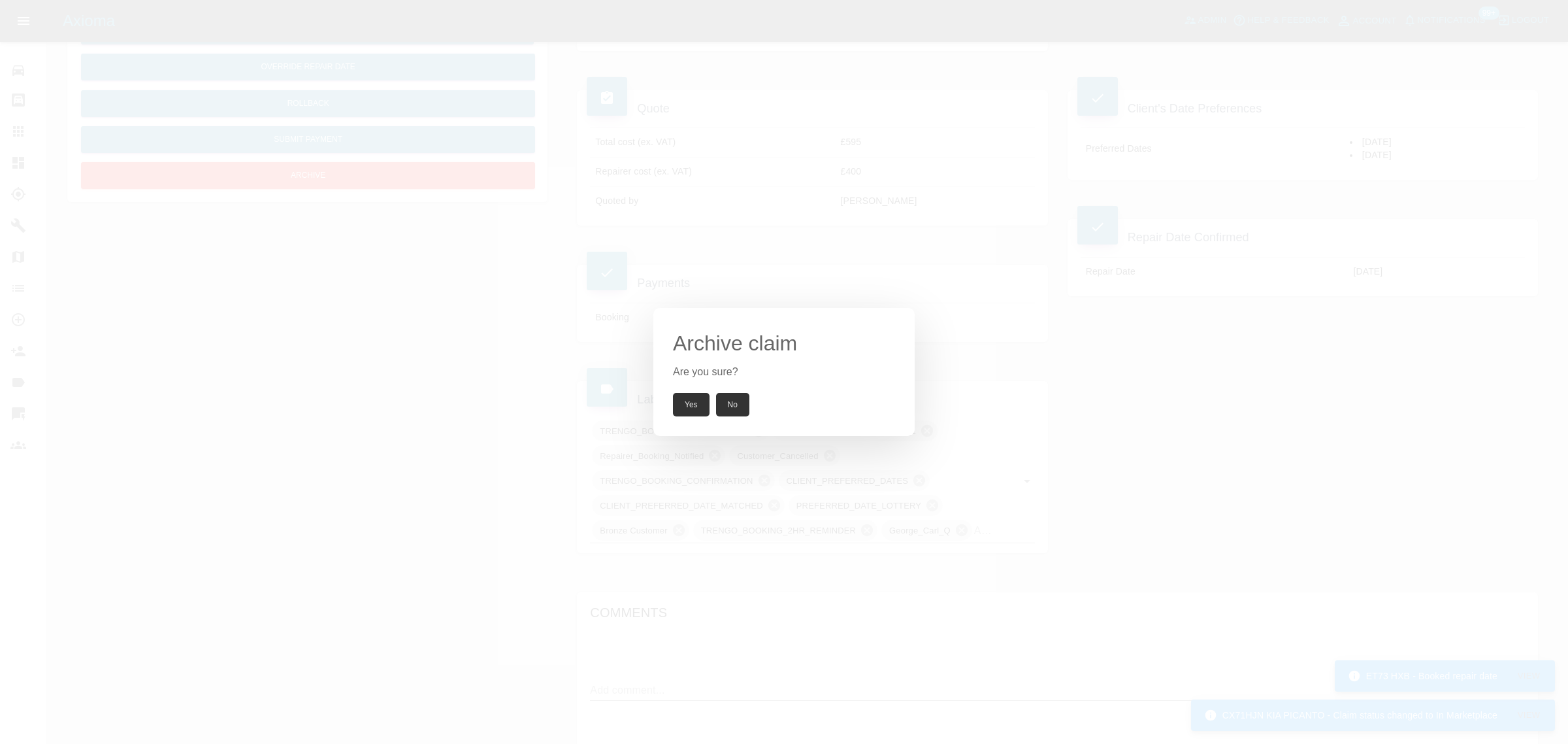
click at [696, 416] on div "Archive claim Are you sure? Yes No" at bounding box center [783, 372] width 261 height 128
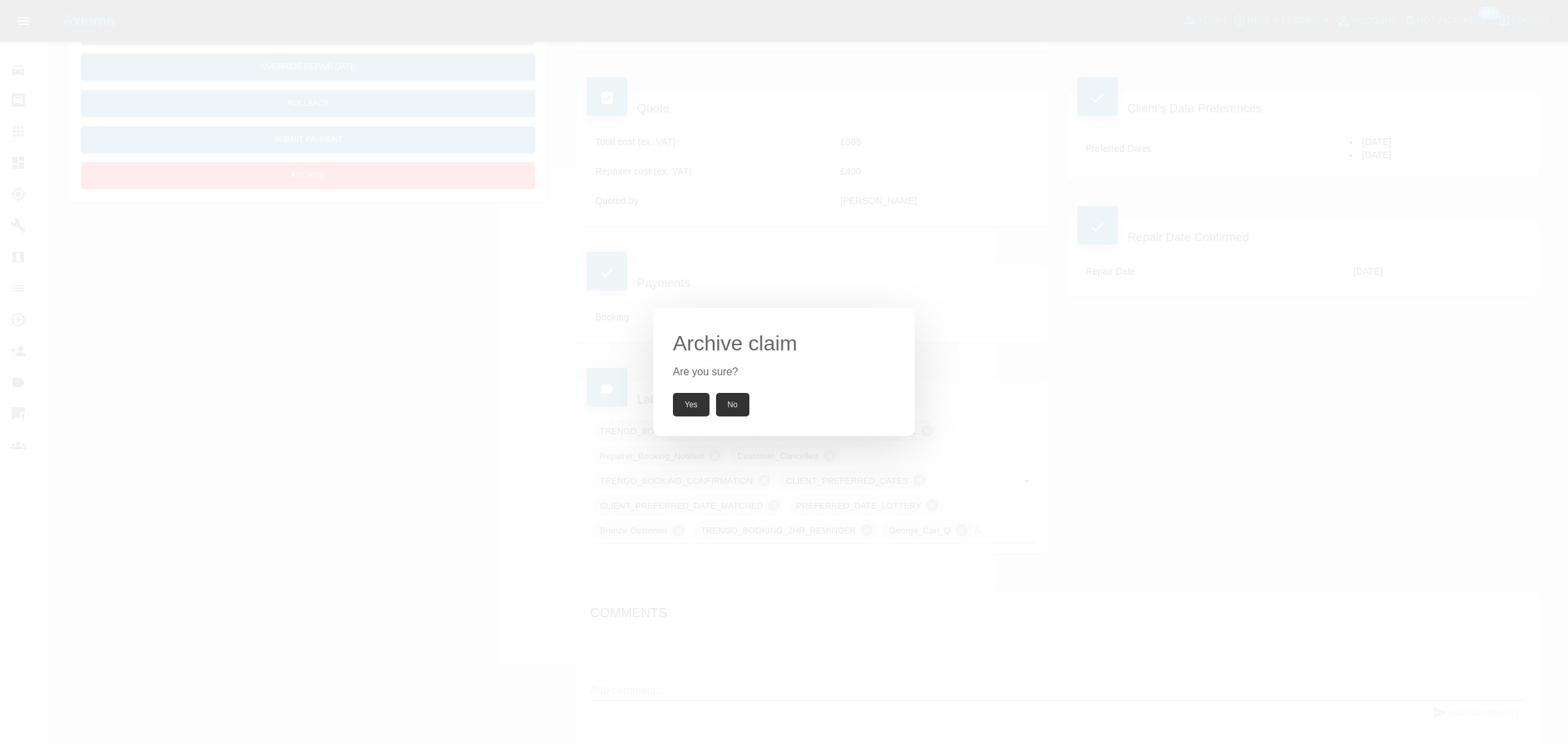
click at [710, 406] on div "Yes No" at bounding box center [784, 404] width 222 height 24
click at [694, 417] on div "Archive claim Are you sure? Yes No" at bounding box center [783, 372] width 261 height 128
click at [689, 410] on button "Yes" at bounding box center [691, 404] width 36 height 24
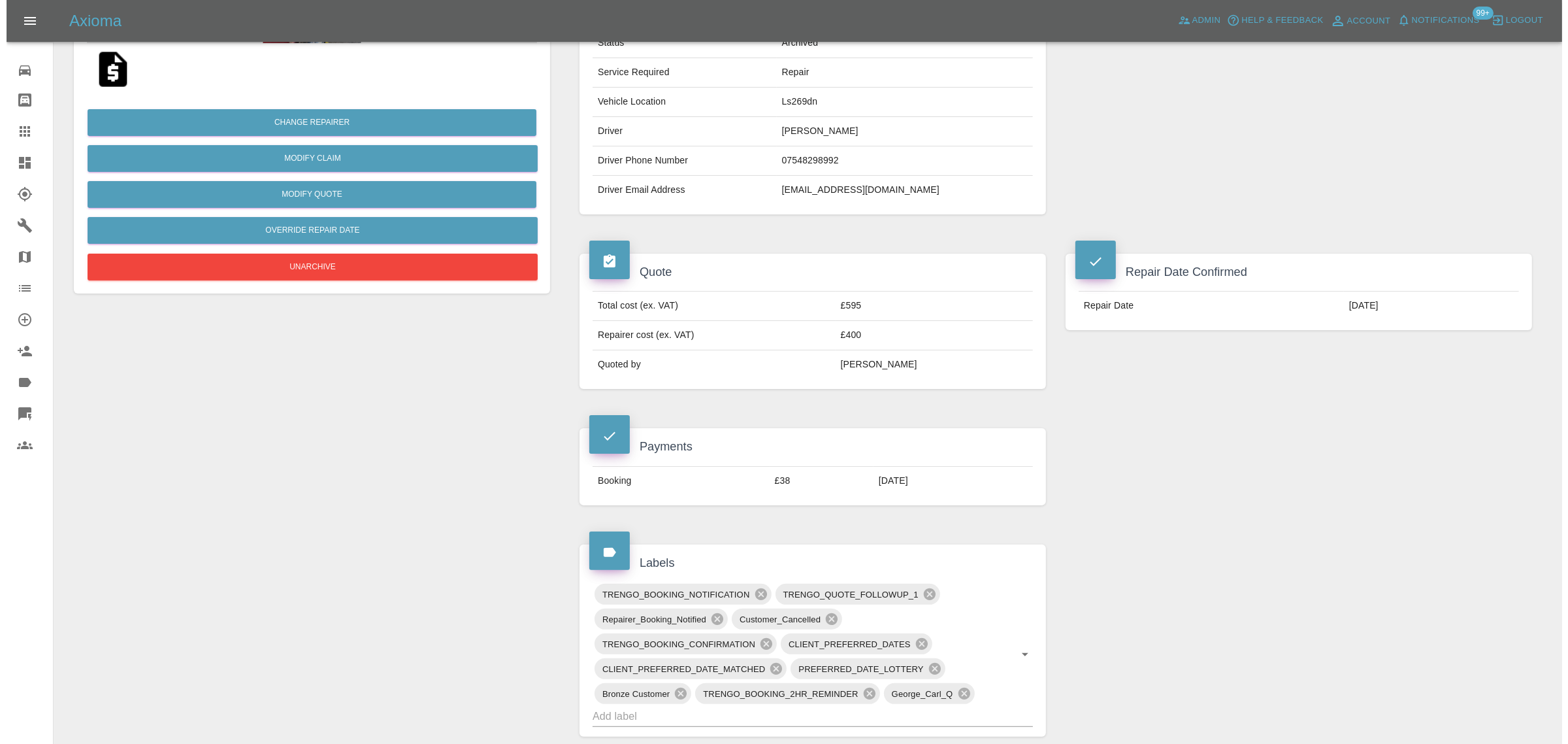
scroll to position [0, 0]
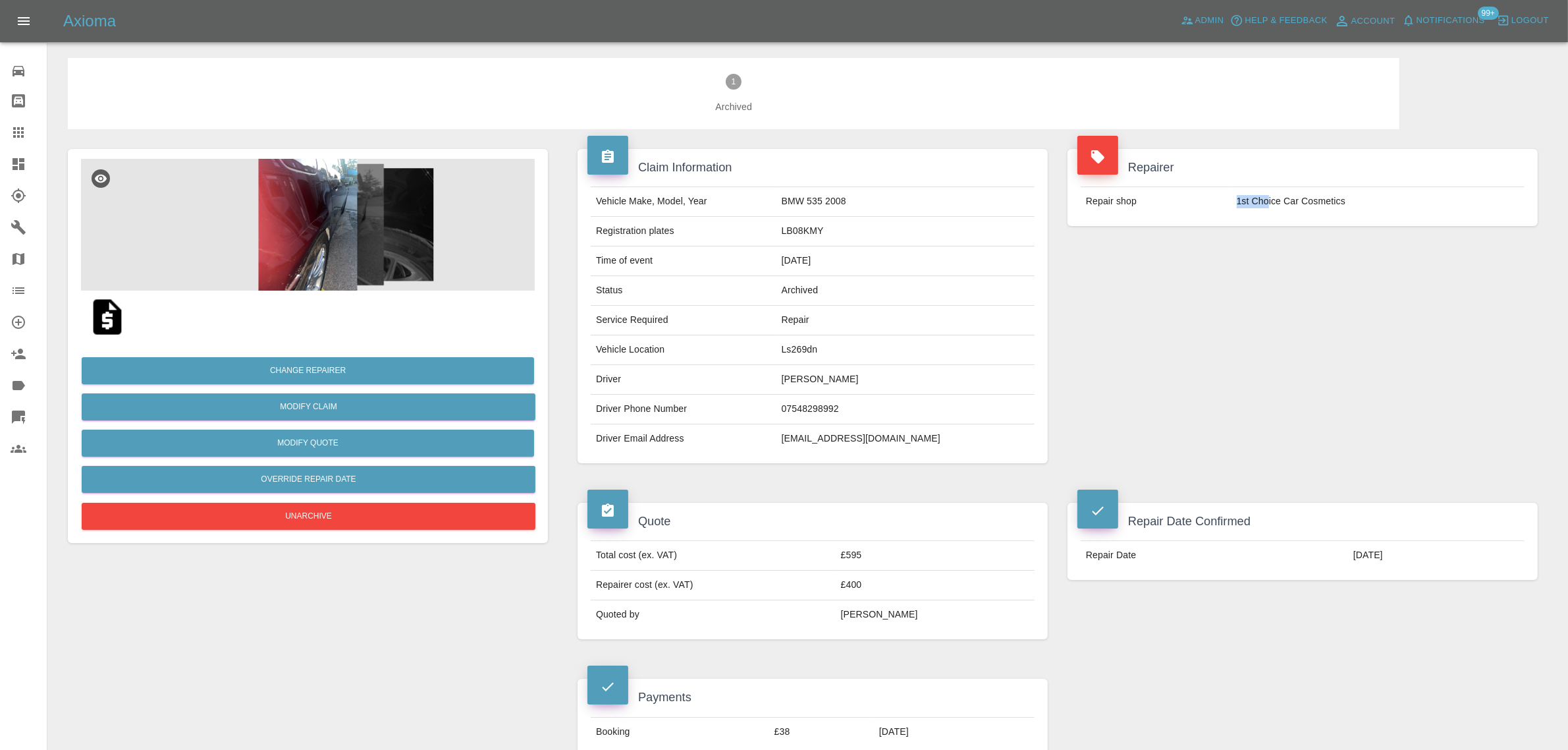
drag, startPoint x: 1234, startPoint y: 205, endPoint x: 1268, endPoint y: 202, distance: 34.1
click at [1268, 202] on td "1st Choice Car Cosmetics" at bounding box center [1378, 202] width 293 height 29
copy td "1st Cho"
drag, startPoint x: 592, startPoint y: 226, endPoint x: 870, endPoint y: 244, distance: 278.6
click at [870, 244] on tr "Registration plates LB08KMY" at bounding box center [812, 231] width 444 height 30
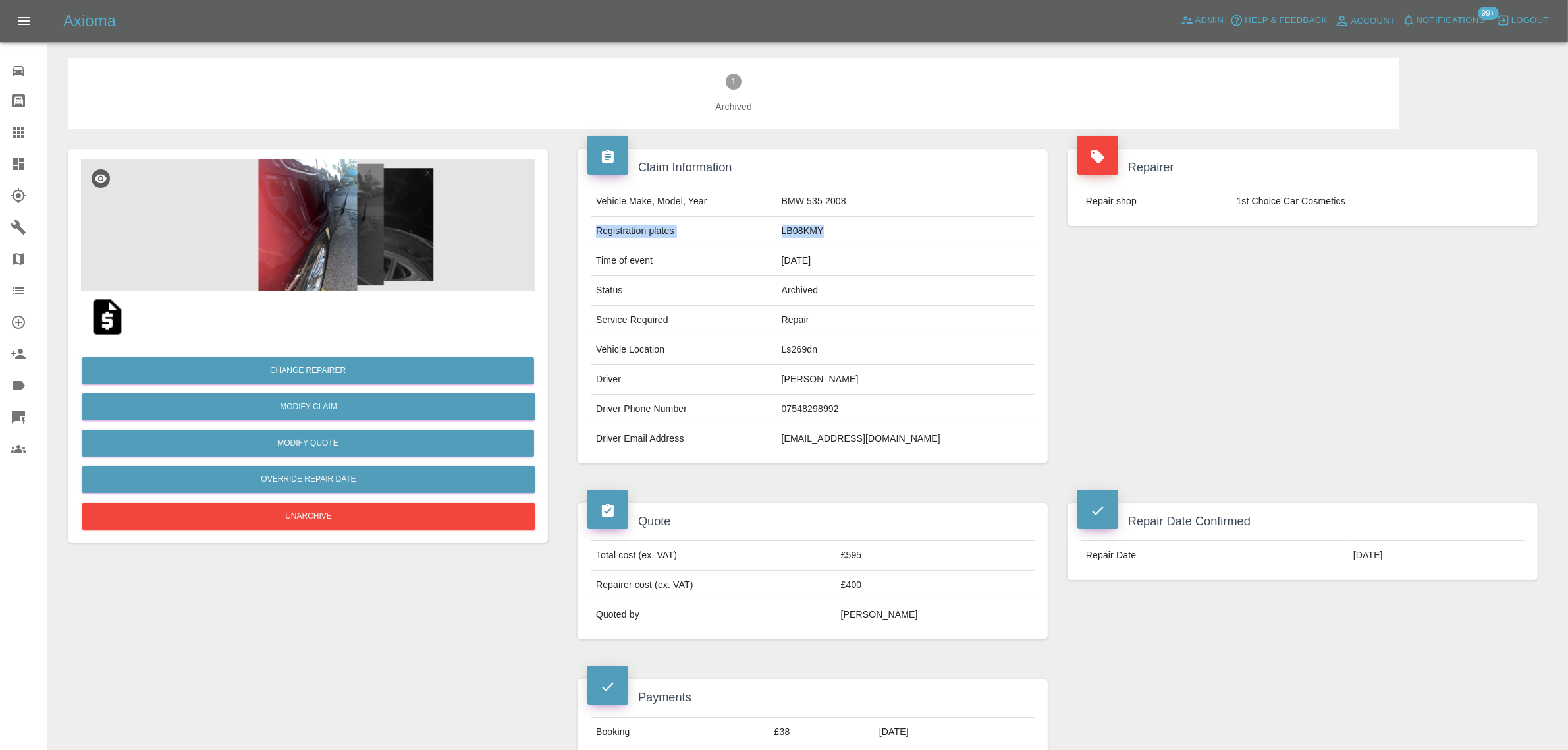
copy tr "Registration plates LB08KMY"
click at [597, 346] on td "Vehicle Location" at bounding box center [683, 349] width 185 height 30
drag, startPoint x: 594, startPoint y: 346, endPoint x: 851, endPoint y: 368, distance: 257.9
click at [851, 368] on tbody "Vehicle Make, Model, Year BMW 535 2008 Registration plates LB08KMY Time of even…" at bounding box center [812, 320] width 444 height 266
copy tbody "Vehicle Location Ls269dn Driver Kaeden Moore"
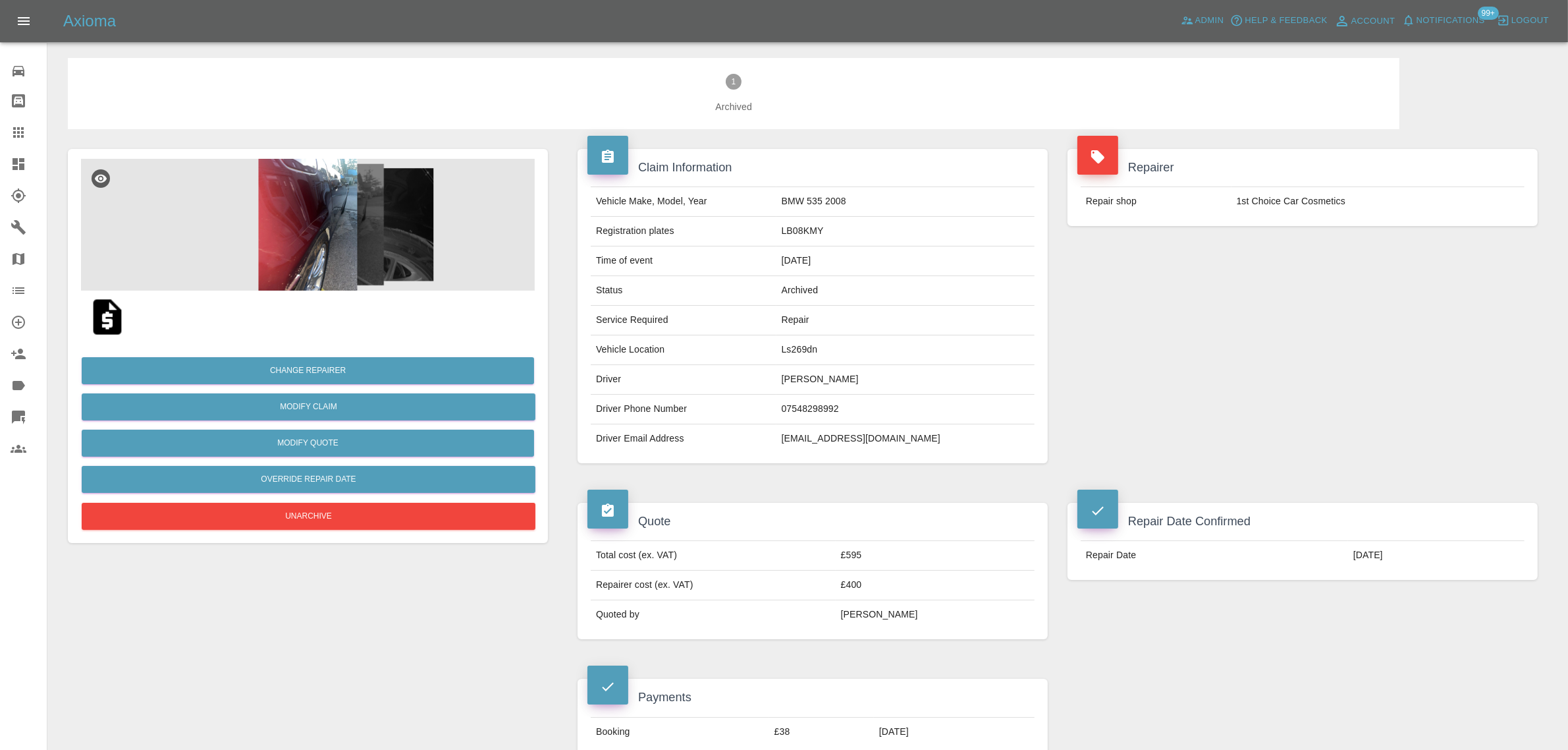
drag, startPoint x: 1081, startPoint y: 560, endPoint x: 1579, endPoint y: 618, distance: 501.4
copy tbody
click at [28, 121] on link "Claims" at bounding box center [23, 132] width 46 height 32
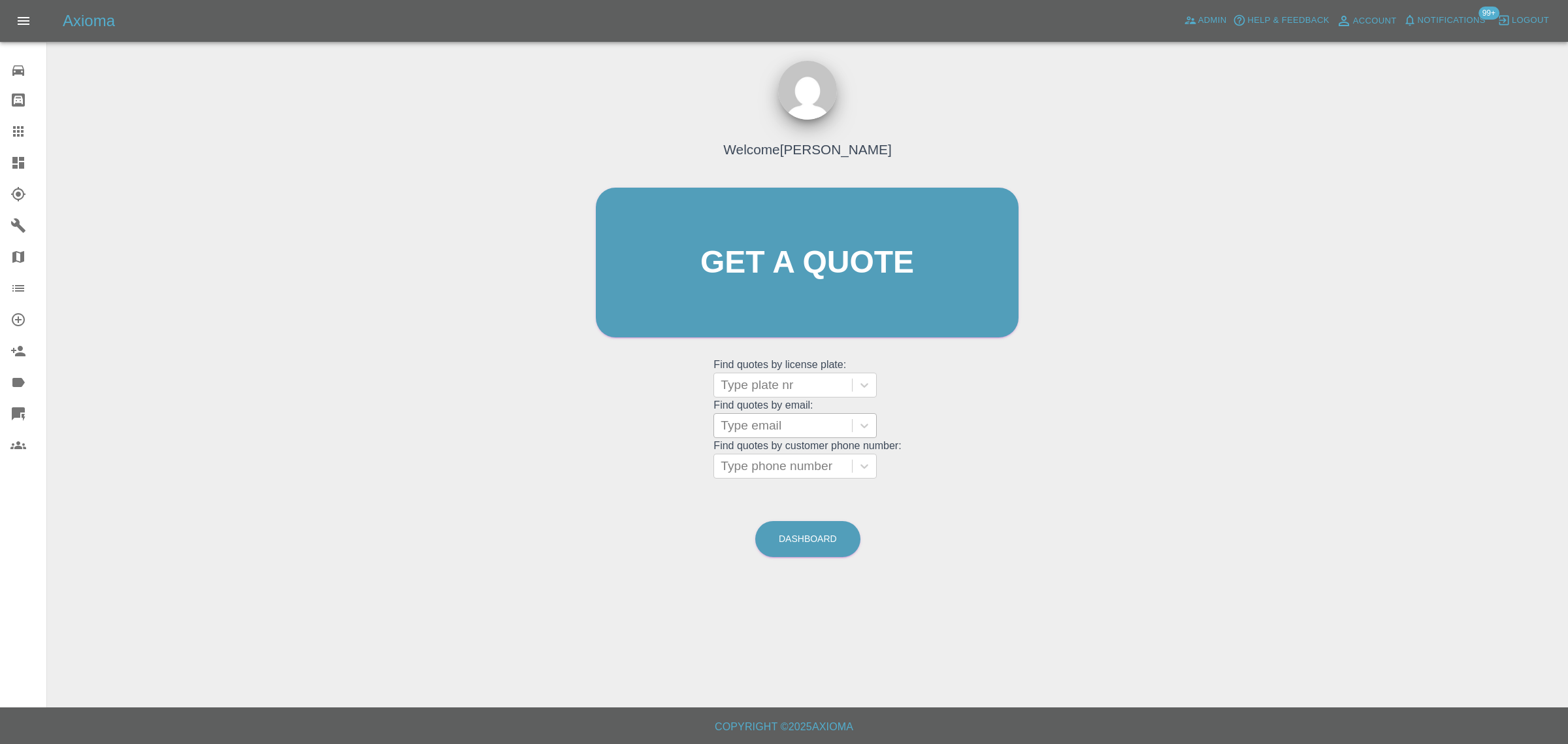
click at [778, 429] on div at bounding box center [783, 425] width 124 height 18
paste input "giftyasare68@yahoo.ie"
type input "giftyasare68@yahoo.i"
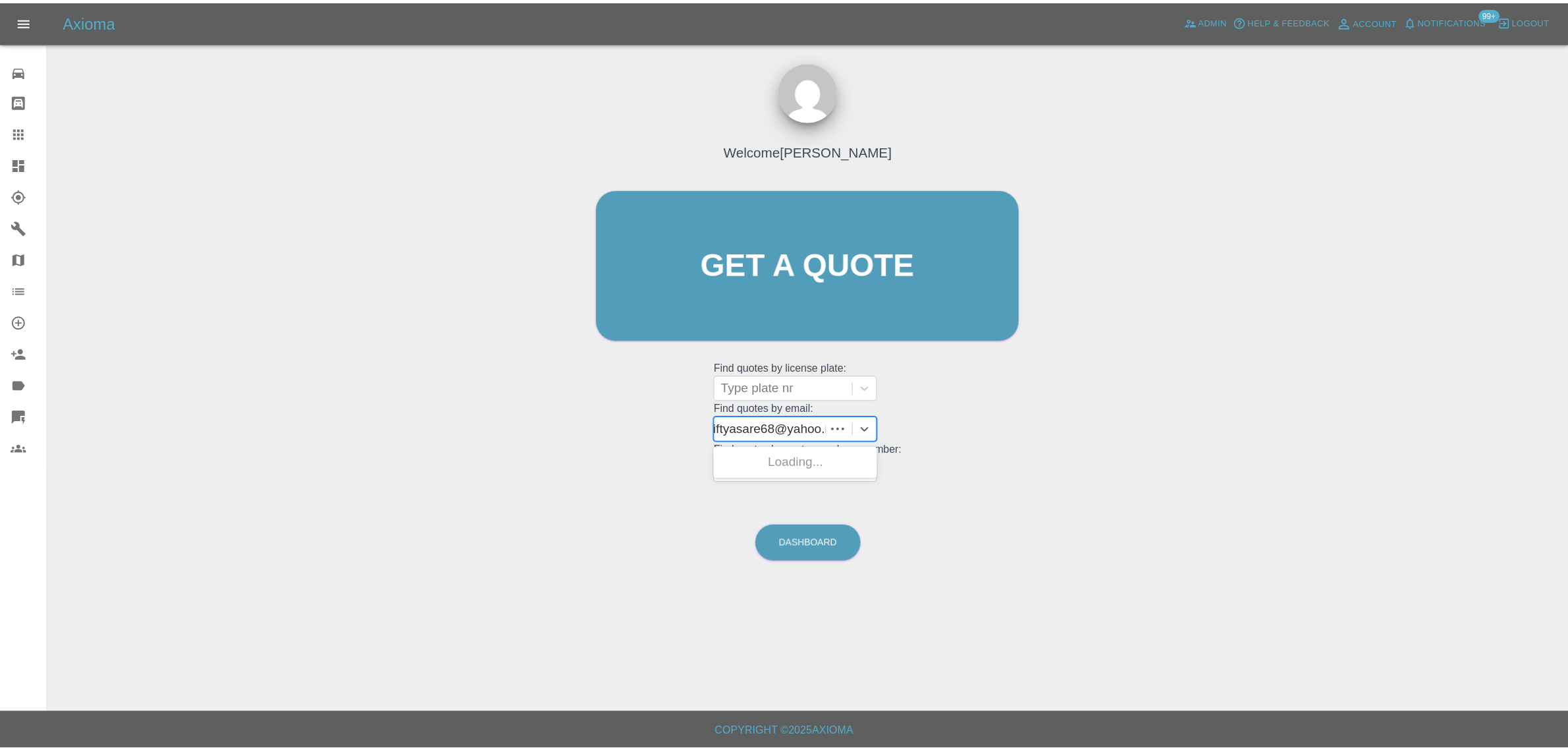
scroll to position [0, 0]
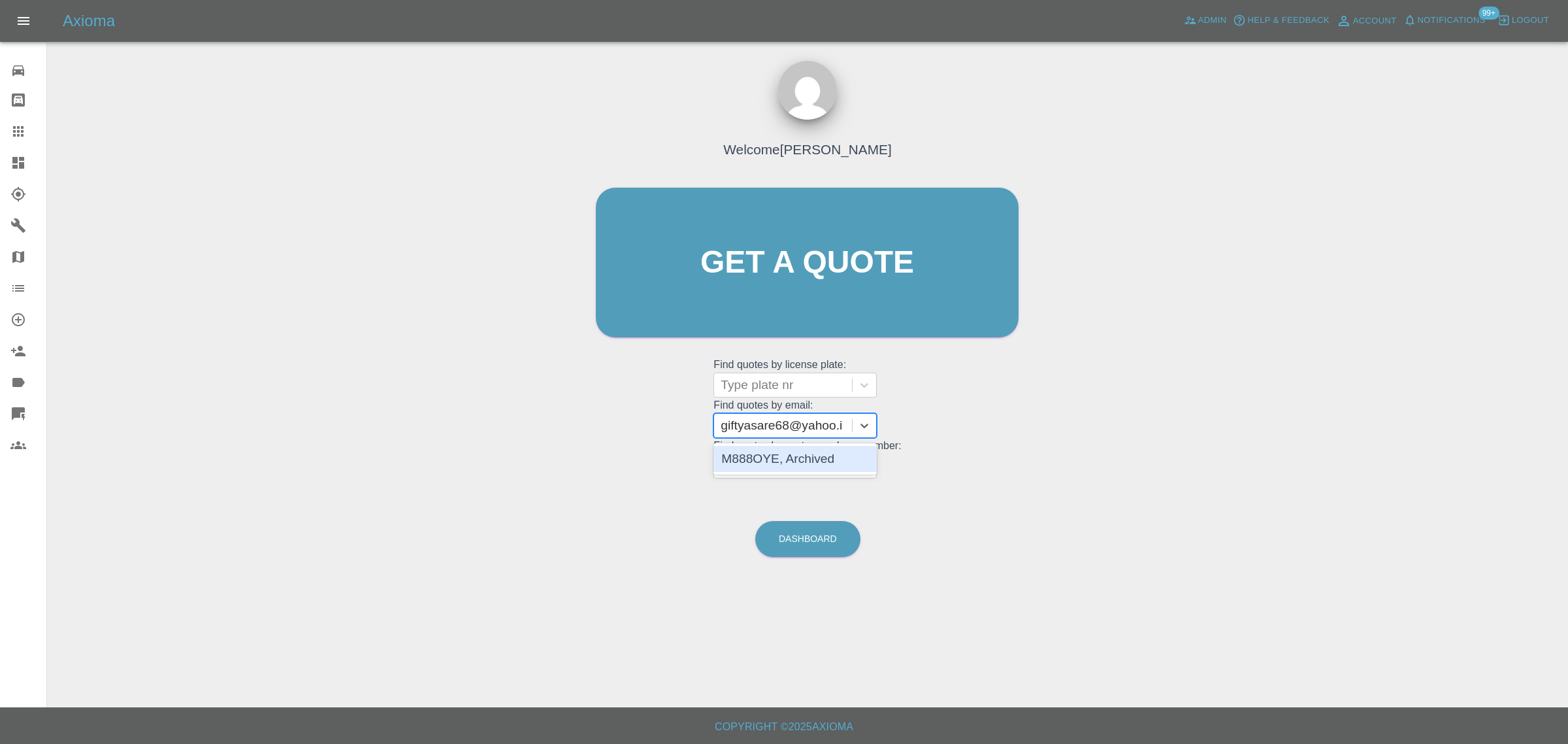
click at [808, 455] on div "M888OYE, Archived" at bounding box center [795, 458] width 164 height 26
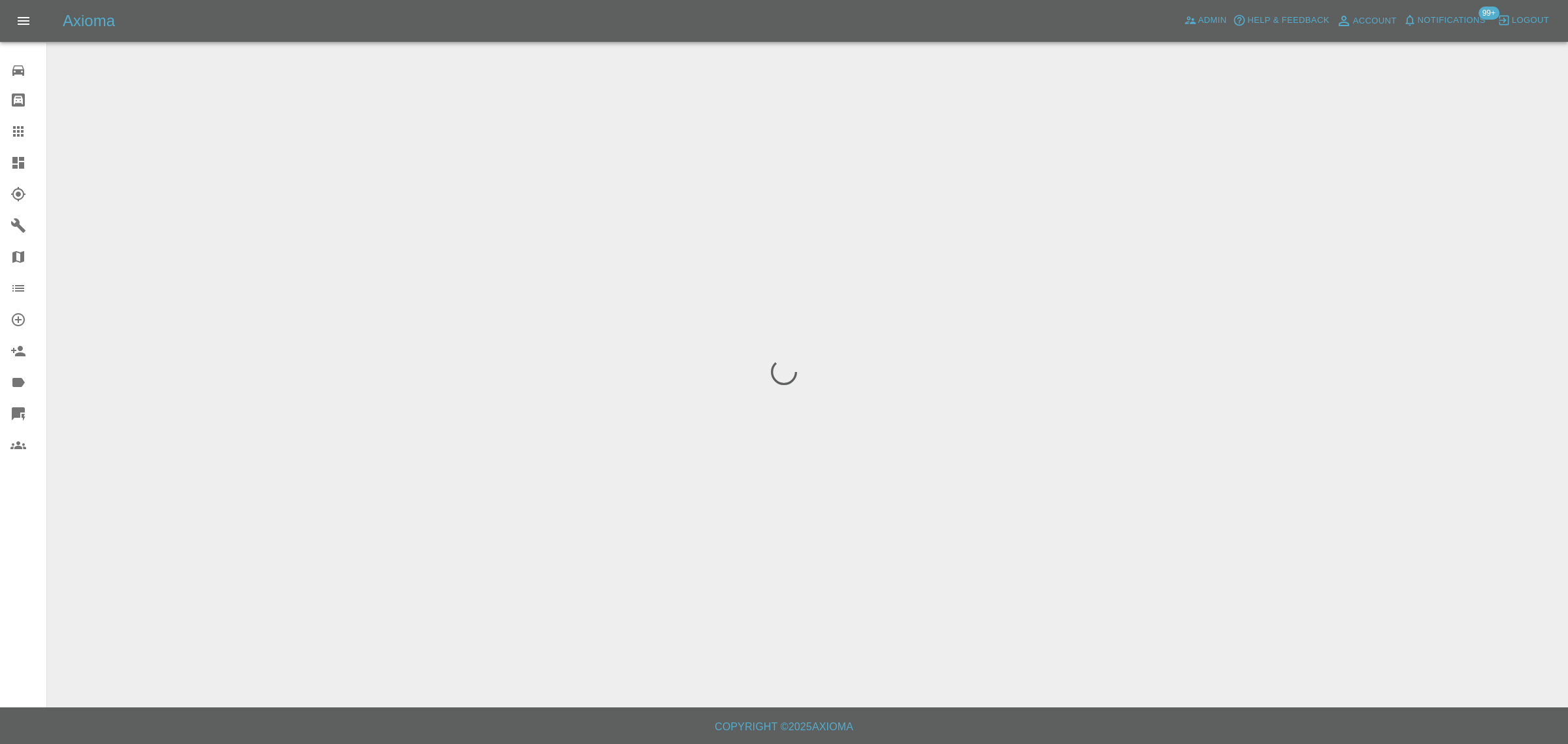
click at [33, 537] on div "0 Repair home Bodyshop home Claims Dashboard Explorer Garages Map Organization …" at bounding box center [23, 372] width 47 height 744
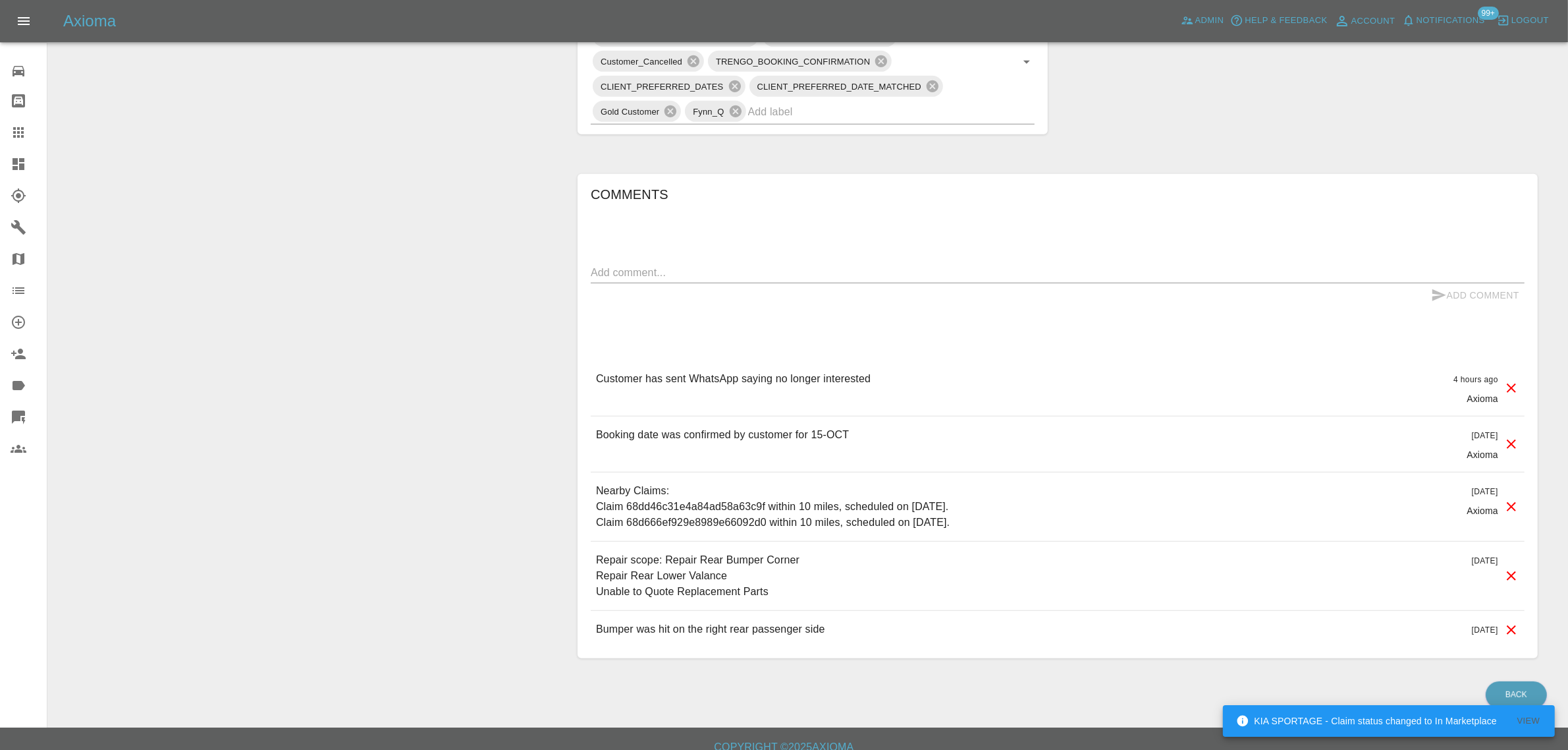
scroll to position [851, 0]
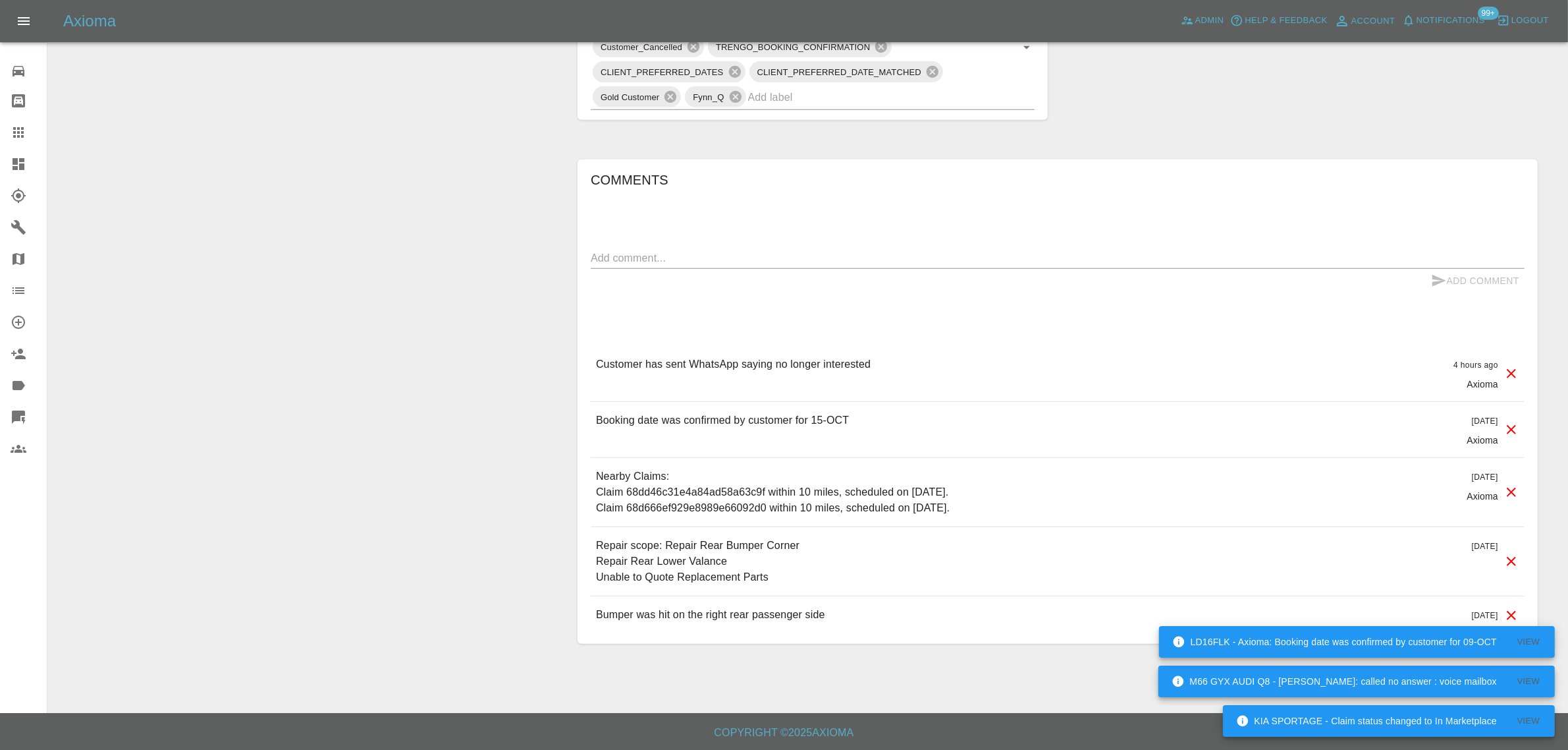
click at [15, 135] on icon at bounding box center [18, 132] width 15 height 15
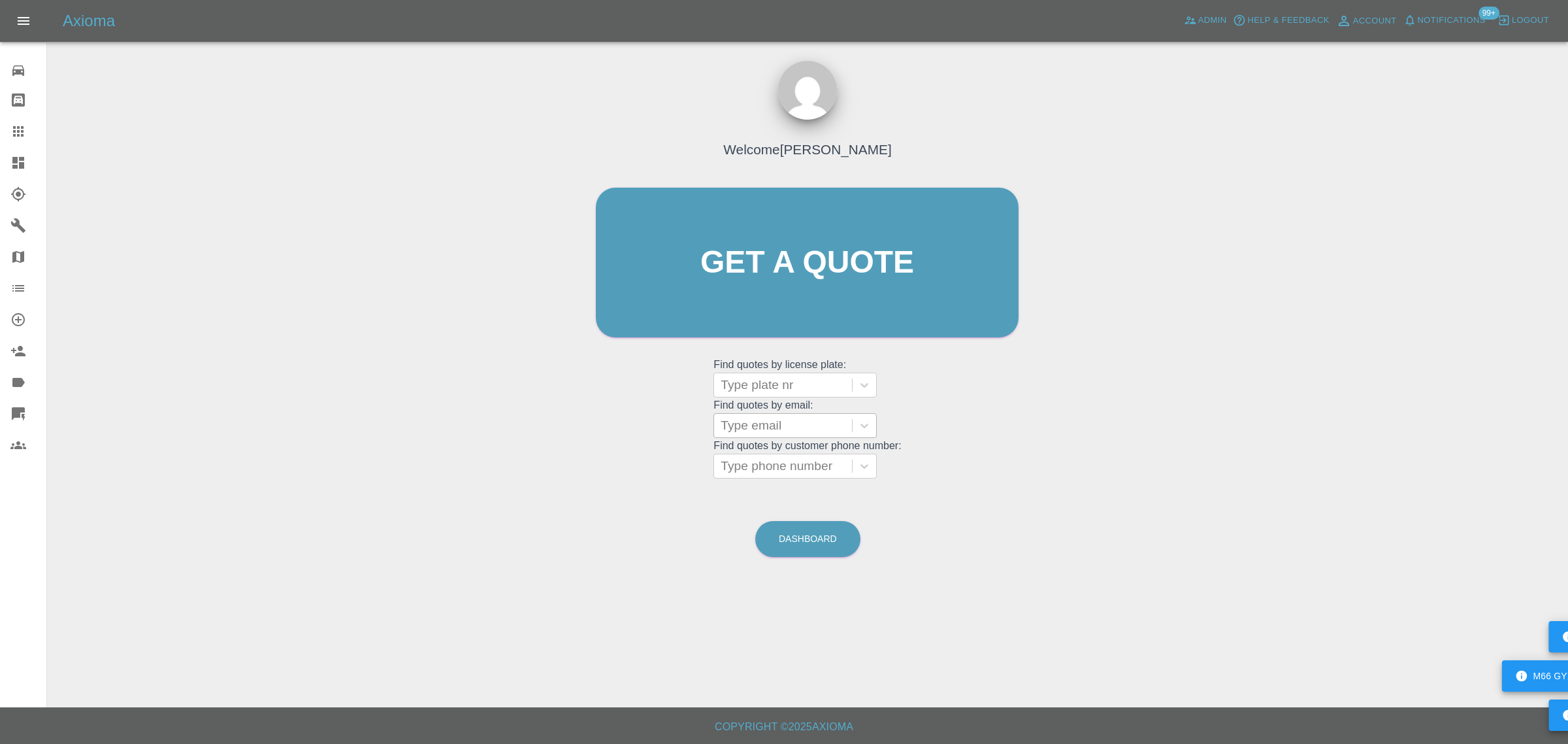
click at [773, 425] on div at bounding box center [783, 425] width 124 height 18
paste input "hass.ahmed1980@gmail.com"
type input "hass.ahmed1980@gmail.com"
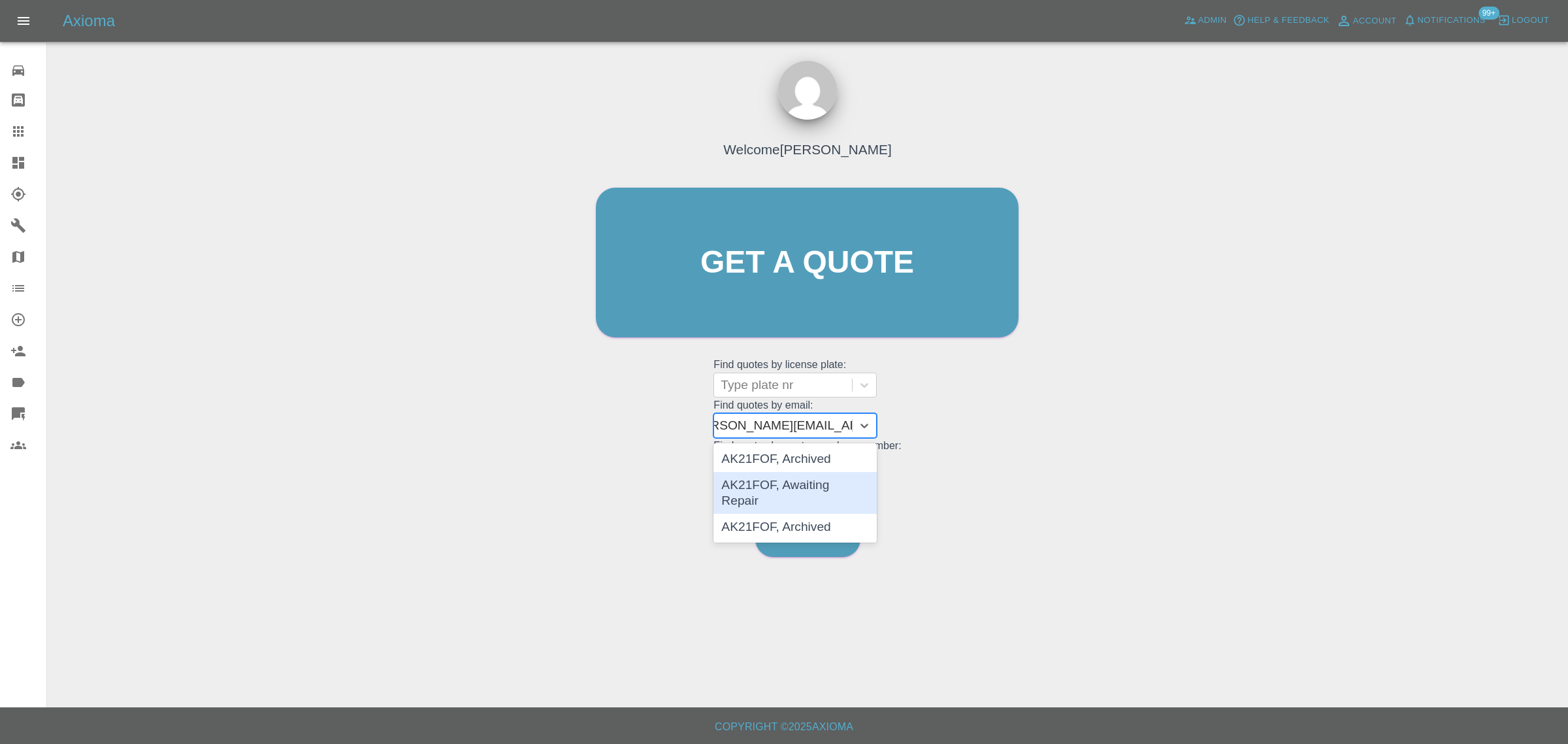
click at [805, 482] on div "AK21FOF, Awaiting Repair" at bounding box center [795, 493] width 164 height 42
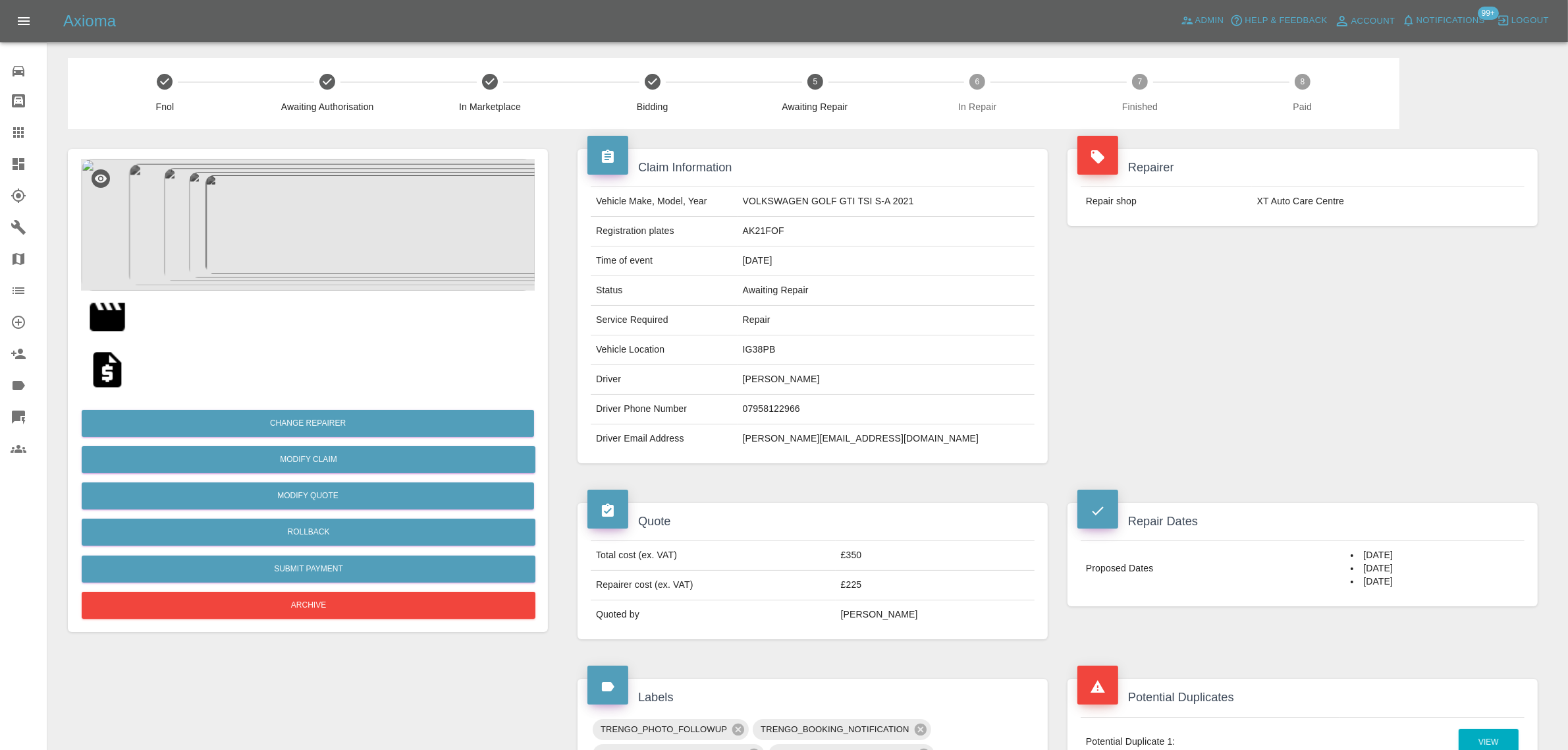
click at [331, 242] on img at bounding box center [308, 224] width 454 height 131
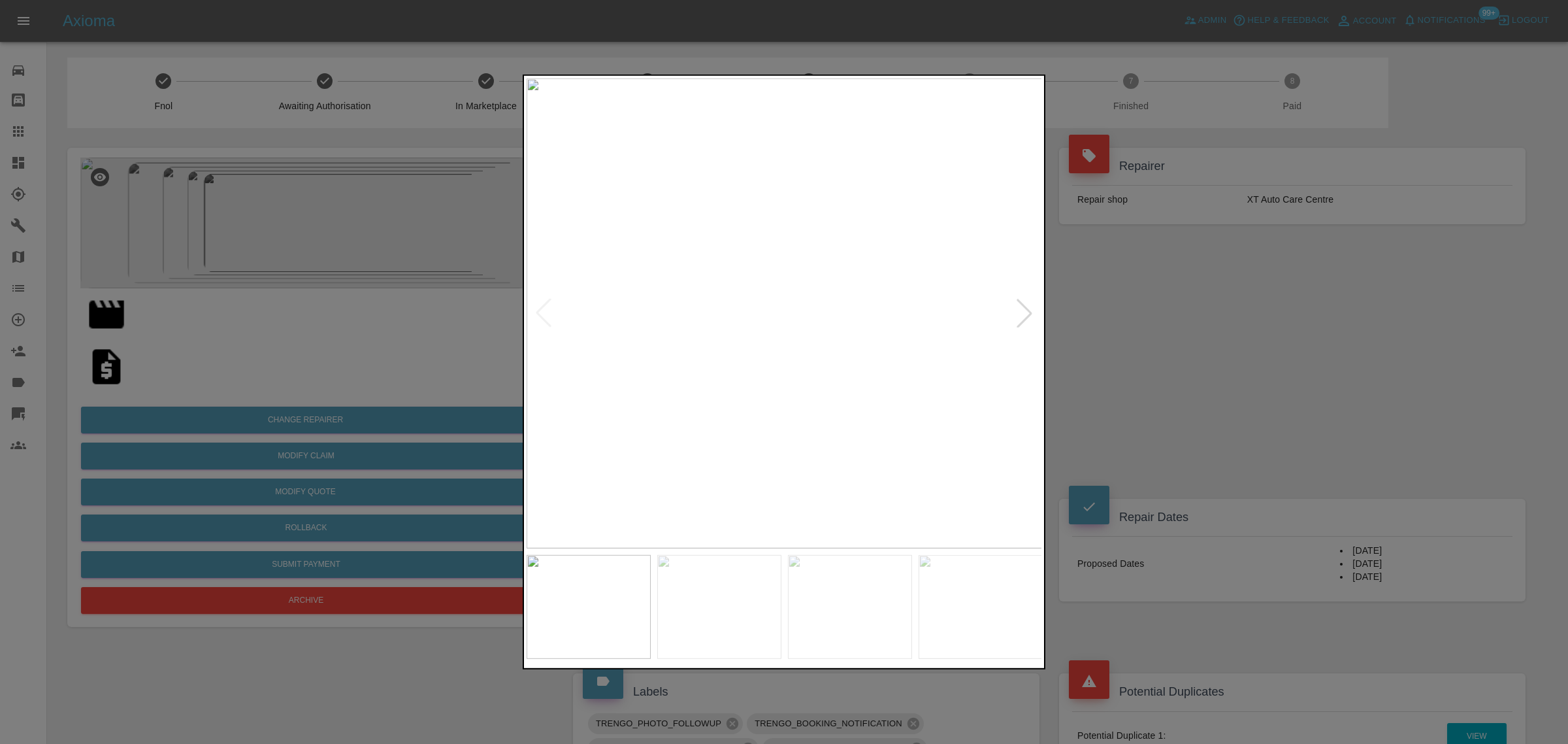
click at [1186, 355] on div at bounding box center [784, 372] width 1568 height 744
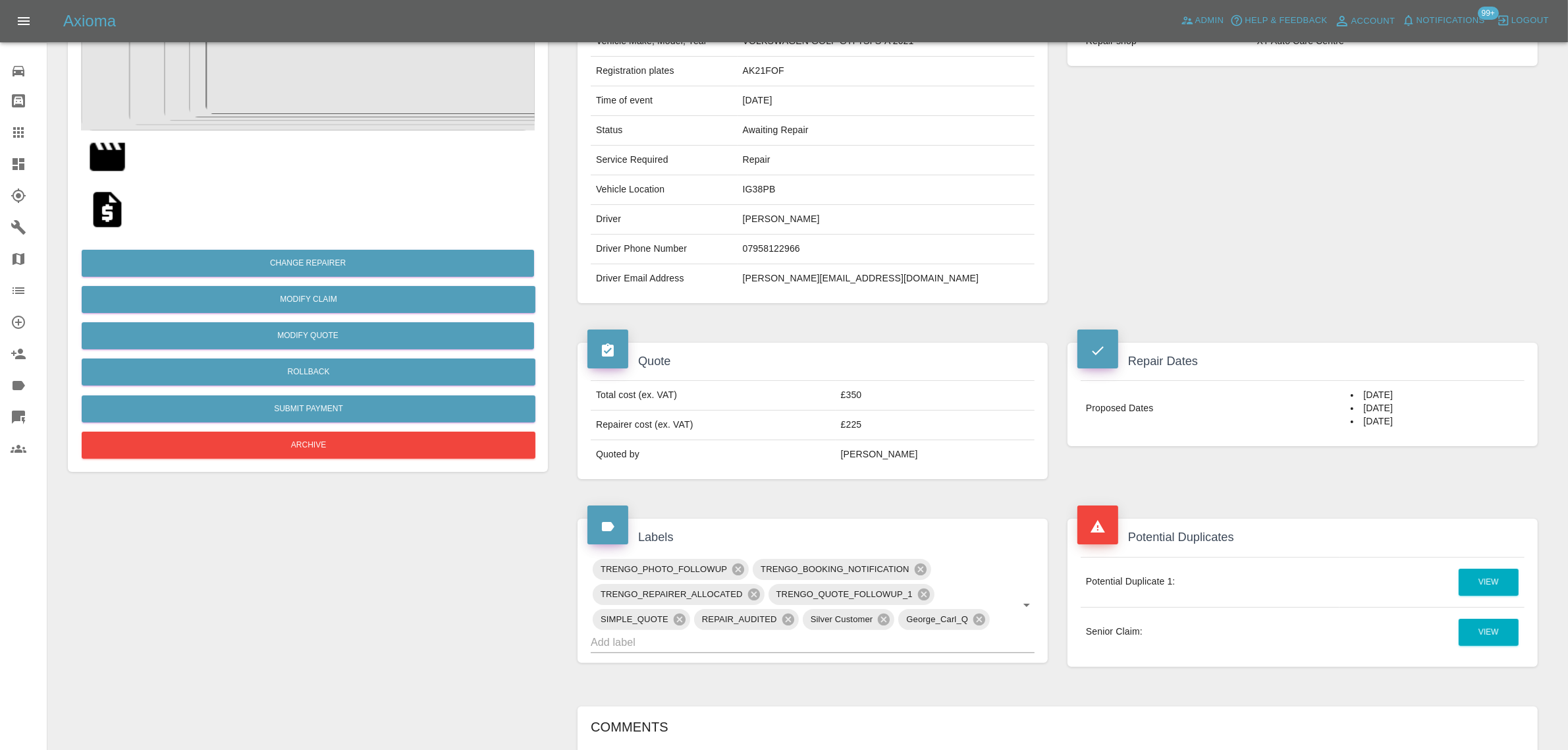
scroll to position [165, 0]
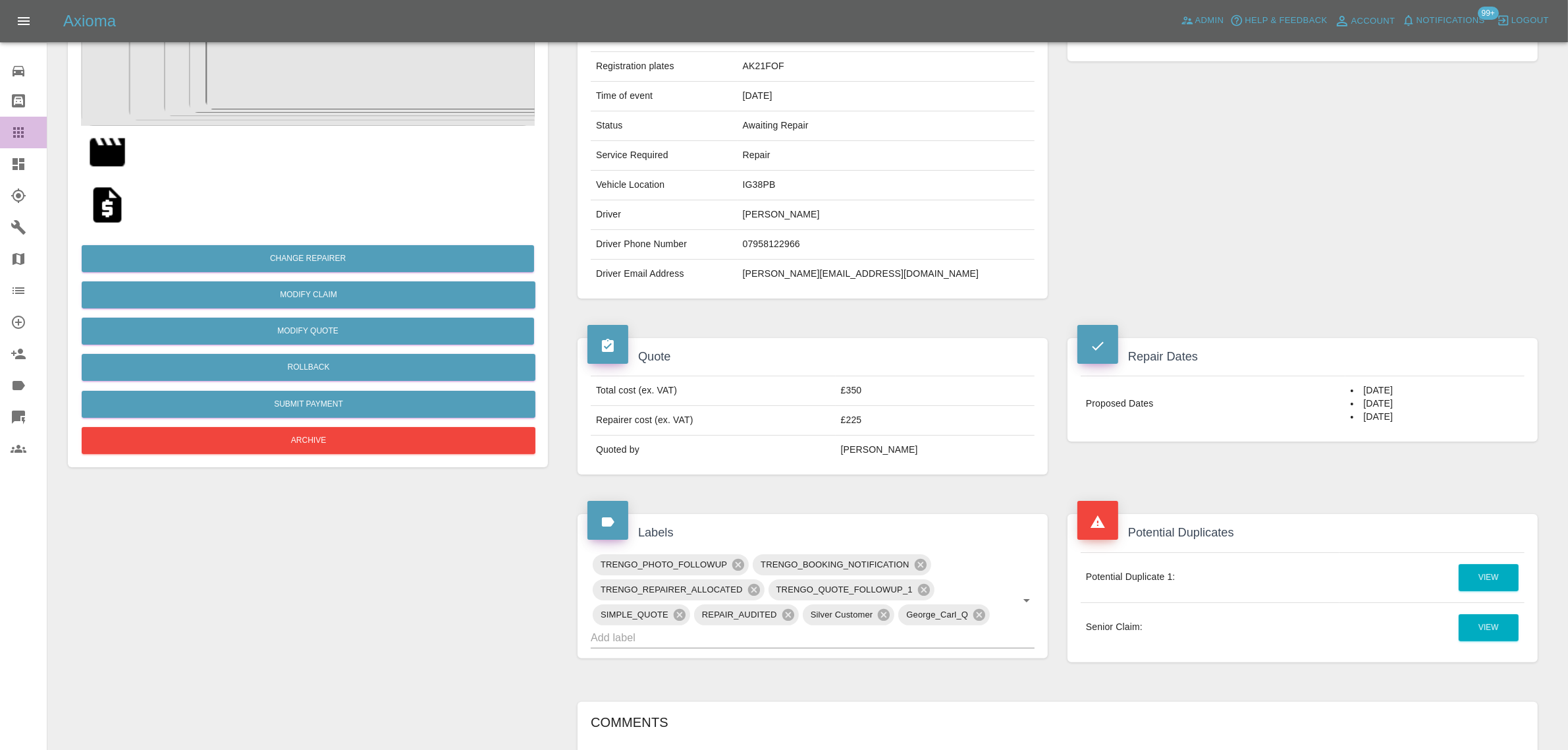
click at [16, 126] on icon at bounding box center [18, 132] width 15 height 15
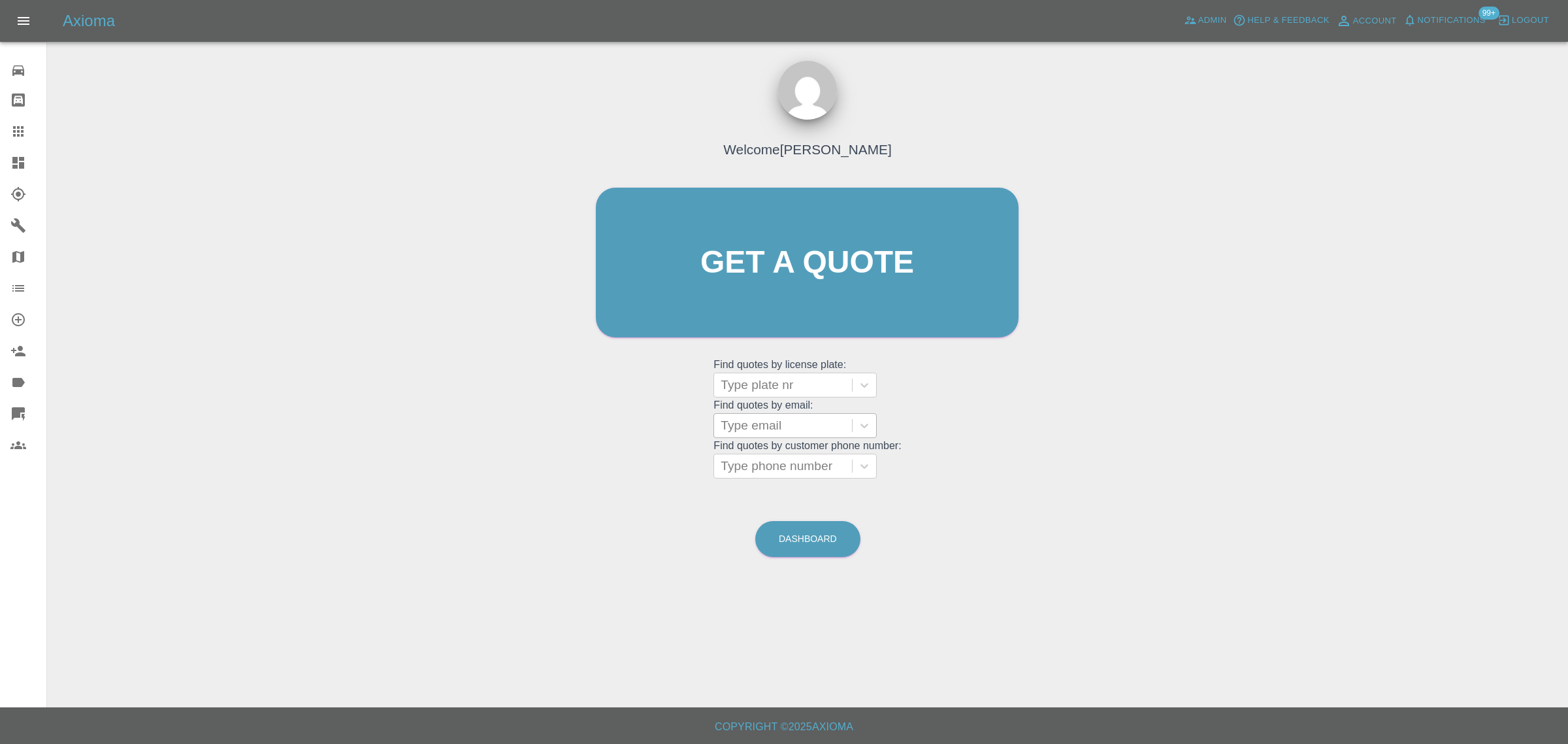
click at [811, 417] on div at bounding box center [783, 425] width 124 height 18
paste input "drsudipdutta@aol.com"
type input "drsudipdutta@aol.com"
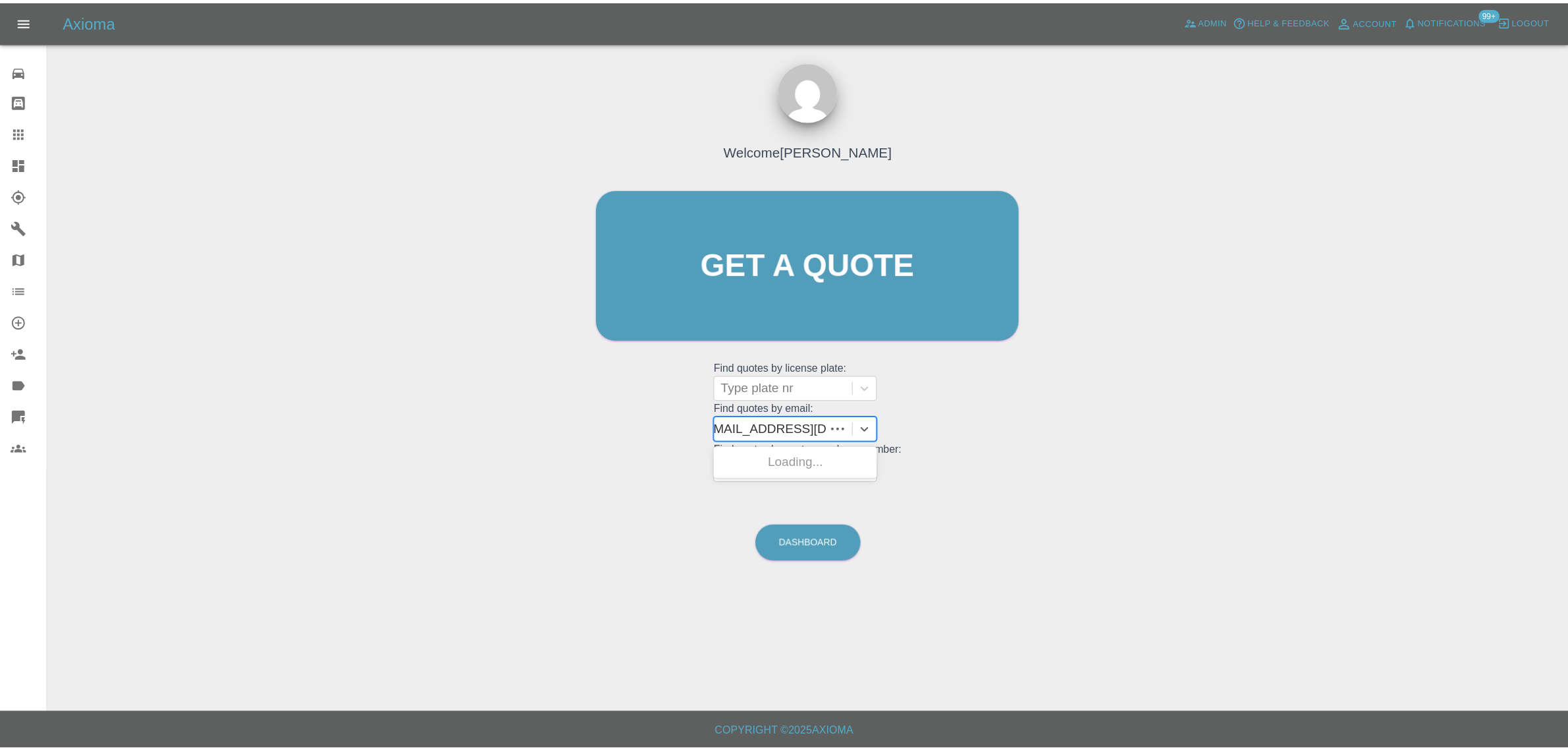
scroll to position [0, 0]
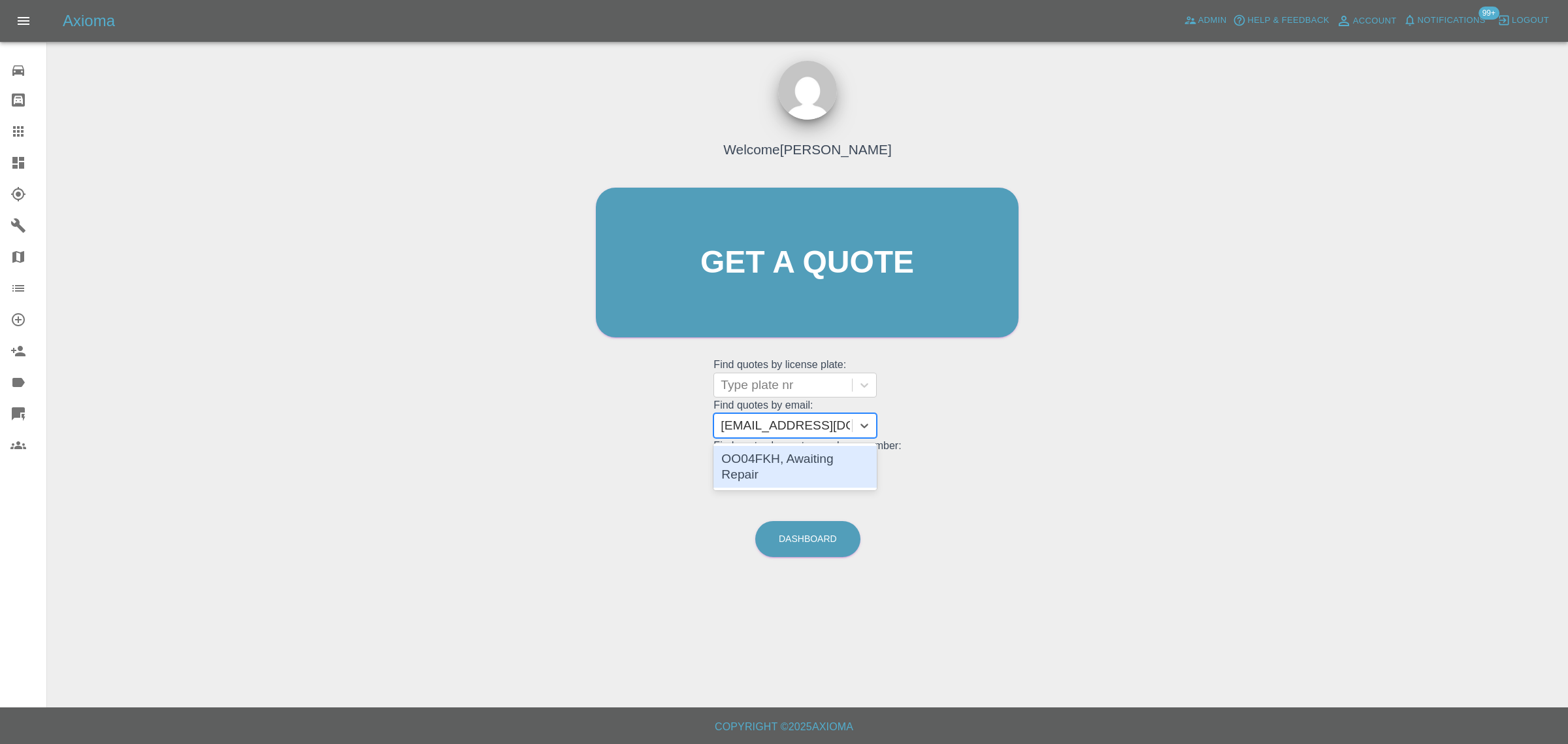
click at [791, 456] on div "OO04FKH, Awaiting Repair" at bounding box center [795, 466] width 164 height 42
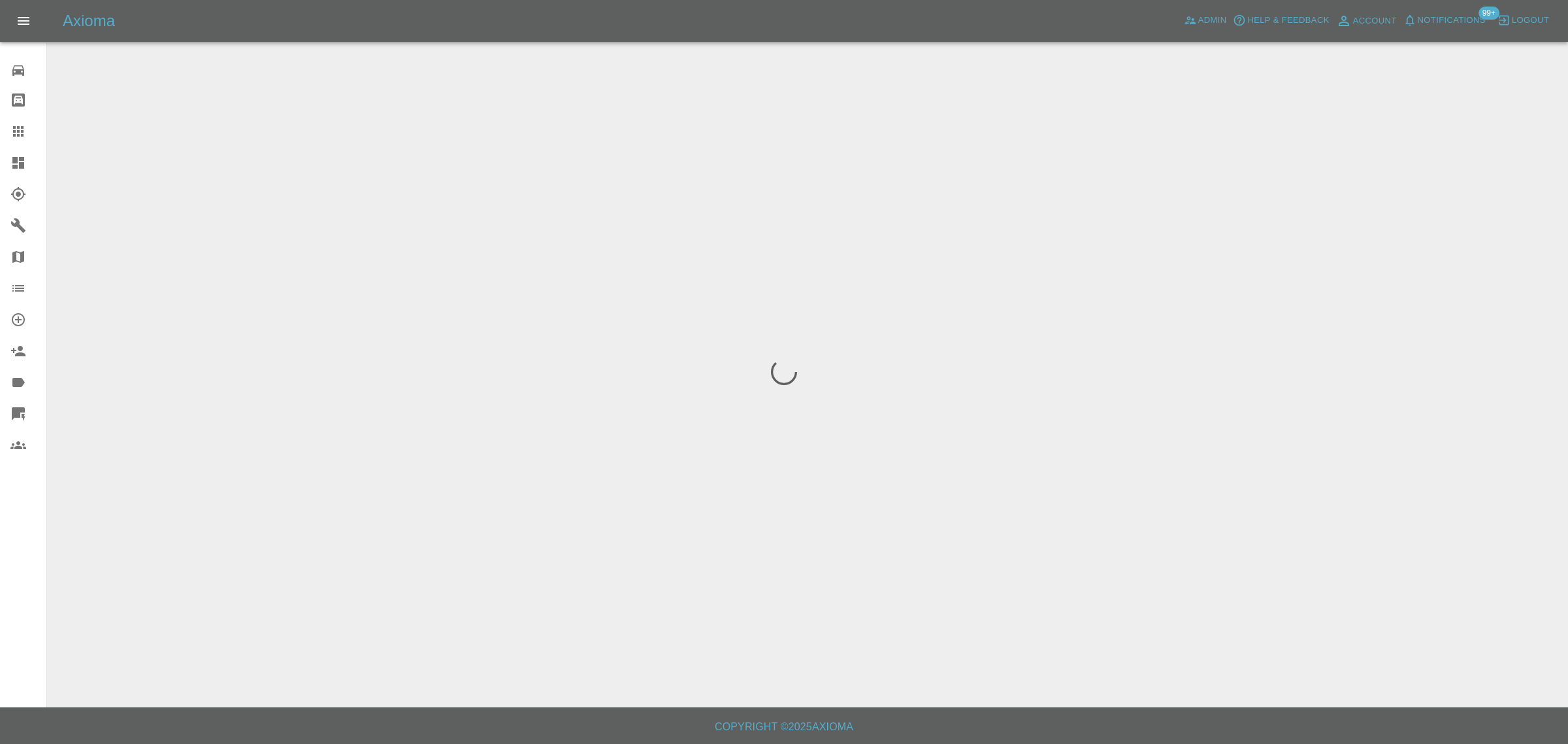
click at [14, 620] on div "0 Repair home Bodyshop home Claims Dashboard Explorer Garages Map Organization …" at bounding box center [23, 372] width 47 height 744
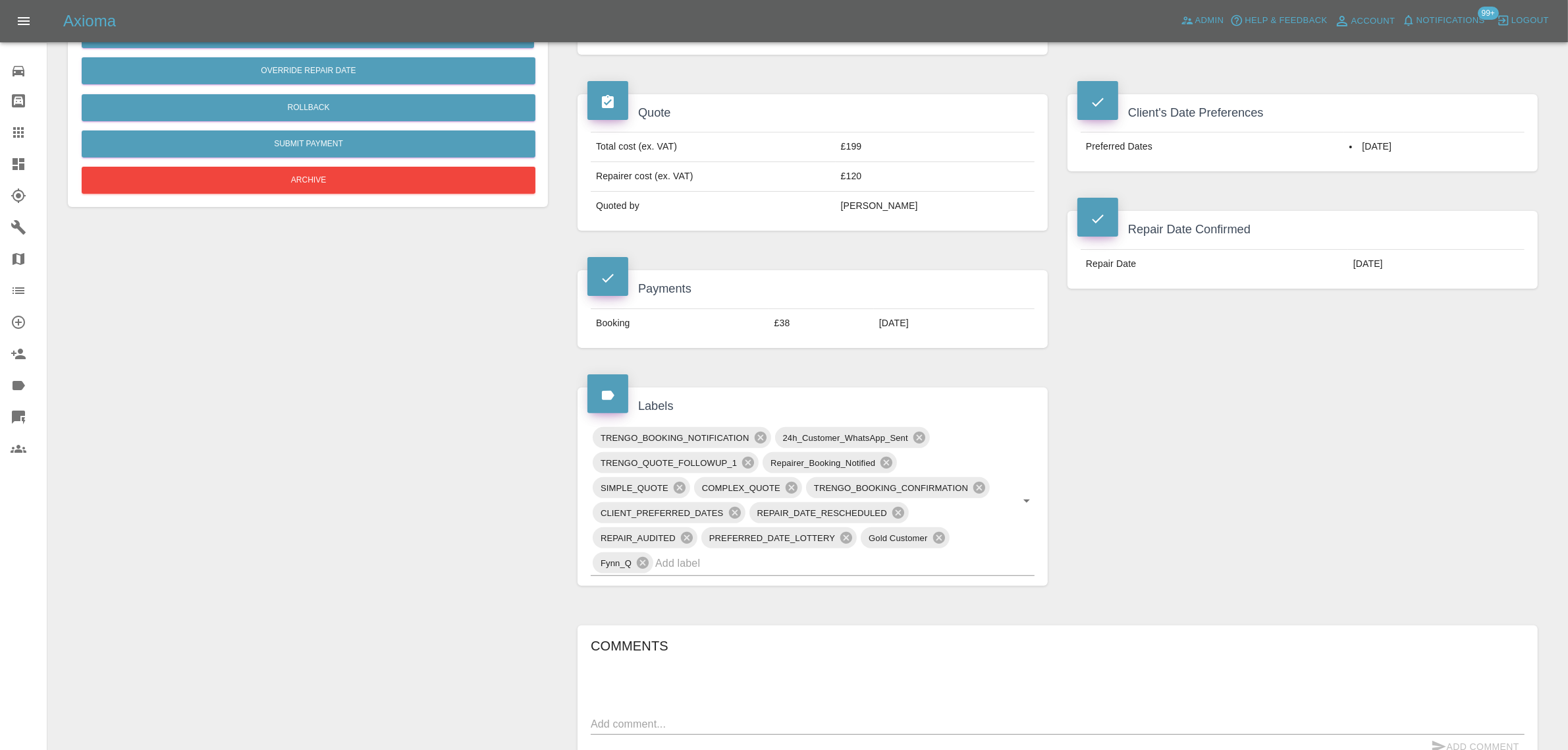
scroll to position [741, 0]
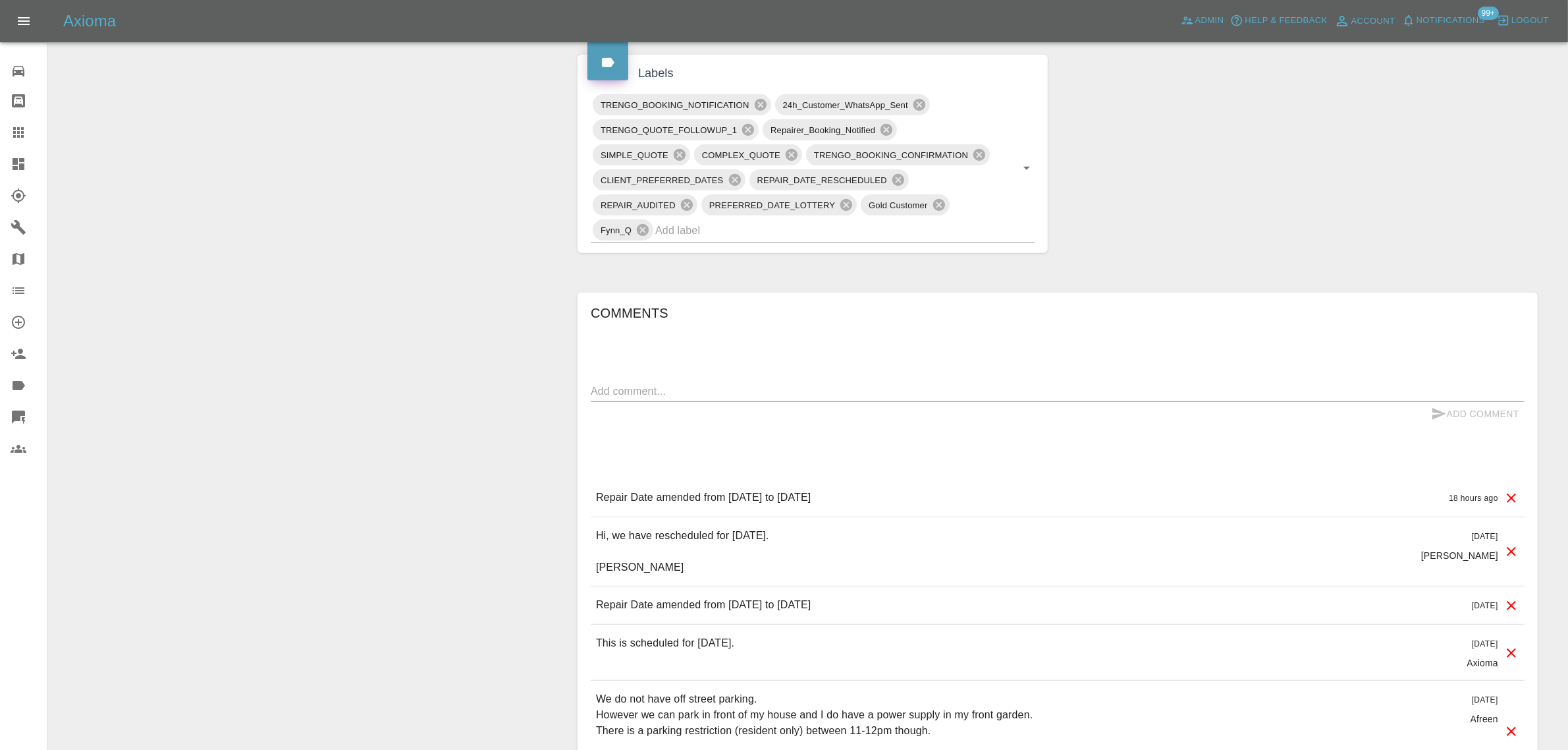
drag, startPoint x: 758, startPoint y: 501, endPoint x: 912, endPoint y: 498, distance: 154.0
click at [912, 498] on div "Repair Date amended from October 4th 2025 to October 7th 2025 18 hours ago" at bounding box center [1058, 497] width 934 height 38
click at [37, 129] on div at bounding box center [29, 132] width 37 height 15
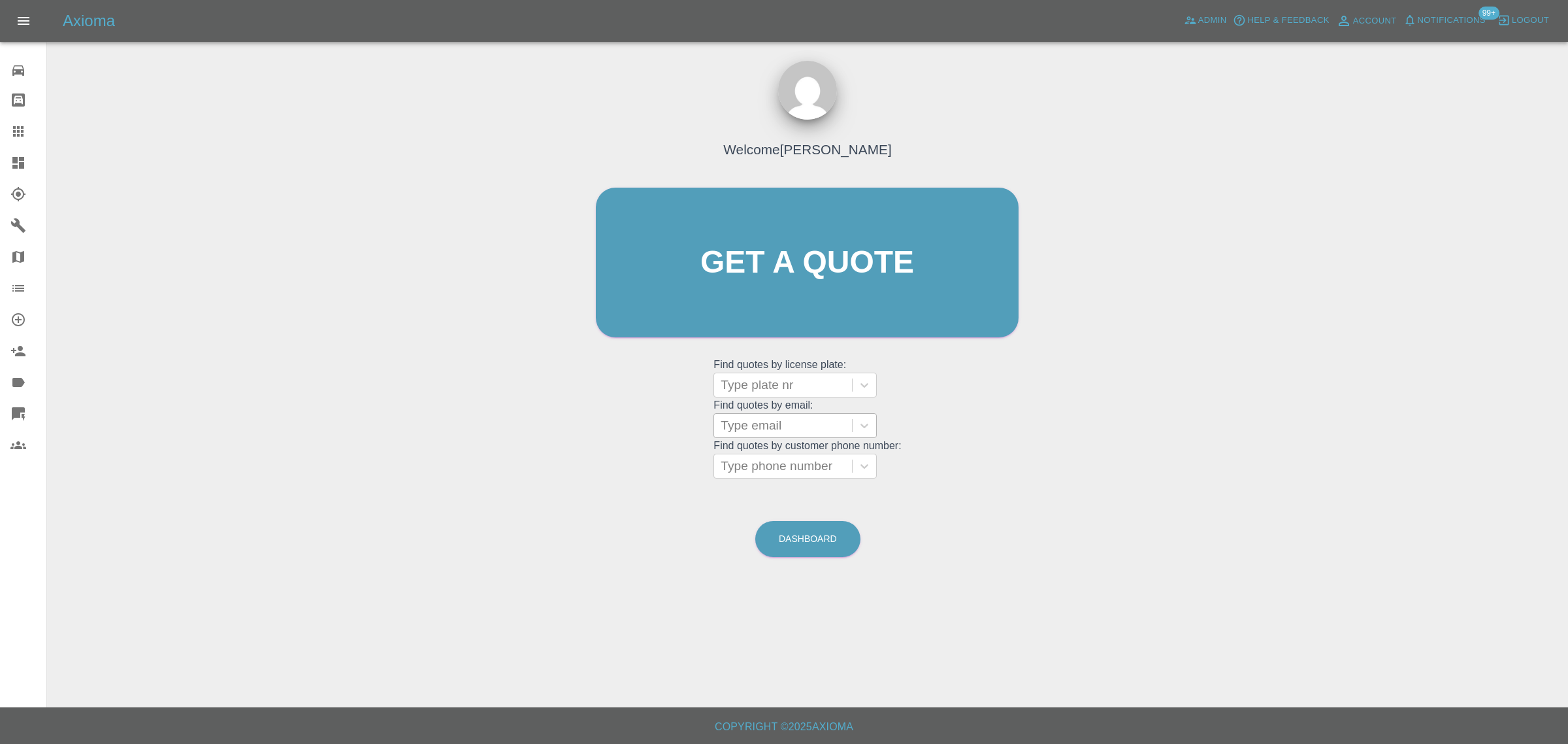
click at [837, 429] on div at bounding box center [783, 425] width 124 height 18
paste input "greatsharlene@hotmail.com"
type input "greatsharlene@hotmail.co"
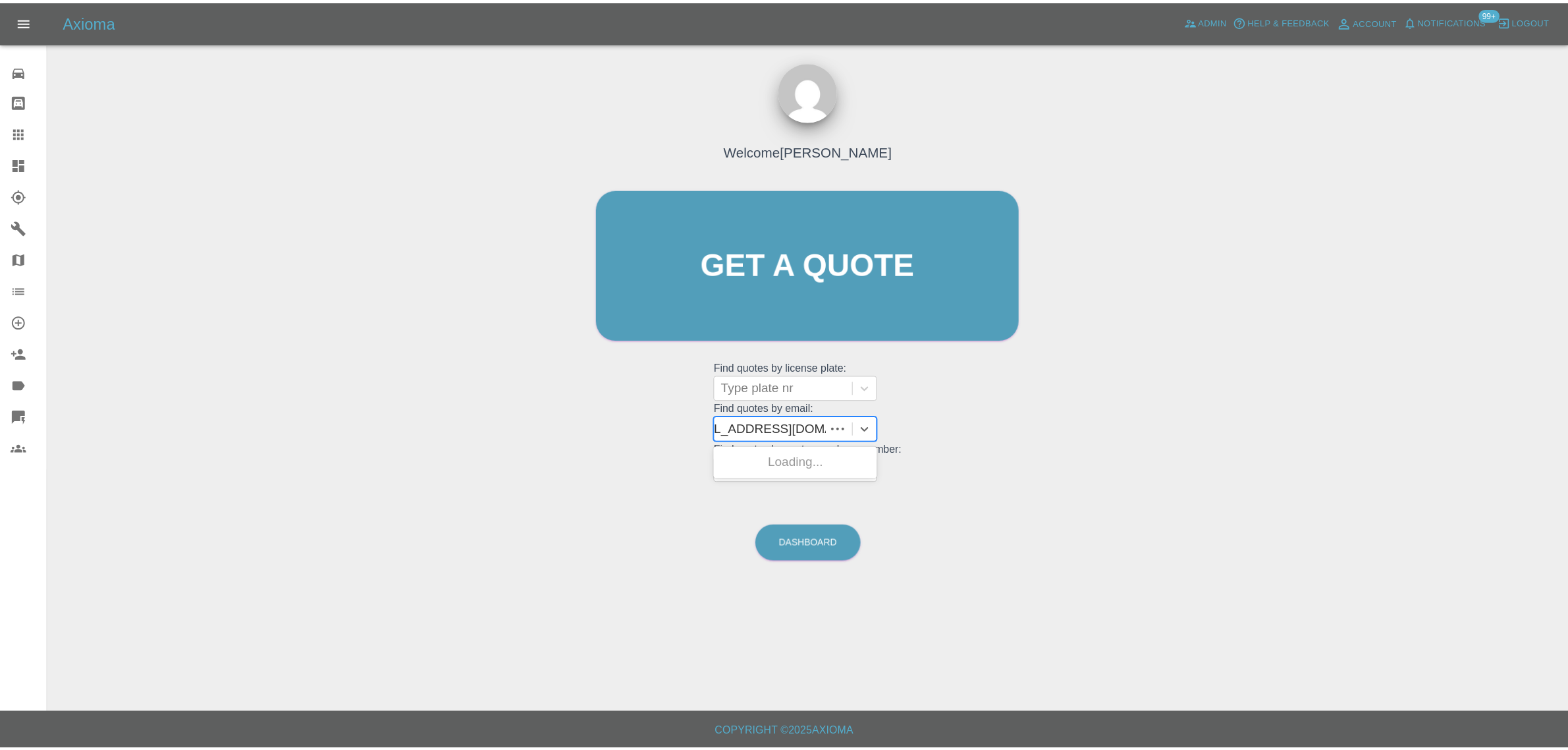
scroll to position [0, 16]
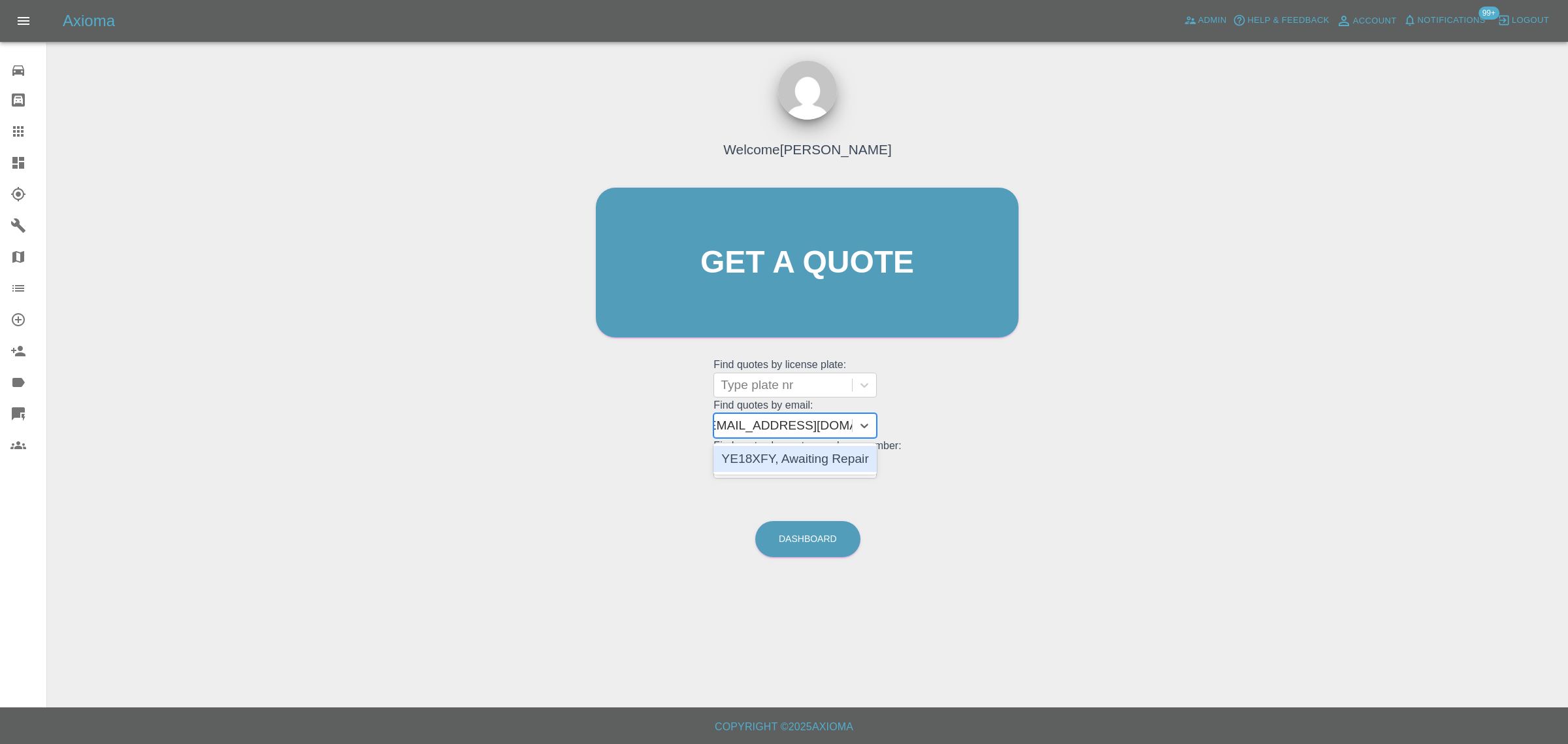
click at [801, 464] on div "YE18XFY, Awaiting Repair" at bounding box center [795, 458] width 164 height 26
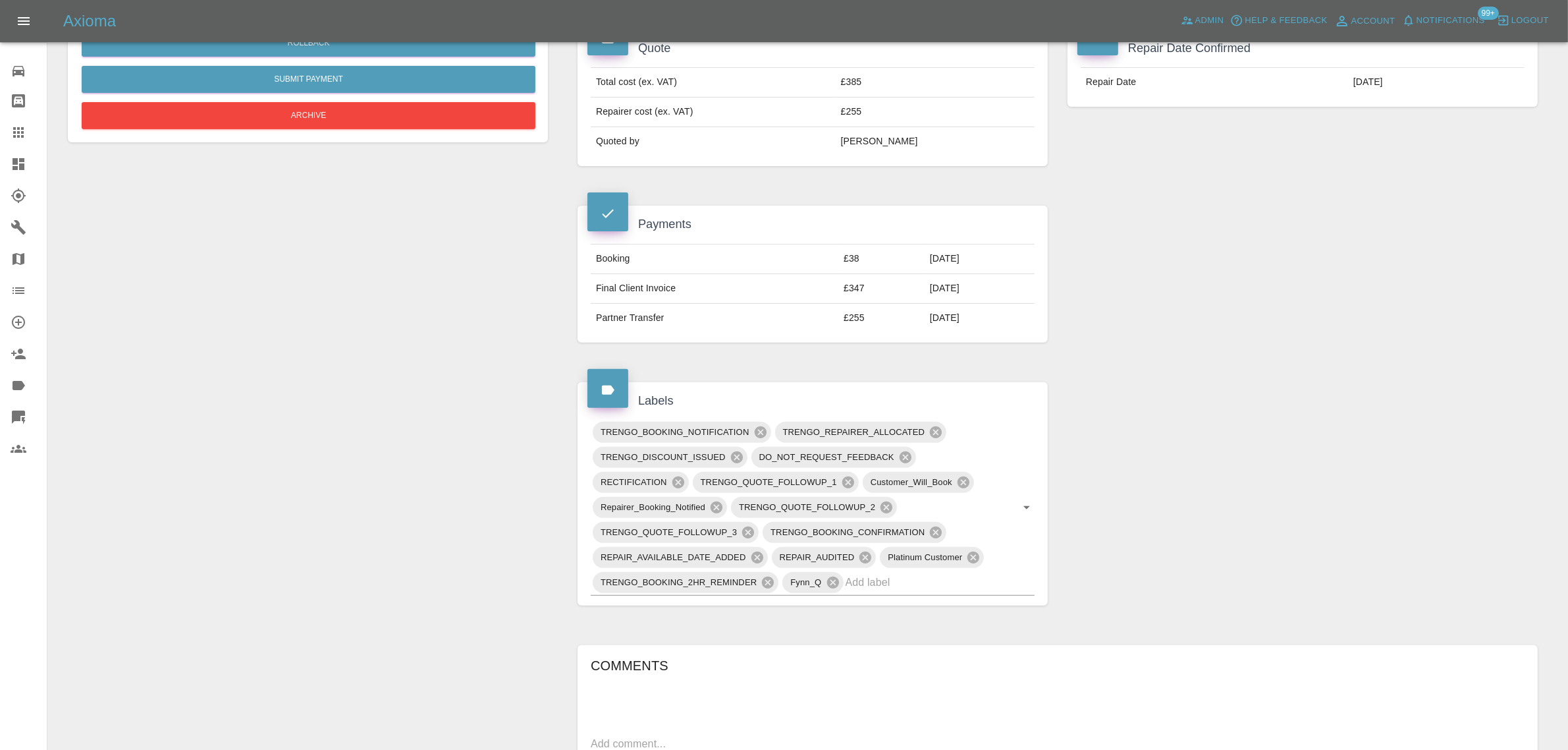
scroll to position [576, 0]
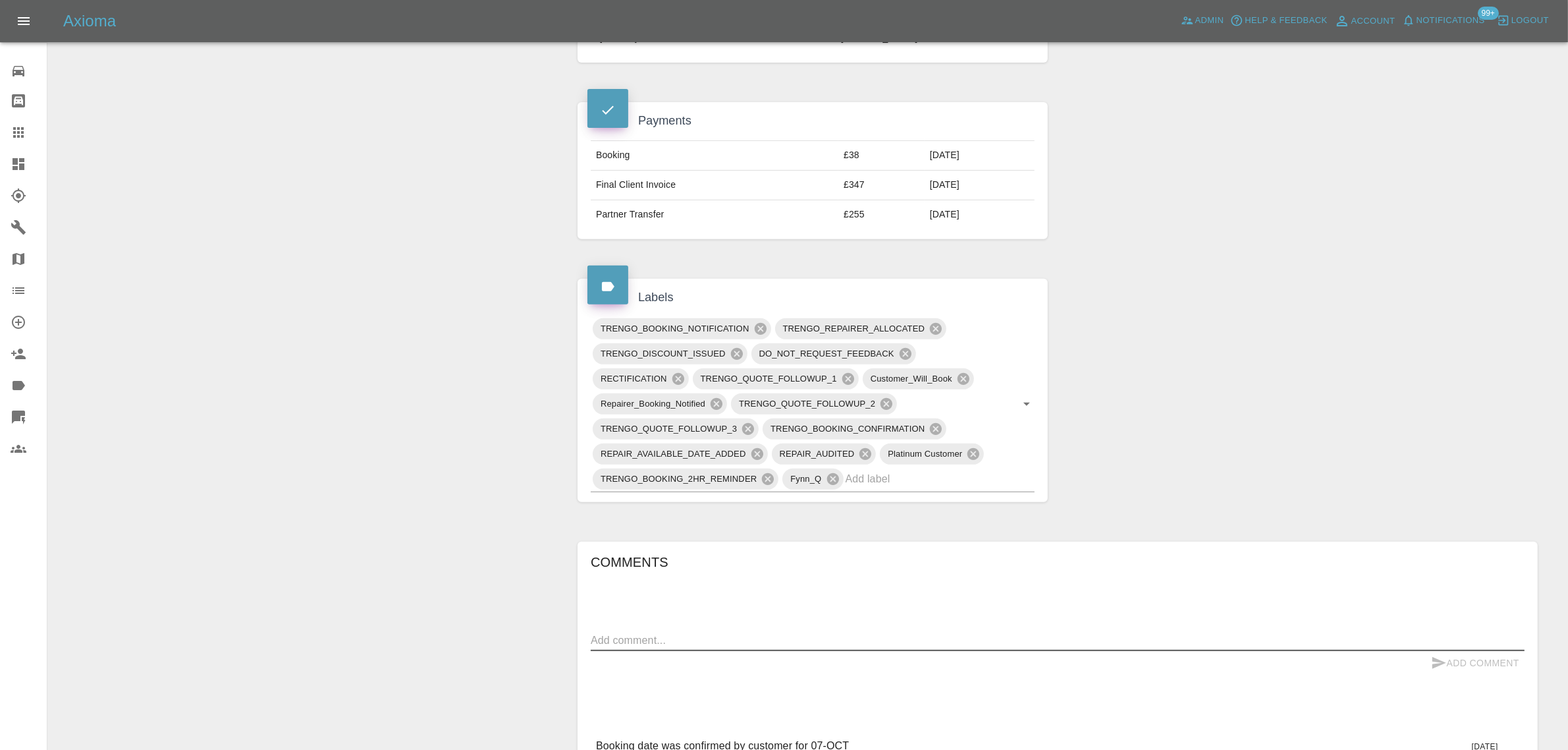
click at [870, 646] on textarea at bounding box center [1058, 640] width 934 height 15
paste textarea "I will home home tomorrow from 9am -12:30 and then I have a pick up do so will …"
type textarea "I will home home tomorrow from 9am -12:30 and then I have a pick up do so will …"
click at [1442, 656] on icon "submit" at bounding box center [1439, 662] width 15 height 15
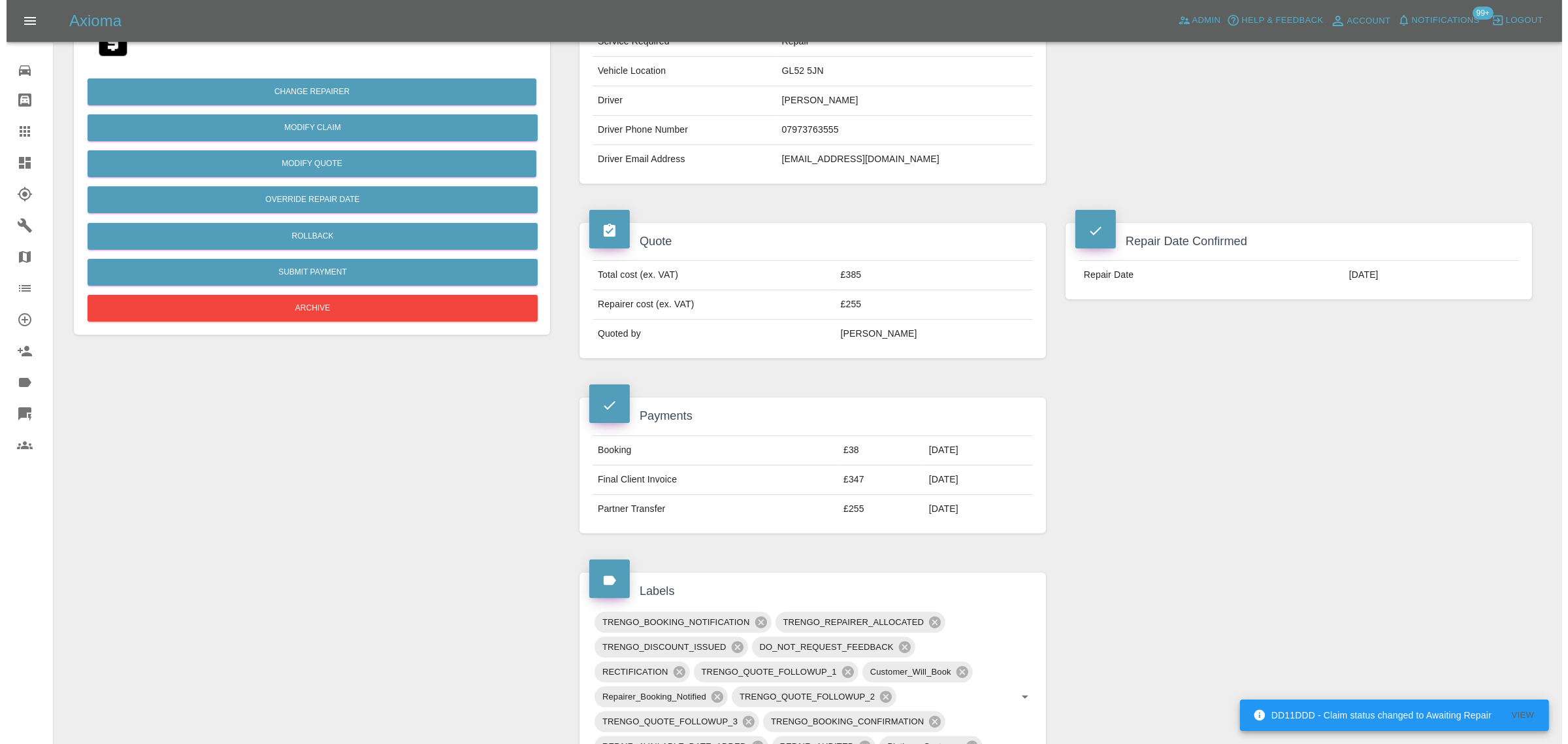
scroll to position [0, 0]
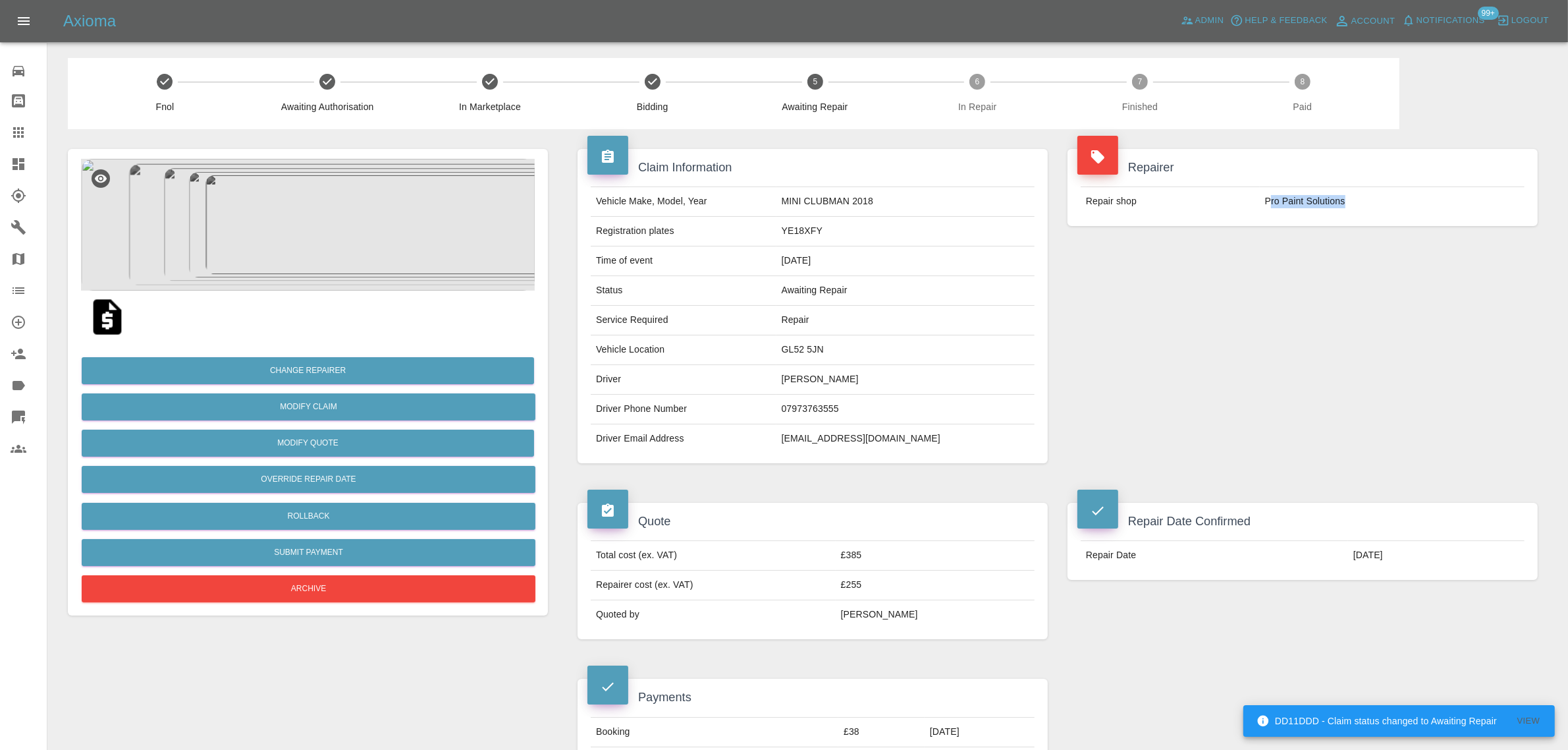
drag, startPoint x: 1271, startPoint y: 192, endPoint x: 1352, endPoint y: 208, distance: 82.6
click at [1352, 208] on td "Pro Paint Solutions" at bounding box center [1391, 202] width 264 height 29
click at [1270, 199] on td "Pro Paint Solutions" at bounding box center [1391, 202] width 264 height 29
drag, startPoint x: 1263, startPoint y: 202, endPoint x: 1315, endPoint y: 209, distance: 52.5
click at [1315, 209] on td "Pro Paint Solutions" at bounding box center [1391, 202] width 264 height 29
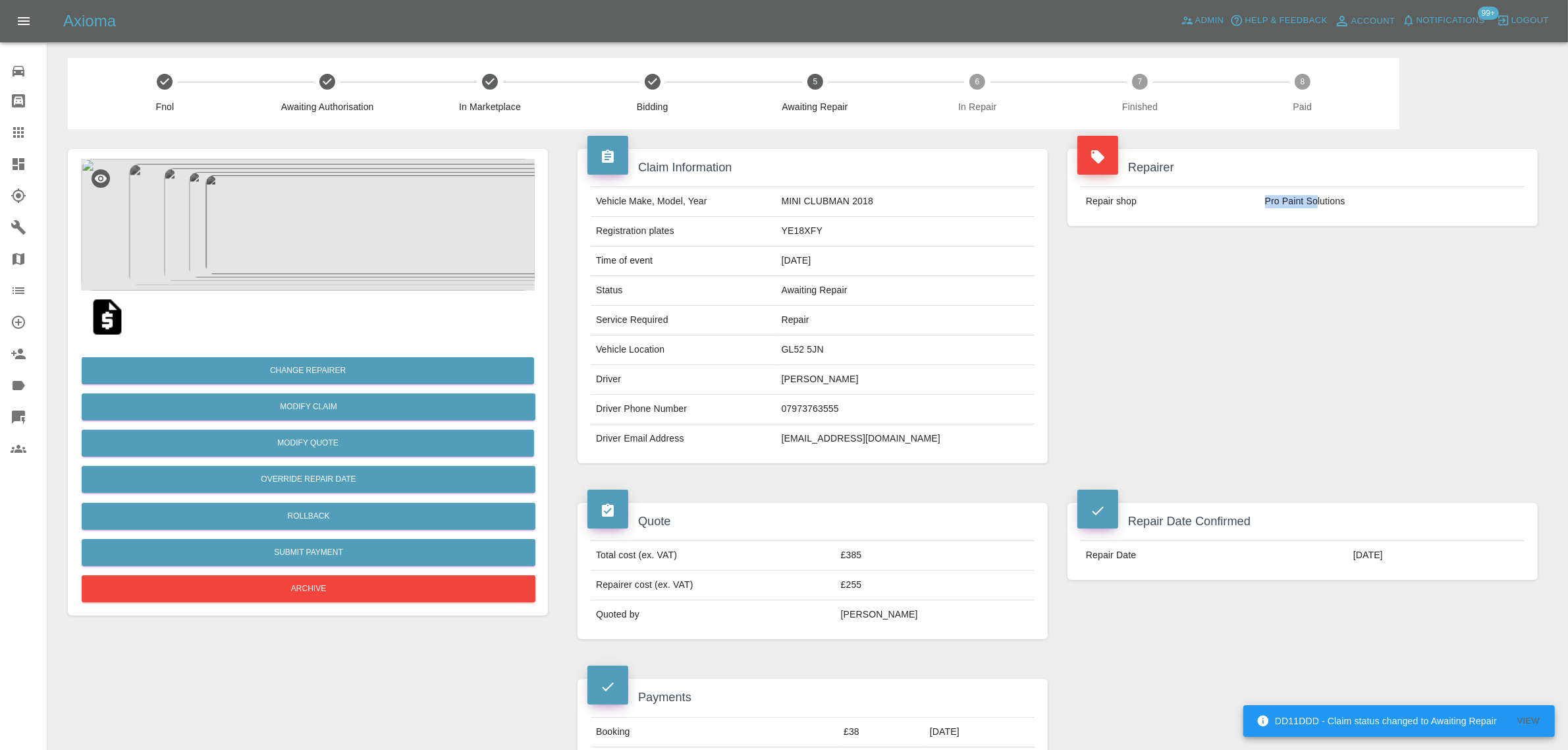
copy td "Pro Paint So"
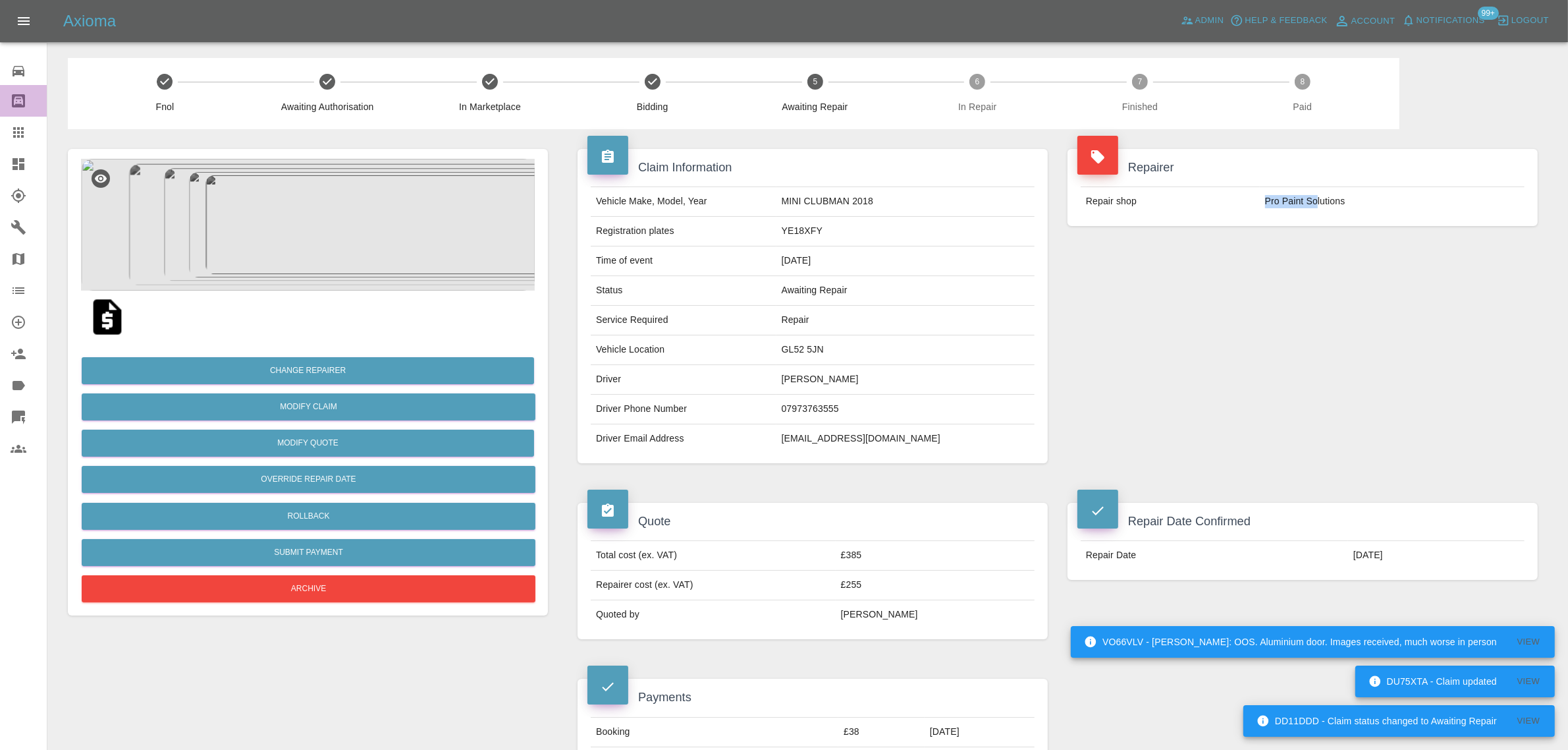
click at [17, 112] on link "Bodyshop home" at bounding box center [23, 100] width 46 height 32
click at [24, 133] on icon at bounding box center [18, 132] width 15 height 15
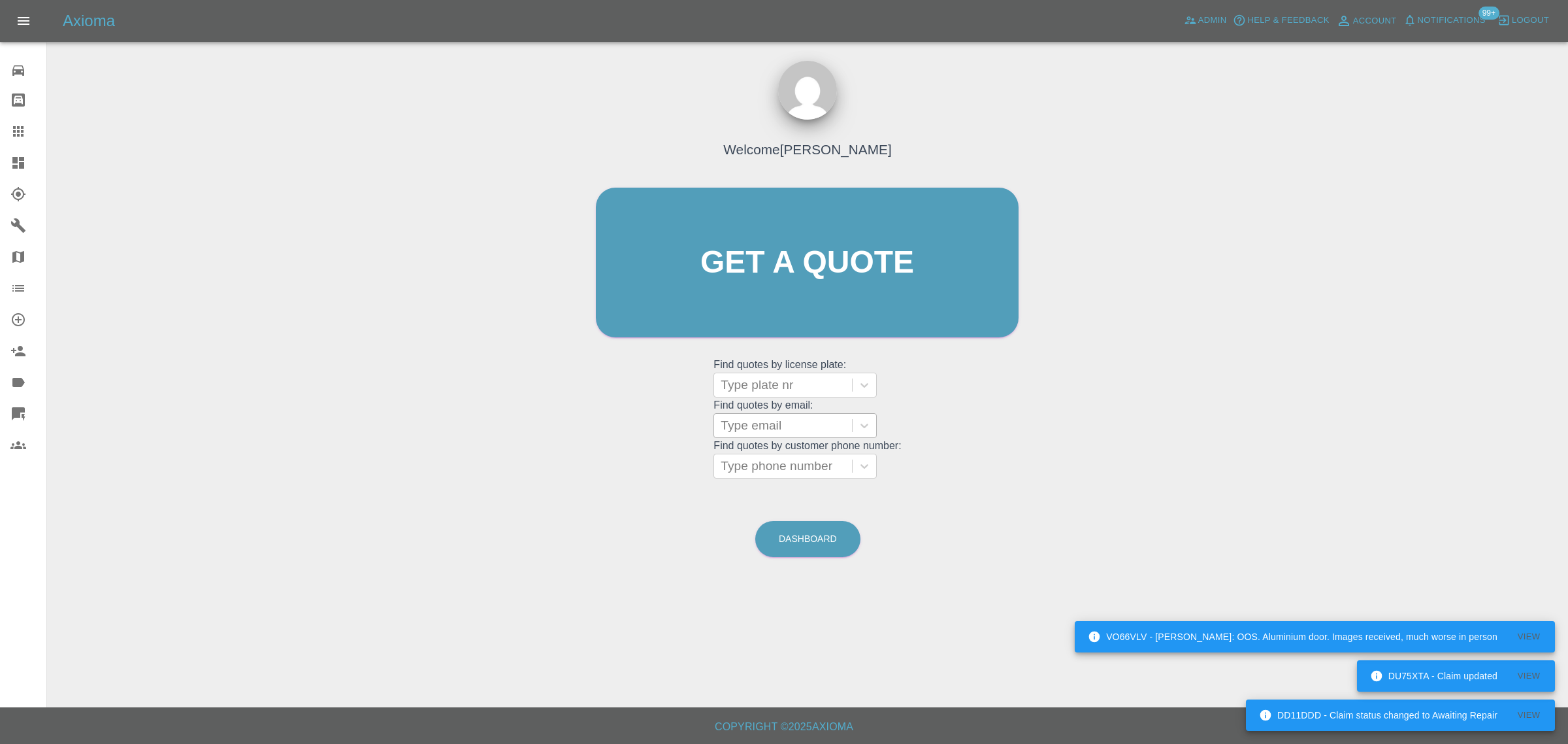
click at [758, 426] on div at bounding box center [783, 425] width 124 height 18
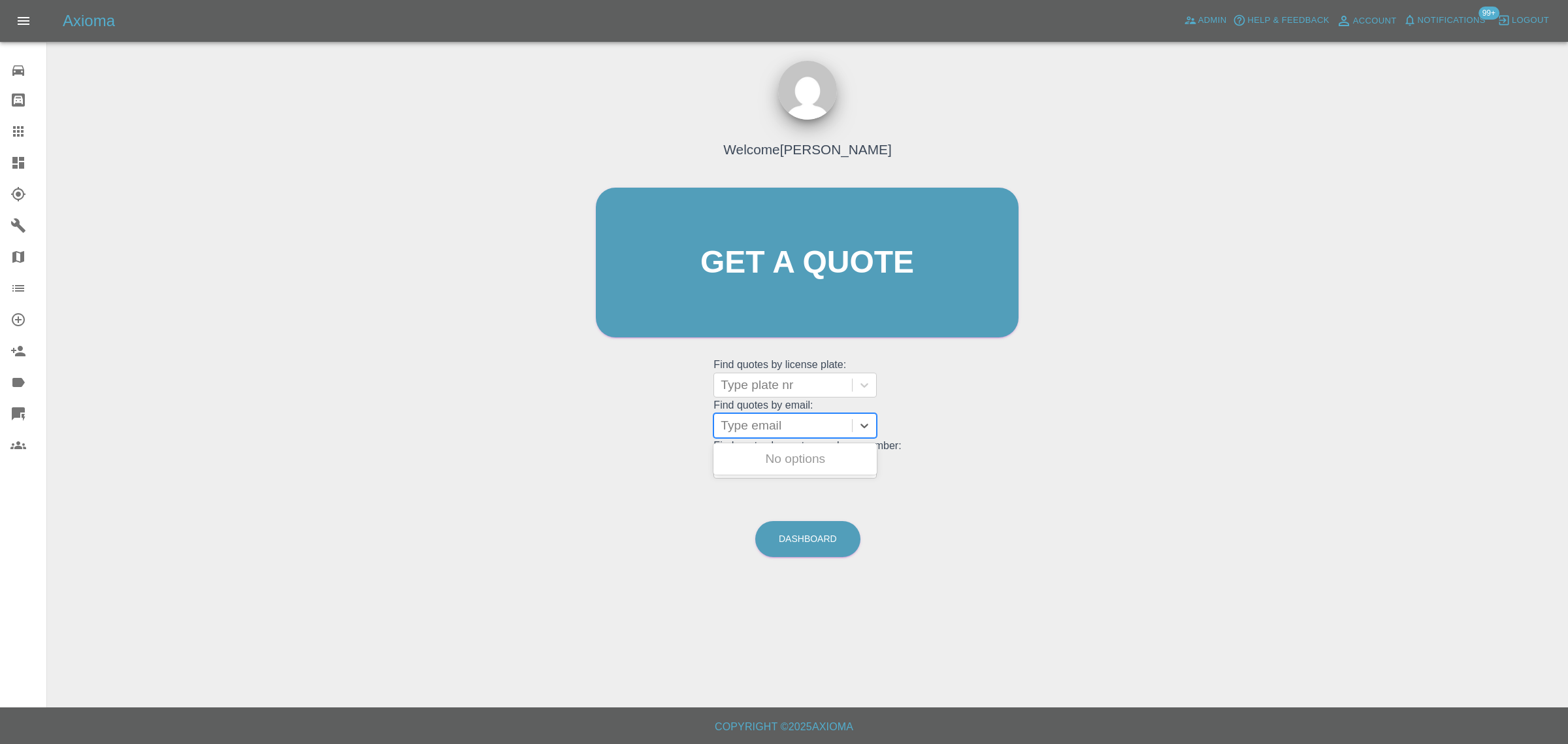
paste input "jamesgsalisbury13@gmail.com"
type input "jamesgsalisbury13@gmail.com"
click at [759, 451] on div "VE68EXH, Awaiting Repair" at bounding box center [795, 466] width 164 height 42
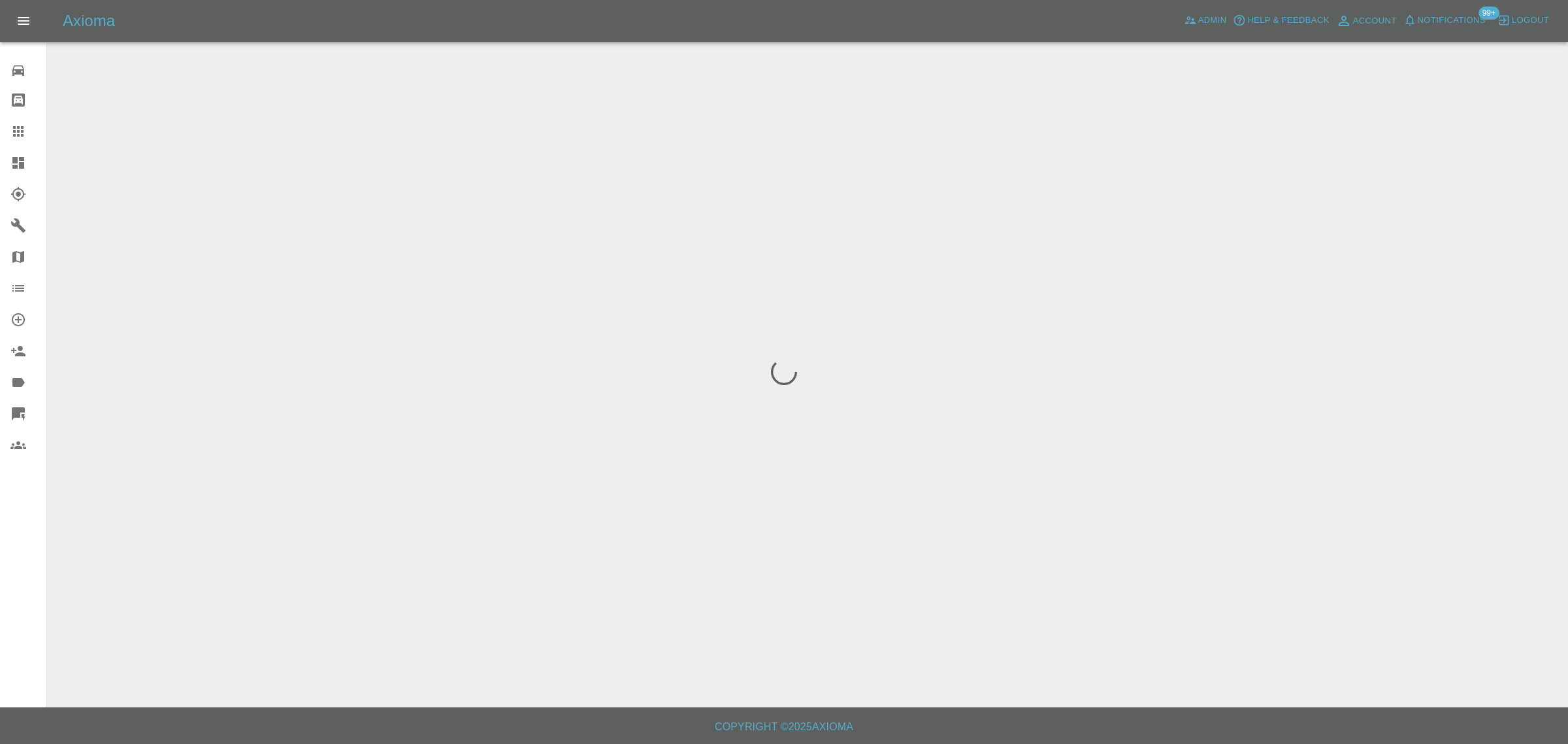
click at [19, 527] on div "0 Repair home Bodyshop home Claims Dashboard Explorer Garages Map Organization …" at bounding box center [23, 372] width 47 height 744
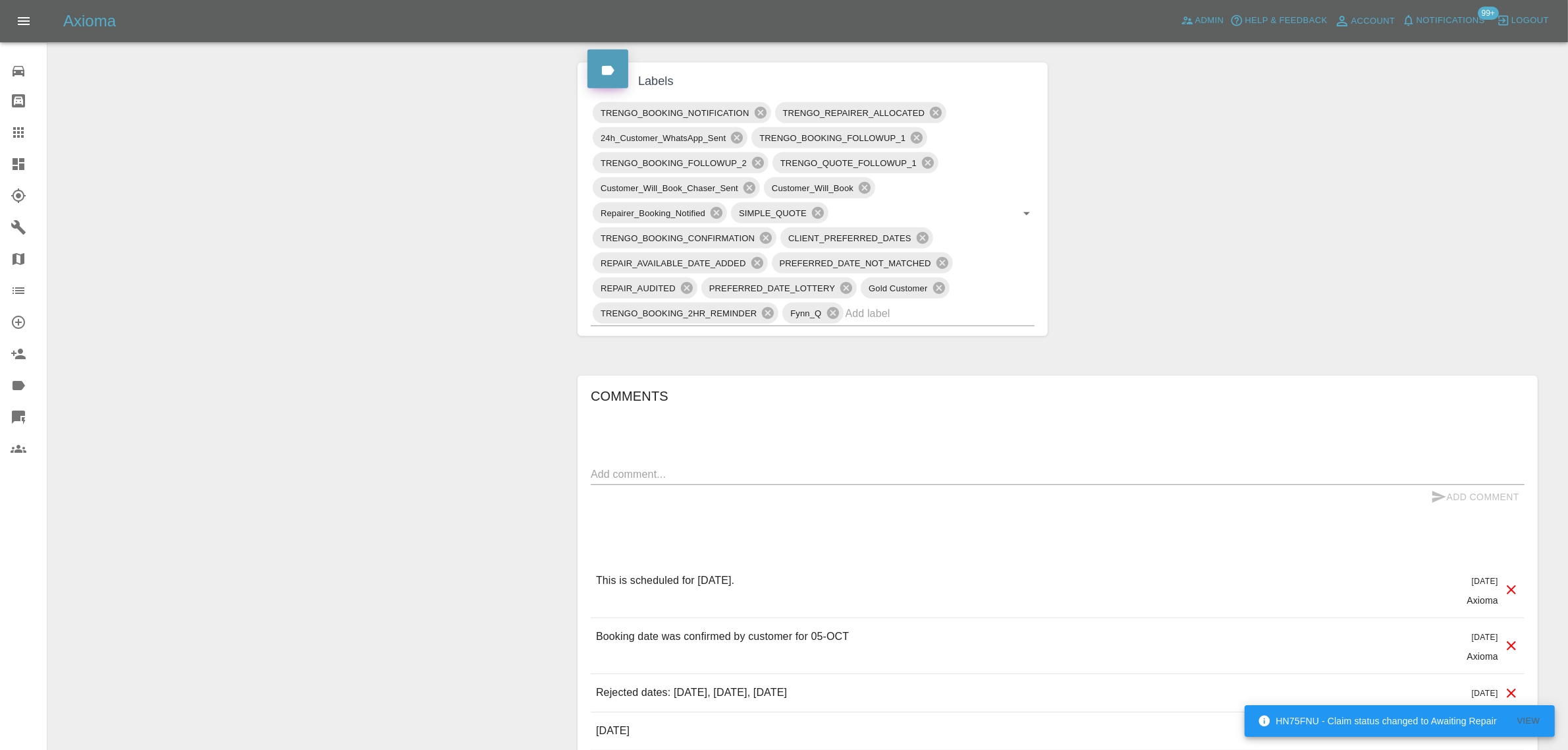
scroll to position [741, 0]
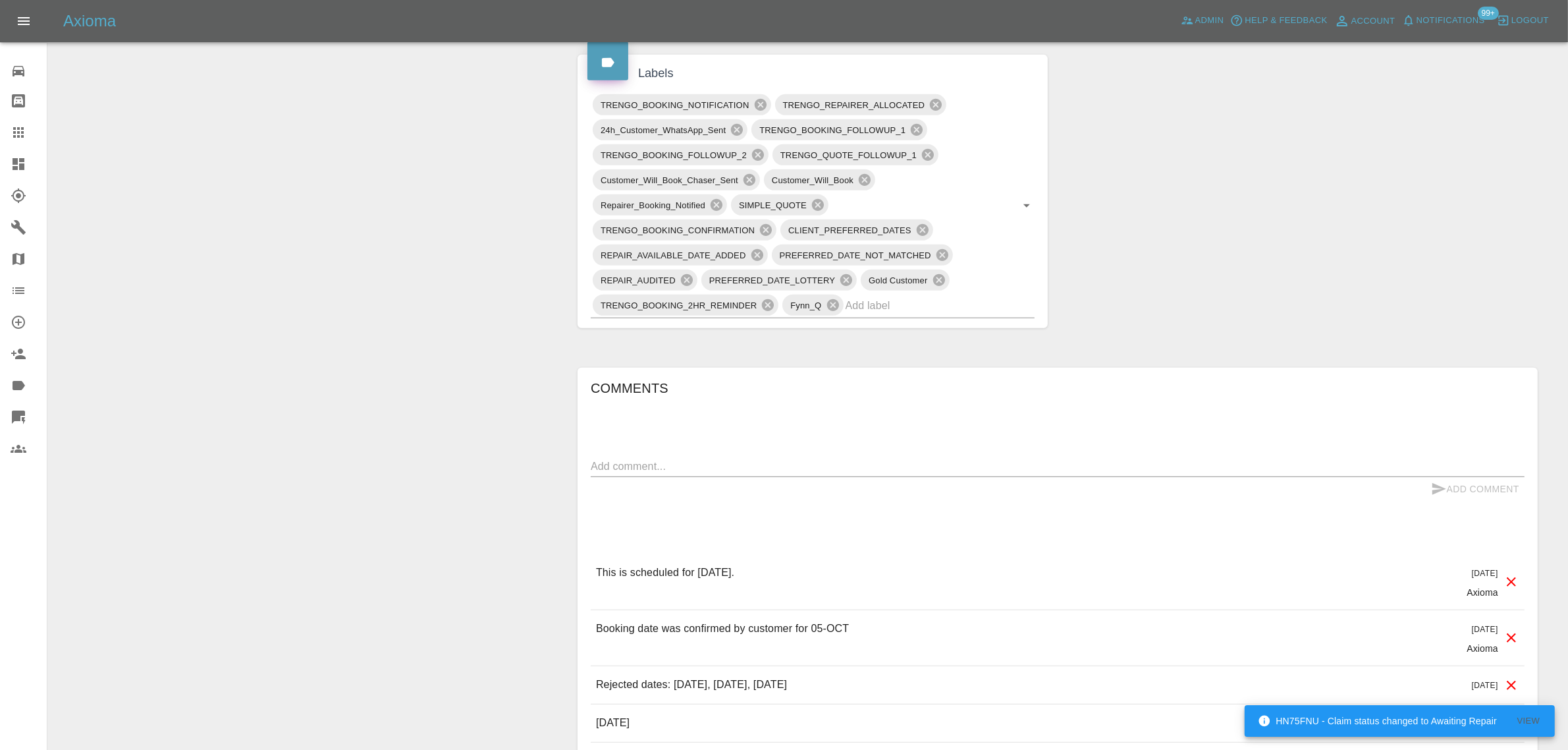
click at [862, 476] on div "x" at bounding box center [1058, 466] width 934 height 21
paste textarea "Thank you. Hope you are well too. After waiting around all of yesterday, the re…"
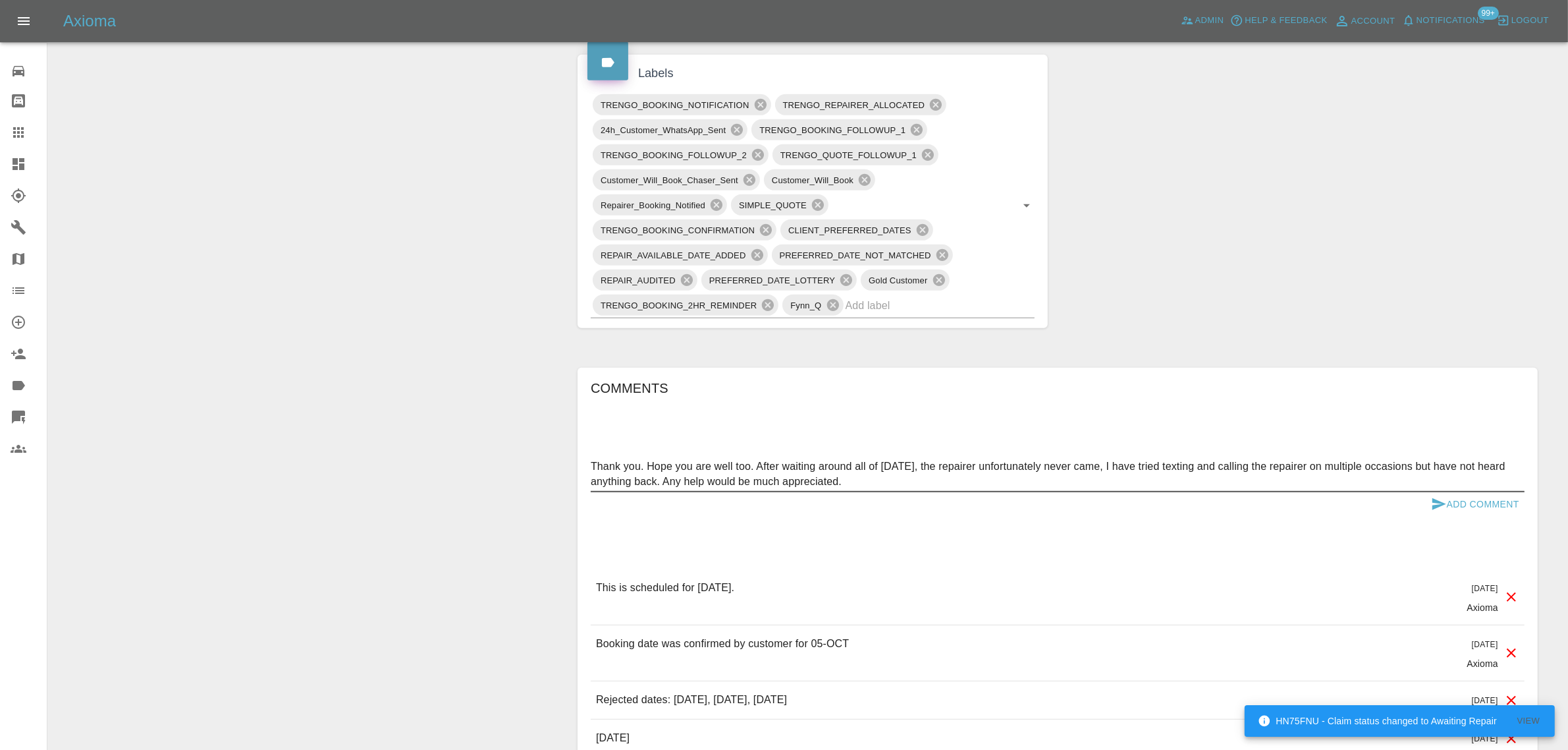
type textarea "Thank you. Hope you are well too. After waiting around all of yesterday, the re…"
click at [1505, 497] on button "Add Comment" at bounding box center [1474, 504] width 98 height 24
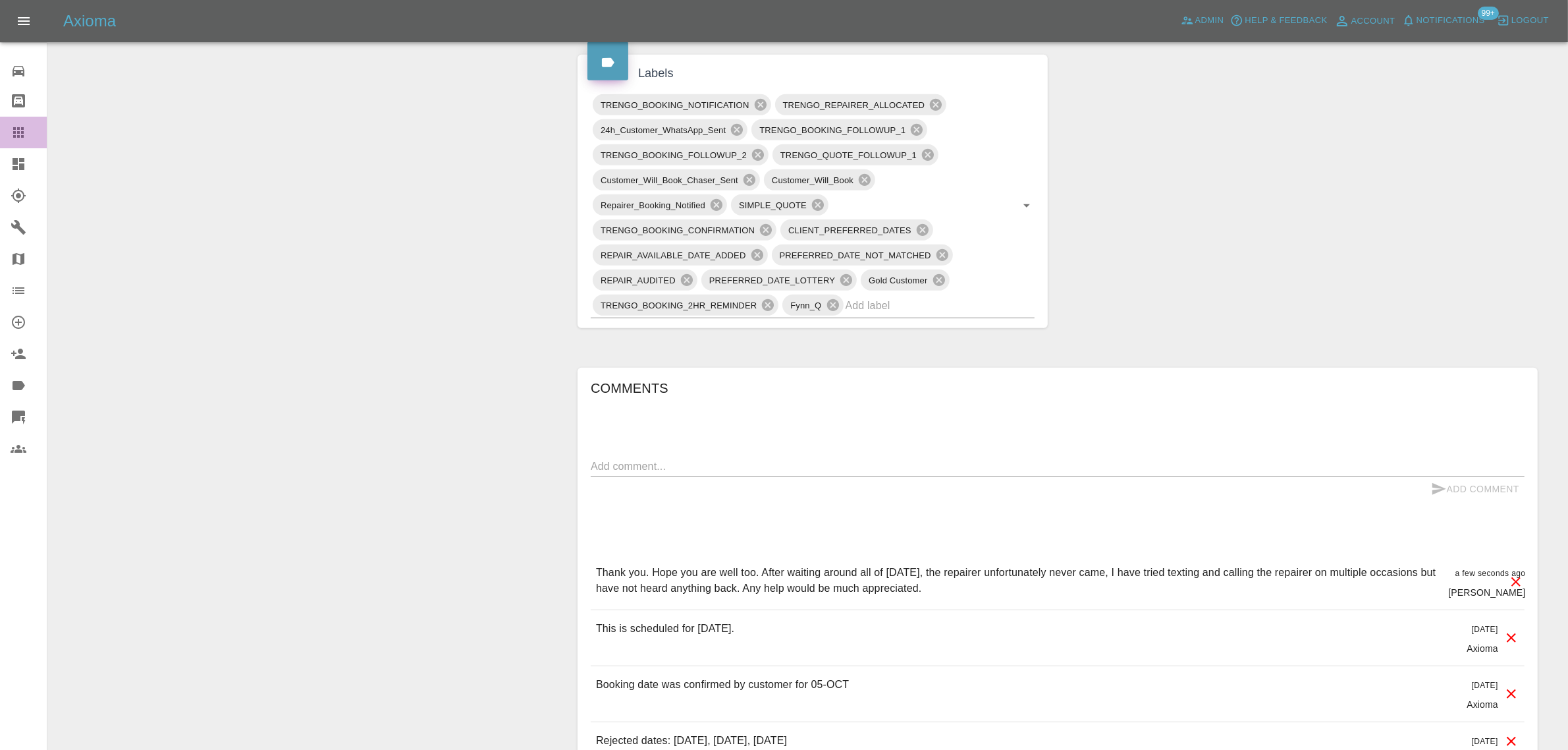
click at [17, 133] on icon at bounding box center [18, 132] width 11 height 11
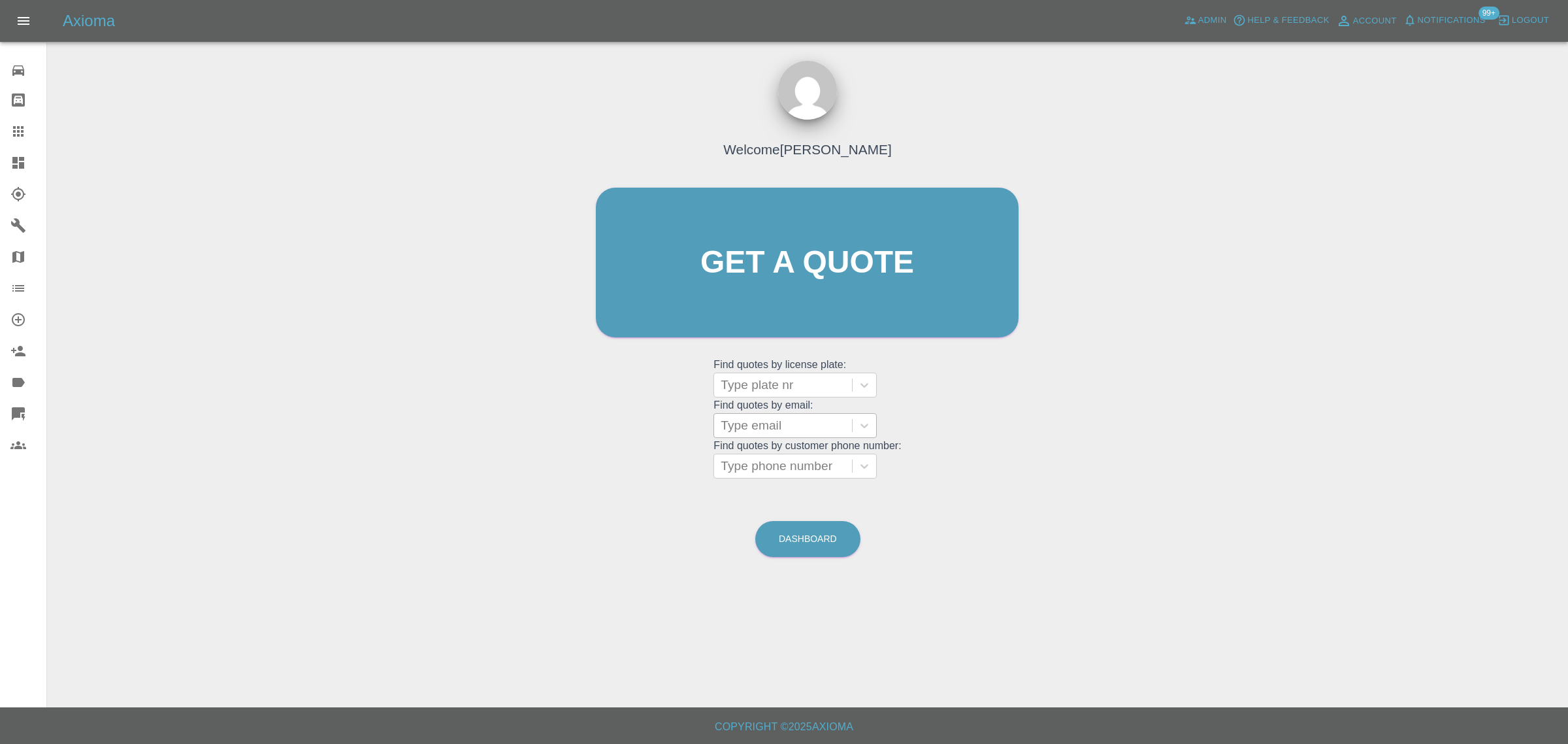
click at [724, 417] on input "text" at bounding box center [722, 425] width 3 height 15
paste input "andycobbett@googlemail.com"
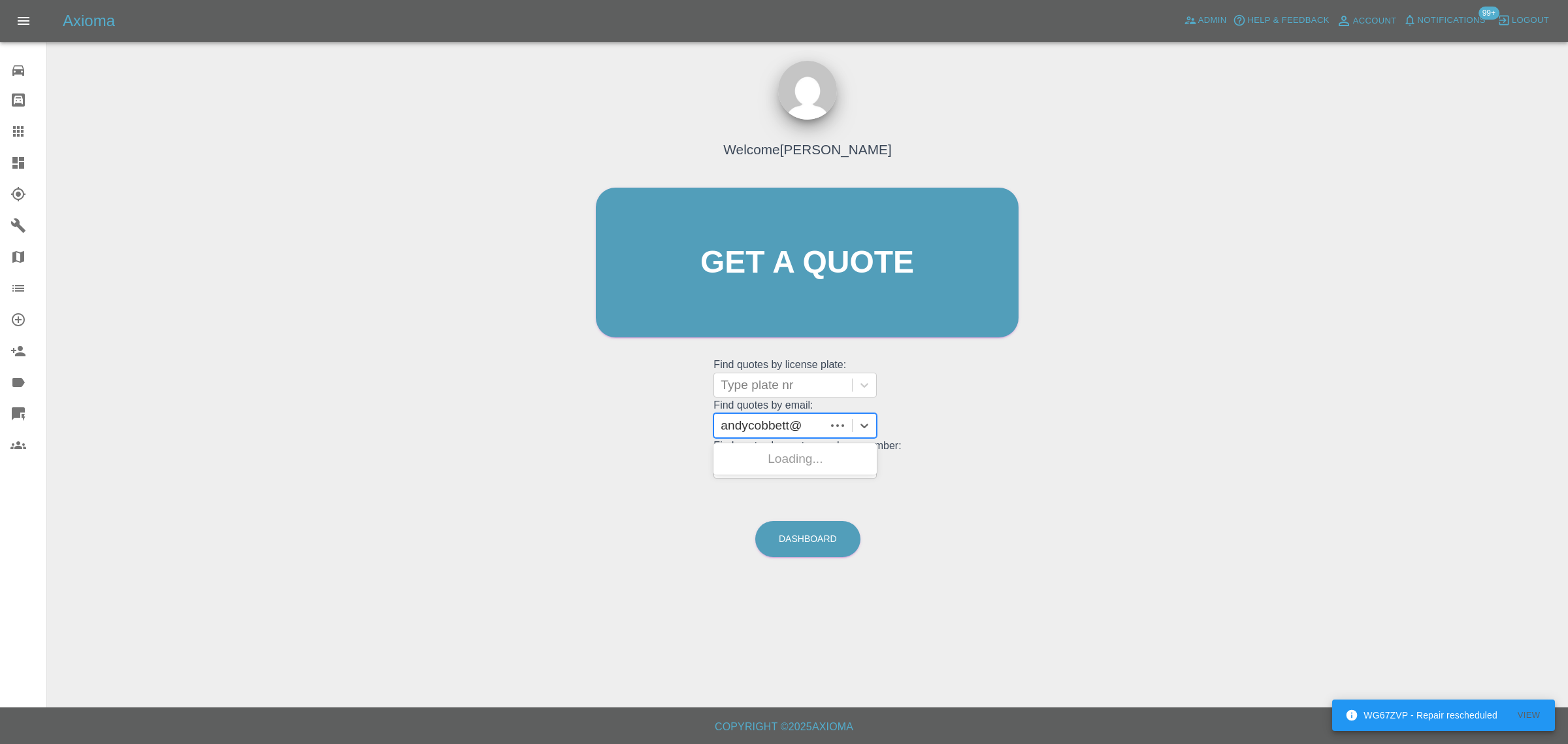
type input "andycobbett"
click at [762, 455] on div "LC18SYJ, Awaiting Authorisation" at bounding box center [795, 466] width 164 height 42
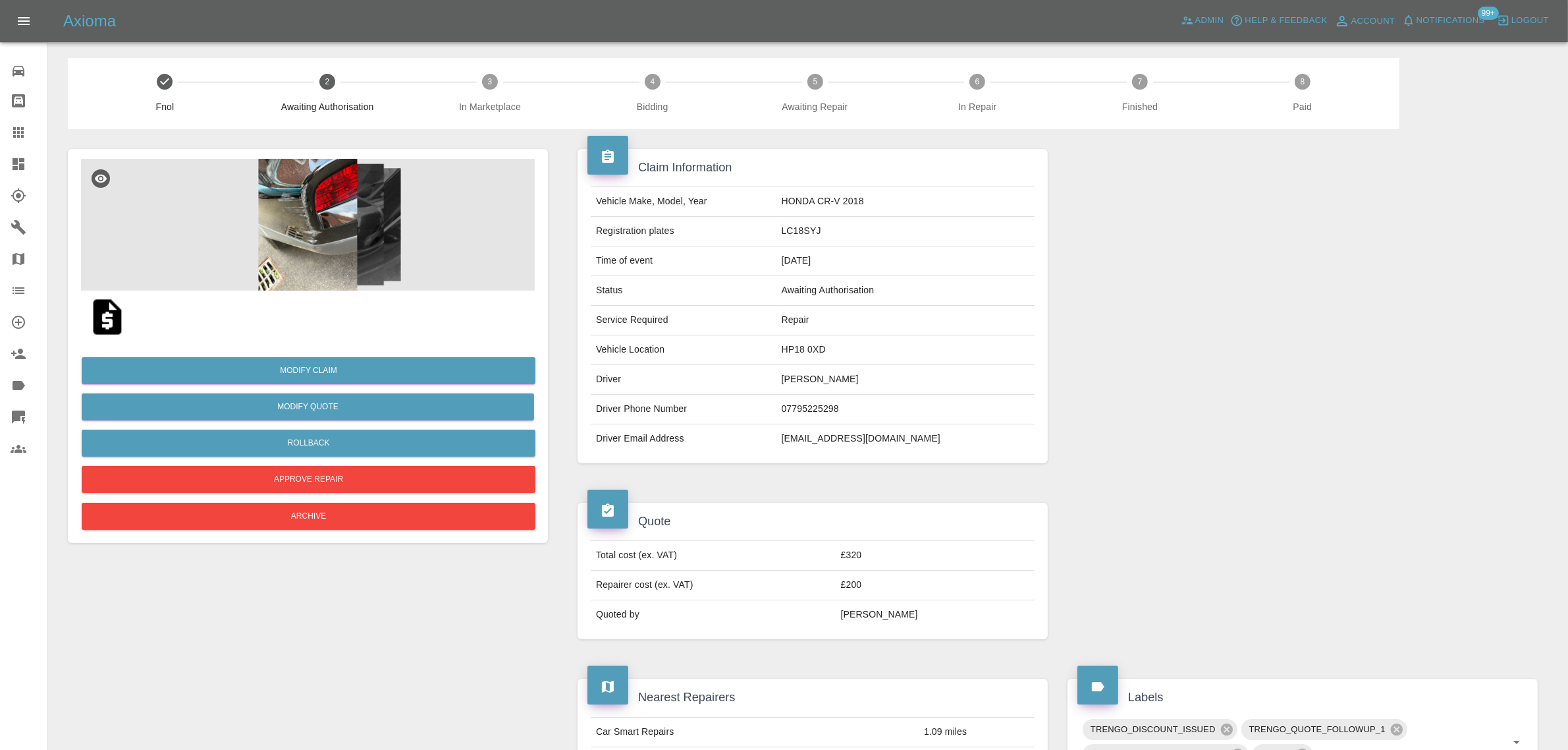
click at [336, 190] on img at bounding box center [308, 224] width 454 height 131
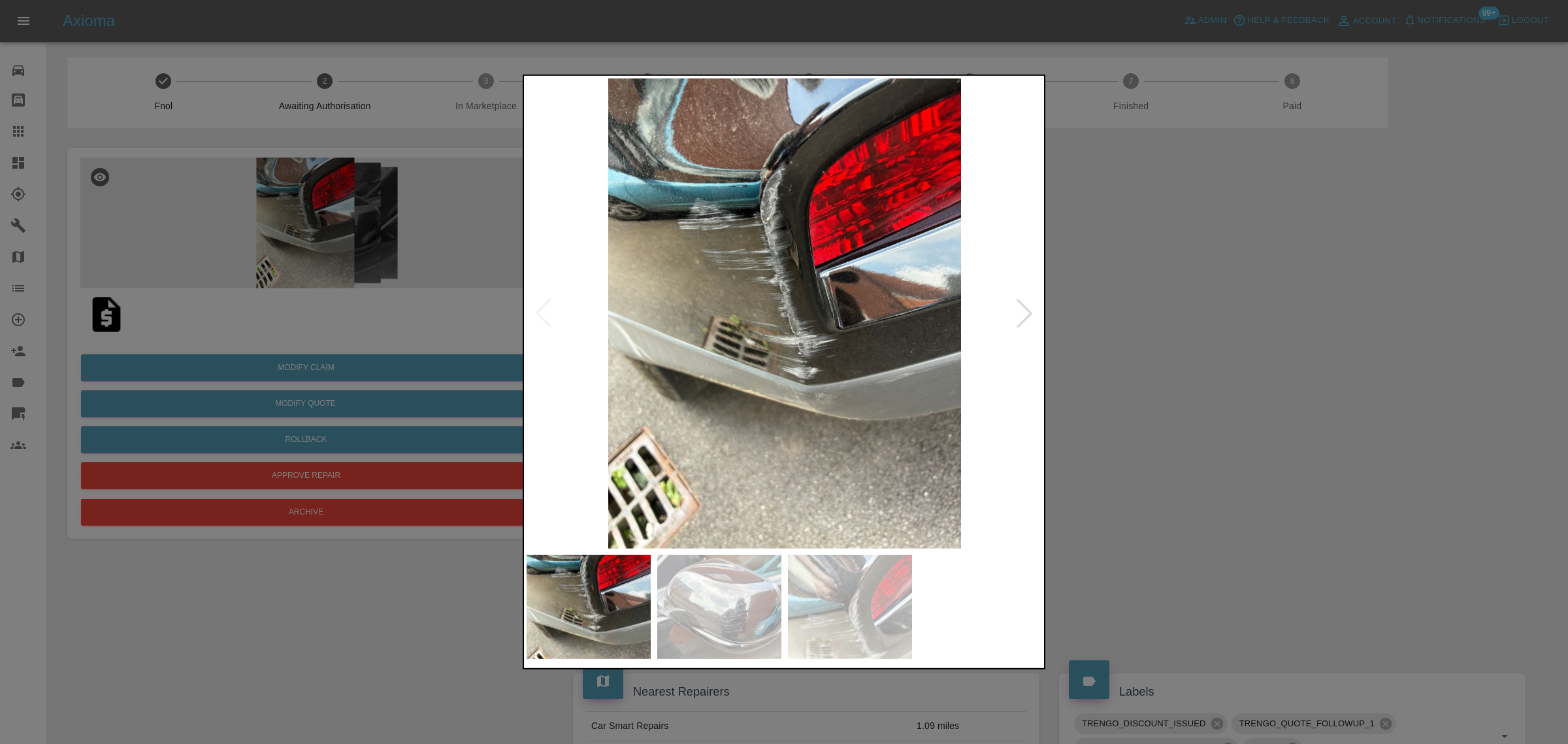
click at [1027, 311] on div at bounding box center [1024, 313] width 29 height 29
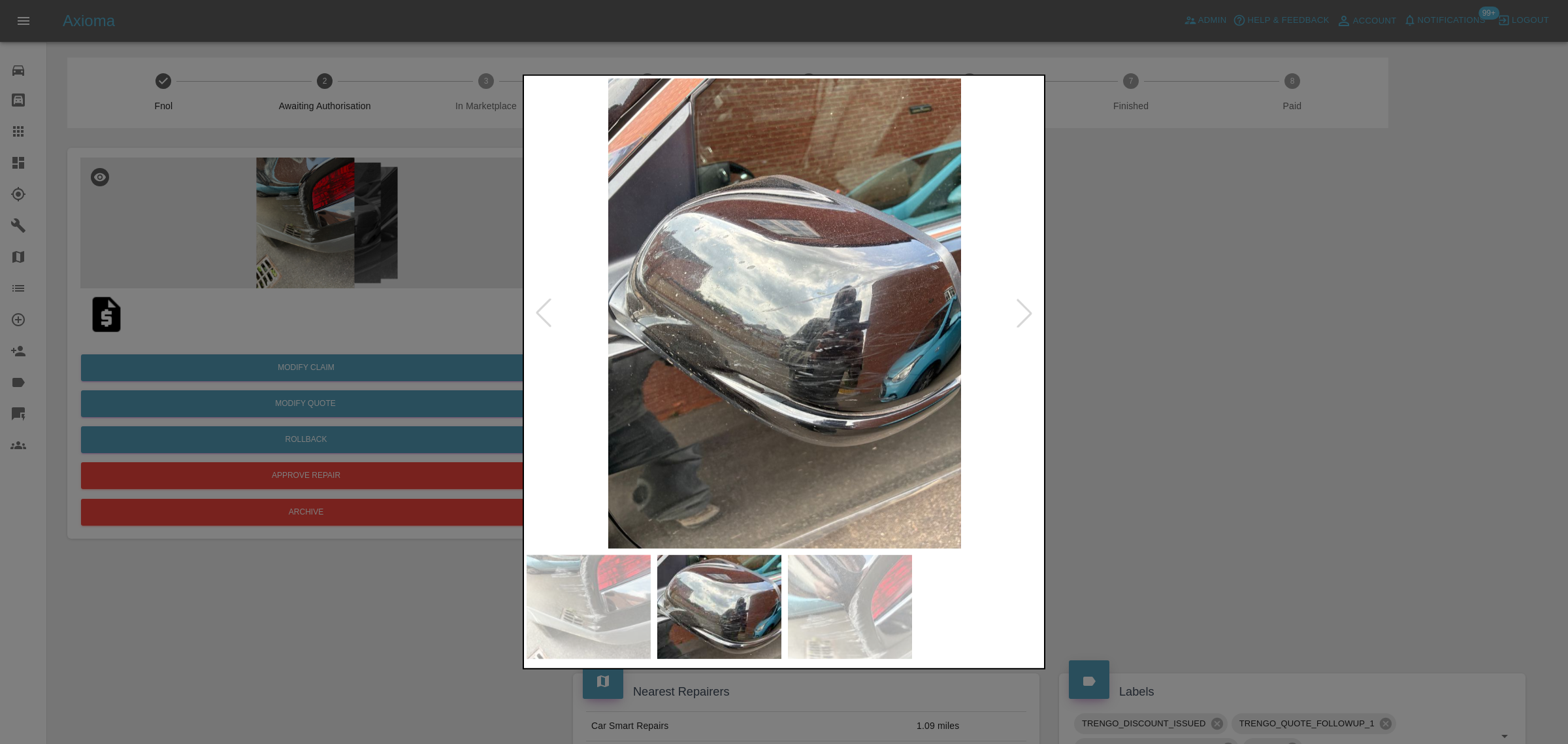
click at [1027, 311] on div at bounding box center [1024, 313] width 29 height 29
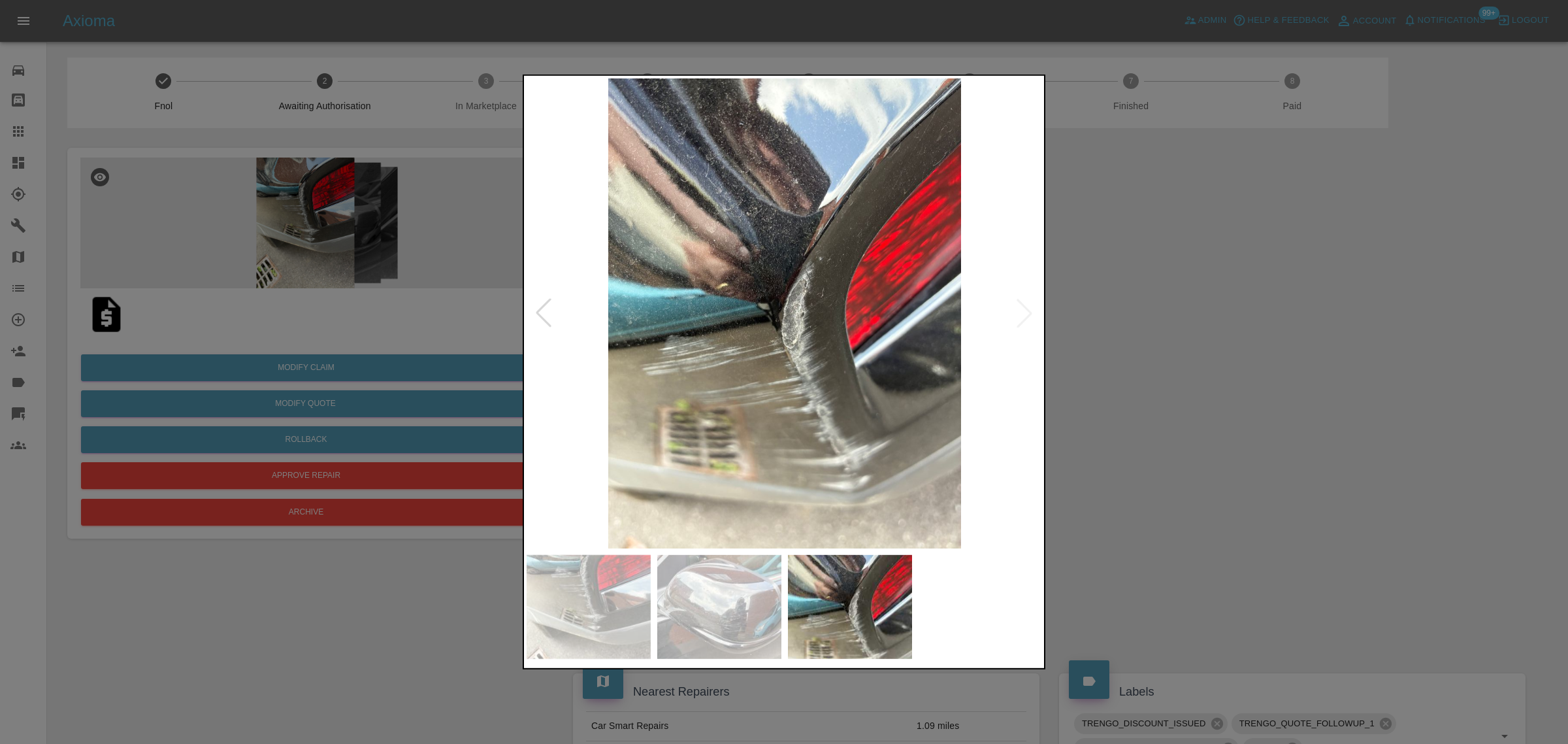
click at [1027, 311] on img at bounding box center [784, 313] width 516 height 470
click at [1147, 312] on div at bounding box center [784, 372] width 1568 height 744
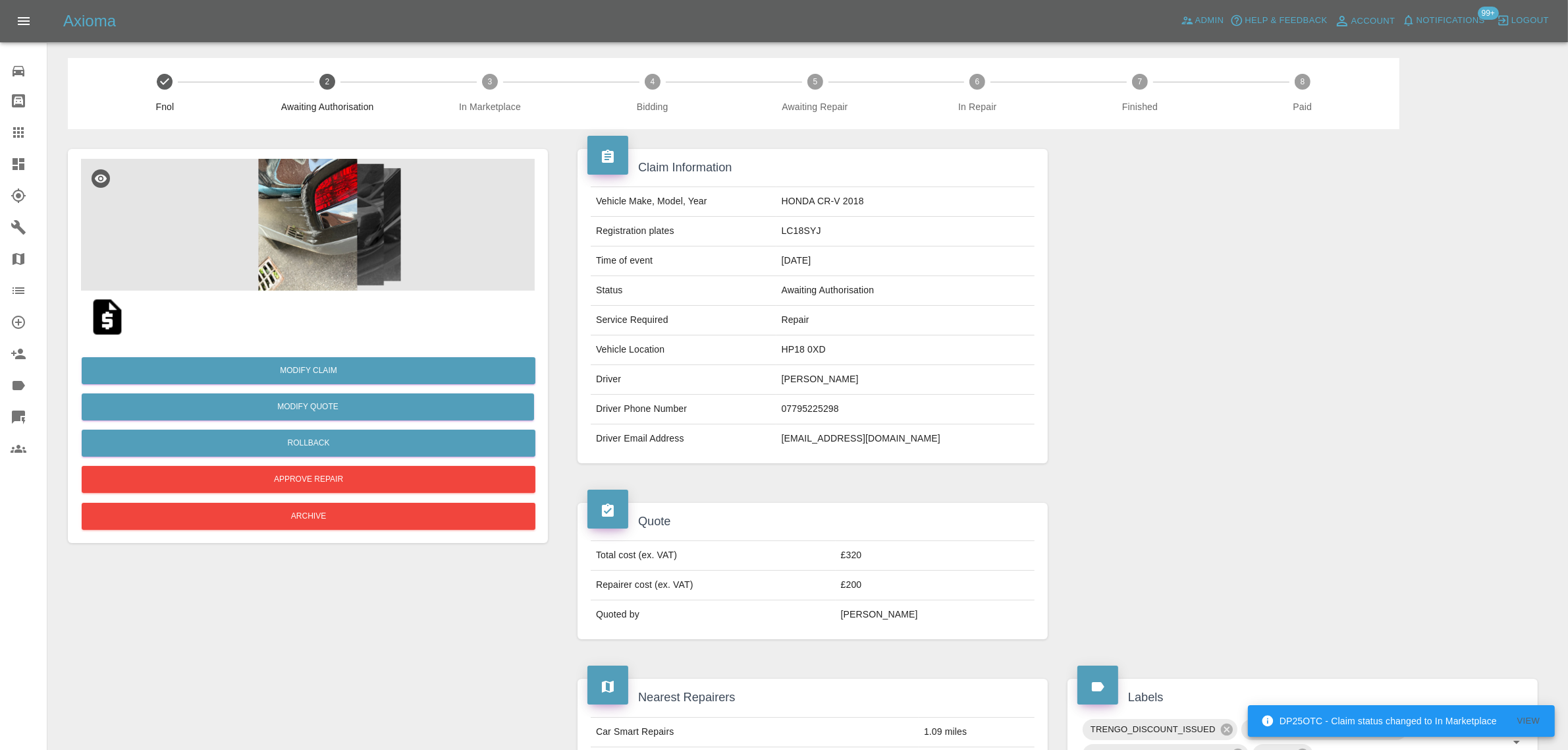
click at [11, 134] on icon at bounding box center [18, 132] width 15 height 15
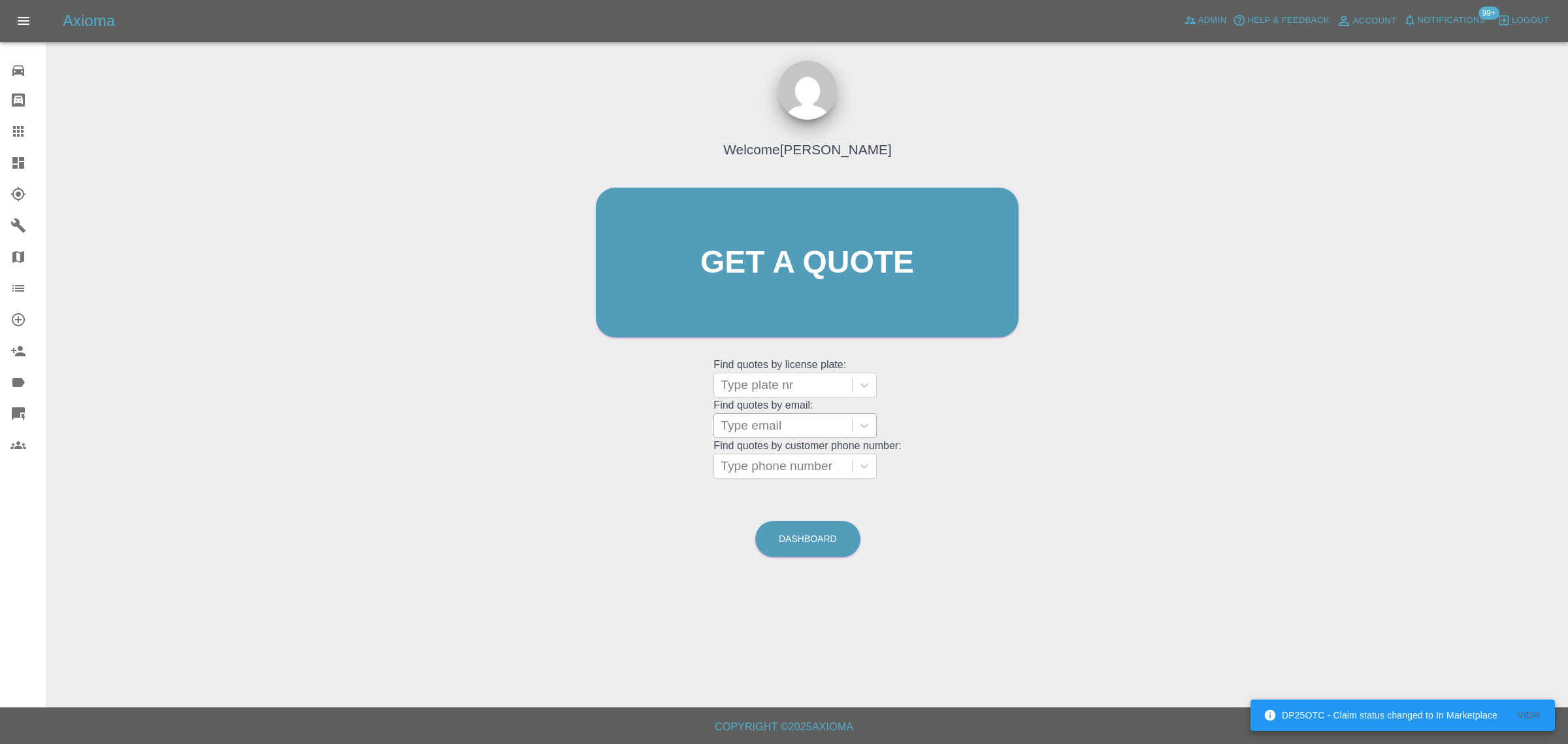
click at [719, 427] on div "Type email" at bounding box center [783, 425] width 138 height 24
paste input "alexandralermer@aol.com"
type input "alexandralermer@aol.com"
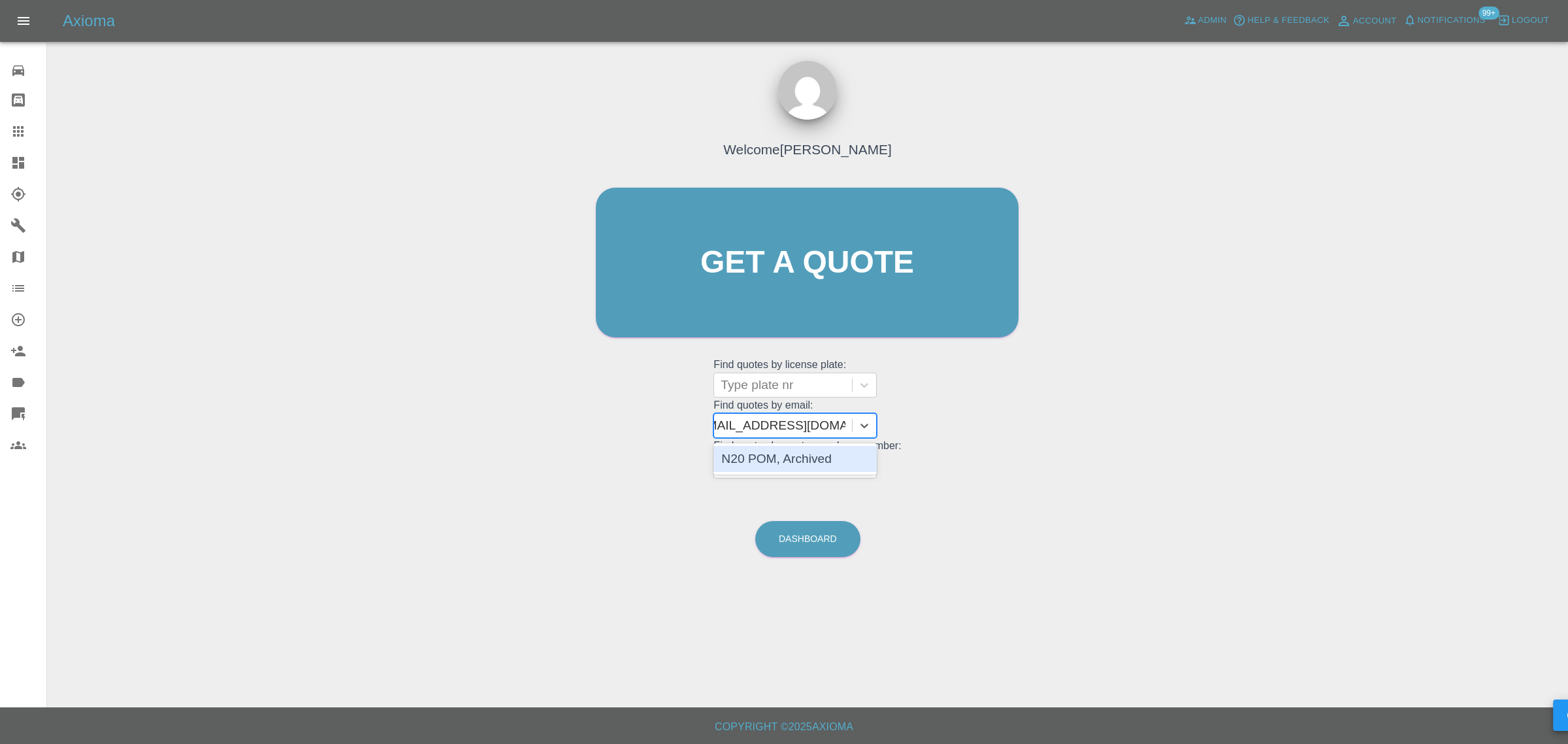
scroll to position [0, 17]
click at [782, 470] on div "N20 POM, Archived" at bounding box center [795, 458] width 164 height 26
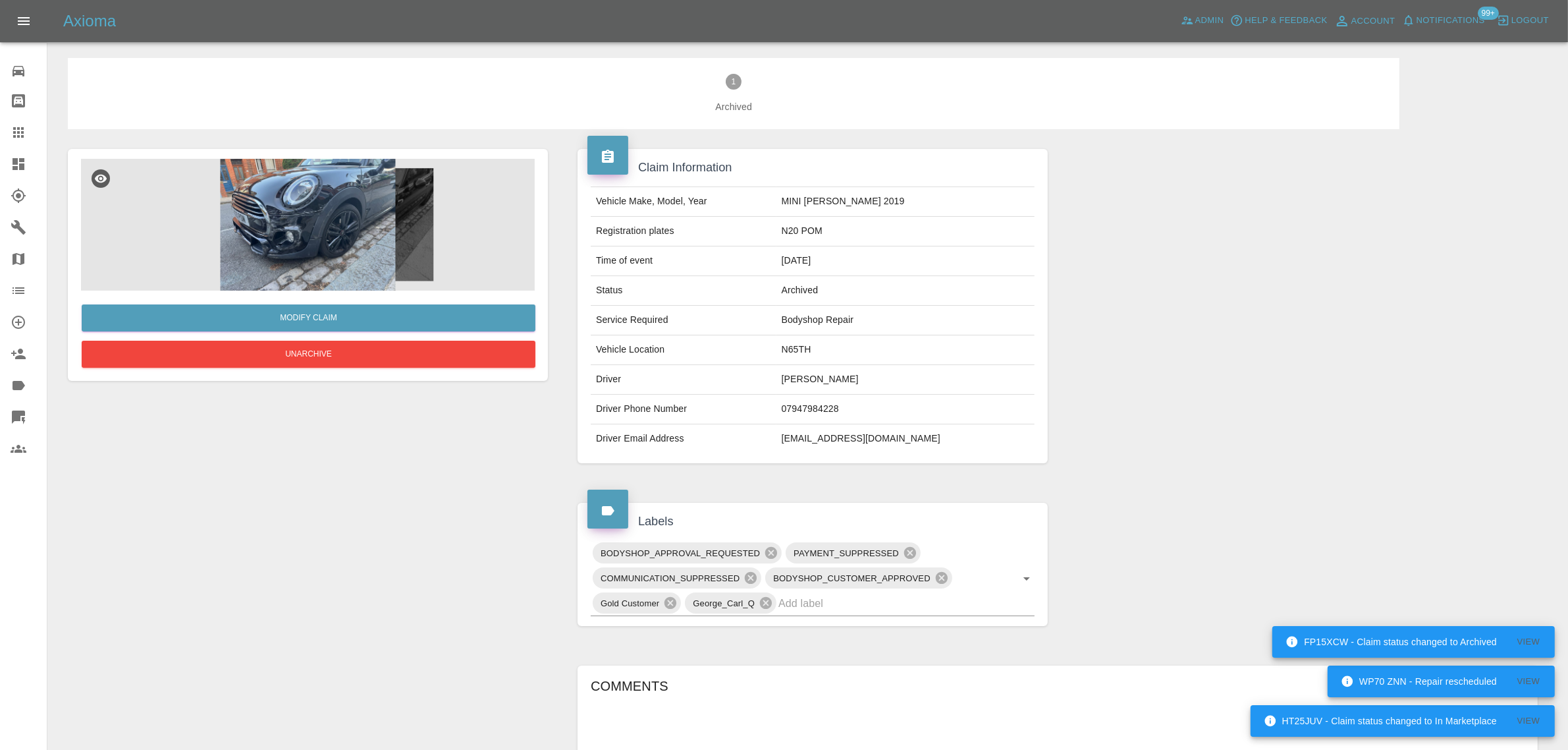
click at [326, 229] on img at bounding box center [308, 224] width 454 height 131
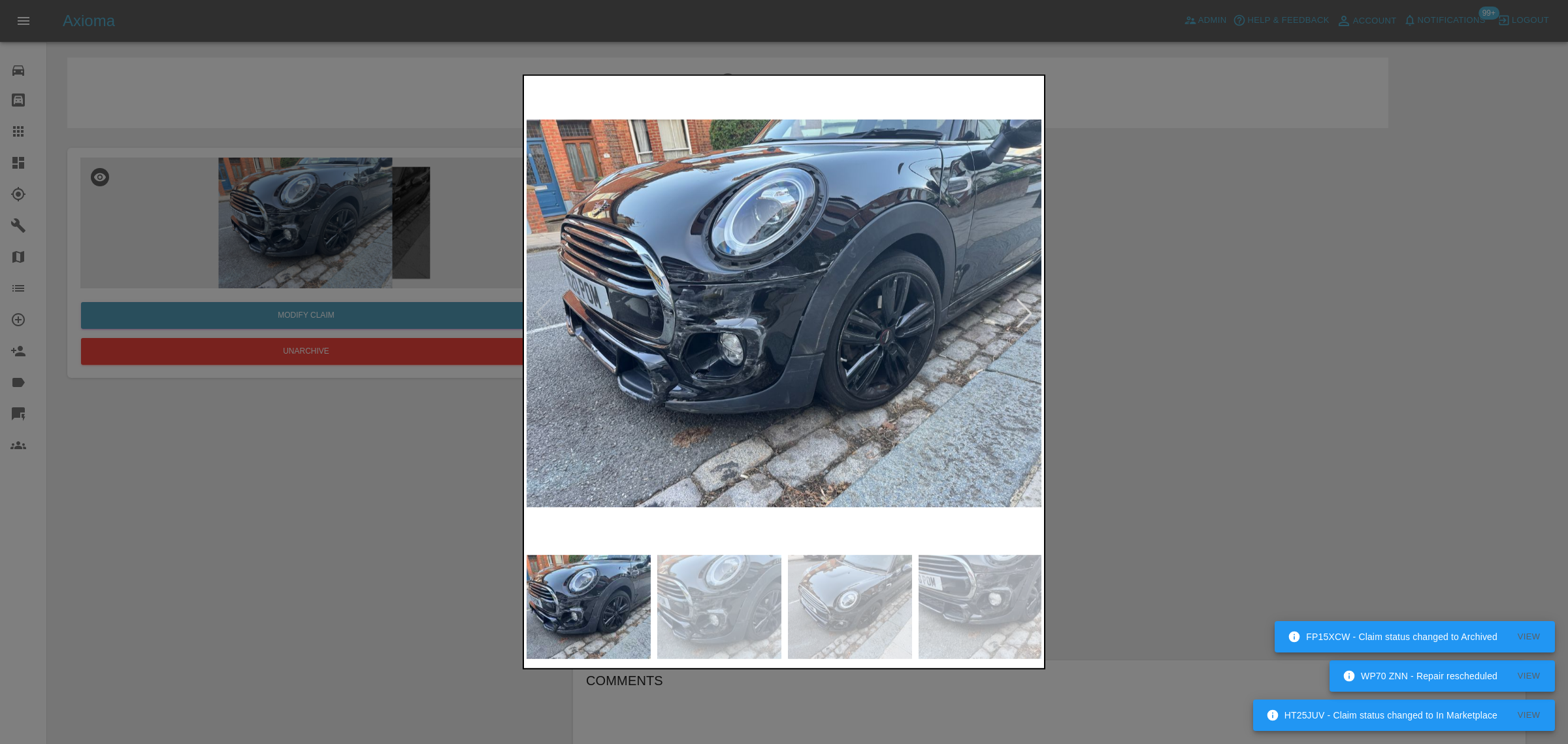
click at [1019, 309] on div at bounding box center [1024, 313] width 29 height 29
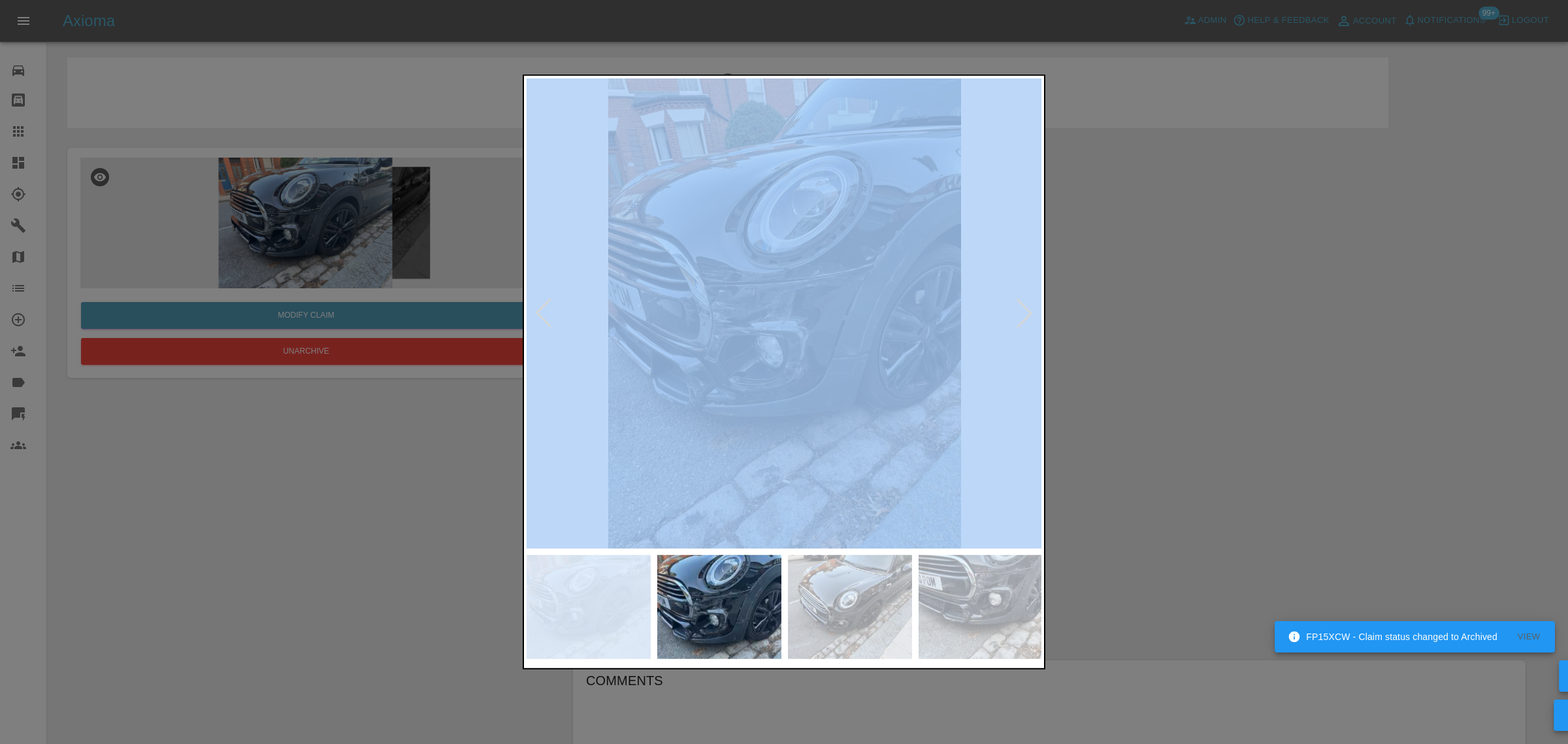
click at [1019, 309] on div at bounding box center [1024, 313] width 29 height 29
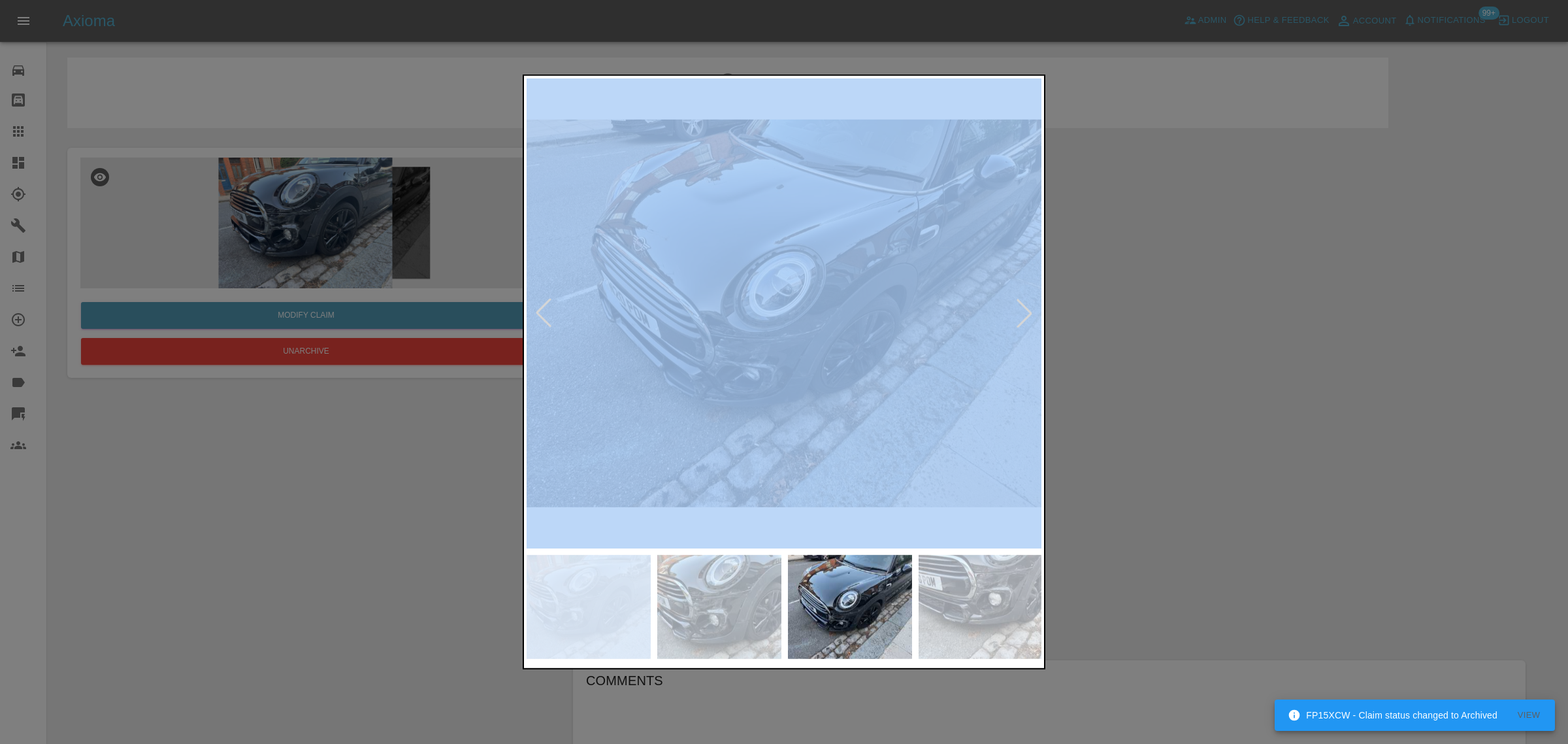
click at [1019, 309] on div at bounding box center [1024, 313] width 29 height 29
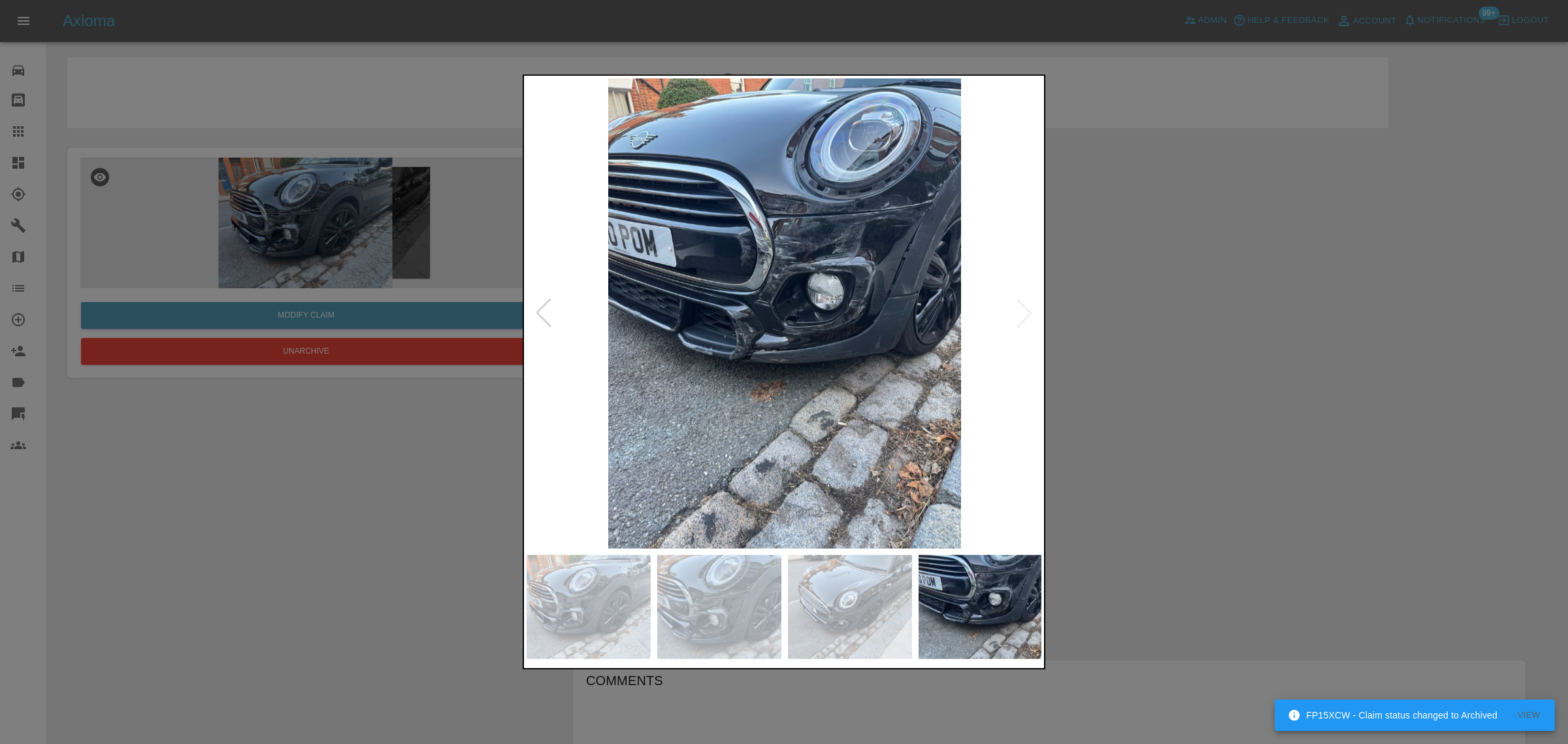
click at [1019, 309] on img at bounding box center [784, 313] width 516 height 470
click at [544, 324] on div at bounding box center [544, 313] width 29 height 29
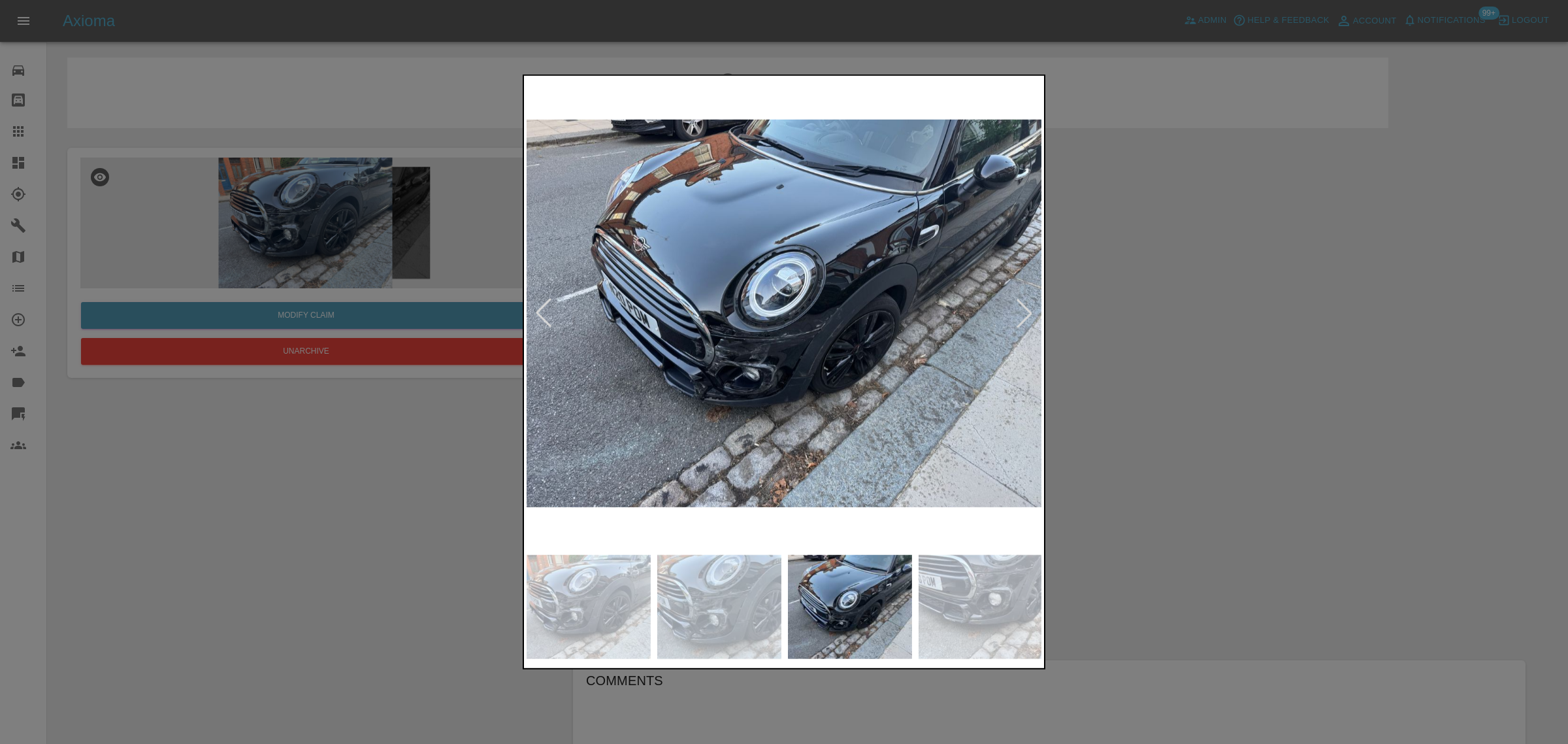
click at [540, 318] on div at bounding box center [544, 313] width 29 height 29
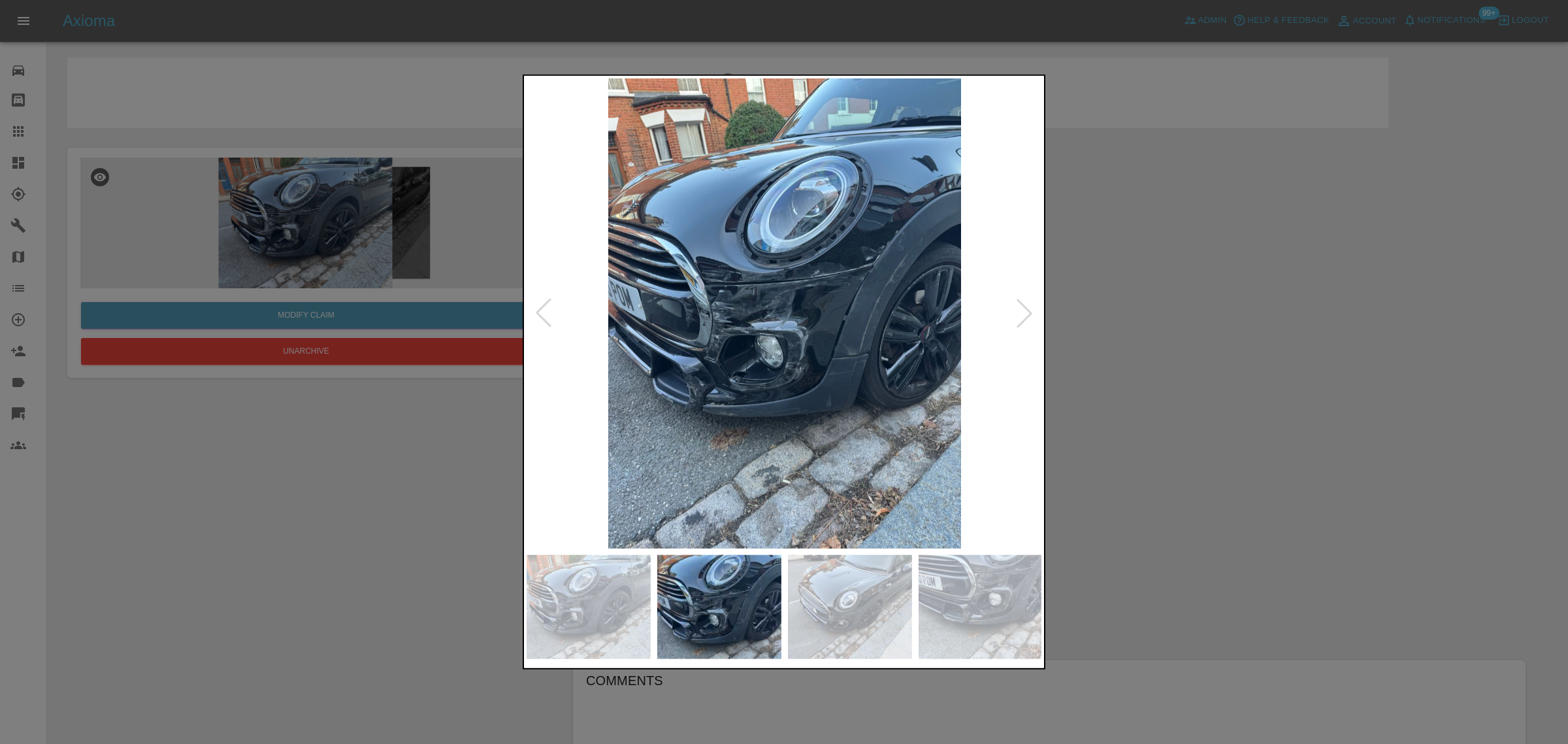
click at [547, 308] on div at bounding box center [544, 313] width 29 height 29
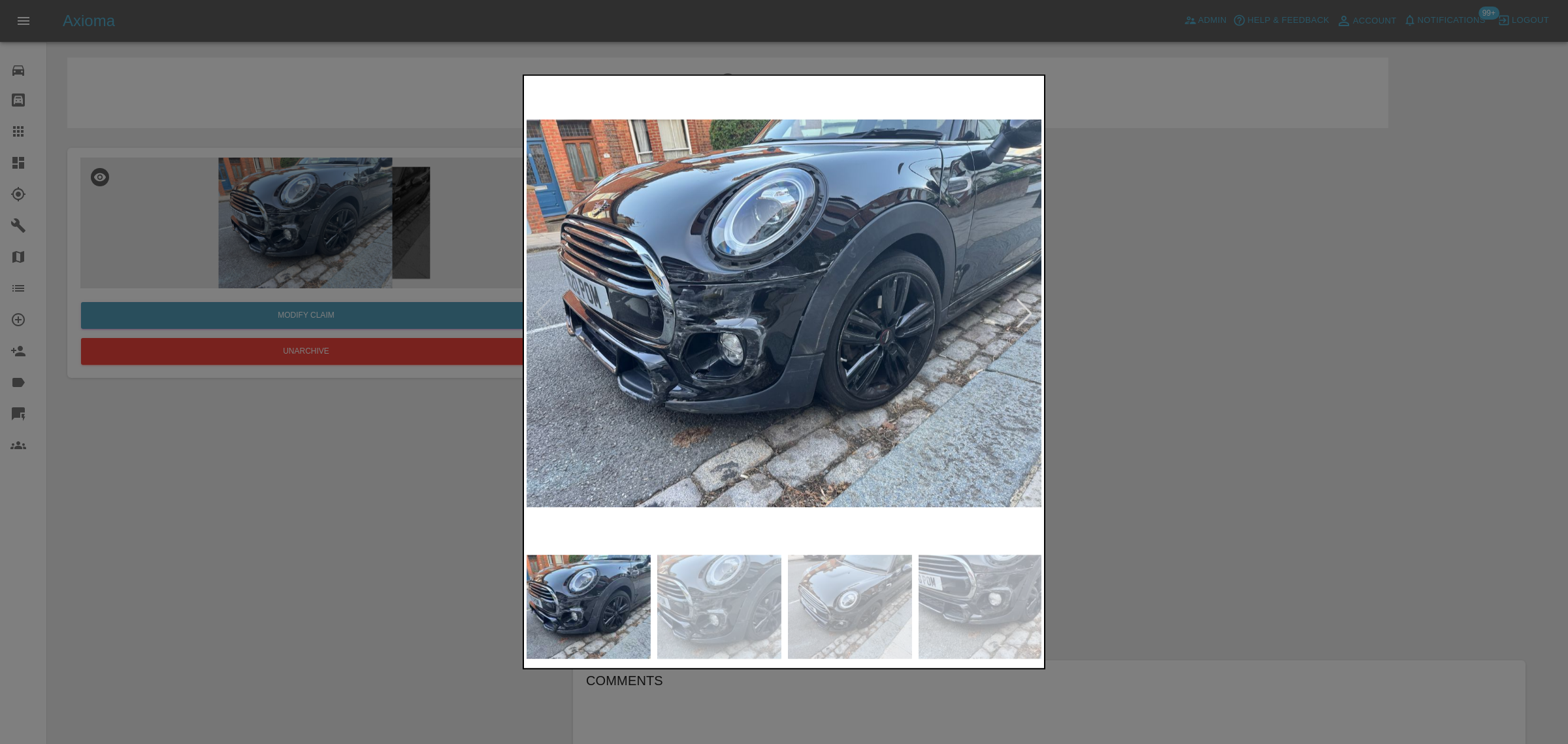
click at [475, 503] on div at bounding box center [784, 372] width 1568 height 744
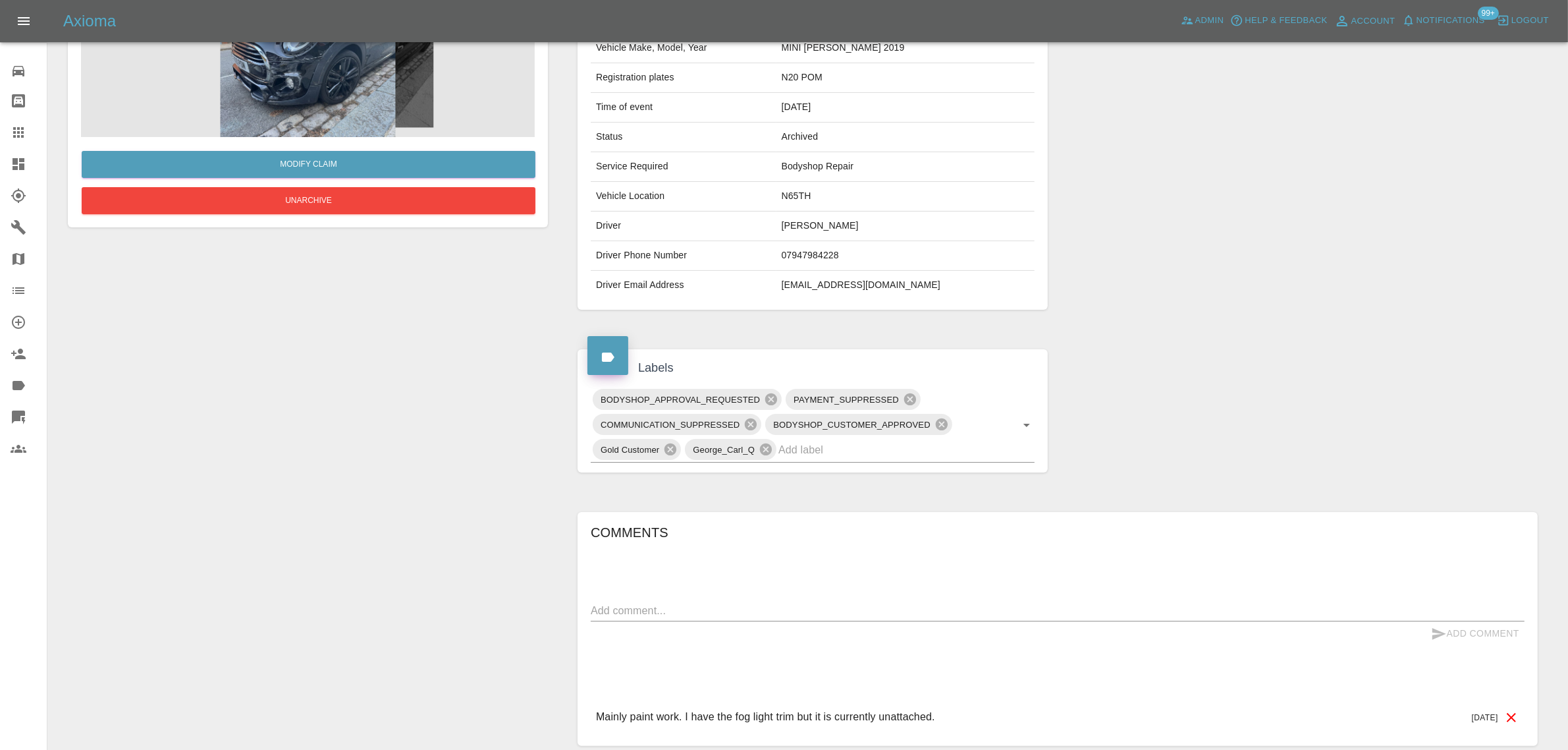
scroll to position [257, 0]
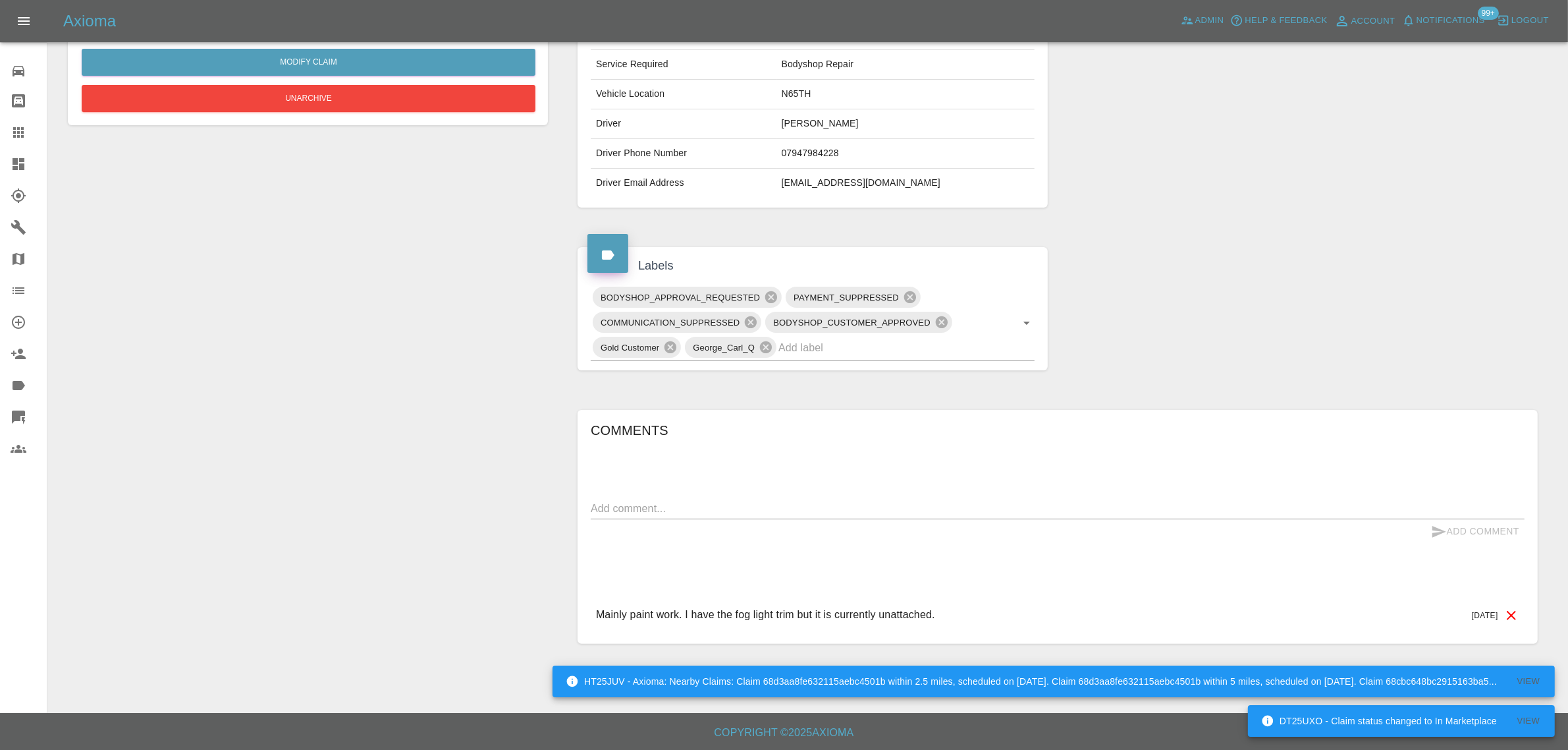
click at [711, 613] on p "Mainly paint work. I have the fog light trim but it is currently unattached." at bounding box center [765, 614] width 339 height 15
copy p "Mainly paint work. I have the fog light trim but it is currently unattached."
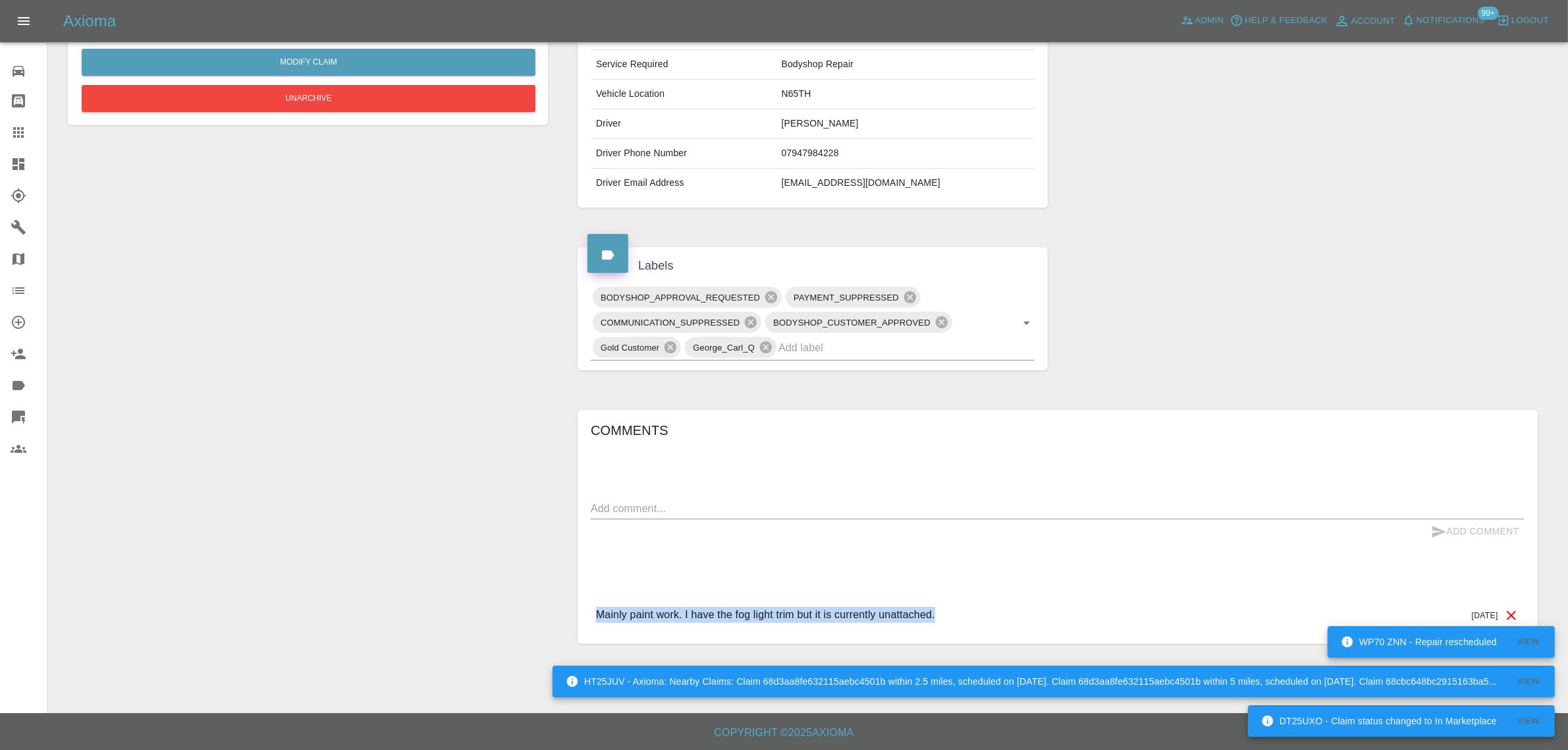
click at [14, 126] on icon at bounding box center [18, 132] width 15 height 15
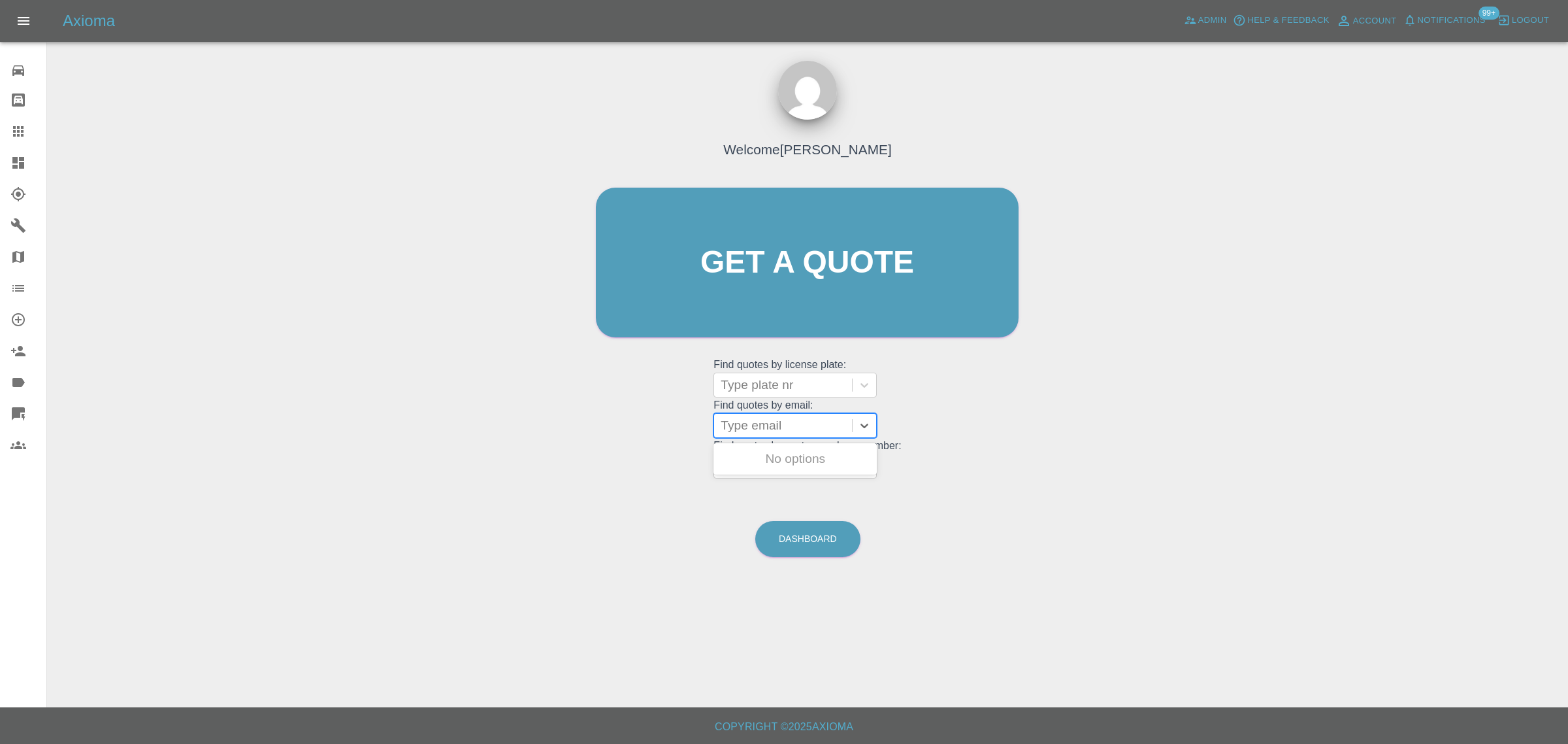
click at [749, 432] on div at bounding box center [783, 425] width 124 height 18
paste input "jm@recorderconsort.co.uk"
type input "jm@recorderconsort.co.uk"
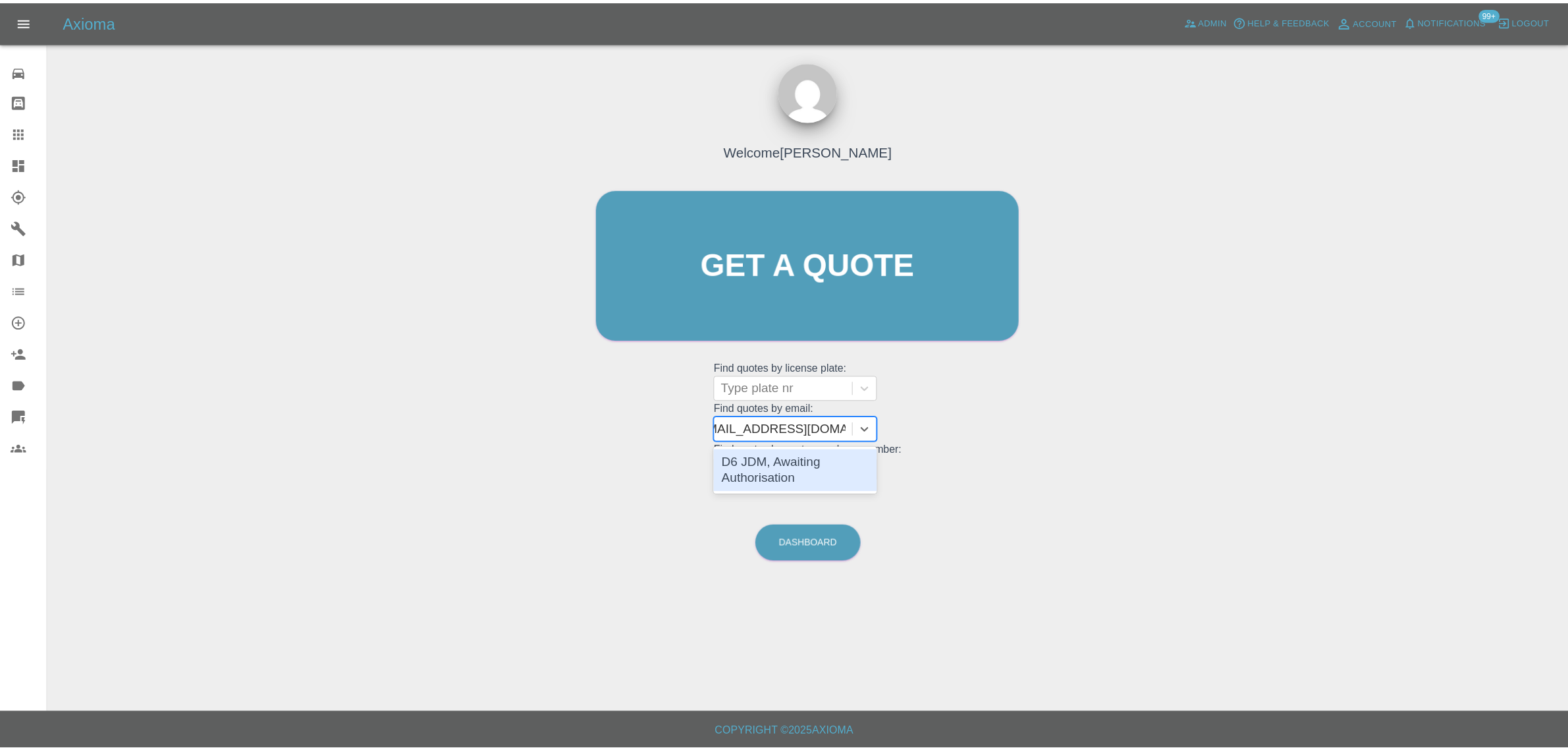
scroll to position [0, 17]
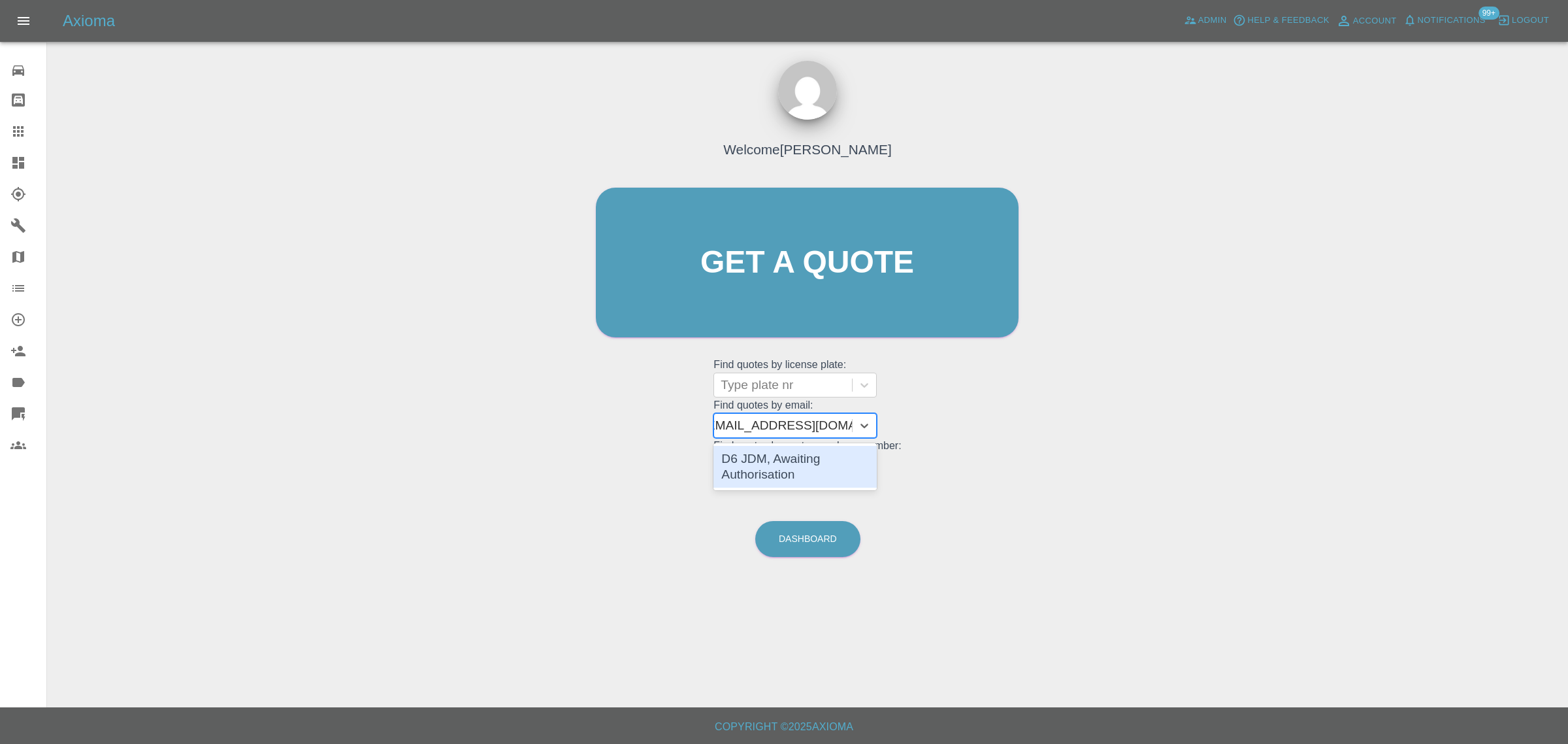
click at [774, 463] on div "D6 JDM, Awaiting Authorisation" at bounding box center [795, 466] width 164 height 42
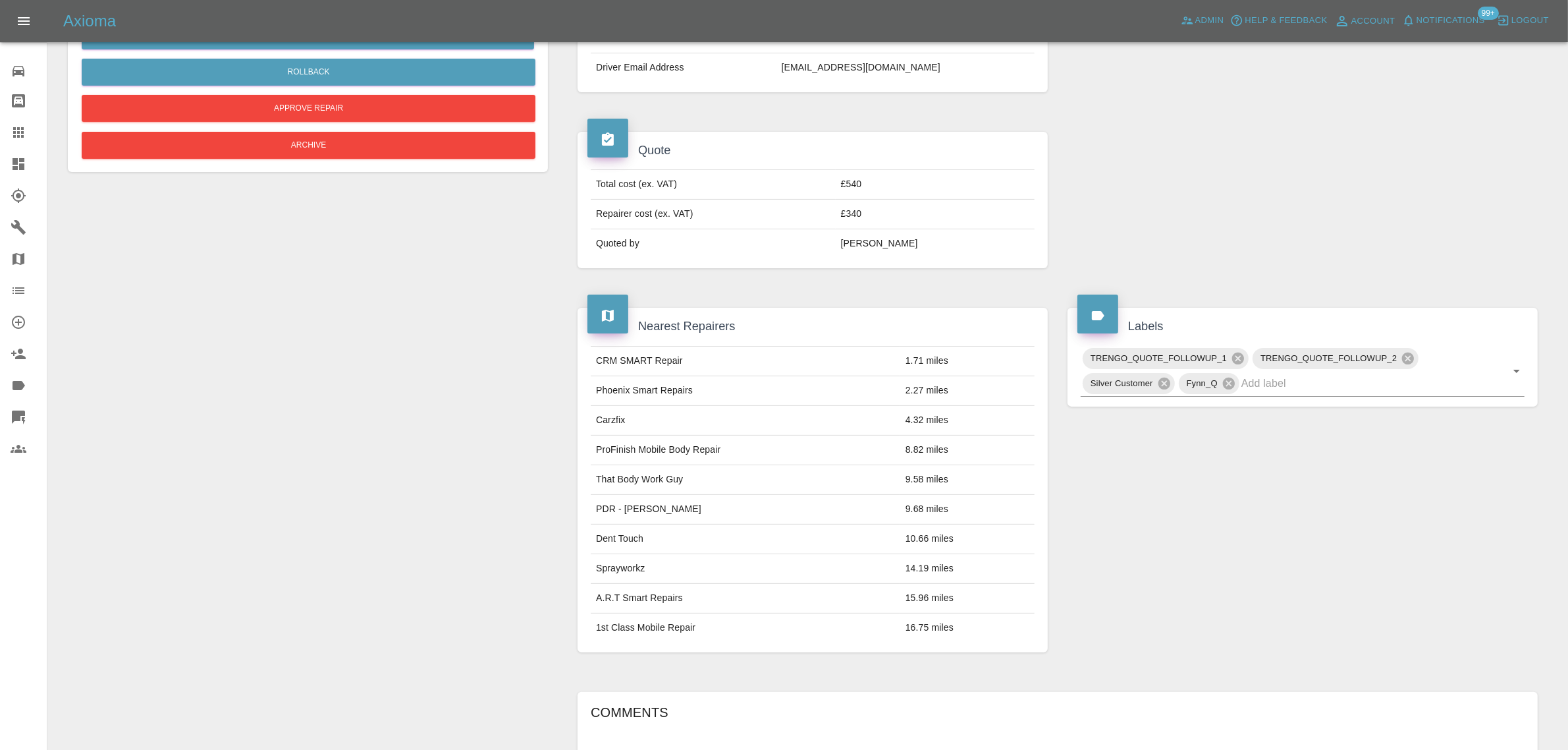
scroll to position [658, 0]
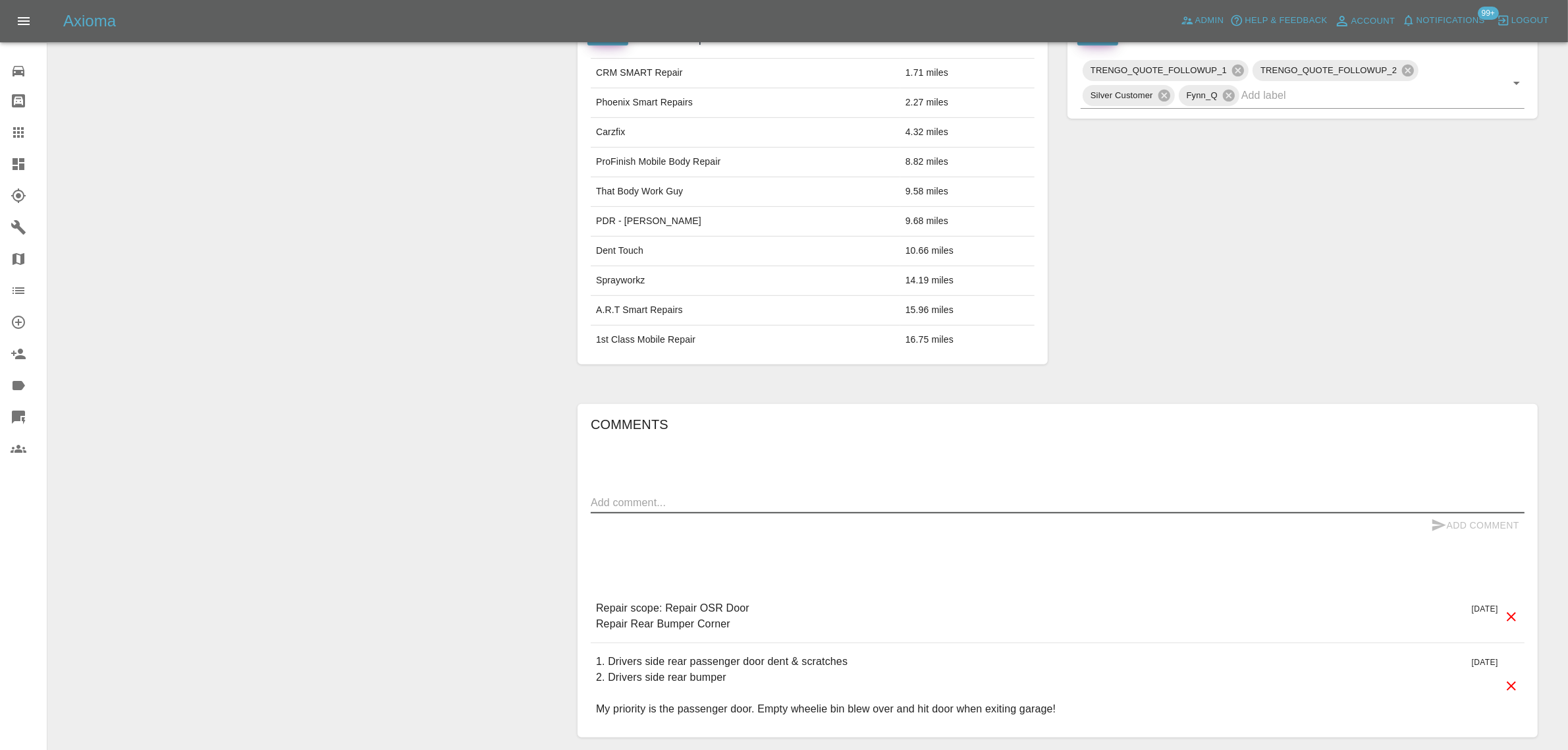
click at [891, 507] on textarea at bounding box center [1058, 502] width 934 height 15
paste textarea "I tried ringing your quote line 0330 043 0568 but there was no “bleep” to leave…"
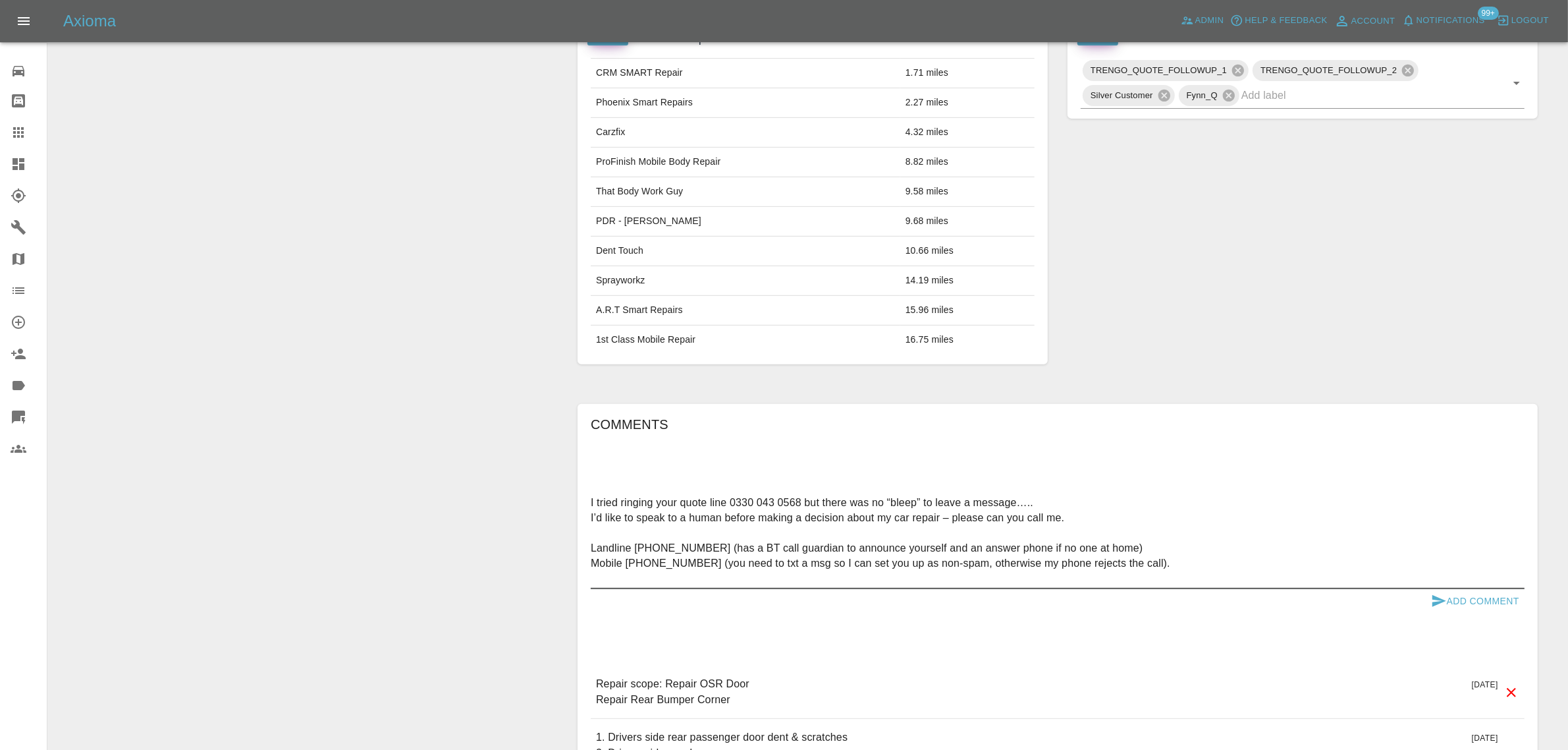
type textarea "I tried ringing your quote line 0330 043 0568 but there was no “bleep” to leave…"
click at [1459, 600] on button "Add Comment" at bounding box center [1474, 600] width 98 height 24
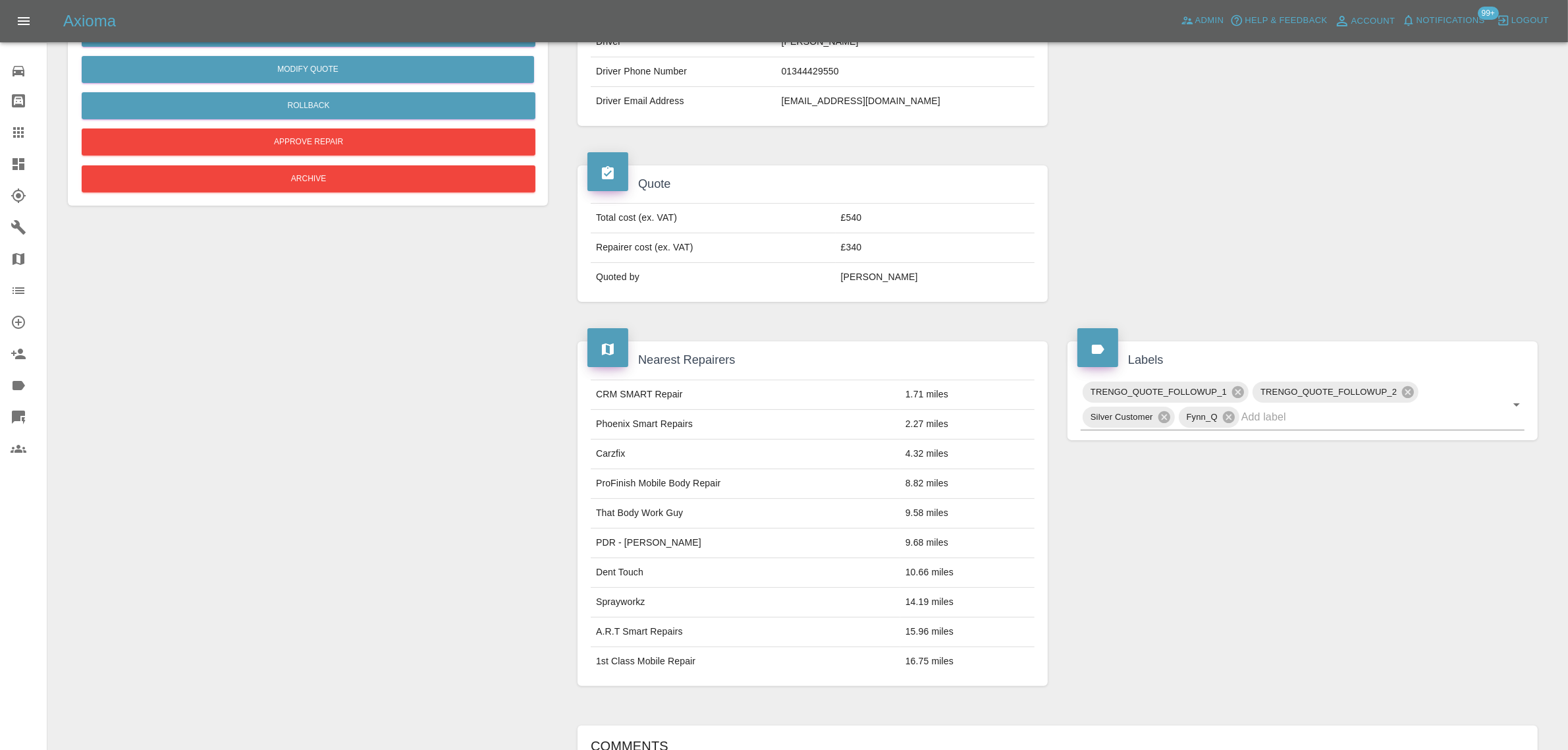
scroll to position [165, 0]
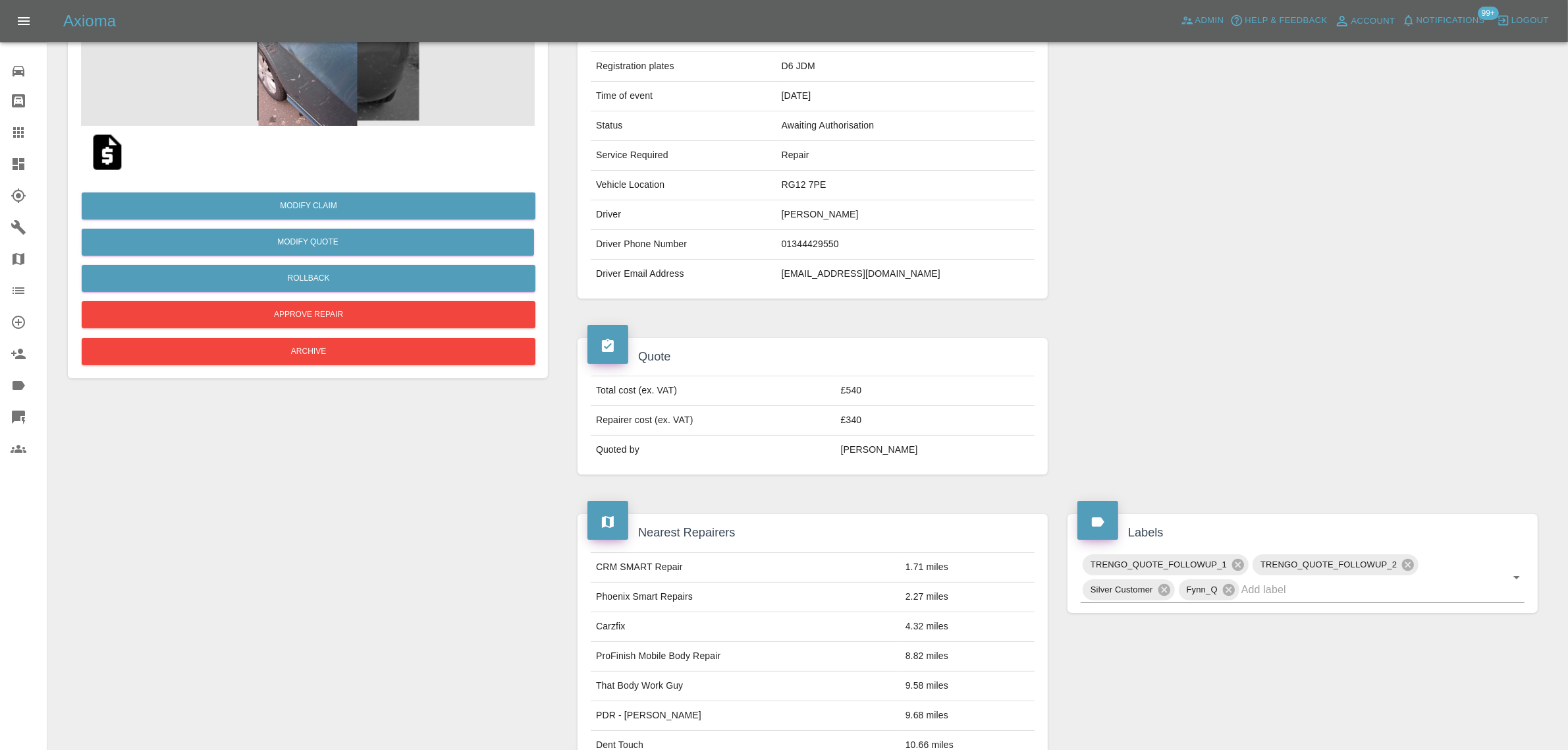
click at [21, 127] on icon at bounding box center [18, 132] width 11 height 11
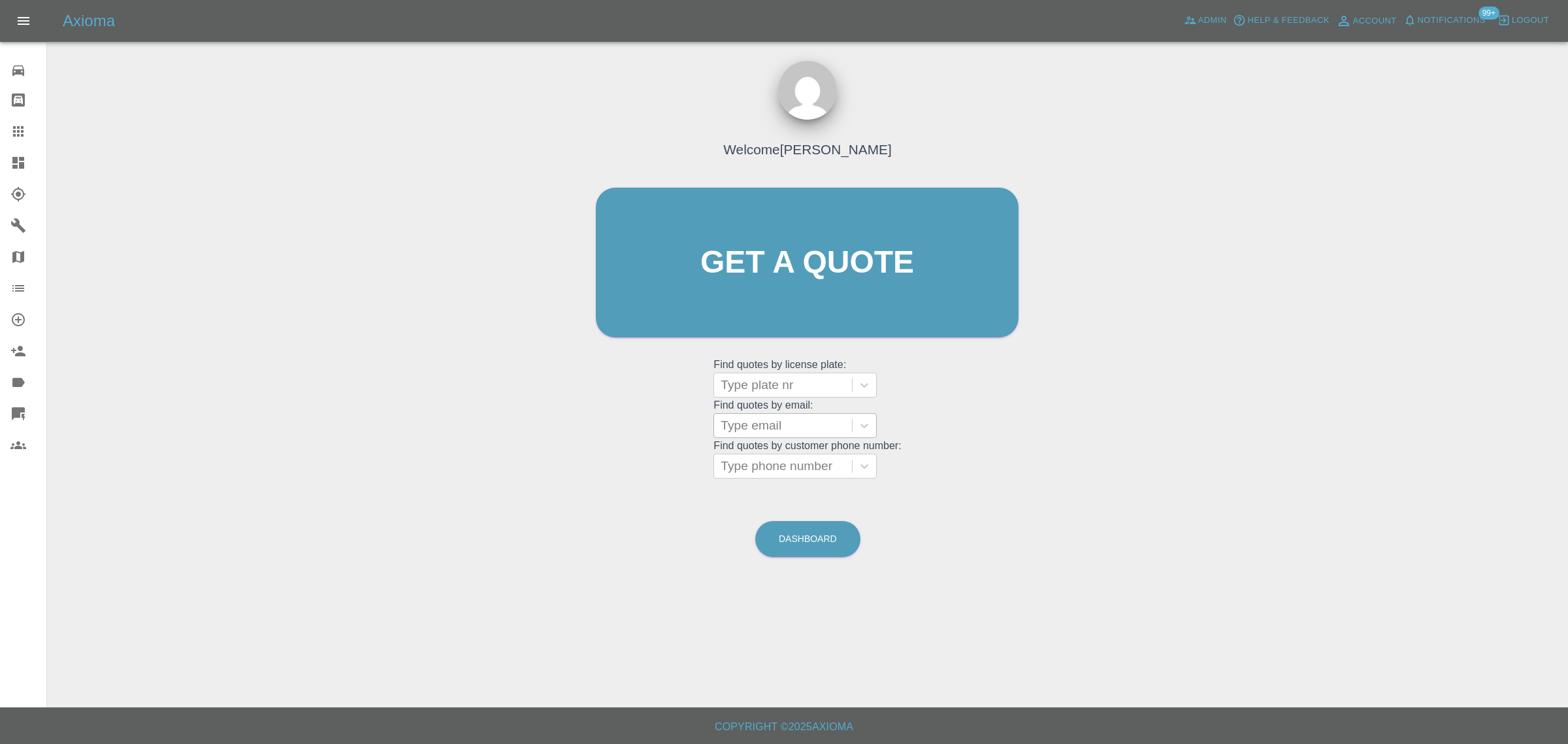
click at [762, 417] on div at bounding box center [783, 425] width 124 height 18
paste input "hrrkate@hotmail.co.uk"
type input "hrrkate@hotmail.co.uk"
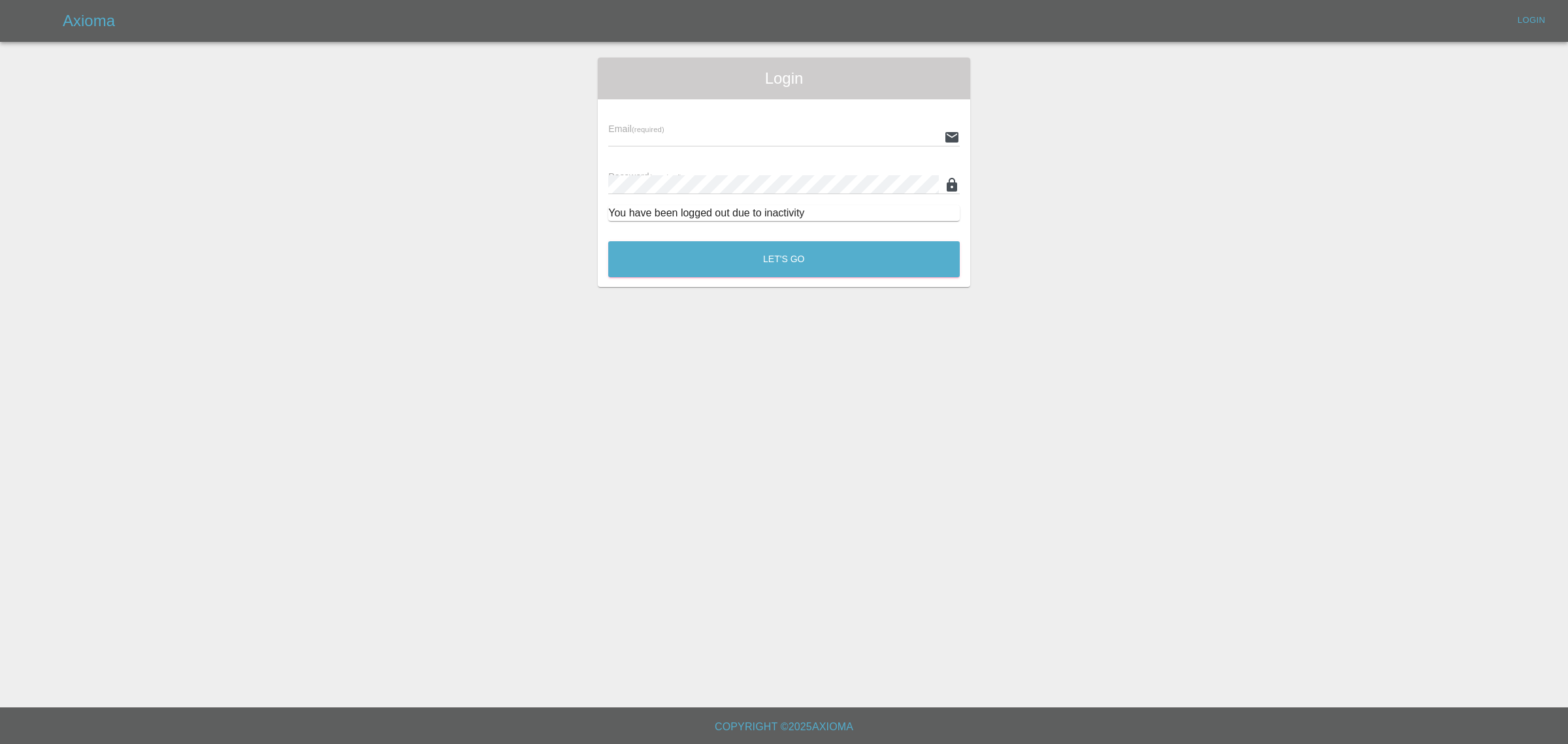
type input "[EMAIL_ADDRESS][DOMAIN_NAME]"
click at [840, 259] on button "Let's Go" at bounding box center [783, 259] width 351 height 36
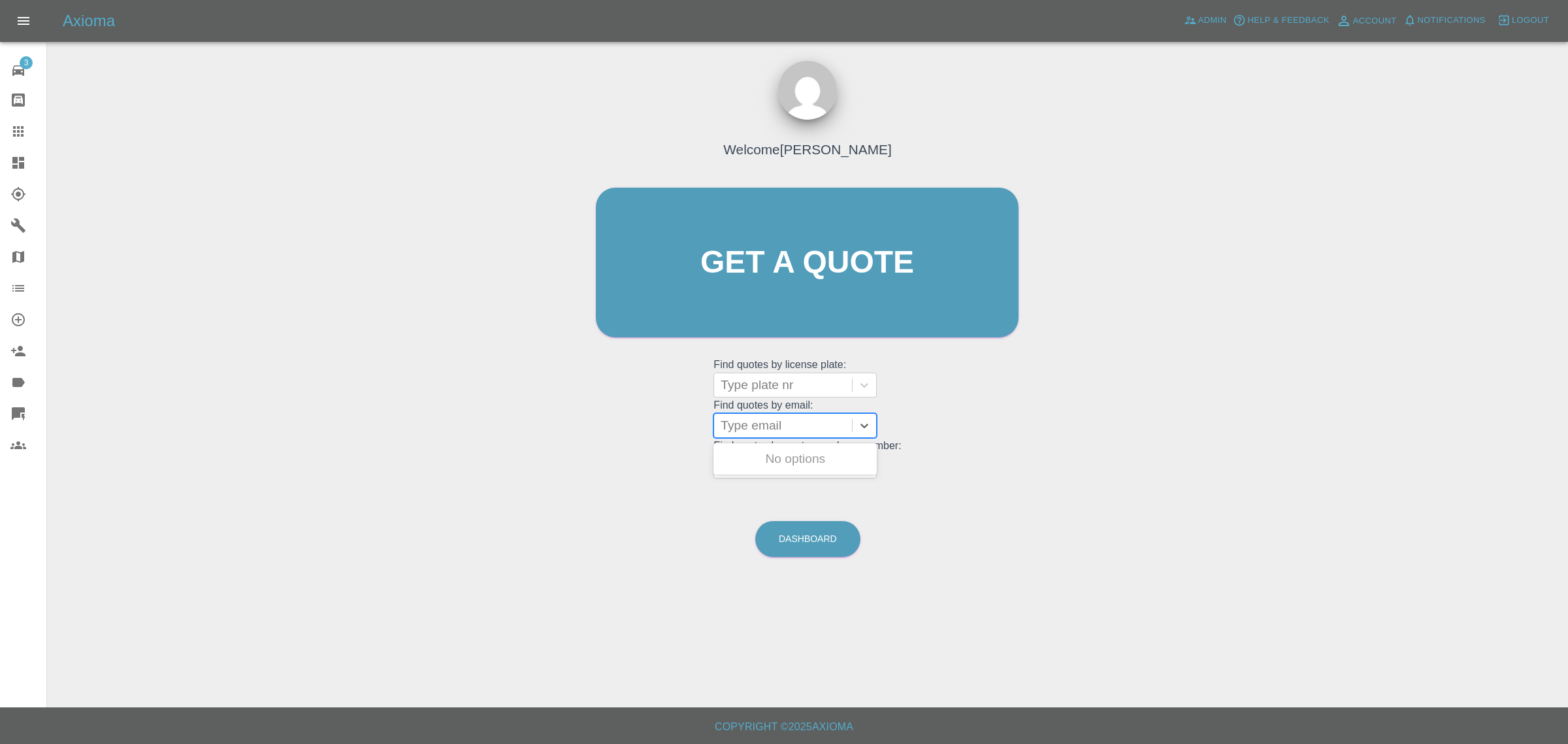
click at [782, 437] on div "Type email" at bounding box center [783, 425] width 138 height 24
click at [768, 423] on div at bounding box center [783, 425] width 124 height 18
paste input "hrrkate@hotmail.co.uk"
type input "hrrkate@hotmail.co.uk"
click at [762, 449] on div "KR67 BVK, Awaiting Repair" at bounding box center [795, 466] width 164 height 42
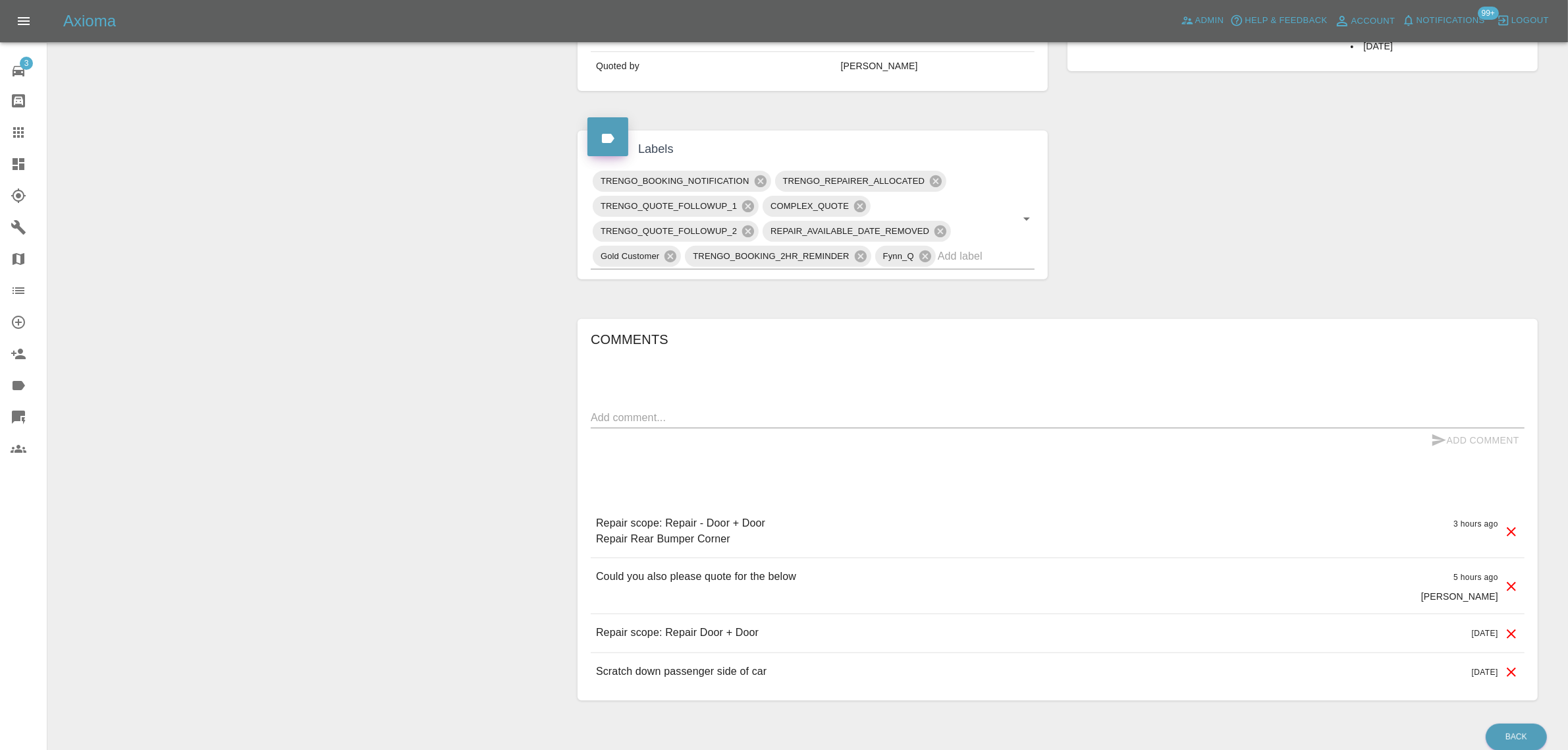
scroll to position [576, 0]
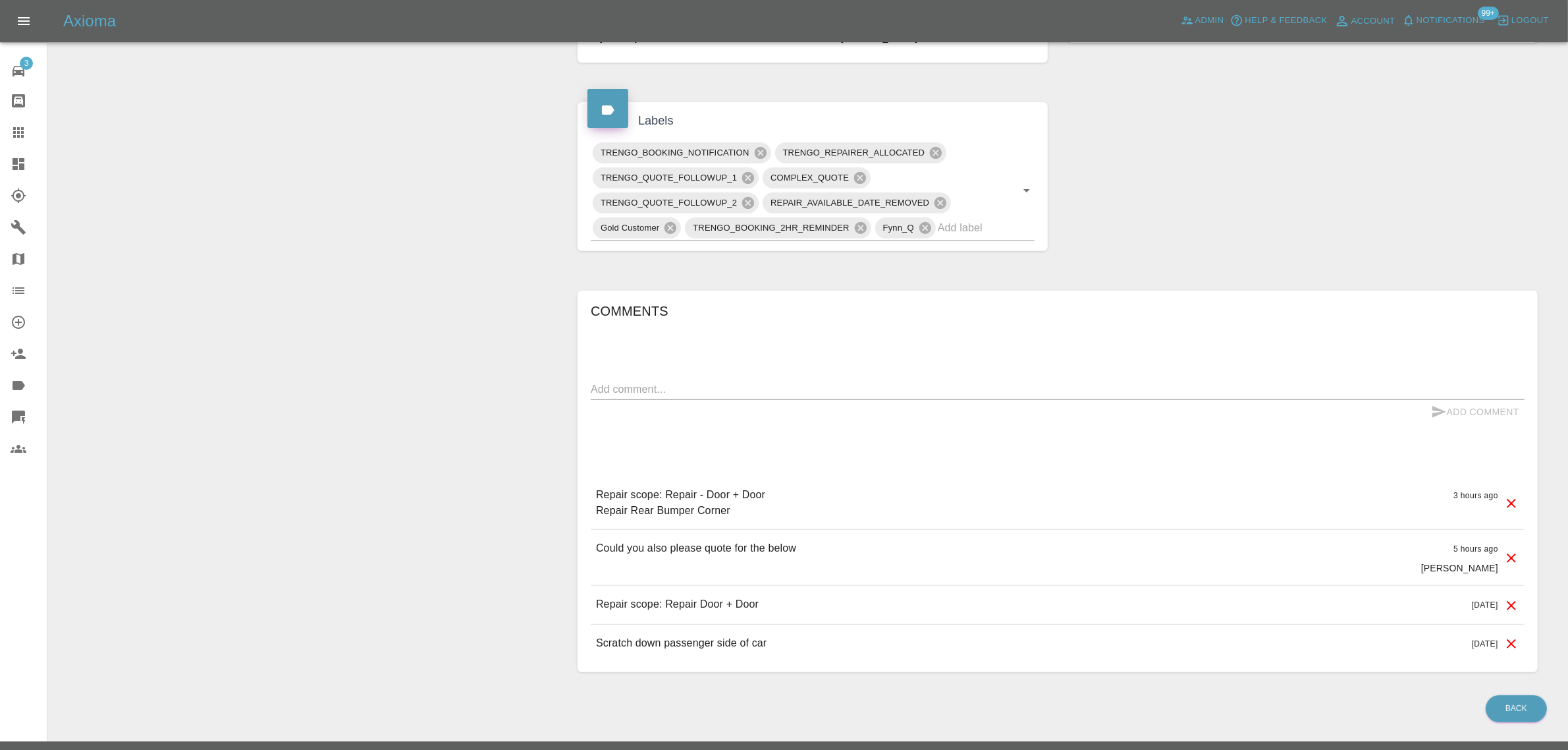
click at [746, 389] on textarea at bounding box center [1058, 389] width 934 height 15
paste textarea "Can you confirm this is for the original repair quote of £325 for just the door…"
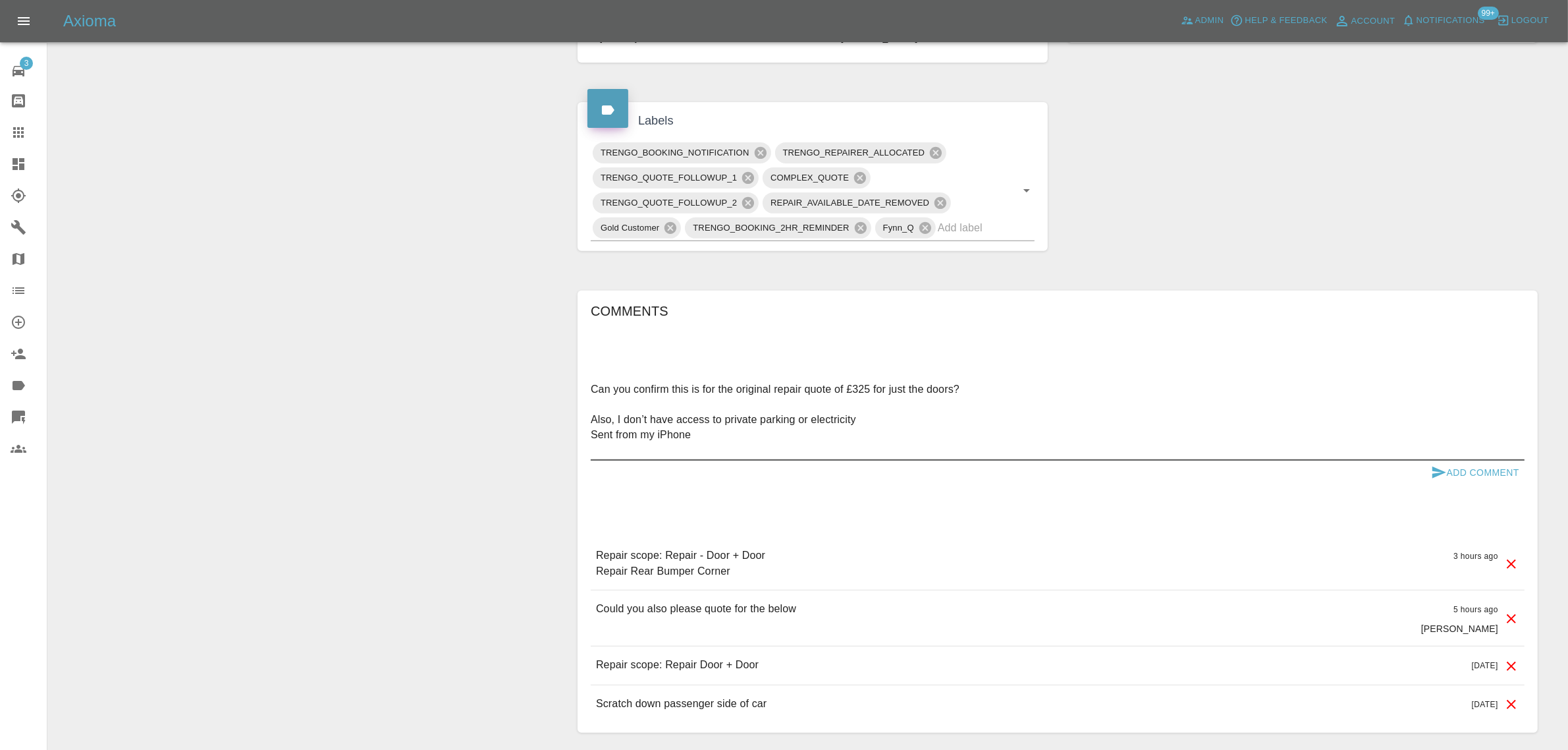
type textarea "Can you confirm this is for the original repair quote of £325 for just the door…"
click at [1460, 472] on button "Add Comment" at bounding box center [1474, 472] width 98 height 24
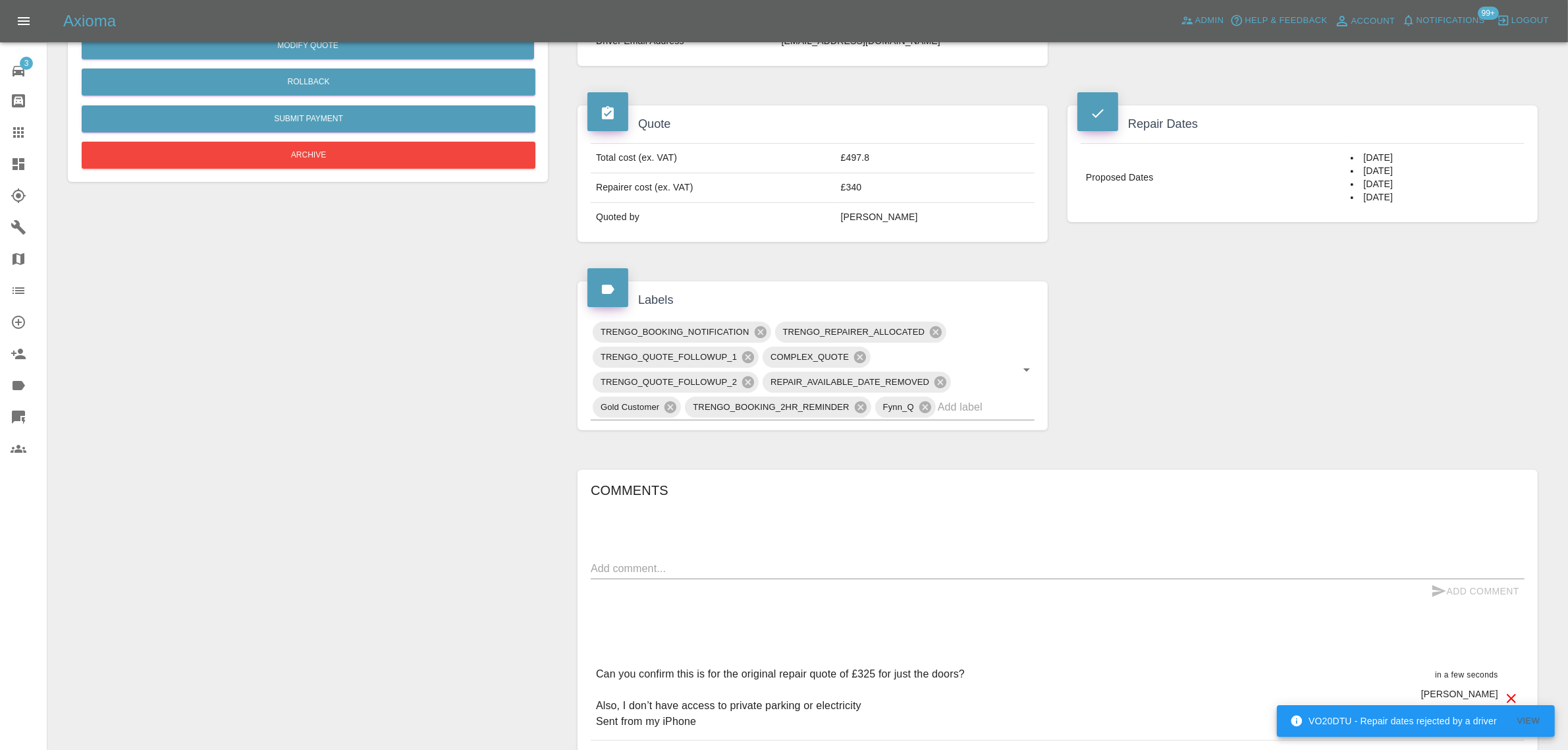
scroll to position [411, 0]
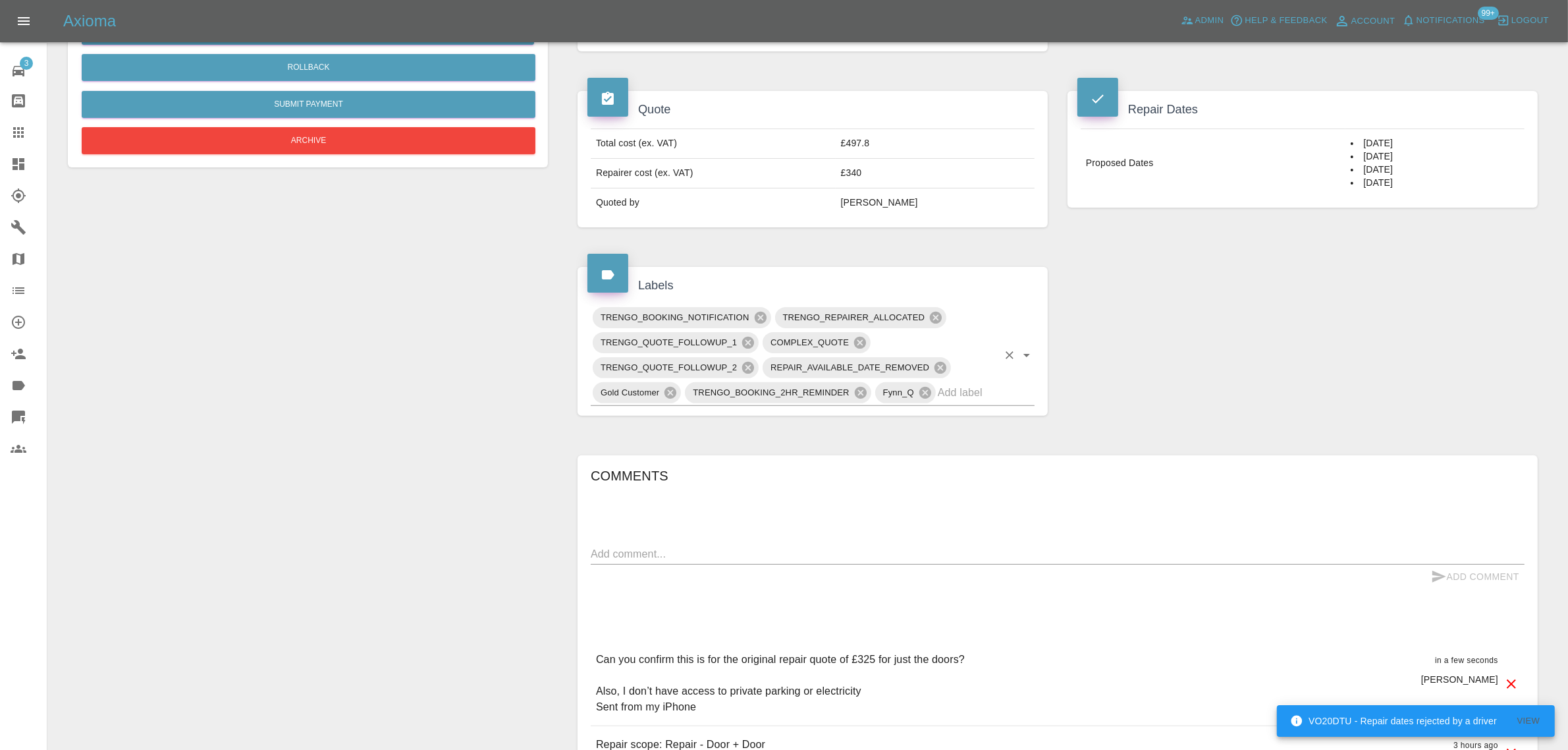
click at [993, 397] on input "text" at bounding box center [968, 392] width 60 height 20
type input "space"
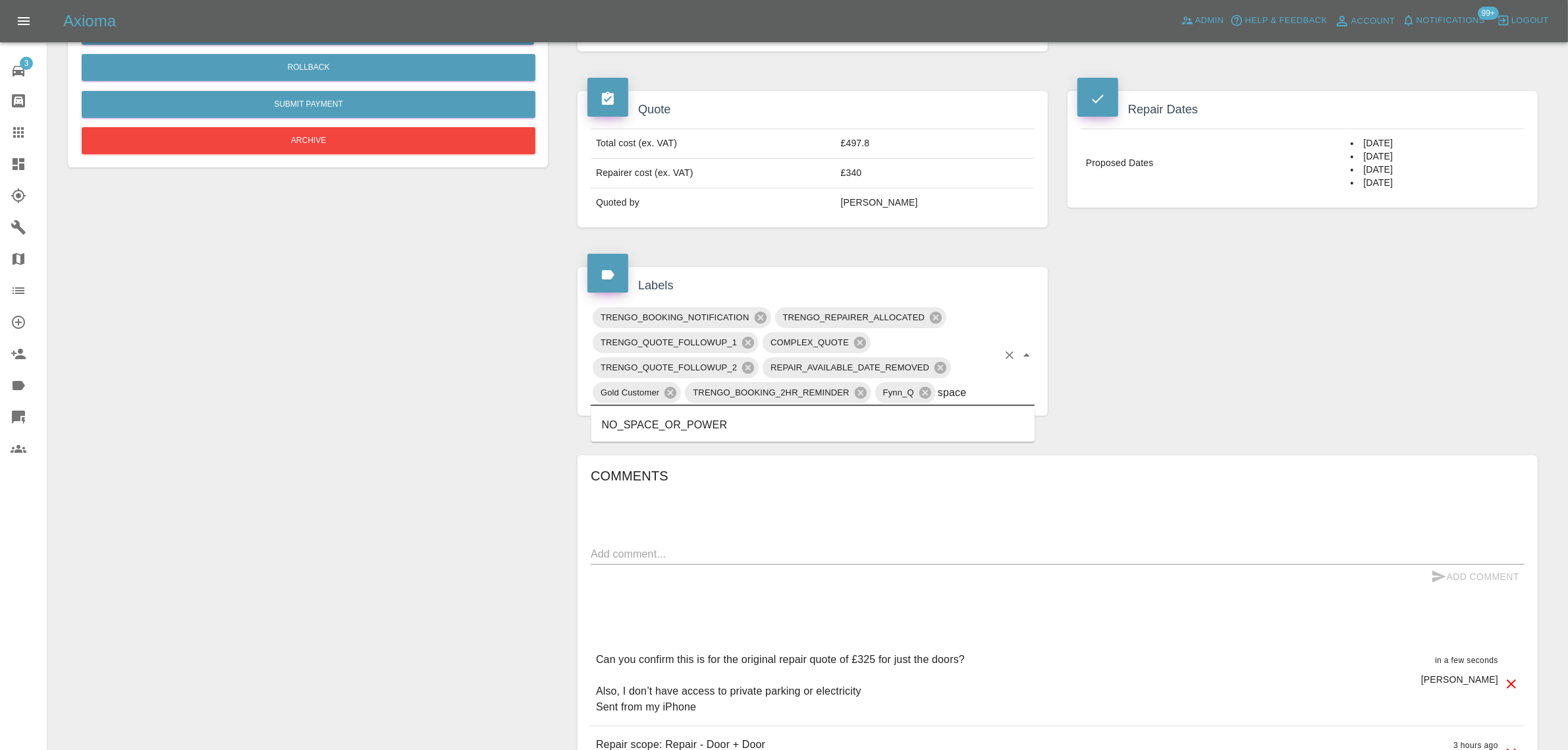
click at [640, 422] on li "NO_SPACE_OR_POWER" at bounding box center [813, 425] width 444 height 24
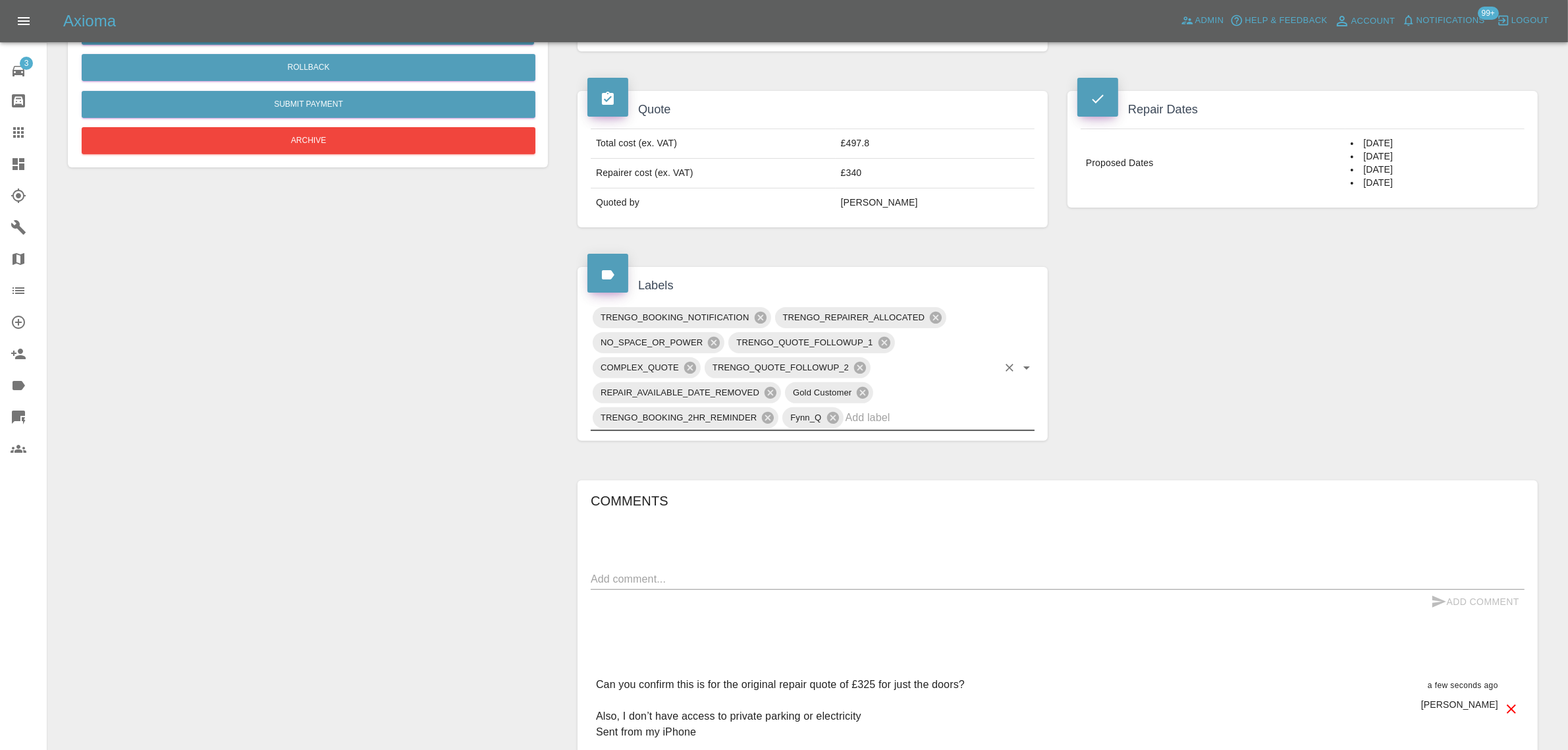
click at [31, 130] on div at bounding box center [29, 132] width 37 height 15
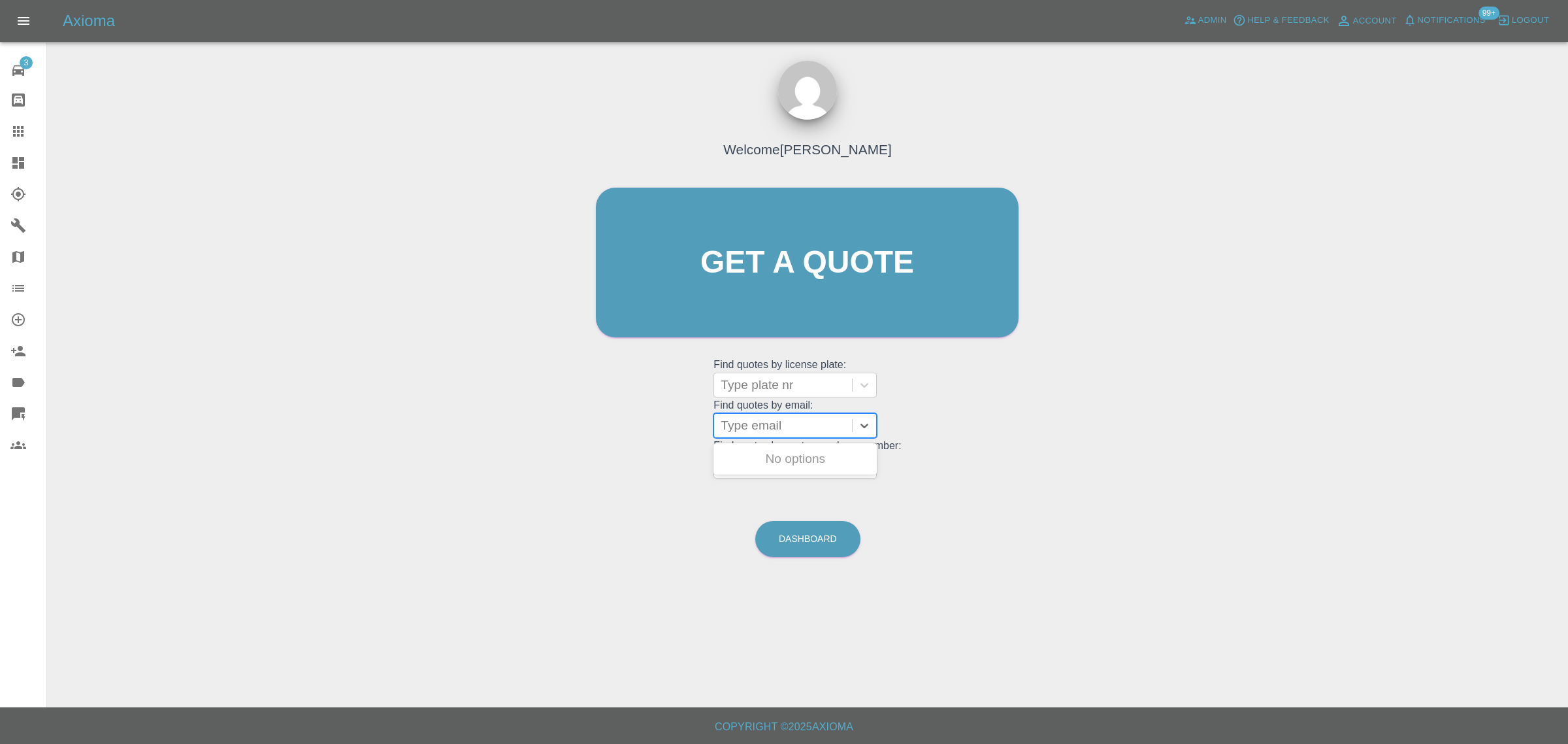
click at [776, 432] on div at bounding box center [783, 425] width 124 height 18
paste input "anthony.ware@abilityhire.co.uk"
type input "anthony.ware@abilityhire.co.u"
click at [776, 456] on div "OW24WZJ, Bidding" at bounding box center [795, 458] width 164 height 26
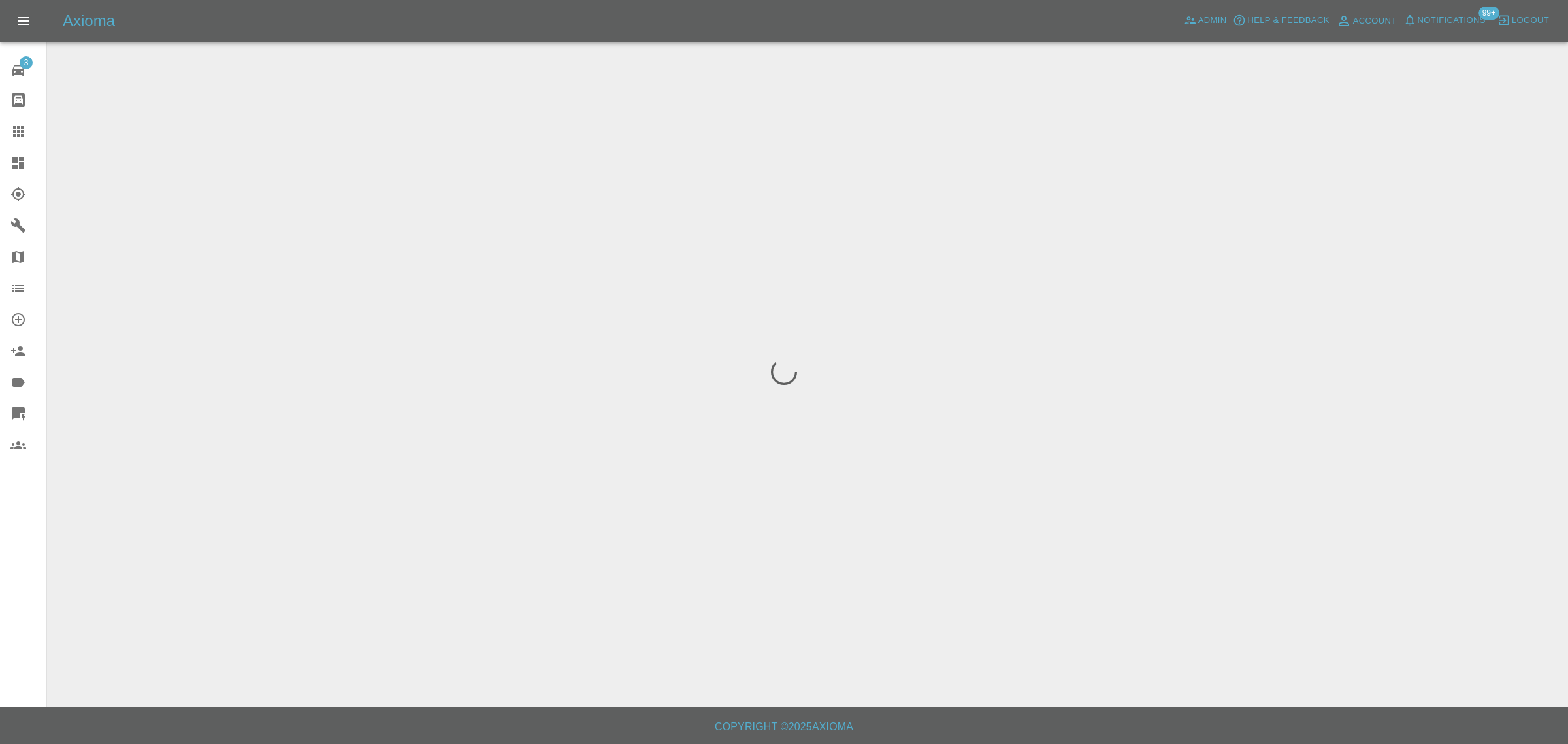
click at [16, 521] on div "3 Repair home Bodyshop home Claims Dashboard Explorer Garages Map Organization …" at bounding box center [23, 372] width 47 height 744
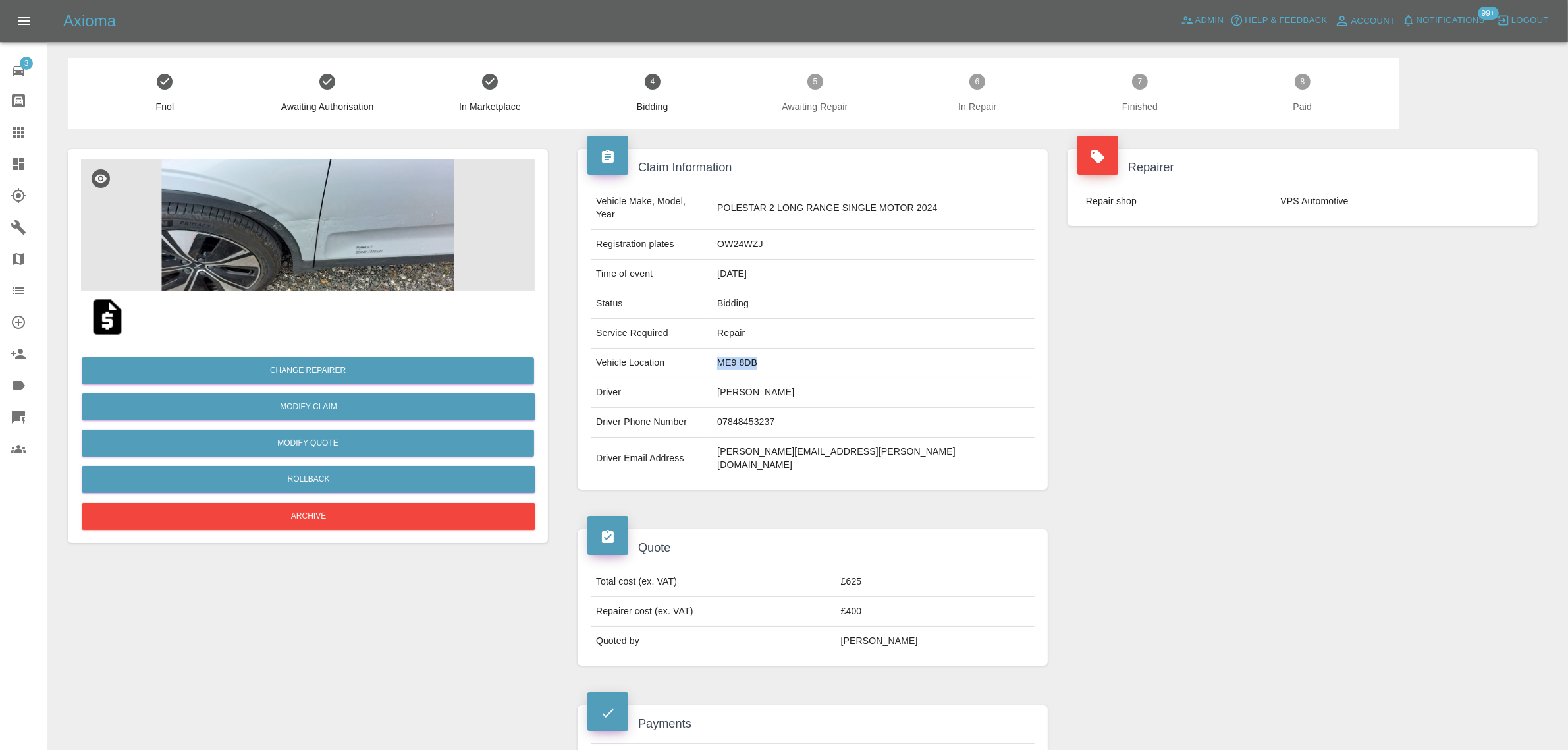
drag, startPoint x: 745, startPoint y: 343, endPoint x: 793, endPoint y: 351, distance: 48.7
click at [793, 351] on td "ME9 8DB" at bounding box center [873, 363] width 322 height 30
copy td "ME9 8DB"
click at [289, 410] on link "Modify Claim" at bounding box center [309, 406] width 454 height 27
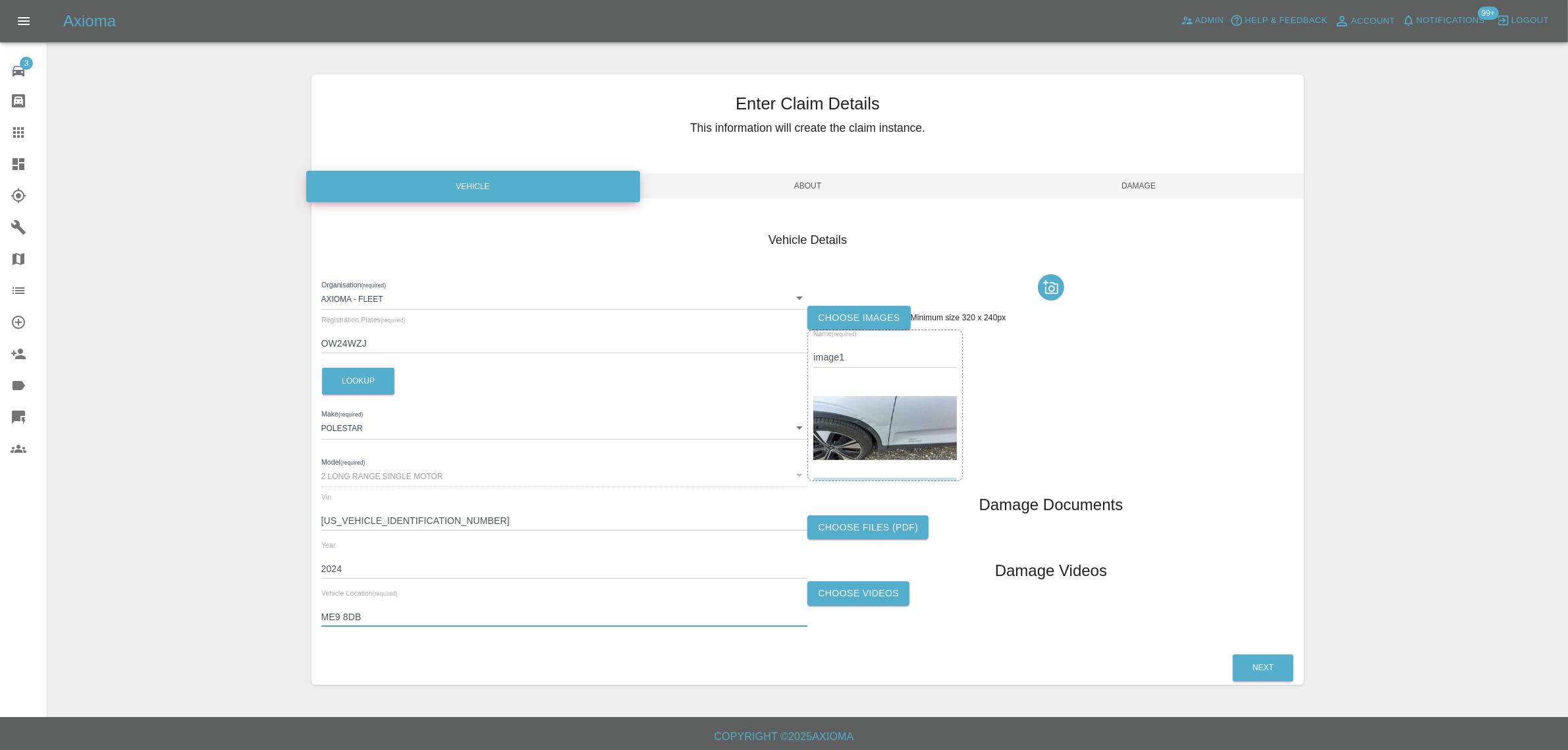
click at [279, 604] on div "Enter Claim Details This information will create the claim instance. Vehicle Ab…" at bounding box center [808, 379] width 1519 height 643
paste input "12 4BD"
type input "ME12 4BD"
click at [1129, 195] on span "Damage" at bounding box center [1139, 185] width 331 height 25
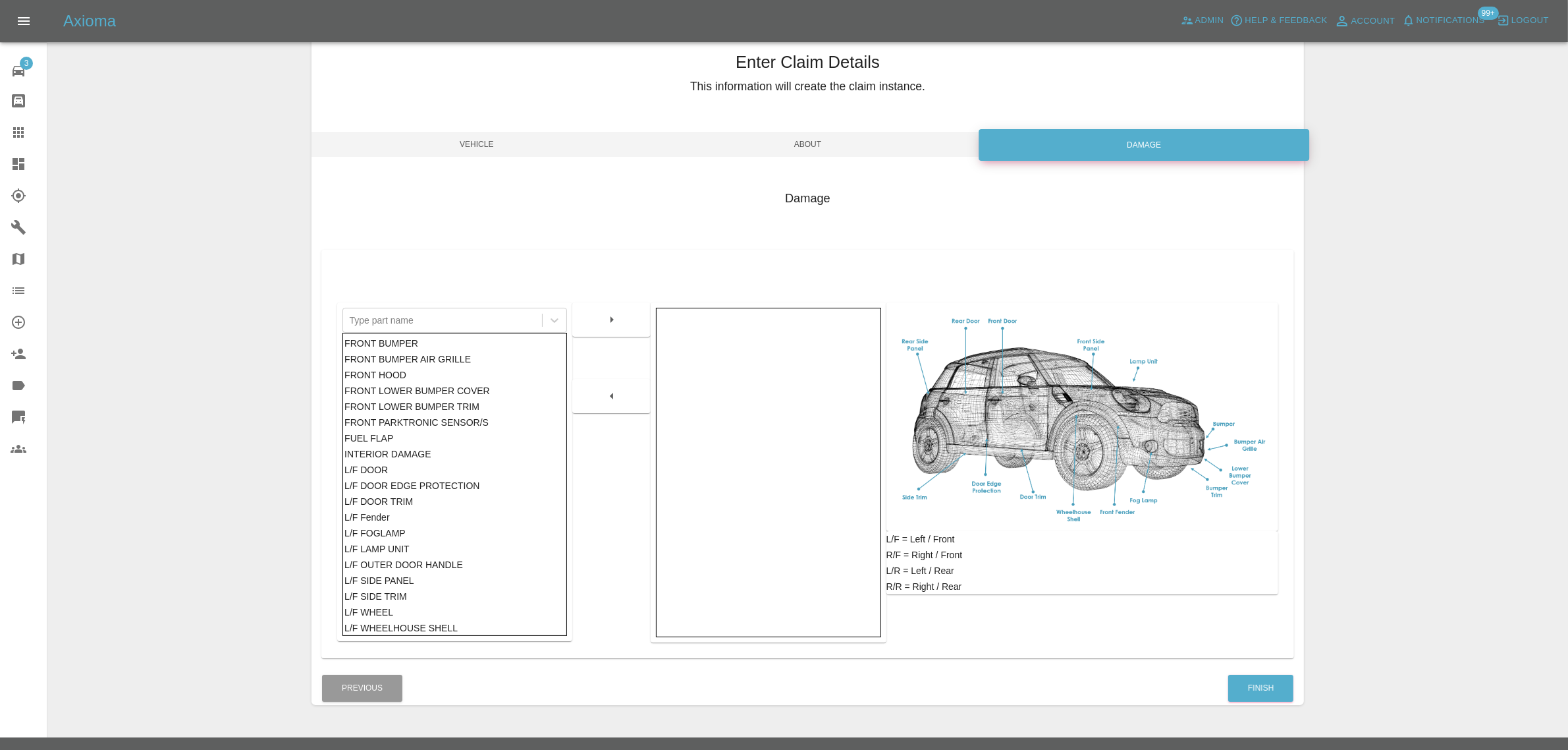
scroll to position [65, 0]
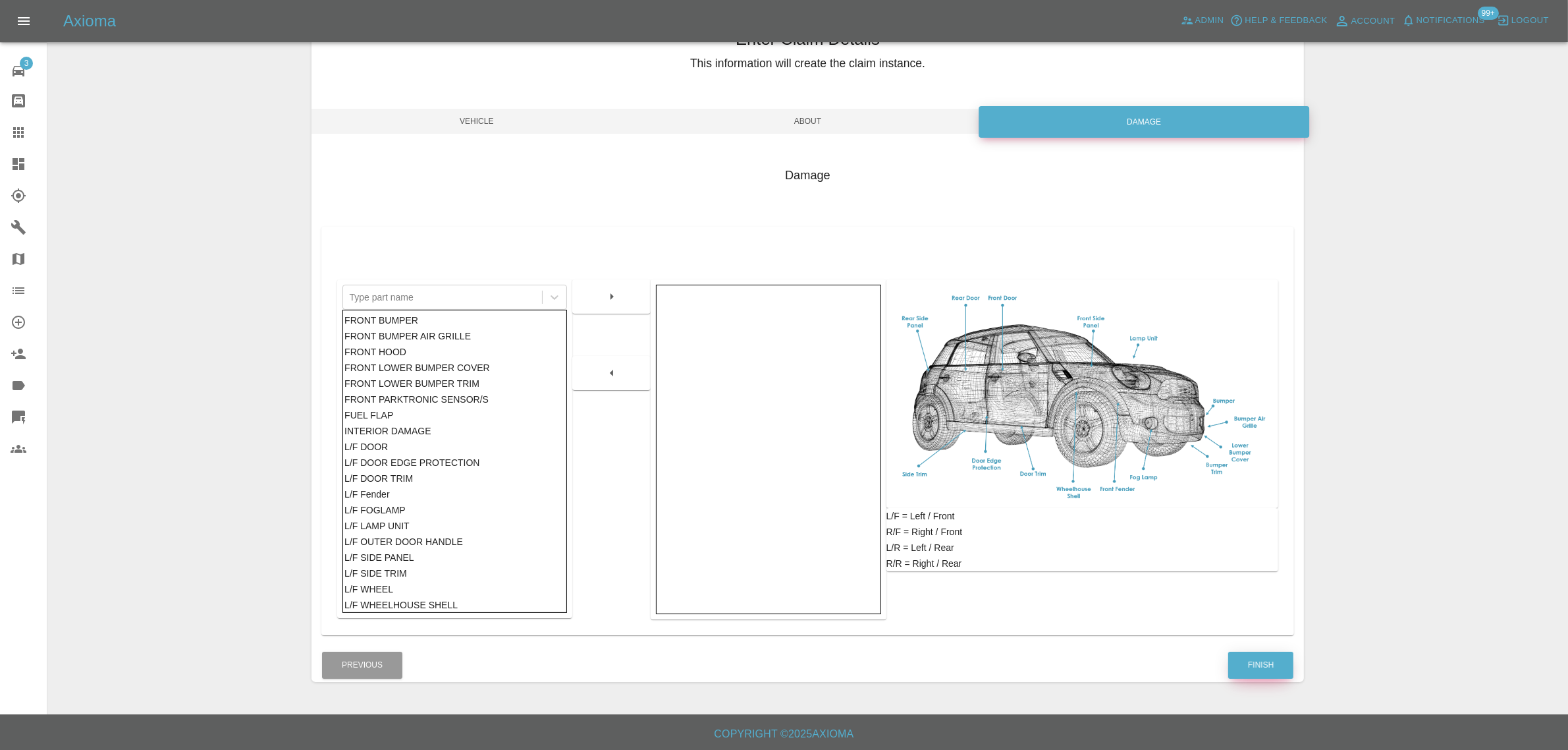
click at [1255, 660] on button "Finish" at bounding box center [1261, 665] width 66 height 27
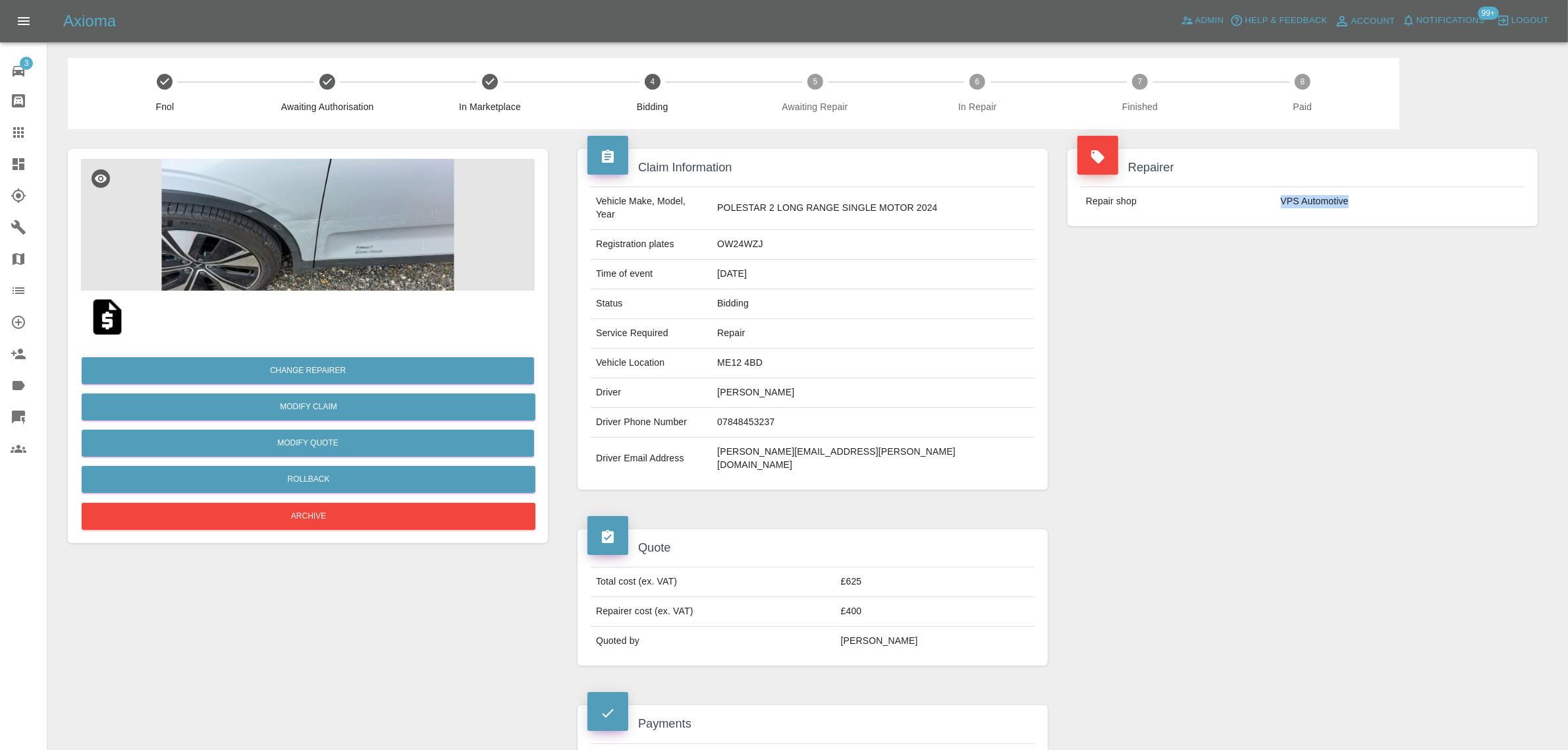
drag, startPoint x: 1279, startPoint y: 201, endPoint x: 1396, endPoint y: 192, distance: 117.3
click at [1396, 192] on td "VPS Automotive" at bounding box center [1400, 202] width 249 height 29
copy td "VPS Automotive"
click at [17, 125] on icon at bounding box center [18, 132] width 15 height 15
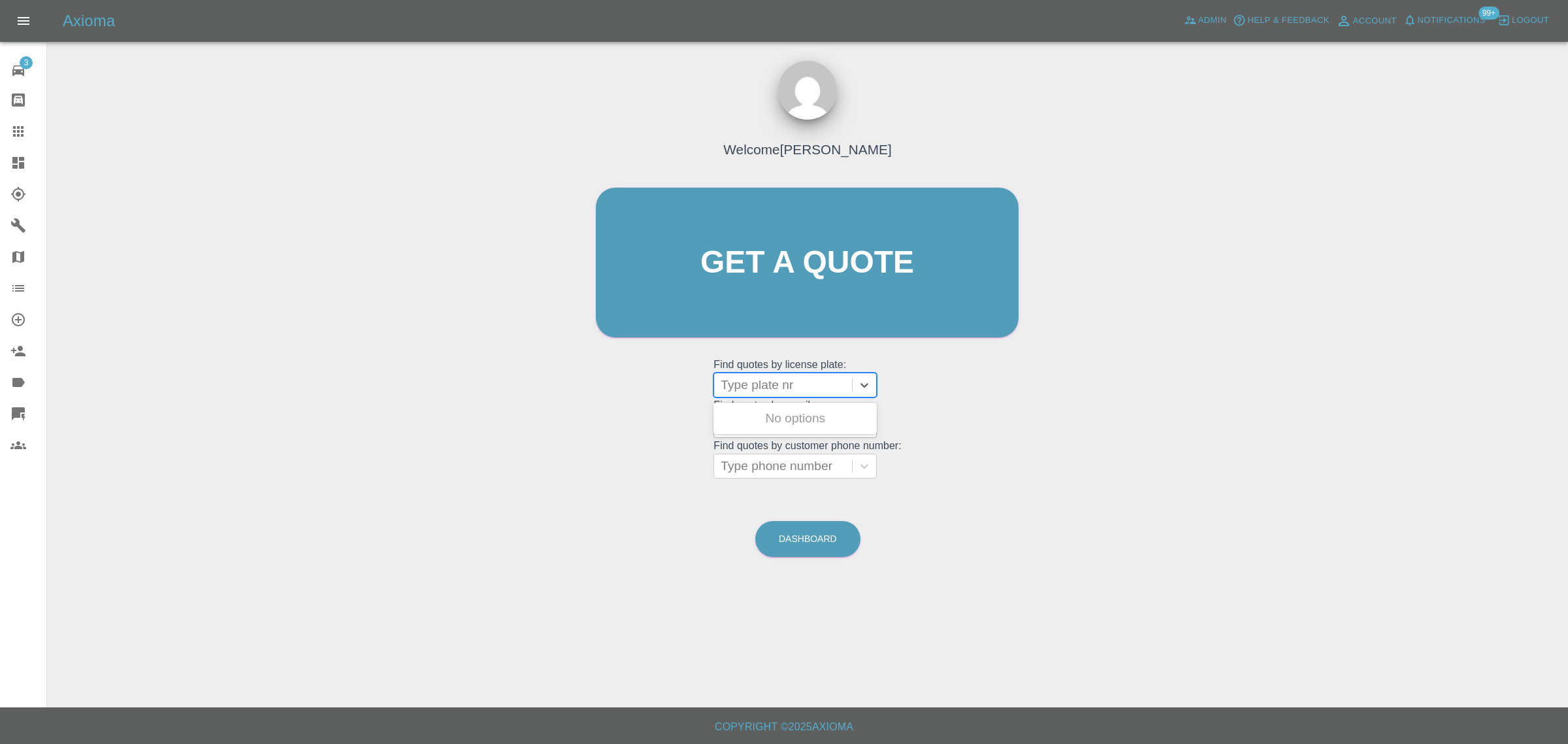
click at [762, 386] on div at bounding box center [783, 384] width 124 height 18
drag, startPoint x: 683, startPoint y: 421, endPoint x: 782, endPoint y: 431, distance: 99.5
click at [683, 421] on div "Welcome Saleem Anwar Get a quote Get a quote Find quotes by license plate: Type…" at bounding box center [807, 287] width 450 height 395
click at [787, 430] on div at bounding box center [783, 425] width 124 height 18
paste input "deborahkaysteen@gmail.com"
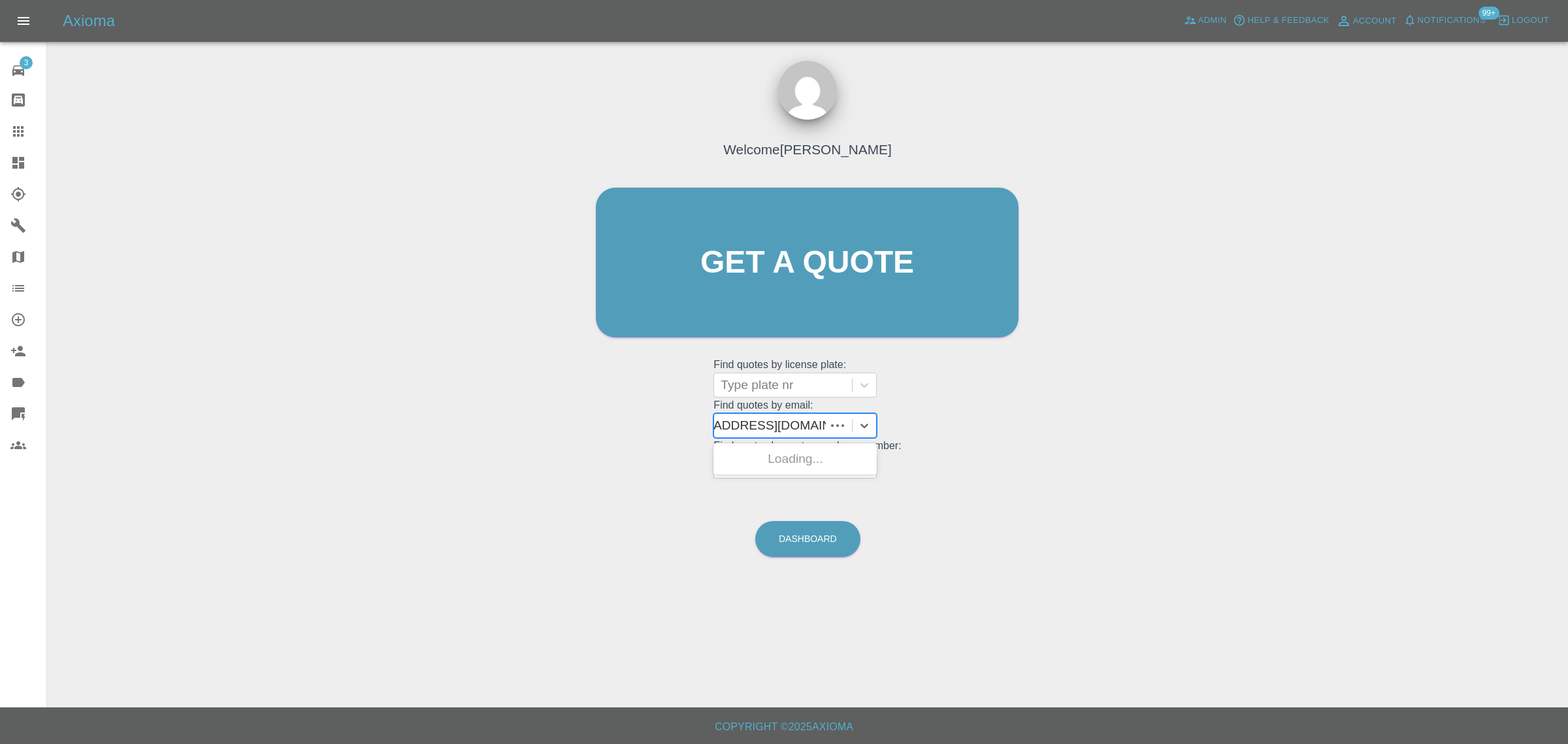
type input "deborahkaysteen@gmail.com"
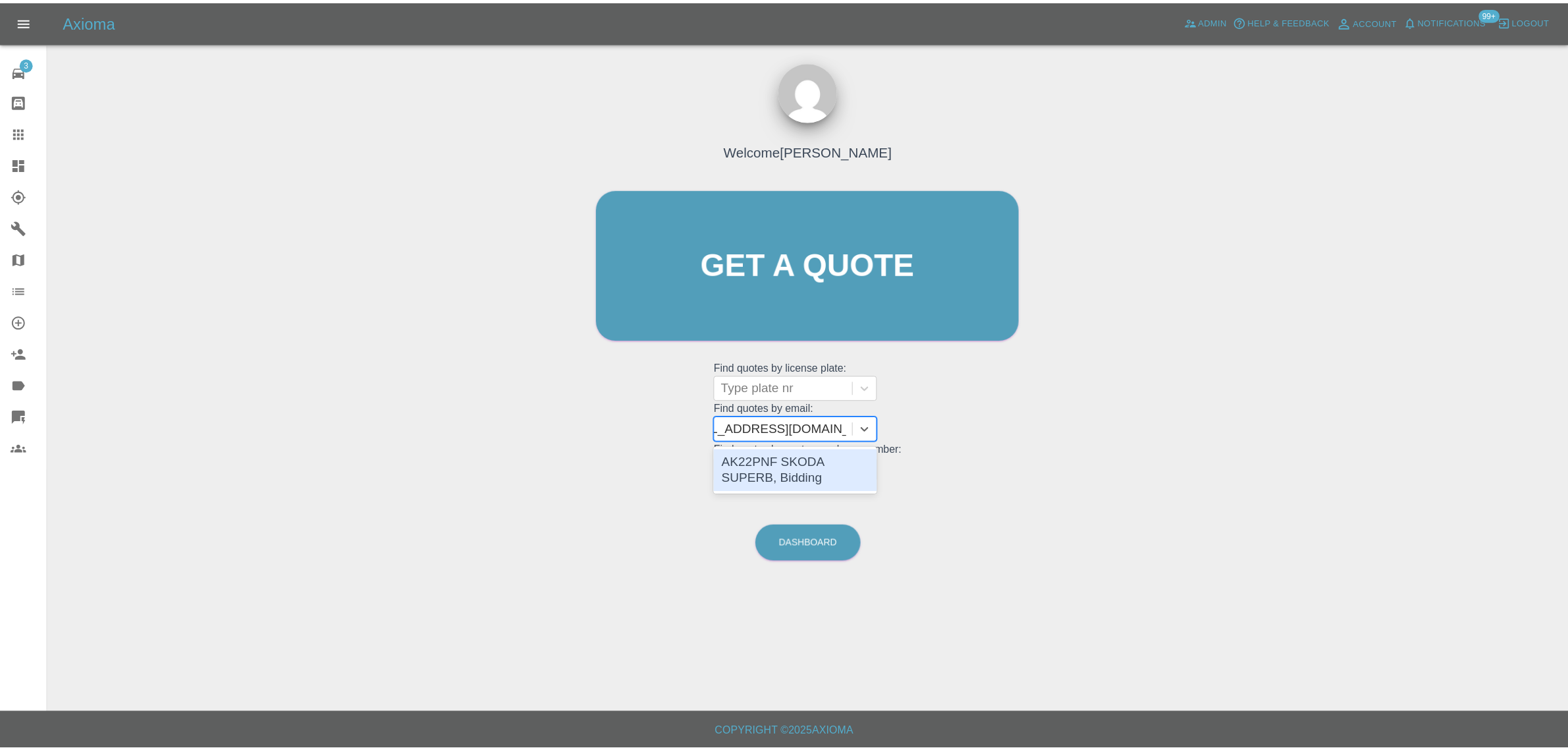
scroll to position [0, 35]
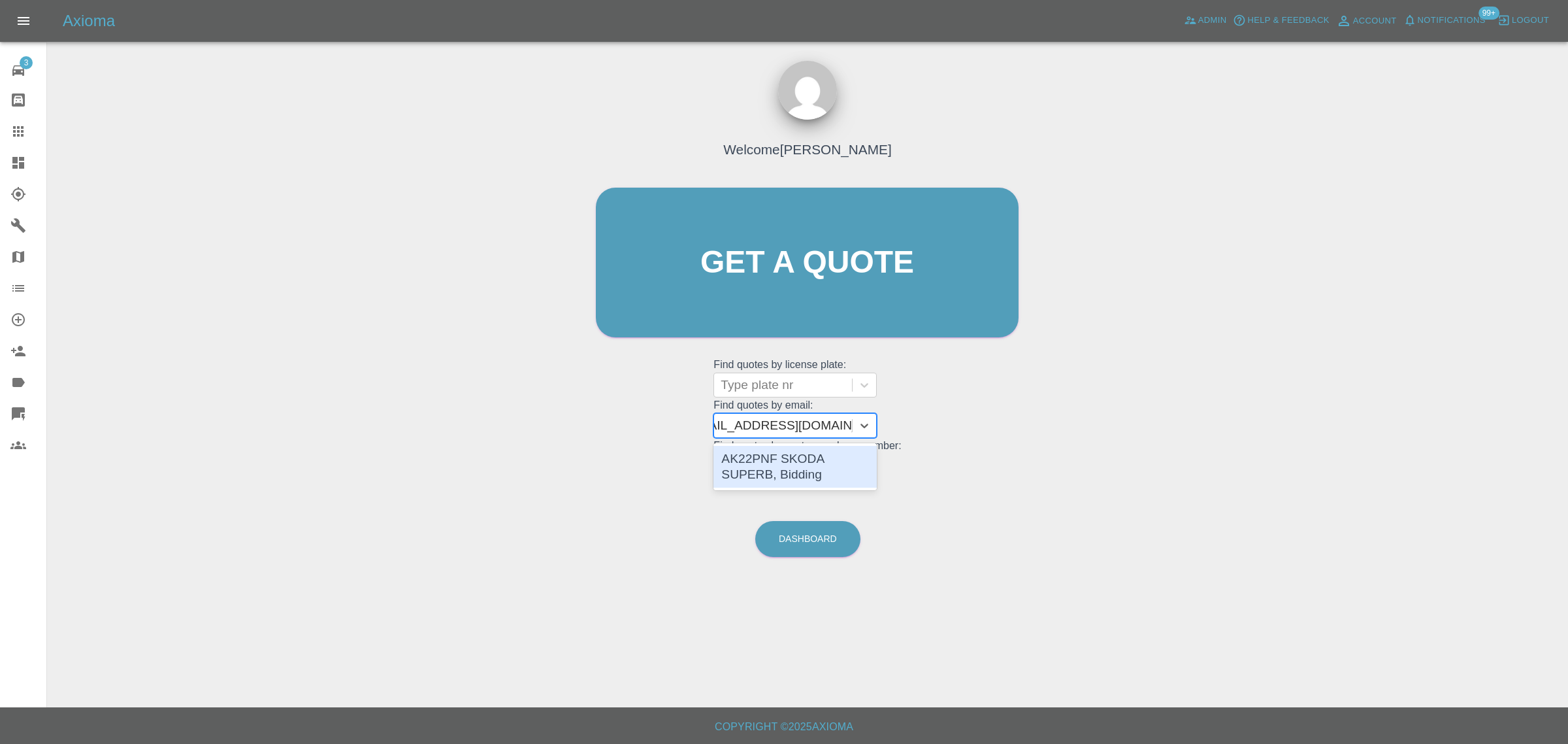
click at [756, 460] on div "AK22PNF SKODA SUPERB, Bidding" at bounding box center [795, 466] width 164 height 42
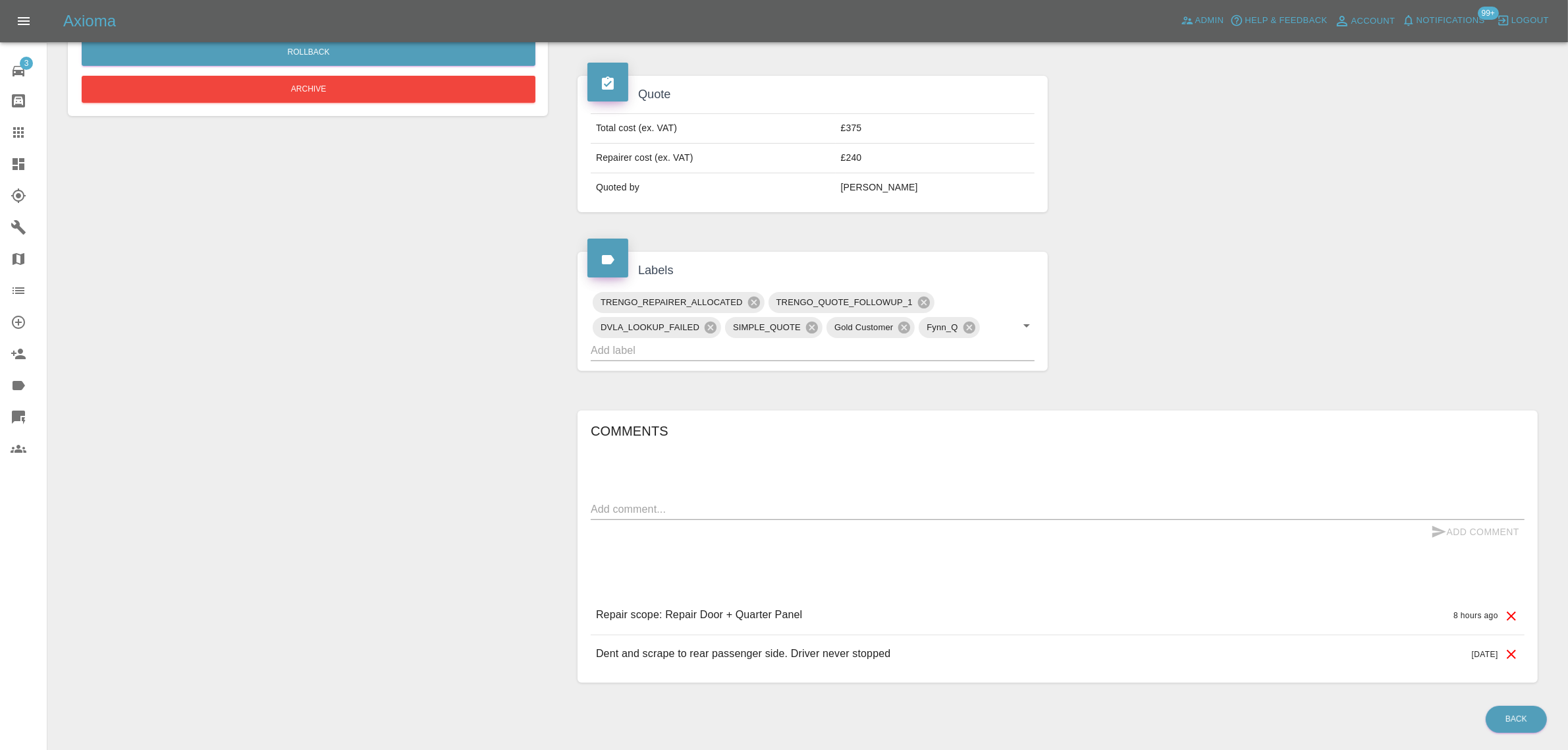
scroll to position [467, 0]
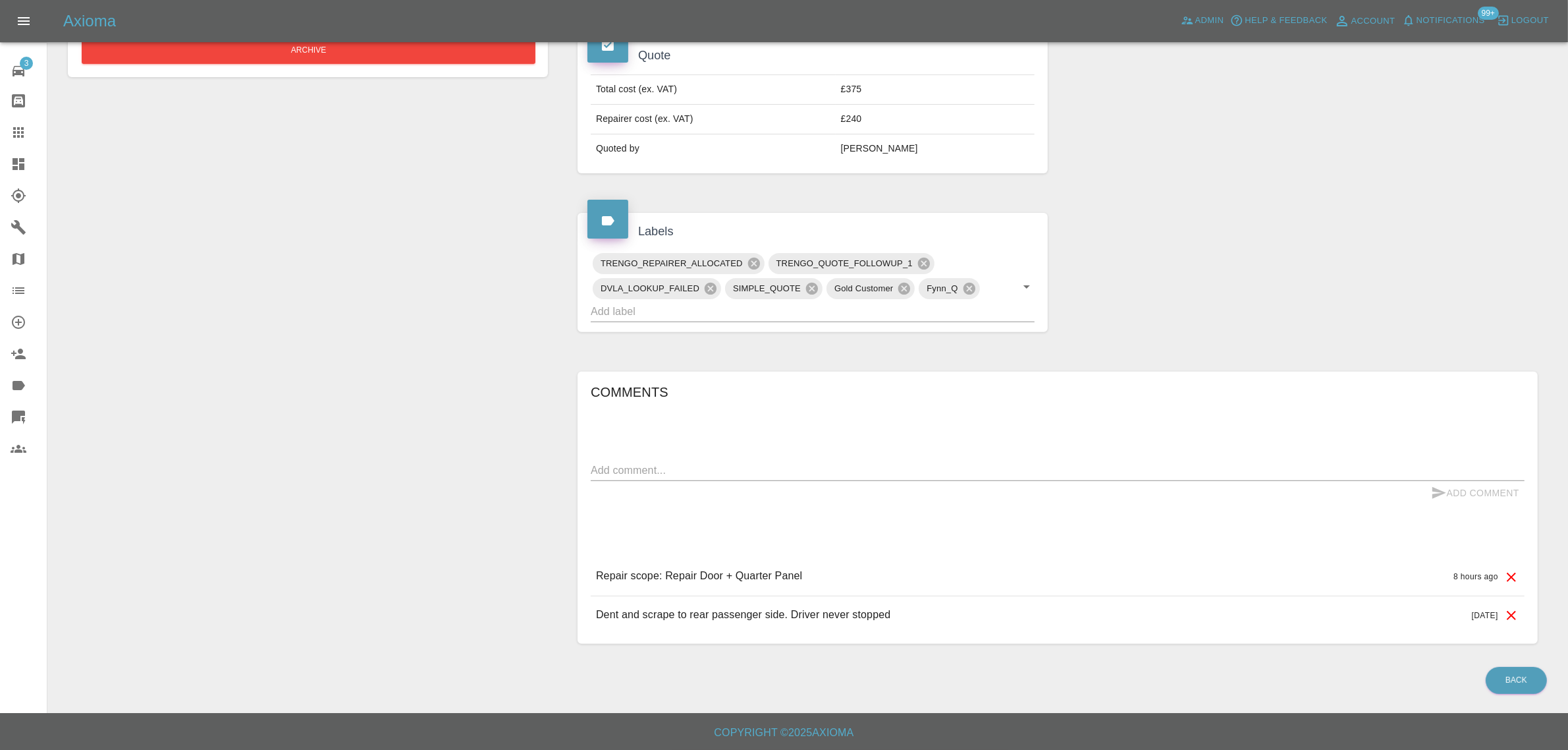
click at [751, 461] on div "x" at bounding box center [1058, 470] width 934 height 21
paste textarea "We don't have a drive, only on street parking. What happens? Deborah Walsh"
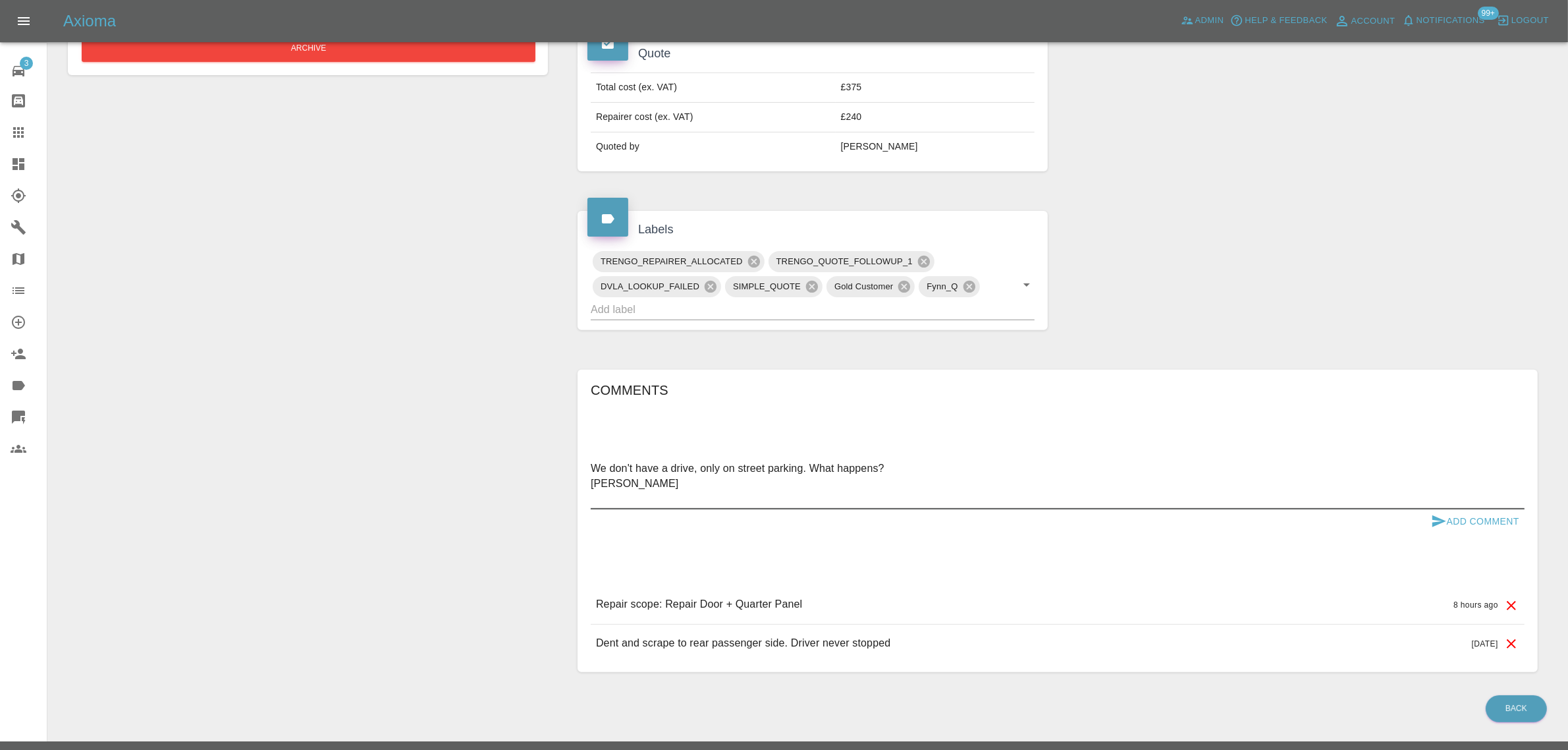
type textarea "We don't have a drive, only on street parking. What happens? Deborah Walsh"
click at [1472, 515] on button "Add Comment" at bounding box center [1474, 520] width 98 height 24
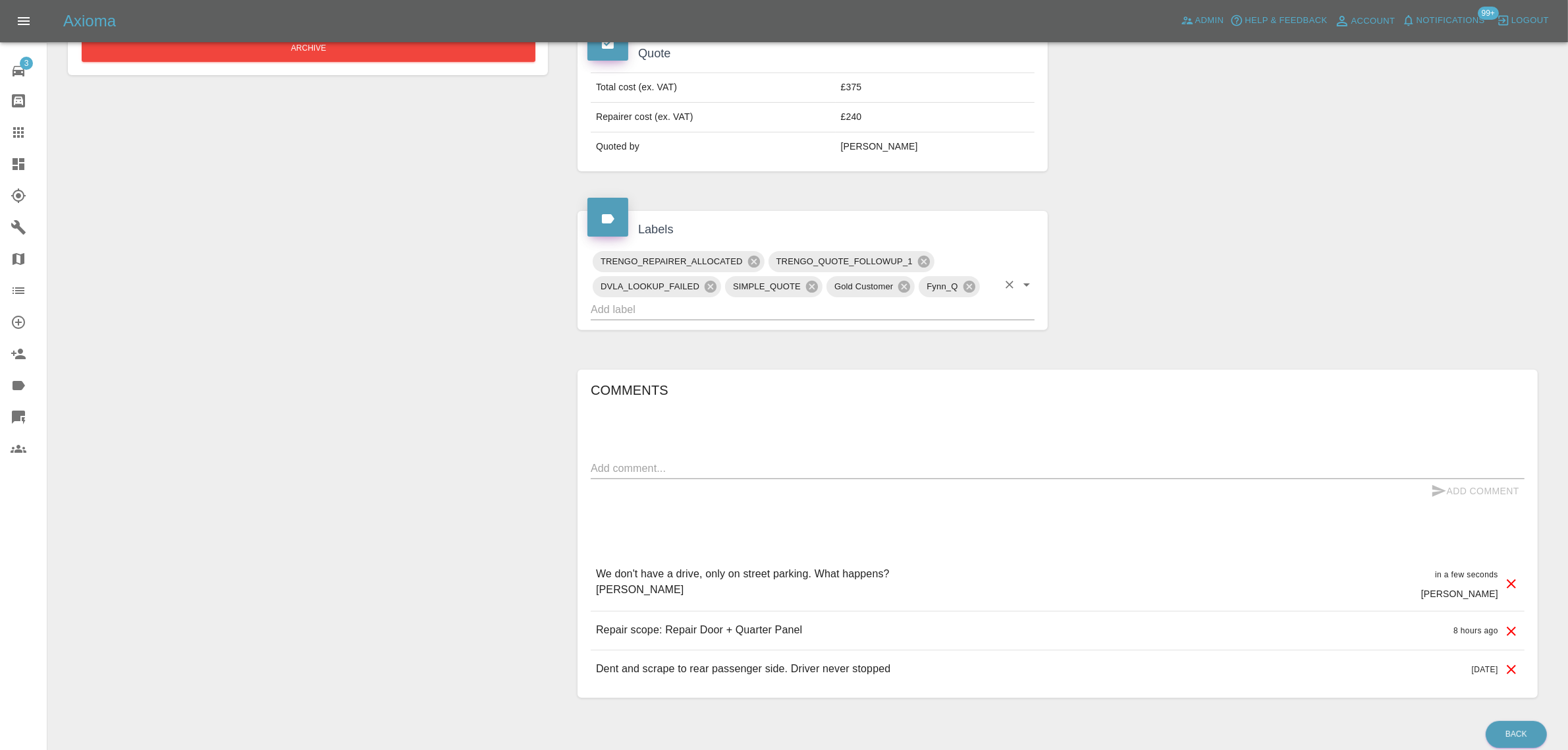
click at [795, 305] on input "text" at bounding box center [794, 309] width 407 height 20
type input "space"
click at [779, 335] on li "NO_SPACE_OR_POWER" at bounding box center [813, 339] width 444 height 24
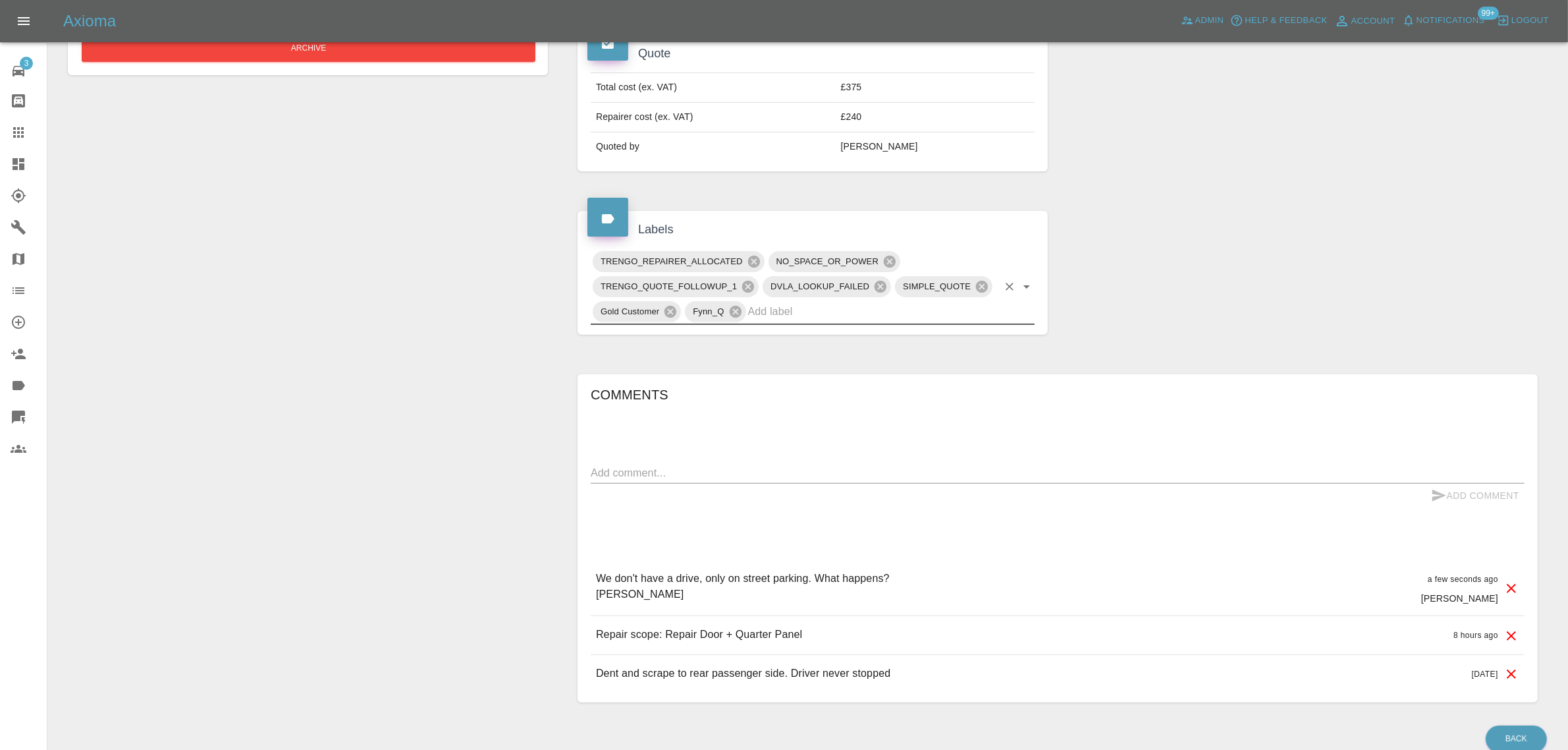
click at [34, 137] on div at bounding box center [29, 132] width 37 height 15
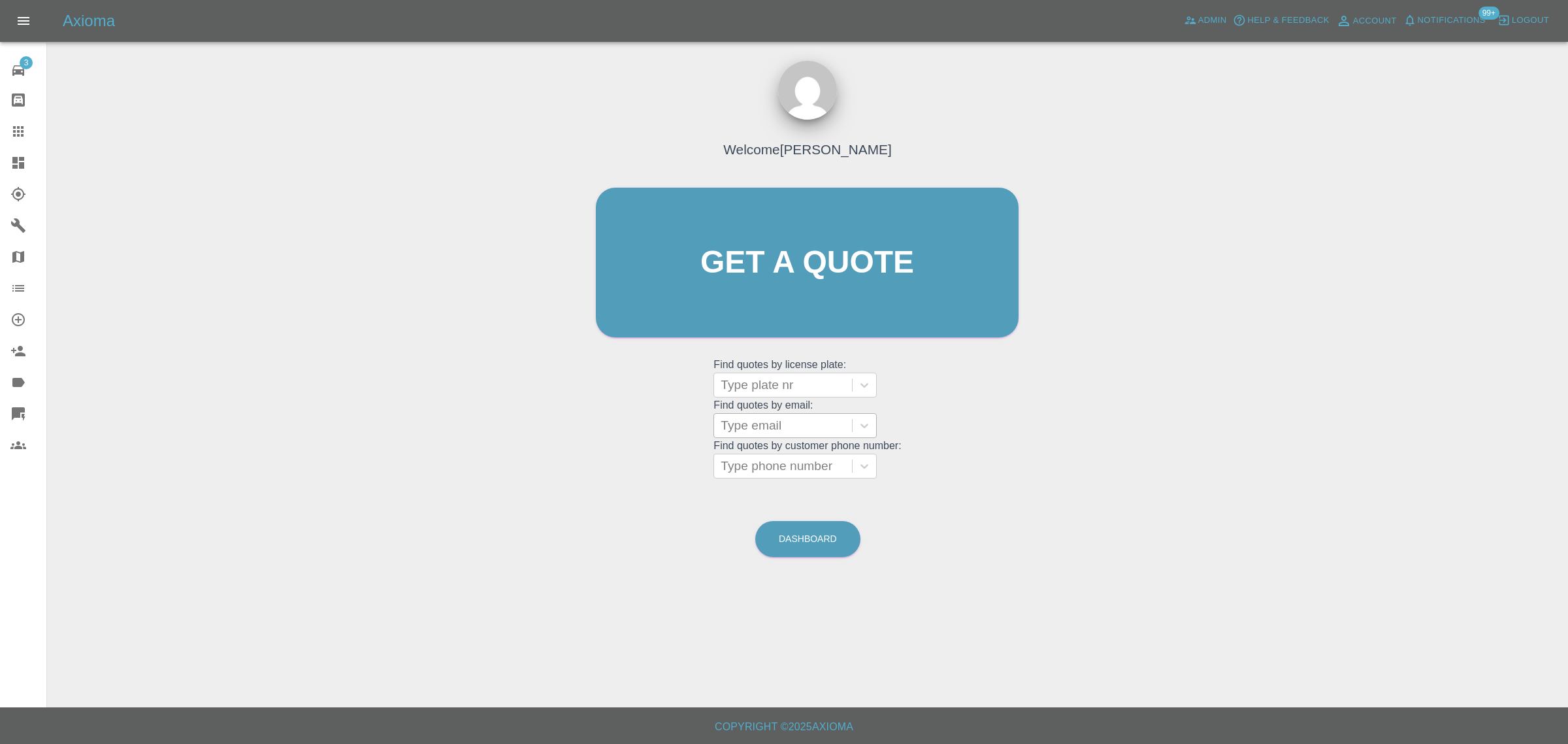
click at [746, 435] on div at bounding box center [783, 425] width 124 height 18
paste input "timturner60@gmail.com"
type input "timturner60@gmail.co"
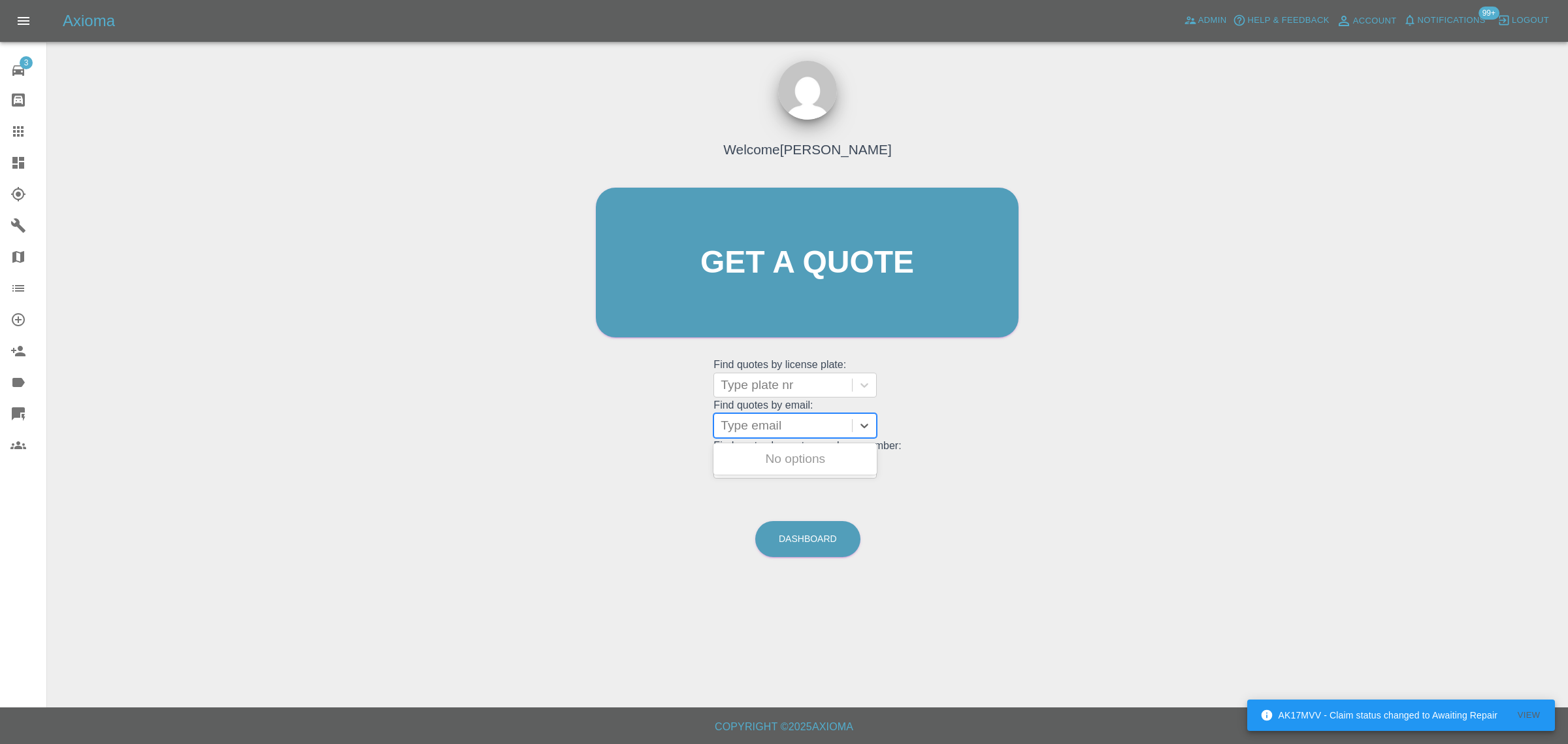
click at [782, 429] on div at bounding box center [783, 425] width 124 height 18
paste input "mgturner1958@gmail.com"
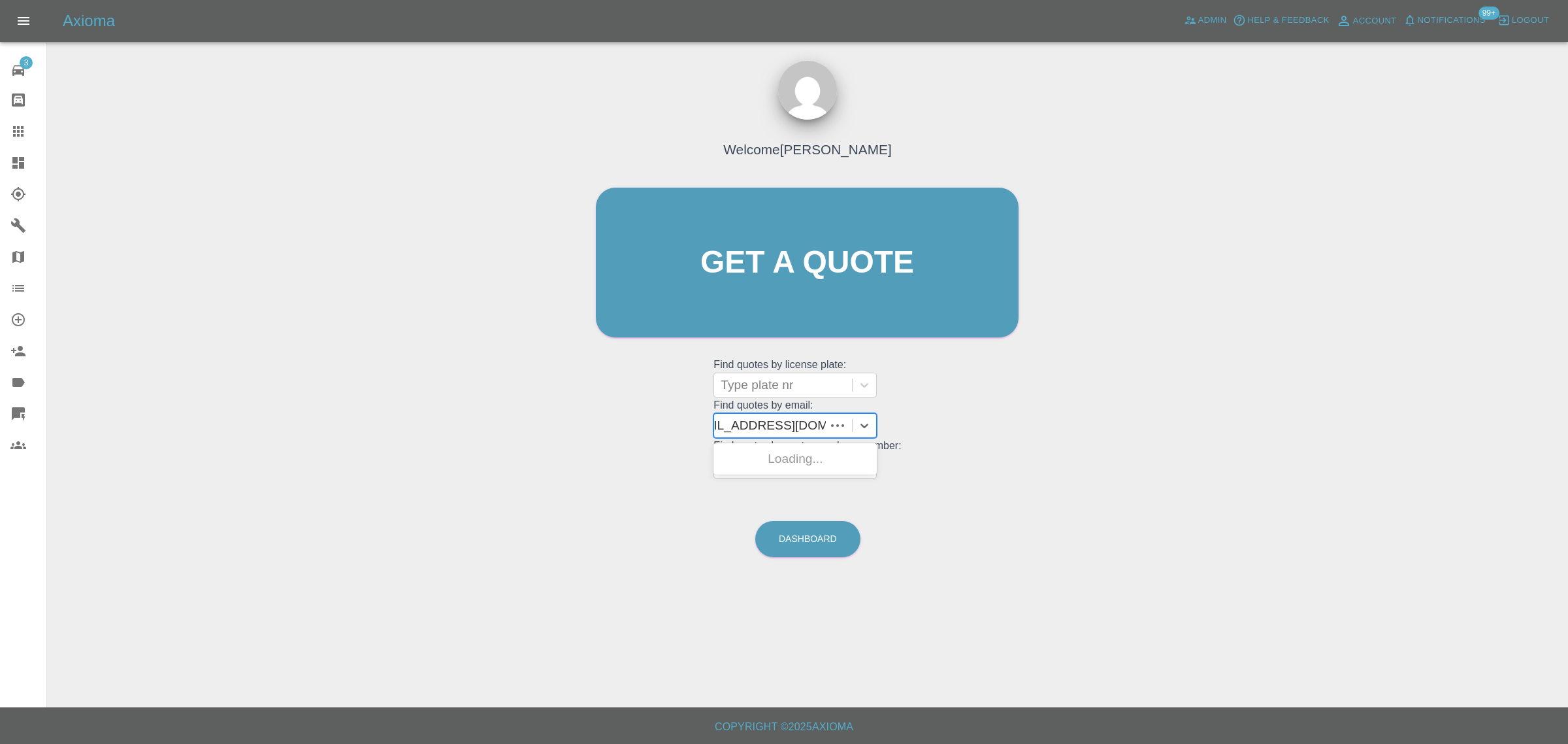
type input "mgturner1958@gmail.com"
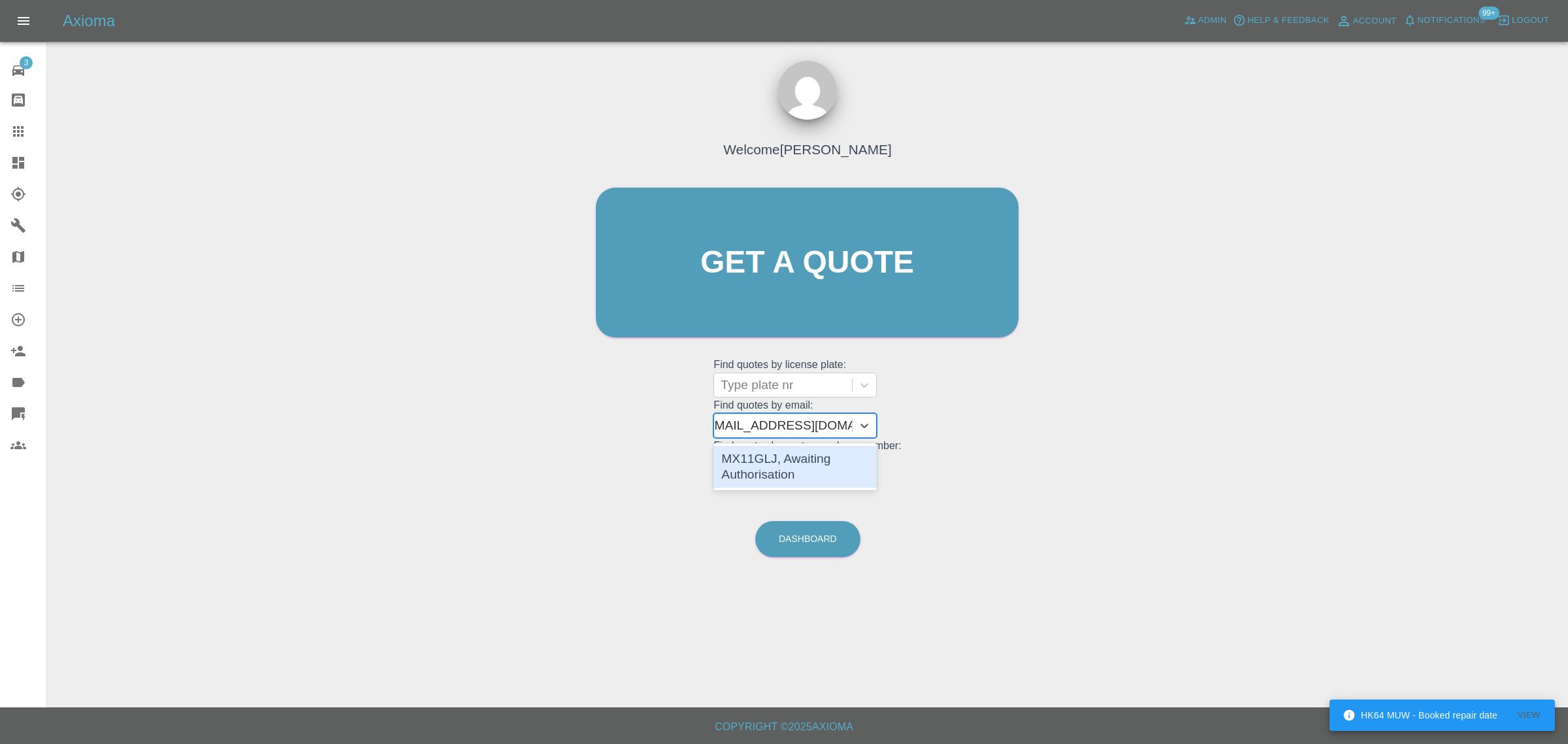
click at [782, 456] on div "MX11GLJ, Awaiting Authorisation" at bounding box center [795, 466] width 164 height 42
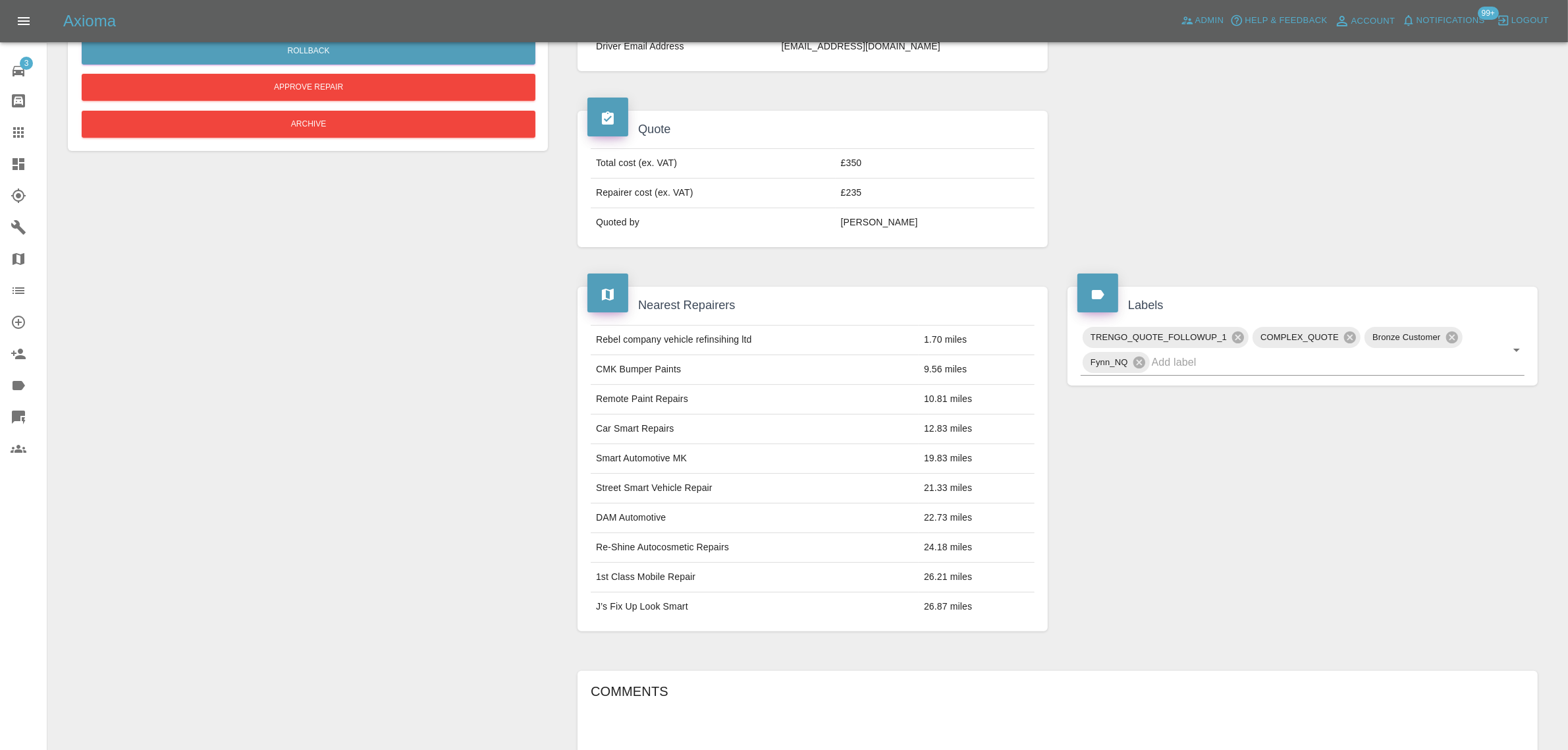
scroll to position [82, 0]
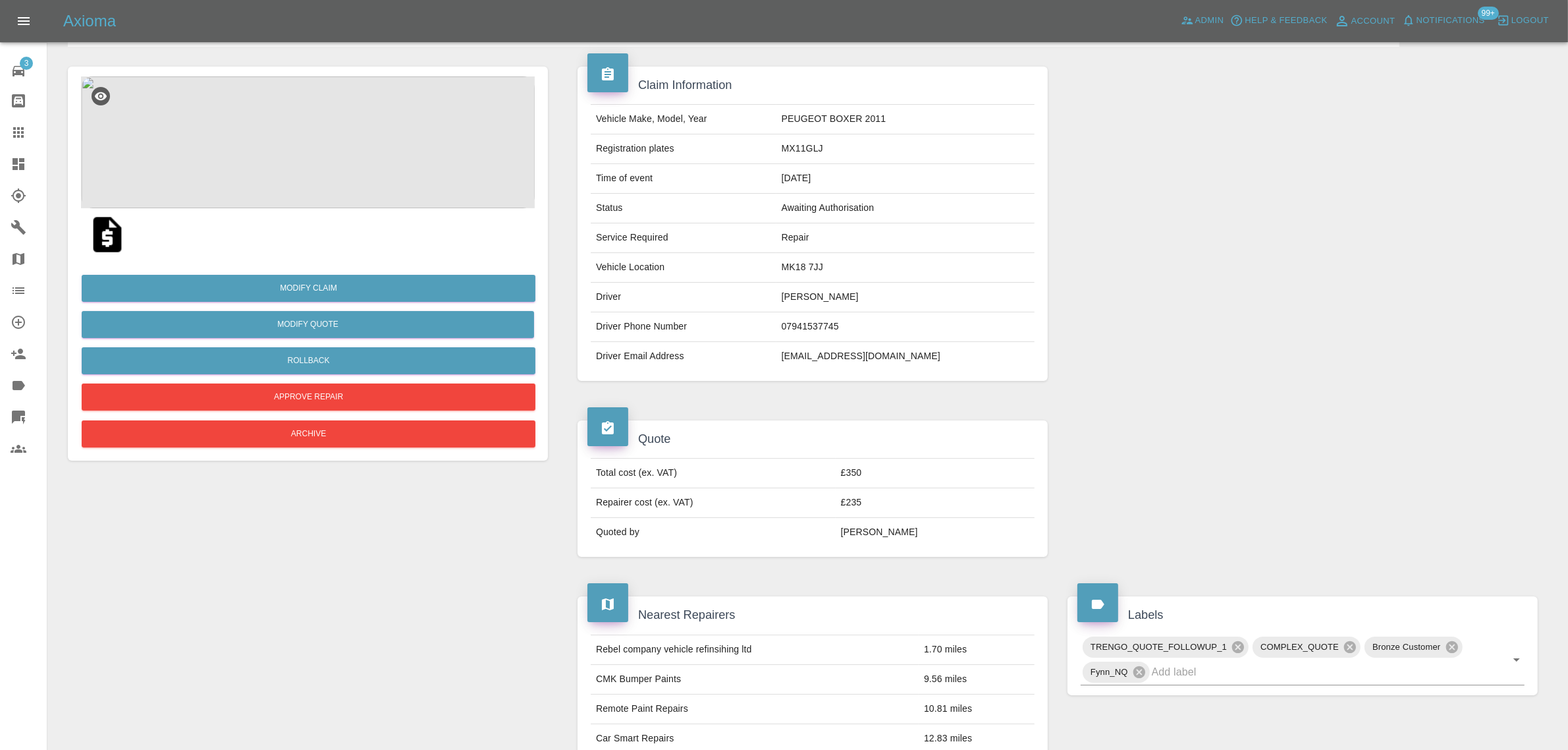
click at [321, 149] on img at bounding box center [308, 142] width 454 height 131
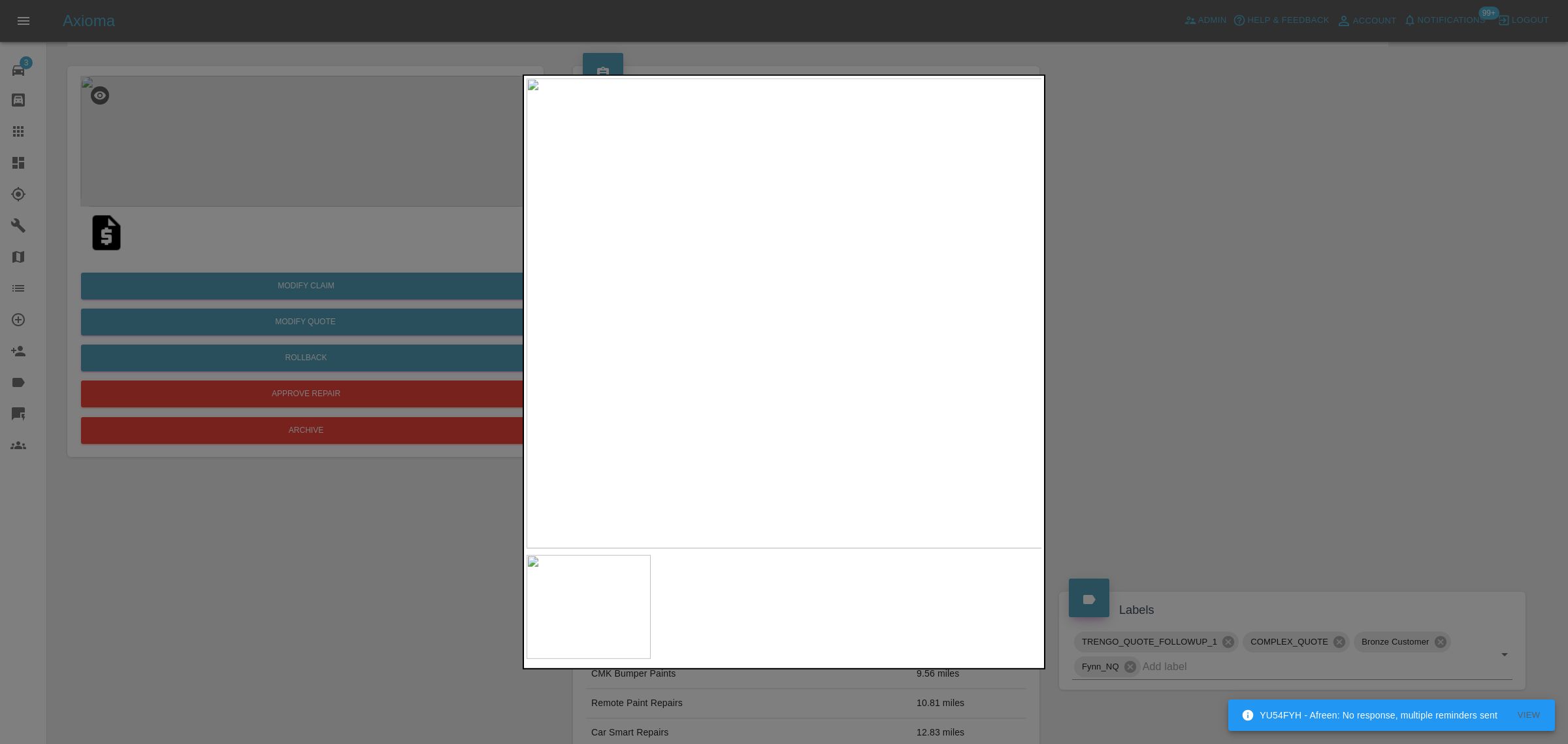
click at [18, 124] on div at bounding box center [784, 372] width 1568 height 744
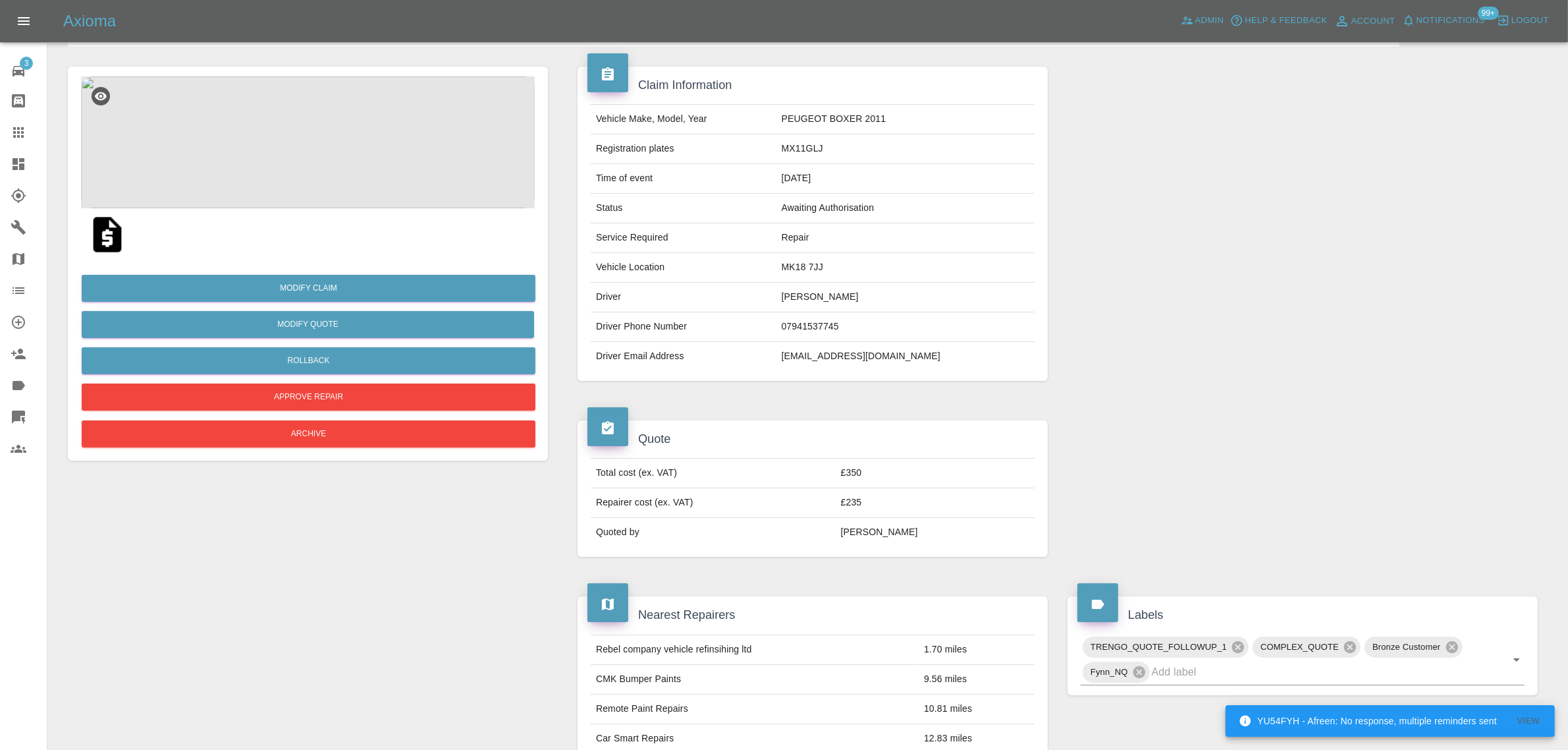
click at [17, 127] on icon at bounding box center [18, 132] width 11 height 11
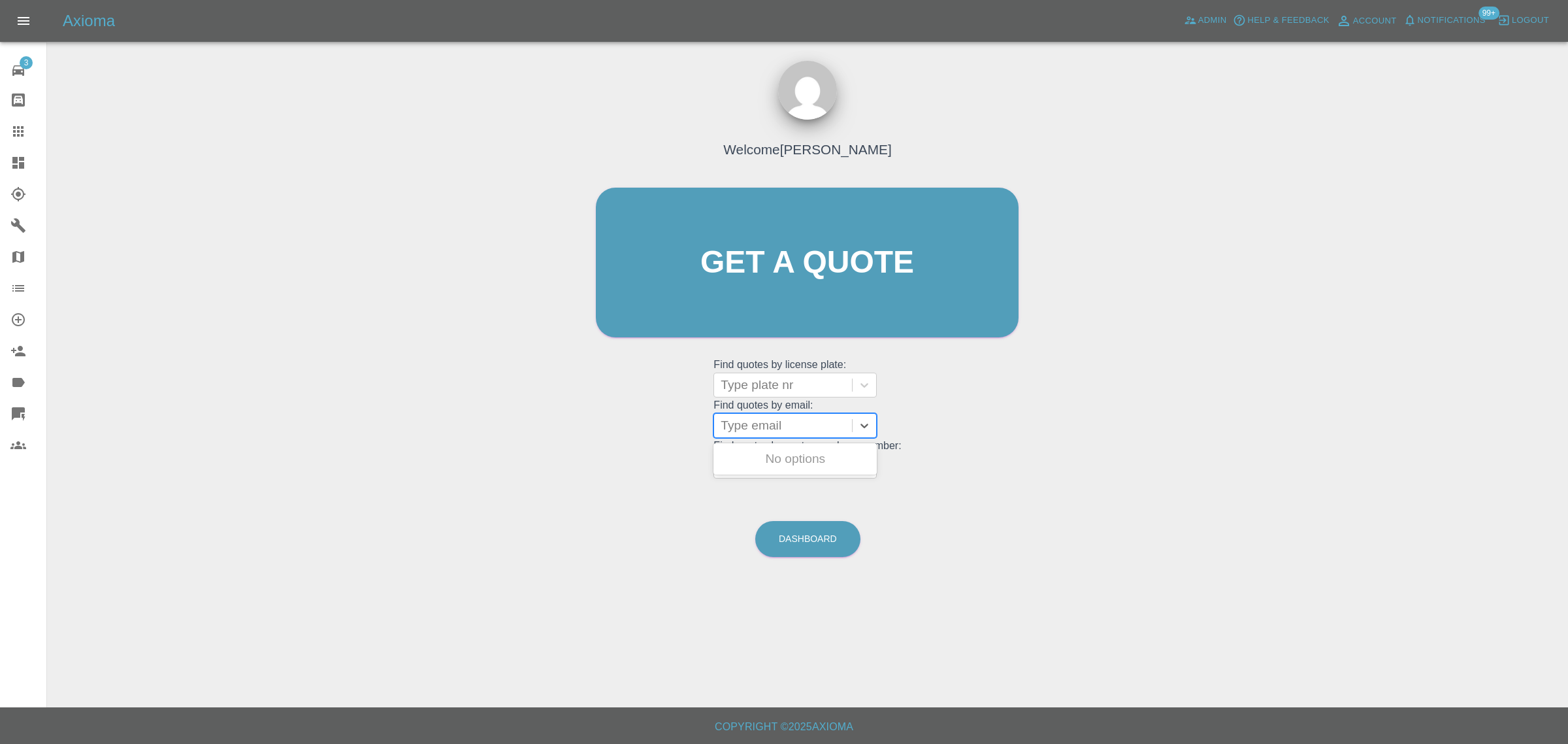
click at [765, 429] on div at bounding box center [783, 425] width 124 height 18
paste input "davetribe@gmail.com"
type input "davetribe@gmail.com"
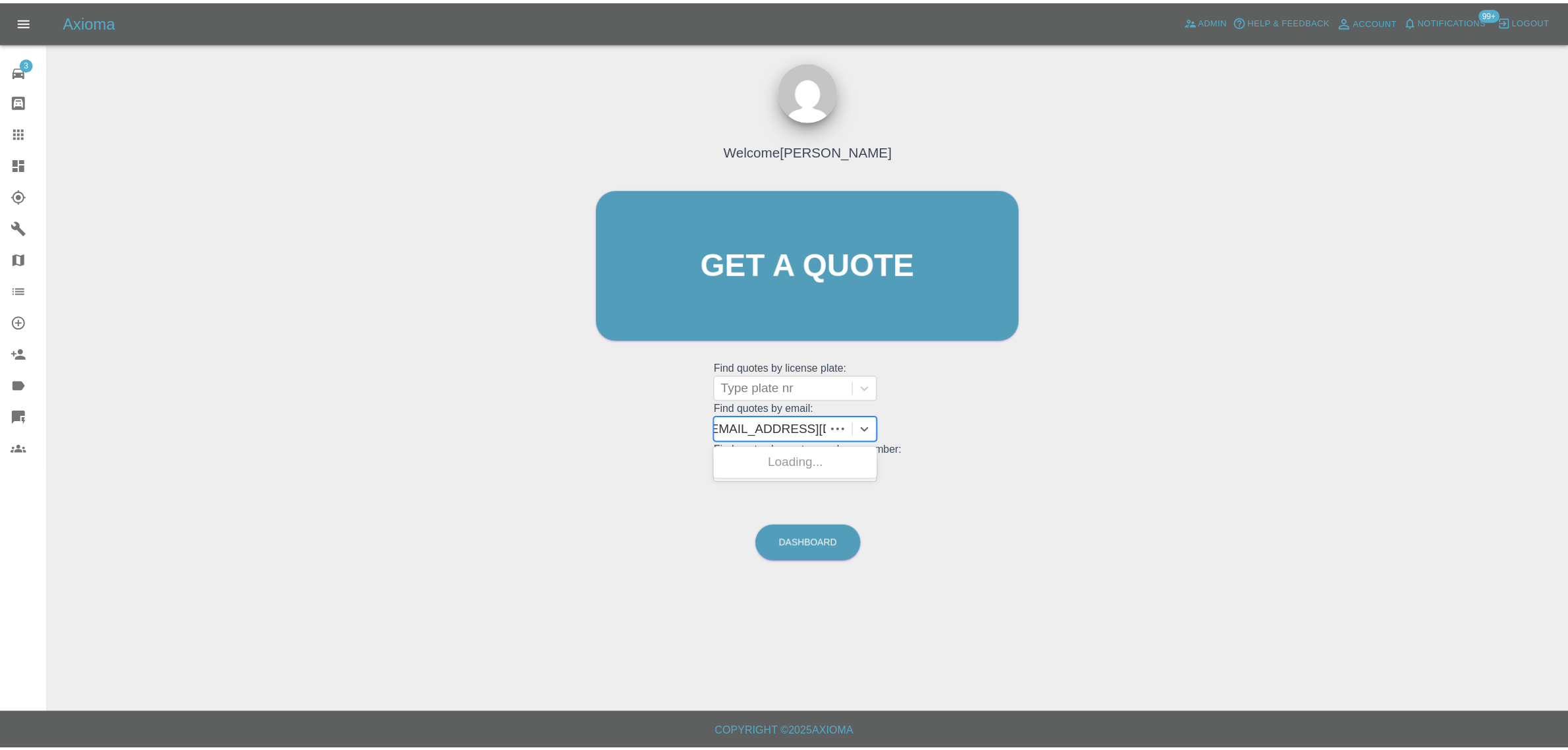
scroll to position [0, 0]
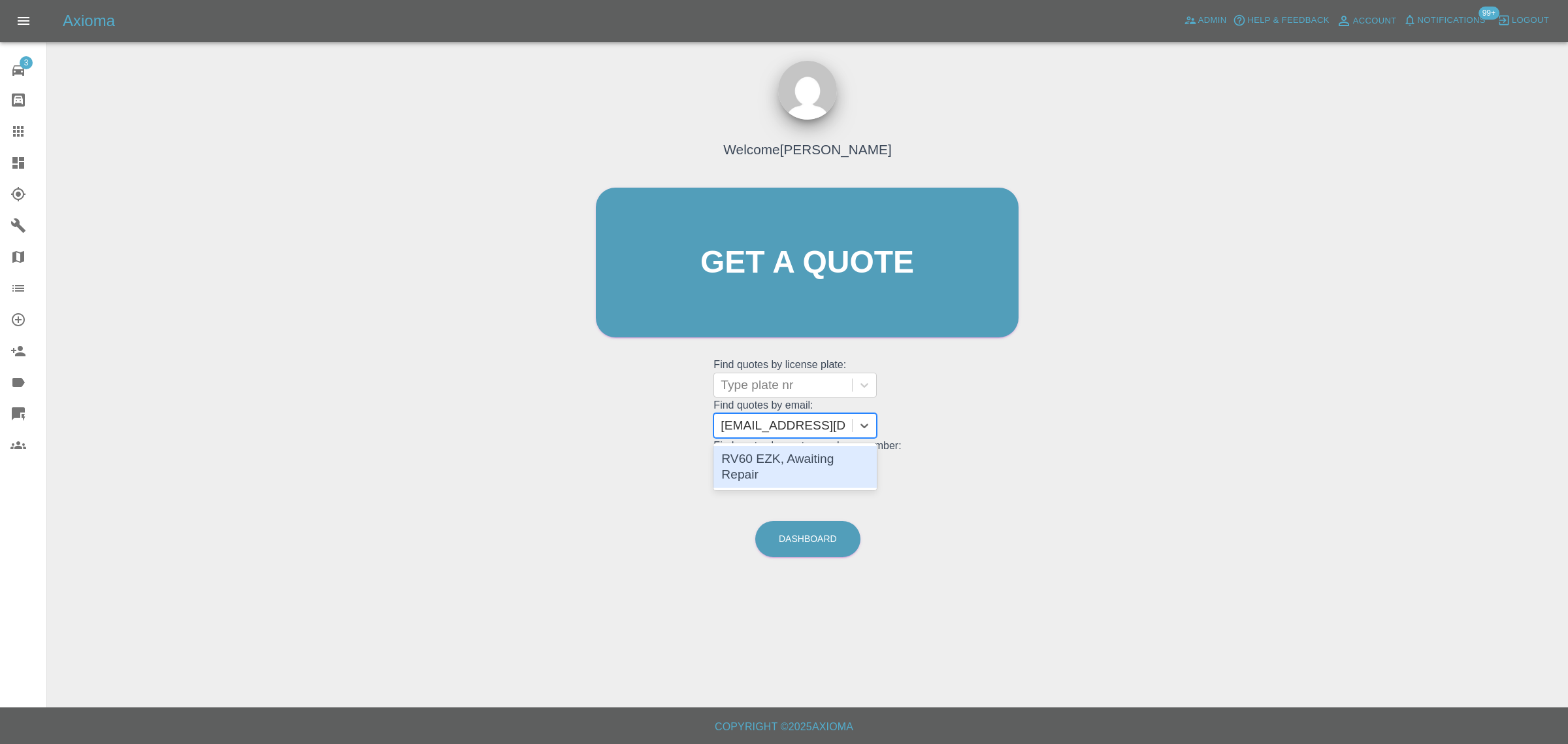
click at [771, 453] on div "RV60 EZK, Awaiting Repair" at bounding box center [795, 466] width 164 height 42
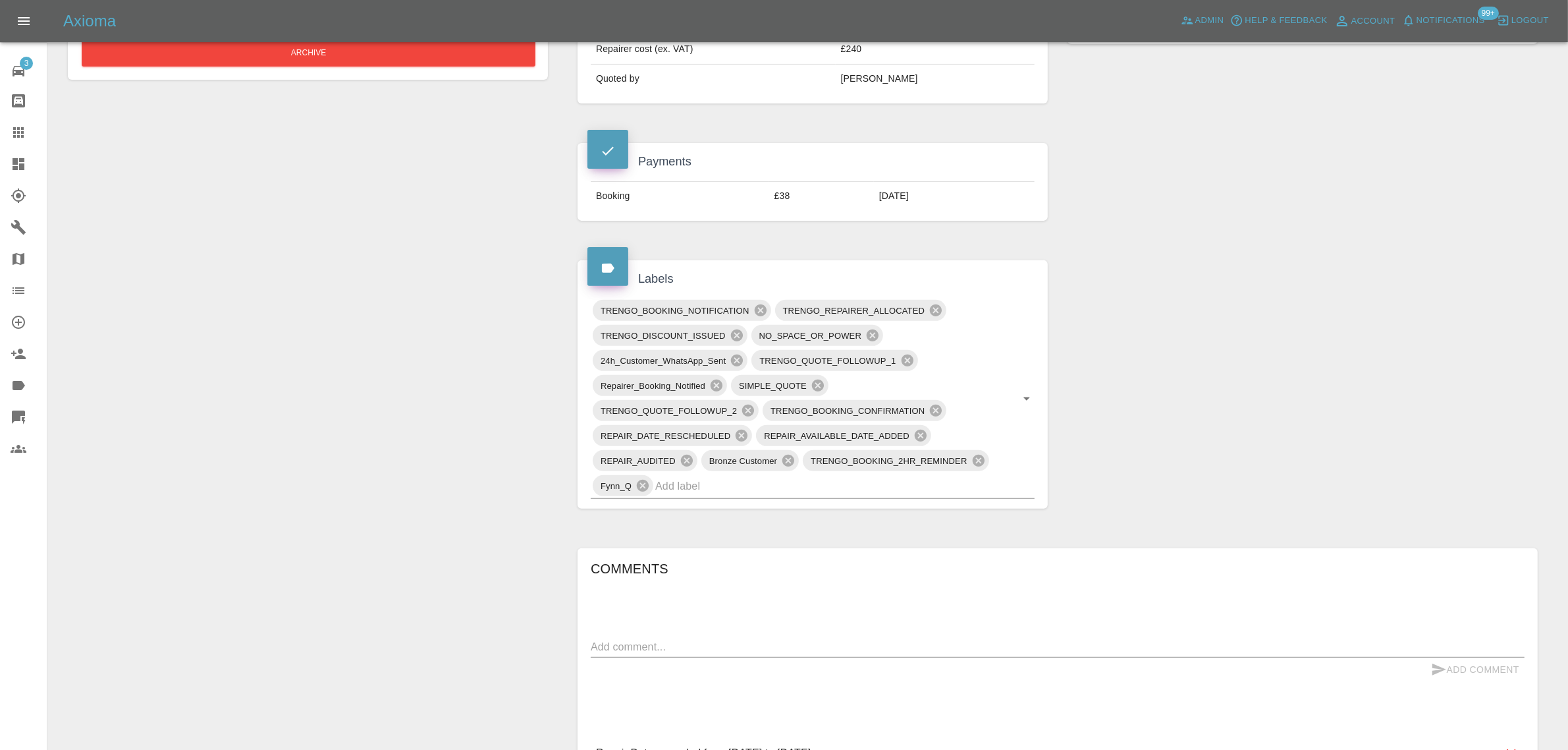
scroll to position [576, 0]
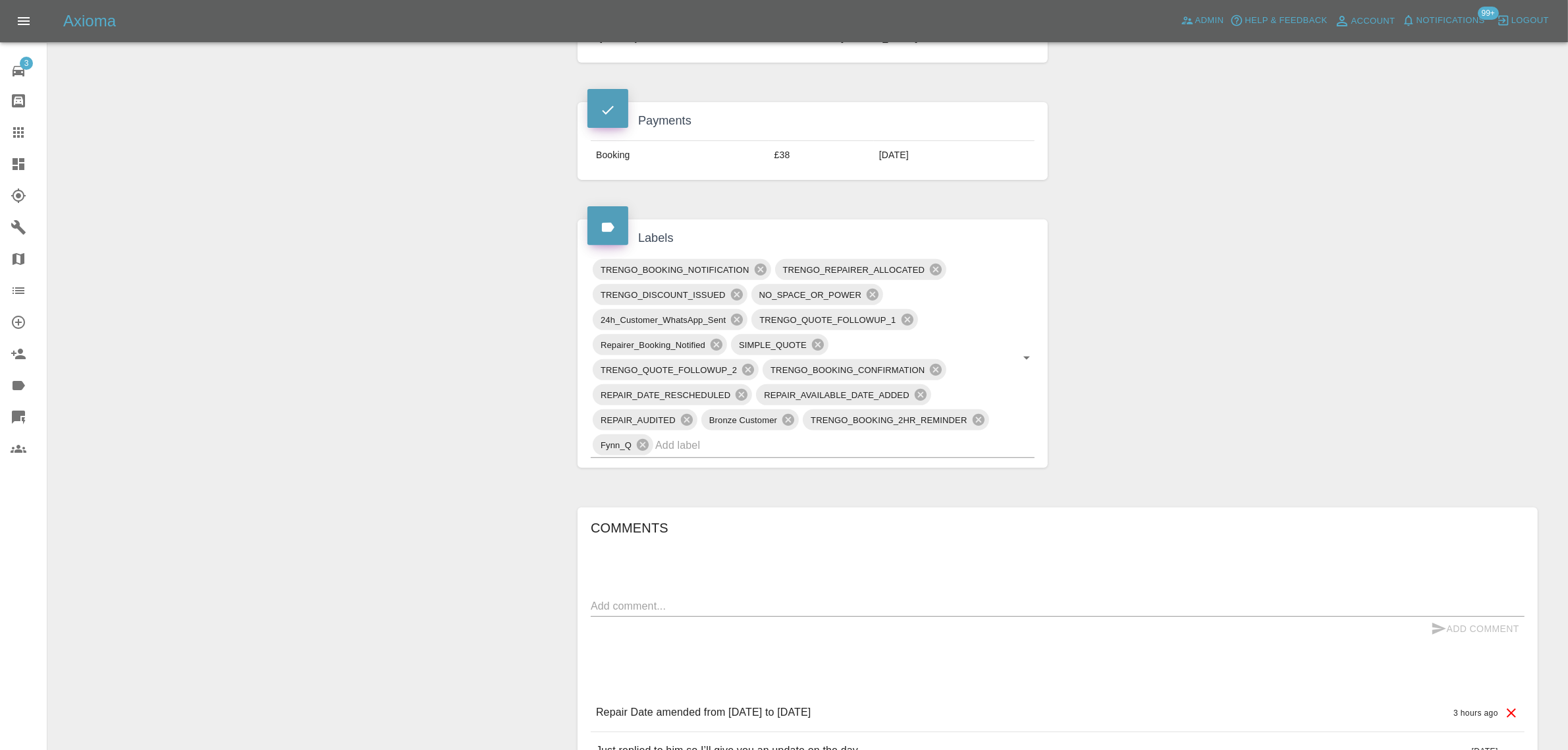
click at [662, 602] on textarea at bounding box center [1058, 606] width 934 height 15
paste textarea "I have now contacted the repairer Dan and have cancelled the repair as it’s log…"
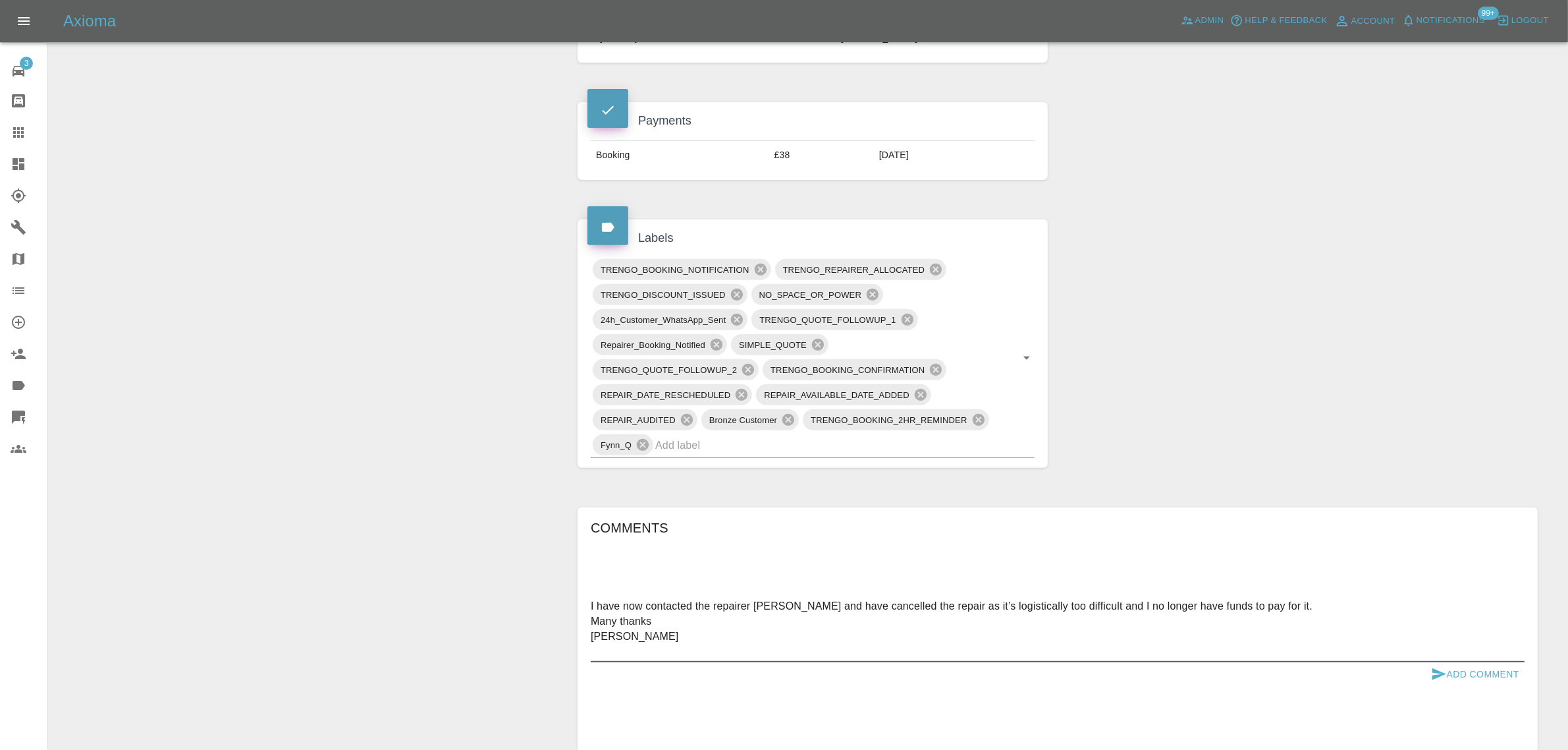
type textarea "I have now contacted the repairer Dan and have cancelled the repair as it’s log…"
click at [1469, 673] on button "Add Comment" at bounding box center [1474, 674] width 98 height 24
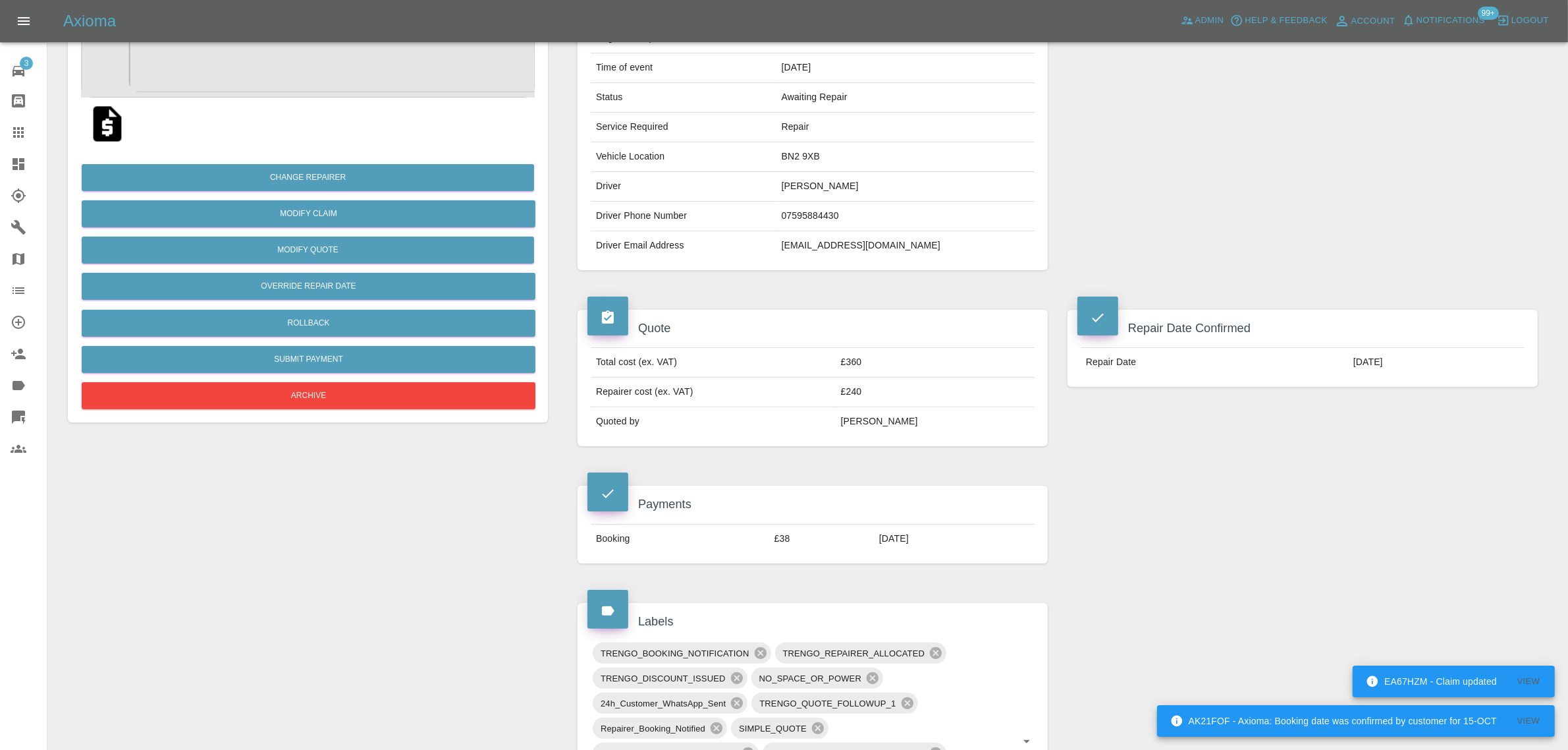
scroll to position [494, 0]
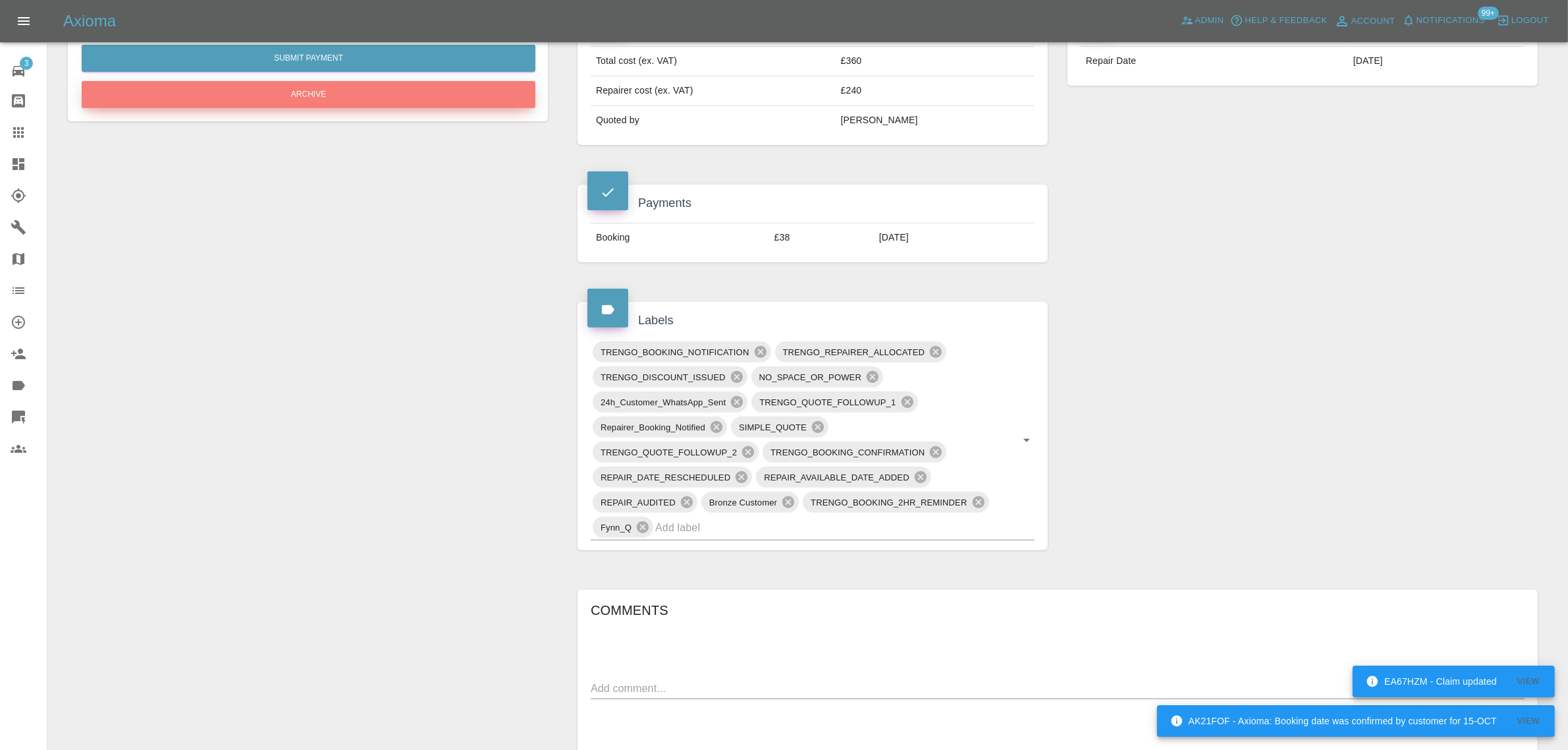
click at [372, 97] on button "Archive" at bounding box center [309, 95] width 454 height 27
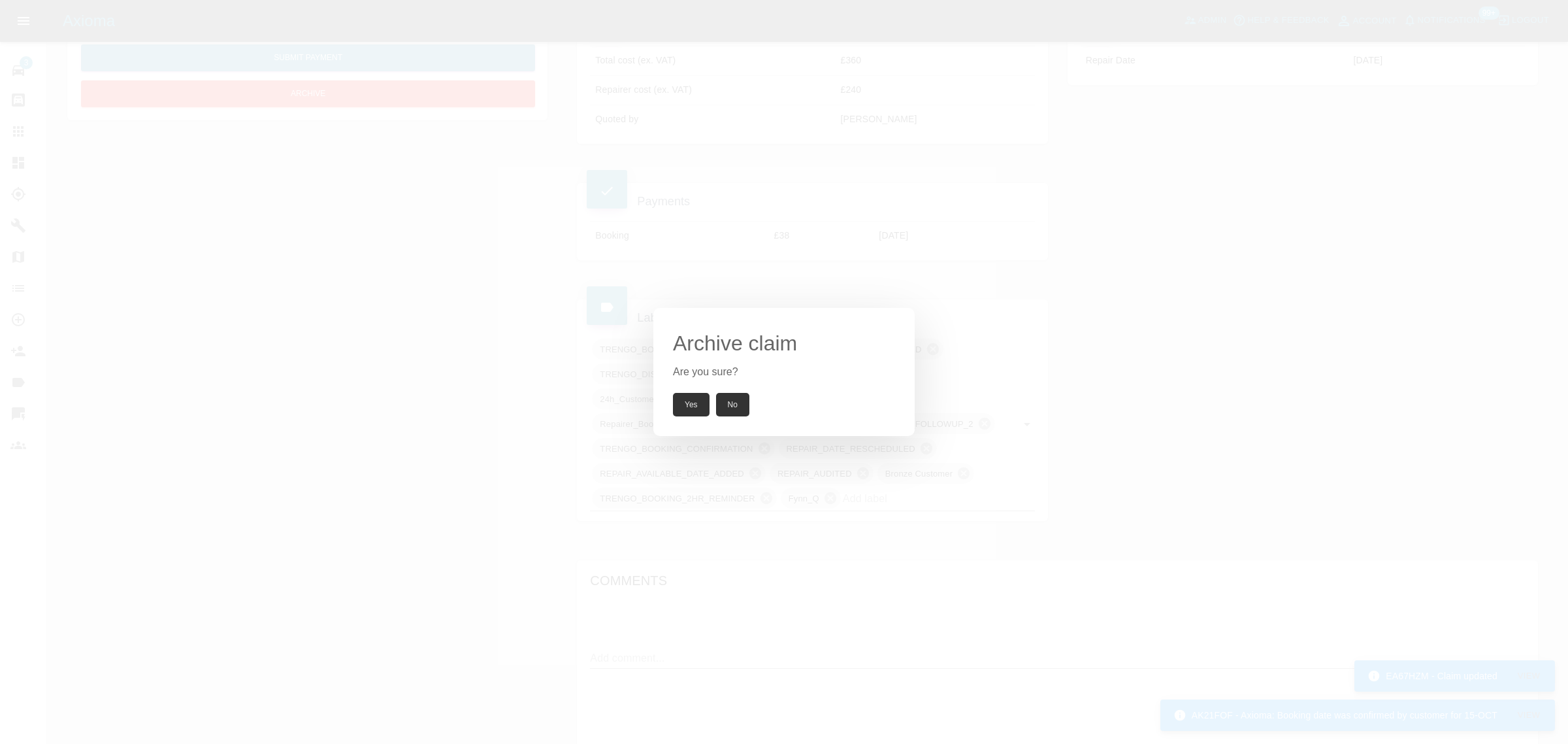
click at [684, 413] on button "Yes" at bounding box center [691, 404] width 36 height 24
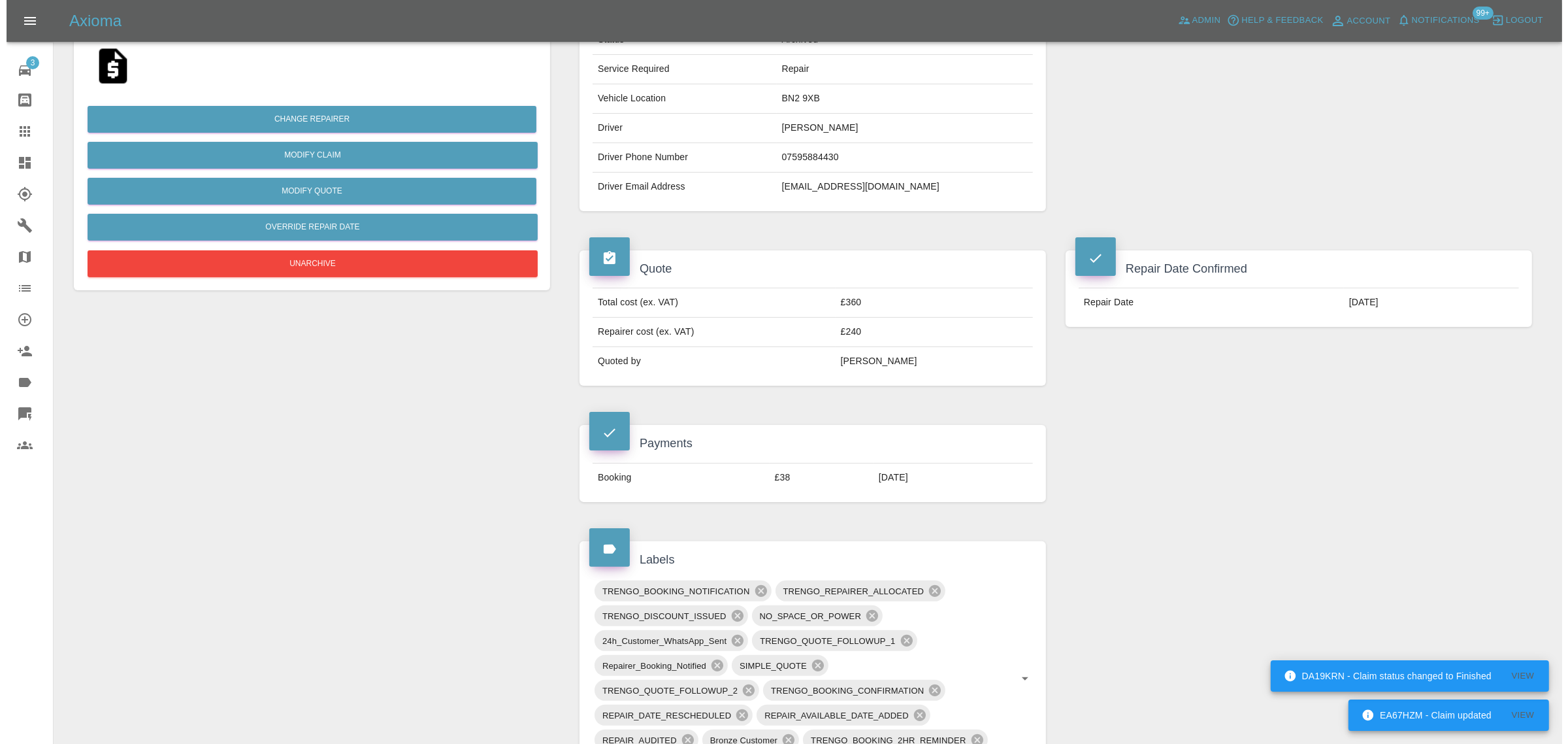
scroll to position [0, 0]
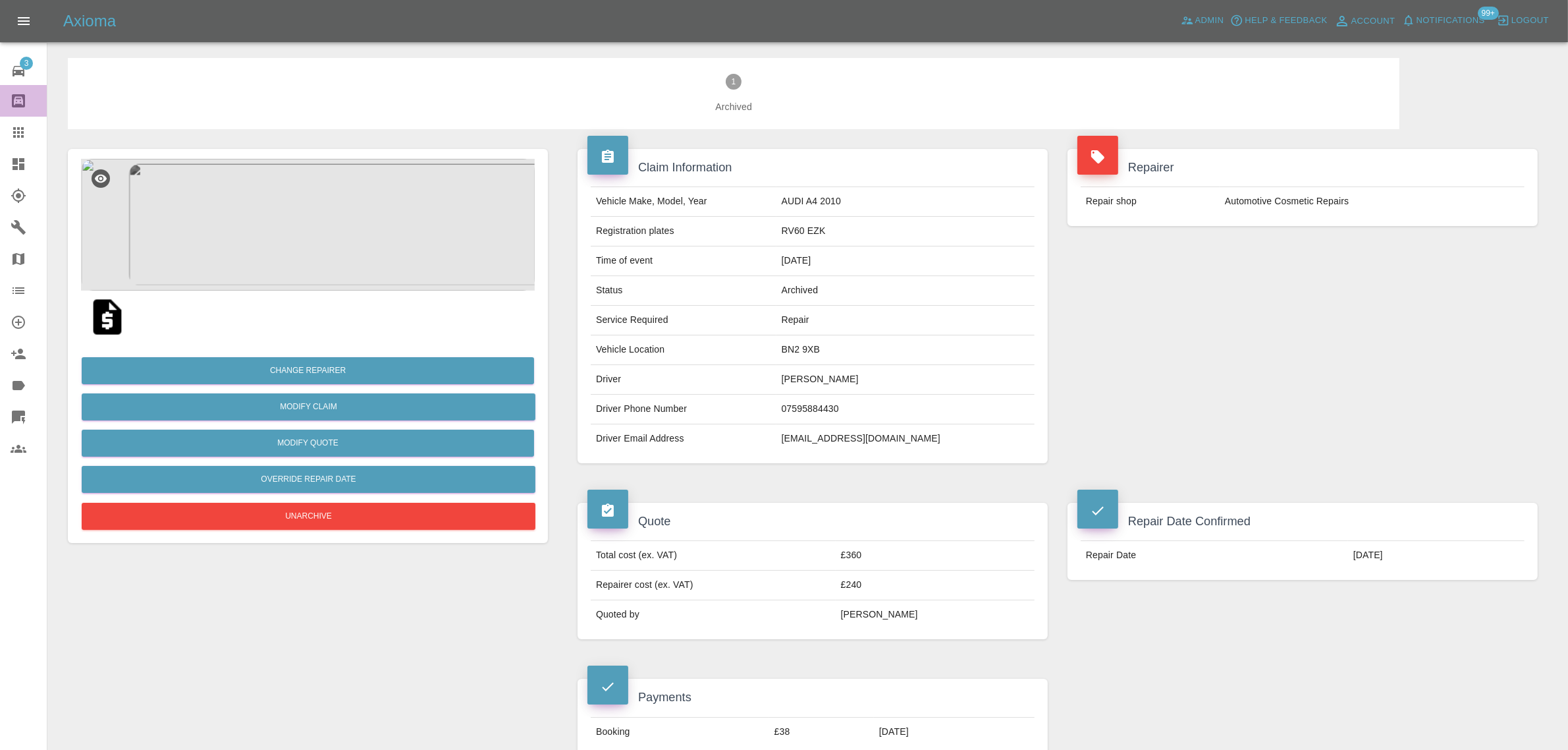
click at [5, 114] on link "Bodyshop home" at bounding box center [23, 100] width 46 height 32
click at [19, 136] on icon at bounding box center [18, 132] width 15 height 15
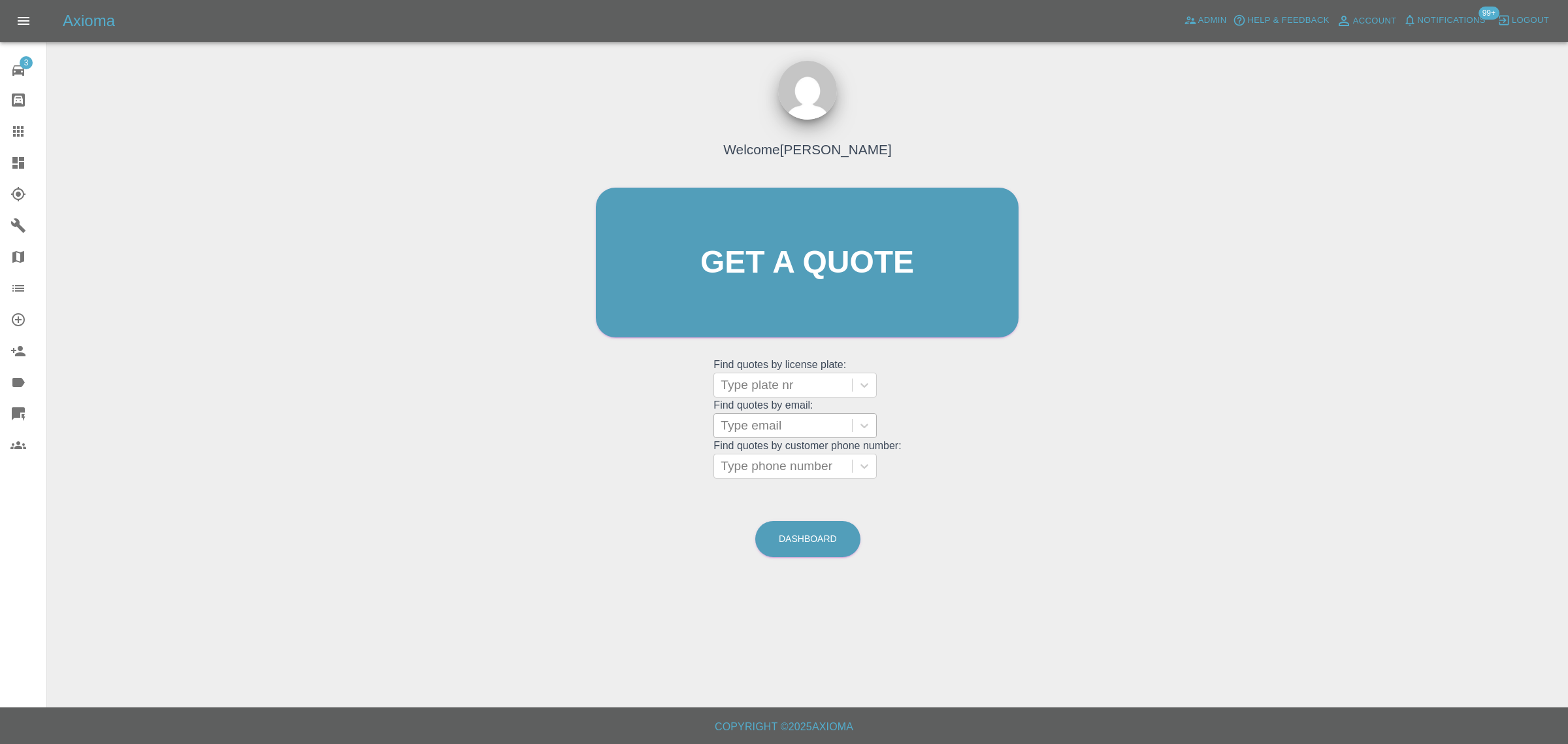
click at [766, 428] on div at bounding box center [783, 425] width 124 height 18
paste input "maxrodon91@hotmail.com"
type input "maxrodon91@hotmail.com"
click at [782, 464] on div "EJ20JFE, Paid" at bounding box center [795, 458] width 164 height 26
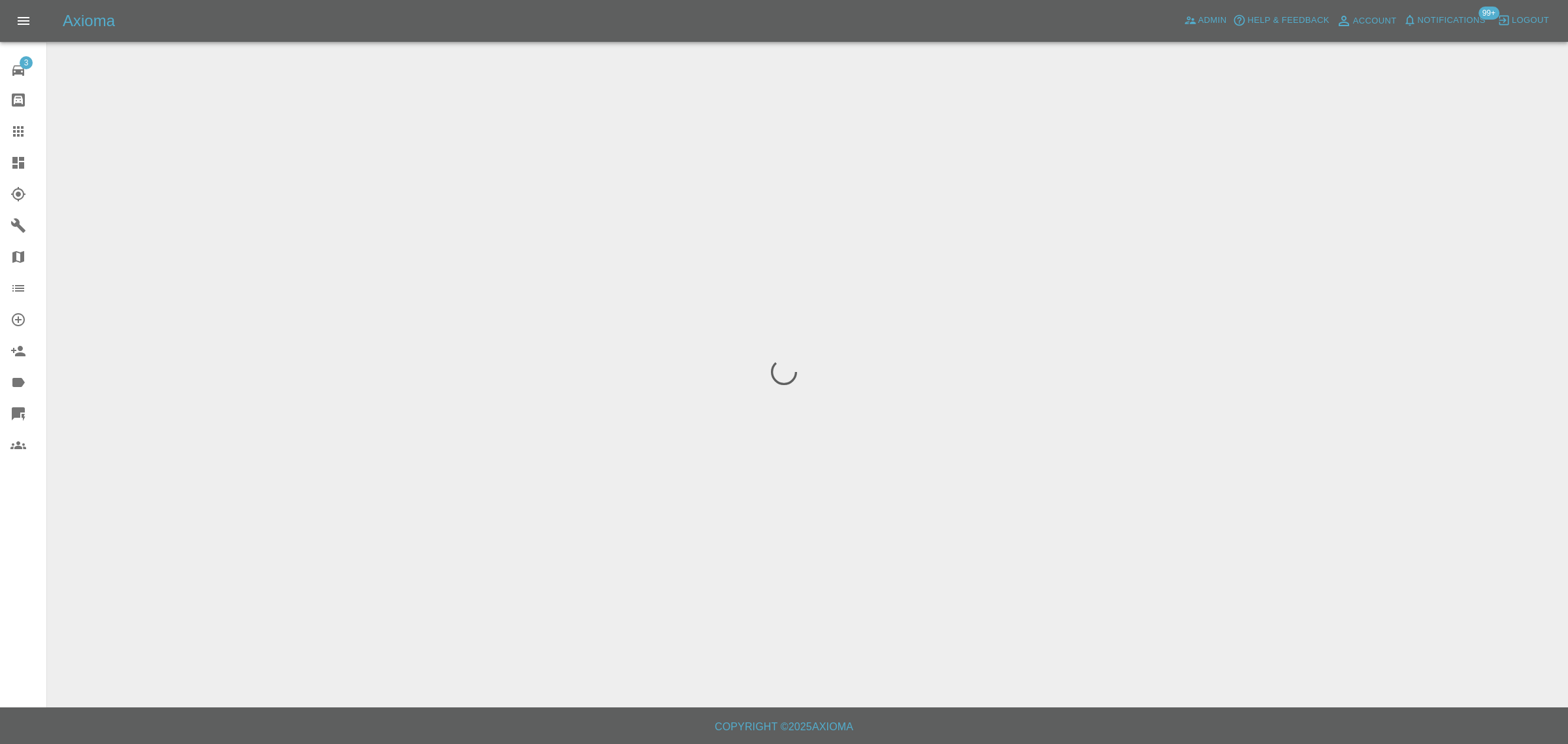
click at [0, 553] on div "3 Repair home Bodyshop home Claims Dashboard Explorer Garages Map Organization …" at bounding box center [23, 372] width 47 height 744
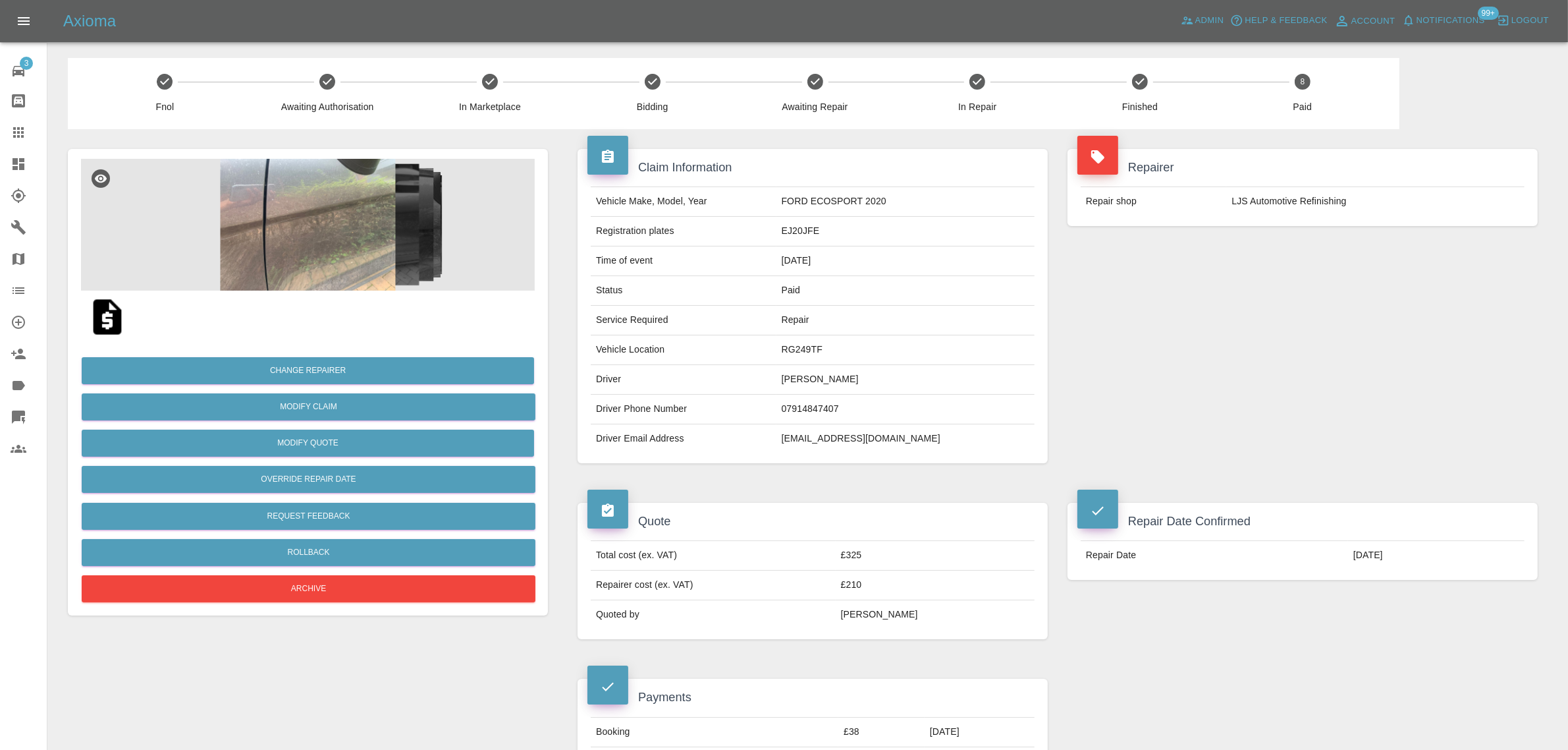
click at [24, 132] on icon at bounding box center [18, 132] width 15 height 15
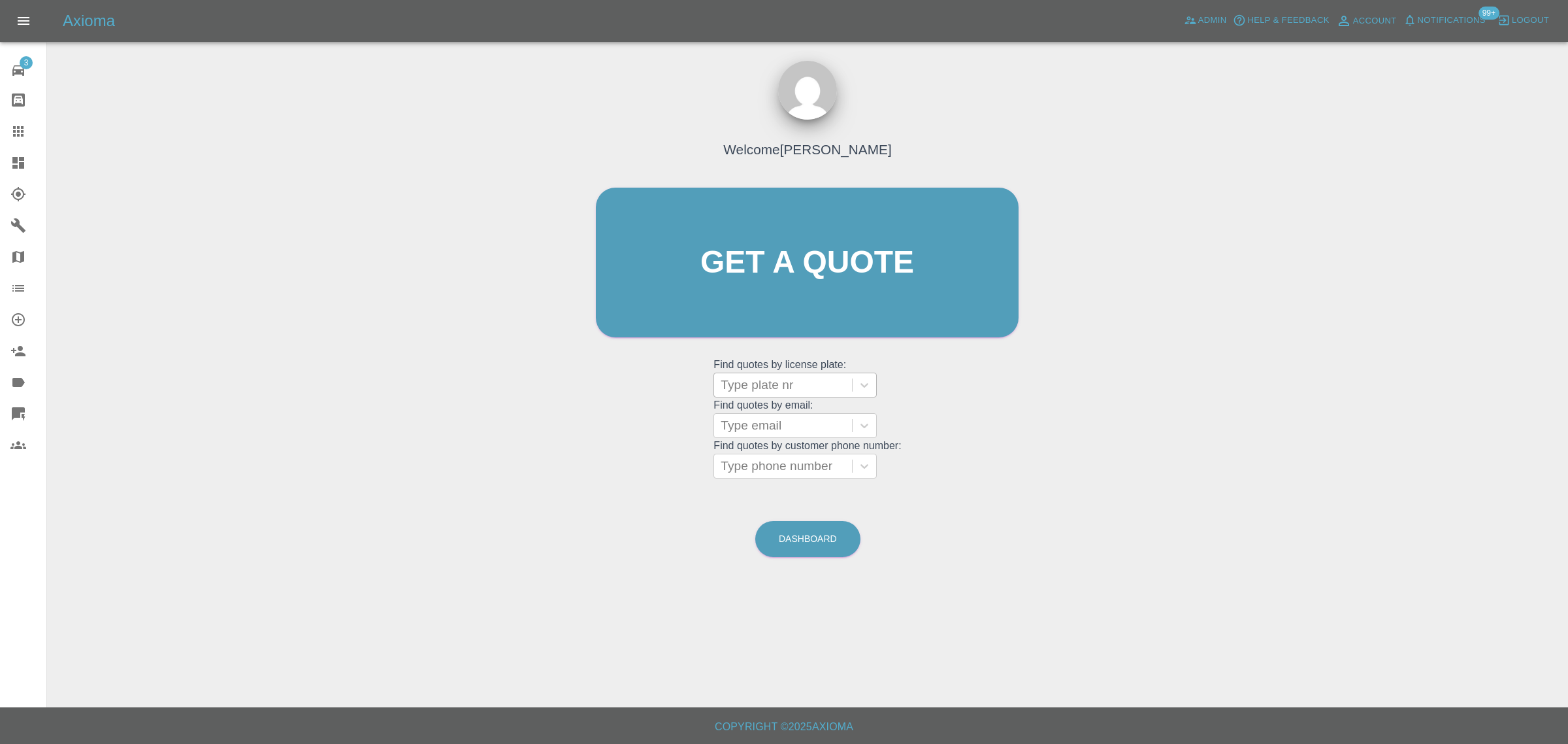
click at [762, 384] on div at bounding box center [783, 384] width 124 height 18
paste input "BC24 SXF"
click at [756, 384] on input "BC24 SXF" at bounding box center [752, 385] width 63 height 15
type input "BC24SXF"
click at [772, 425] on div "BC24SXF, Awaiting Repair" at bounding box center [795, 426] width 164 height 42
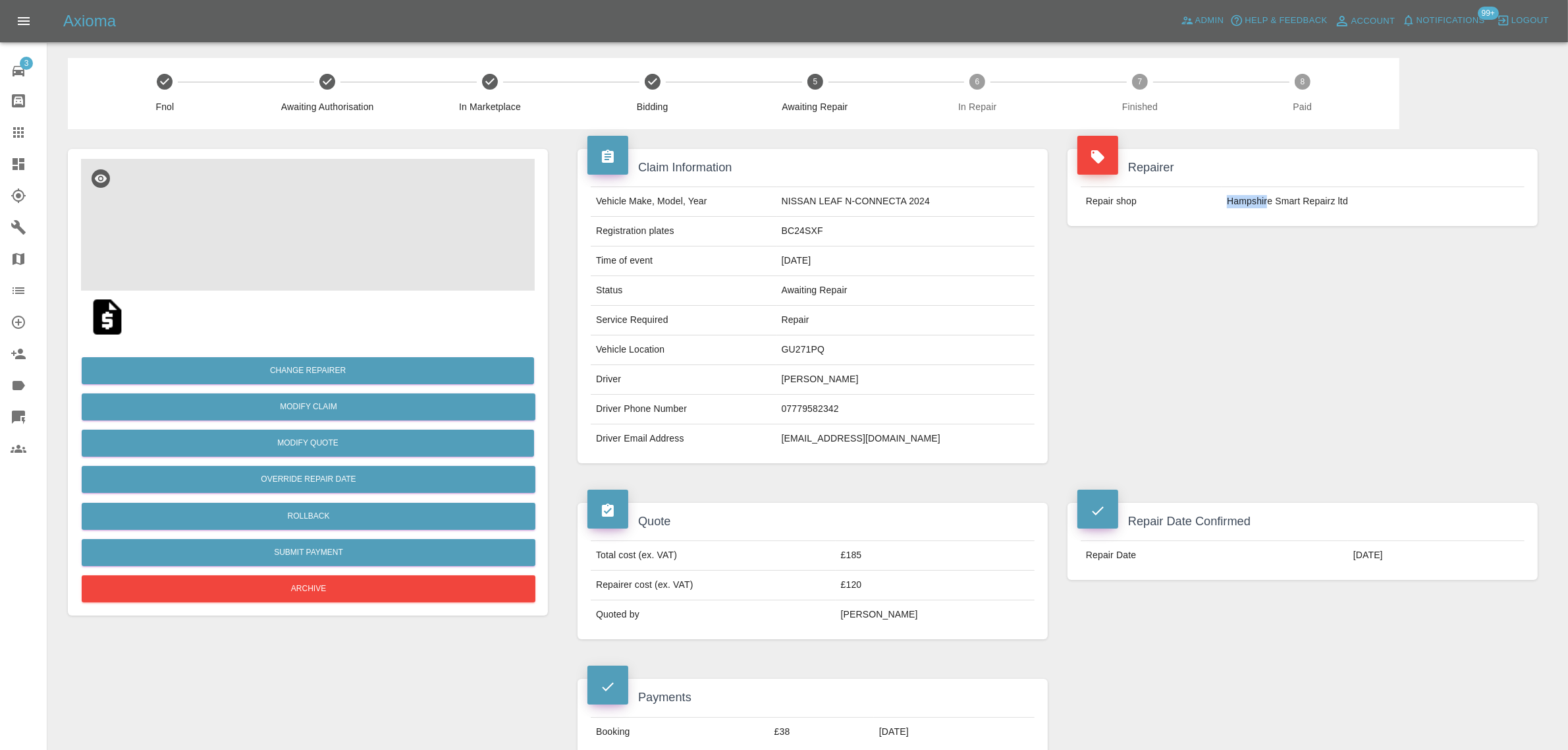
drag, startPoint x: 1225, startPoint y: 206, endPoint x: 1269, endPoint y: 196, distance: 45.1
click at [1269, 196] on td "Hampshire Smart Repairz ltd" at bounding box center [1373, 202] width 303 height 29
copy td "Hampshir"
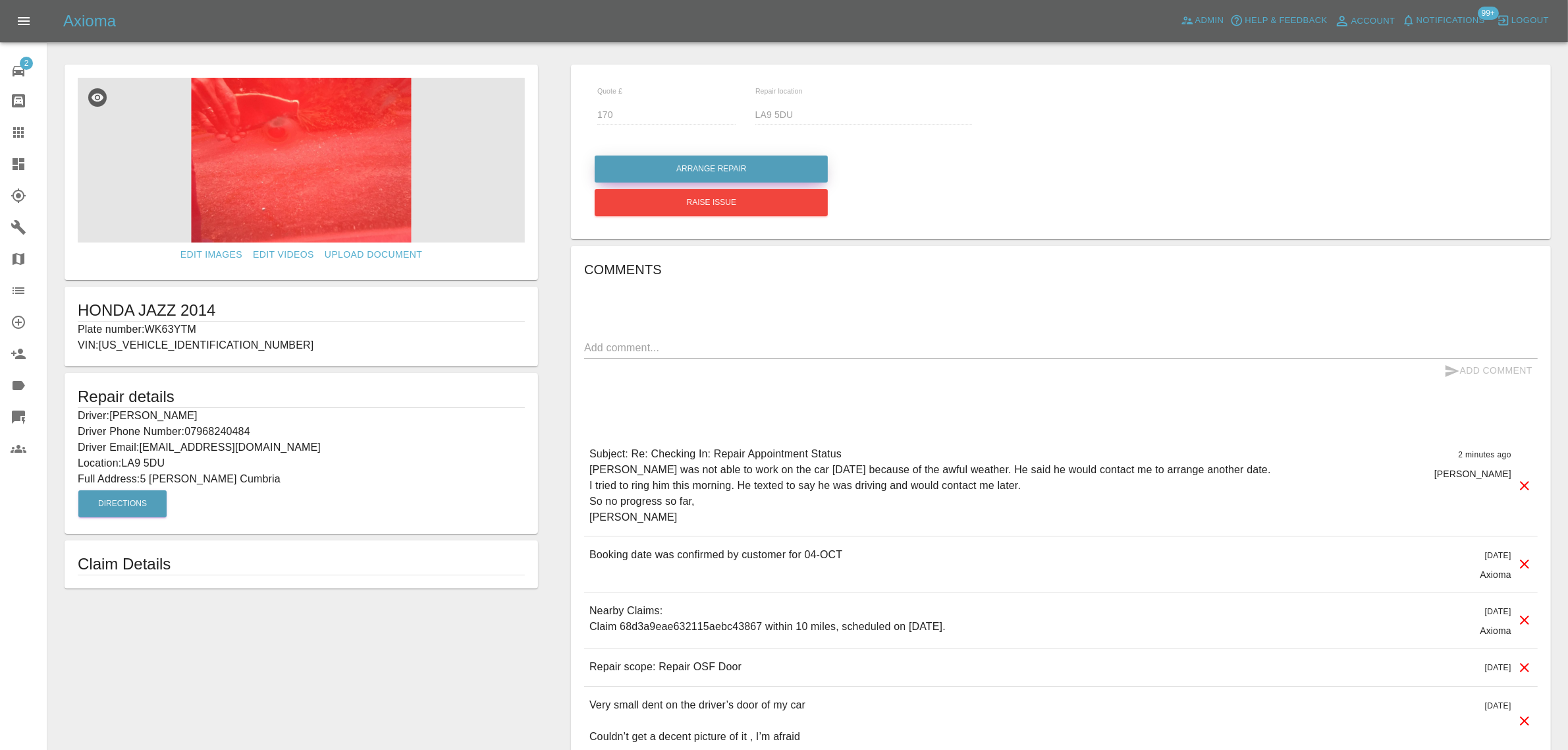
click at [704, 175] on button "Arrange Repair" at bounding box center [711, 169] width 234 height 27
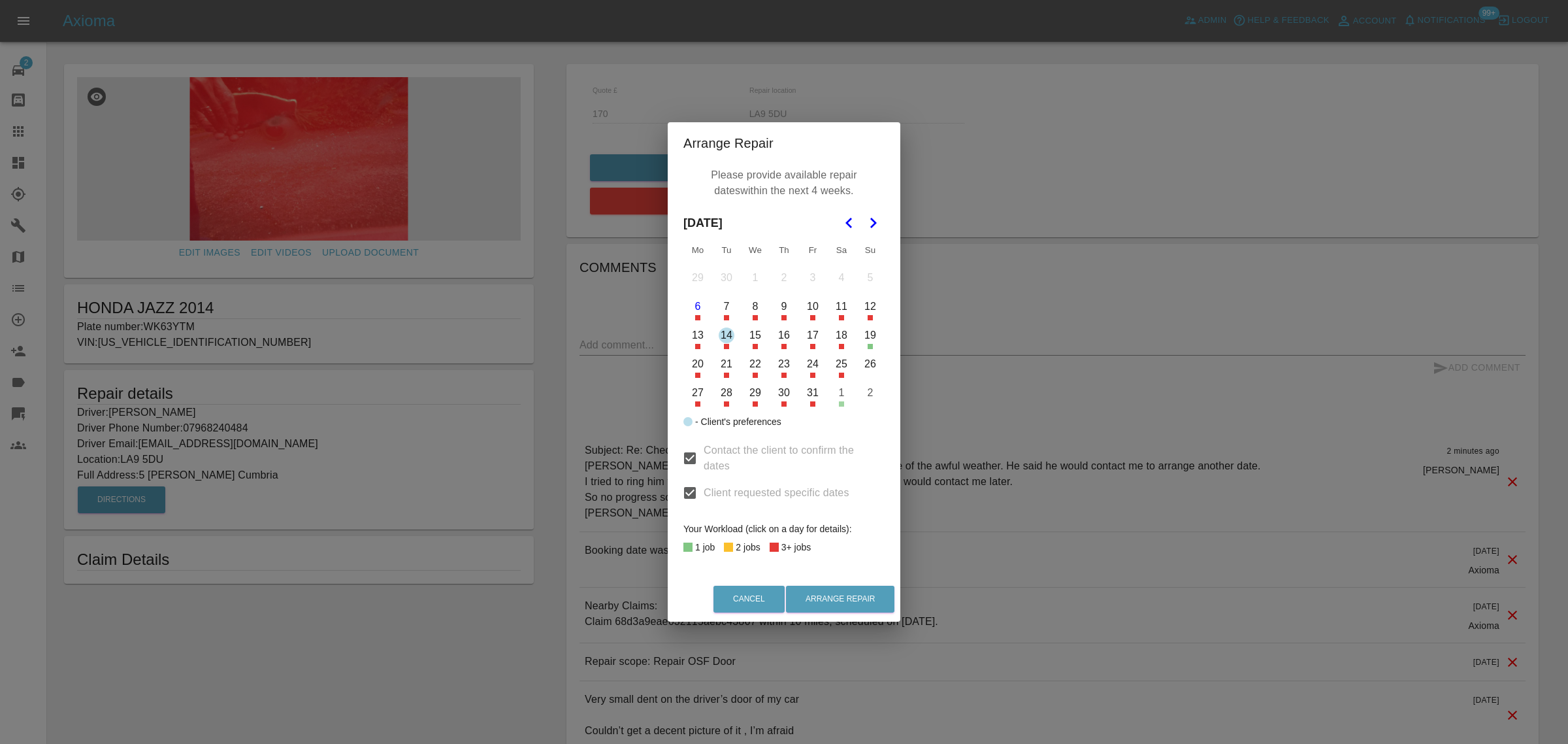
click at [840, 311] on button "11" at bounding box center [841, 306] width 28 height 28
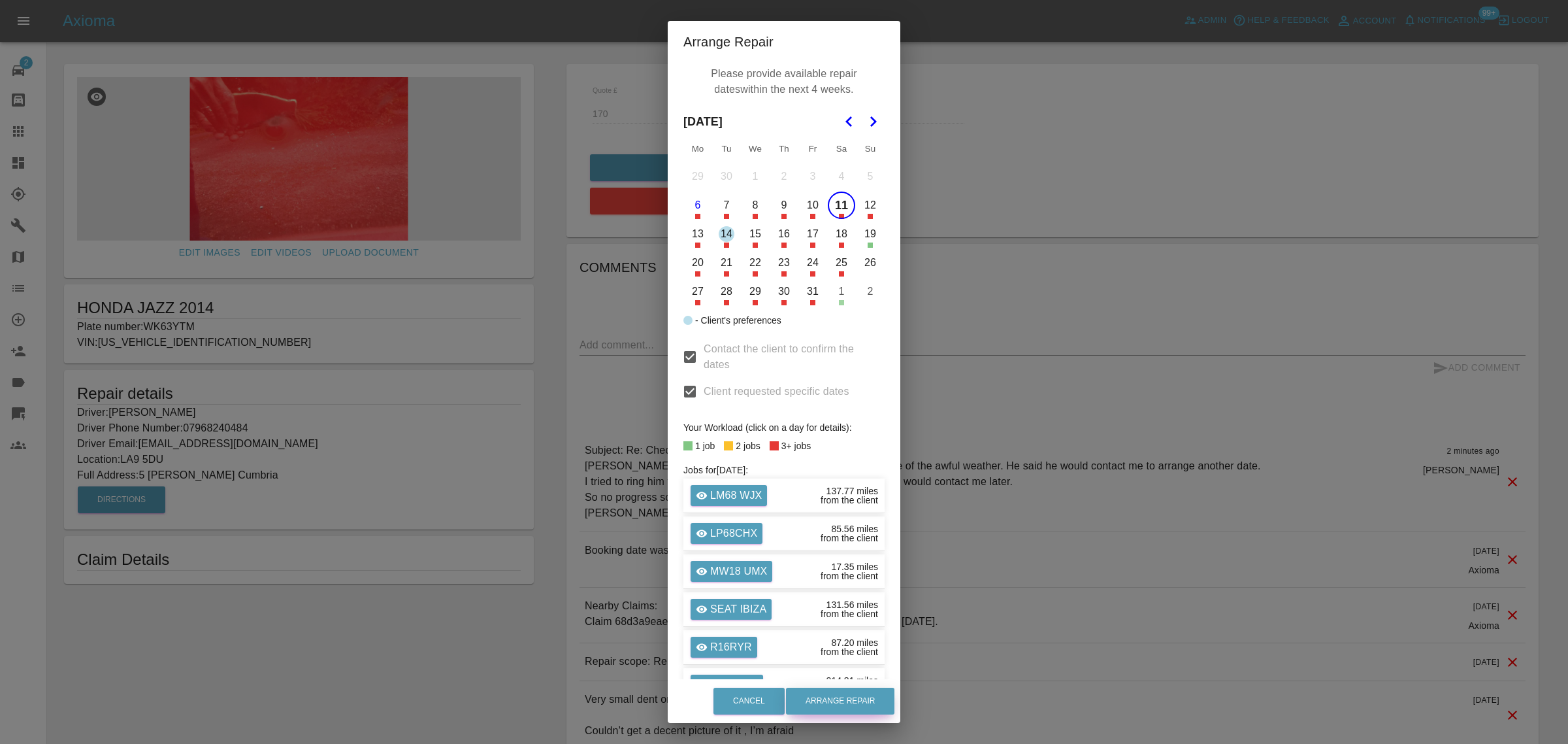
click at [830, 700] on button "Arrange Repair" at bounding box center [840, 701] width 108 height 27
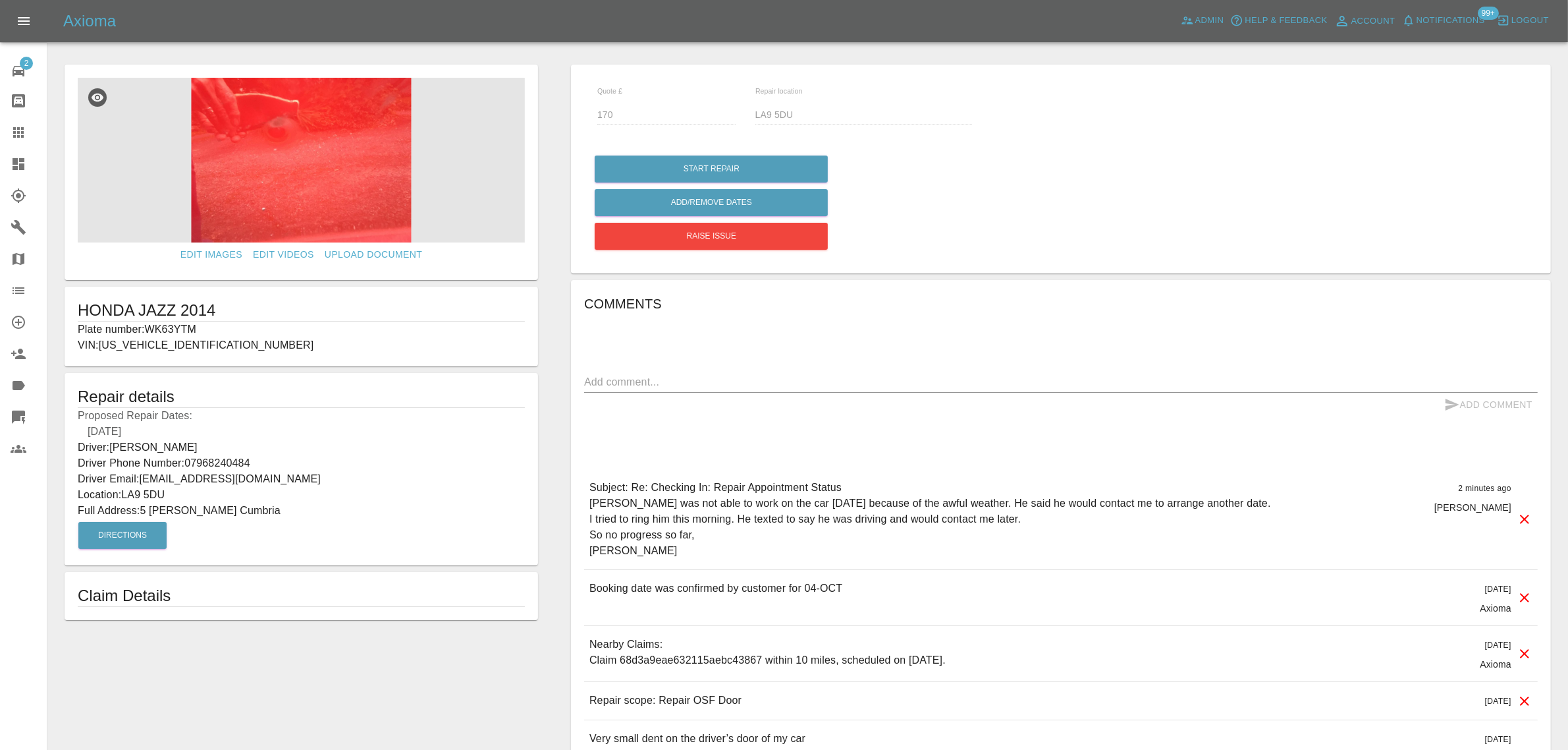
drag, startPoint x: 175, startPoint y: 509, endPoint x: 302, endPoint y: 509, distance: 127.0
click at [302, 512] on p "Full Address: [STREET_ADDRESS][PERSON_NAME]" at bounding box center [301, 511] width 447 height 15
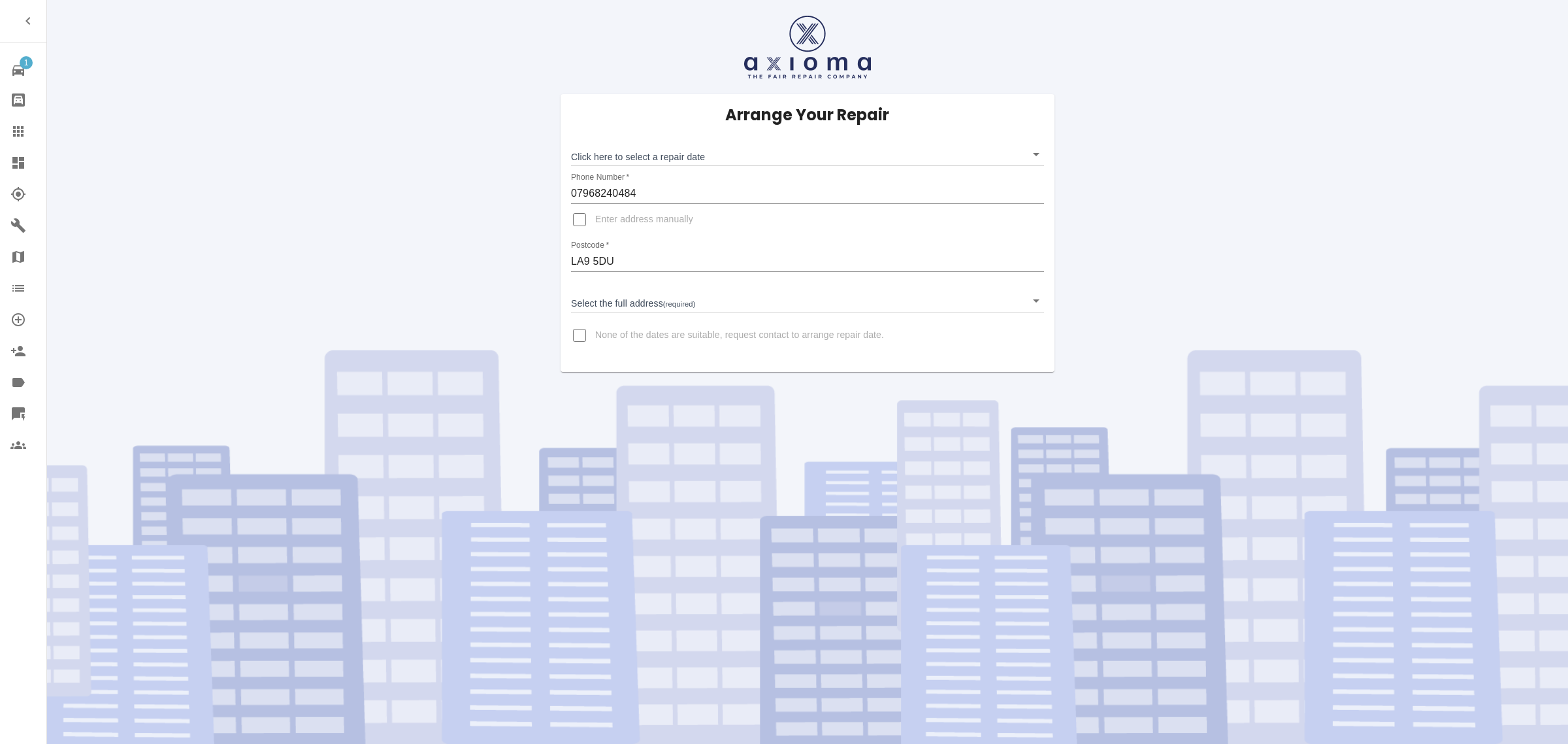
click at [624, 143] on body "1 Repair home Bodyshop home Claims Dashboard Explorer Garages Map Organization …" at bounding box center [784, 372] width 1568 height 744
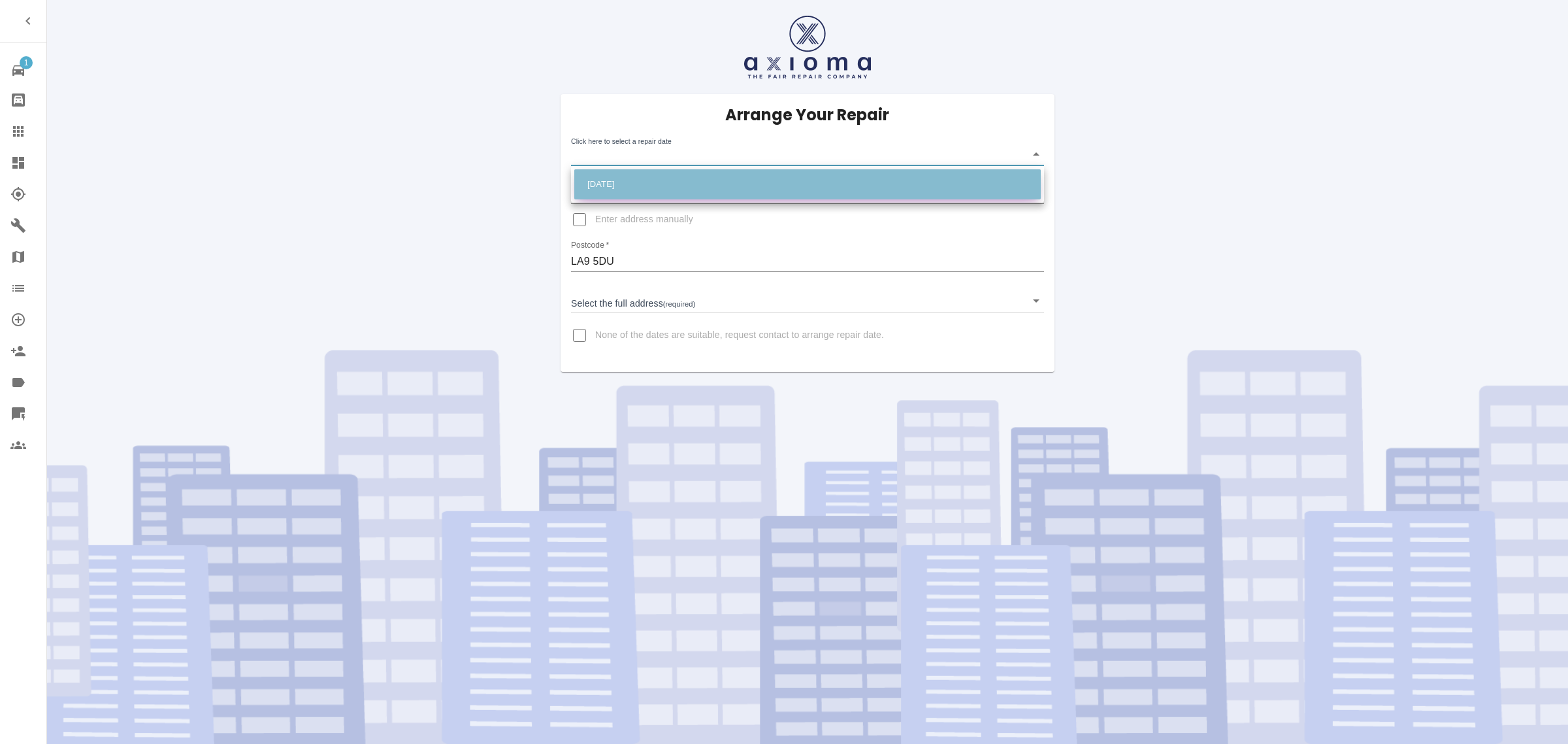
click at [618, 186] on li "[DATE]" at bounding box center [807, 184] width 466 height 30
type input "[DATE]T00:00:00.000Z"
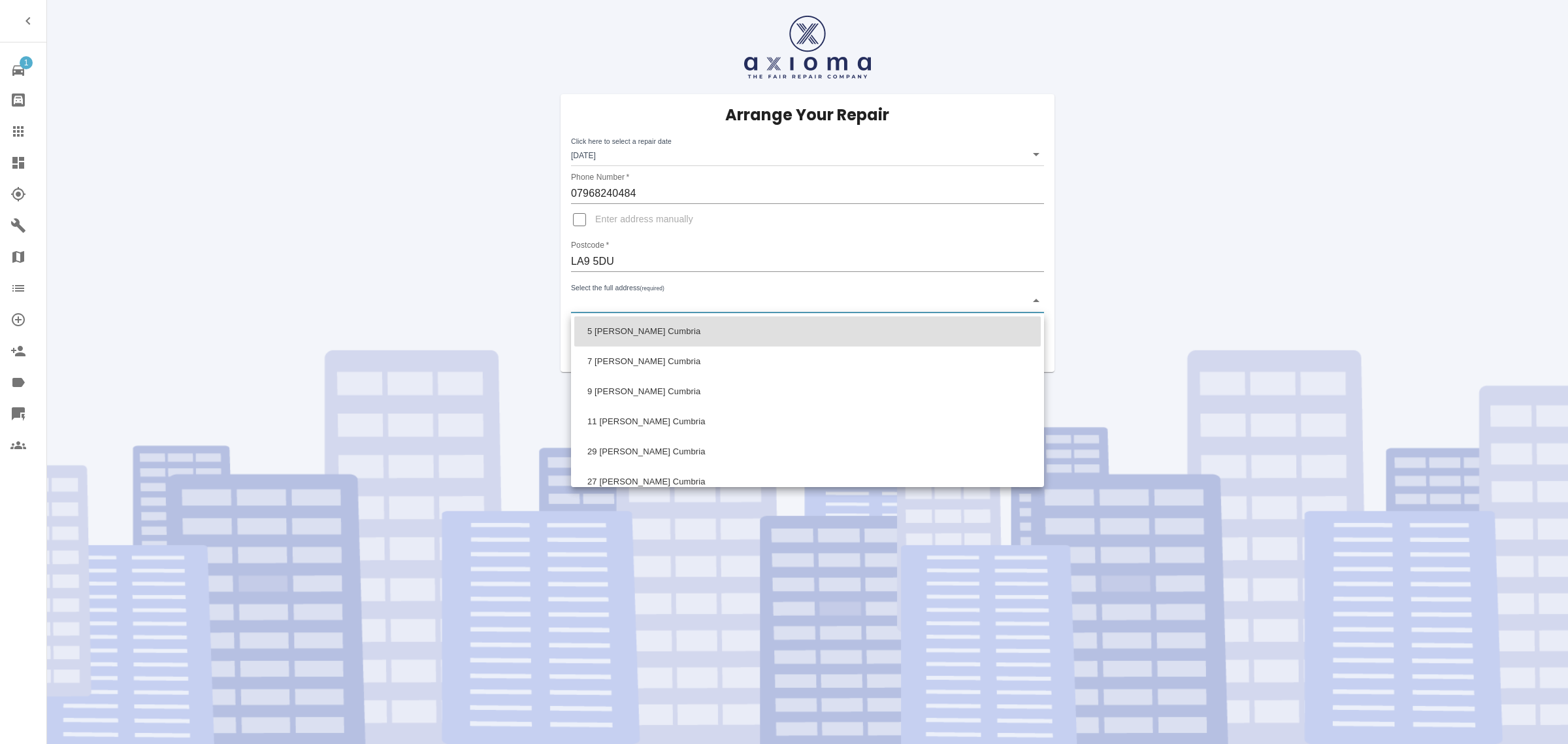
click at [605, 296] on body "1 Repair home Bodyshop home Claims Dashboard Explorer Garages Map Organization …" at bounding box center [784, 372] width 1568 height 744
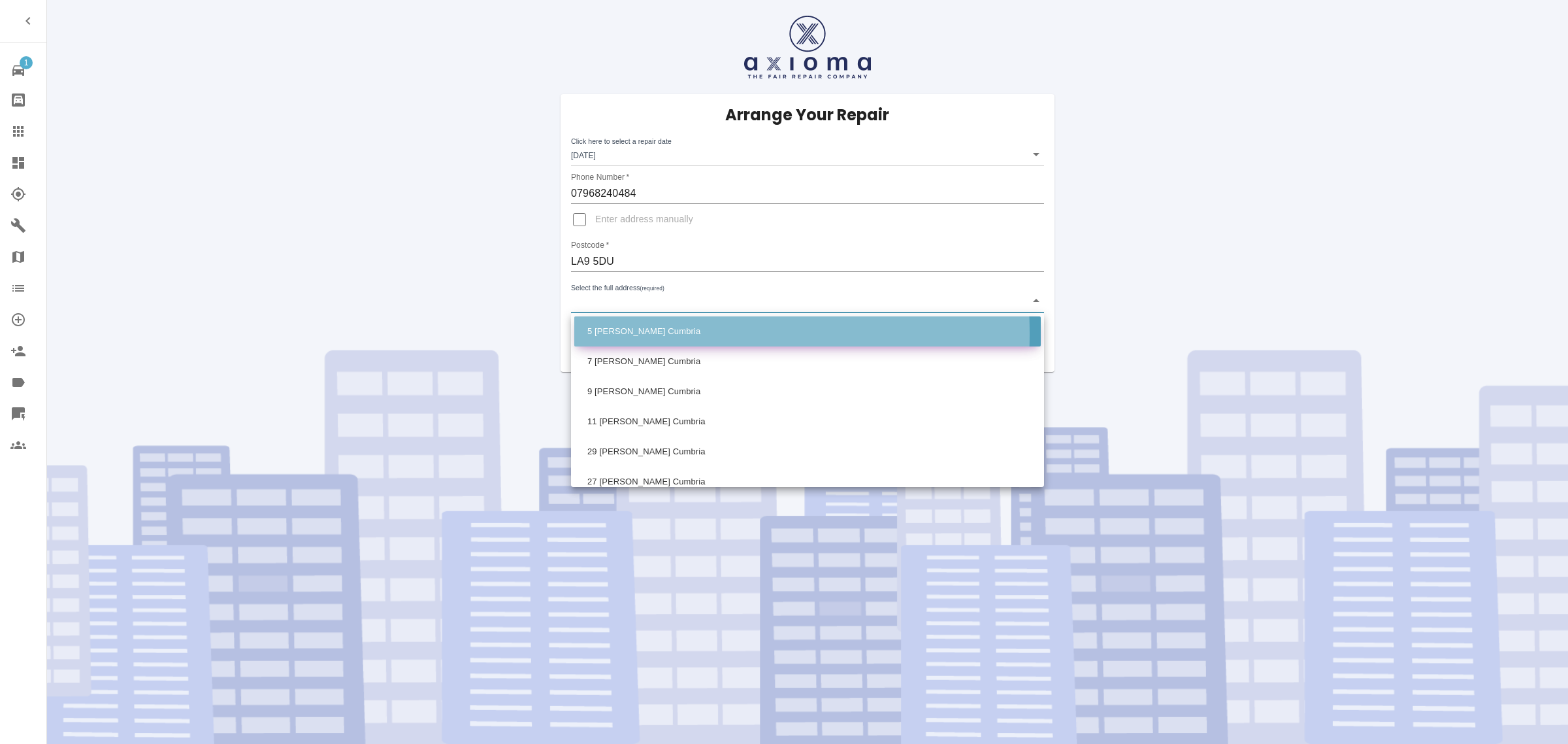
click at [616, 333] on li "5 [PERSON_NAME] Cumbria" at bounding box center [807, 330] width 466 height 30
type input "5 [PERSON_NAME] Cumbria"
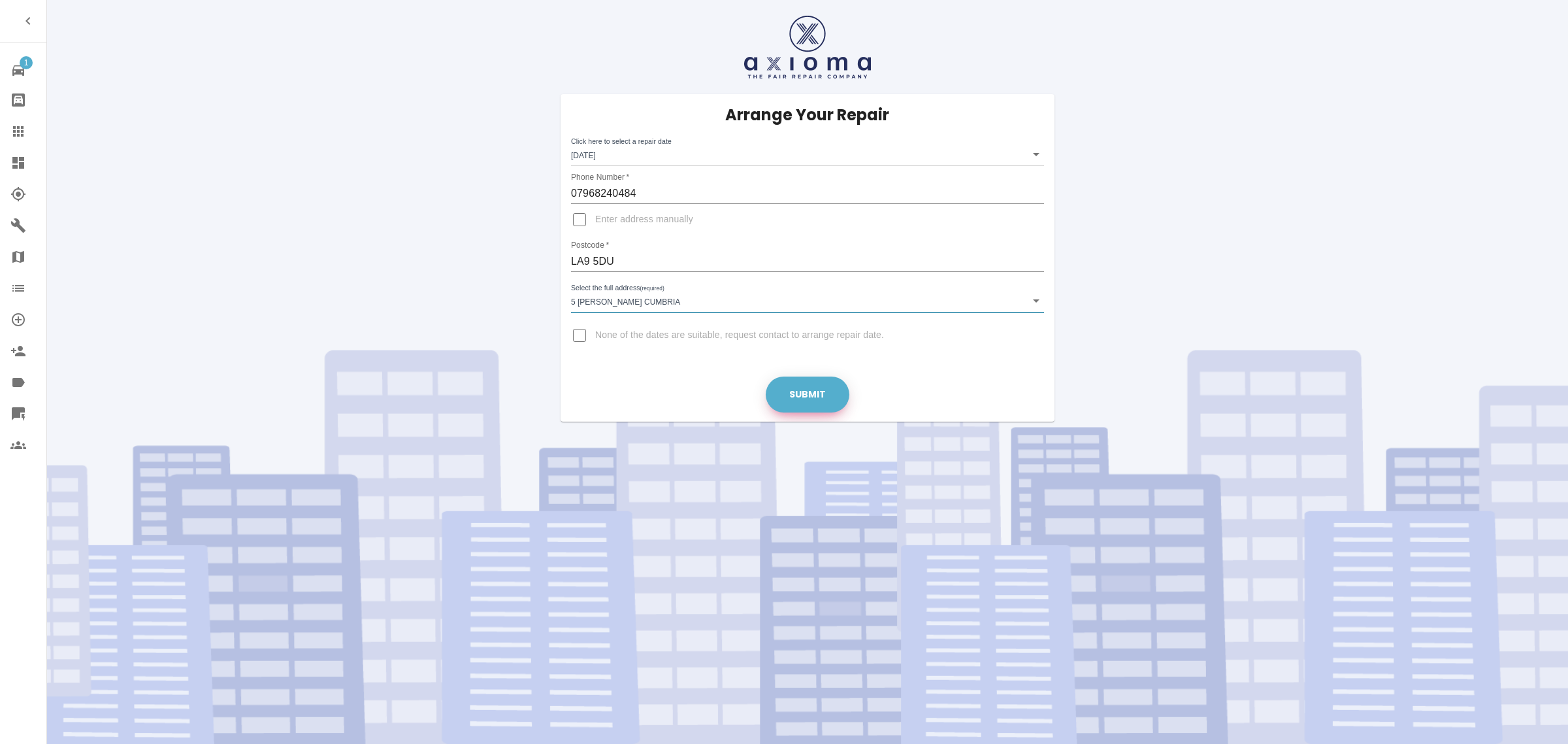
click at [794, 394] on button "Submit" at bounding box center [807, 395] width 83 height 36
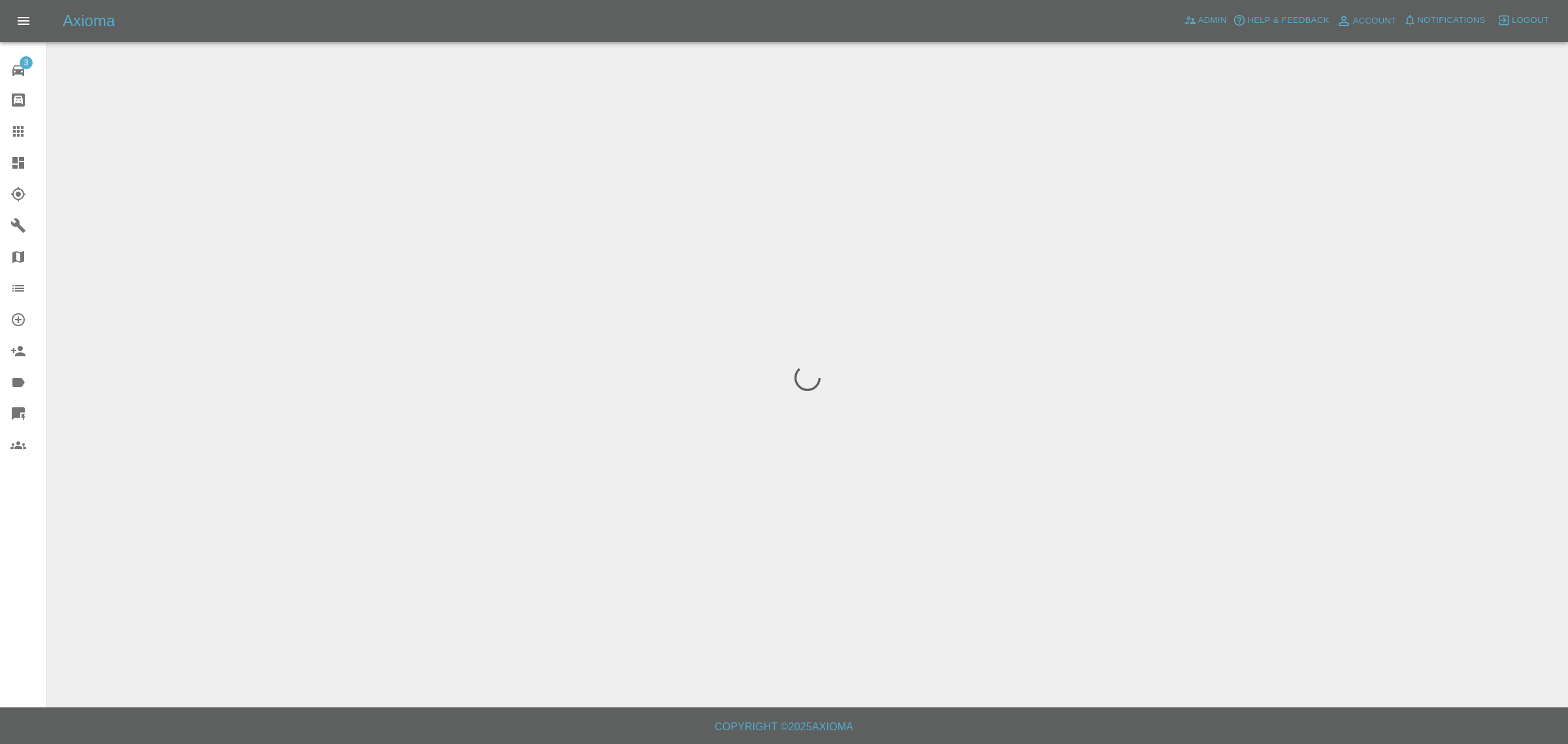
scroll to position [24, 0]
click at [446, 272] on div at bounding box center [807, 372] width 1500 height 676
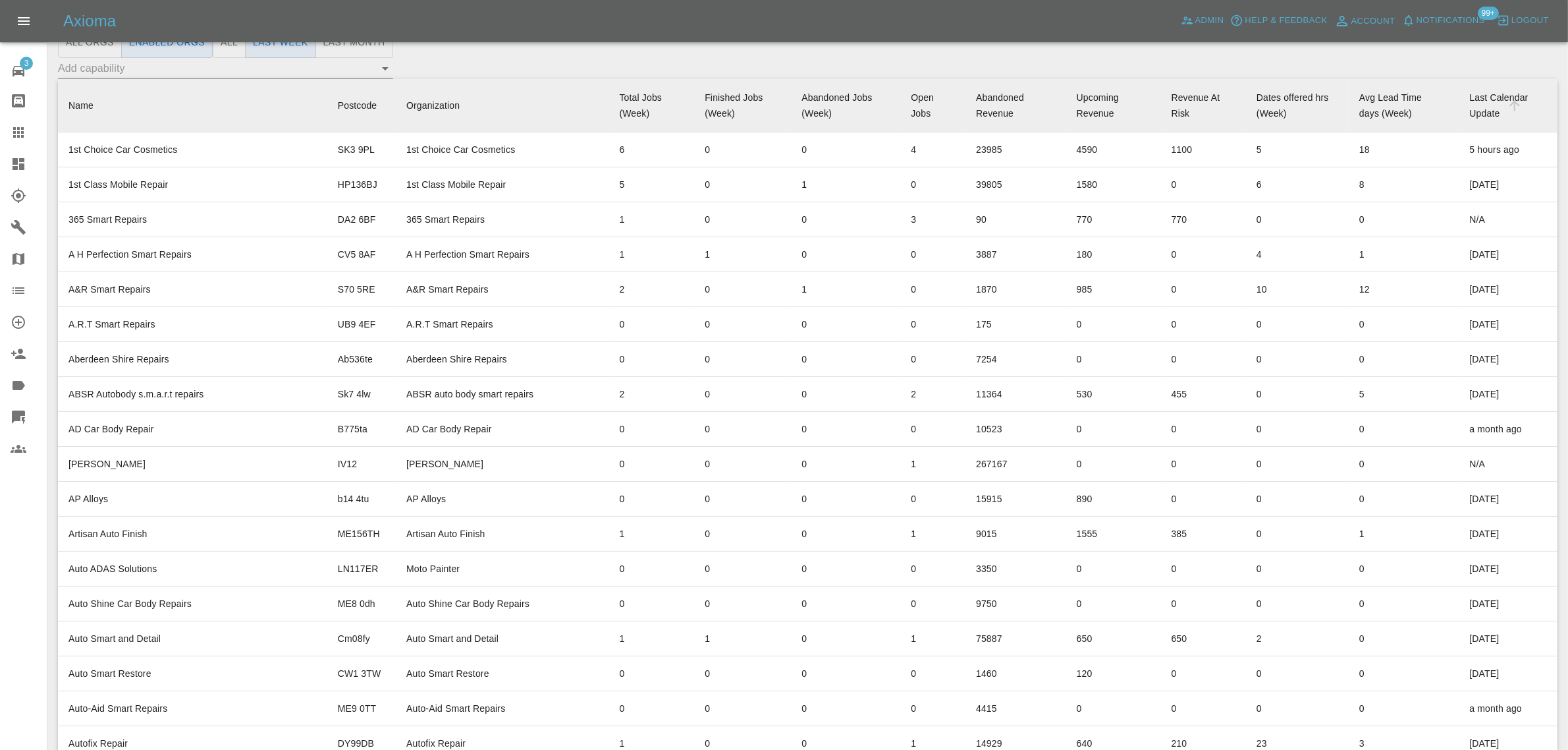
scroll to position [8362, 0]
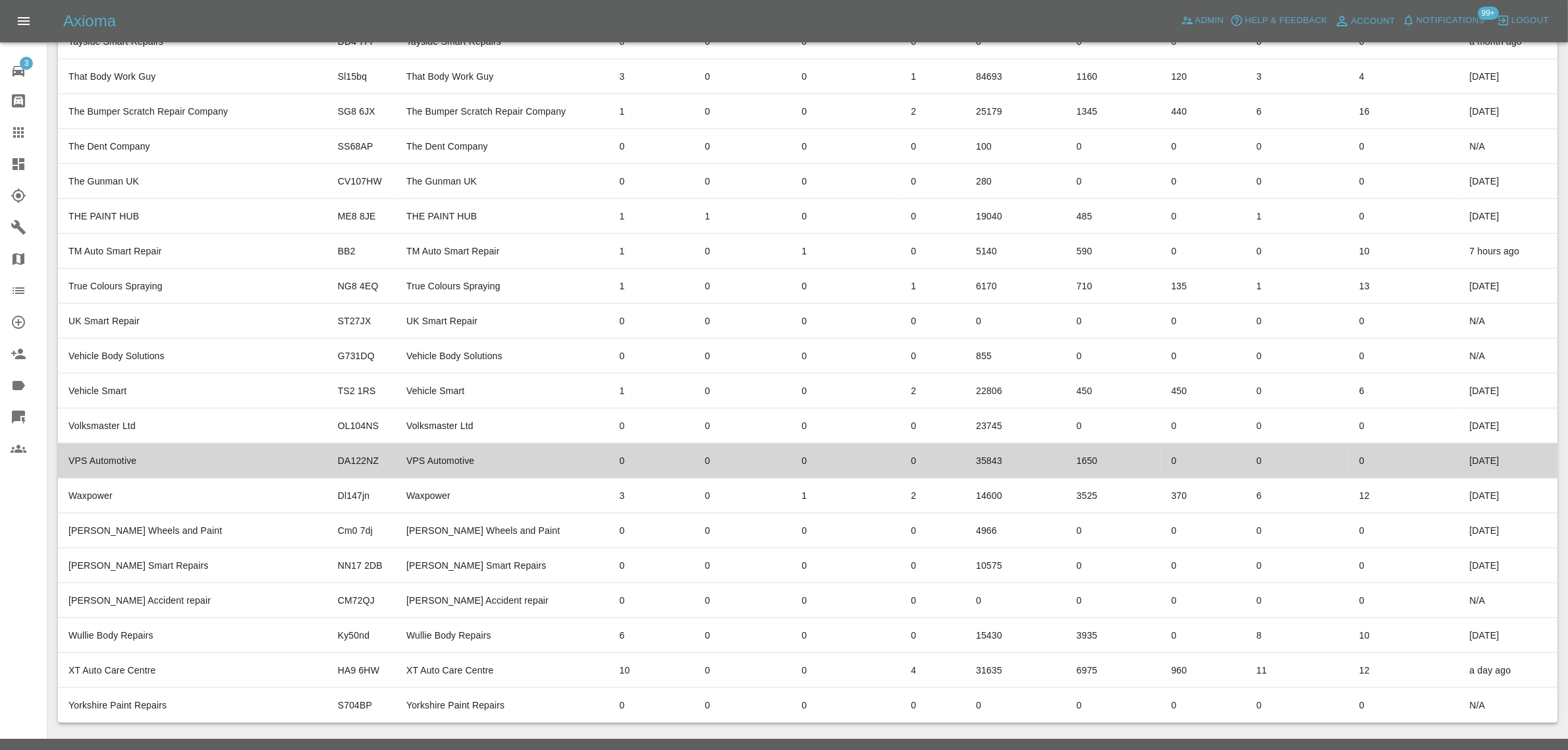
click at [223, 443] on td "VPS Automotive" at bounding box center [192, 460] width 269 height 35
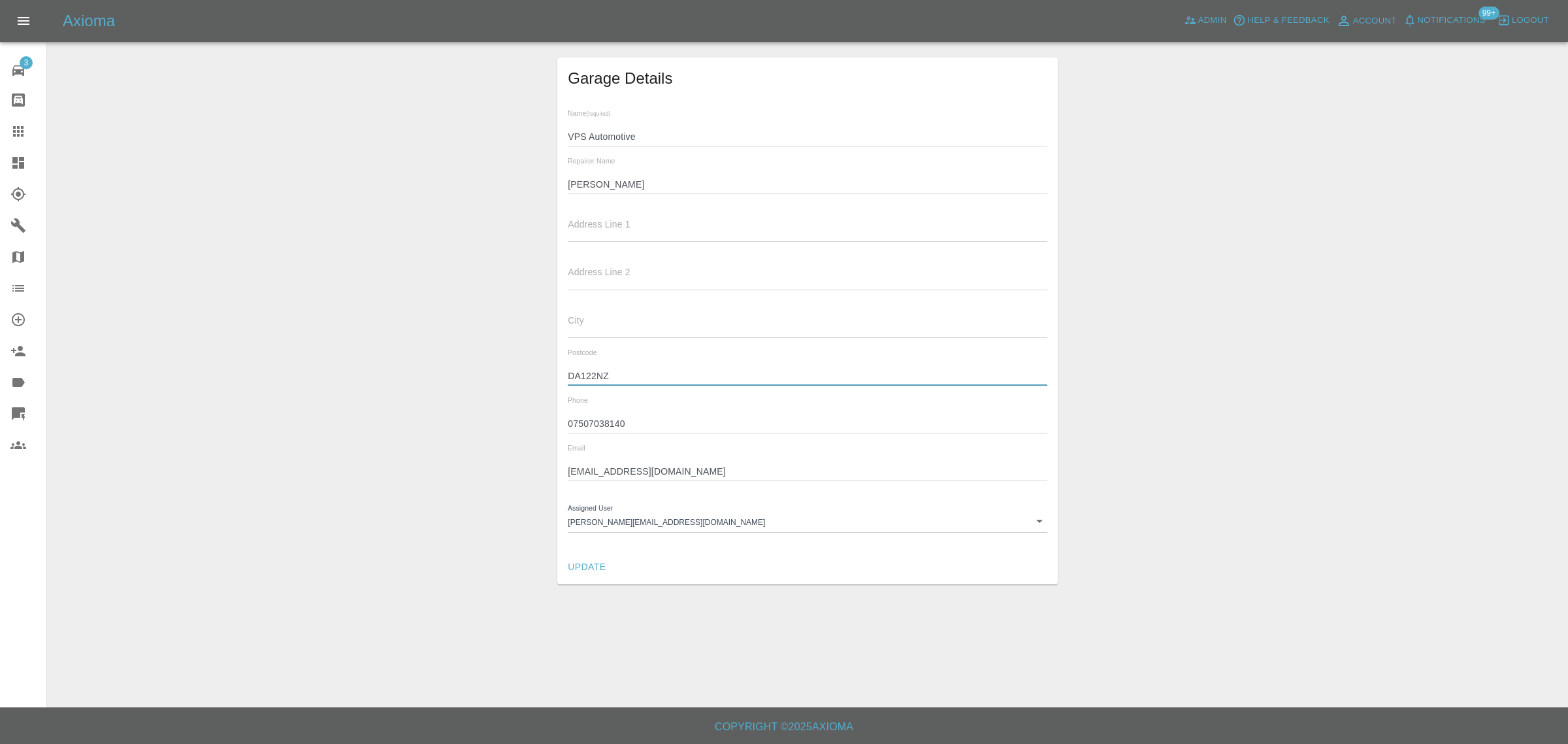
drag, startPoint x: 624, startPoint y: 377, endPoint x: 555, endPoint y: 383, distance: 69.3
click at [555, 383] on div "Garage Details Name (required) VPS Automotive Repairer Name [PERSON_NAME] Addre…" at bounding box center [807, 321] width 1500 height 527
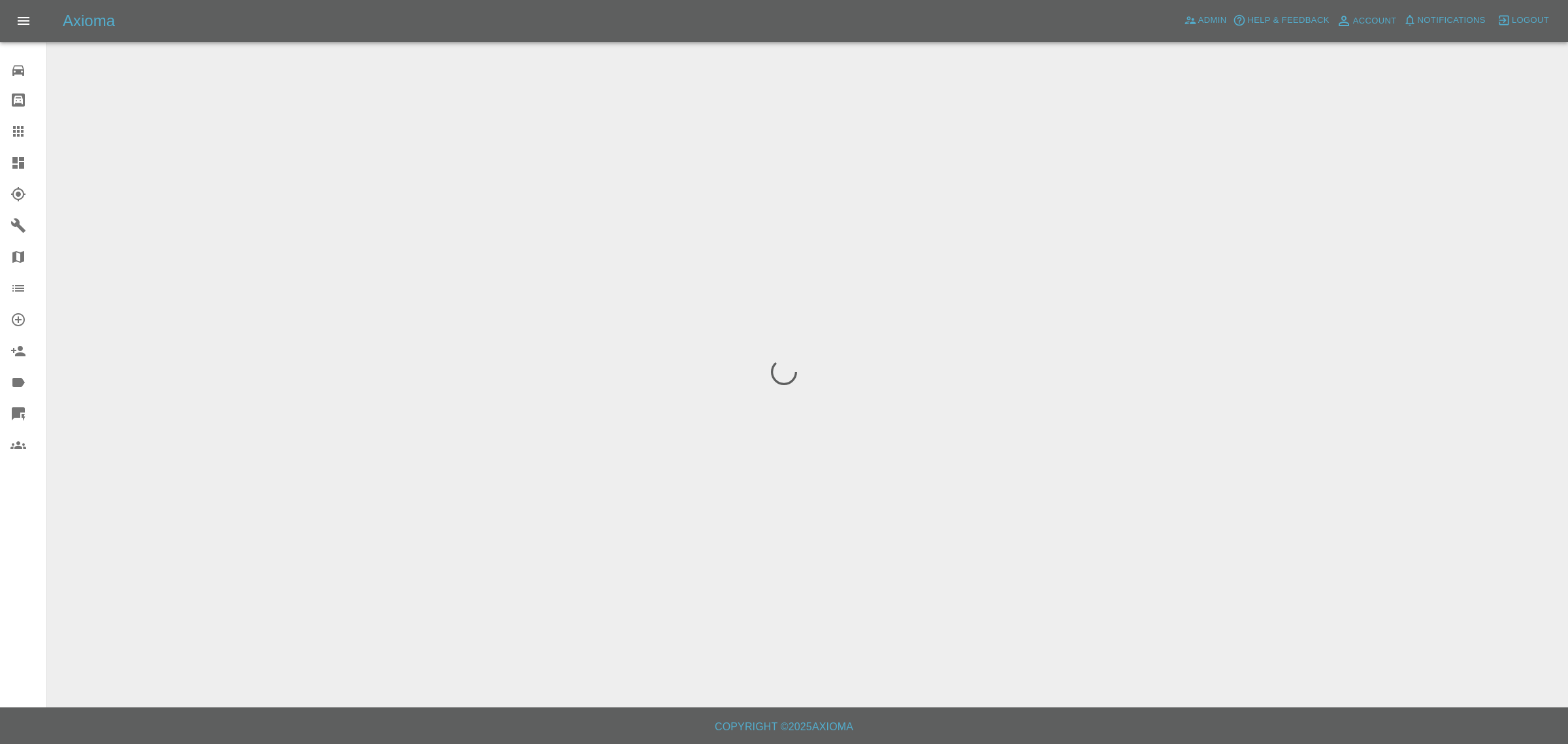
click at [7, 583] on div "Repair home Bodyshop home Claims Dashboard Explorer Garages Map Organization Cr…" at bounding box center [23, 372] width 47 height 744
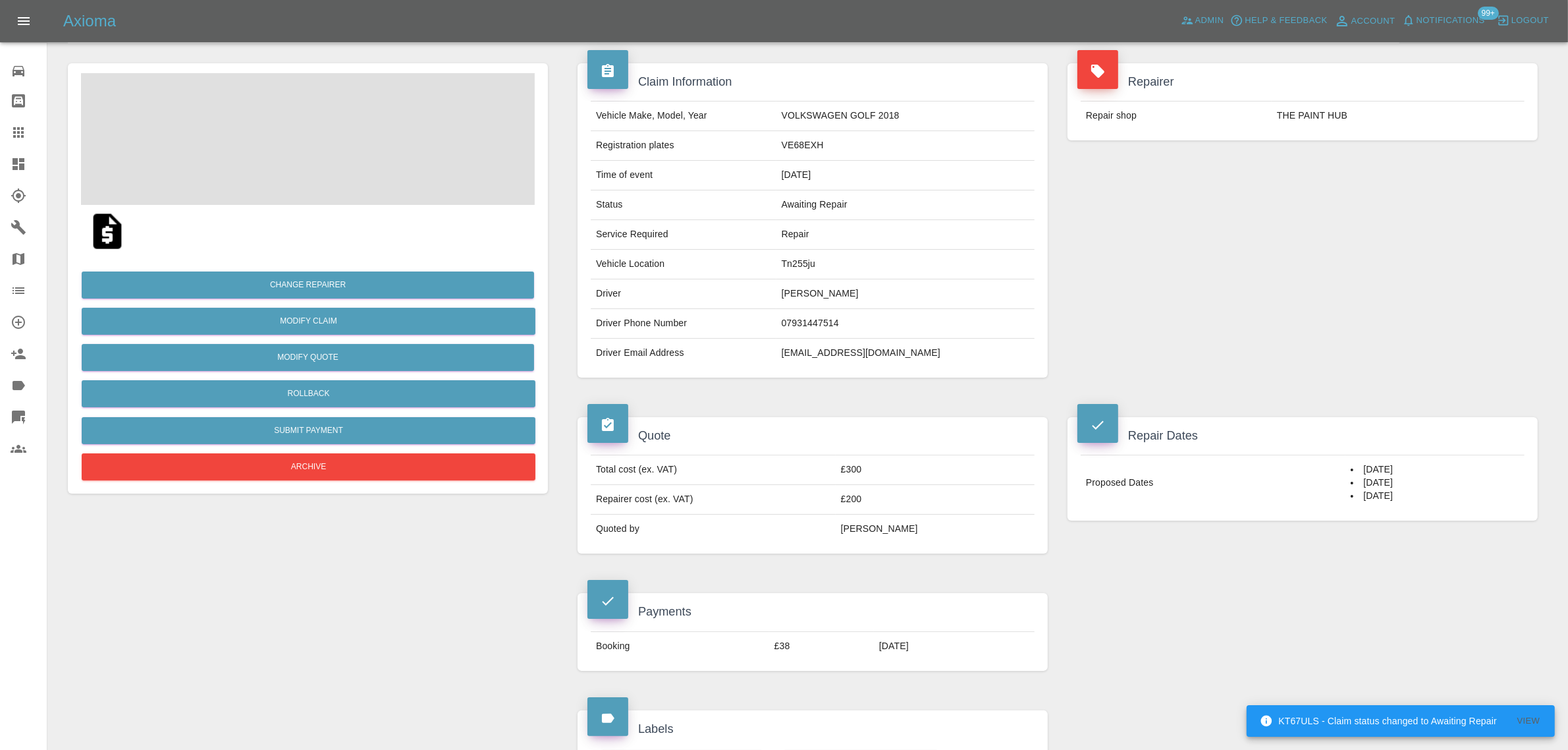
scroll to position [82, 0]
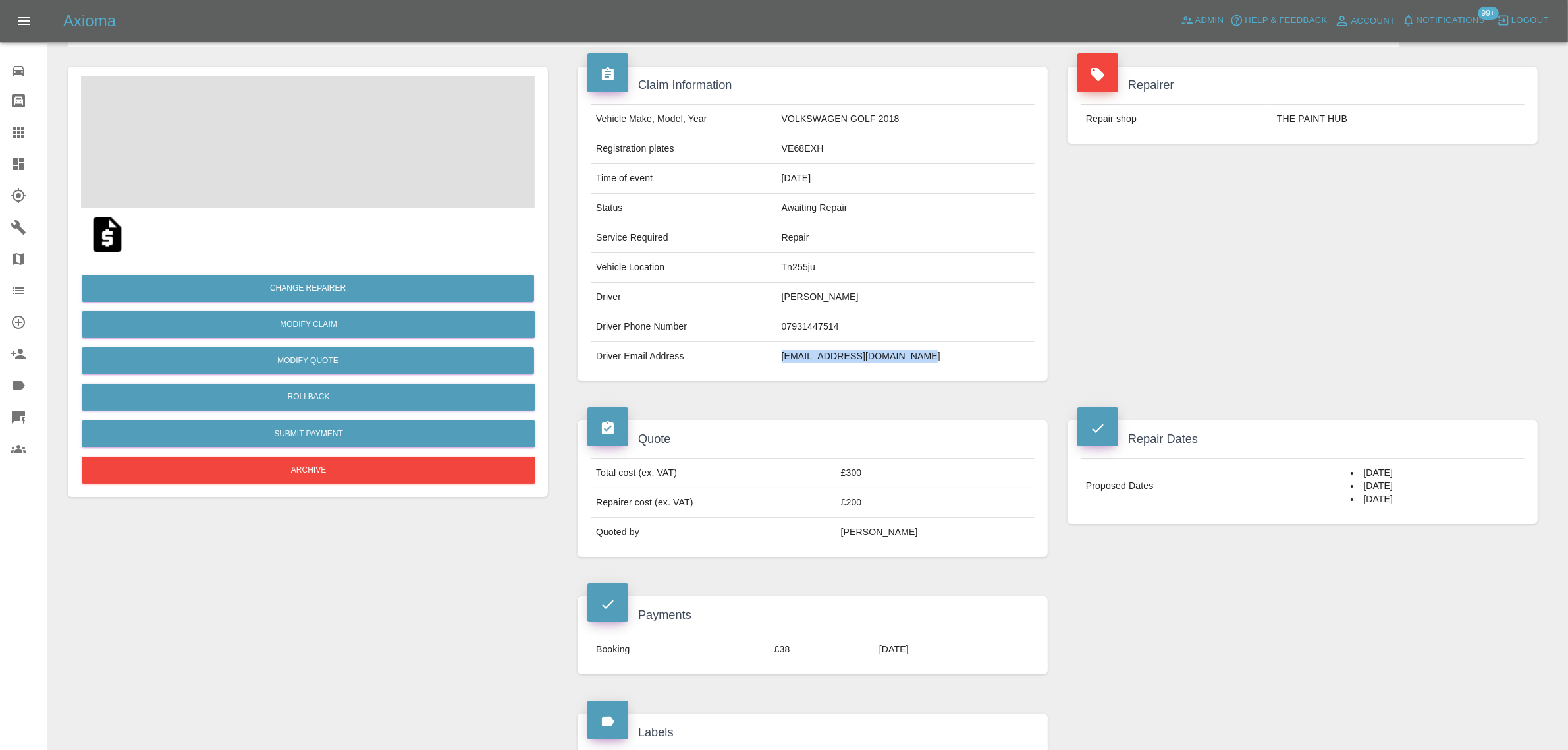
drag, startPoint x: 822, startPoint y: 349, endPoint x: 951, endPoint y: 344, distance: 129.1
click at [951, 344] on td "[EMAIL_ADDRESS][DOMAIN_NAME]" at bounding box center [905, 356] width 258 height 29
copy td "[EMAIL_ADDRESS][DOMAIN_NAME]"
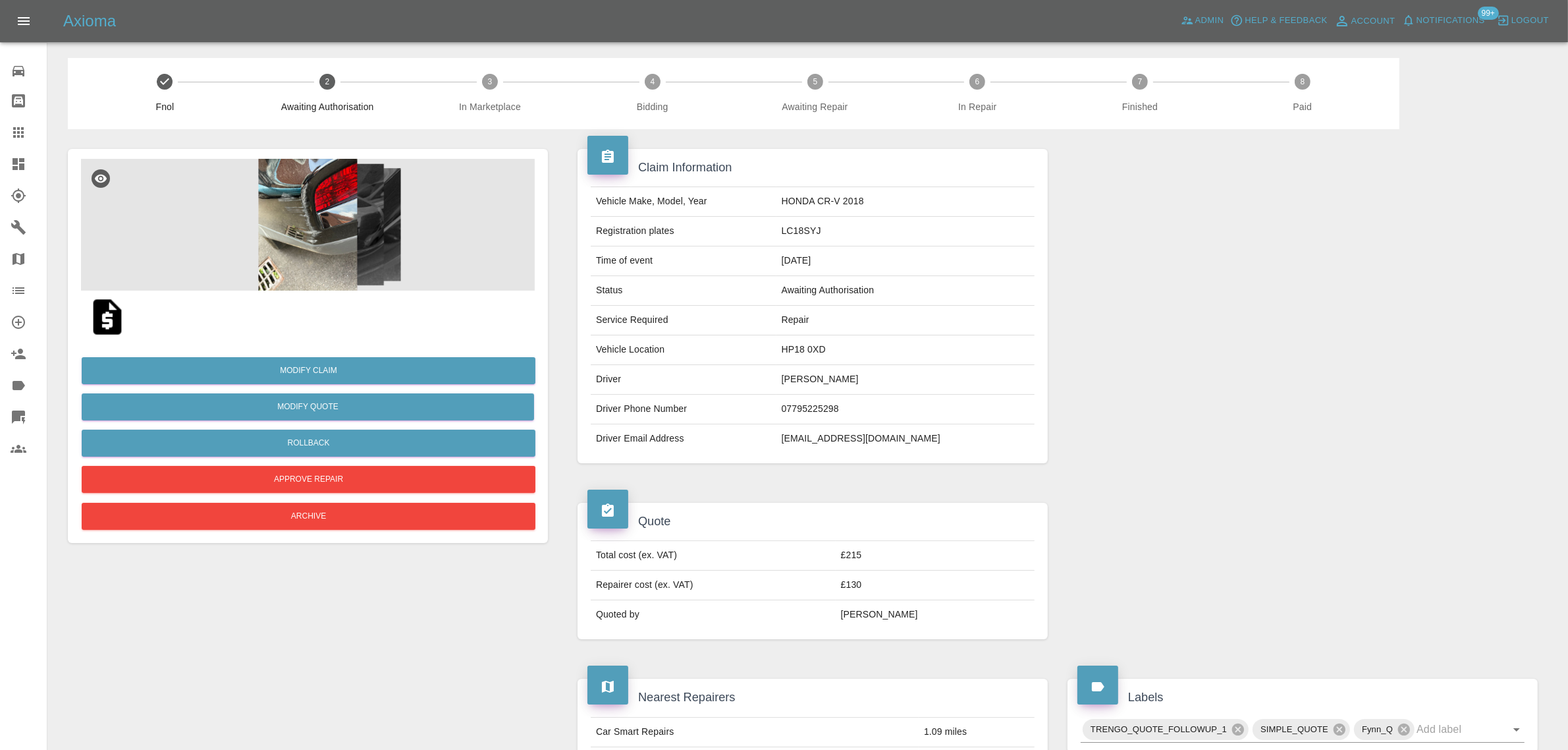
click at [119, 308] on img at bounding box center [107, 317] width 42 height 42
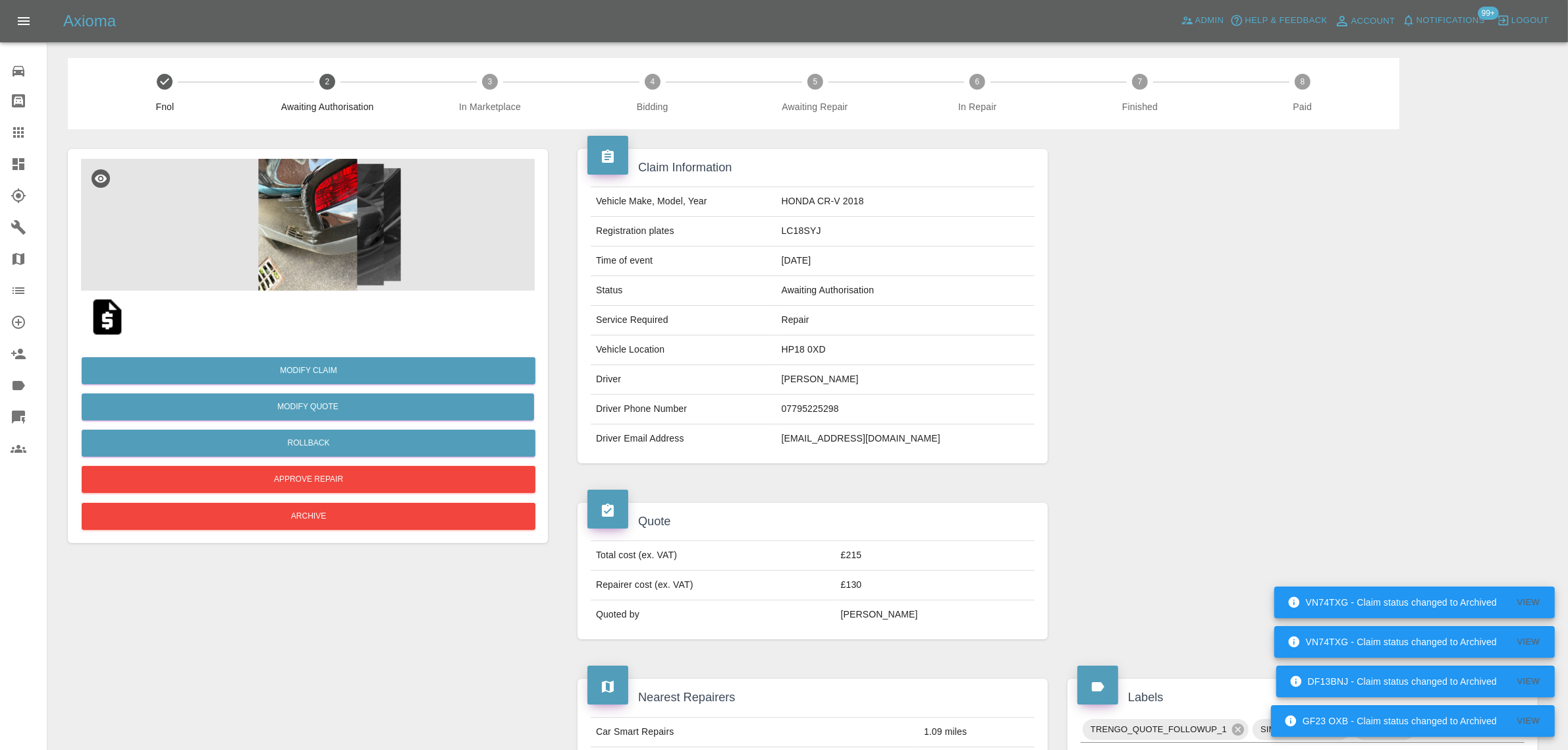
click at [22, 126] on icon at bounding box center [18, 132] width 15 height 15
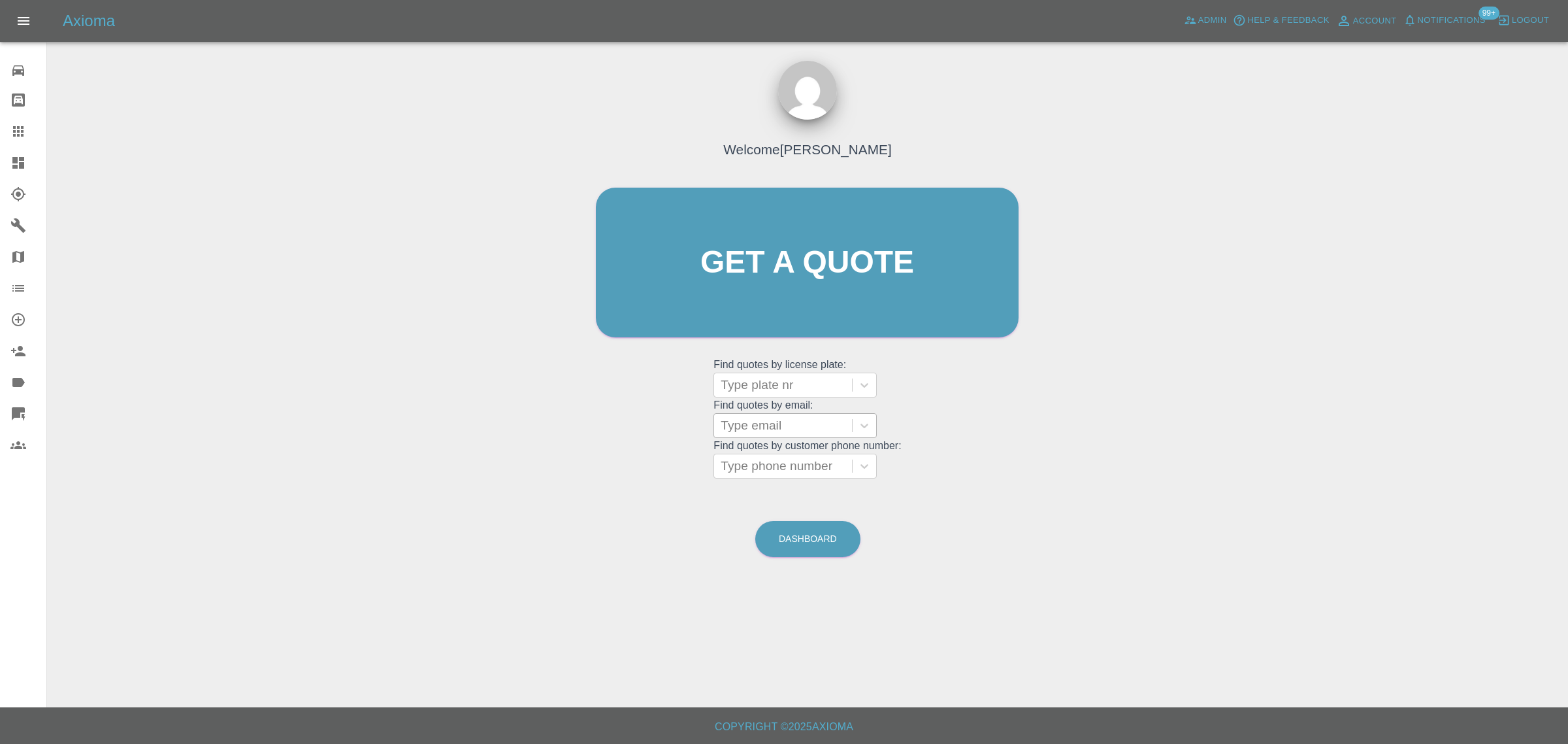
click at [752, 421] on div at bounding box center [783, 425] width 124 height 18
paste input "[EMAIL_ADDRESS][DOMAIN_NAME]"
type input "[EMAIL_ADDRESS][DOMAIN_NAME]"
click at [749, 458] on div "LS66XBU, Awaiting Repair" at bounding box center [795, 466] width 164 height 42
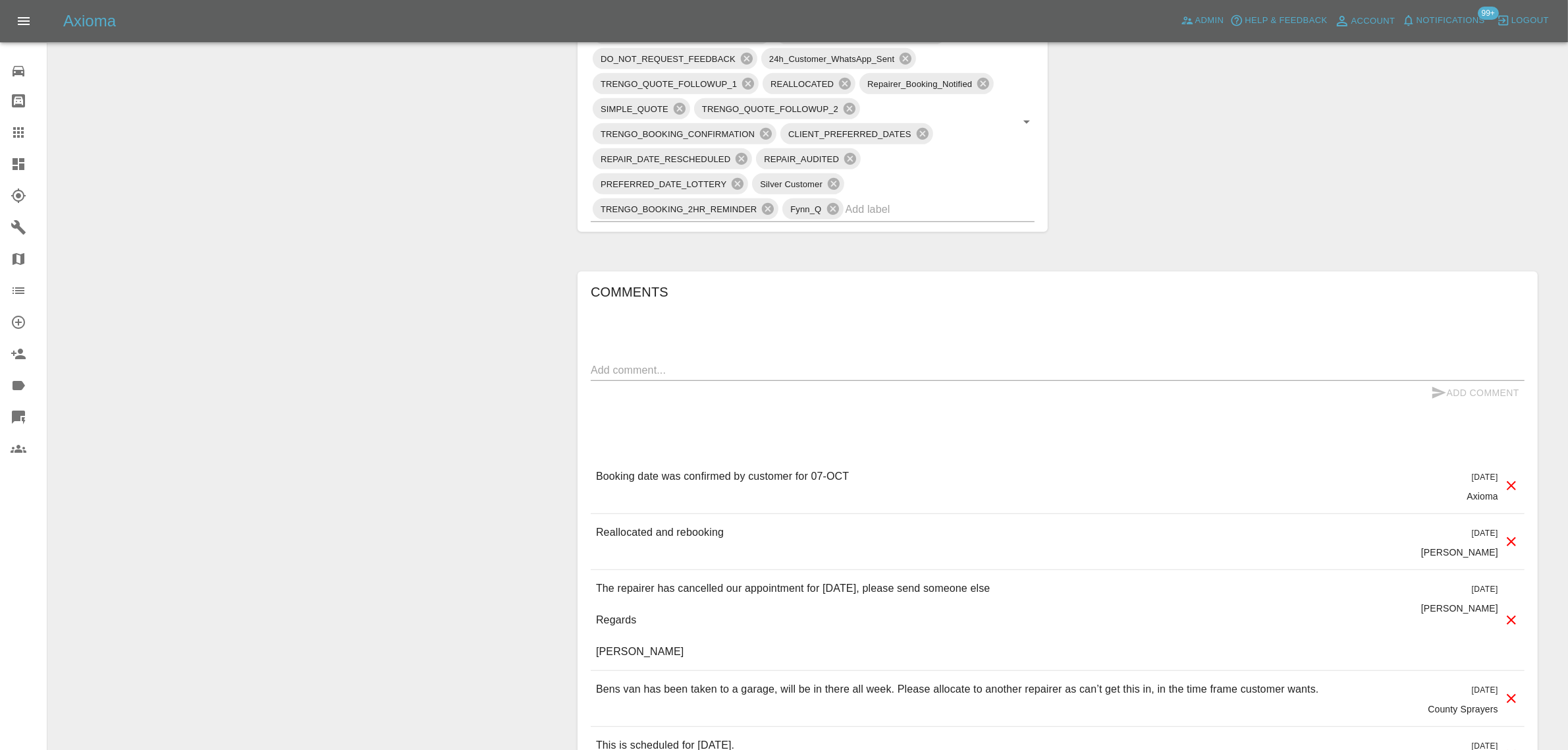
scroll to position [823, 0]
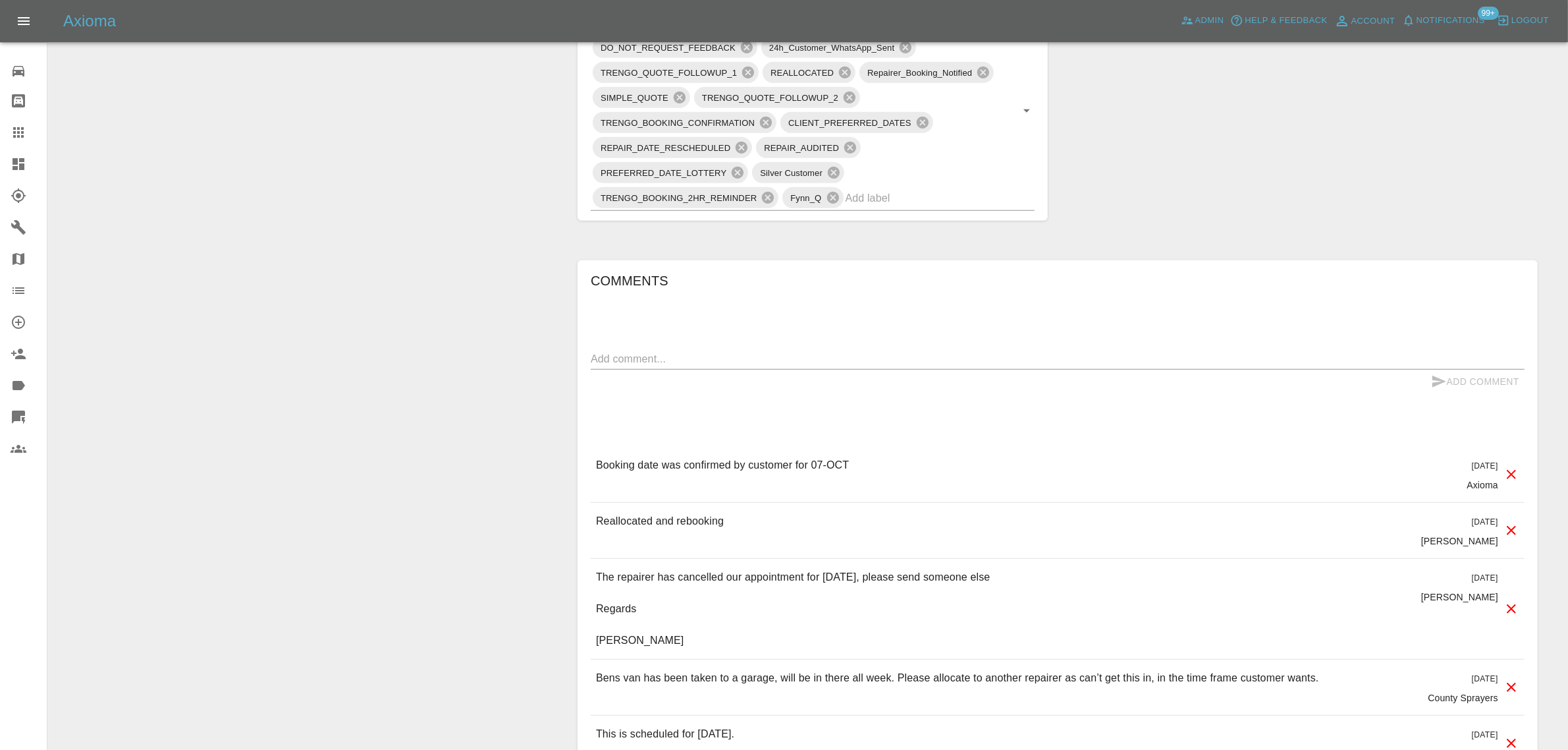
click at [30, 134] on div at bounding box center [29, 132] width 37 height 15
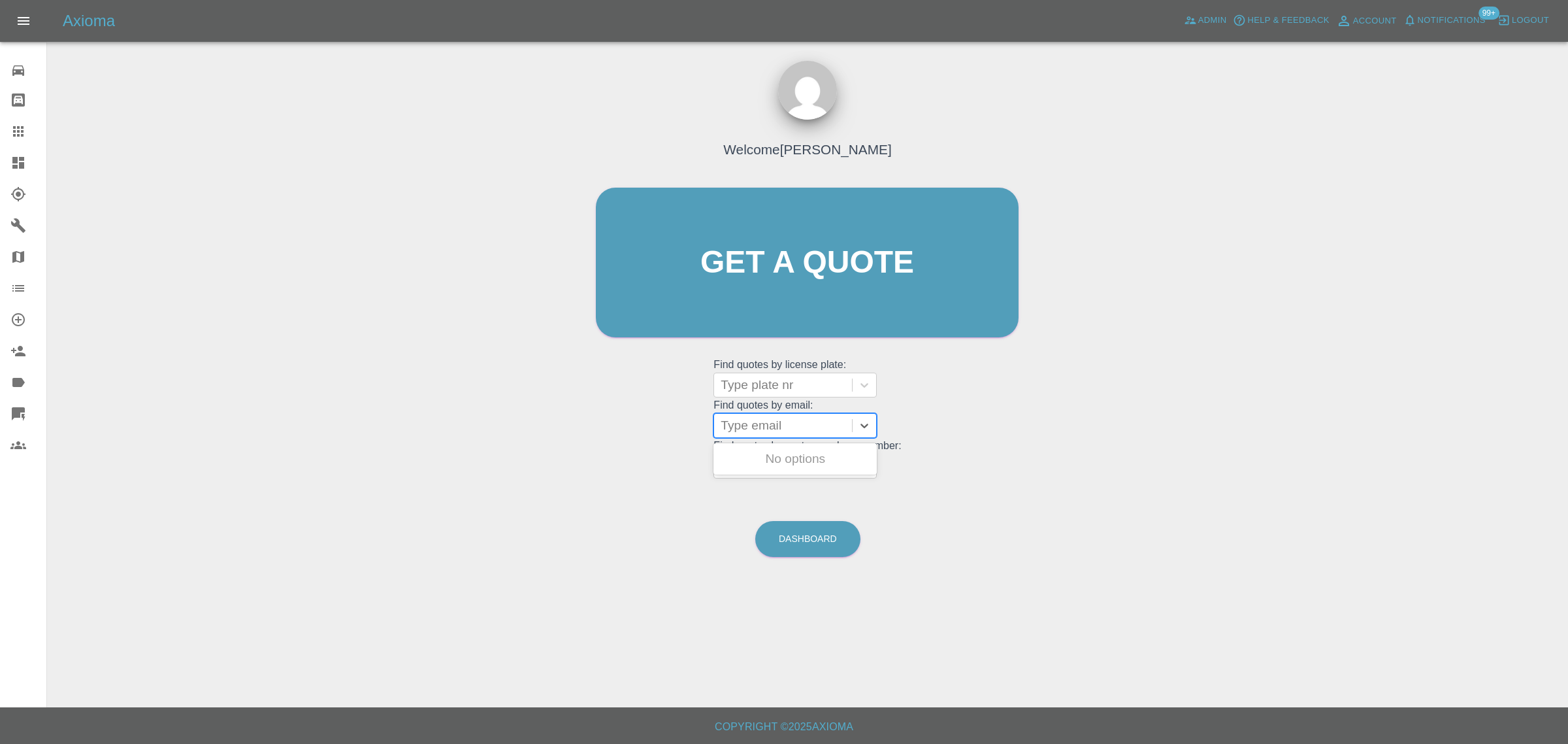
click at [752, 425] on div at bounding box center [783, 425] width 124 height 18
paste input "[EMAIL_ADDRESS][DOMAIN_NAME]"
type input "[EMAIL_ADDRESS][DOMAIN_NAME]"
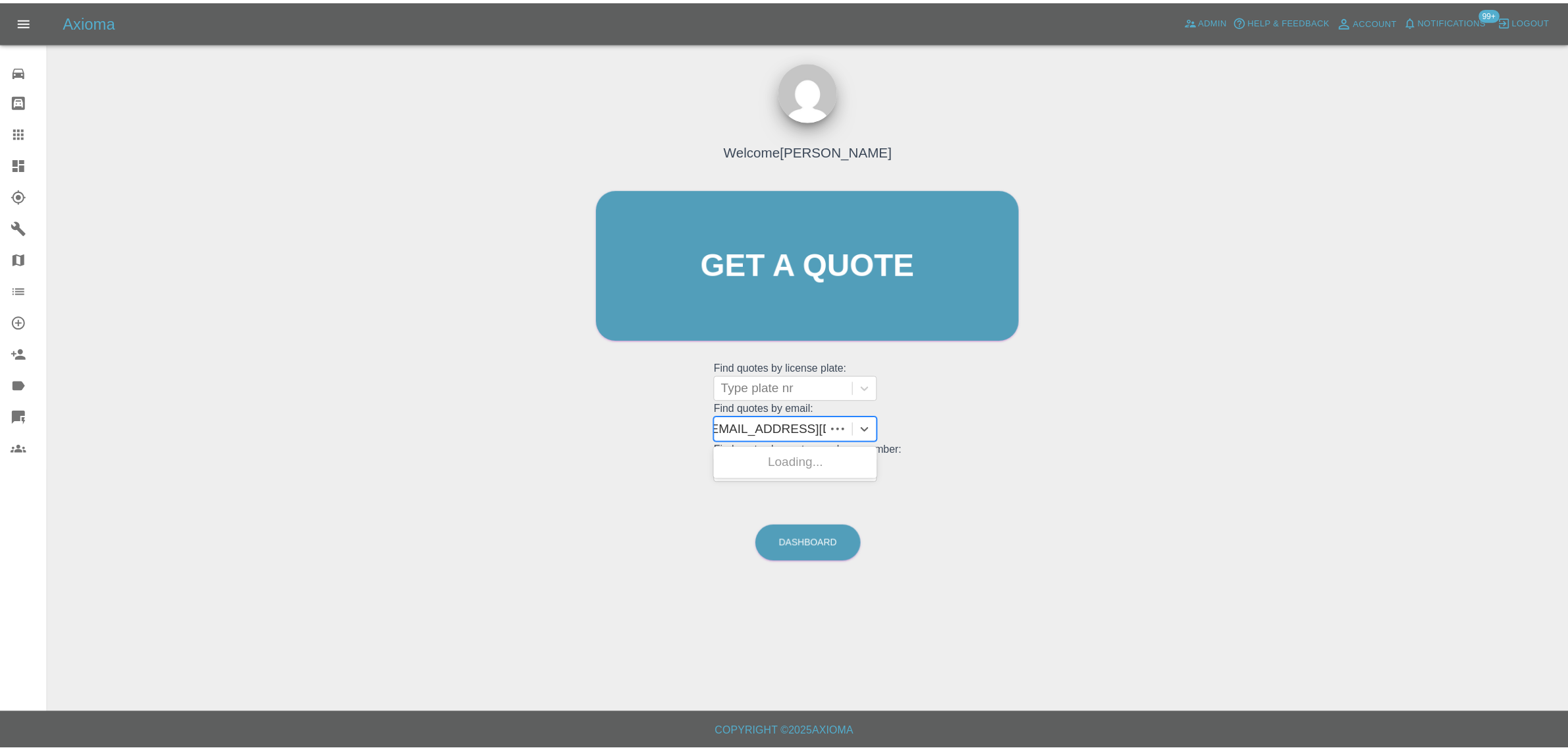
scroll to position [0, 0]
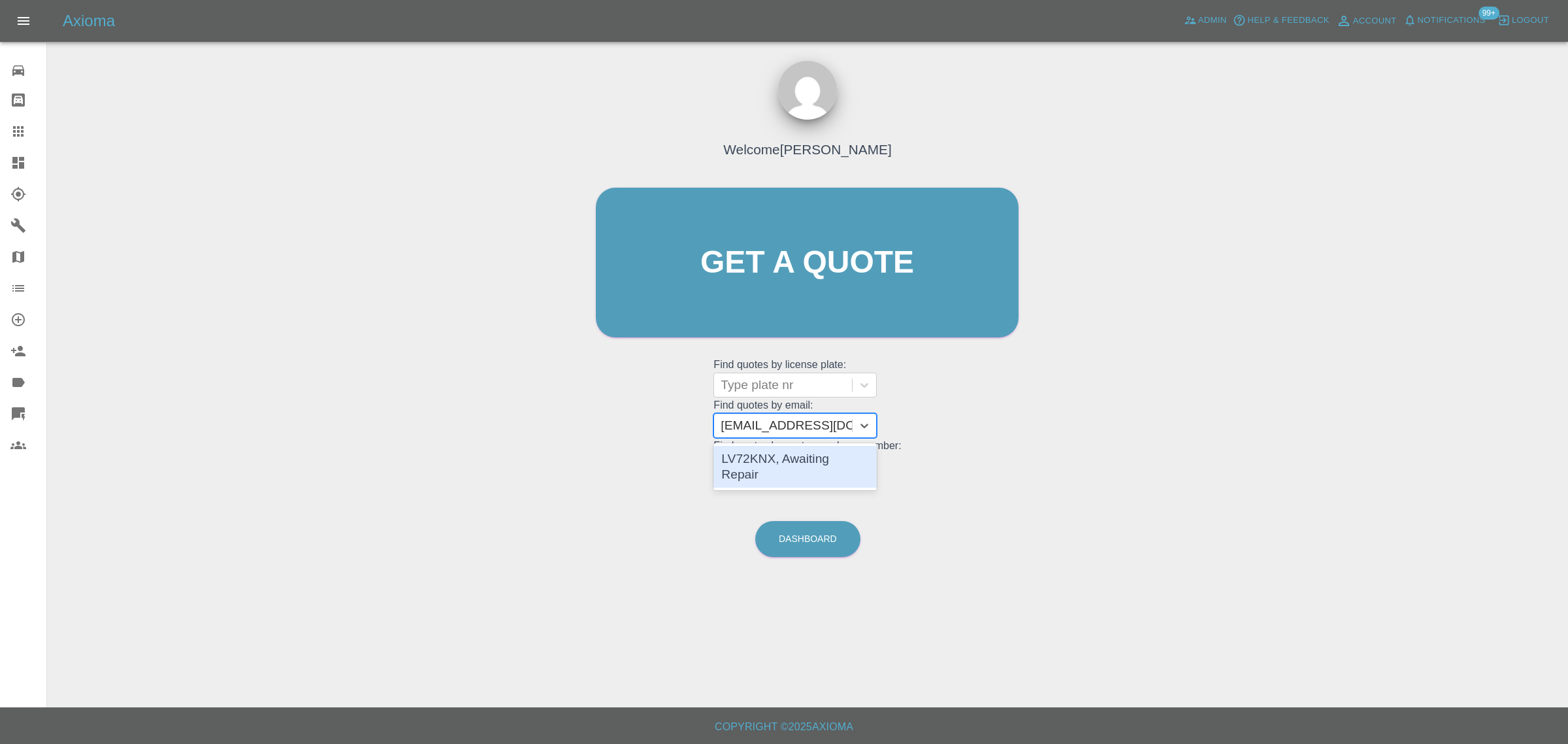
click at [770, 458] on div "LV72KNX, Awaiting Repair" at bounding box center [795, 466] width 164 height 42
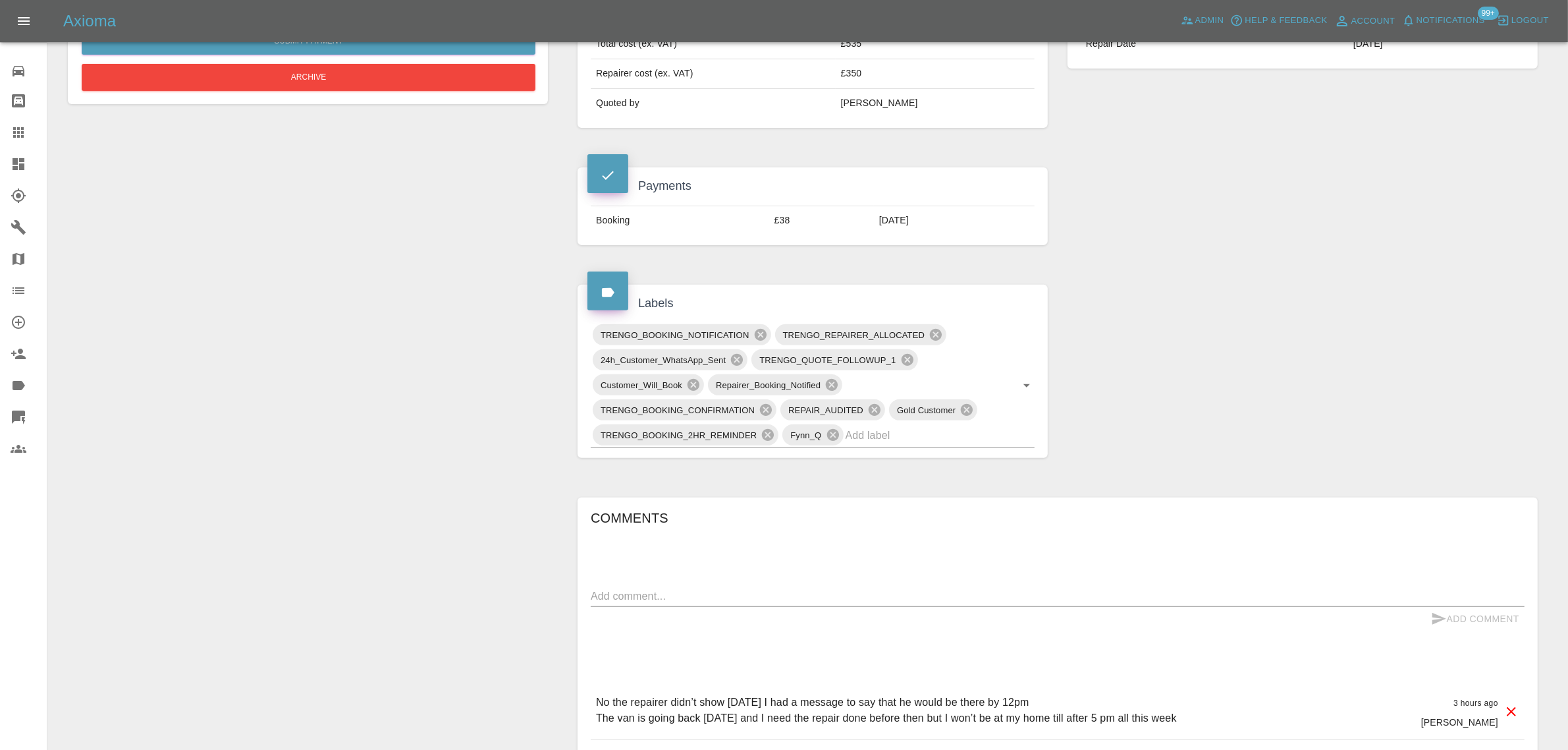
scroll to position [576, 0]
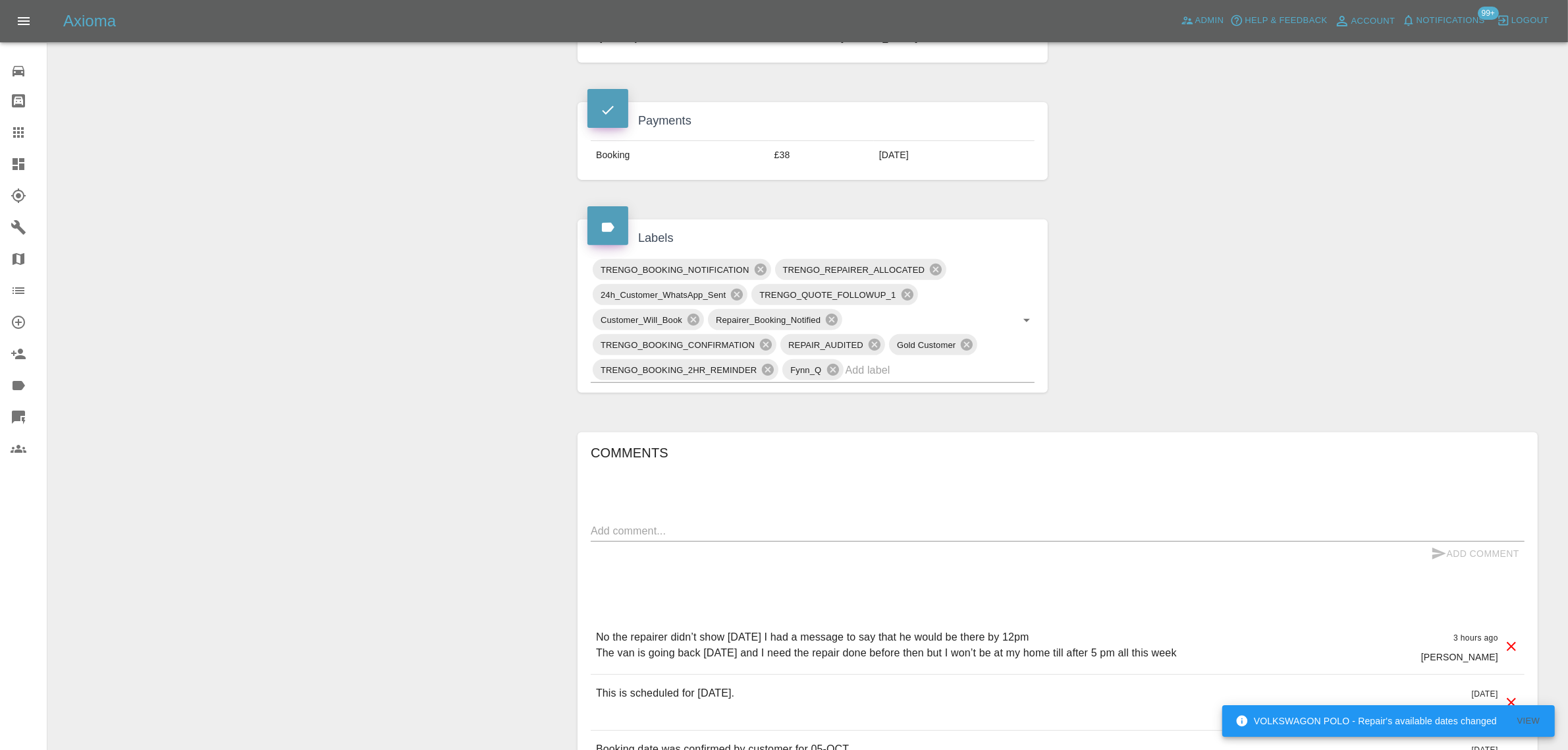
click at [30, 127] on div at bounding box center [29, 132] width 37 height 15
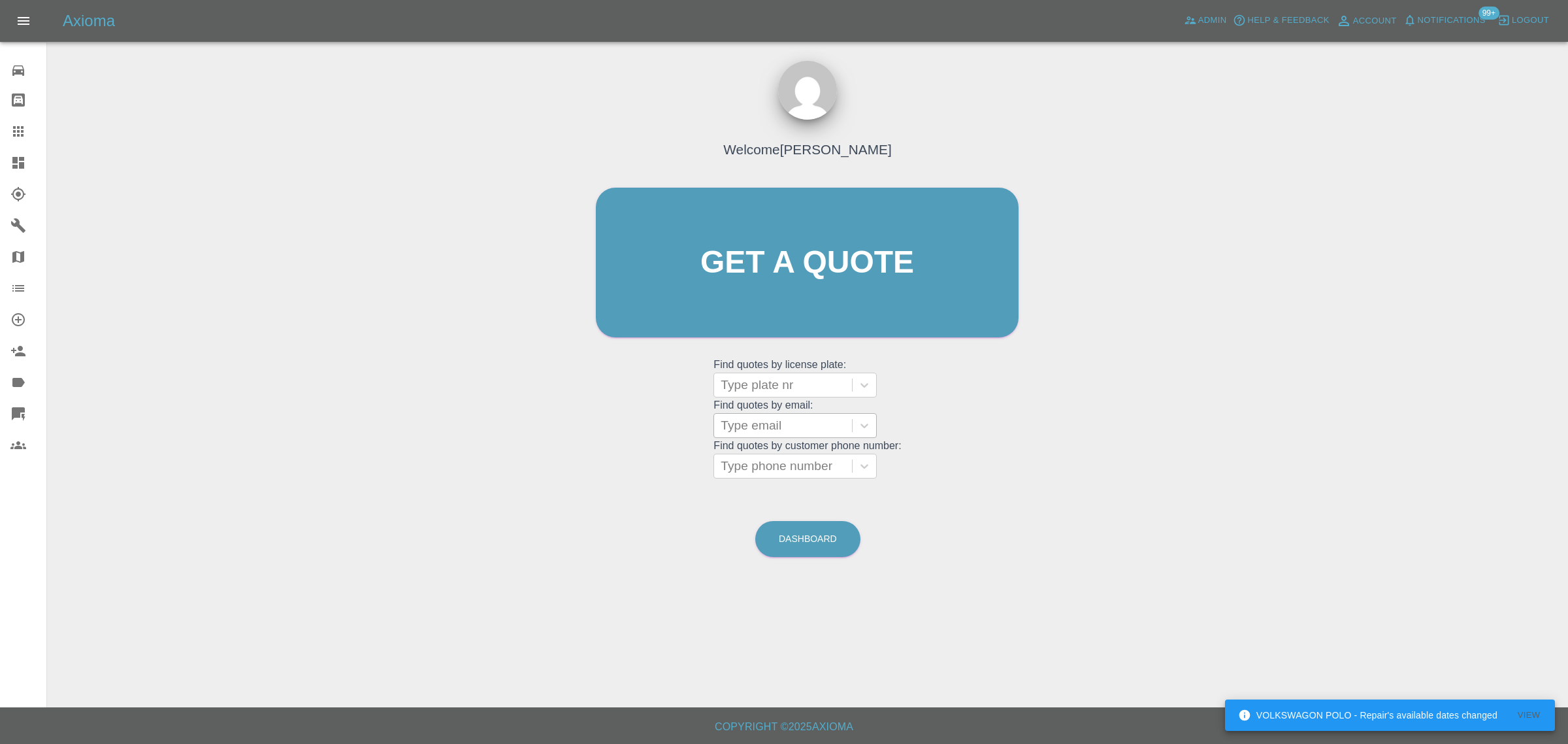
click at [732, 426] on div at bounding box center [783, 425] width 124 height 18
paste input "jittyfitness@gmail.com"
type input "jittyfitness@gmail.com"
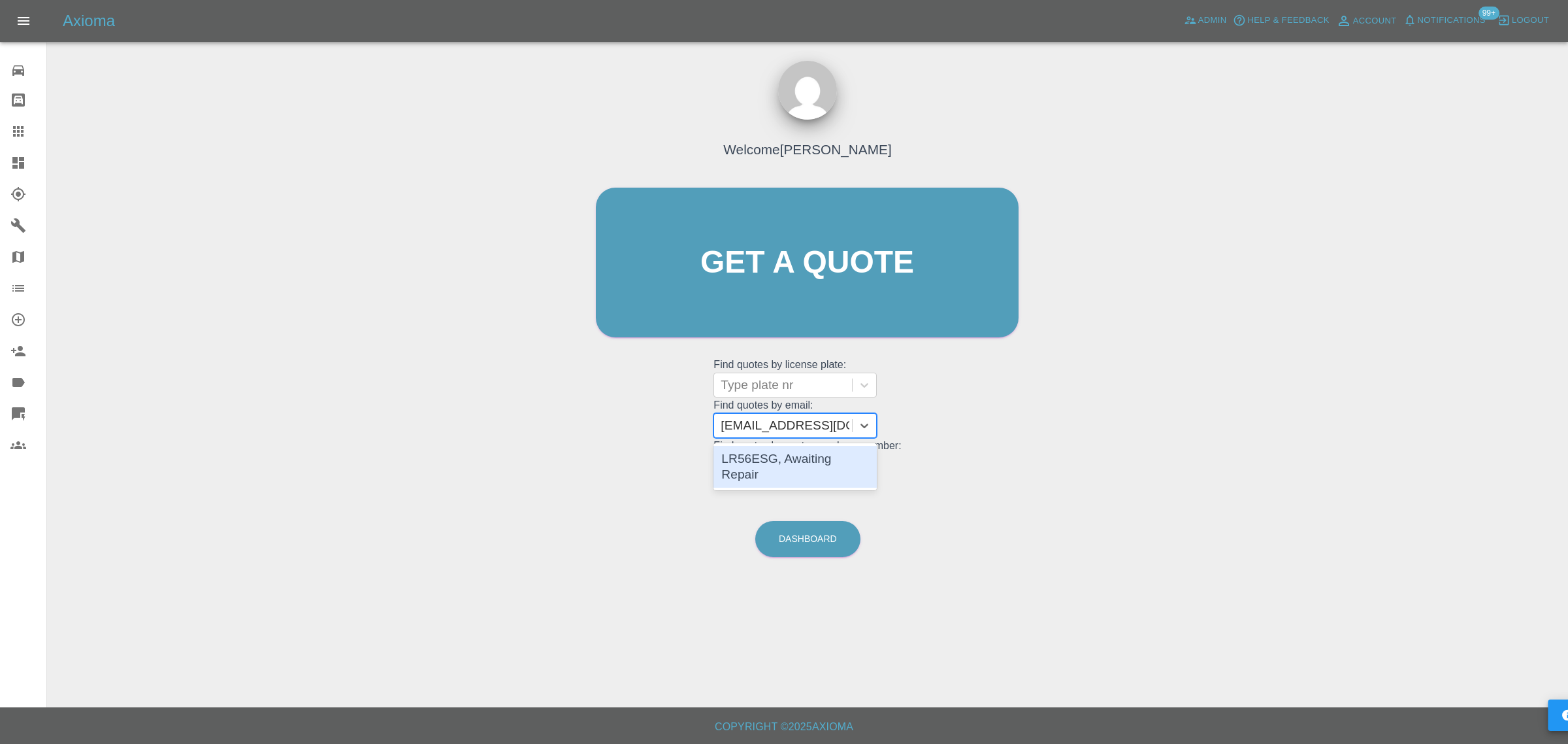
click at [755, 462] on div "LR56ESG, Awaiting Repair" at bounding box center [795, 466] width 164 height 42
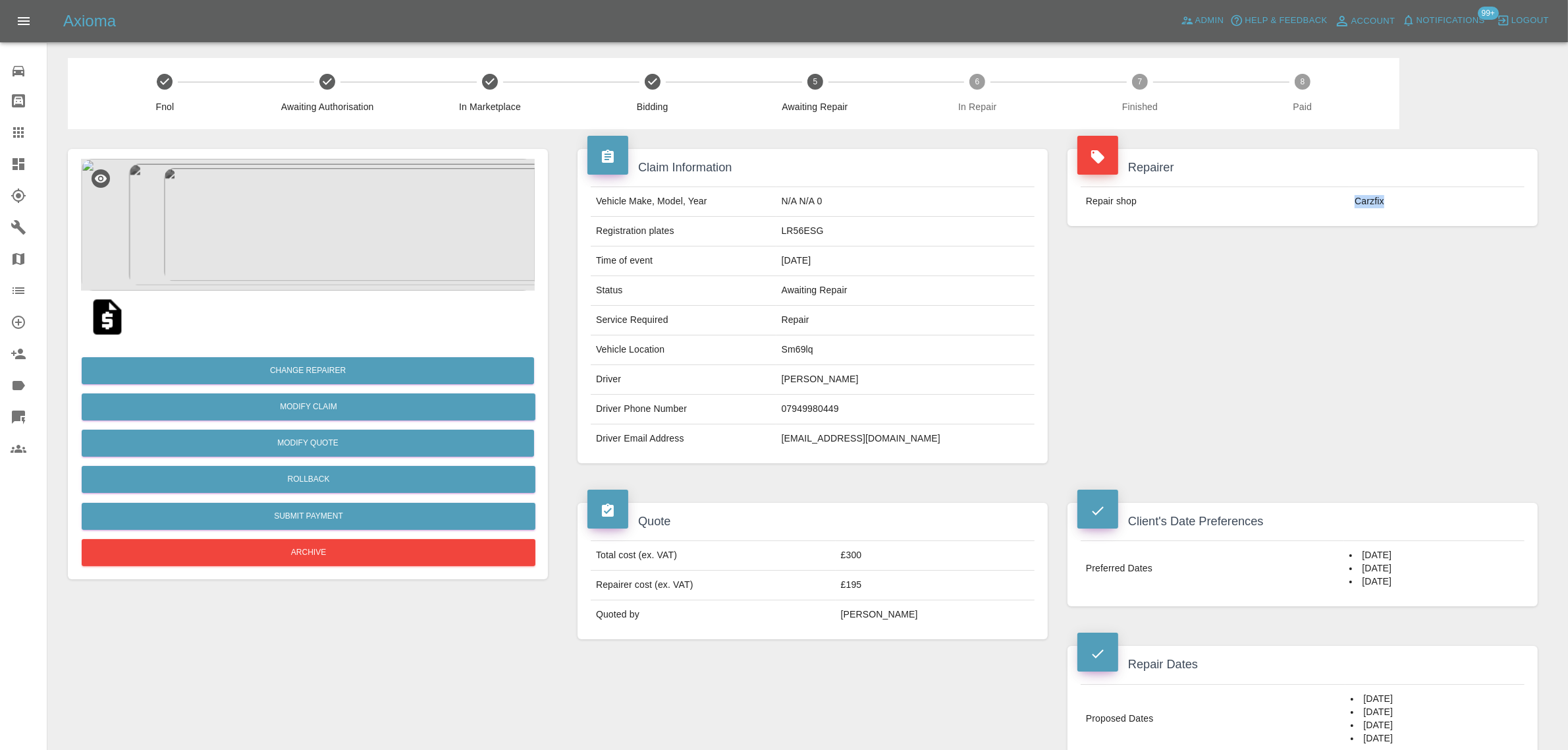
drag, startPoint x: 1332, startPoint y: 201, endPoint x: 1407, endPoint y: 208, distance: 75.3
click at [1407, 208] on tr "Repair shop Carzfix" at bounding box center [1303, 202] width 444 height 29
copy tr "Carzfix"
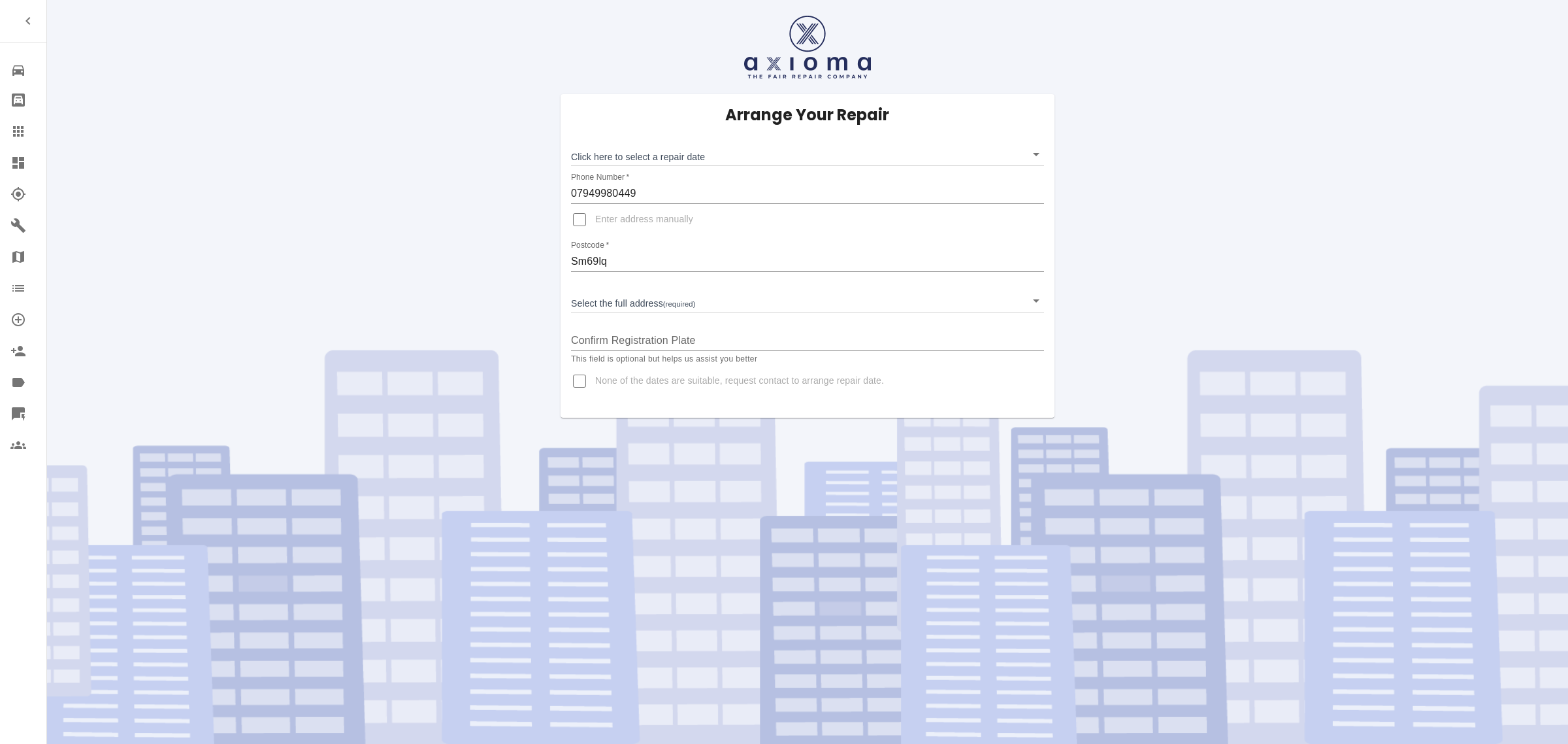
click at [16, 128] on icon at bounding box center [18, 131] width 15 height 15
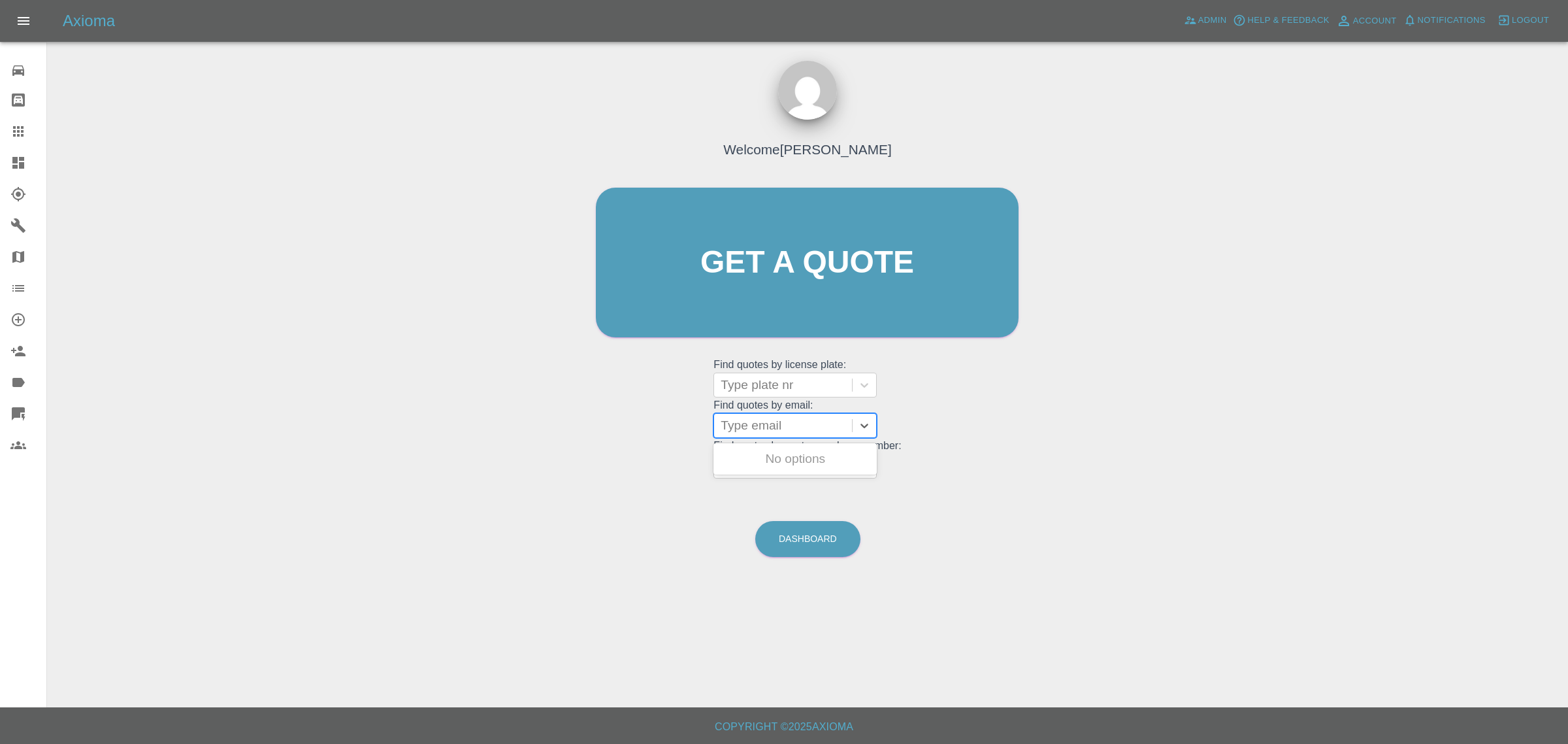
click at [817, 429] on div at bounding box center [783, 425] width 124 height 18
paste input "[PERSON_NAME][EMAIL_ADDRESS][DOMAIN_NAME]"
type input "[PERSON_NAME].roberts89@hotmail.co.u"
click at [805, 471] on div "LM66YOV, Awaiting Repair" at bounding box center [795, 466] width 164 height 42
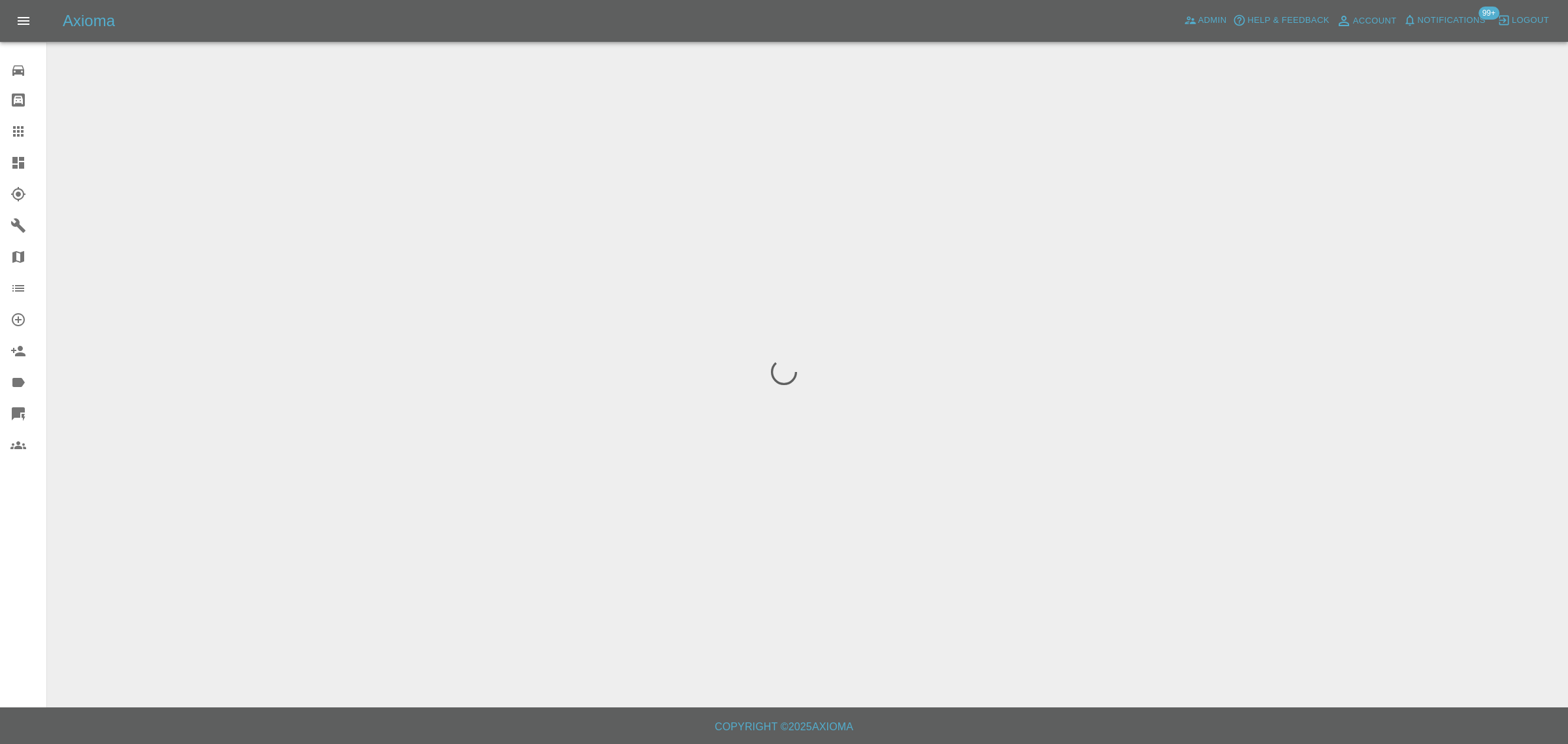
click at [42, 541] on div "0 Repair home Bodyshop home Claims Dashboard Explorer Garages Map Organization …" at bounding box center [23, 372] width 47 height 744
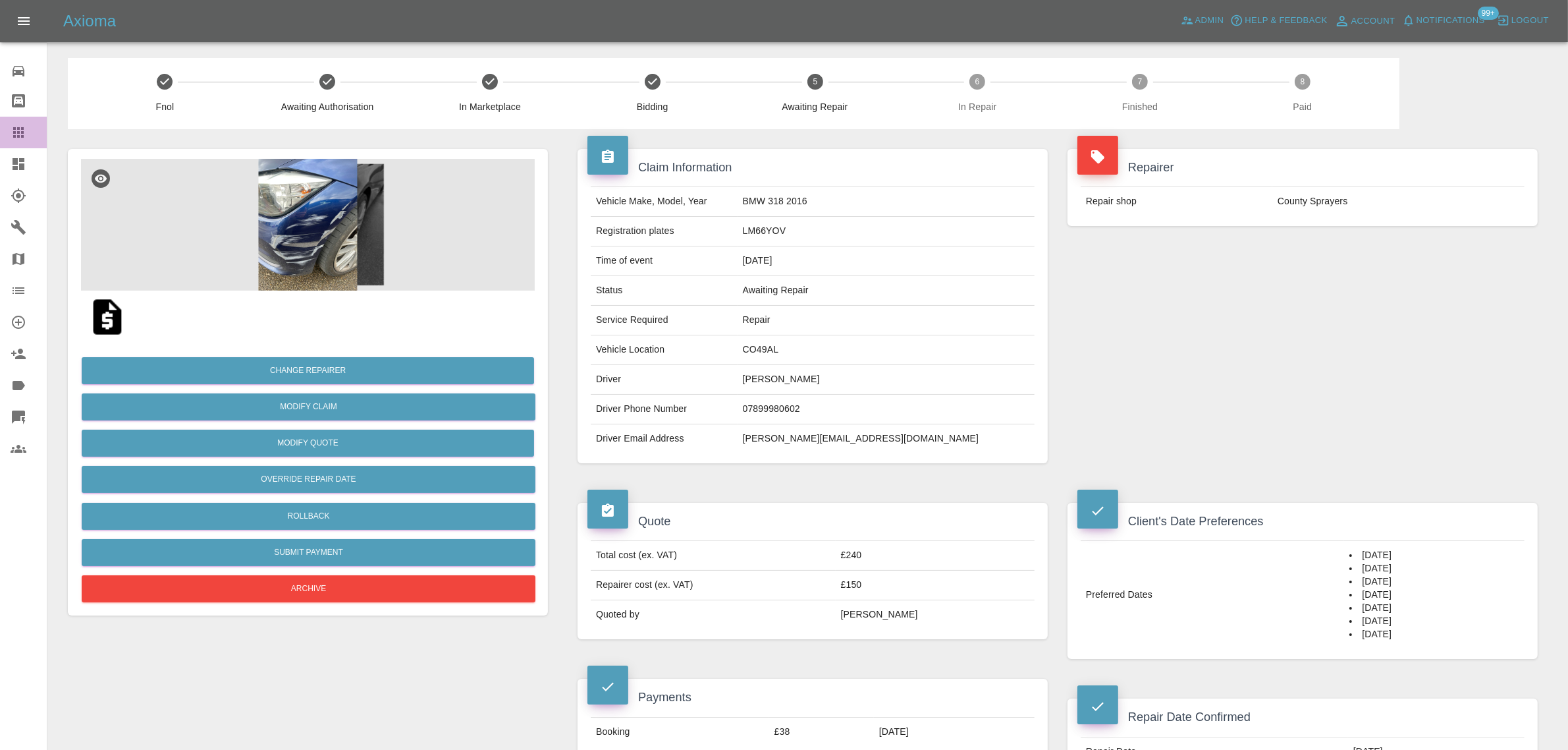
click at [21, 125] on icon at bounding box center [18, 132] width 15 height 15
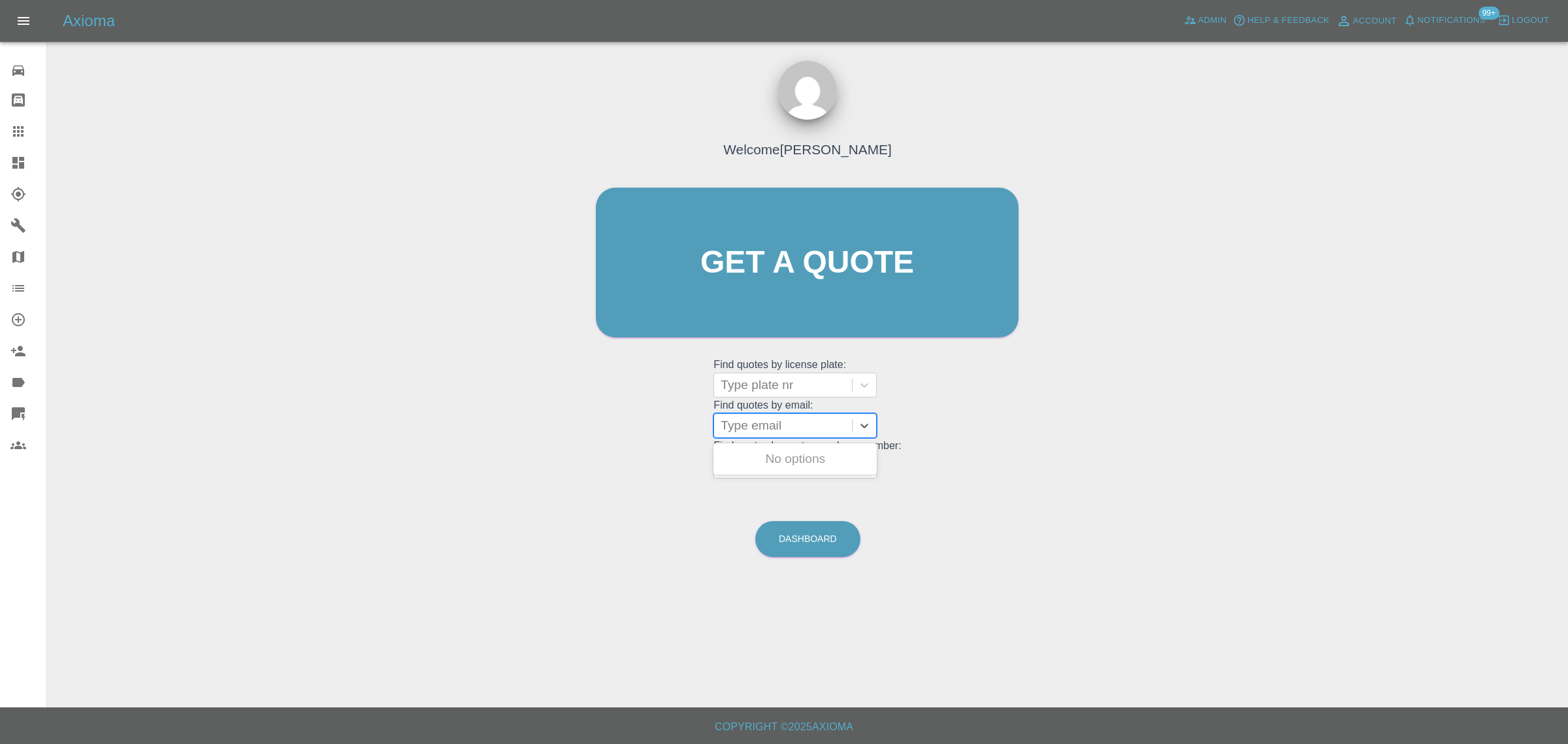
click at [750, 436] on div "Type email" at bounding box center [783, 425] width 138 height 24
paste input "[EMAIL_ADDRESS][DOMAIN_NAME]"
type input "[EMAIL_ADDRESS][DOMAIN_NAME]"
click at [749, 458] on div "DN13HWY, Completed" at bounding box center [795, 458] width 164 height 26
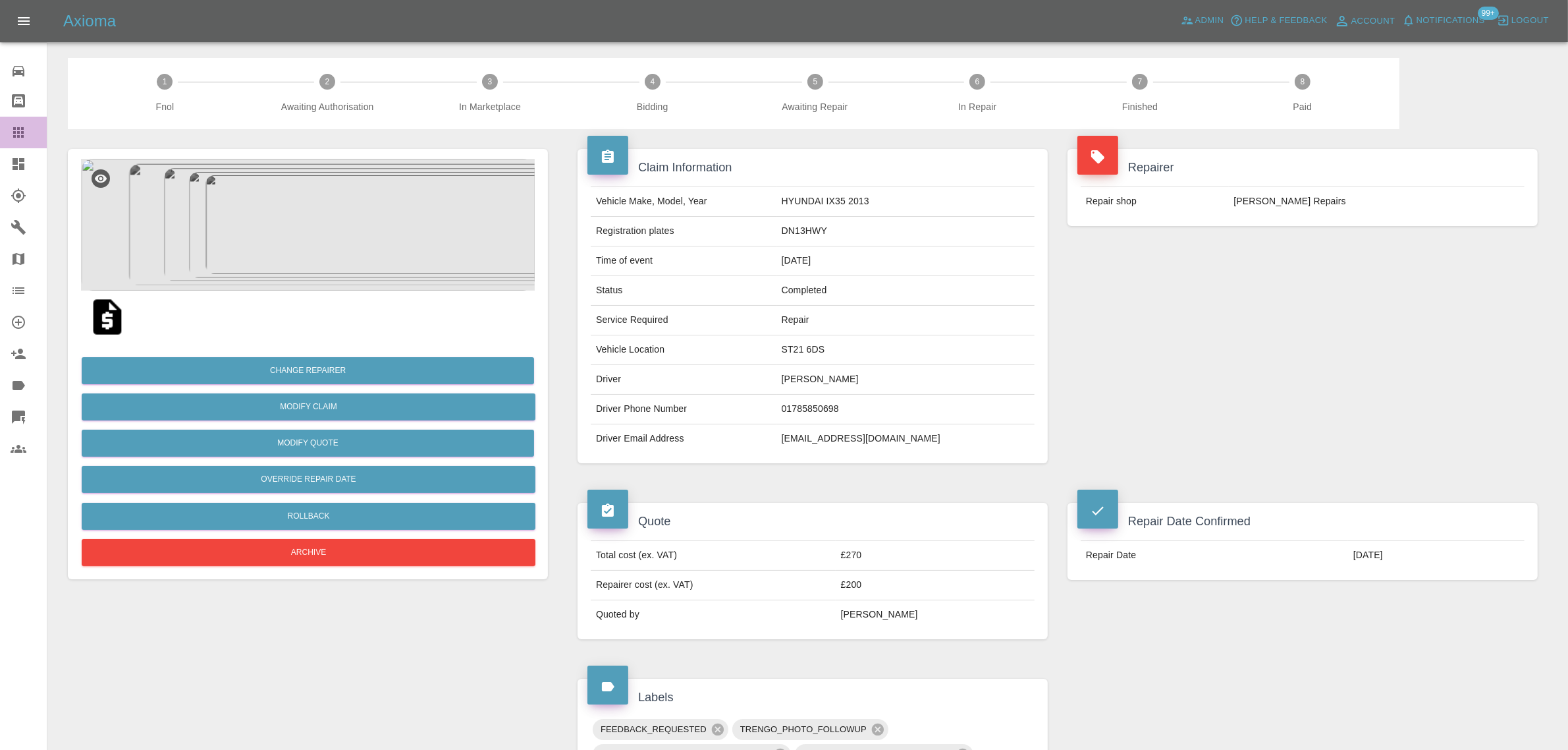
click at [30, 140] on link "Claims" at bounding box center [23, 132] width 46 height 32
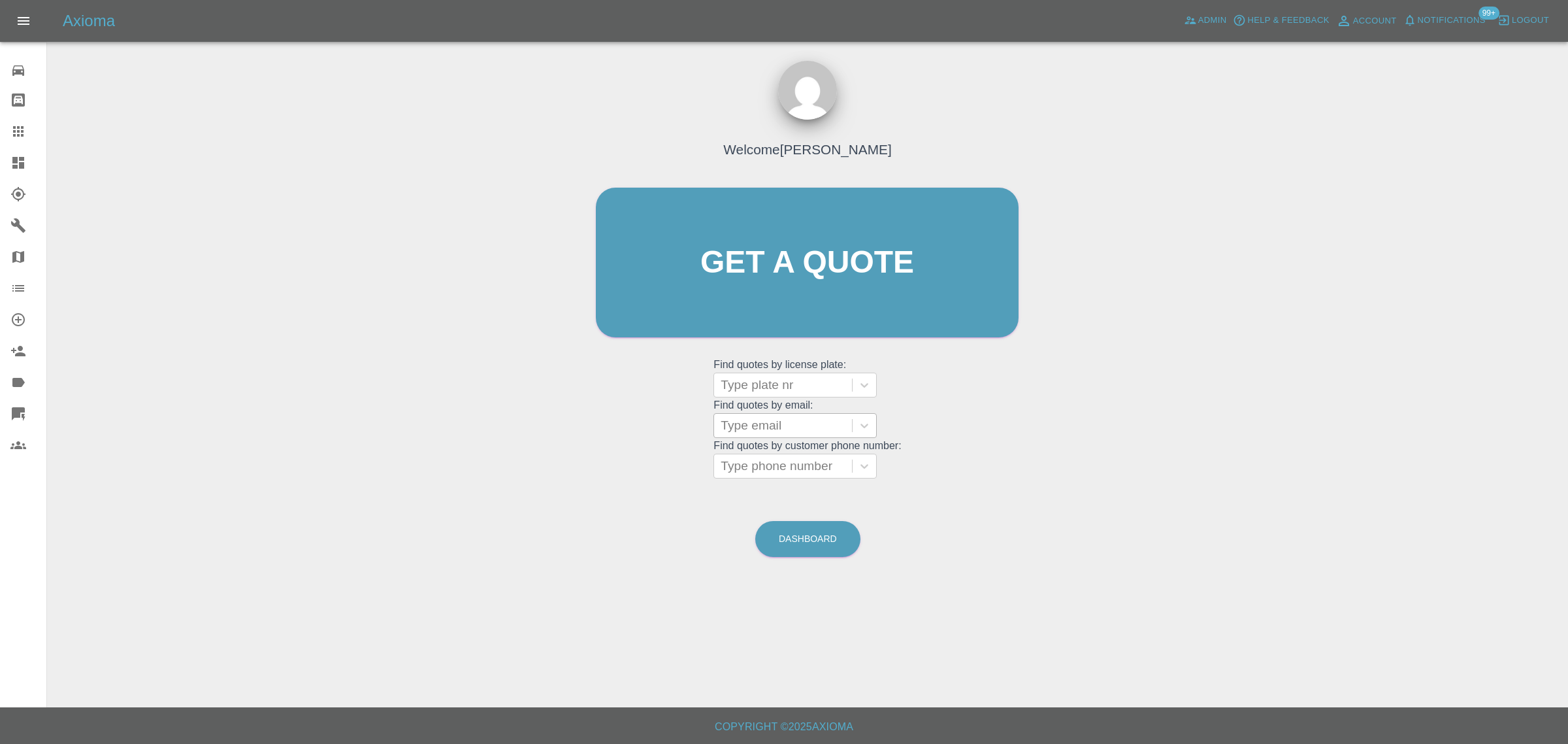
click at [784, 422] on div at bounding box center [783, 425] width 124 height 18
paste input "[EMAIL_ADDRESS][DOMAIN_NAME]"
type input "[EMAIL_ADDRESS][DOMAIN_NAME]"
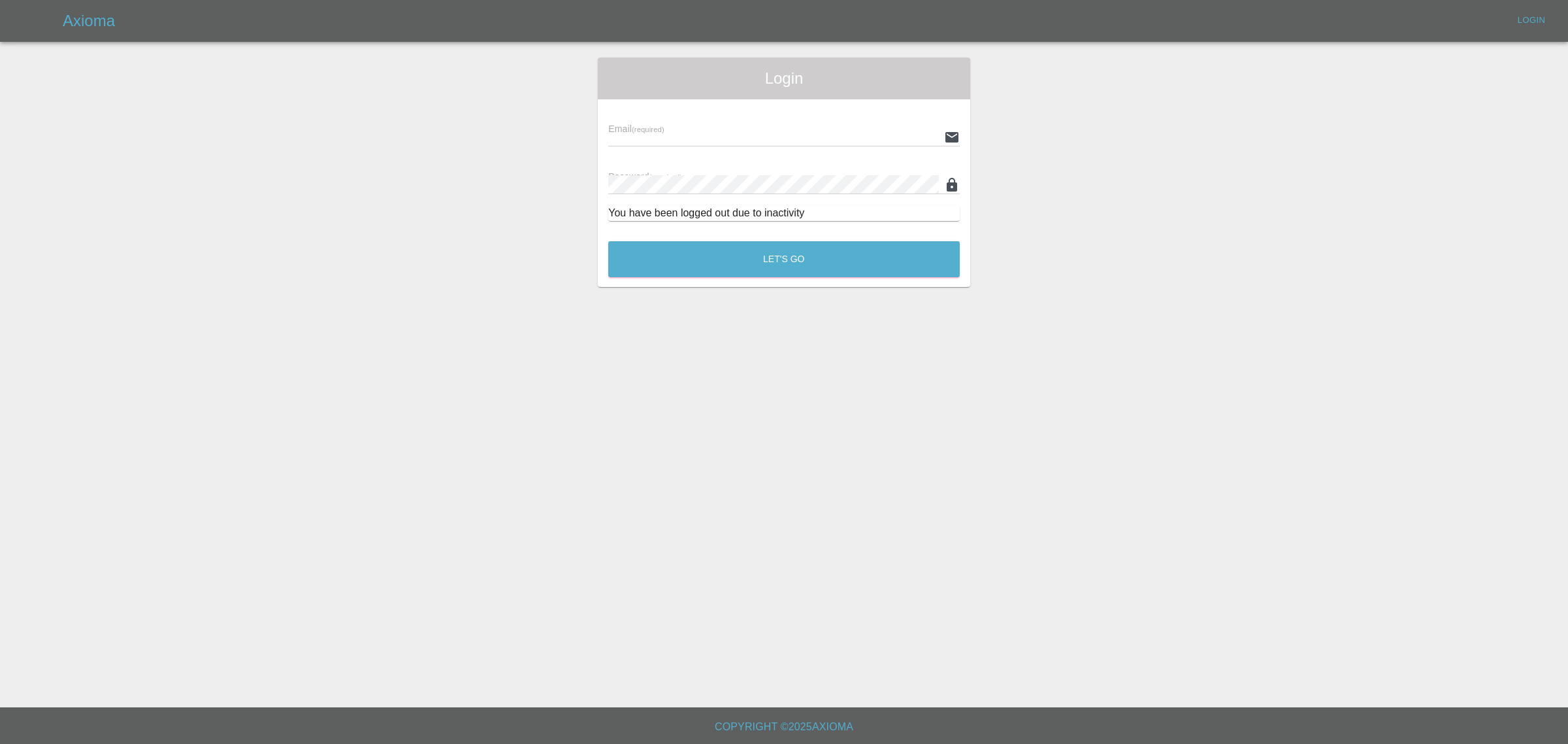
type input "[EMAIL_ADDRESS][DOMAIN_NAME]"
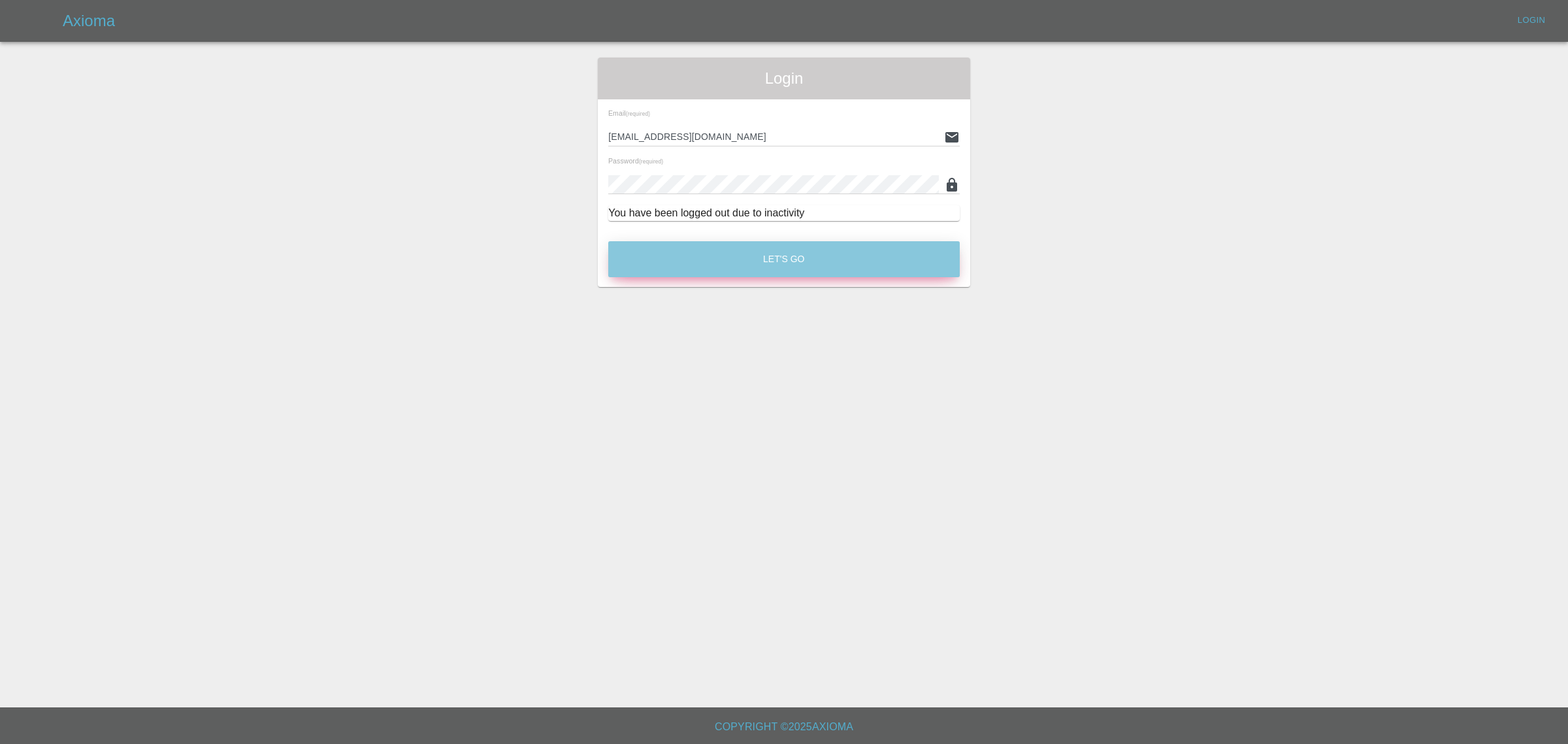
click at [823, 266] on button "Let's Go" at bounding box center [783, 259] width 351 height 36
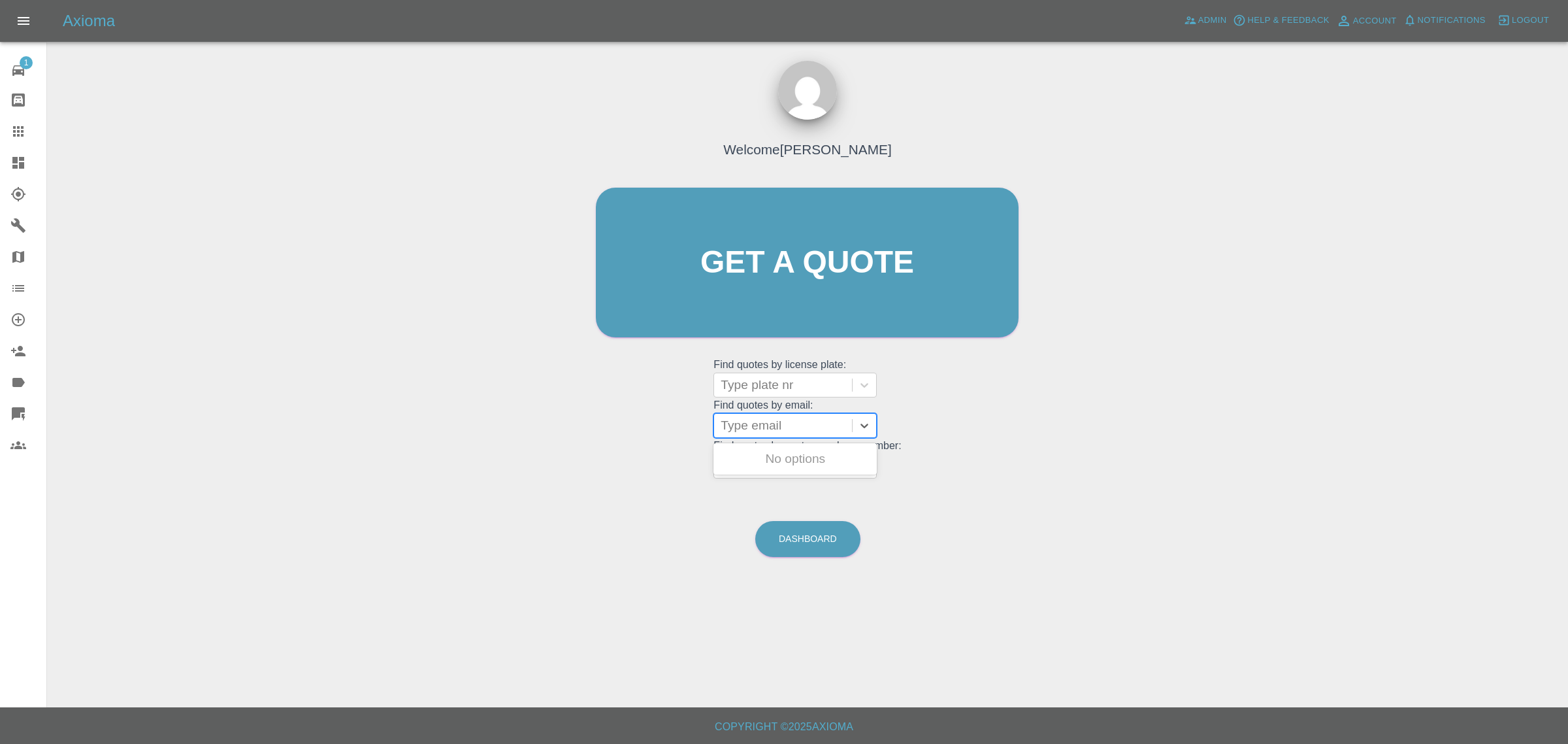
click at [772, 436] on div "Type email" at bounding box center [783, 425] width 138 height 24
paste input "[EMAIL_ADDRESS][DOMAIN_NAME]"
type input "[EMAIL_ADDRESS][DOMAIN_NAME]"
click at [775, 458] on div "YR25MFN, Awaiting Repair" at bounding box center [795, 466] width 164 height 42
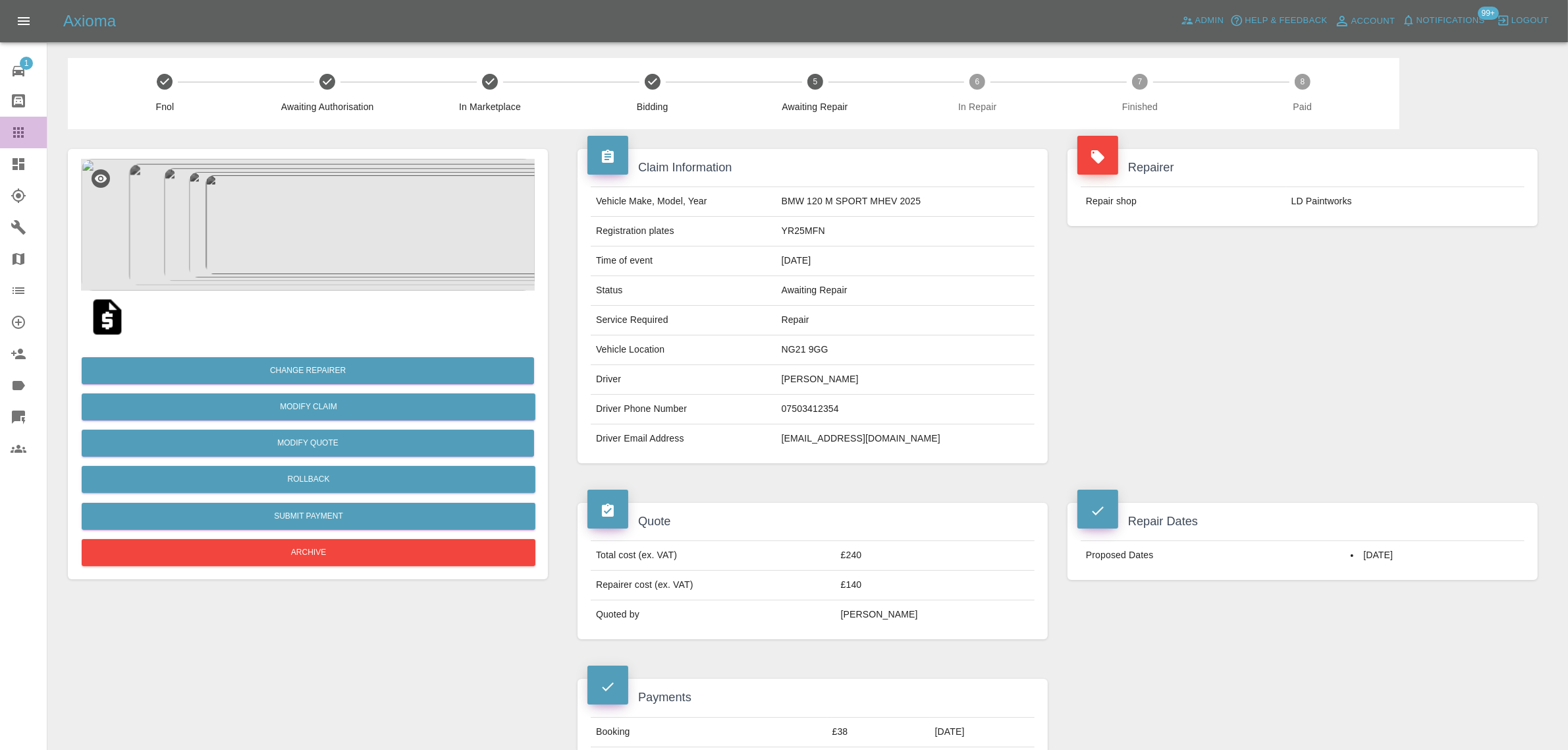
click at [24, 131] on icon at bounding box center [18, 132] width 15 height 15
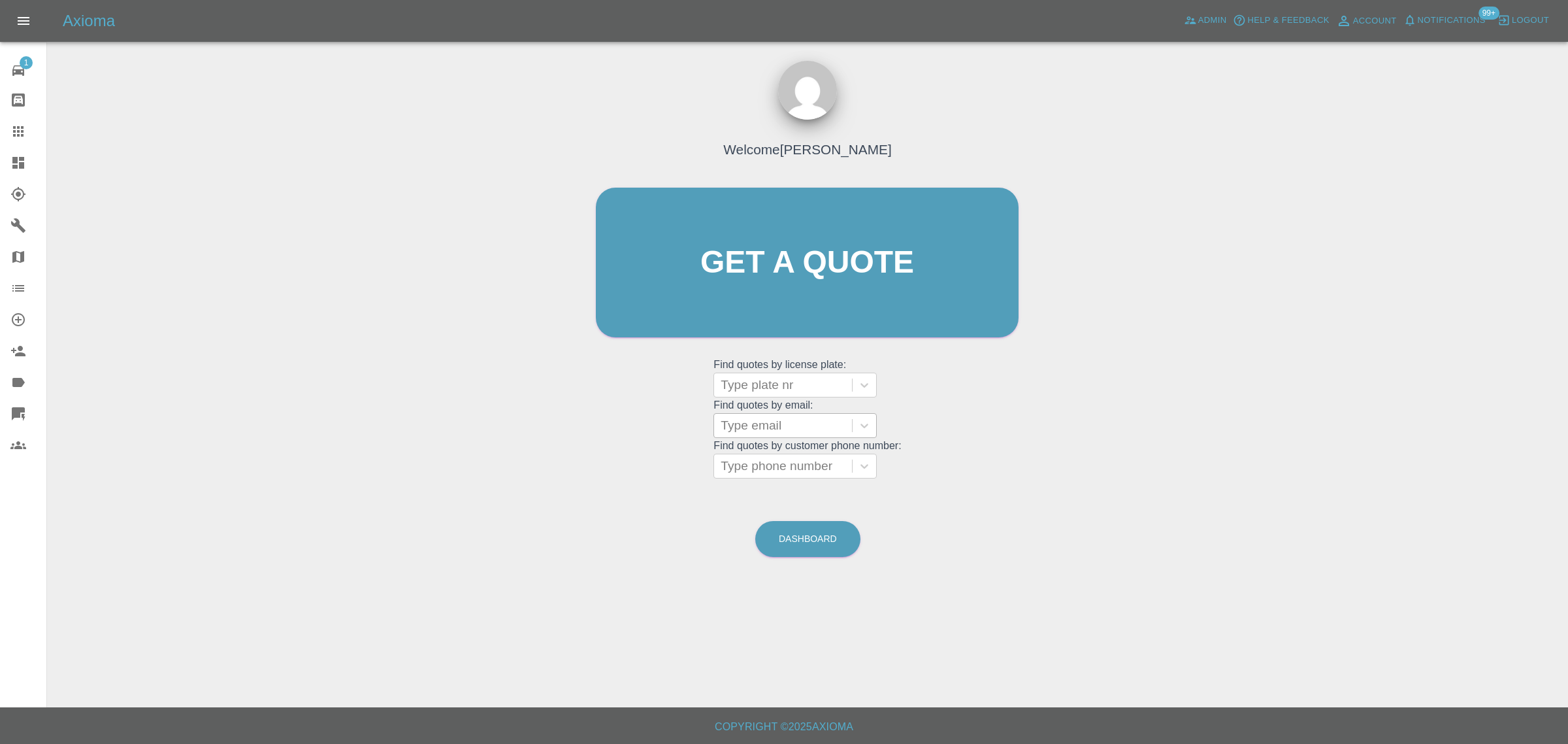
click at [761, 419] on div at bounding box center [783, 425] width 124 height 18
paste input "[EMAIL_ADDRESS][DOMAIN_NAME]"
type input "[EMAIL_ADDRESS][DOMAIN_NAME]"
click at [785, 452] on div "PE63 XBL, Awaiting Repair" at bounding box center [795, 466] width 164 height 42
